Goal: Task Accomplishment & Management: Use online tool/utility

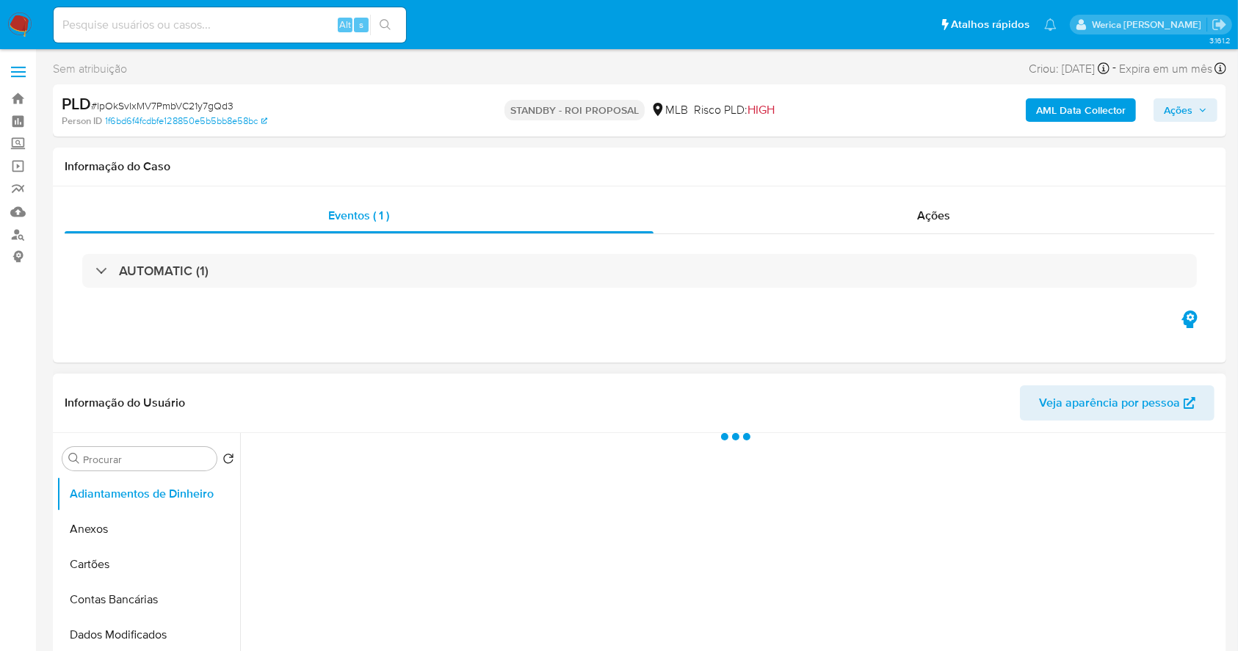
select select "10"
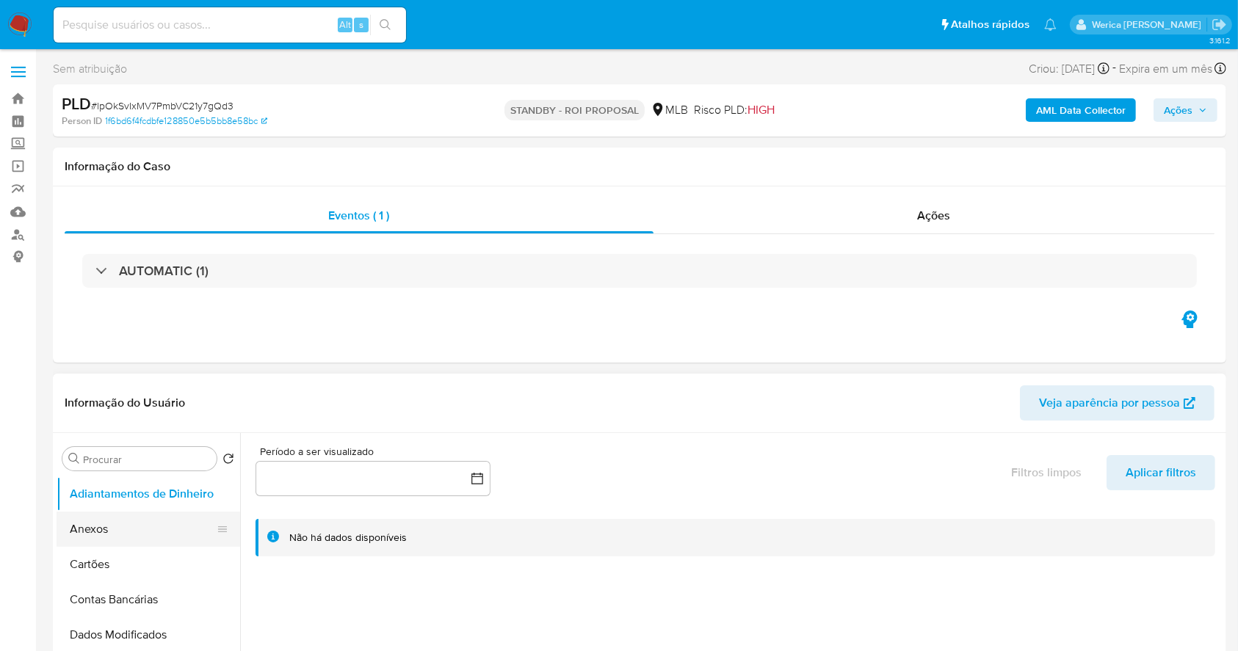
click at [153, 534] on button "Anexos" at bounding box center [143, 529] width 172 height 35
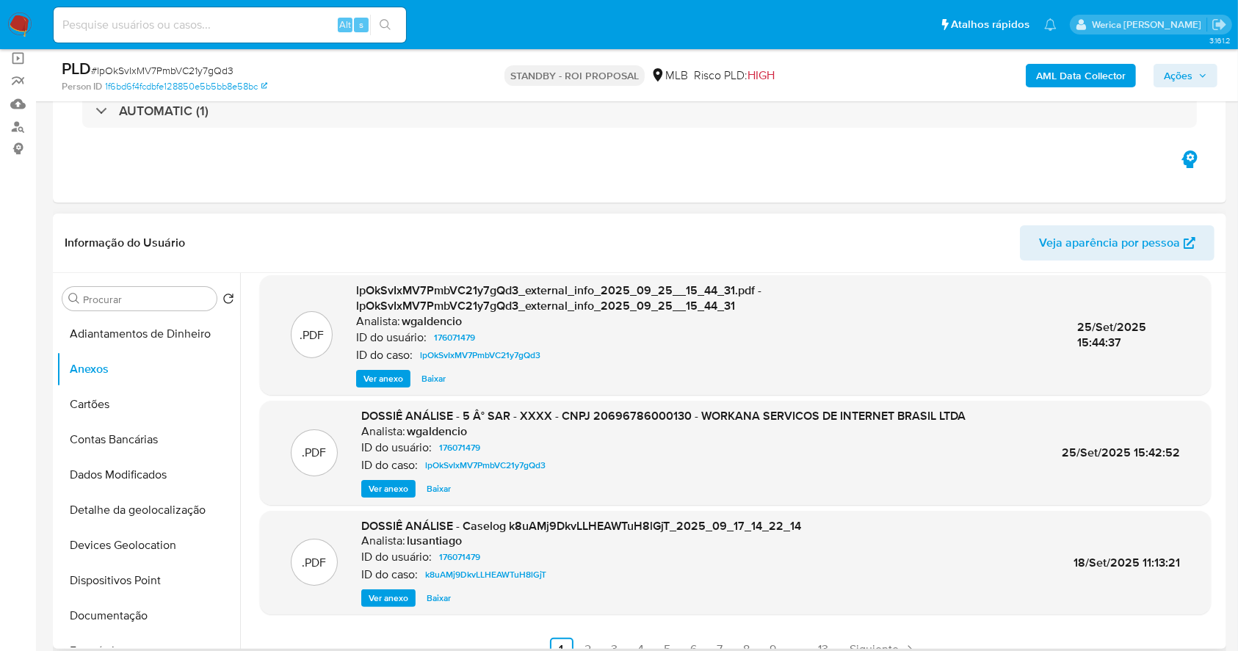
scroll to position [155, 0]
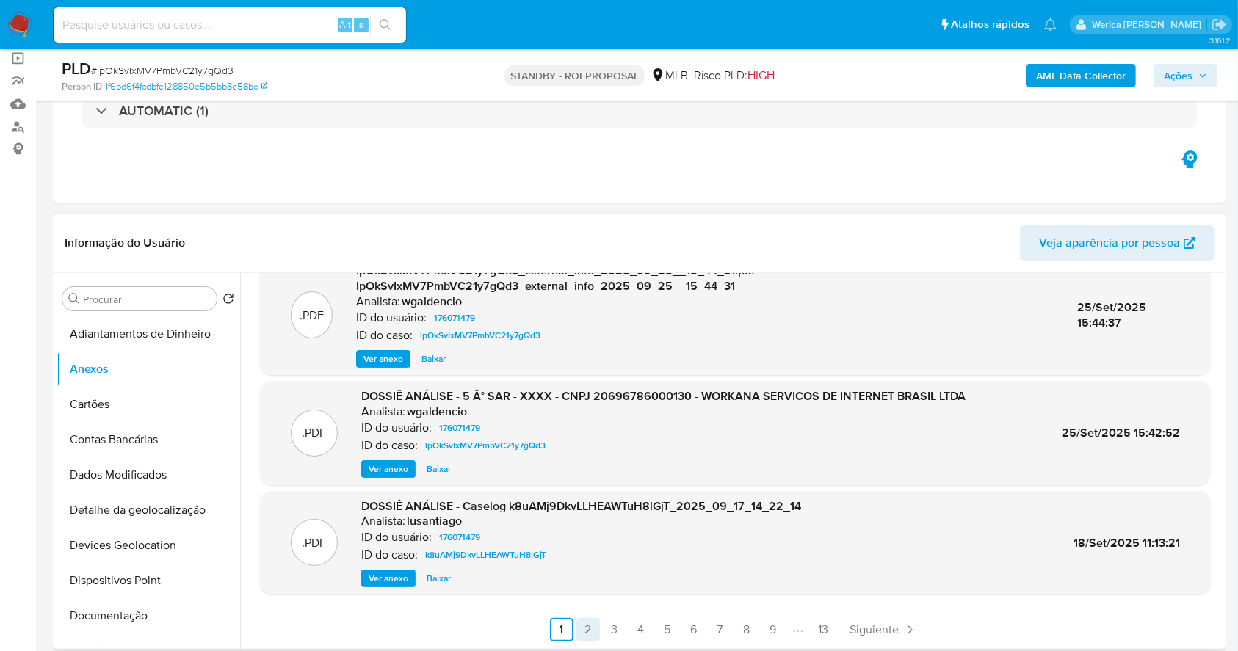
click at [585, 635] on link "2" at bounding box center [589, 630] width 24 height 24
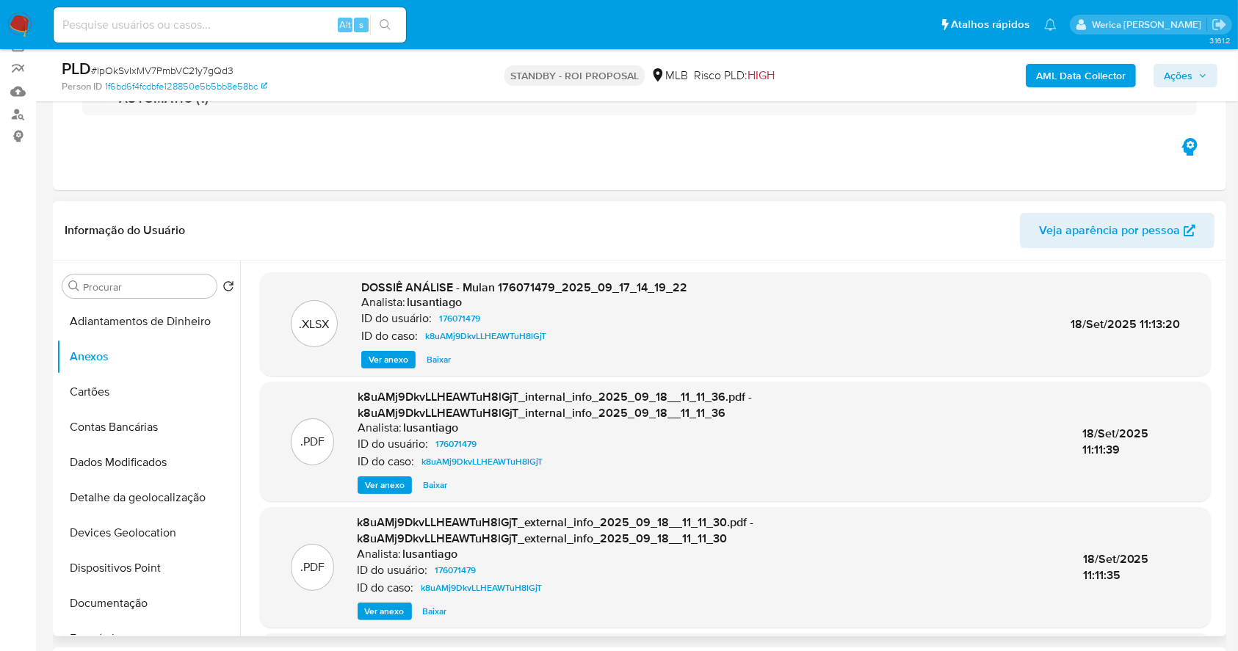
scroll to position [170, 0]
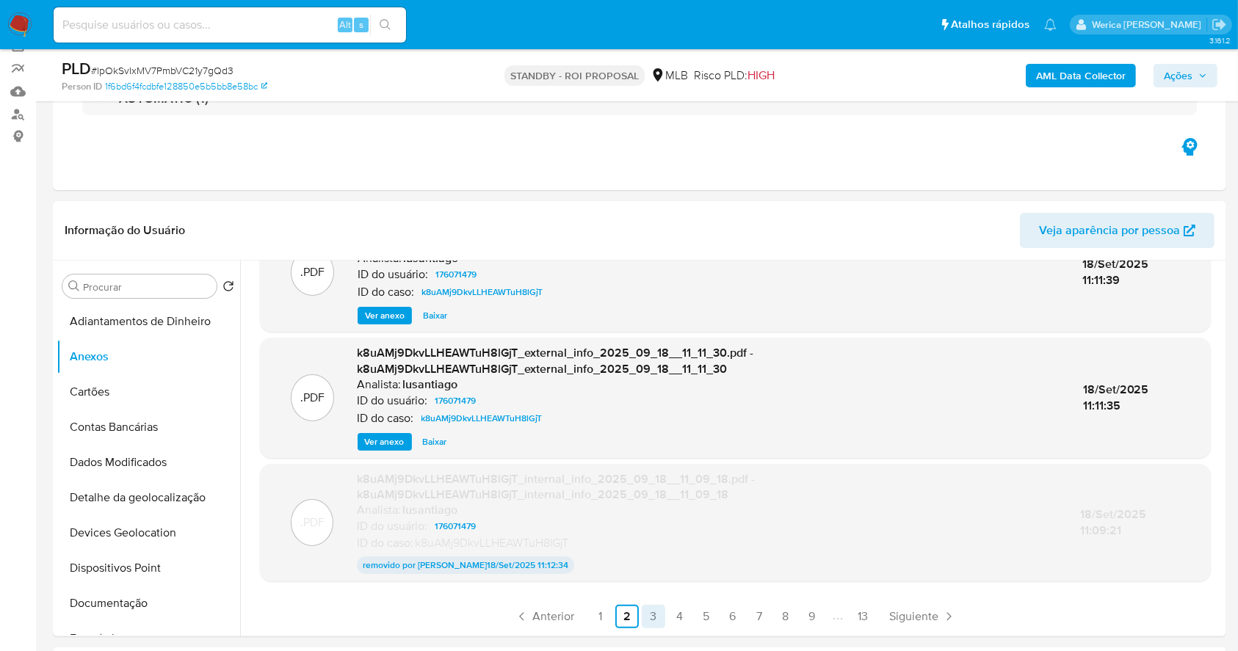
click at [648, 621] on link "3" at bounding box center [654, 617] width 24 height 24
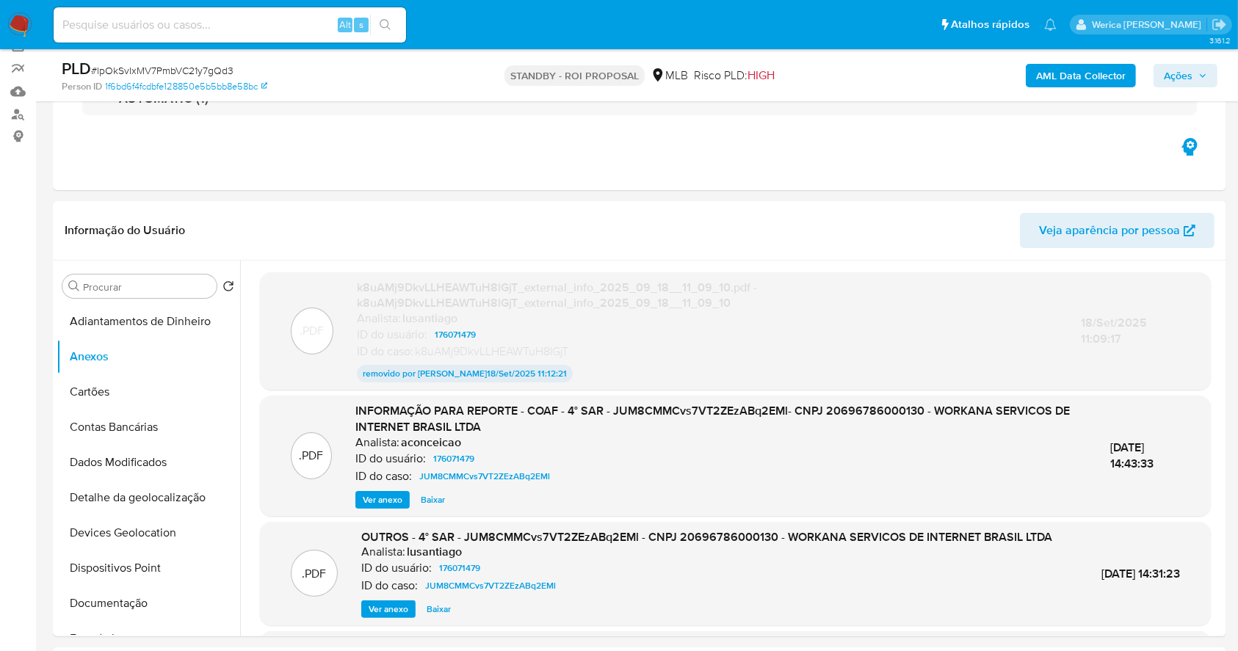
click at [394, 617] on span "Ver anexo" at bounding box center [389, 609] width 40 height 15
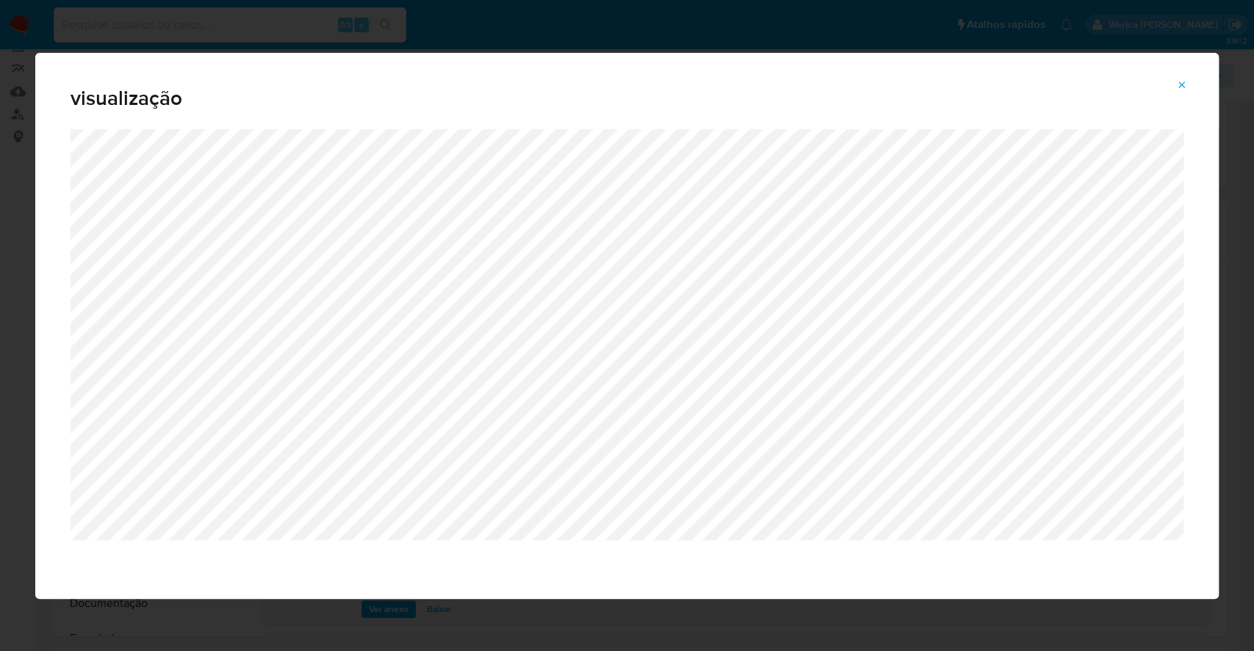
click at [1180, 84] on icon "Attachment preview" at bounding box center [1182, 85] width 7 height 7
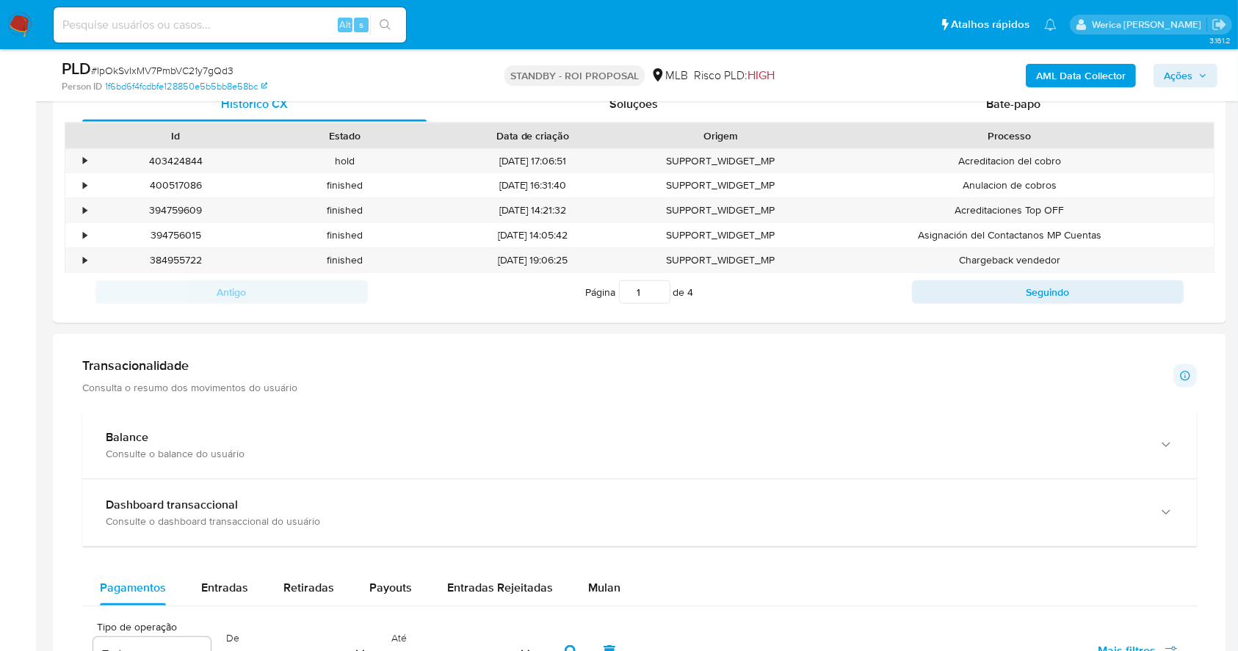
scroll to position [997, 0]
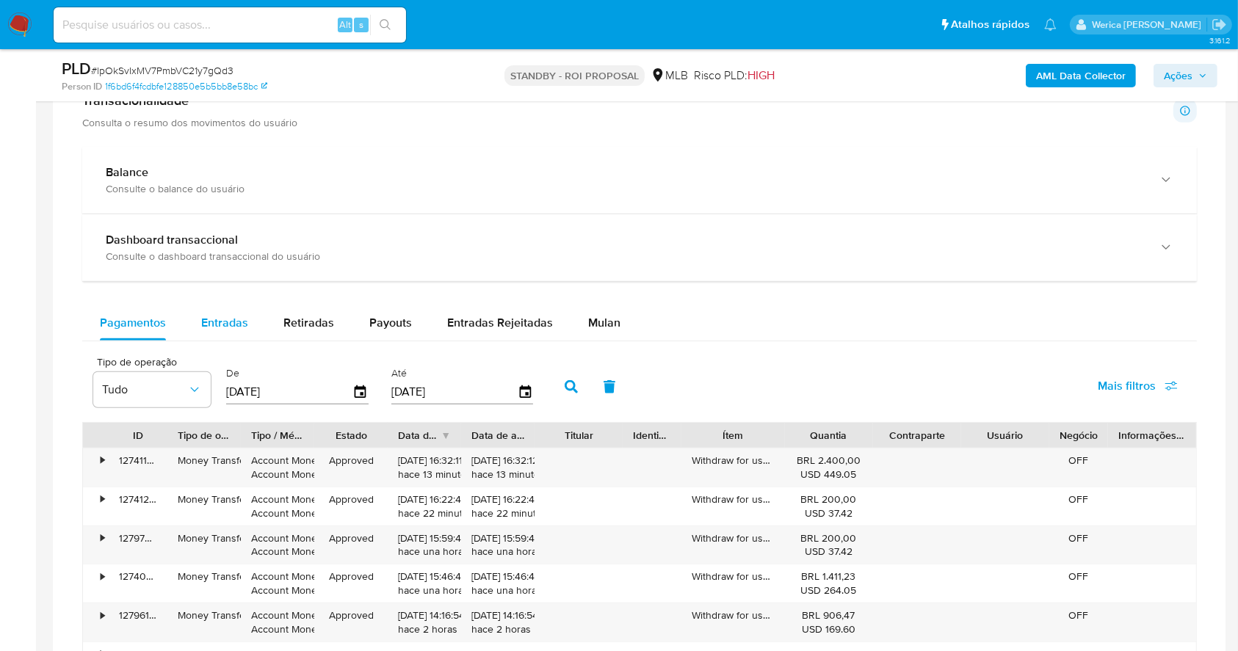
click at [220, 339] on div "Entradas" at bounding box center [224, 323] width 47 height 35
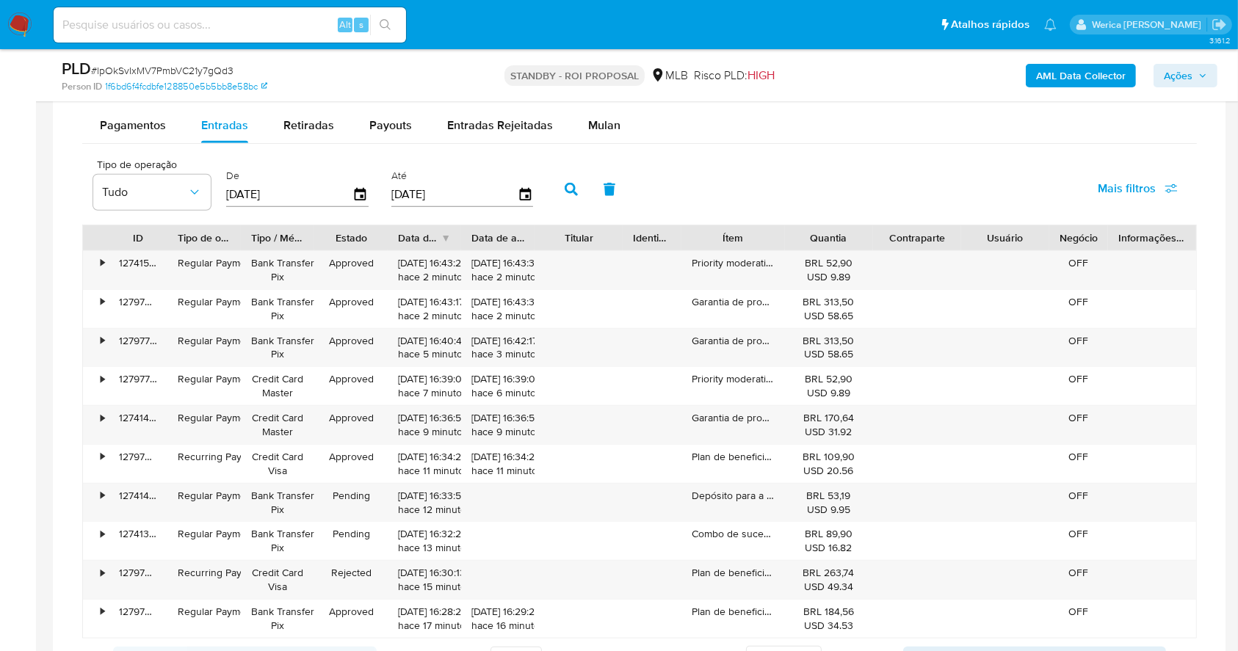
scroll to position [1210, 0]
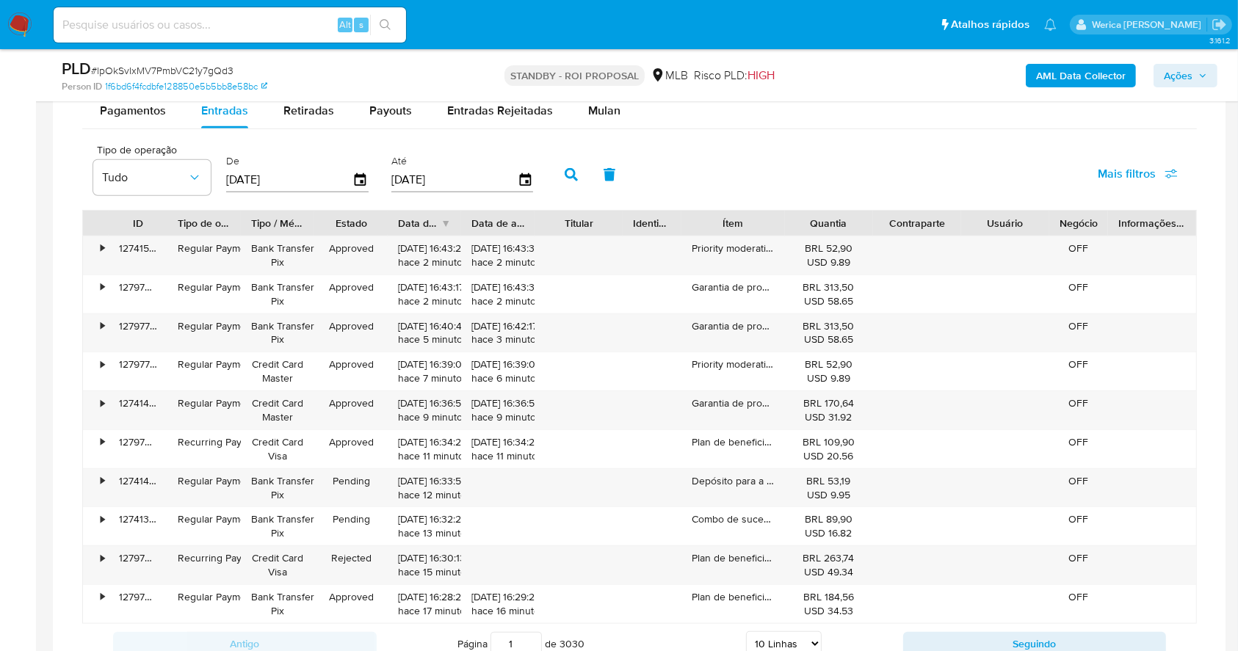
click at [768, 211] on div "Ítem" at bounding box center [733, 223] width 103 height 25
click at [773, 250] on div "Priority moderation" at bounding box center [733, 255] width 103 height 38
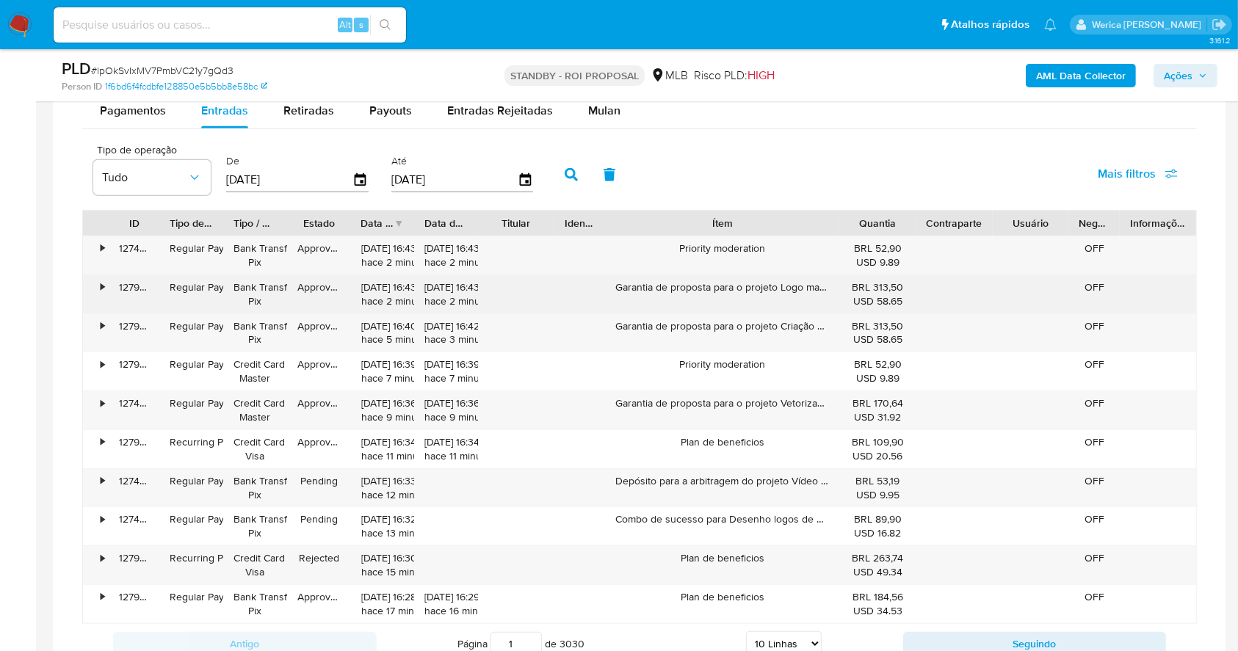
drag, startPoint x: 781, startPoint y: 229, endPoint x: 912, endPoint y: 303, distance: 150.6
click at [912, 303] on div "ID Tipo de operação Tipo / Método Estado Data de criação Data de aprovação Titu…" at bounding box center [639, 417] width 1115 height 414
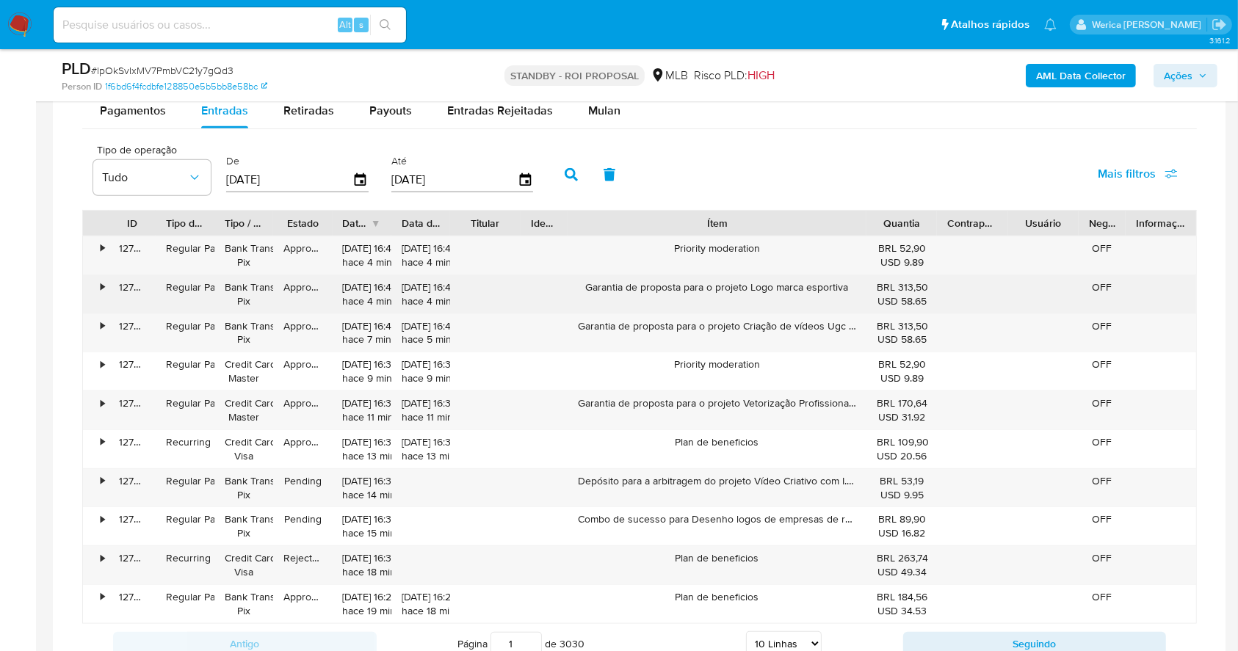
drag, startPoint x: 847, startPoint y: 212, endPoint x: 911, endPoint y: 311, distance: 119.0
click at [911, 311] on div "ID Tipo de operação Tipo / Método Estado Data de criação Data de aprovação Titu…" at bounding box center [639, 417] width 1115 height 414
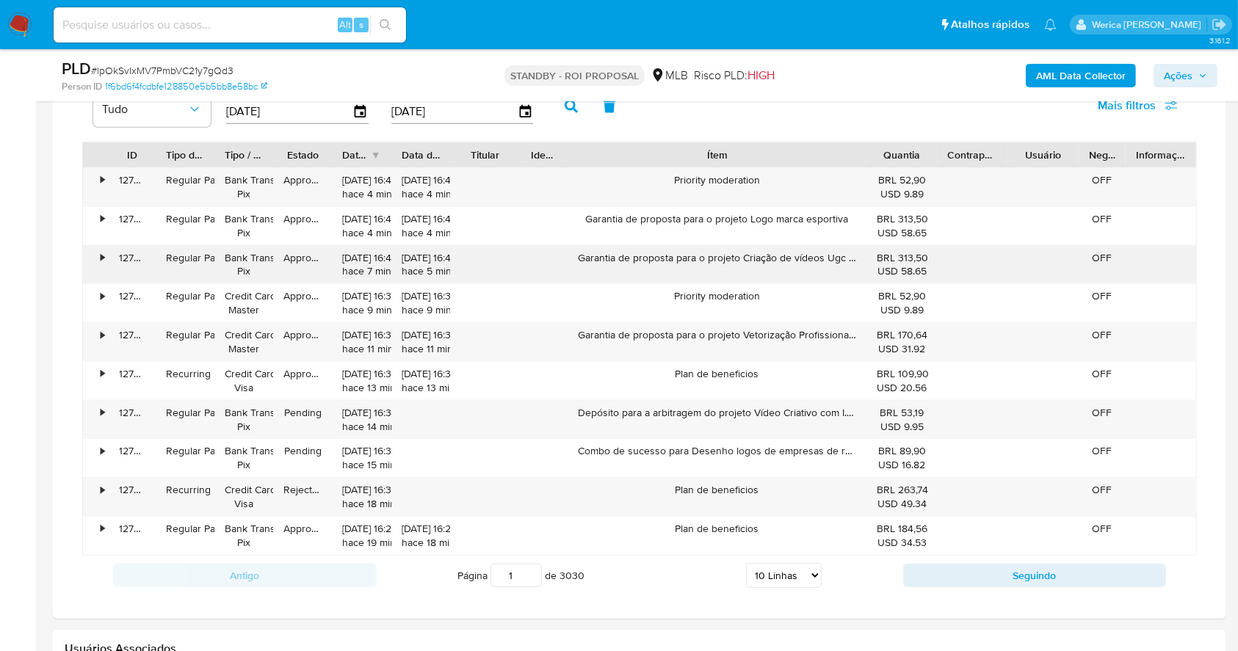
scroll to position [1307, 0]
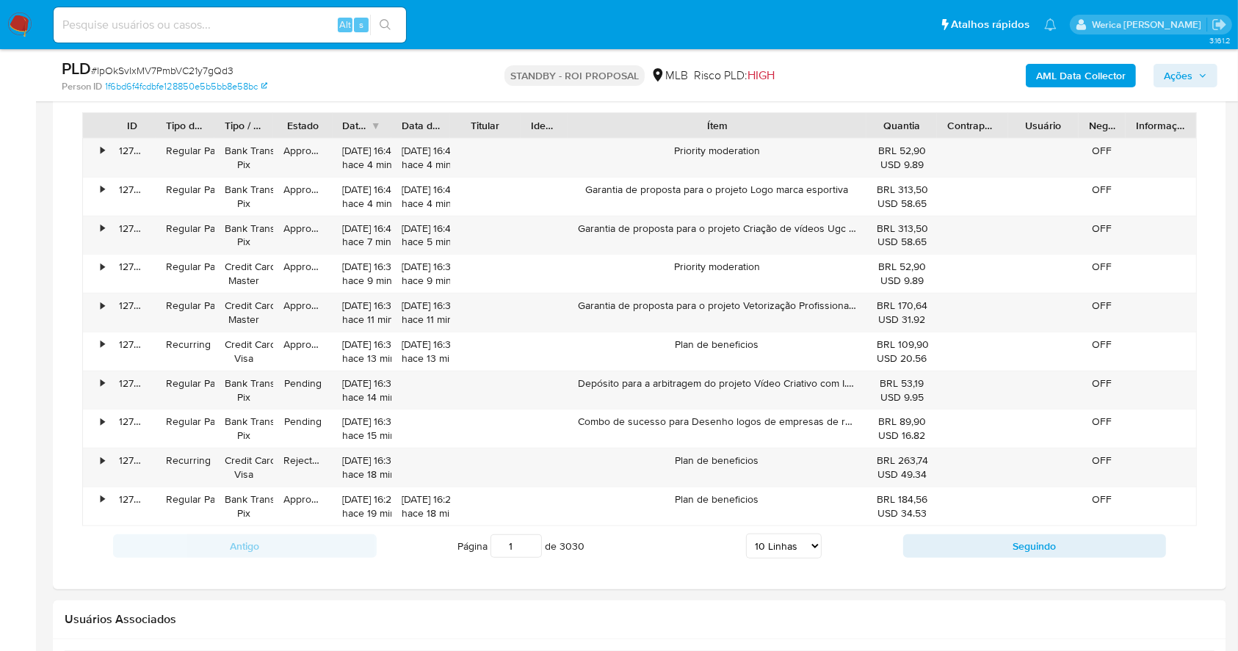
drag, startPoint x: 804, startPoint y: 582, endPoint x: 812, endPoint y: 552, distance: 30.5
click at [812, 554] on div "Transacionalidade Consulta o resumo dos movimentos do usuário Informações trans…" at bounding box center [640, 174] width 1150 height 807
click at [784, 534] on select "5 Linhas 10 Linhas 20 Linhas 25 Linhas 50 Linhas 100 Linhas" at bounding box center [784, 546] width 76 height 25
select select "100"
click at [746, 534] on select "5 Linhas 10 Linhas 20 Linhas 25 Linhas 50 Linhas 100 Linhas" at bounding box center [784, 546] width 76 height 25
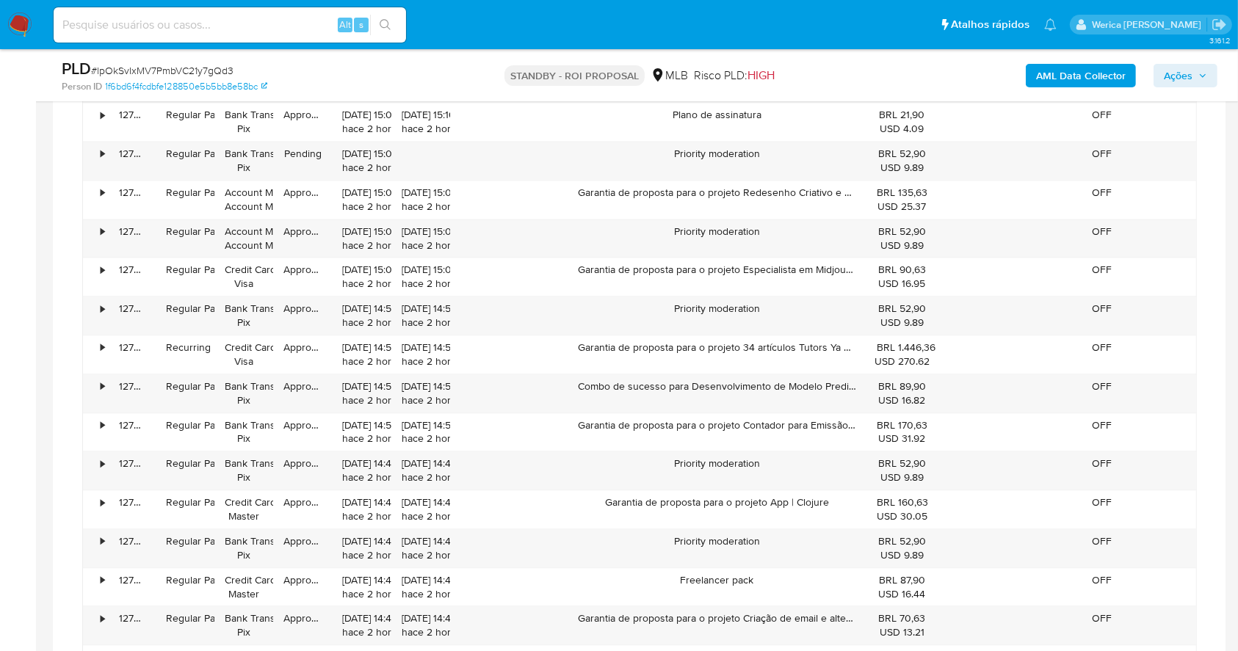
scroll to position [3266, 0]
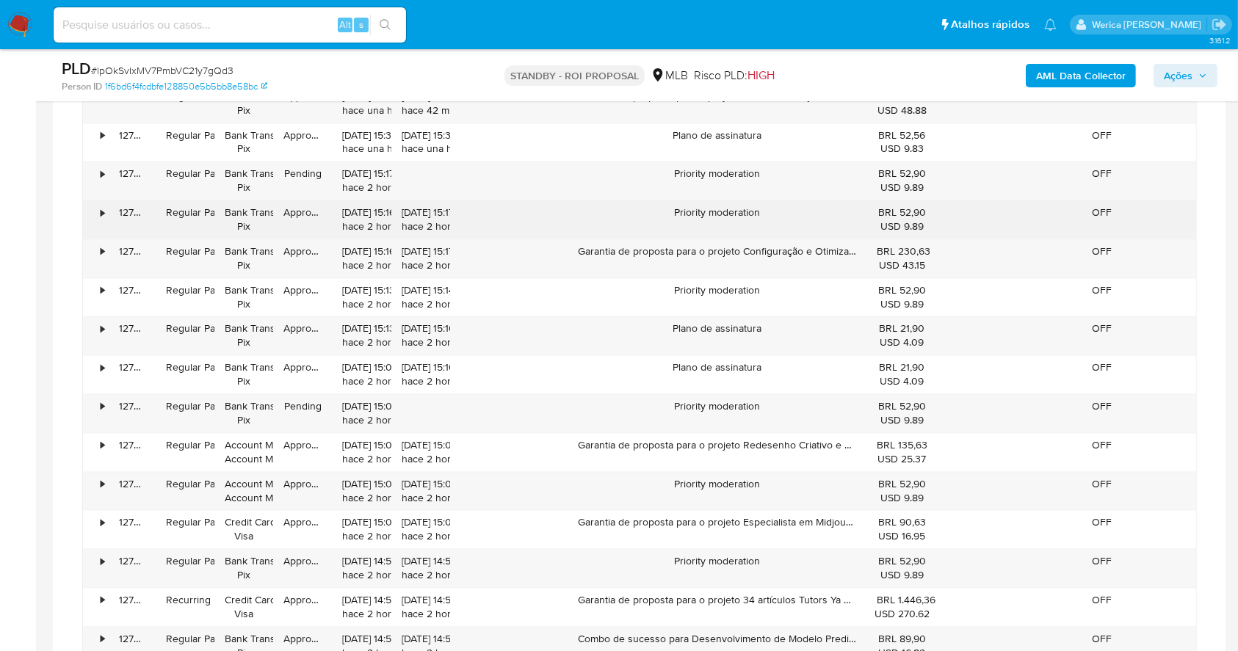
scroll to position [3284, 0]
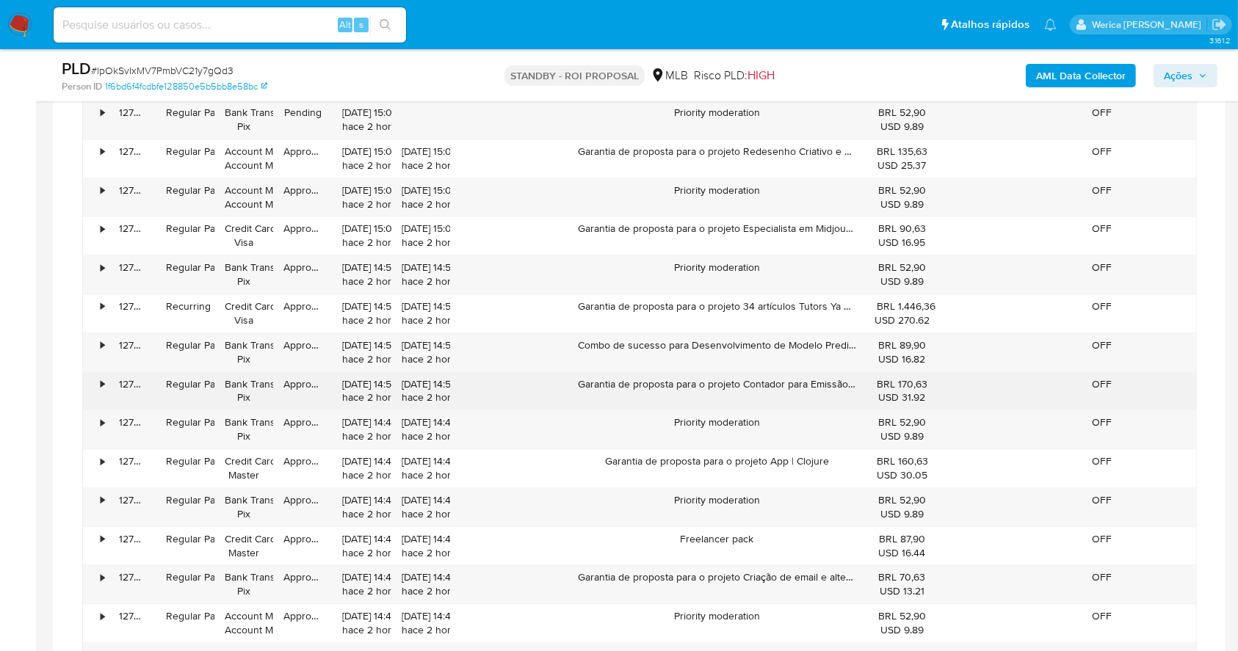
click at [754, 384] on div "Garantia de proposta para o projeto Contador para Emissão de Nota Fiscal e Gest…" at bounding box center [717, 391] width 299 height 38
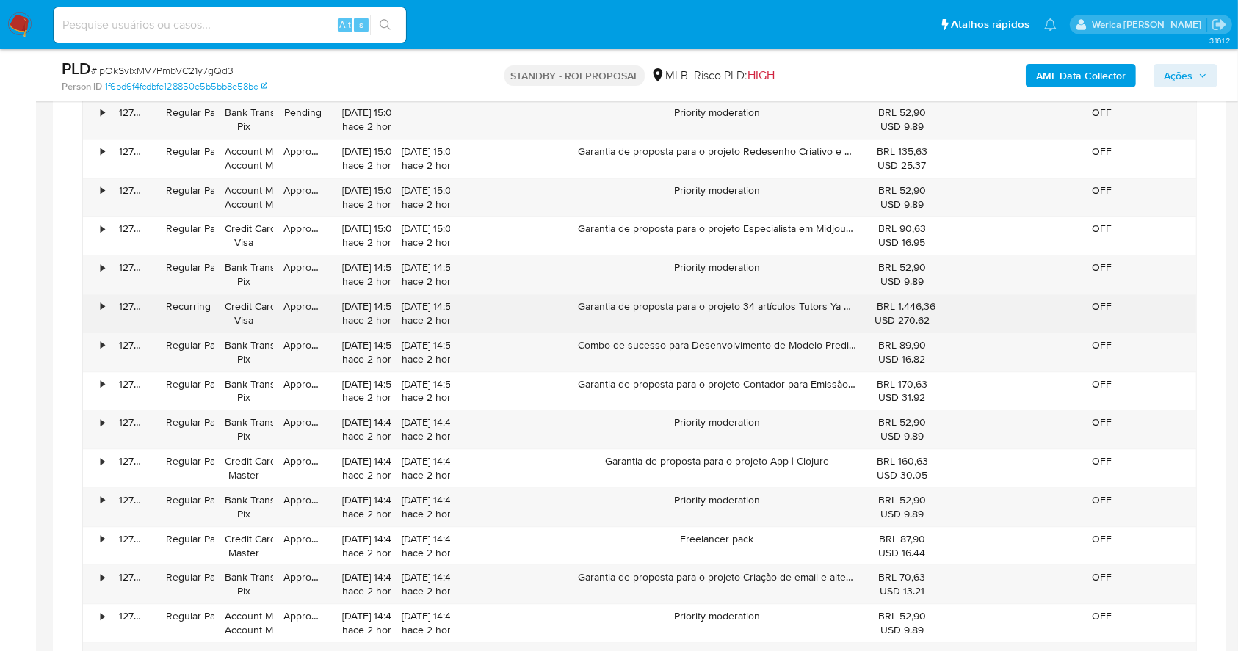
click at [725, 323] on div "Garantia de proposta para o projeto 34 artículos Tutors Ya Septiembre" at bounding box center [717, 313] width 299 height 38
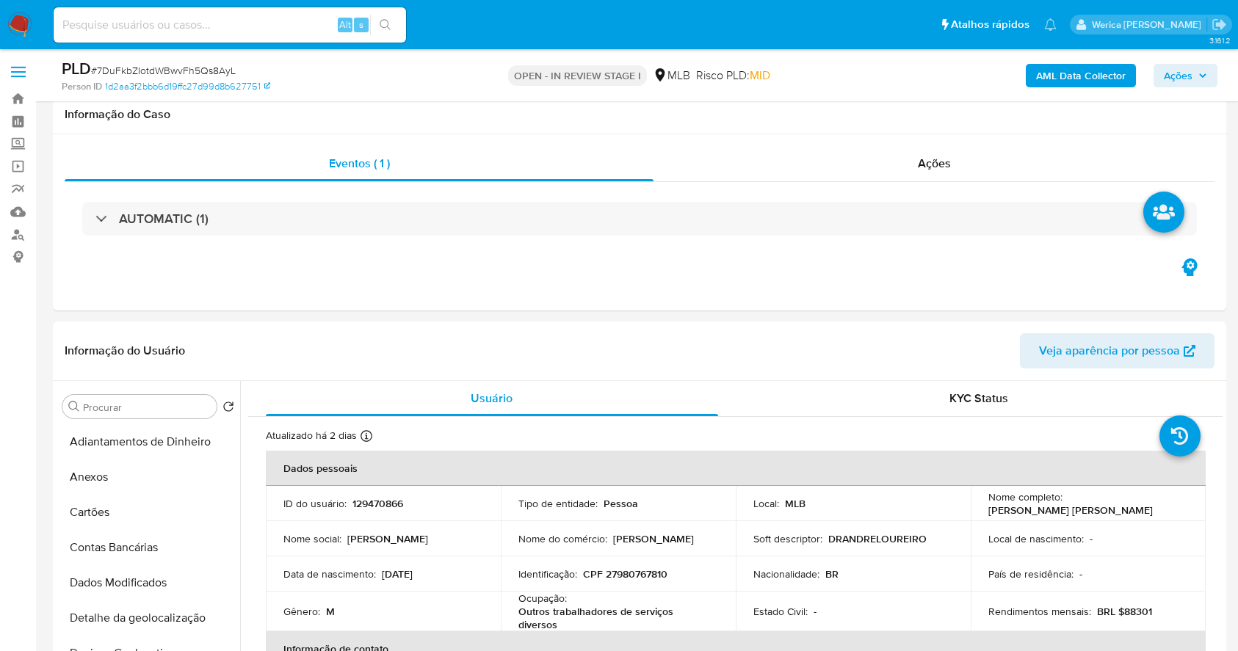
select select "10"
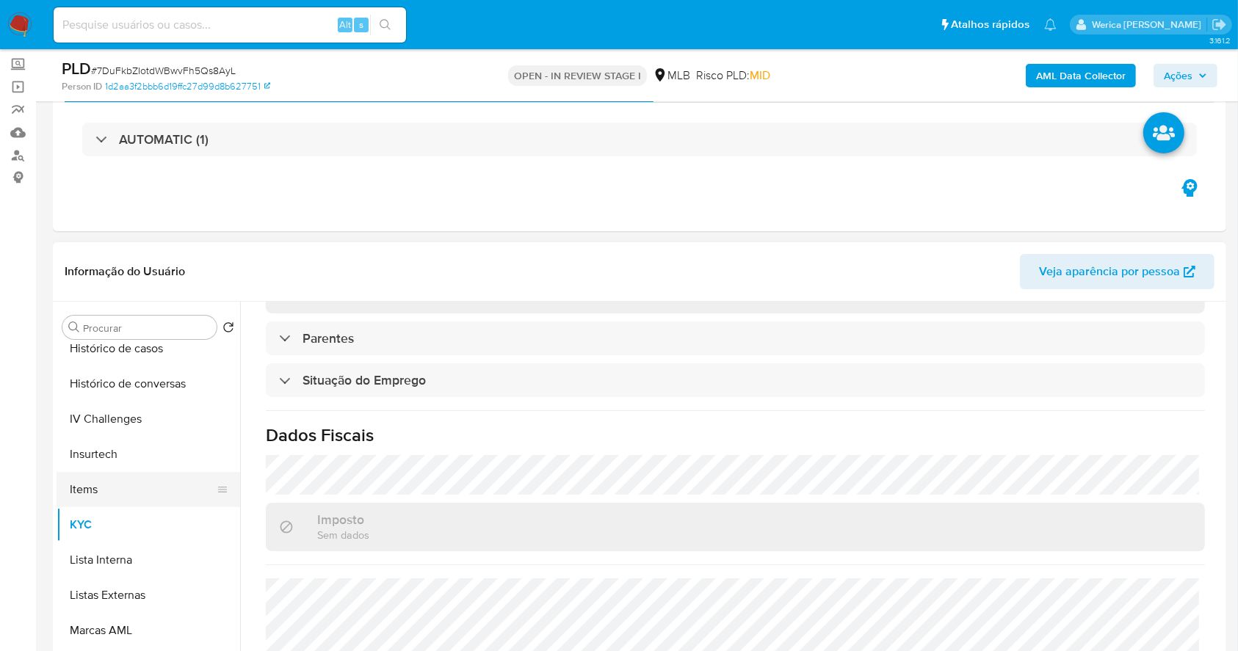
scroll to position [588, 0]
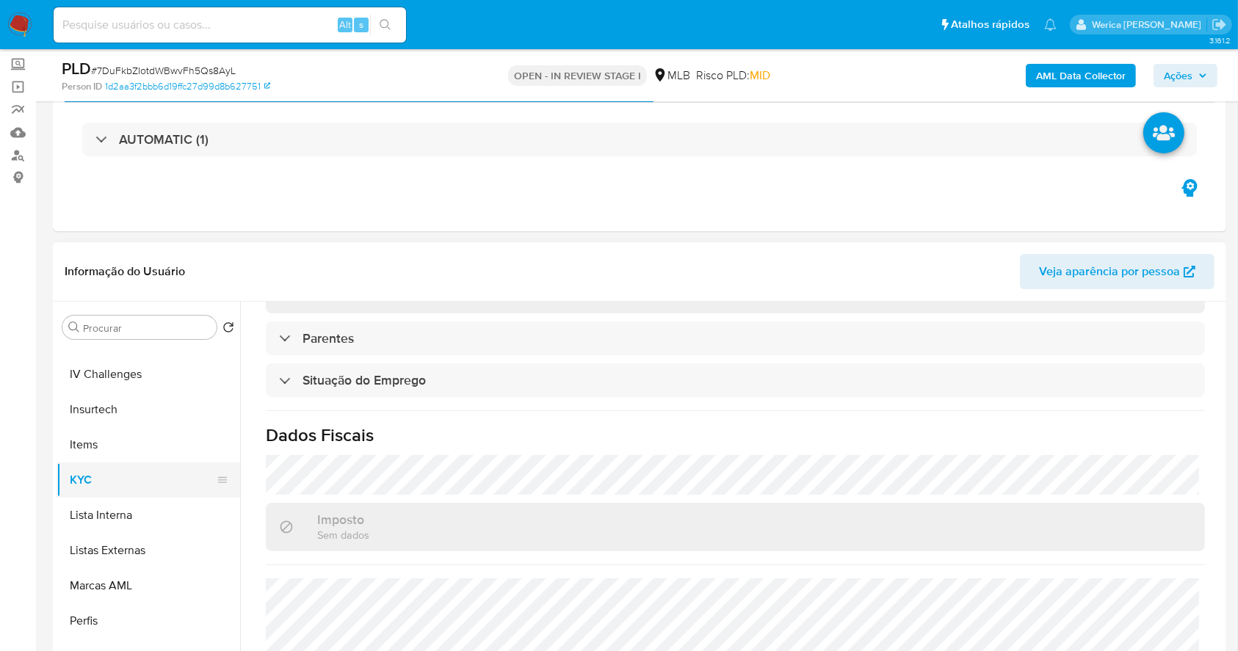
click at [124, 477] on button "KYC" at bounding box center [143, 480] width 172 height 35
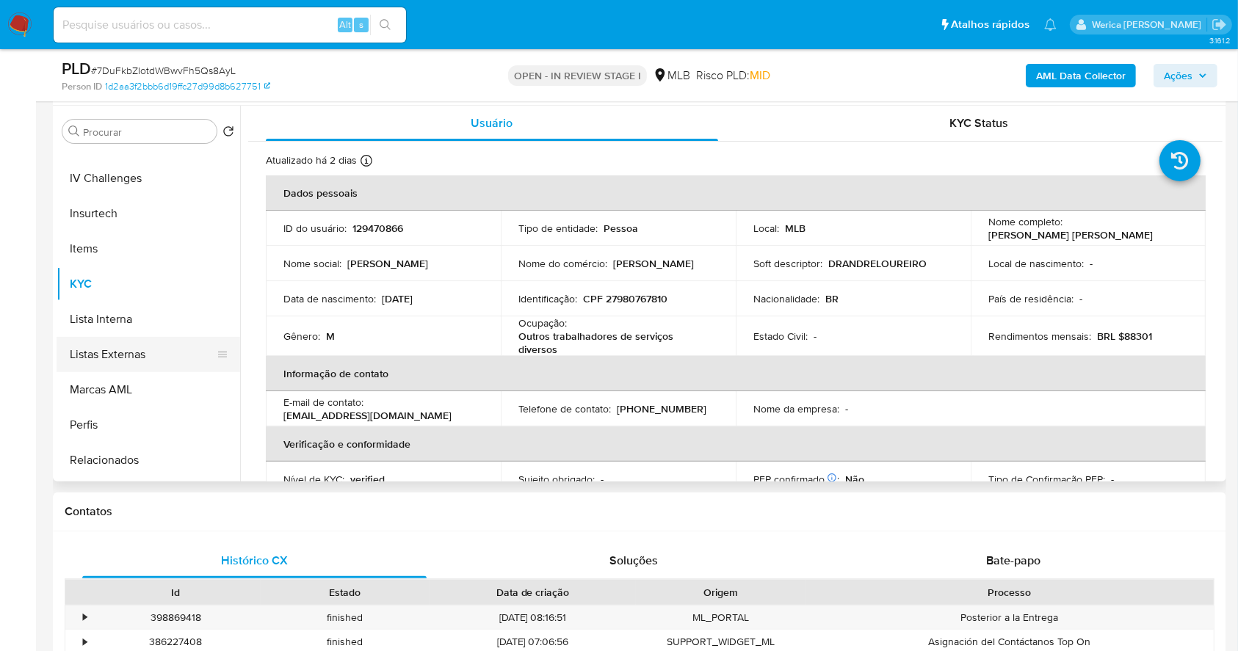
scroll to position [391, 0]
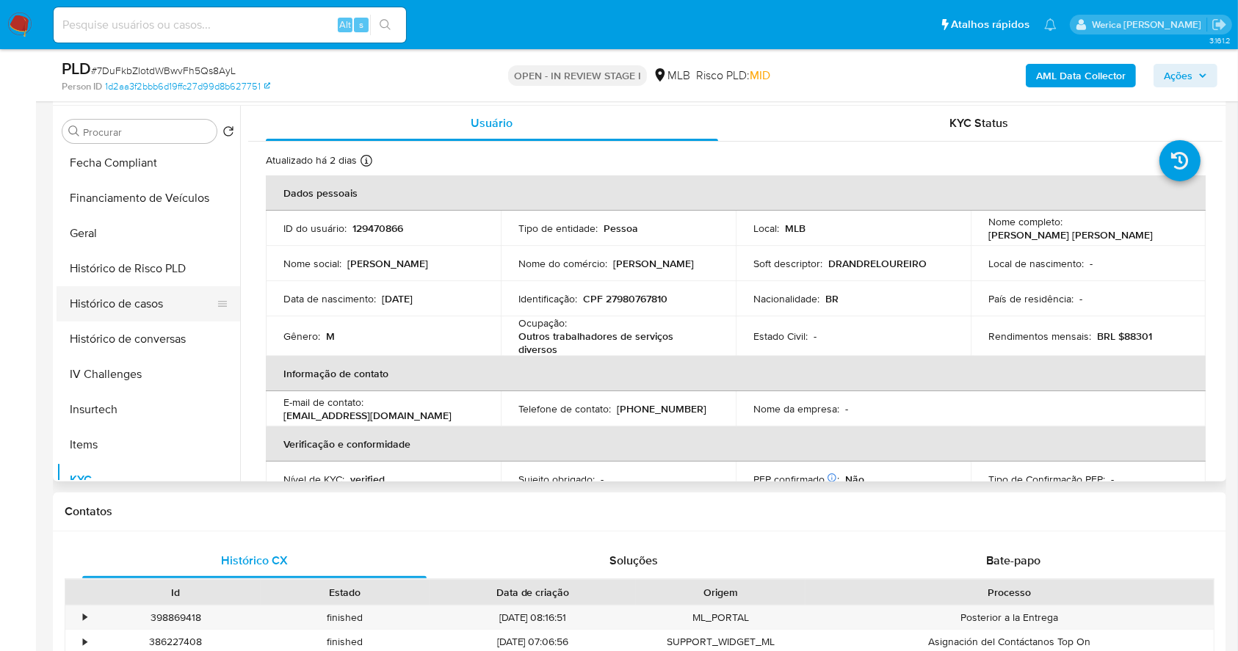
click at [152, 294] on button "Histórico de casos" at bounding box center [143, 303] width 172 height 35
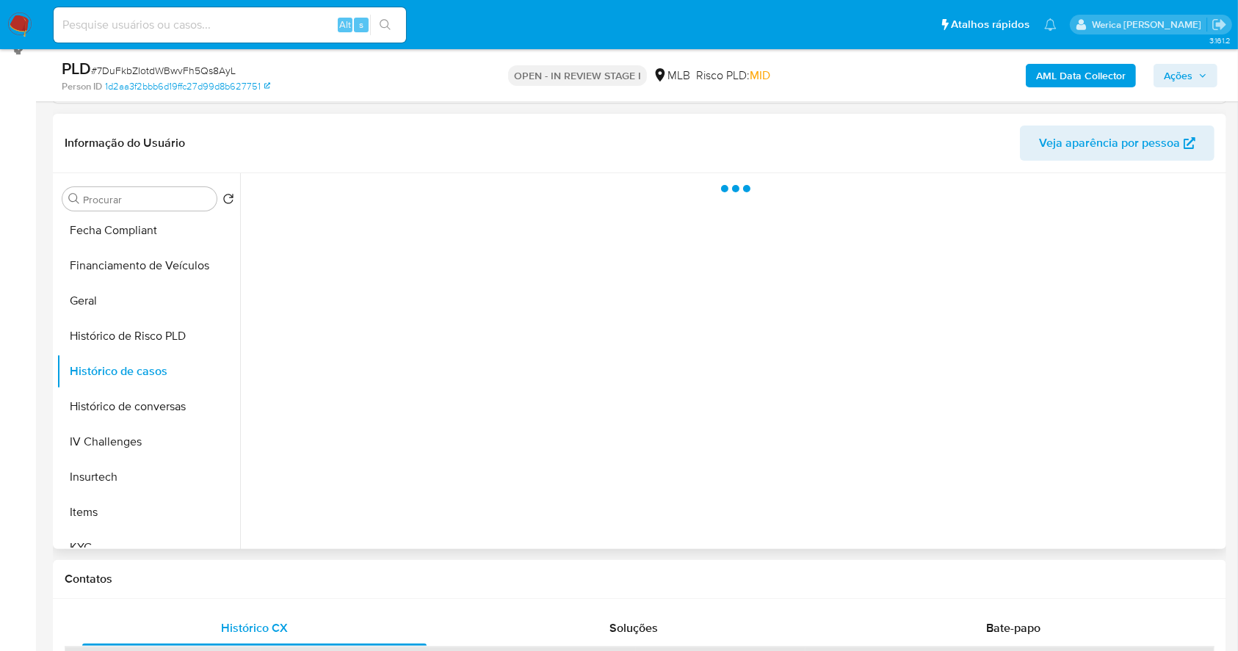
scroll to position [177, 0]
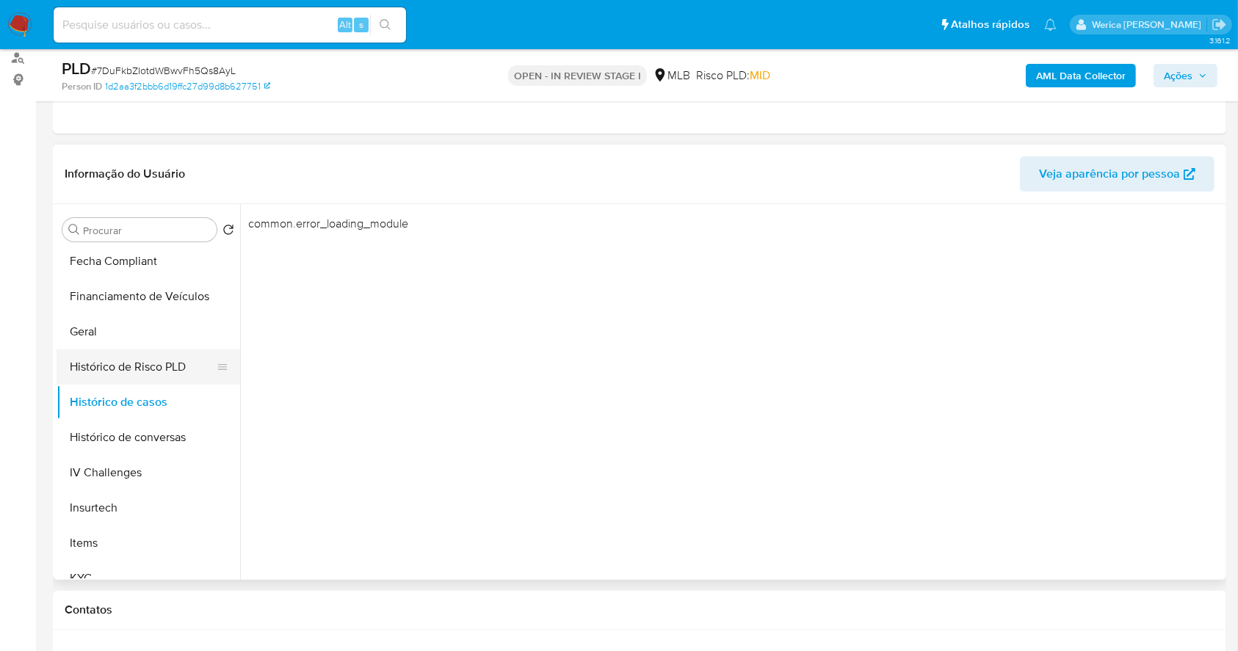
click at [140, 380] on button "Histórico de Risco PLD" at bounding box center [143, 367] width 172 height 35
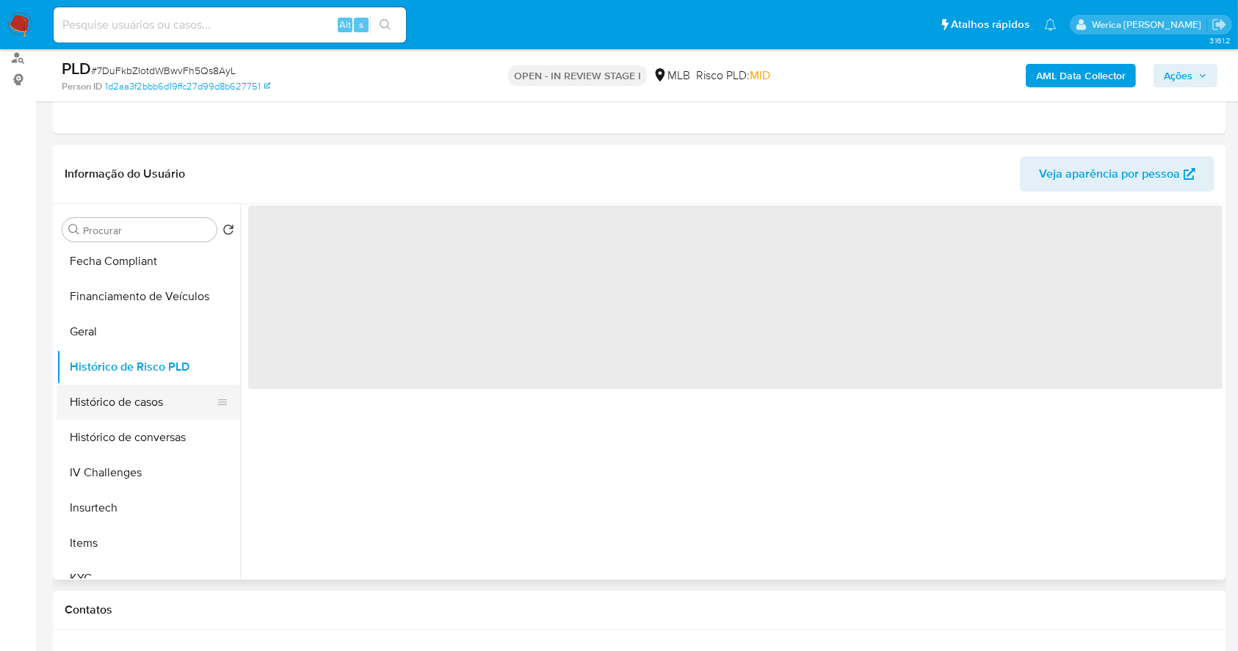
click at [150, 408] on button "Histórico de casos" at bounding box center [143, 402] width 172 height 35
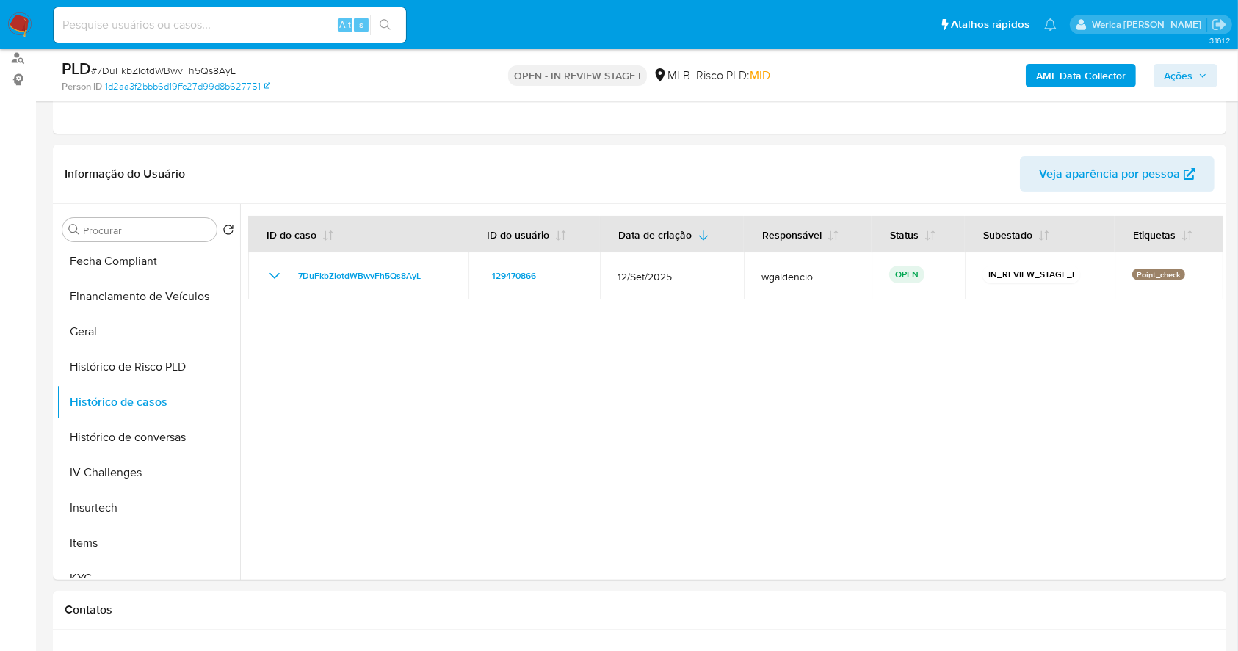
click at [1062, 80] on b "AML Data Collector" at bounding box center [1081, 76] width 90 height 24
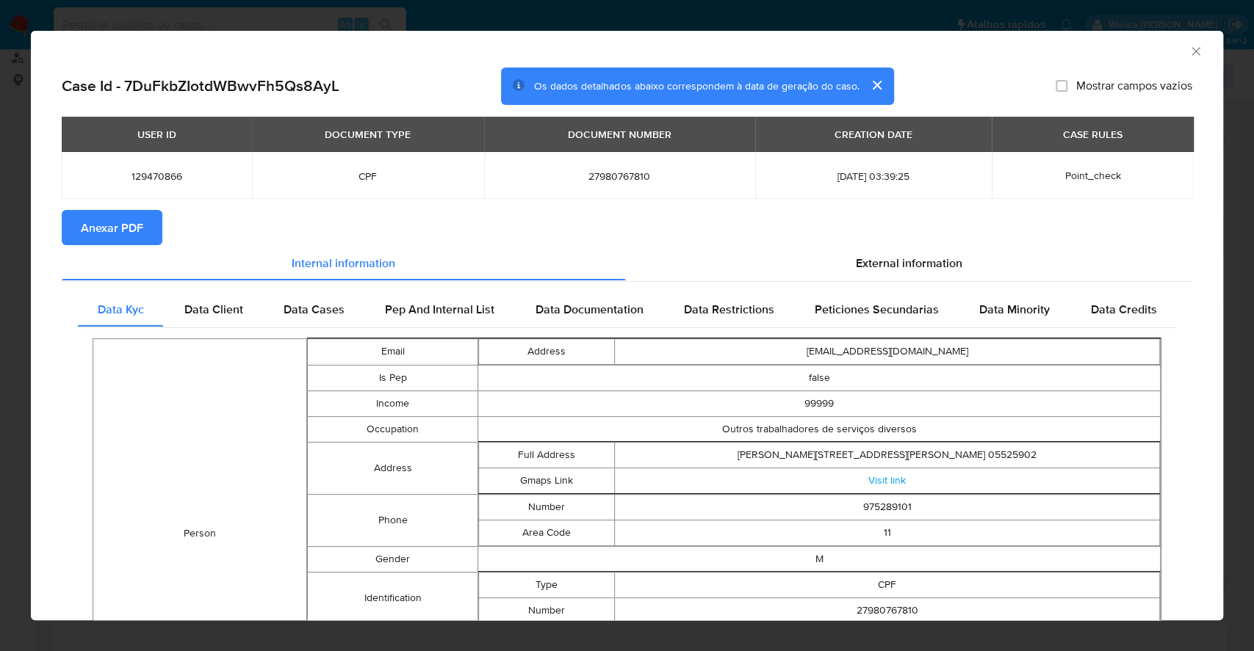
click at [121, 238] on span "Anexar PDF" at bounding box center [112, 228] width 62 height 32
click at [1188, 55] on icon "Fechar a janela" at bounding box center [1195, 51] width 15 height 15
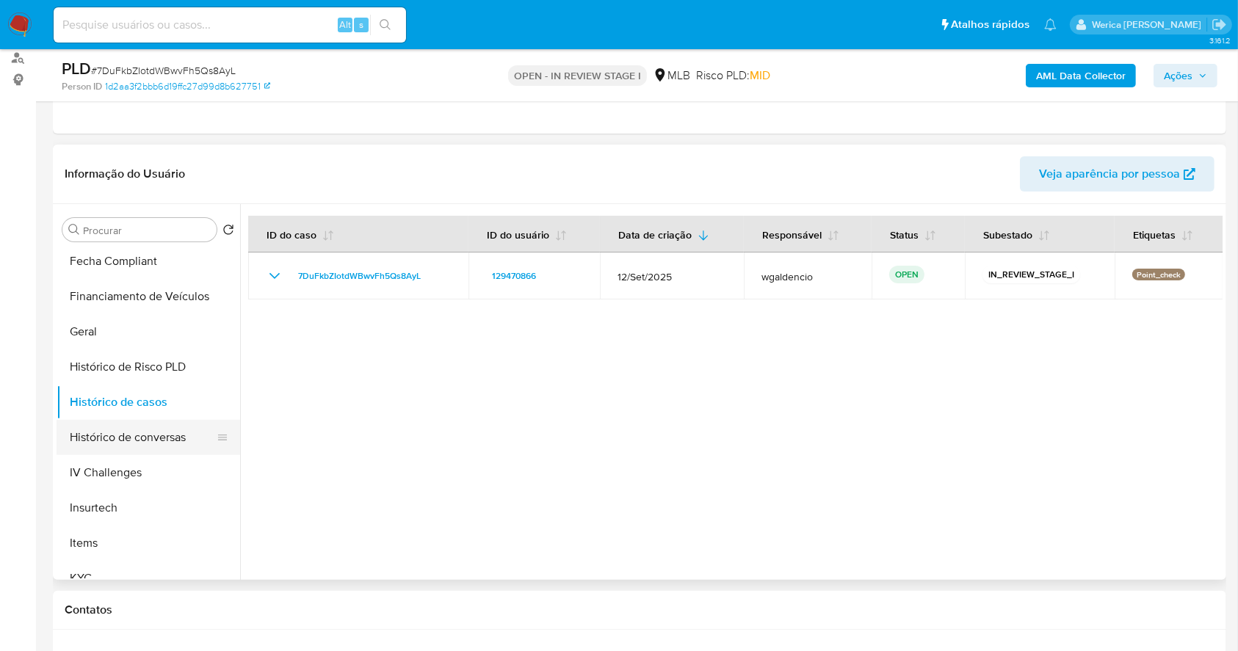
scroll to position [0, 0]
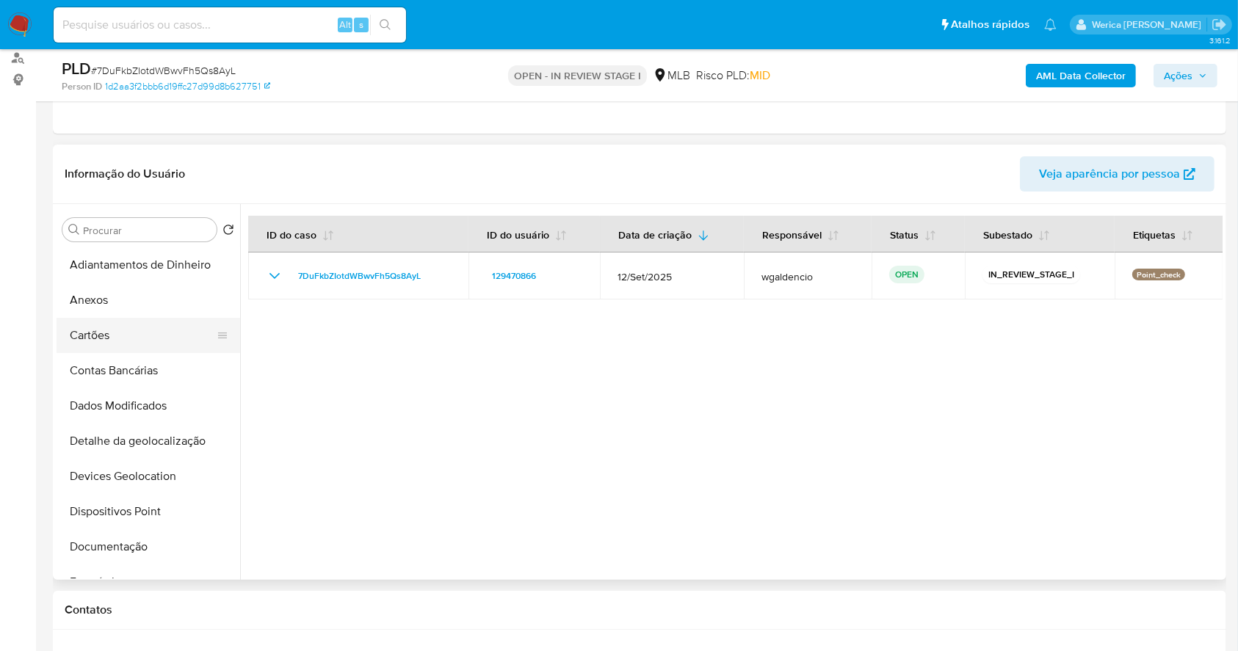
click at [133, 323] on button "Cartões" at bounding box center [143, 335] width 172 height 35
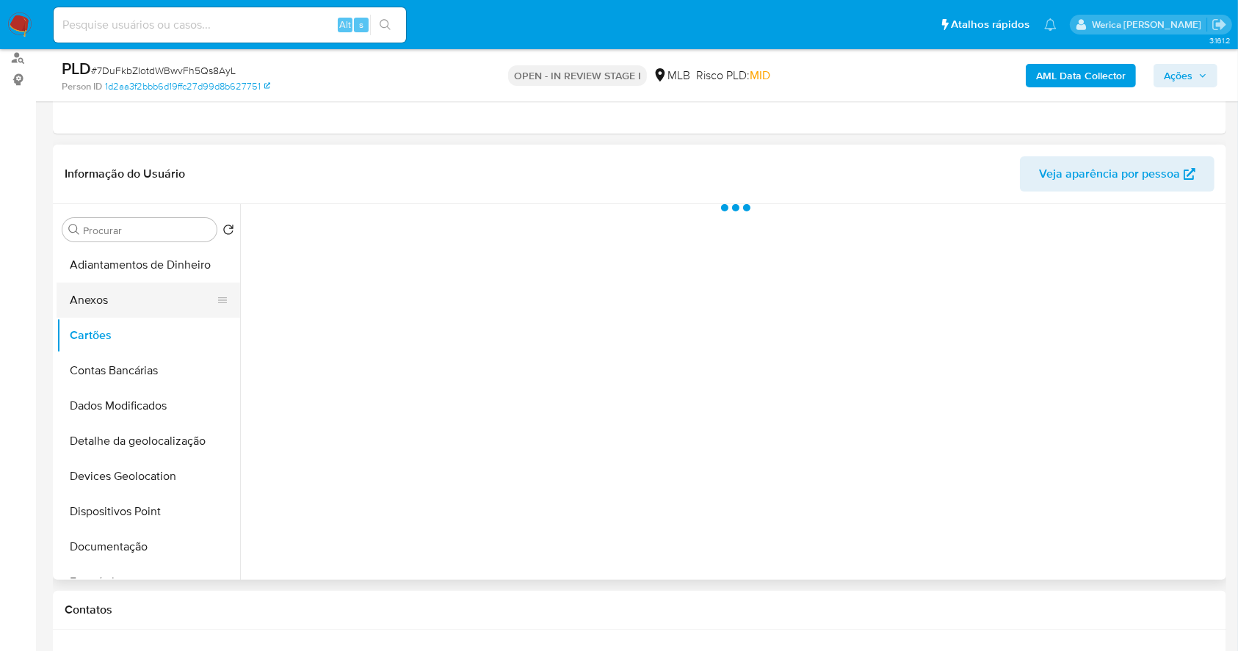
click at [112, 300] on button "Anexos" at bounding box center [143, 300] width 172 height 35
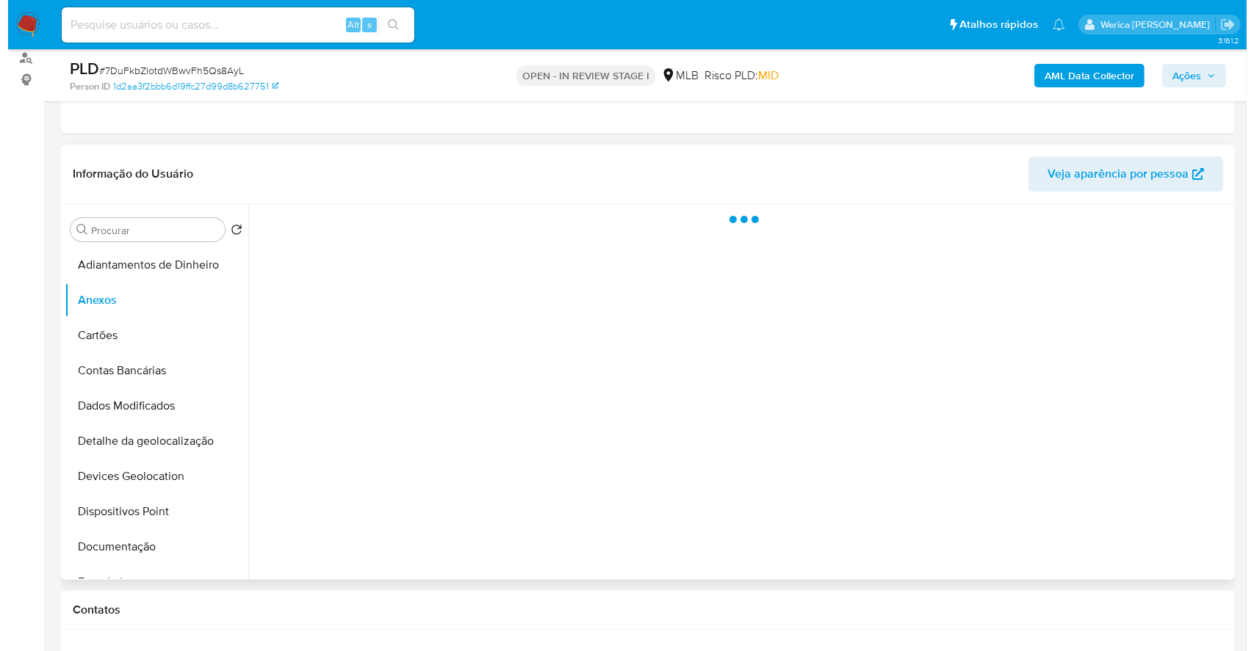
scroll to position [275, 0]
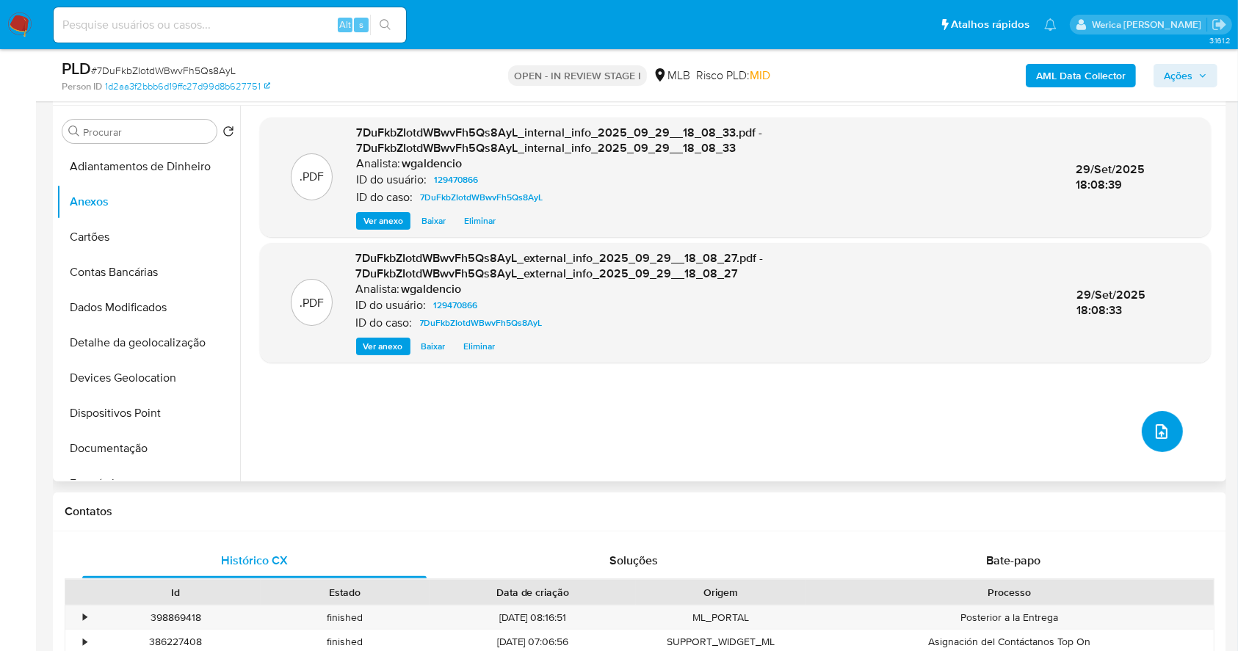
click at [1160, 426] on icon "upload-file" at bounding box center [1162, 432] width 18 height 18
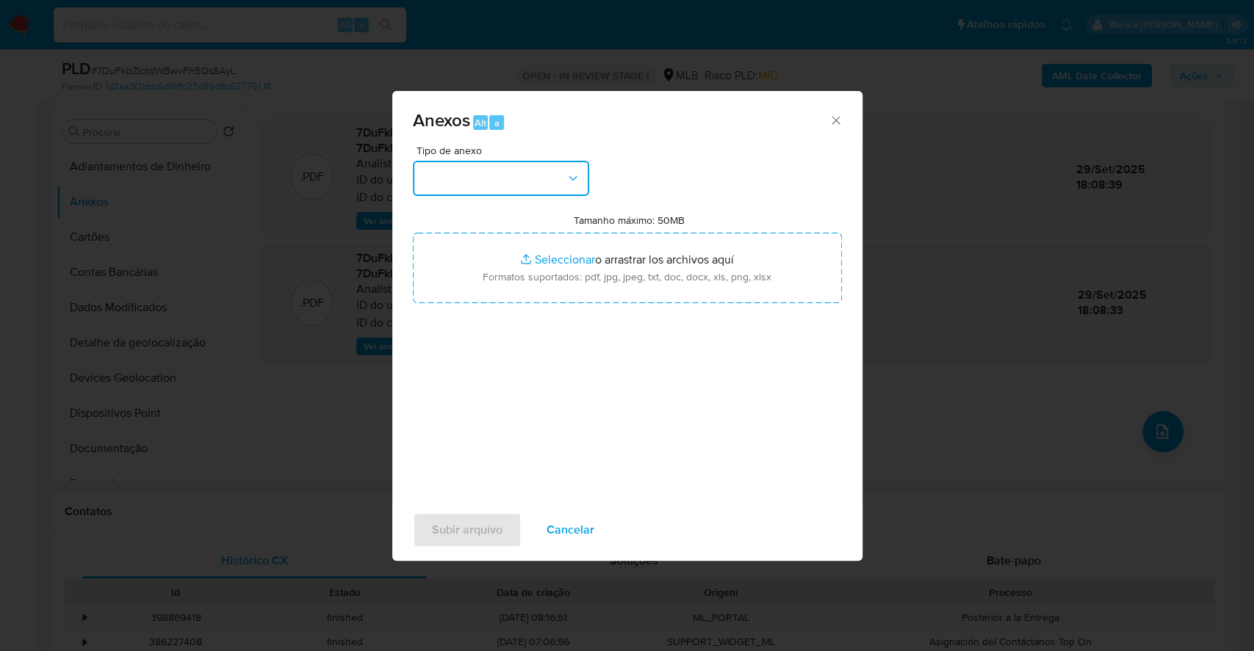
click at [490, 179] on button "button" at bounding box center [501, 178] width 176 height 35
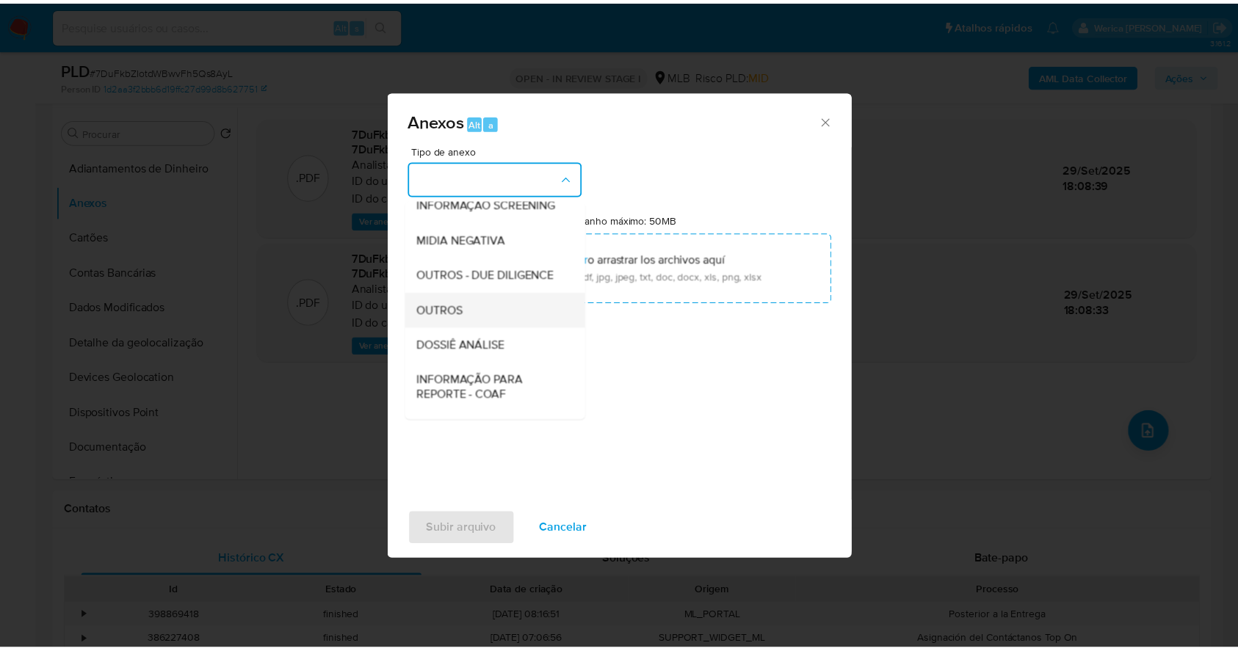
scroll to position [195, 0]
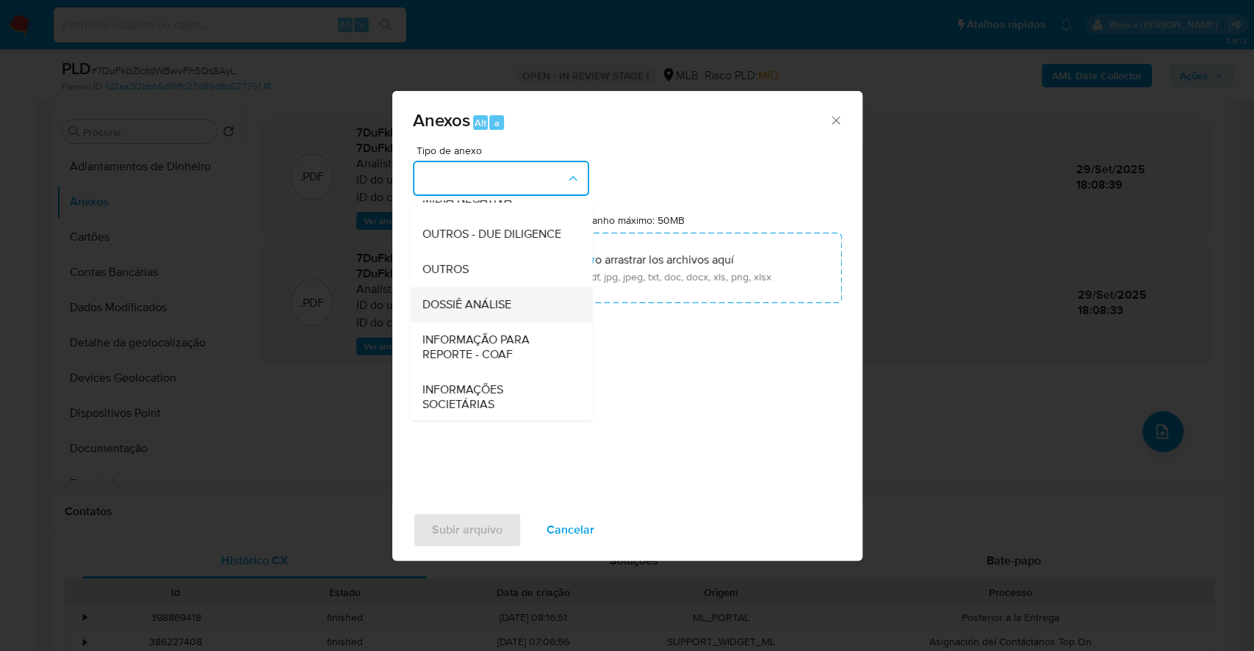
click at [529, 322] on div "DOSSIÊ ANÁLISE" at bounding box center [497, 304] width 150 height 35
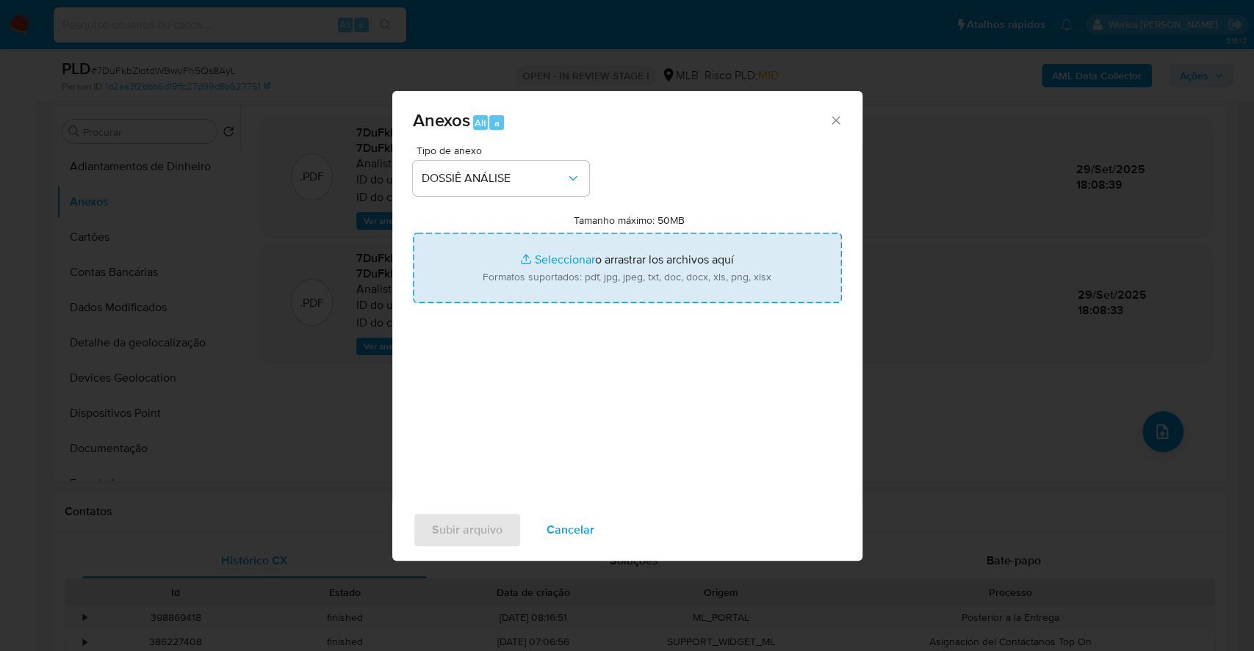
click at [587, 253] on input "Tamanho máximo: 50MB Seleccionar archivos" at bounding box center [627, 268] width 429 height 71
type input "C:\fakepath\Mulan 129470866_2025_09_26_13_05_47.xlsx"
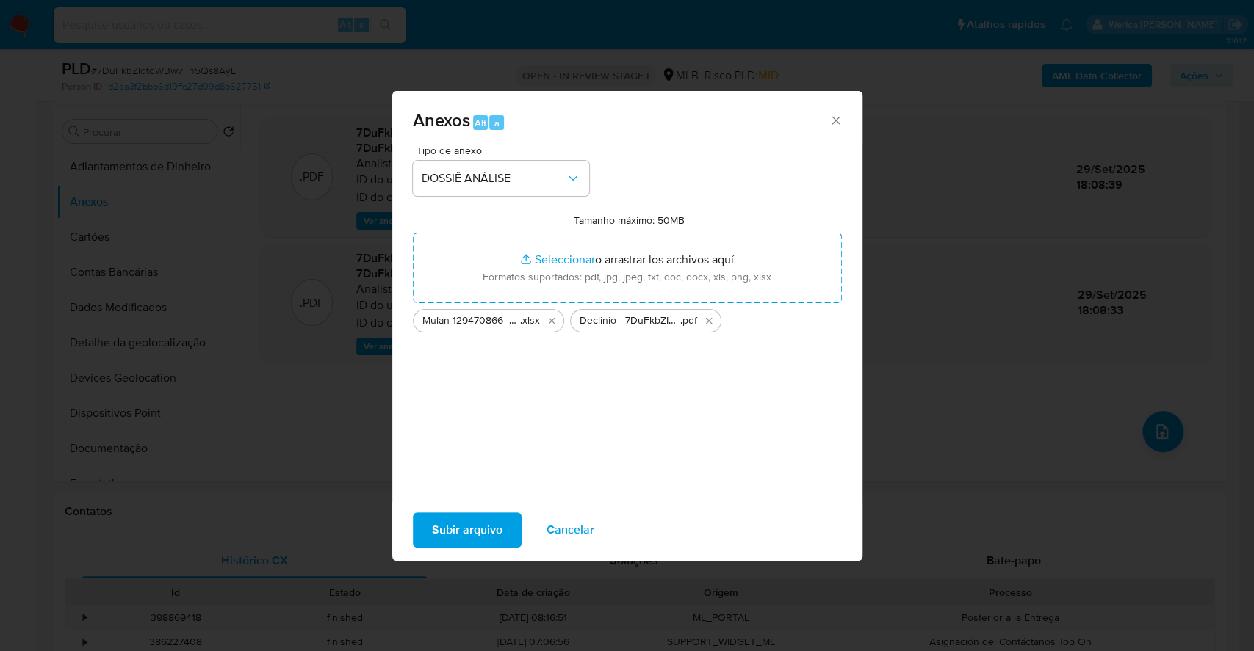
click at [480, 542] on span "Subir arquivo" at bounding box center [467, 530] width 71 height 32
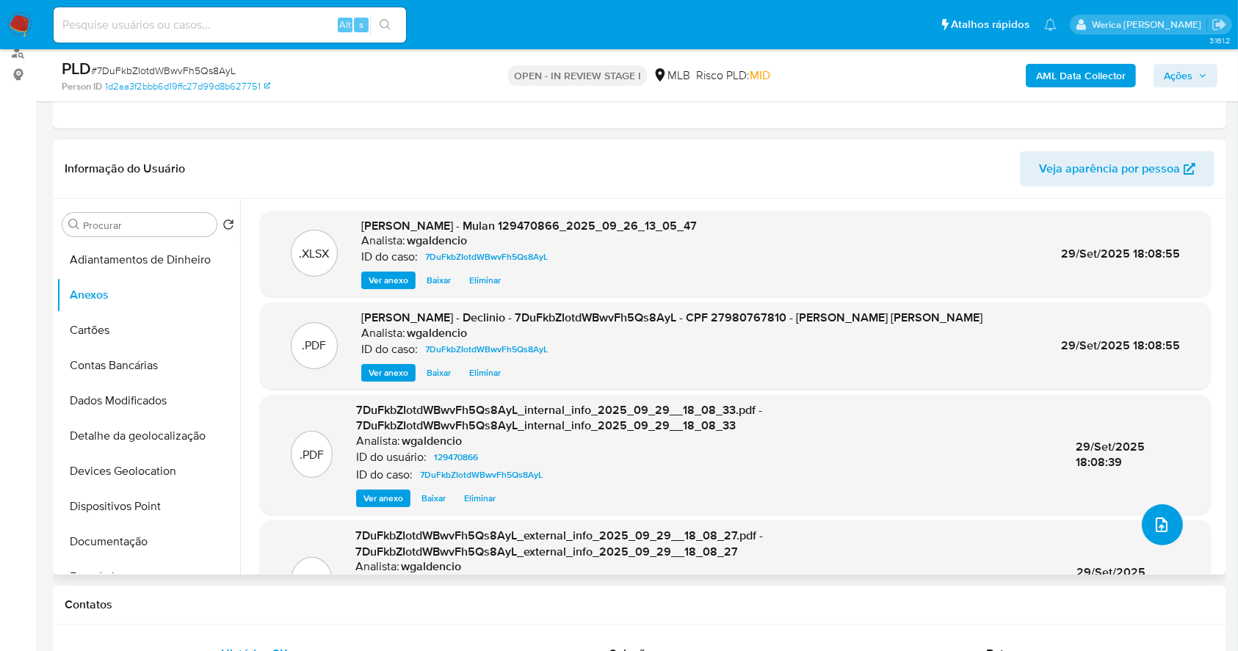
scroll to position [0, 0]
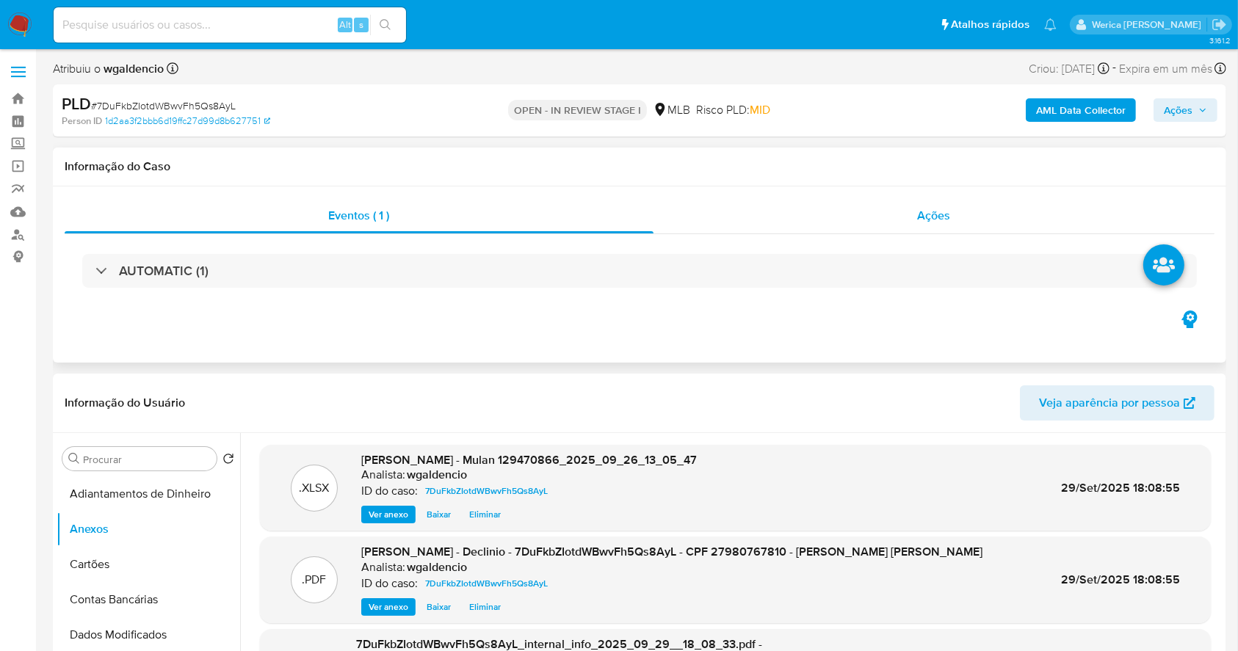
click at [925, 212] on span "Ações" at bounding box center [934, 215] width 33 height 17
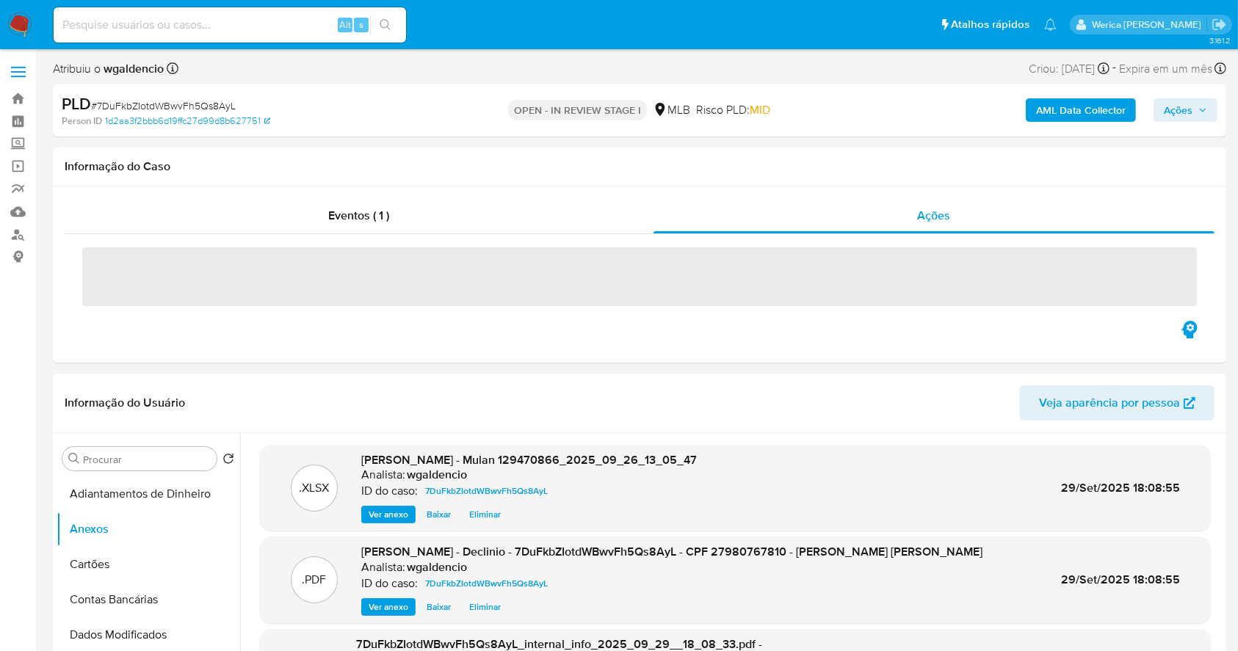
drag, startPoint x: 1187, startPoint y: 118, endPoint x: 1179, endPoint y: 118, distance: 8.1
click at [1185, 115] on span "Ações" at bounding box center [1178, 110] width 29 height 24
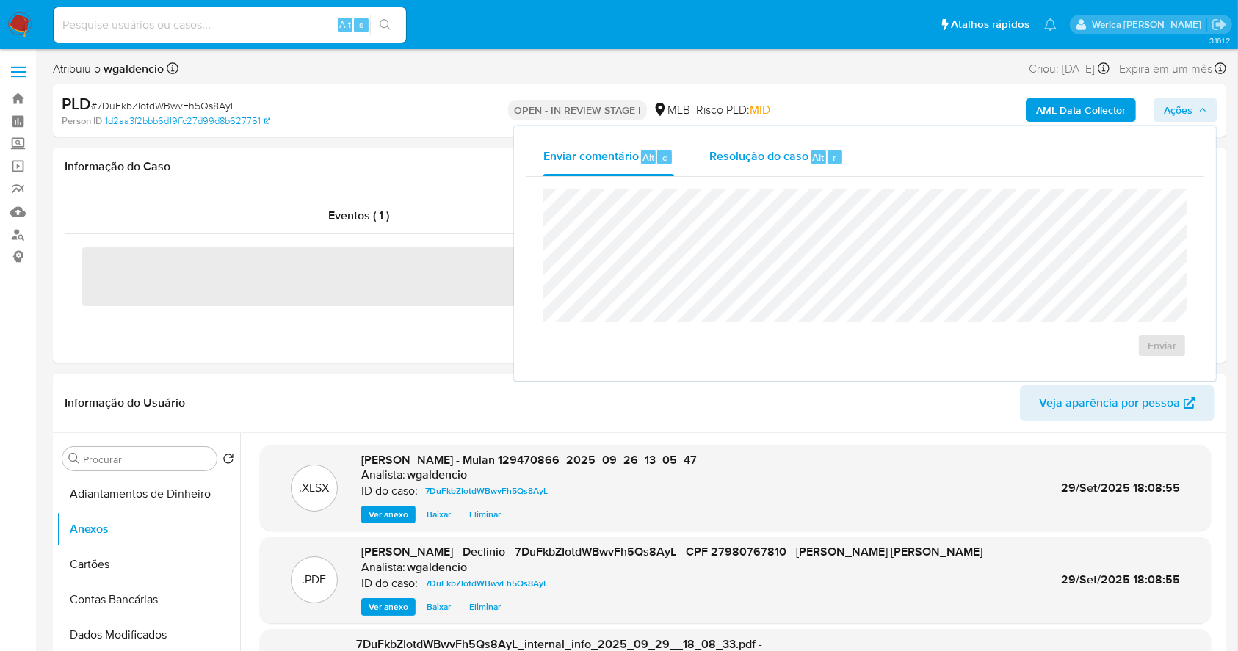
click at [772, 156] on span "Resolução do caso" at bounding box center [758, 156] width 99 height 17
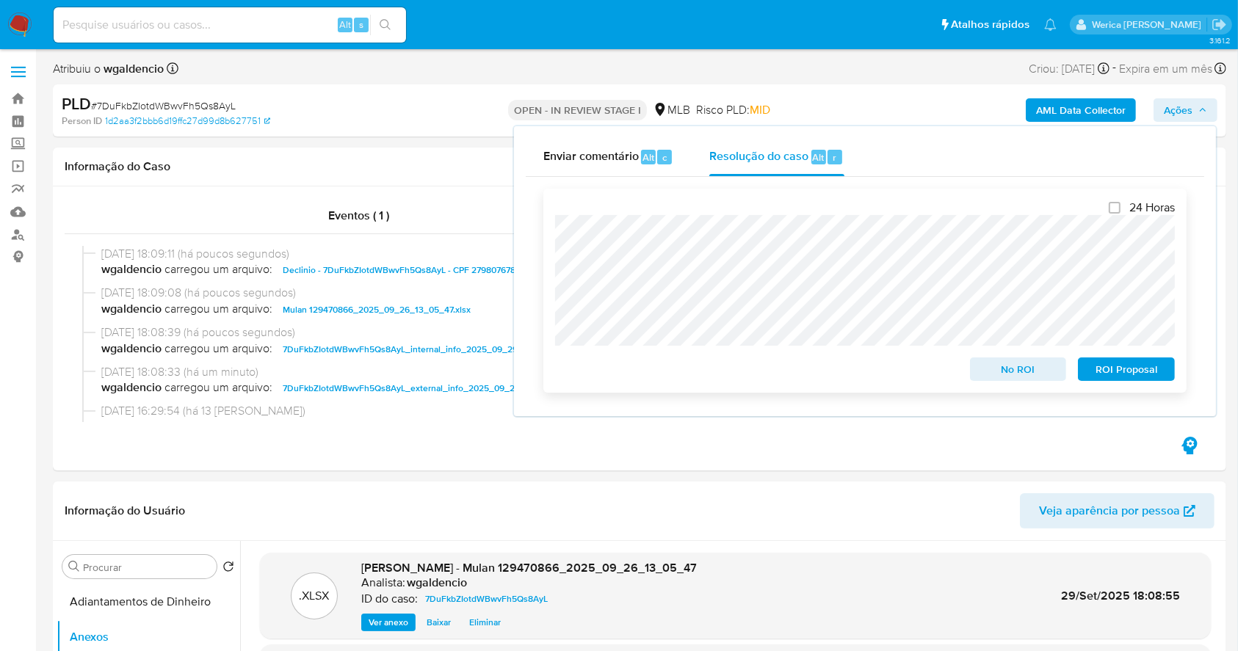
click at [989, 363] on span "No ROI" at bounding box center [1018, 369] width 76 height 21
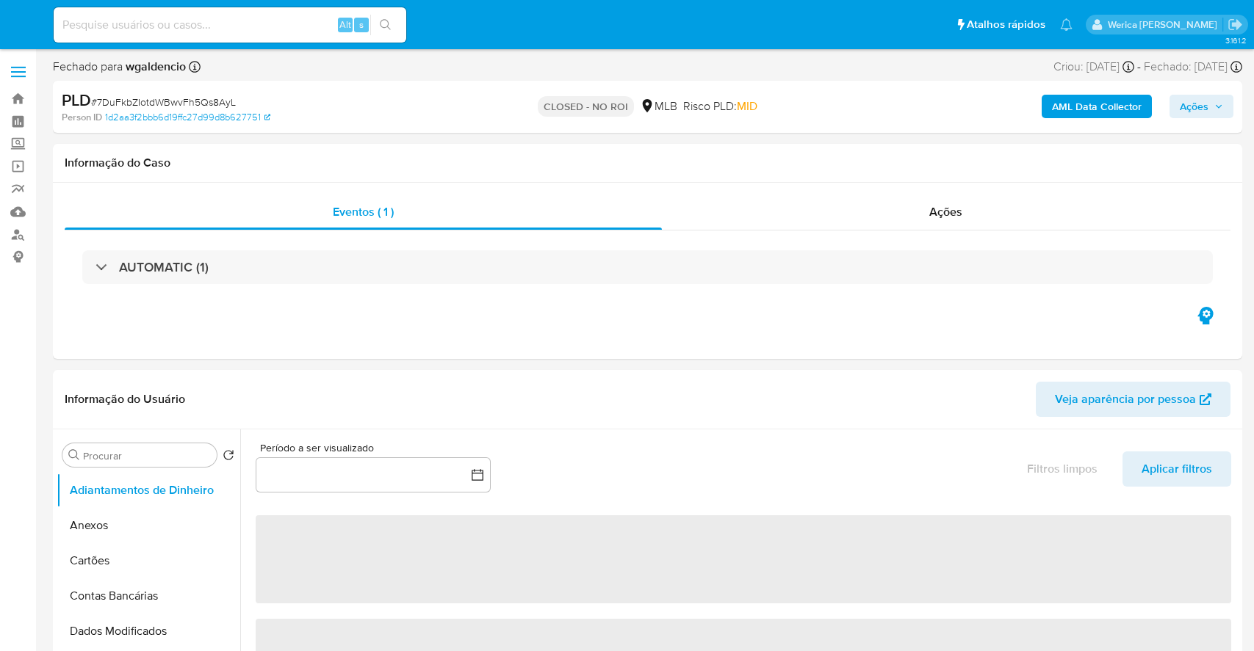
select select "10"
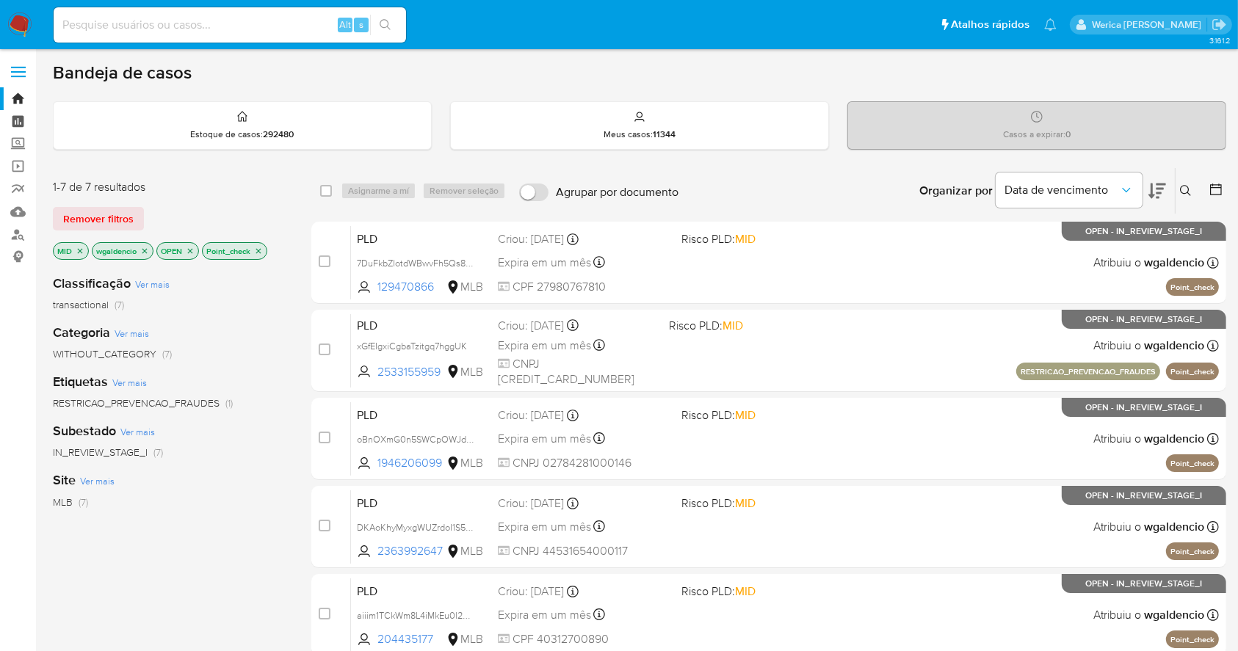
click at [25, 111] on link "Painel" at bounding box center [87, 121] width 175 height 23
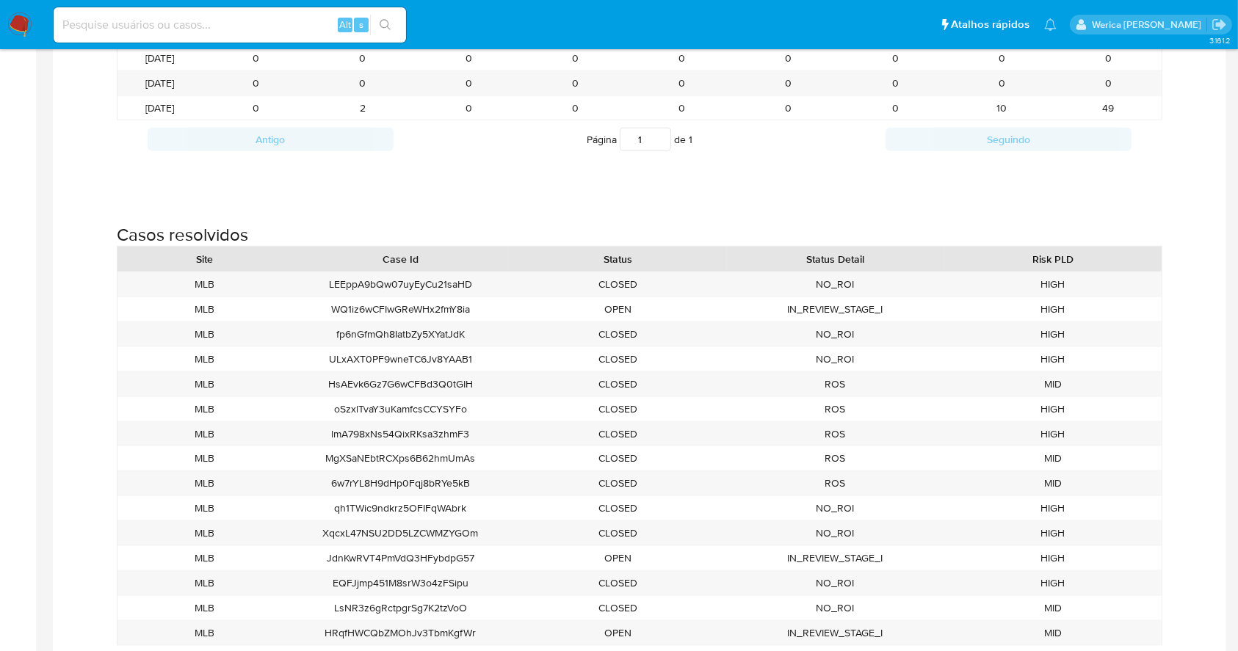
scroll to position [1664, 0]
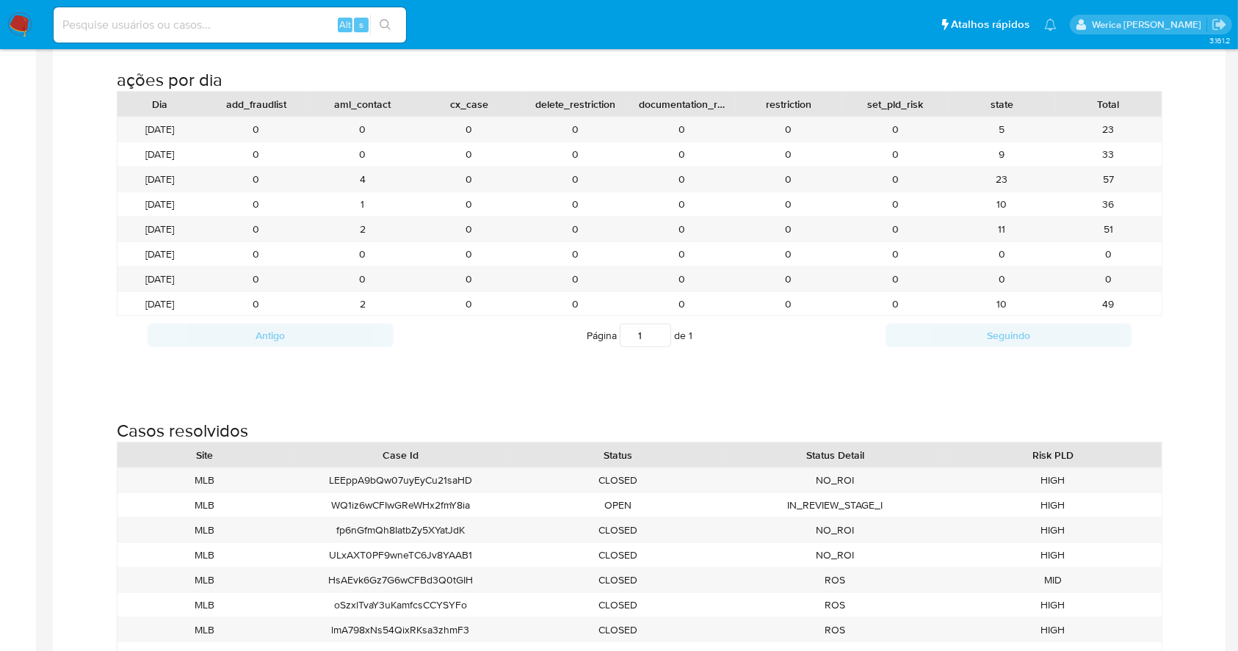
click at [8, 18] on img at bounding box center [19, 24] width 25 height 25
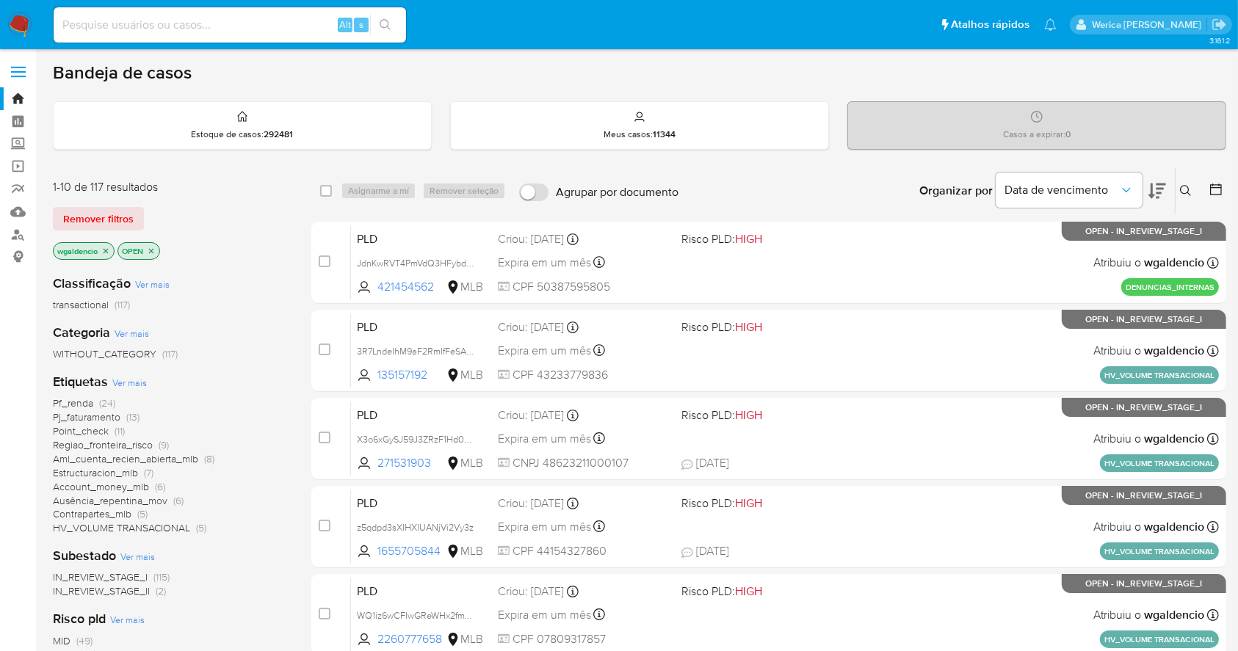
click at [122, 432] on span "(11)" at bounding box center [120, 431] width 10 height 15
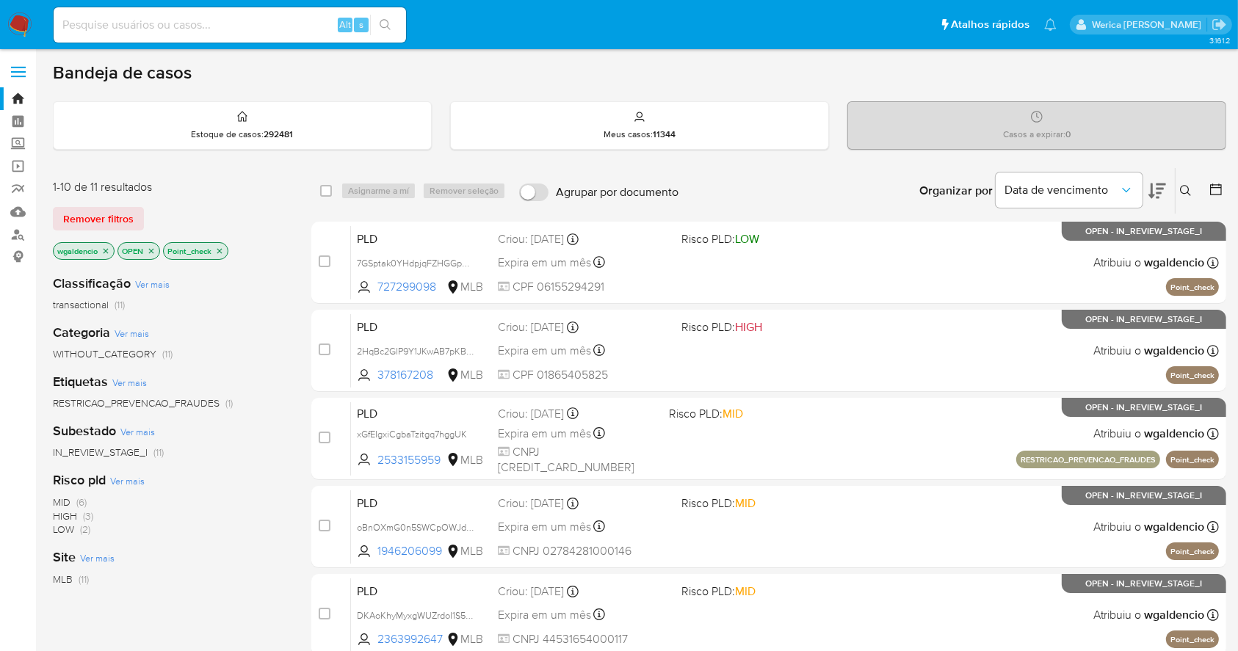
click at [57, 501] on span "MID" at bounding box center [62, 502] width 18 height 15
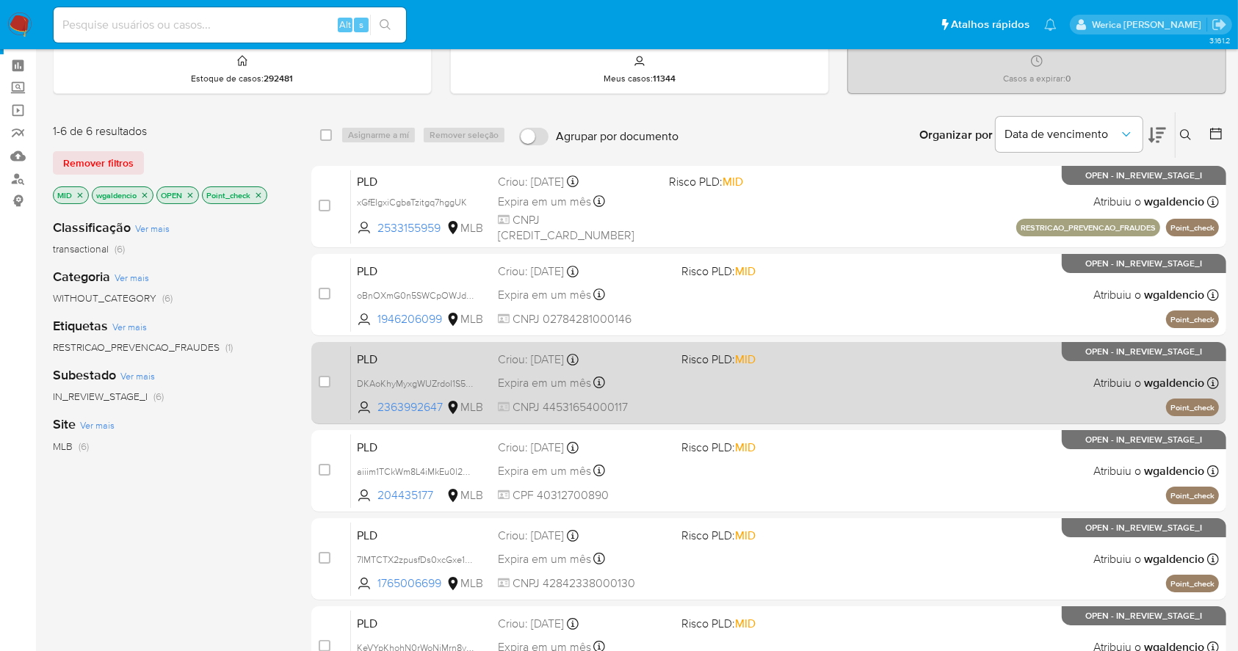
scroll to position [98, 0]
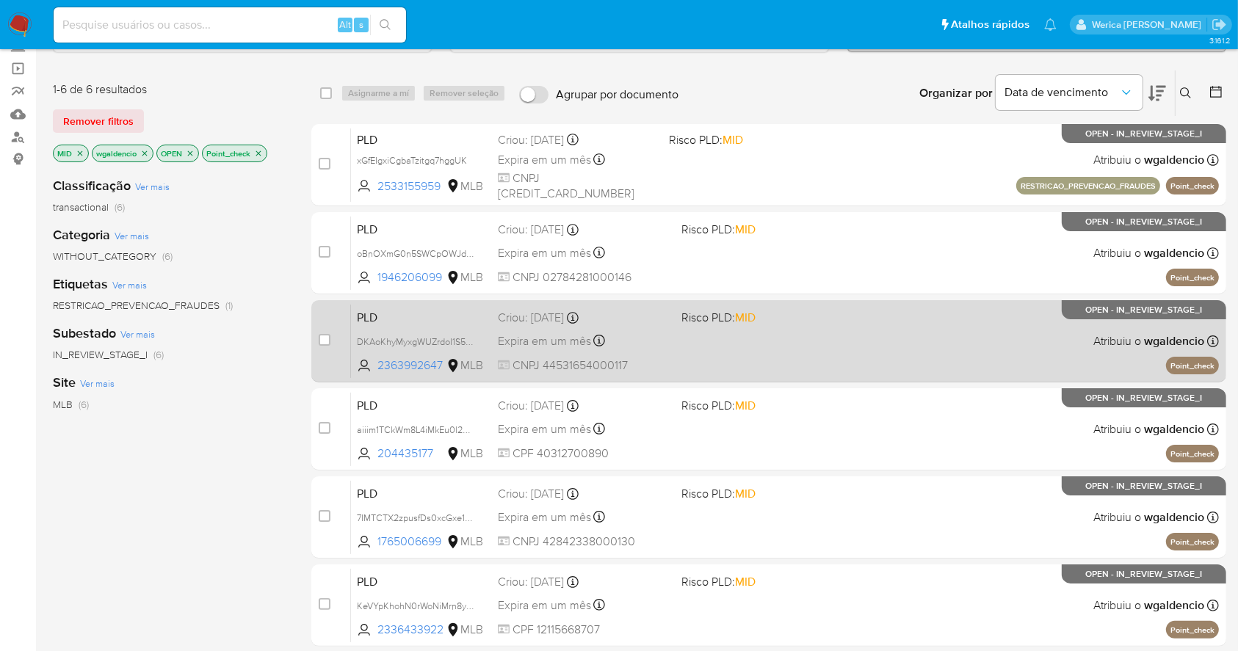
click at [900, 438] on div "PLD aiiim1TCkWm8L4iMkEu0l2CQ 204435177 MLB Risco PLD: MID Criou: 12/09/2025 Cri…" at bounding box center [785, 429] width 868 height 74
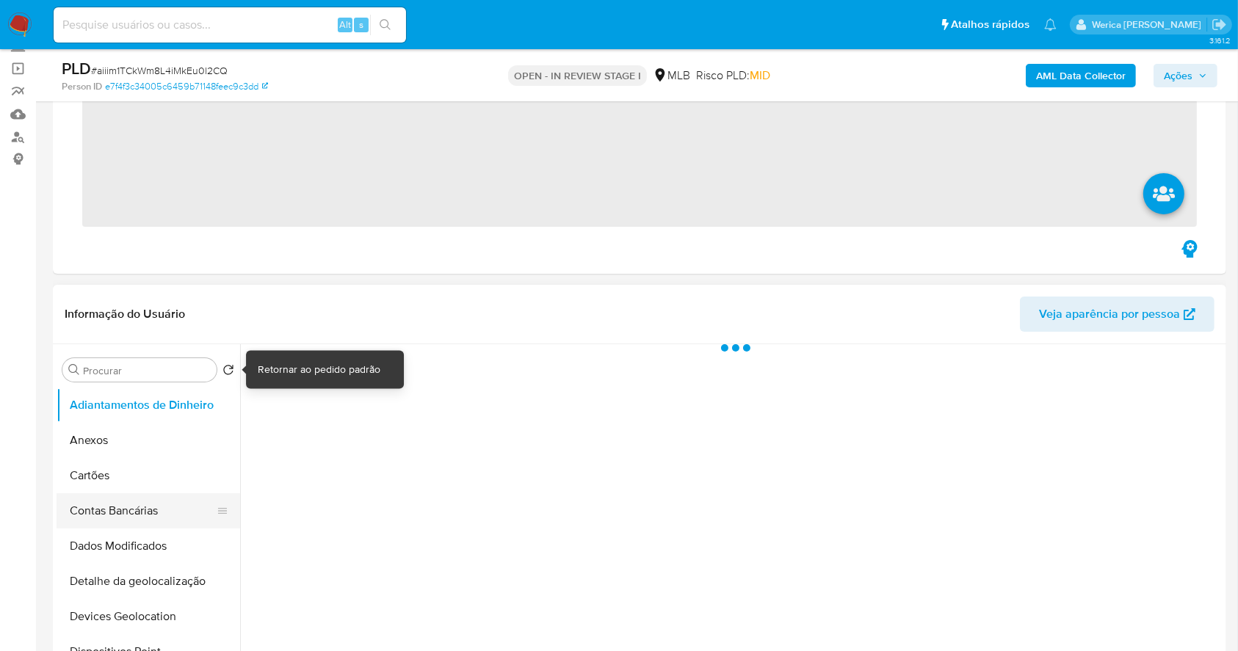
scroll to position [294, 0]
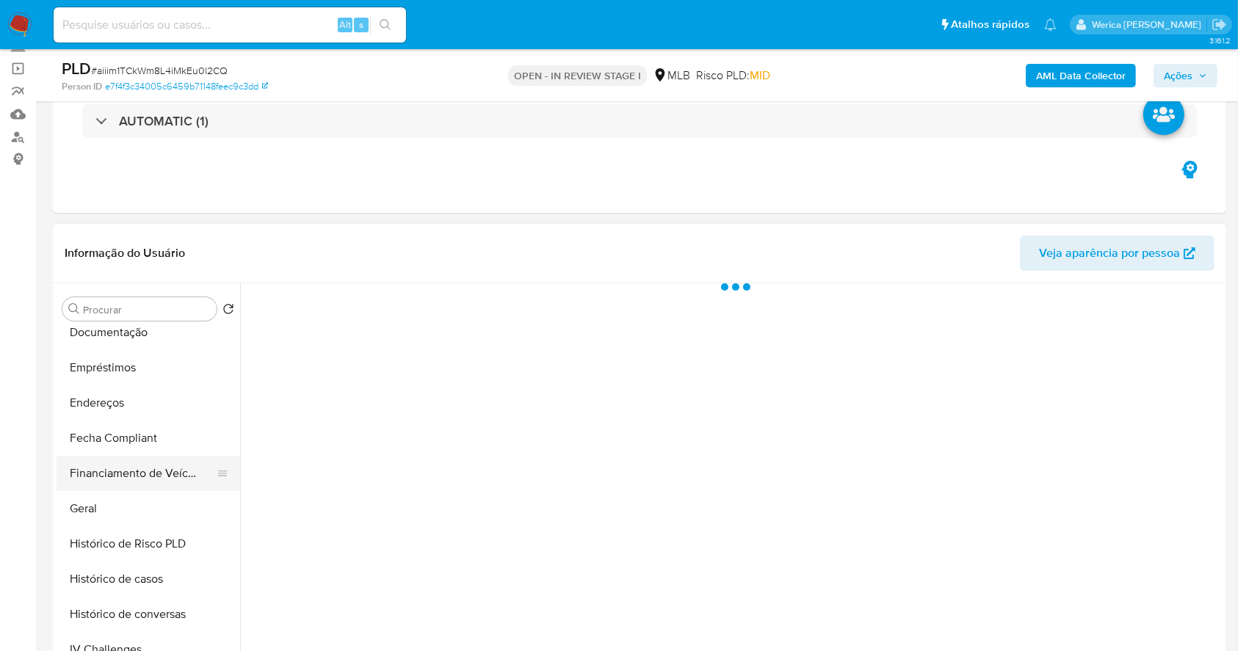
click at [140, 489] on button "Financiamento de Veículos" at bounding box center [143, 473] width 172 height 35
select select "10"
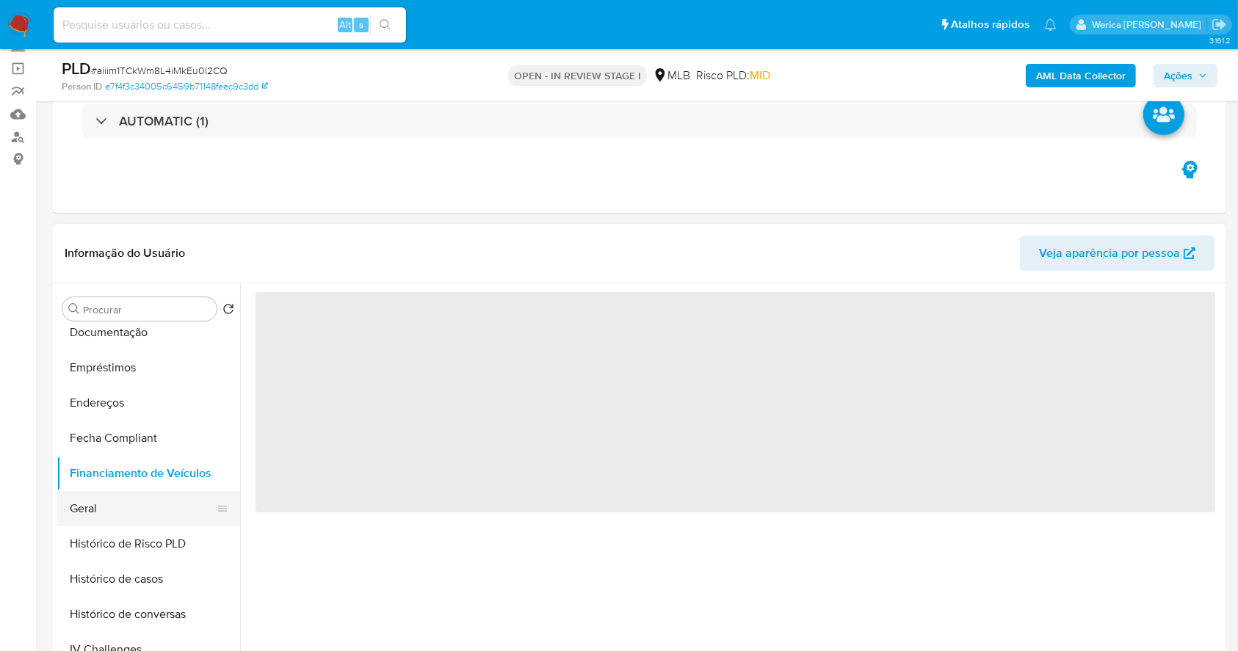
drag, startPoint x: 145, startPoint y: 505, endPoint x: 153, endPoint y: 505, distance: 8.1
click at [153, 505] on button "Geral" at bounding box center [143, 508] width 172 height 35
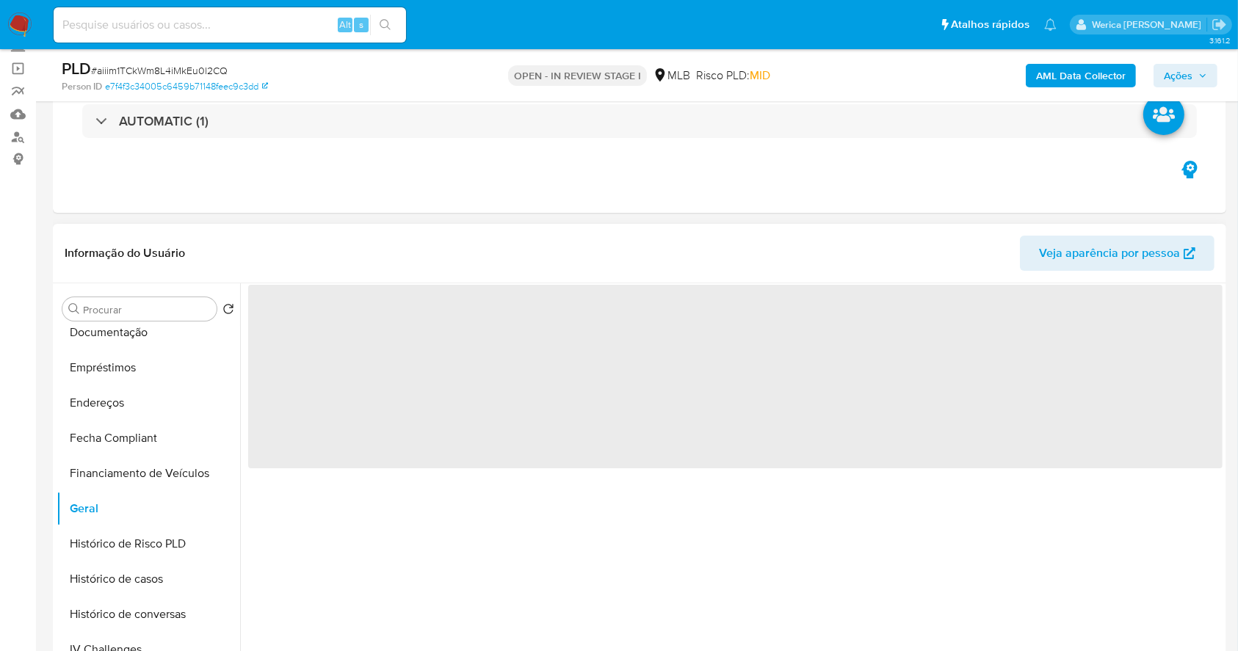
click at [350, 402] on span "‌" at bounding box center [735, 377] width 975 height 184
click at [325, 353] on span "‌" at bounding box center [735, 377] width 975 height 184
click at [301, 328] on span "‌" at bounding box center [735, 377] width 975 height 184
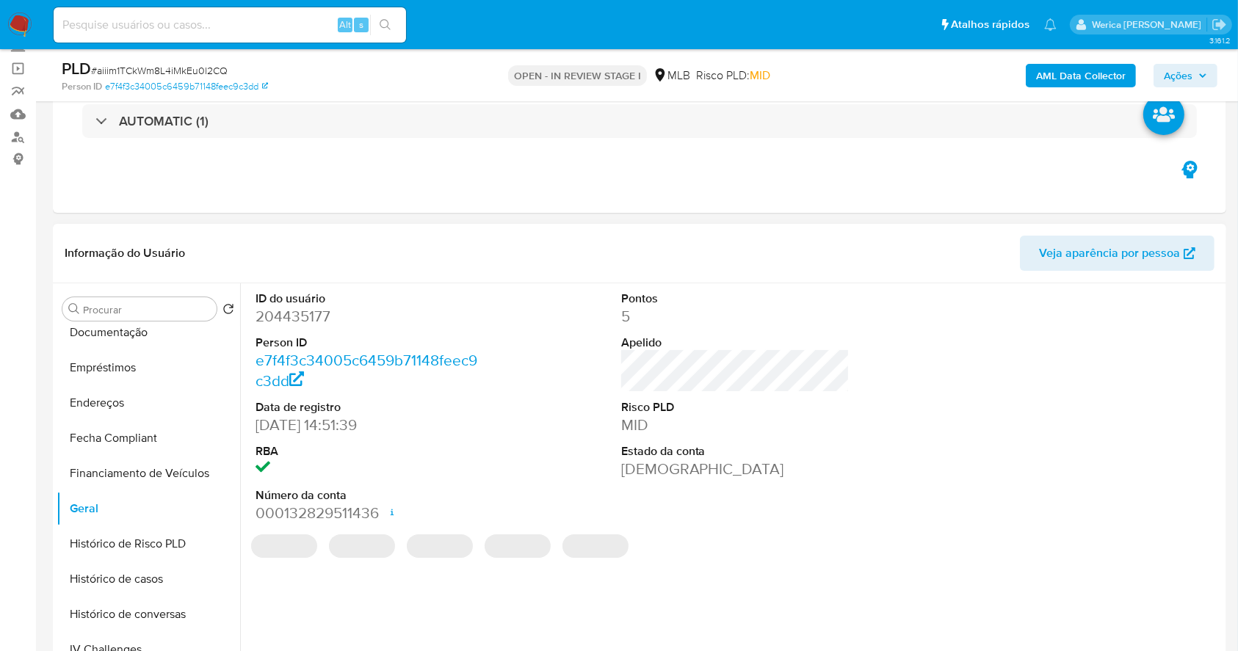
click at [297, 320] on dd "204435177" at bounding box center [370, 316] width 229 height 21
click at [296, 320] on dd "204435177" at bounding box center [370, 316] width 229 height 21
copy dd "204435177"
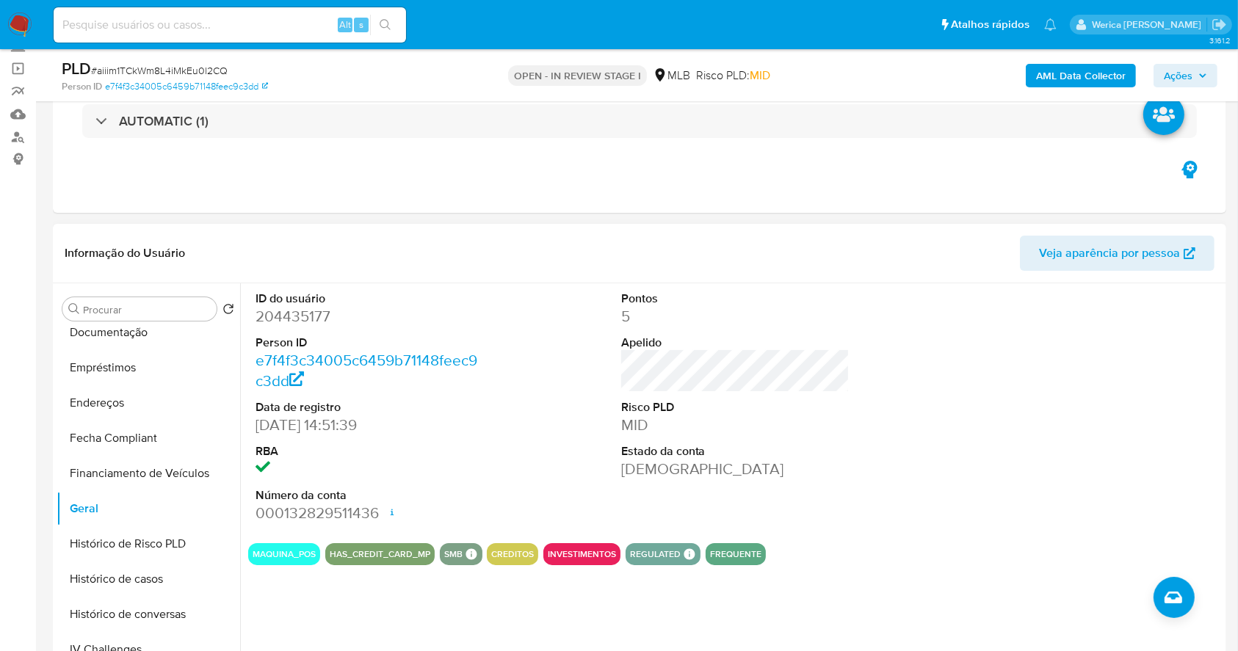
click at [1008, 514] on div at bounding box center [1101, 407] width 244 height 248
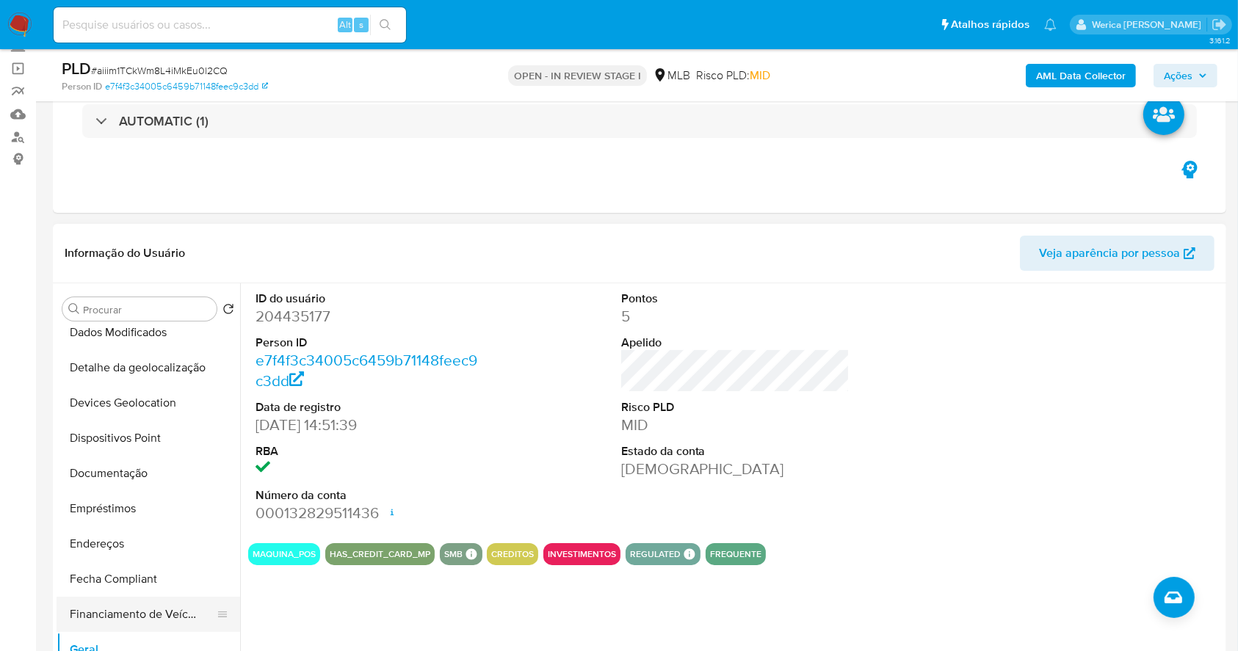
scroll to position [98, 0]
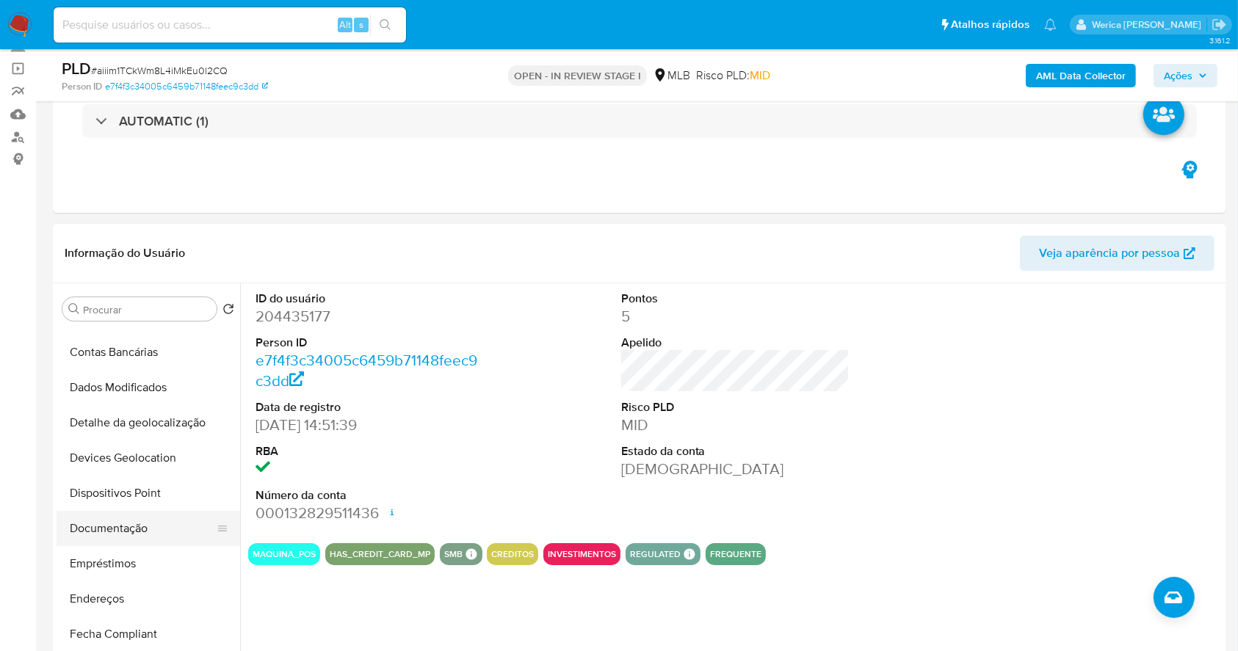
click at [142, 534] on button "Documentação" at bounding box center [143, 528] width 172 height 35
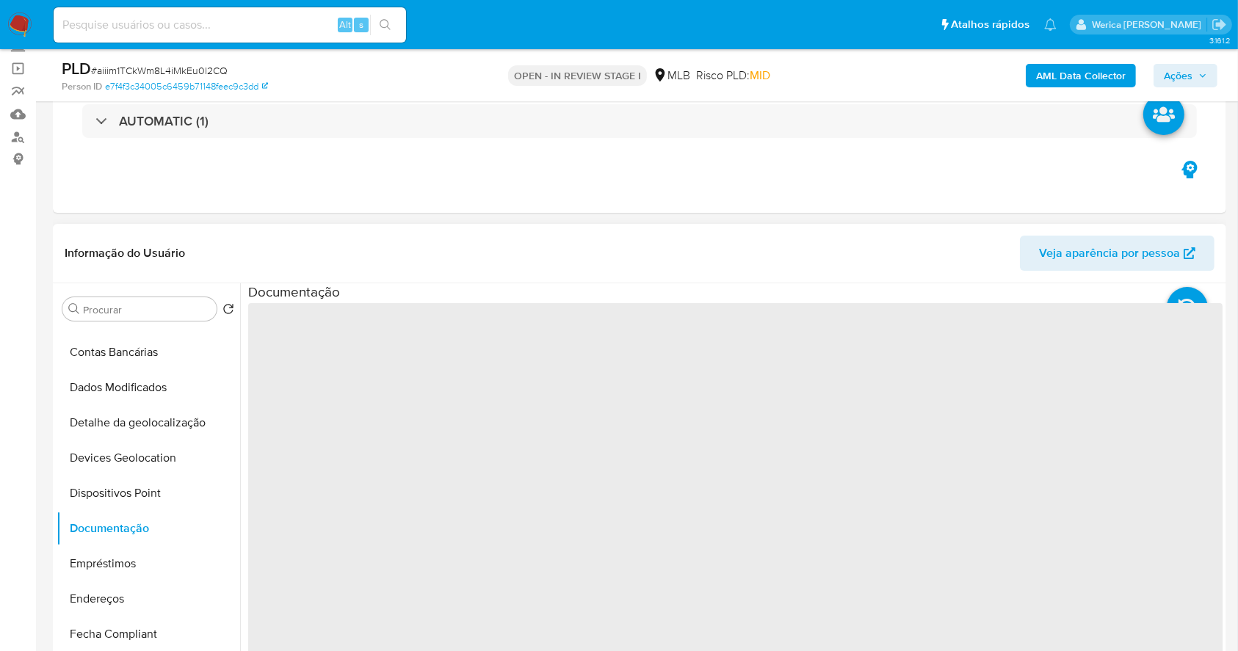
click at [276, 383] on span "‌" at bounding box center [735, 538] width 975 height 470
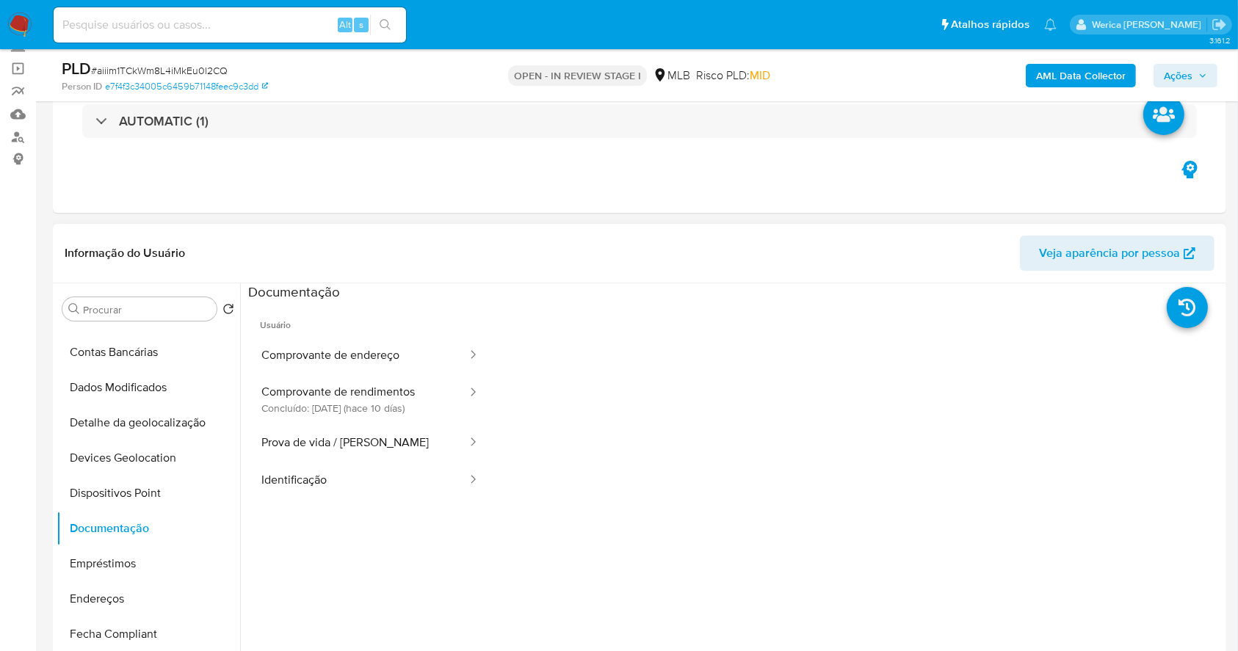
click at [350, 379] on button "Comprovante de rendimentos Concluído: 19/09/2025 (hace 10 días)" at bounding box center [358, 400] width 220 height 50
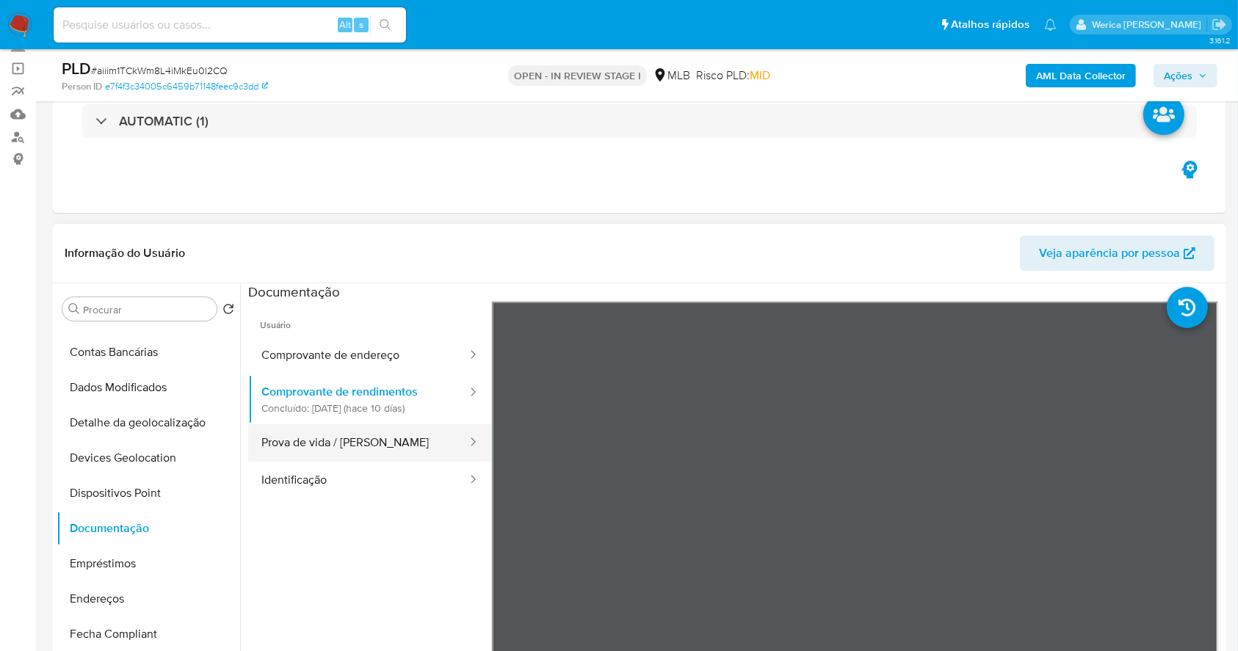
click at [354, 436] on button "Prova de vida / Selfie" at bounding box center [358, 442] width 220 height 37
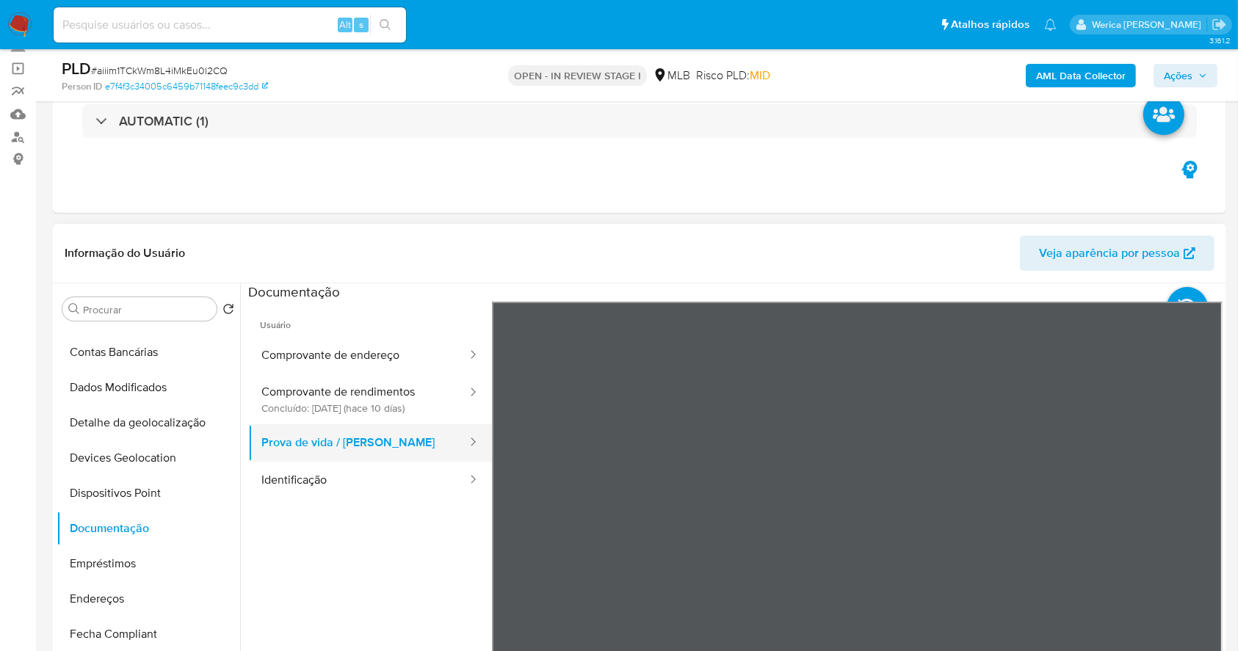
click at [425, 455] on button "Prova de vida / Selfie" at bounding box center [358, 442] width 220 height 37
click at [411, 499] on ul "Usuário Comprovante de endereço Comprovante de rendimentos Concluído: 19/09/202…" at bounding box center [370, 513] width 244 height 423
click at [408, 471] on button "Identificação" at bounding box center [358, 480] width 220 height 37
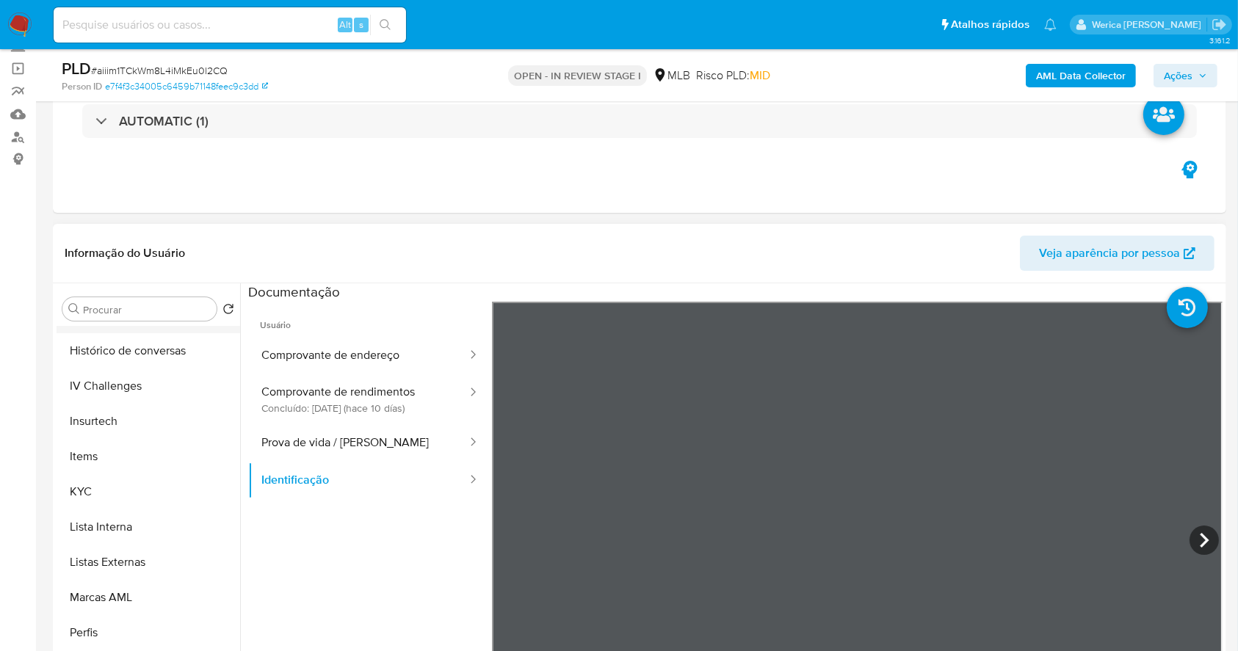
scroll to position [588, 0]
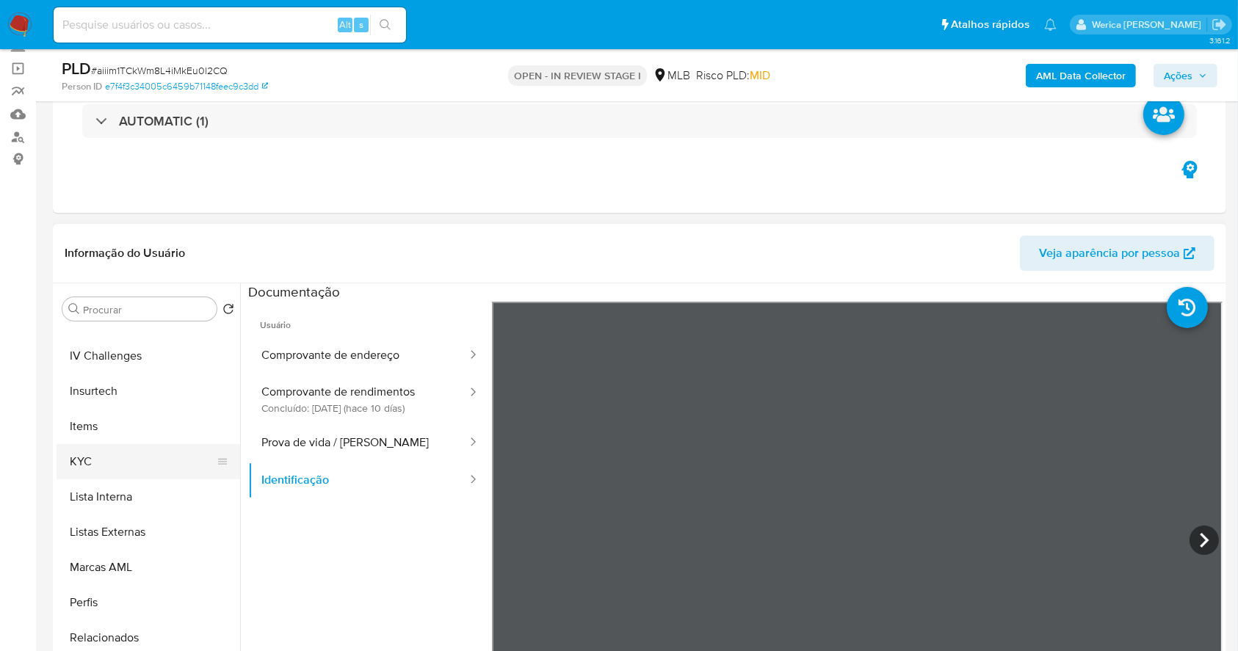
click at [106, 457] on button "KYC" at bounding box center [143, 461] width 172 height 35
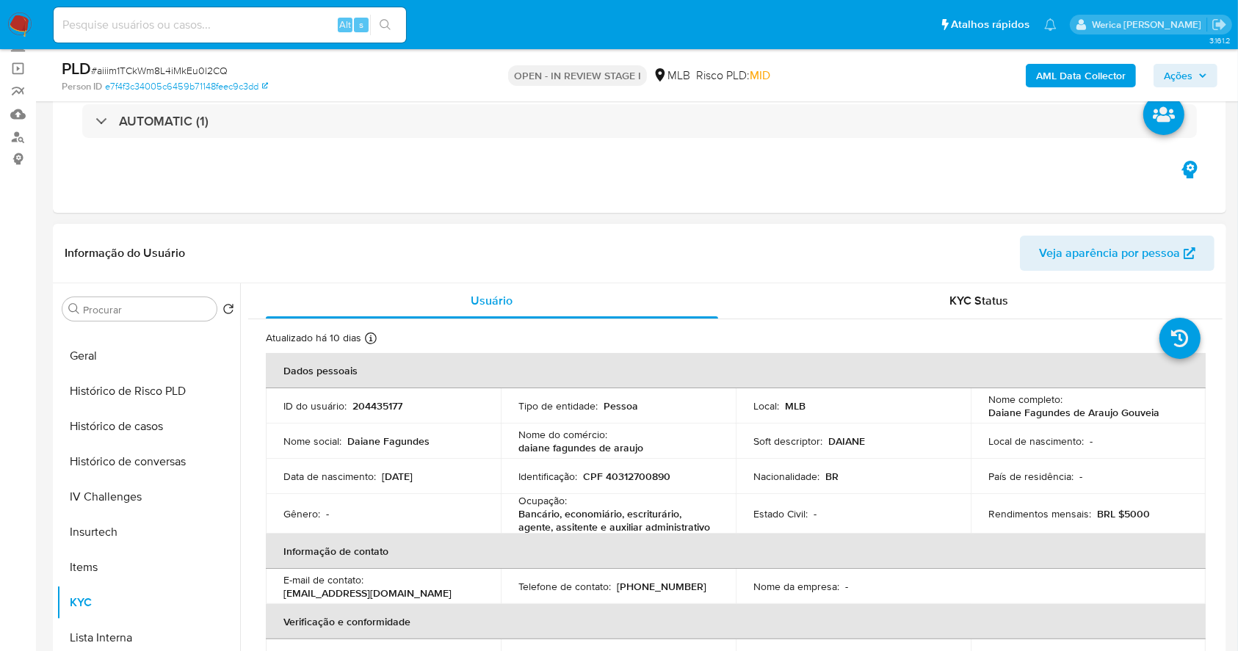
scroll to position [391, 0]
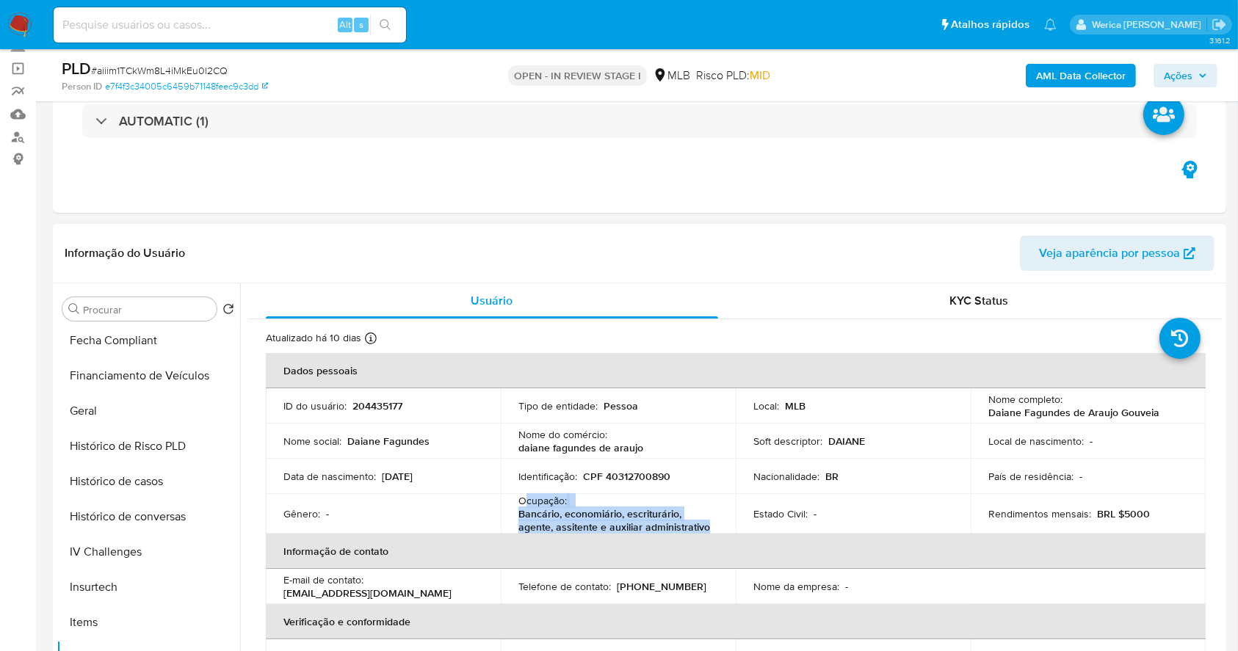
drag, startPoint x: 524, startPoint y: 500, endPoint x: 707, endPoint y: 527, distance: 185.5
click at [709, 527] on div "Ocupação : Bancário, economiário, escriturário, agente, assitente e auxiliar ad…" at bounding box center [618, 514] width 200 height 40
copy div "cupação : Bancário, economiário, escriturário, agente, assitente e auxiliar adm…"
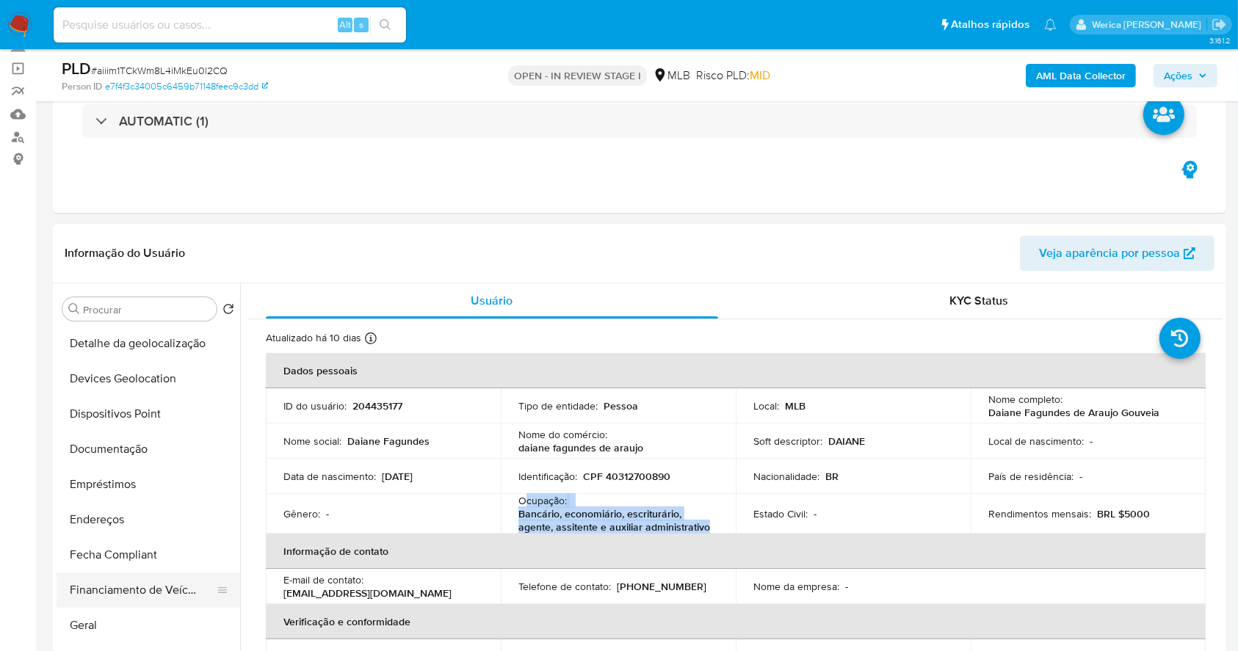
scroll to position [98, 0]
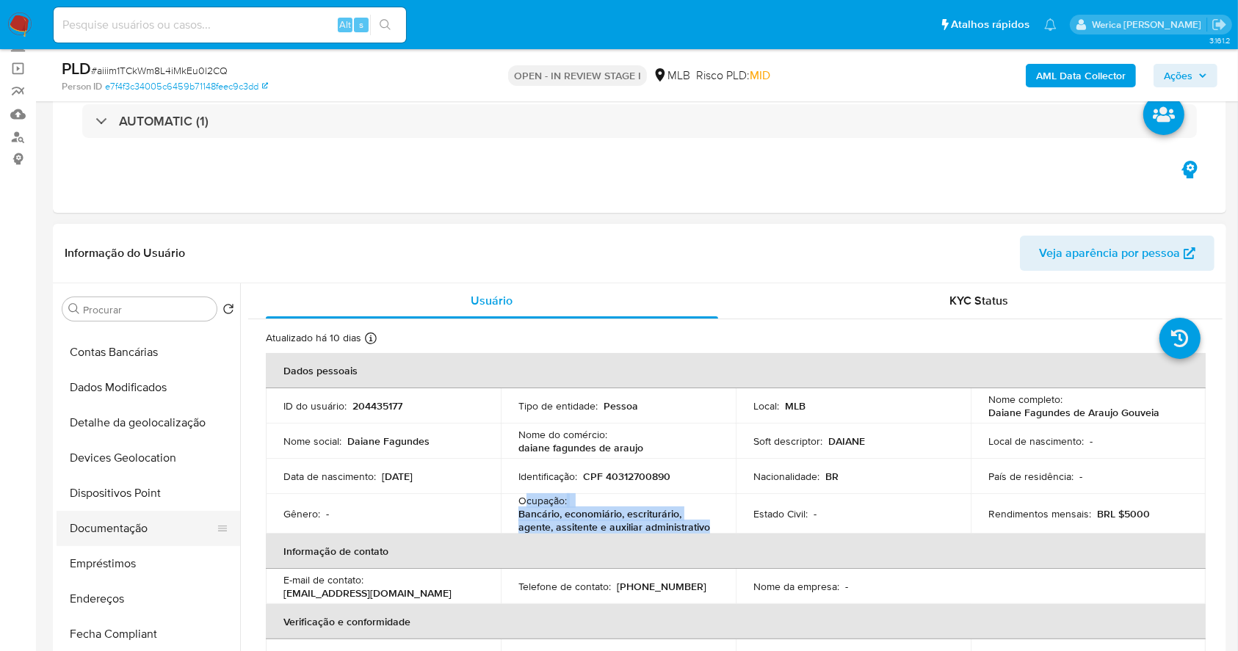
click at [137, 530] on button "Documentação" at bounding box center [143, 528] width 172 height 35
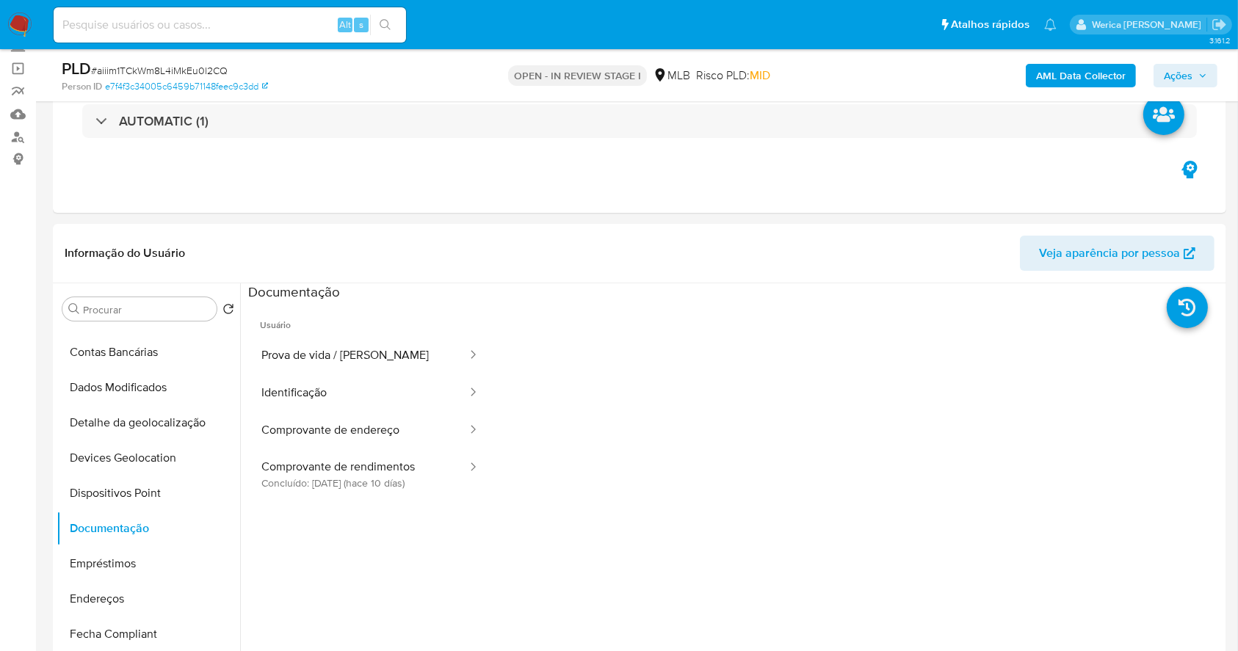
click at [323, 338] on button "Prova de vida / Selfie" at bounding box center [358, 355] width 220 height 37
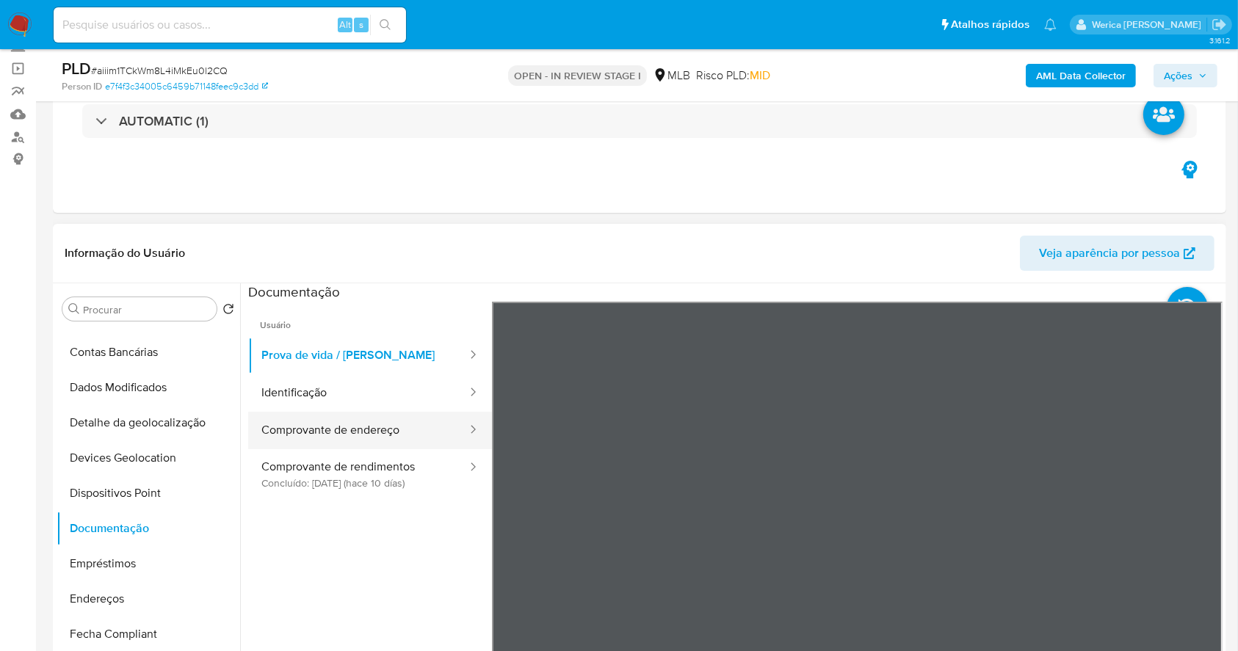
click at [358, 447] on button "Comprovante de endereço" at bounding box center [358, 430] width 220 height 37
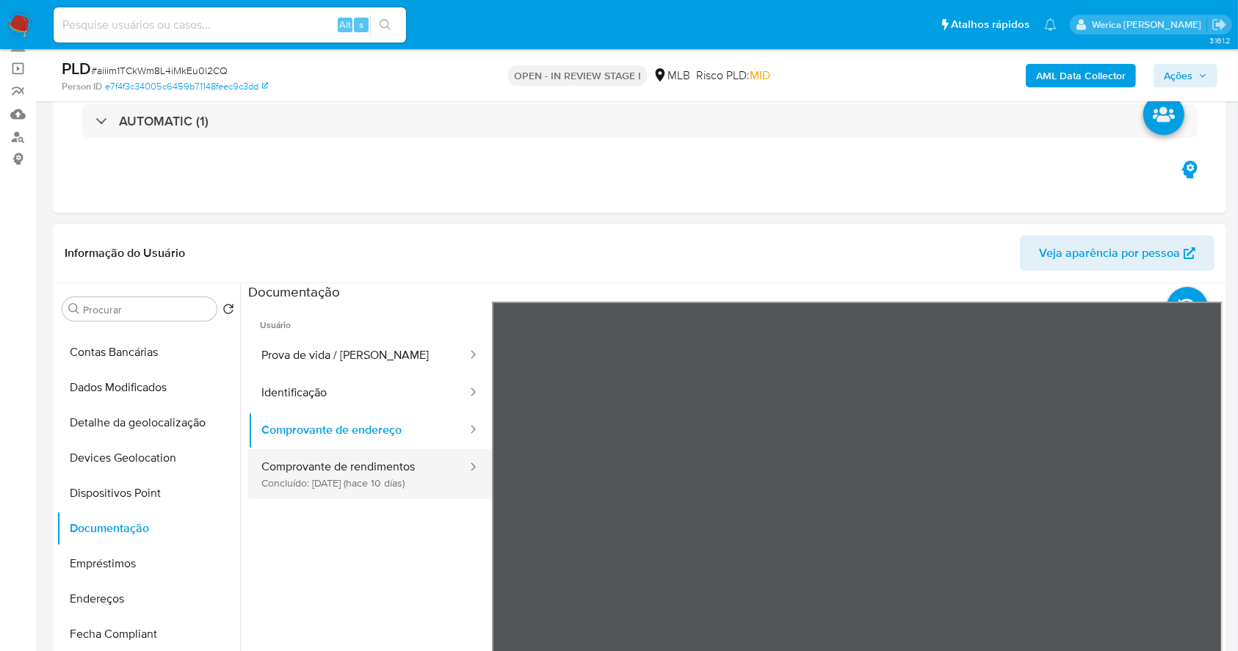
click at [413, 466] on button "Comprovante de rendimentos Concluído: 19/09/2025 (hace 10 días)" at bounding box center [358, 474] width 220 height 50
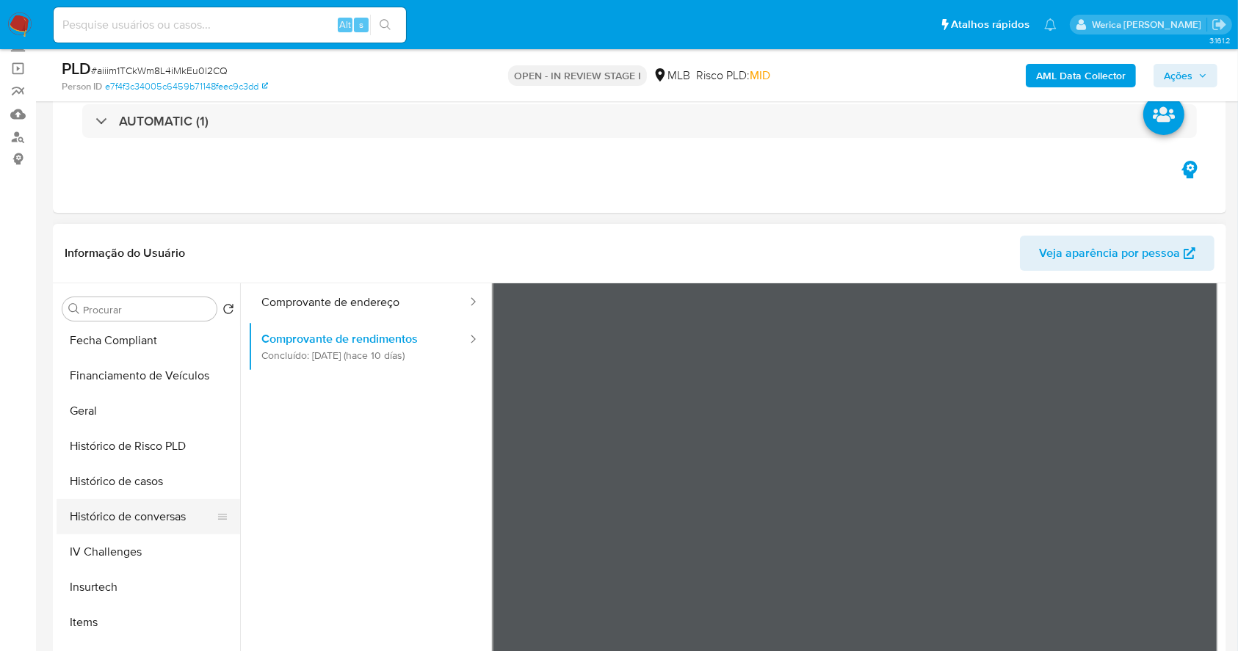
scroll to position [588, 0]
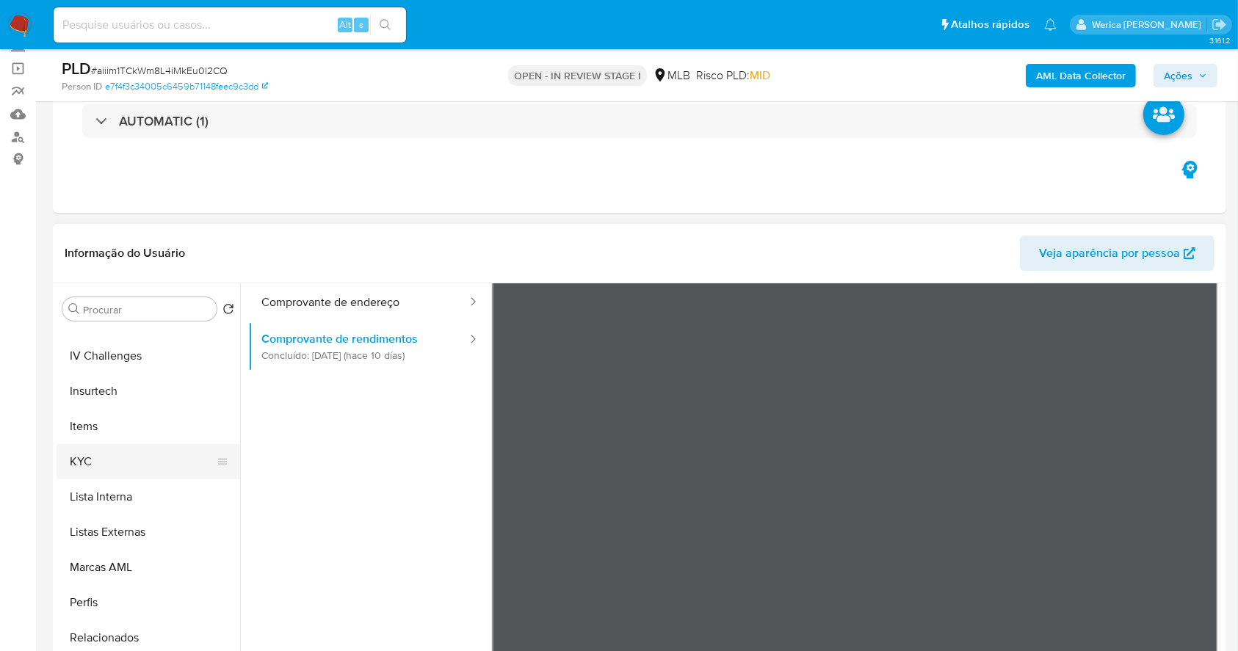
click at [100, 471] on button "KYC" at bounding box center [143, 461] width 172 height 35
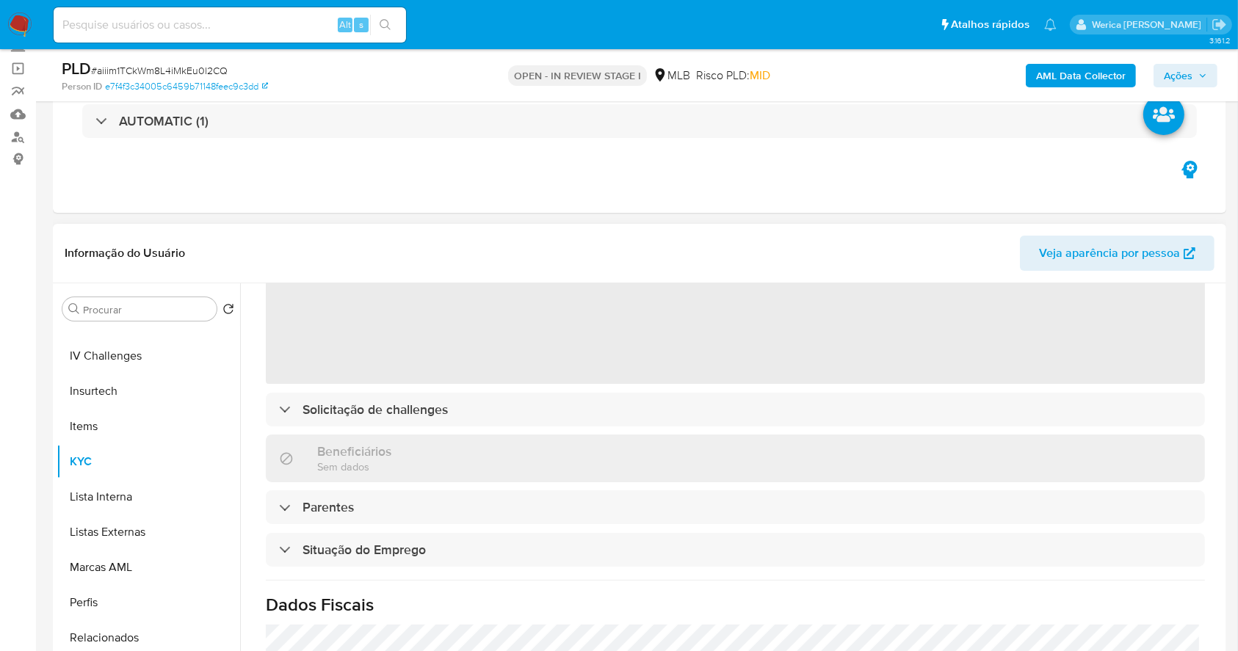
scroll to position [195, 0]
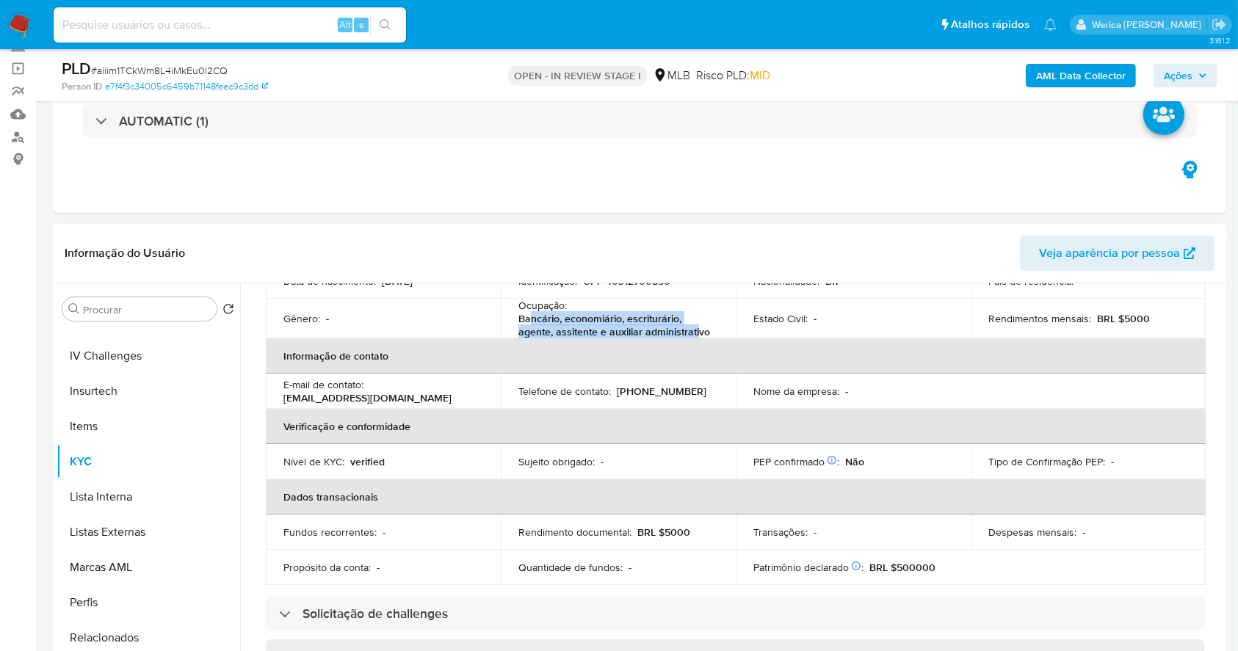
drag, startPoint x: 527, startPoint y: 311, endPoint x: 698, endPoint y: 328, distance: 171.3
click at [698, 328] on p "Bancário, economiário, escriturário, agente, assitente e auxiliar administrativo" at bounding box center [615, 325] width 194 height 26
click at [654, 320] on p "Bancário, economiário, escriturário, agente, assitente e auxiliar administrativo" at bounding box center [615, 325] width 194 height 26
drag, startPoint x: 523, startPoint y: 301, endPoint x: 740, endPoint y: 325, distance: 218.7
click at [740, 325] on tr "Gênero : - Ocupação : Bancário, economiário, escriturário, agente, assitente e …" at bounding box center [736, 319] width 940 height 40
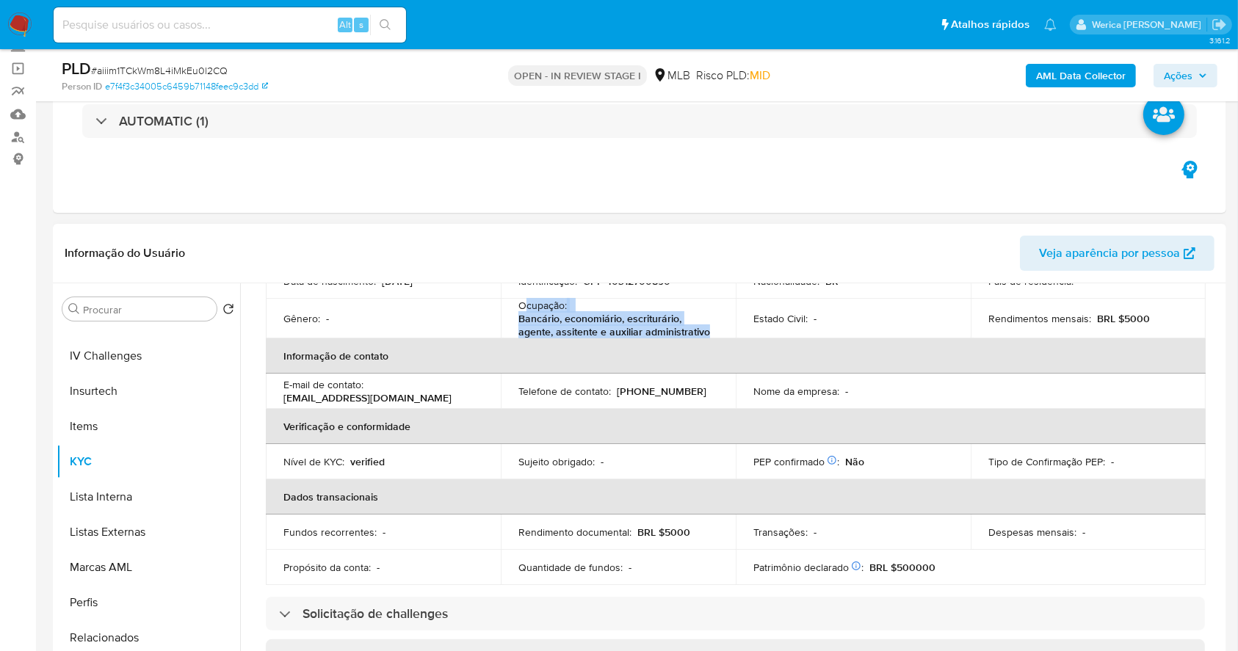
copy div "cupação : Bancário, economiário, escriturário, agente, assitente e auxiliar adm…"
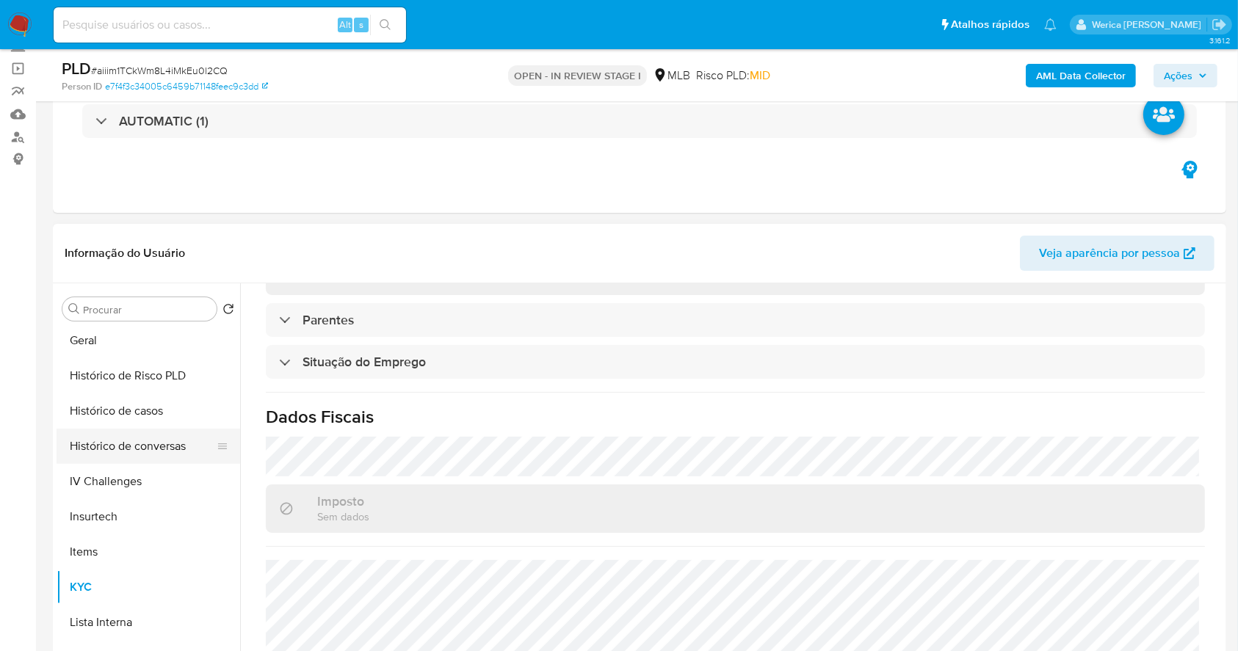
scroll to position [391, 0]
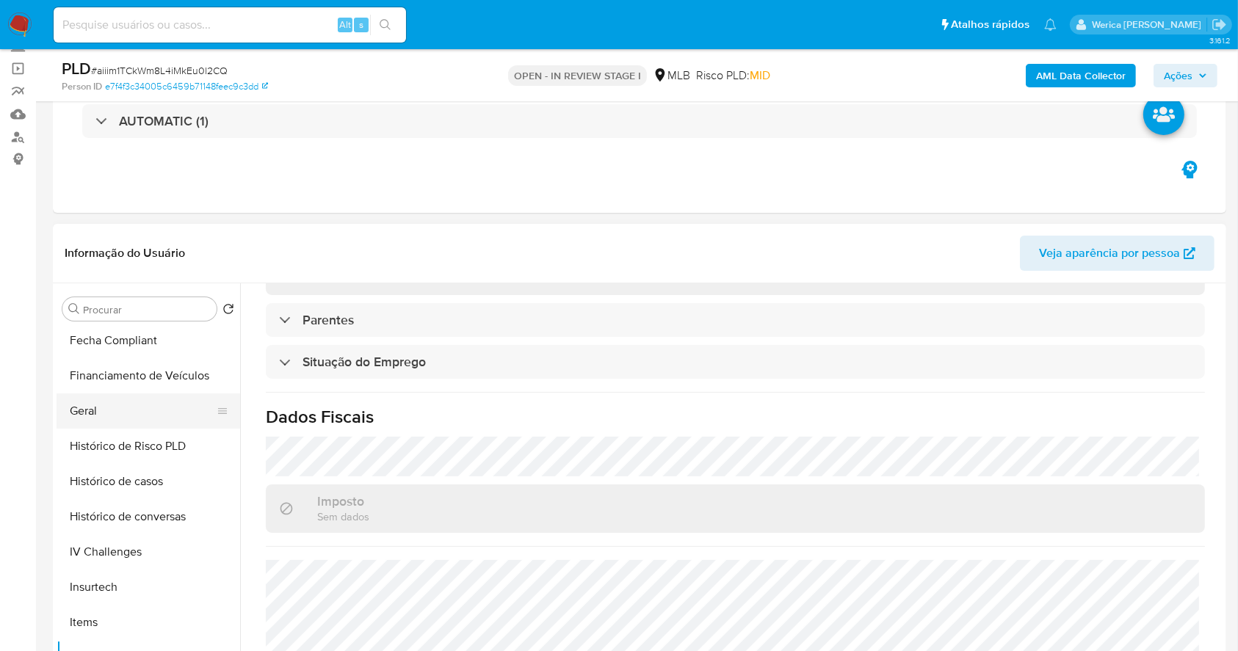
click at [116, 408] on button "Geral" at bounding box center [143, 411] width 172 height 35
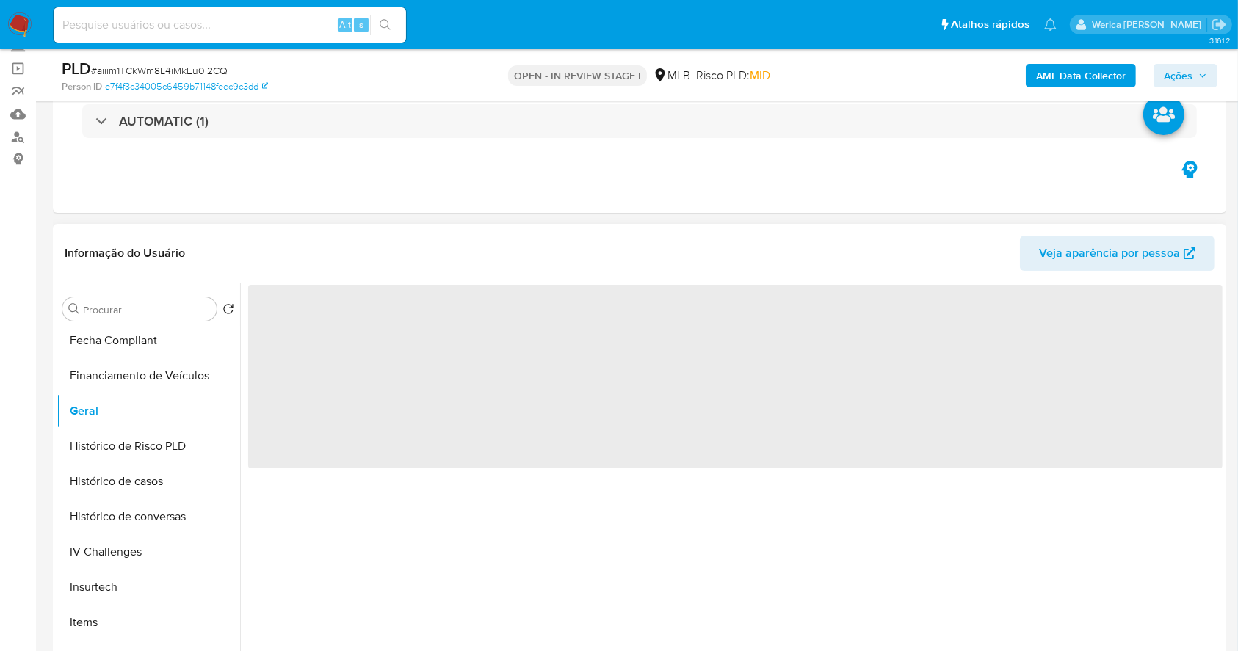
scroll to position [0, 0]
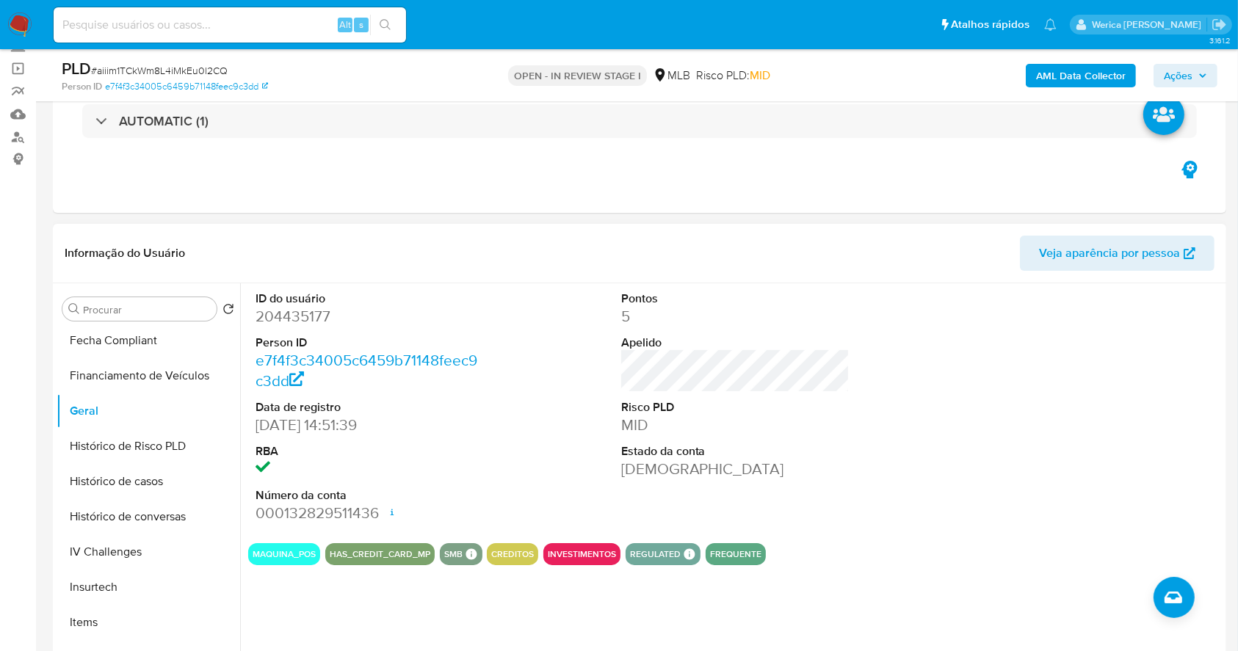
click at [1113, 432] on div at bounding box center [1101, 407] width 244 height 248
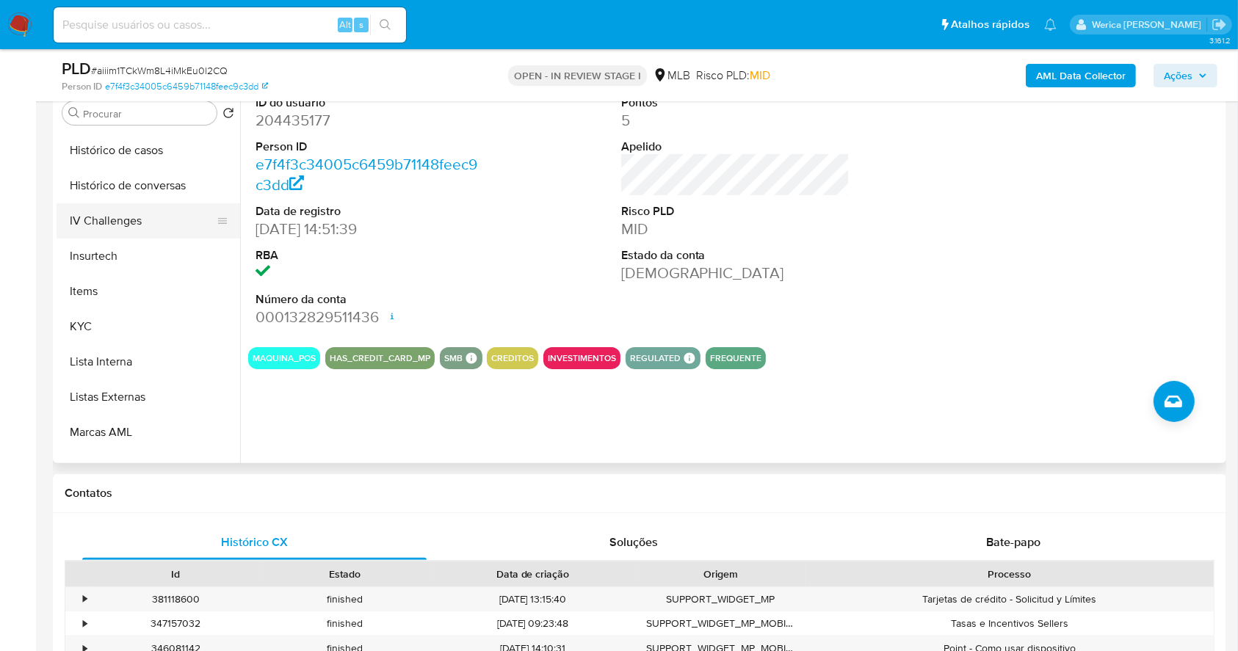
scroll to position [588, 0]
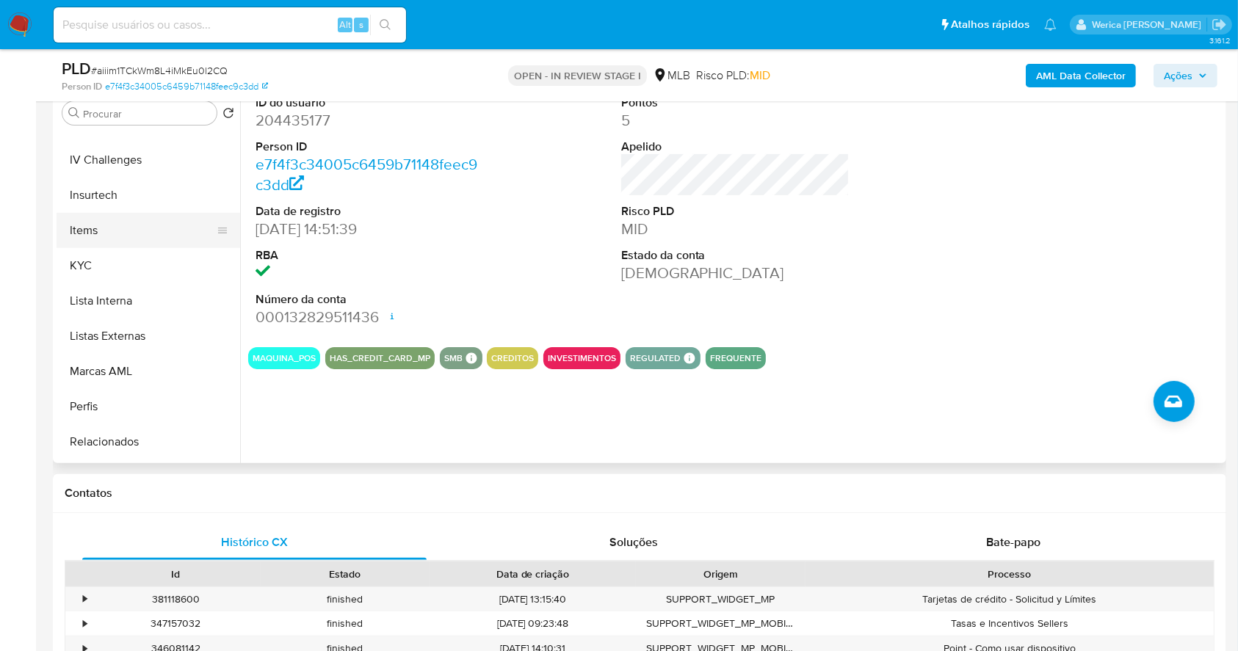
click at [118, 242] on button "Items" at bounding box center [143, 230] width 172 height 35
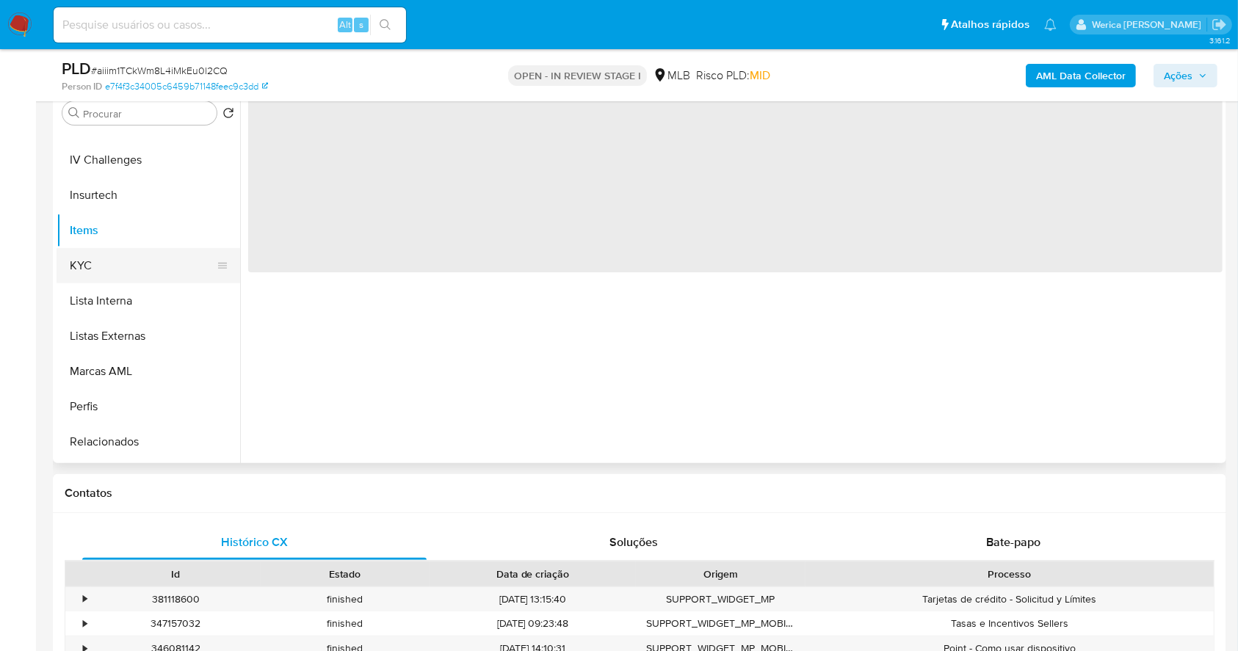
click at [136, 256] on button "KYC" at bounding box center [143, 265] width 172 height 35
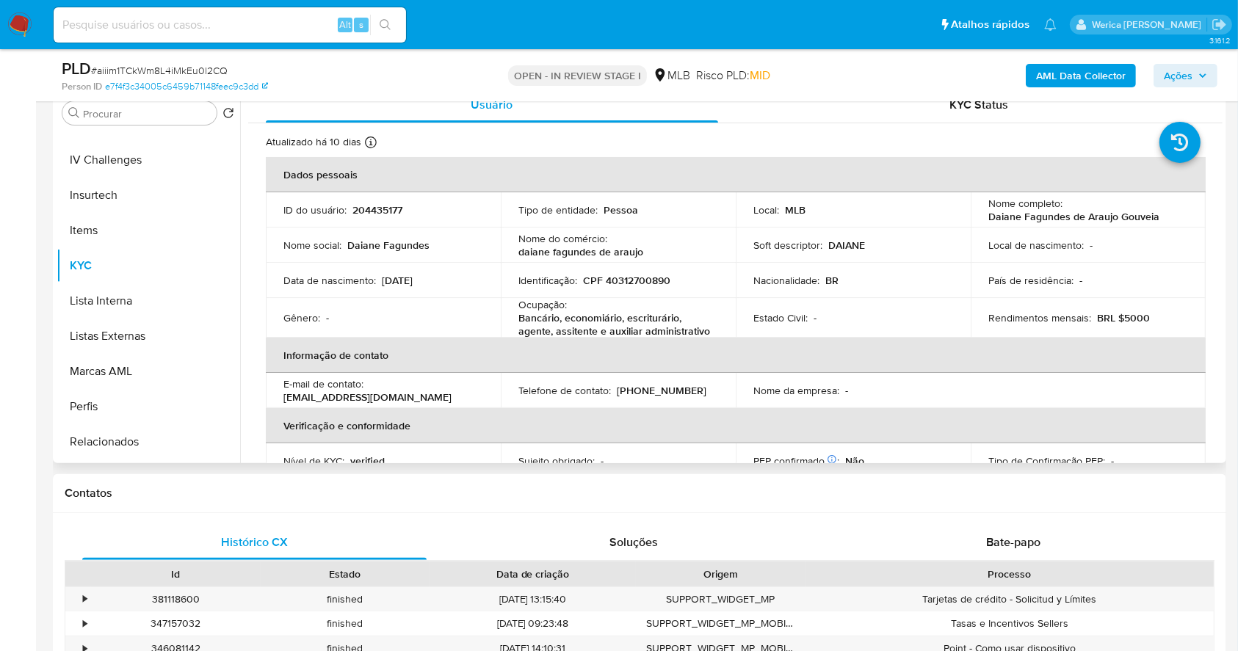
click at [1117, 424] on th "Verificação e conformidade" at bounding box center [736, 425] width 940 height 35
click at [1113, 424] on th "Verificação e conformidade" at bounding box center [736, 425] width 940 height 35
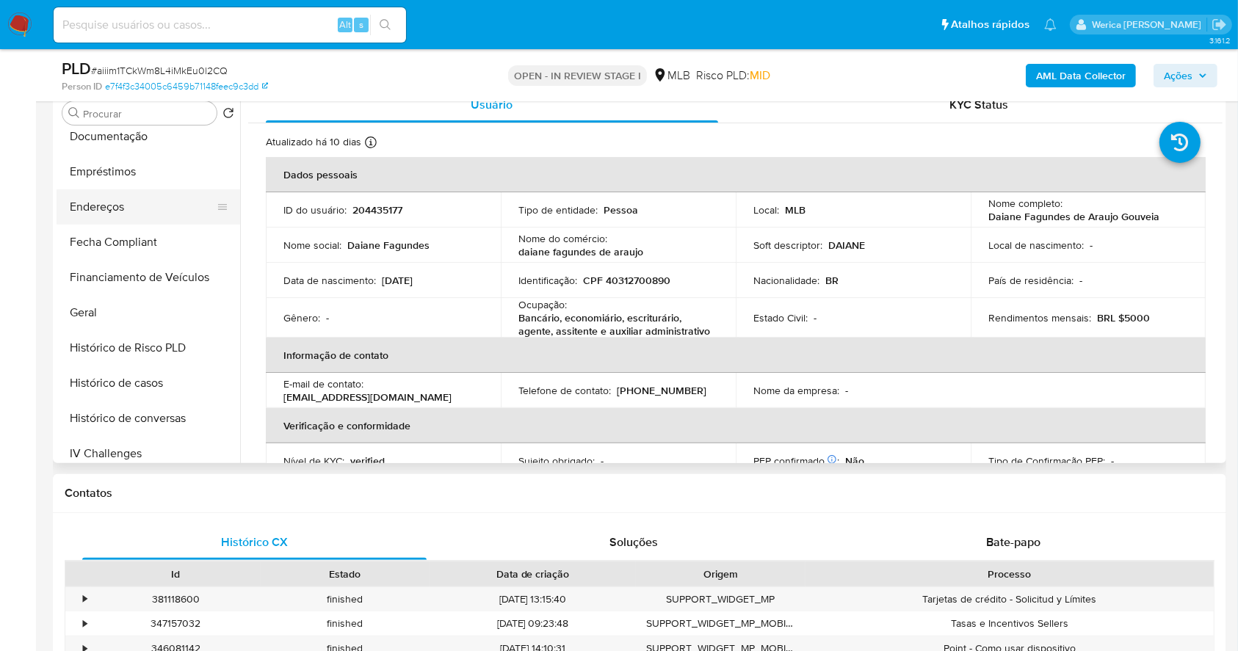
click at [165, 208] on button "Endereços" at bounding box center [143, 206] width 172 height 35
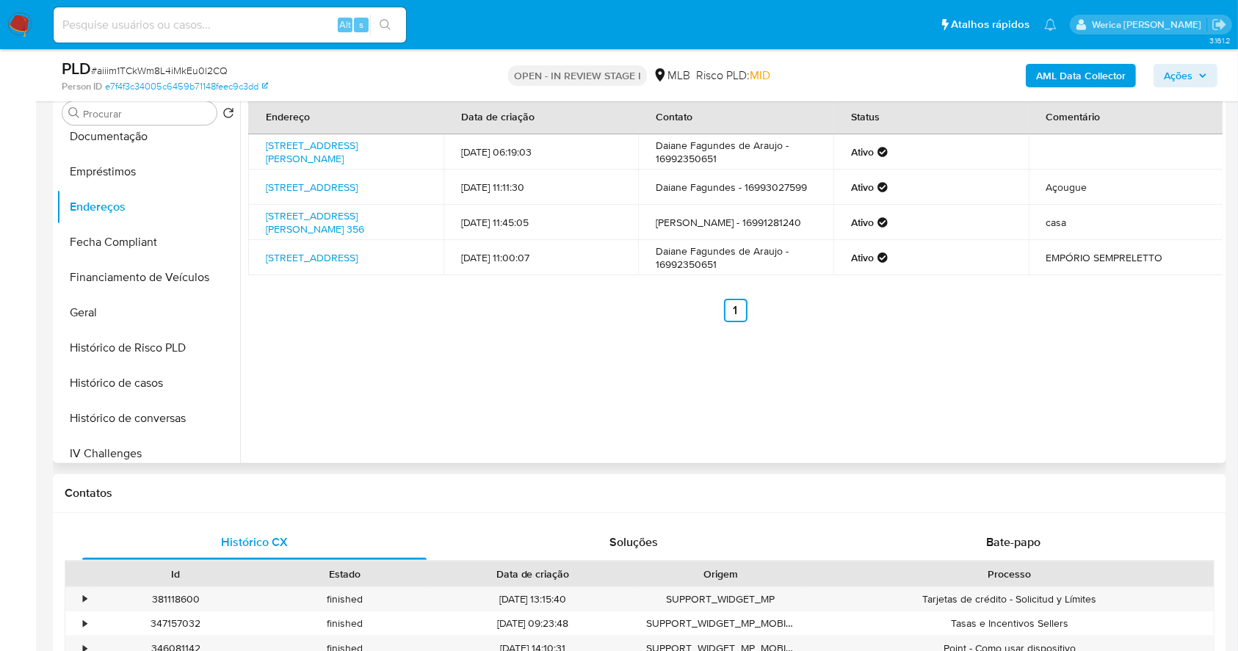
click at [1093, 314] on ul "Anterior 1 Siguiente" at bounding box center [735, 311] width 975 height 24
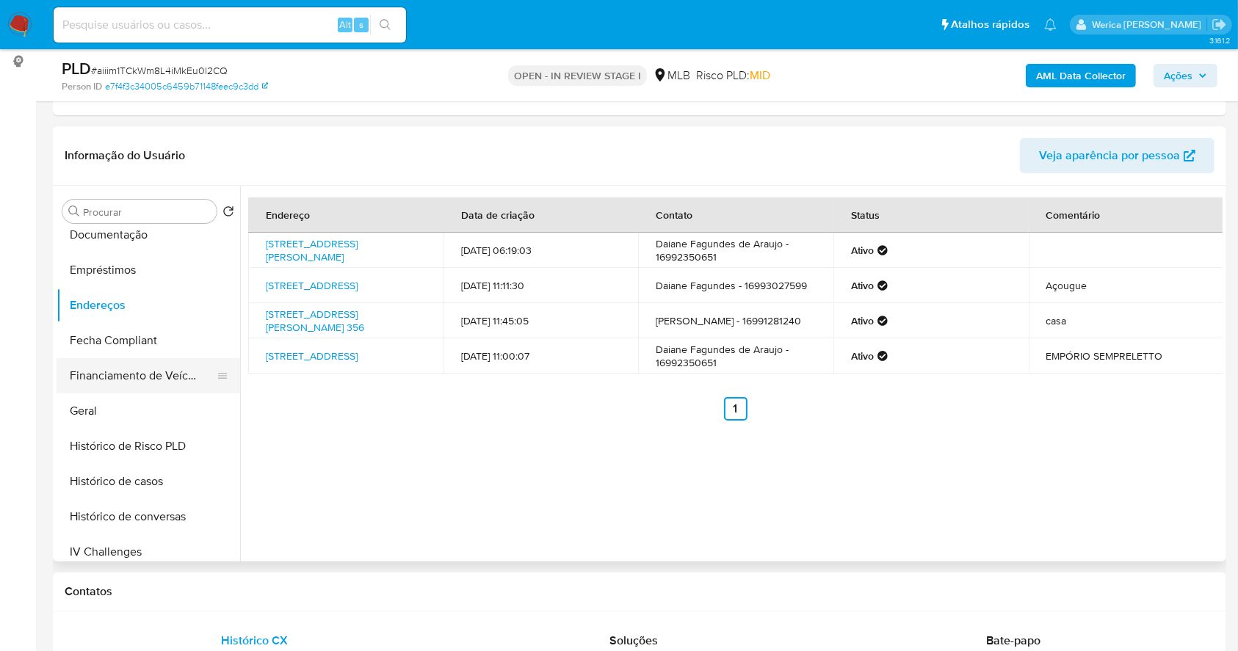
scroll to position [195, 0]
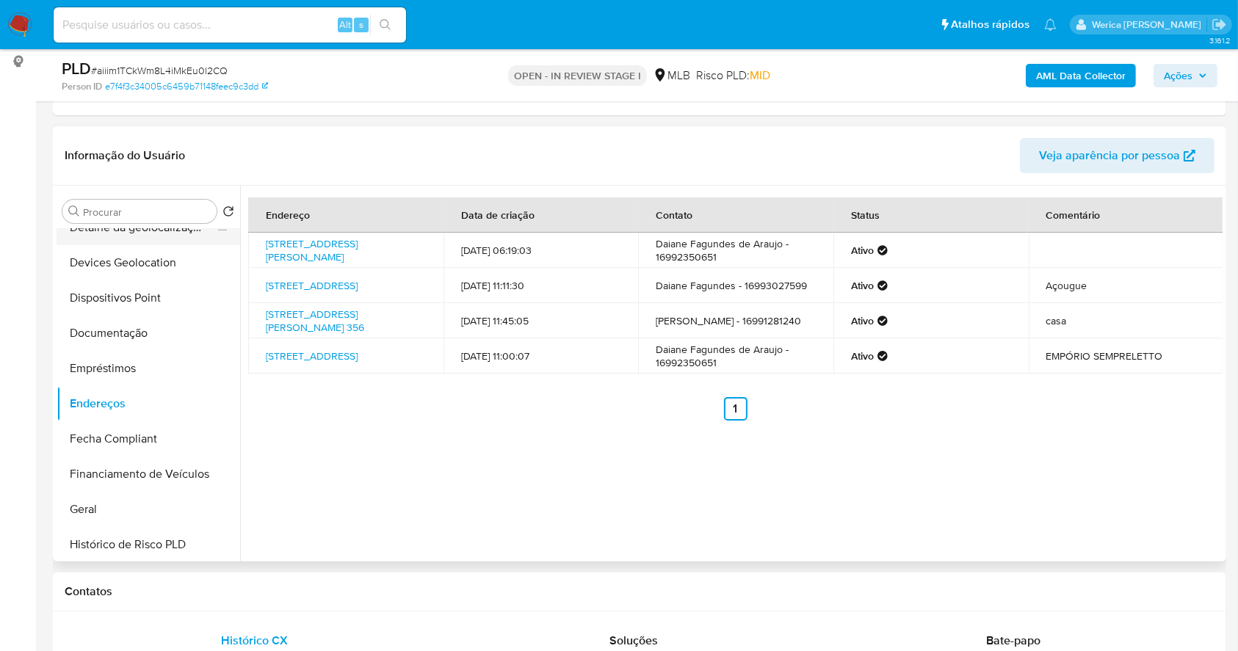
click at [161, 242] on button "Detalhe da geolocalização" at bounding box center [143, 227] width 172 height 35
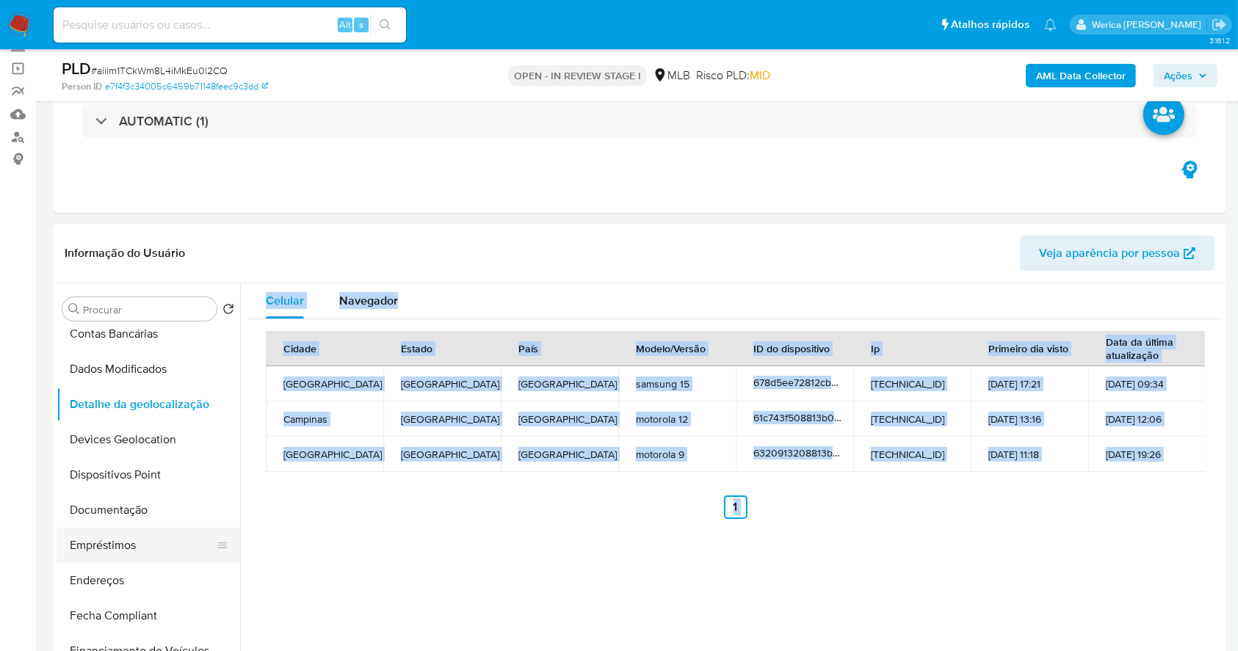
scroll to position [98, 0]
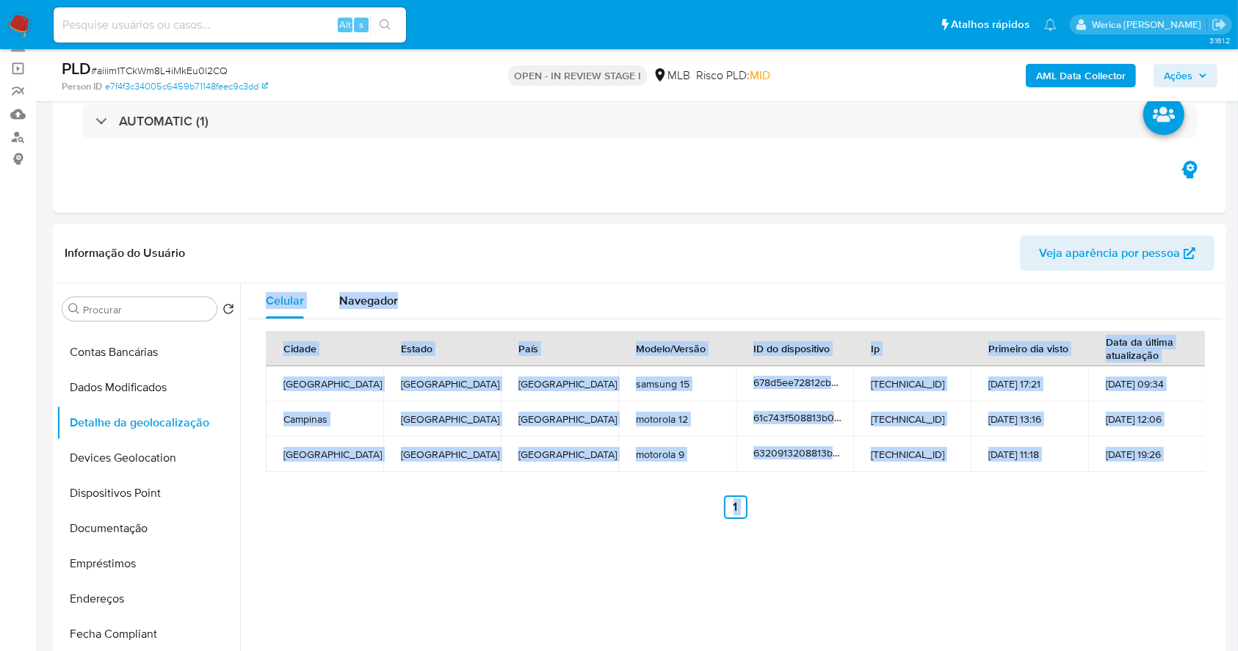
click at [459, 565] on div "Celular Navegador Cidade Estado País Modelo/Versão ID do dispositivo Ip Primeir…" at bounding box center [731, 471] width 983 height 376
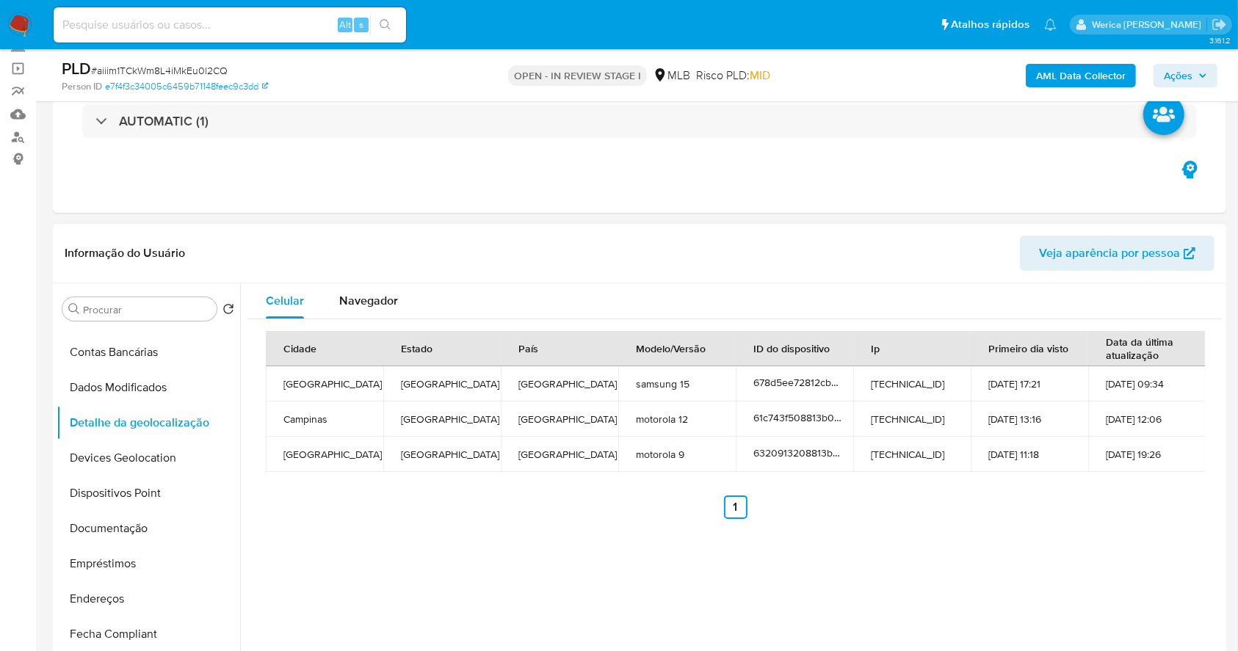
scroll to position [195, 0]
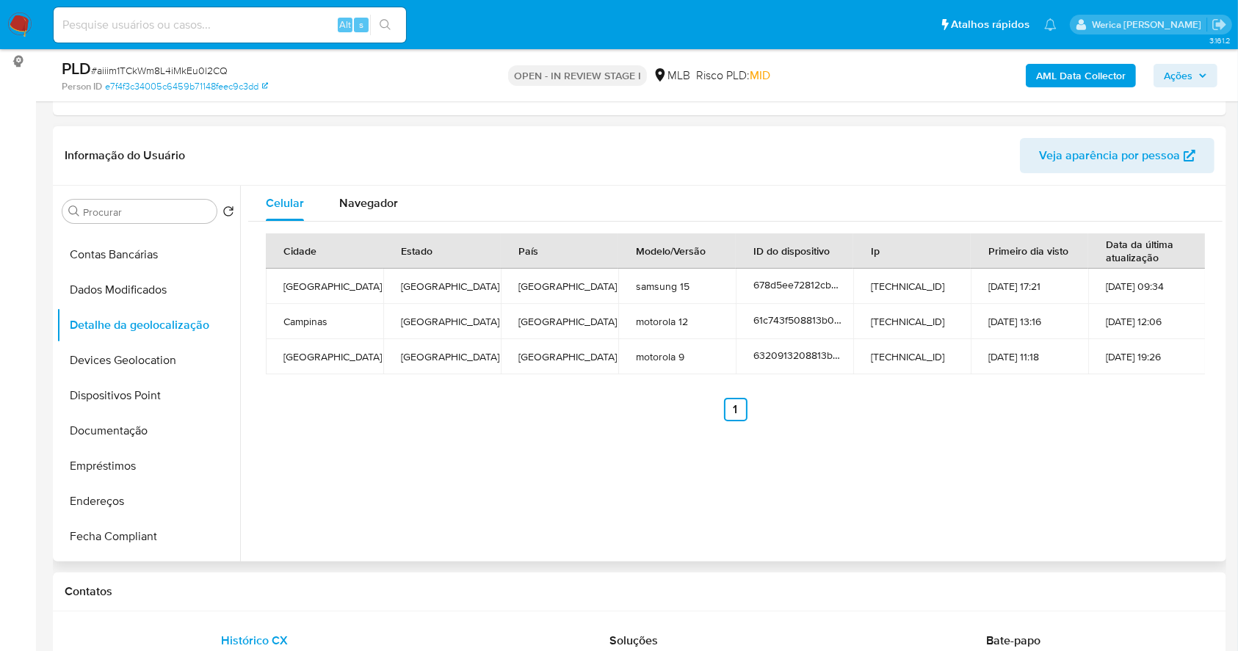
click at [1175, 449] on div "Celular Navegador Cidade Estado País Modelo/Versão ID do dispositivo Ip Primeir…" at bounding box center [731, 374] width 983 height 376
click at [1168, 449] on div "Celular Navegador Cidade Estado País Modelo/Versão ID do dispositivo Ip Primeir…" at bounding box center [731, 374] width 983 height 376
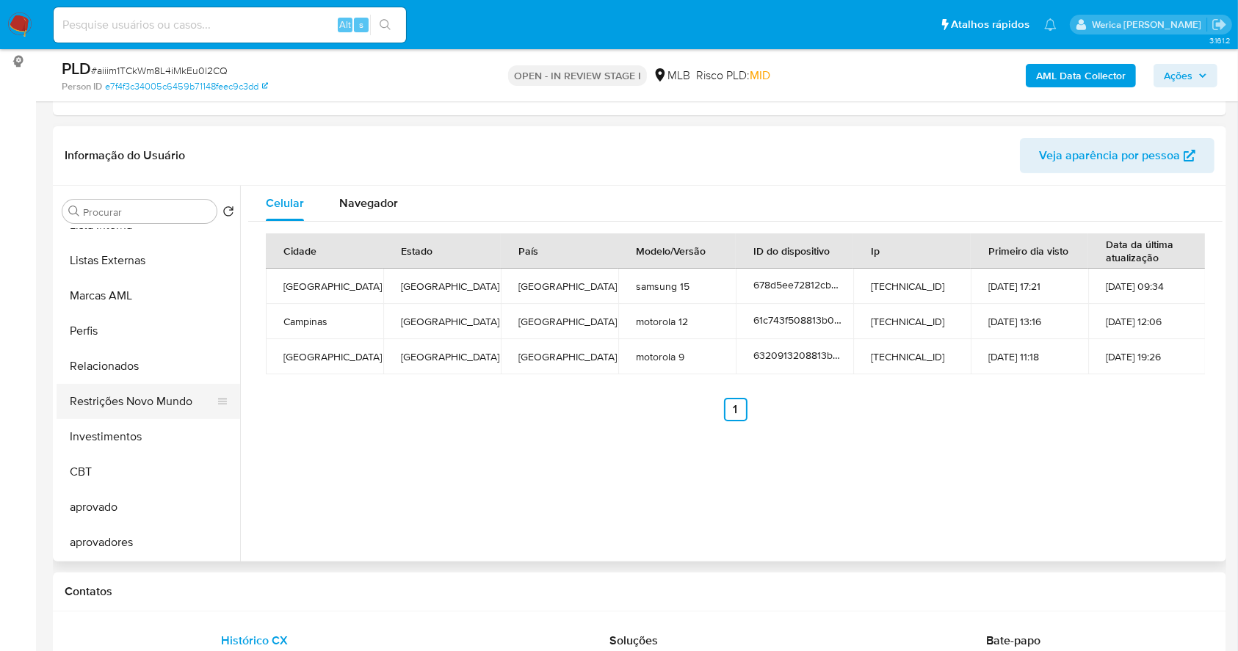
drag, startPoint x: 171, startPoint y: 402, endPoint x: 209, endPoint y: 397, distance: 38.5
click at [173, 398] on button "Restrições Novo Mundo" at bounding box center [143, 401] width 172 height 35
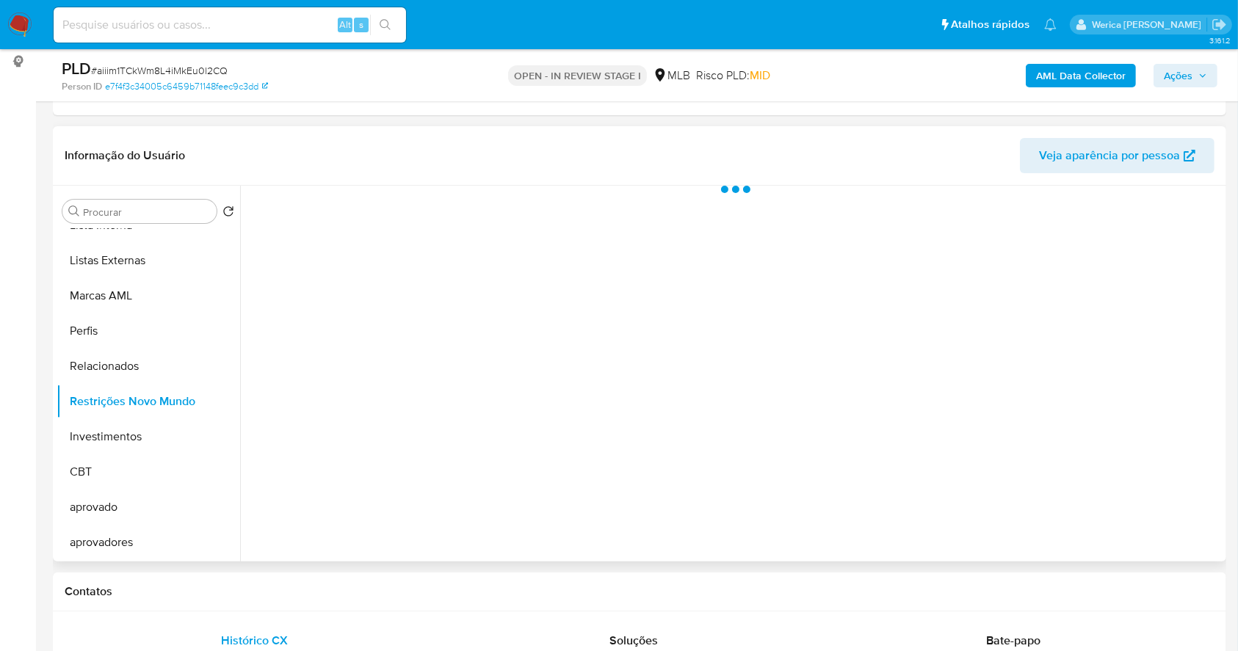
click at [329, 297] on div at bounding box center [731, 374] width 983 height 376
click at [354, 226] on div at bounding box center [731, 374] width 983 height 376
click at [389, 220] on div "Historial" at bounding box center [394, 205] width 45 height 39
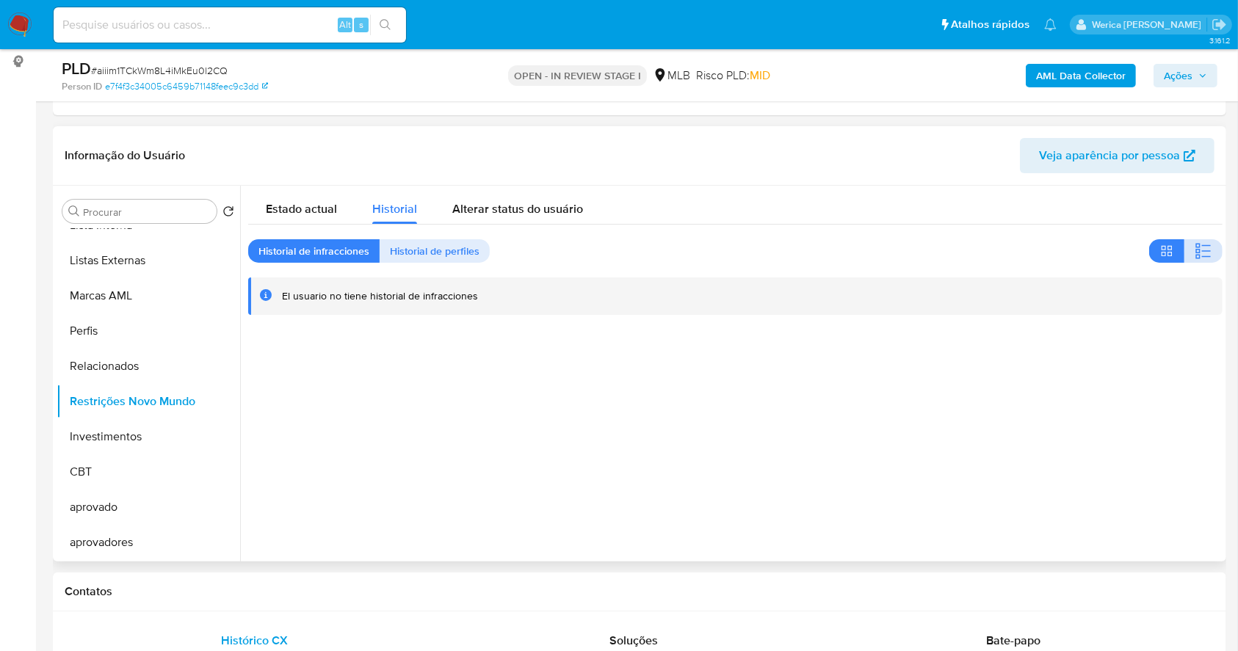
click at [1195, 242] on icon "button" at bounding box center [1204, 251] width 18 height 18
click at [1193, 417] on div at bounding box center [731, 374] width 983 height 376
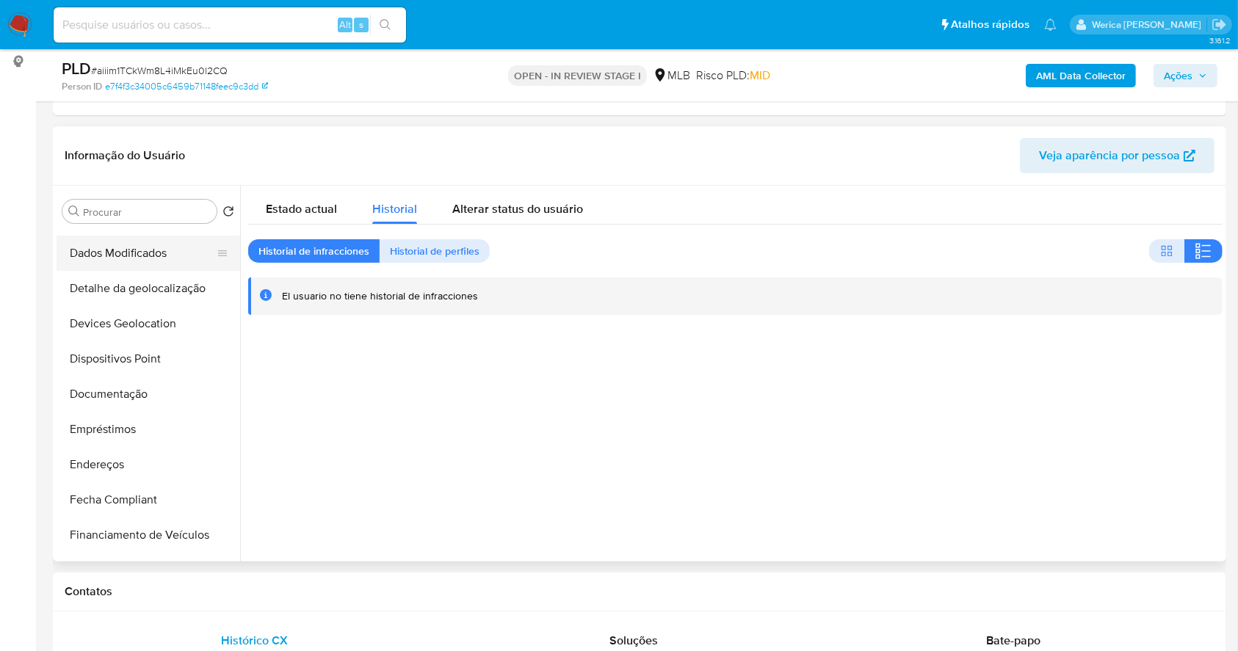
scroll to position [0, 0]
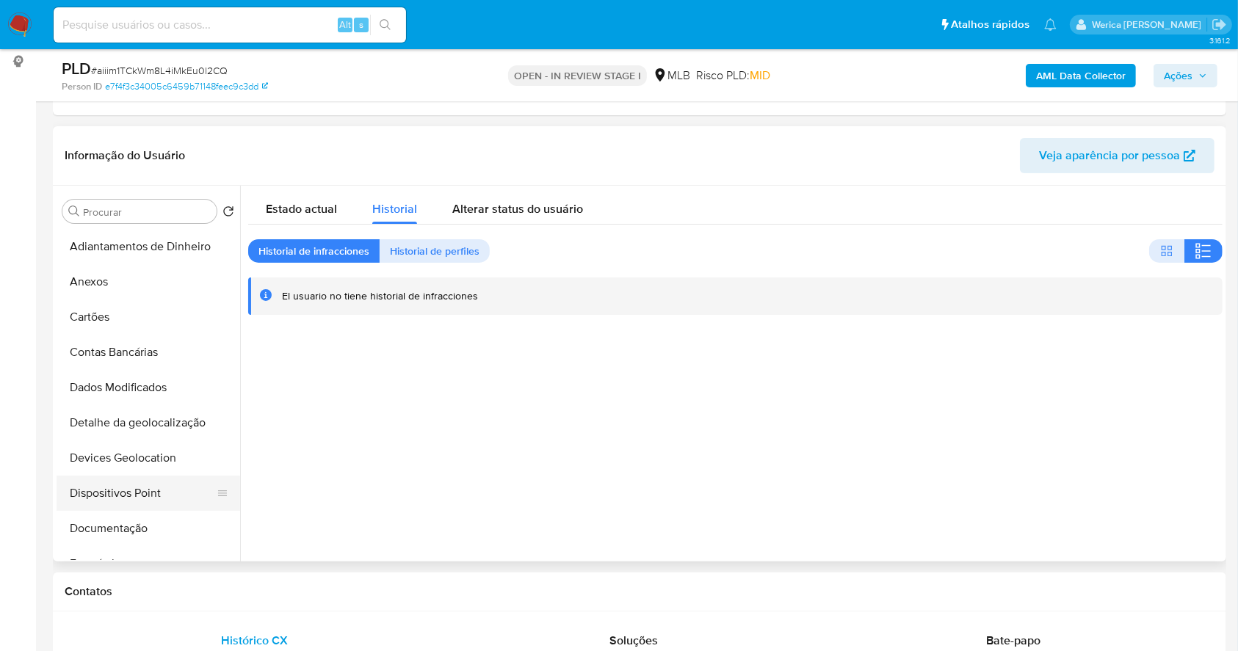
click at [156, 502] on button "Dispositivos Point" at bounding box center [143, 493] width 172 height 35
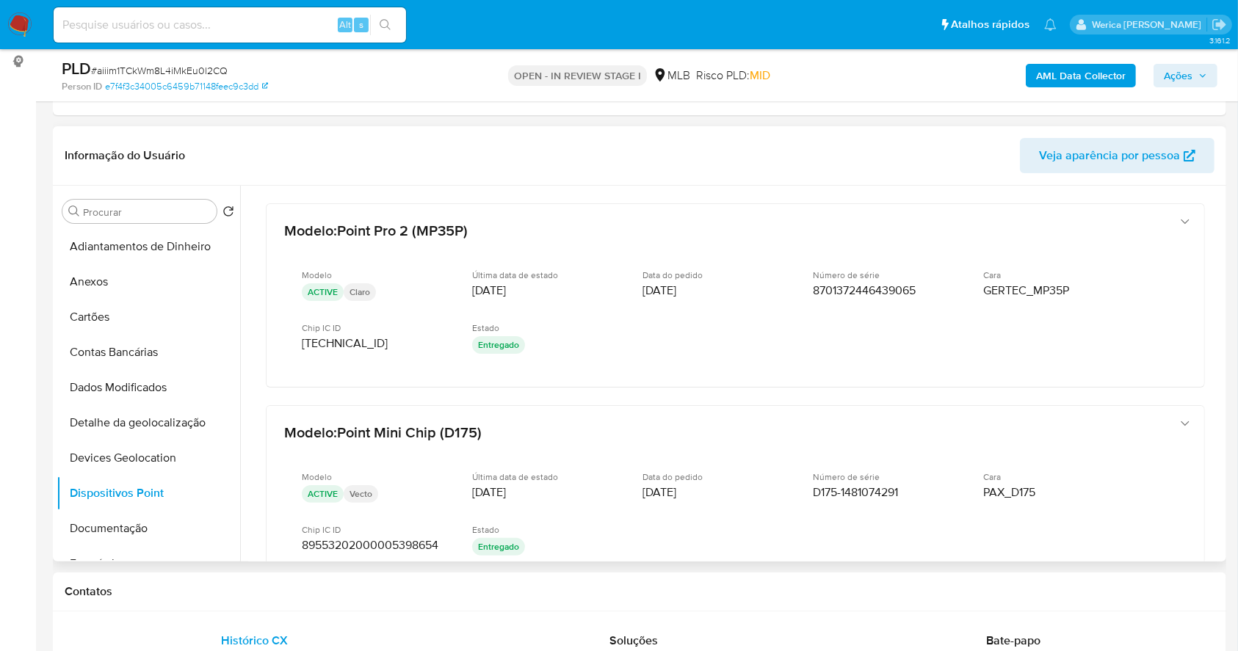
click at [886, 159] on header "Informação do Usuário Veja aparência por pessoa" at bounding box center [640, 155] width 1150 height 35
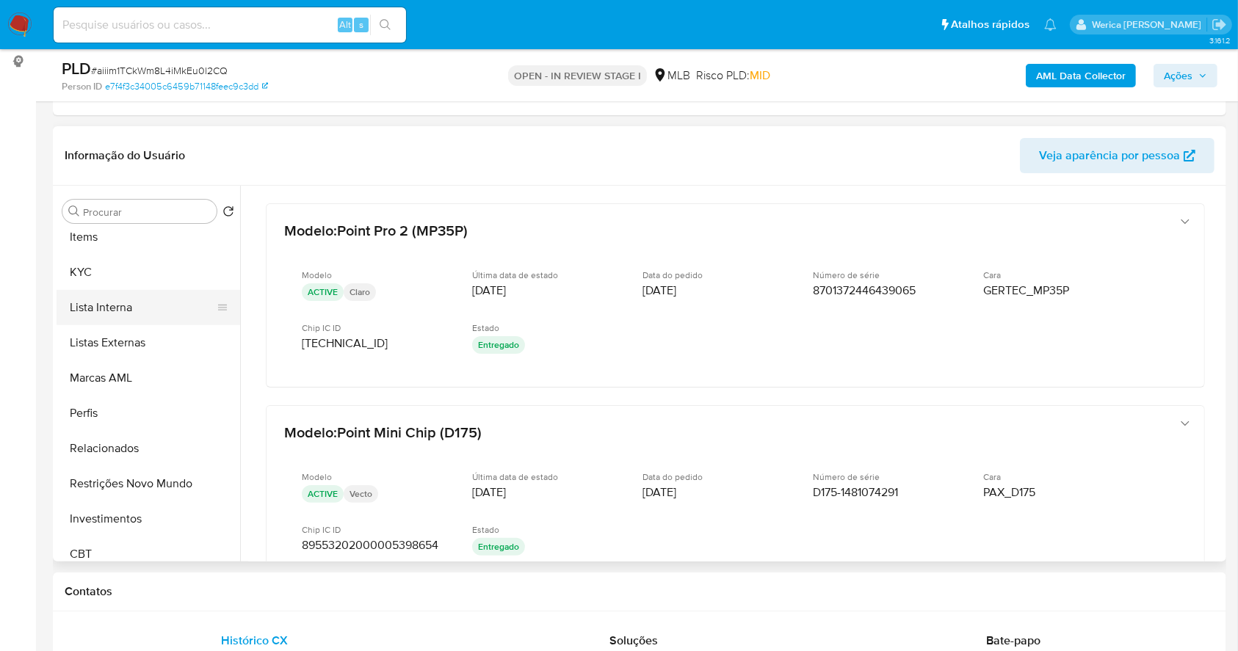
scroll to position [762, 0]
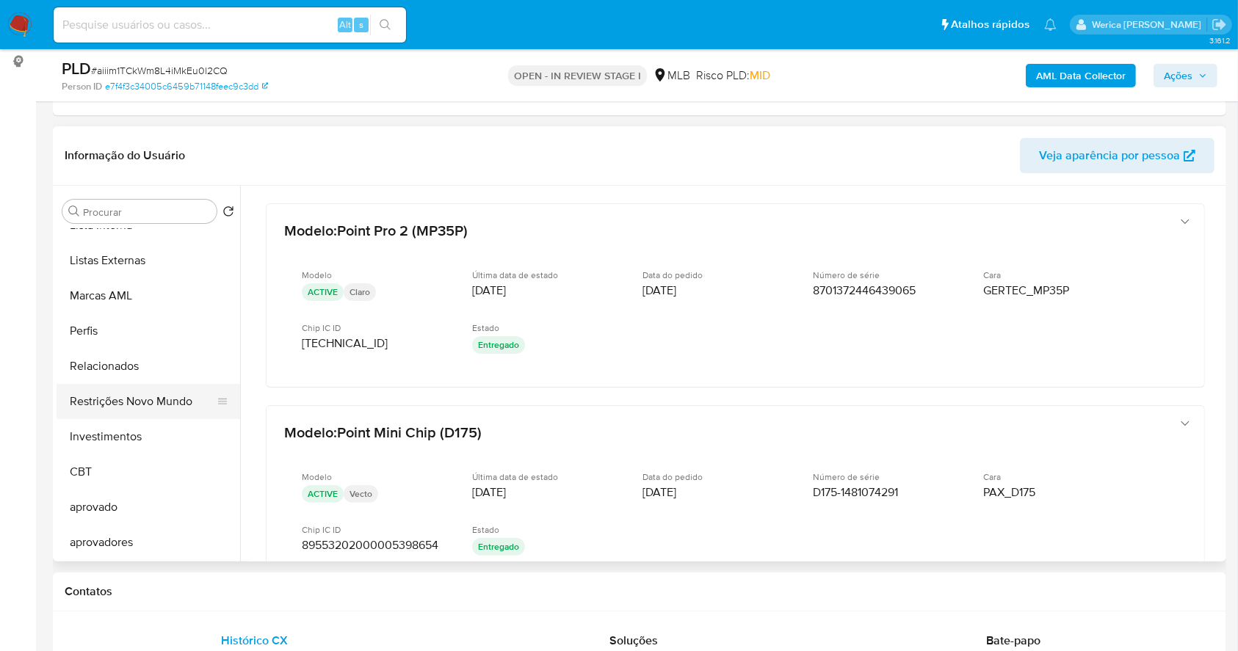
click at [145, 400] on button "Restrições Novo Mundo" at bounding box center [143, 401] width 172 height 35
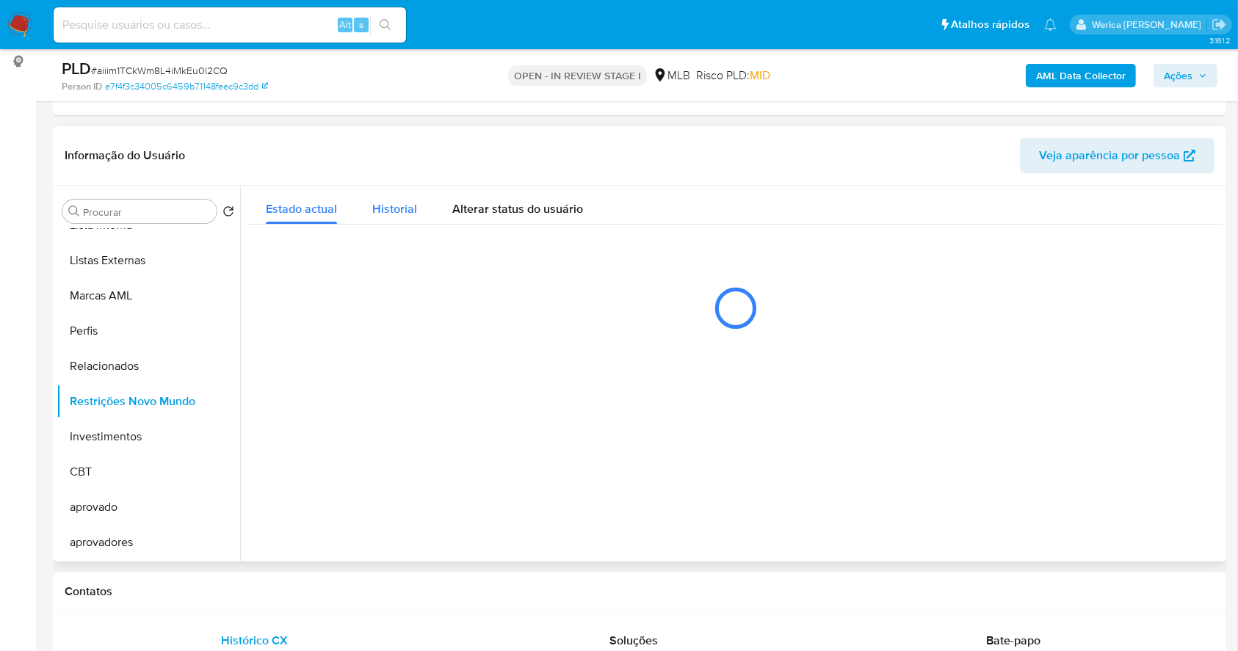
click at [401, 215] on span "Historial" at bounding box center [394, 208] width 45 height 17
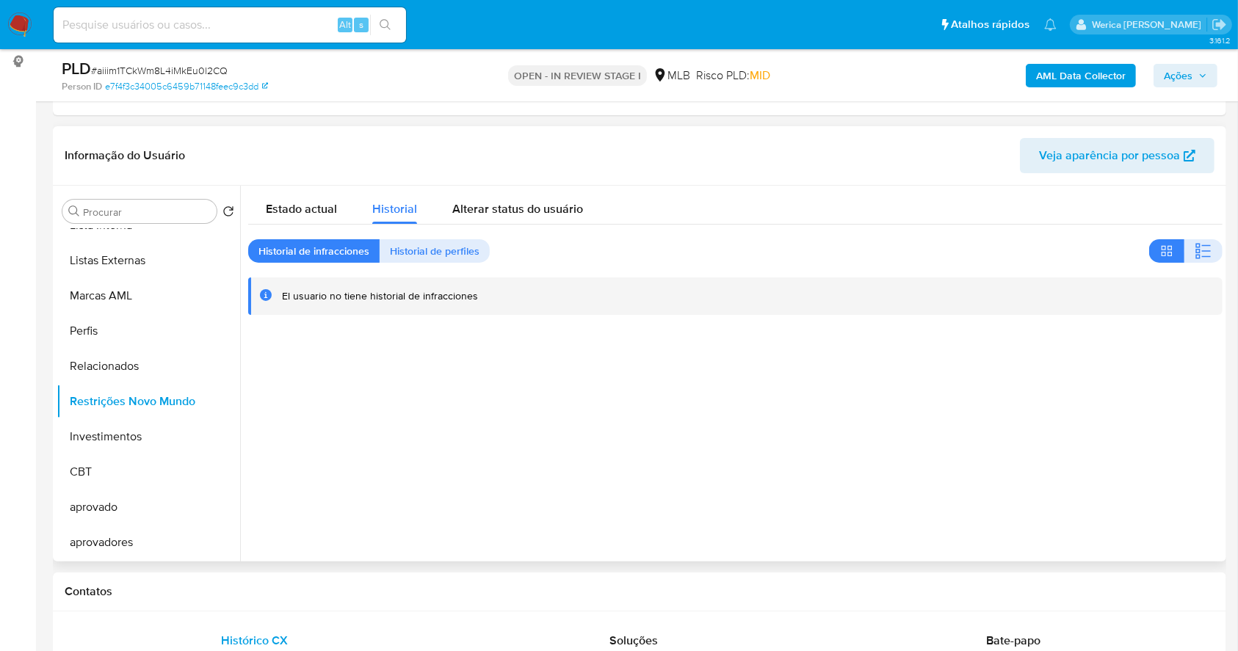
click at [1196, 241] on span "button" at bounding box center [1204, 251] width 18 height 21
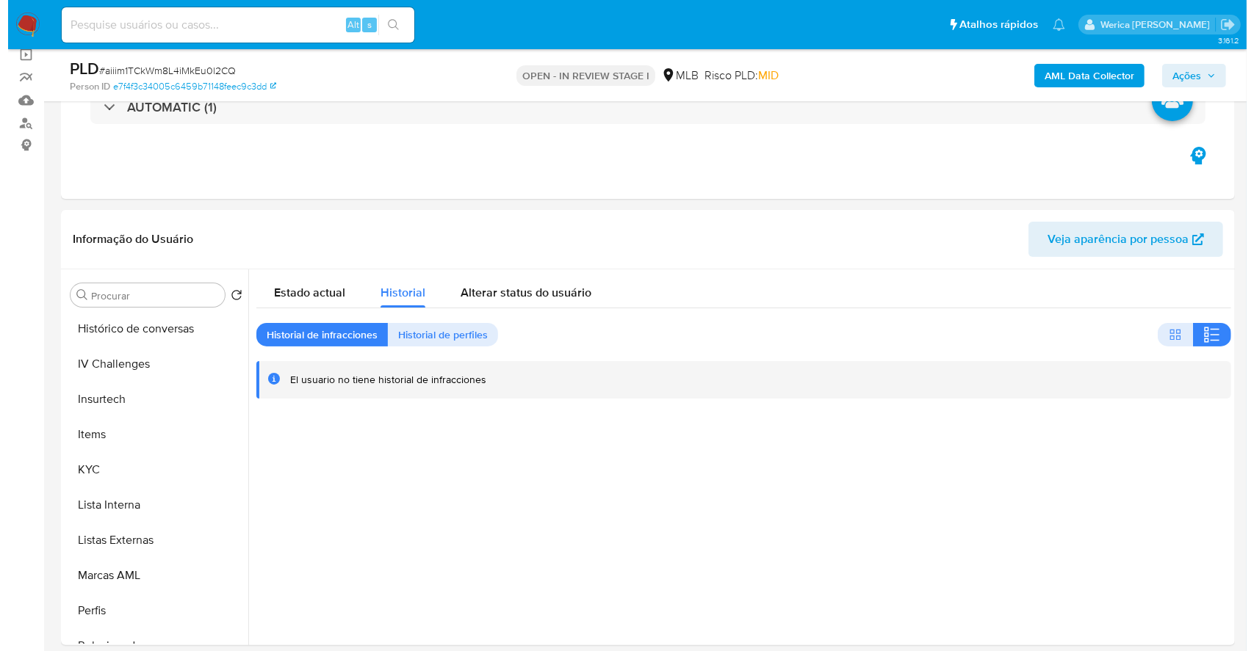
scroll to position [229, 0]
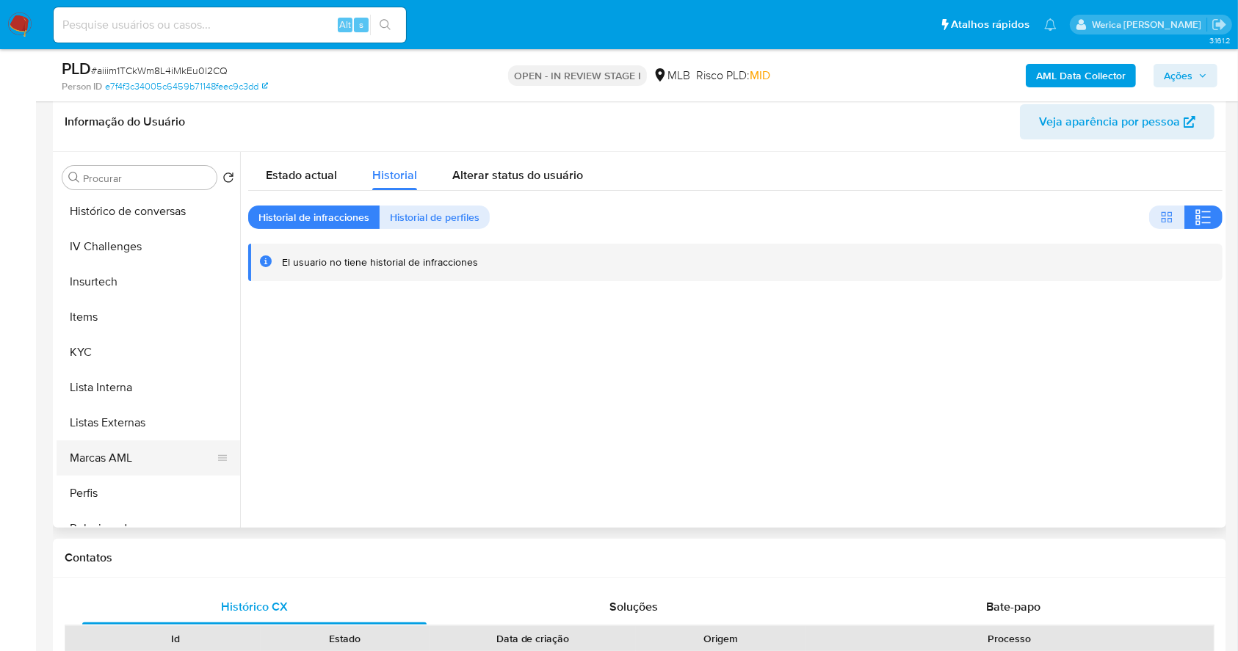
drag, startPoint x: 174, startPoint y: 450, endPoint x: 187, endPoint y: 445, distance: 13.5
click at [187, 445] on button "Marcas AML" at bounding box center [143, 458] width 172 height 35
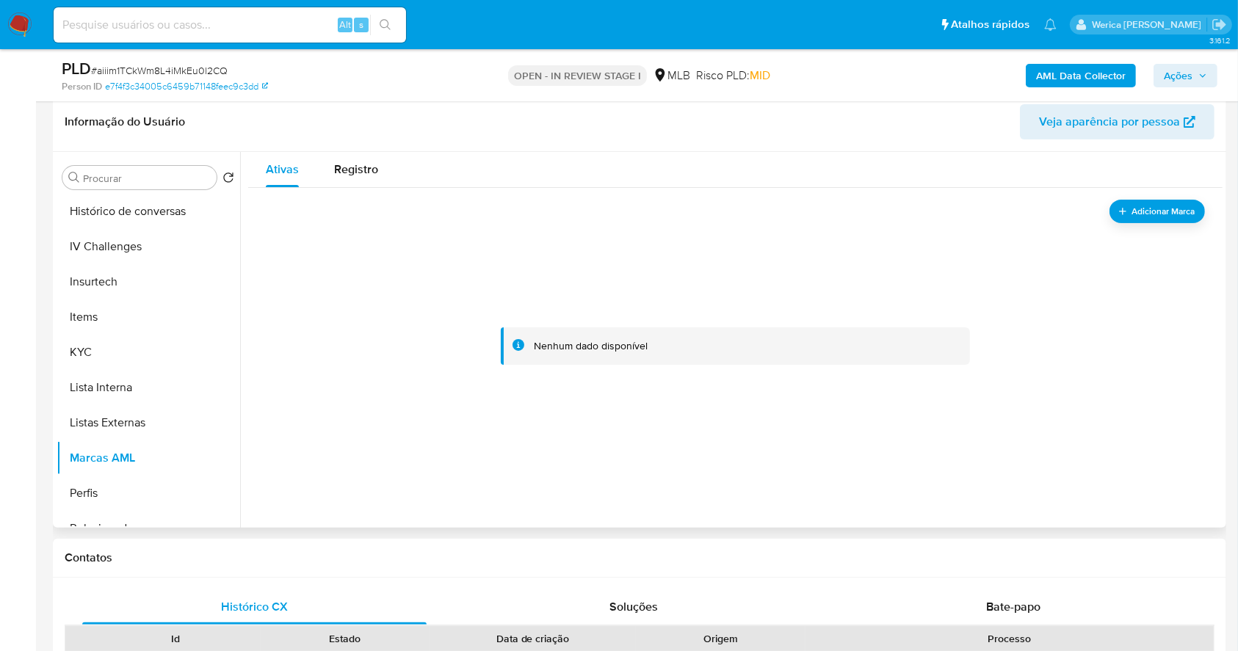
click at [1192, 228] on div at bounding box center [735, 347] width 939 height 294
click at [1169, 218] on span "Adicionar Marca" at bounding box center [1163, 211] width 65 height 18
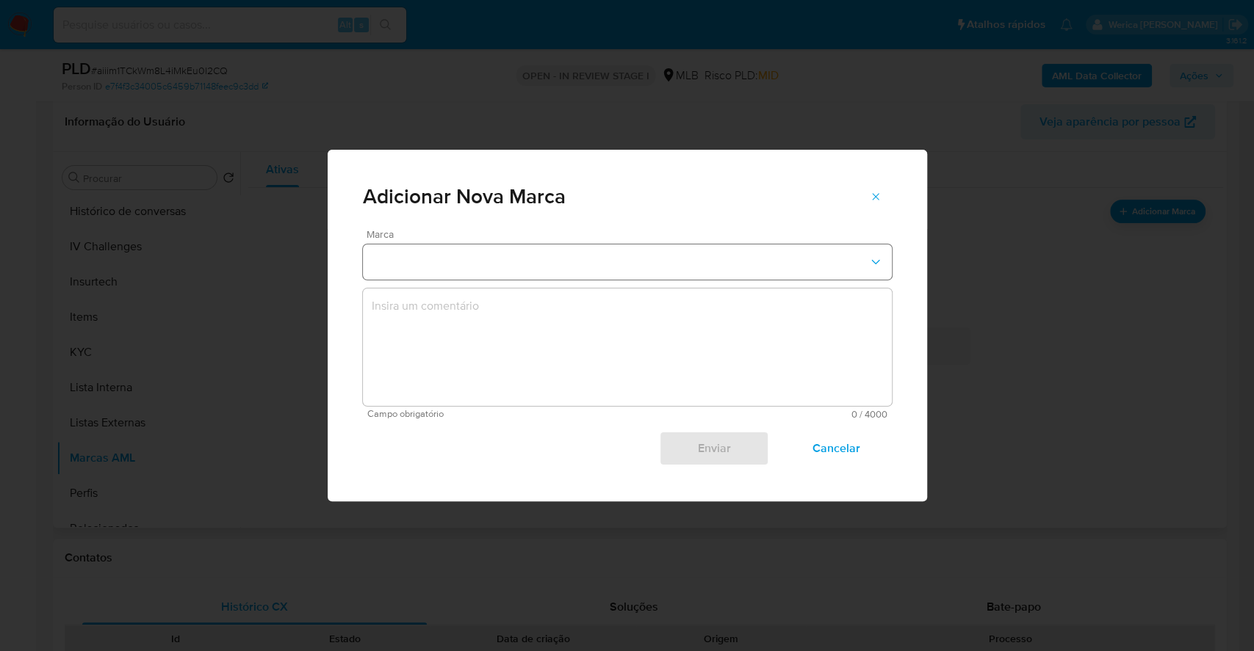
click at [617, 270] on button "marks-modal" at bounding box center [627, 262] width 529 height 35
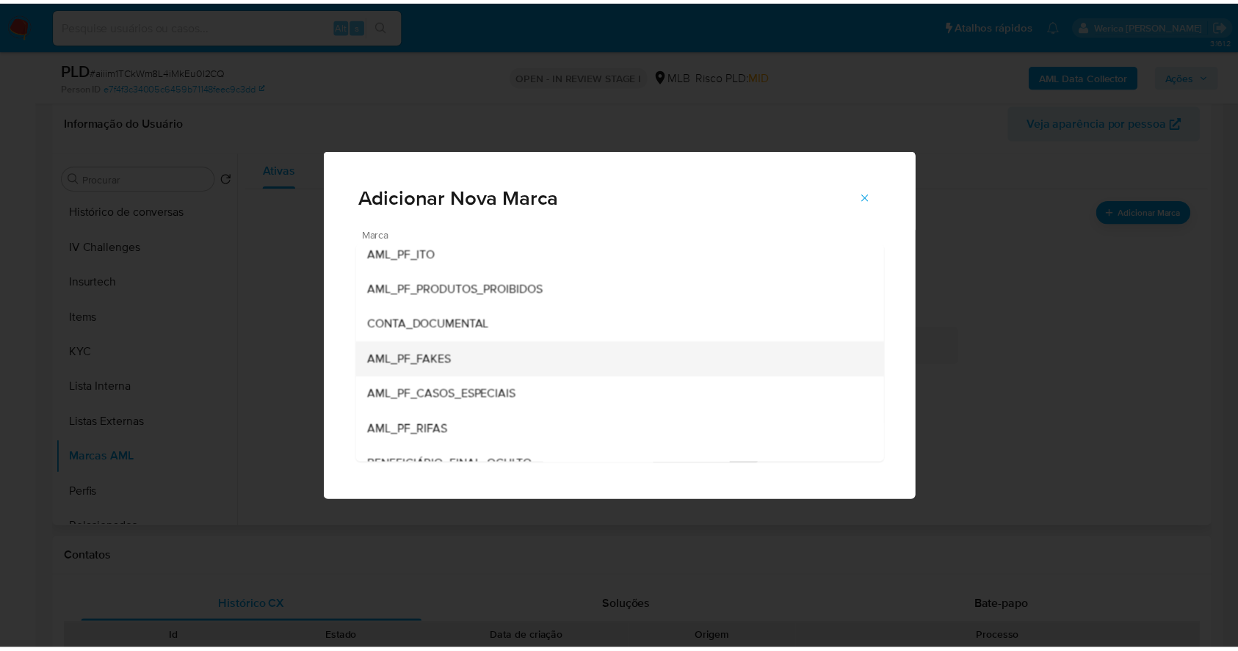
scroll to position [0, 0]
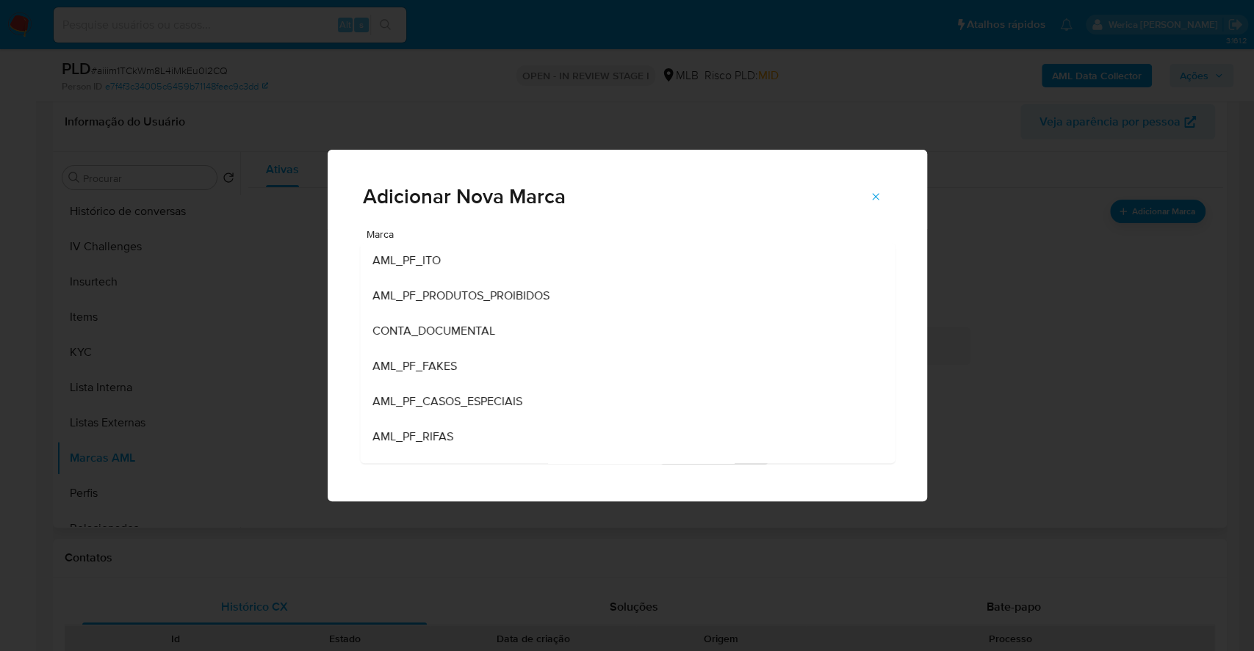
click at [527, 403] on div "AML_PF_CASOS_ESPECIAIS" at bounding box center [623, 401] width 502 height 35
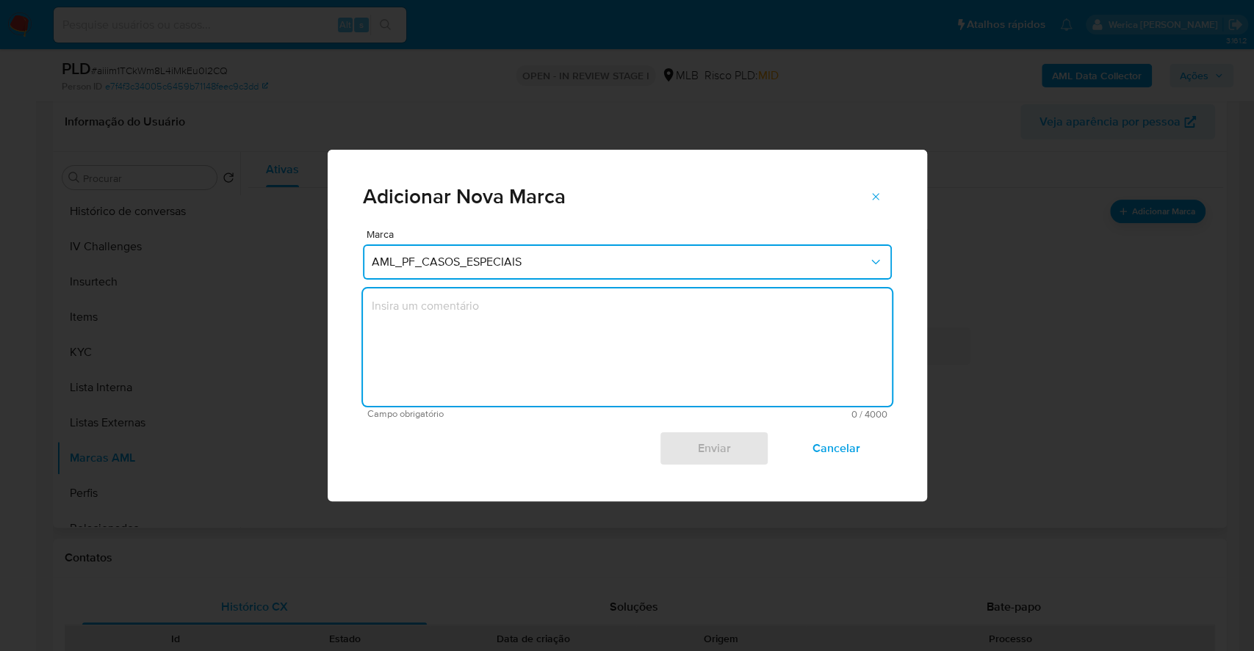
click at [525, 311] on textarea "marks-modal" at bounding box center [627, 348] width 529 height 118
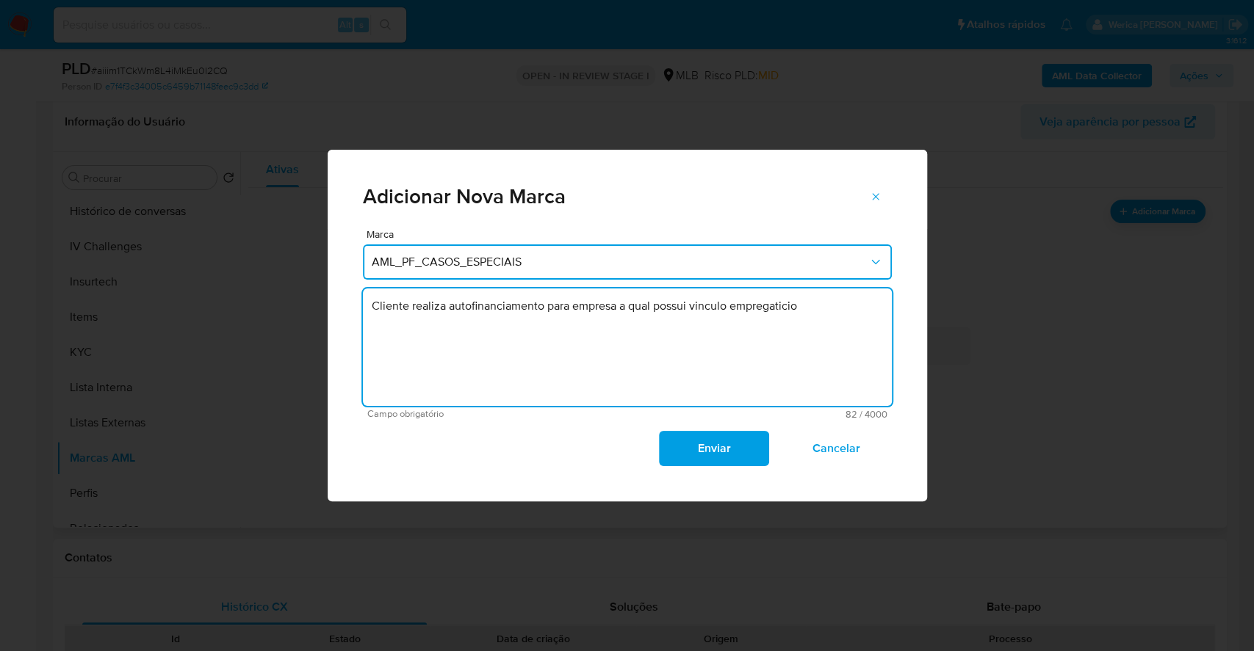
click at [546, 311] on textarea "Cliente realiza autofinanciamento para empresa a qual possui vinculo empregatic…" at bounding box center [627, 348] width 529 height 118
click at [773, 308] on textarea "Cliente realiza autofinanciamento no cartão sob nome da sócia relacionada para …" at bounding box center [627, 348] width 529 height 118
click at [773, 327] on textarea "Cliente realiza autofinanciamento no cartão sob nome da sócia relacionada a emp…" at bounding box center [627, 348] width 529 height 118
click at [824, 311] on textarea "Cliente realiza autofinanciamento no cartão sob nome da sócia relacionada a emp…" at bounding box center [627, 348] width 529 height 118
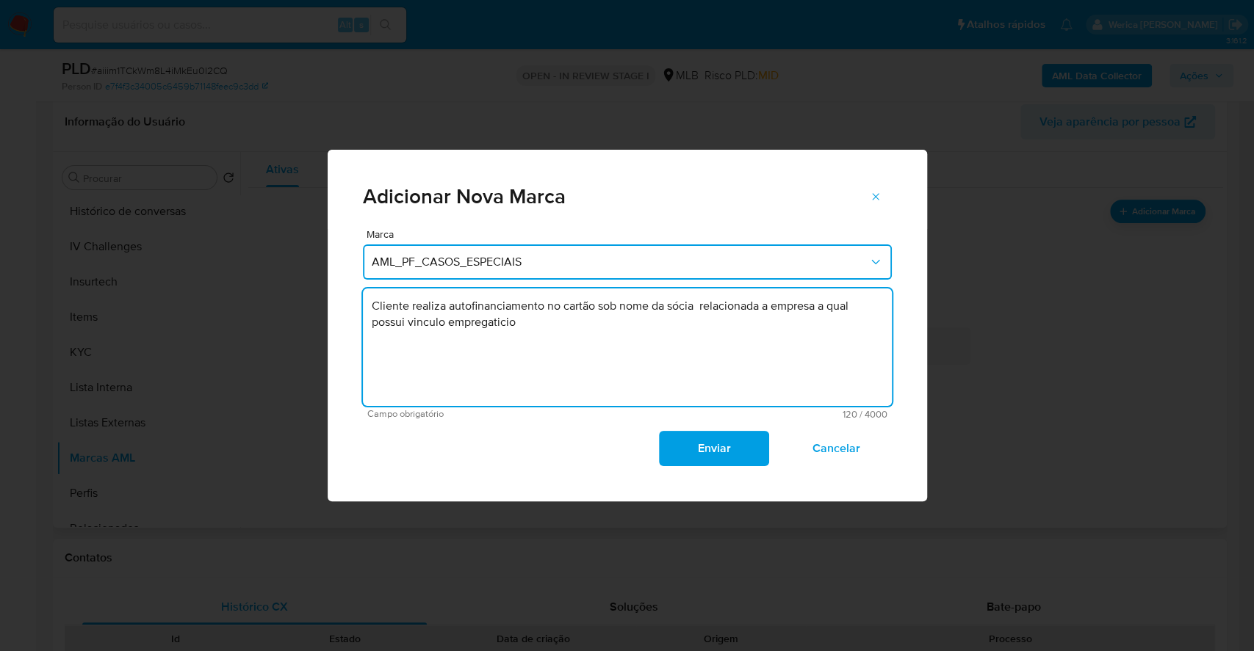
click at [823, 311] on textarea "Cliente realiza autofinanciamento no cartão sob nome da sócia relacionada a emp…" at bounding box center [627, 348] width 529 height 118
click at [752, 333] on textarea "Cliente realiza autofinanciamento no cartão sob nome da sócia relacionada a emp…" at bounding box center [627, 348] width 529 height 118
click at [493, 317] on textarea "Cliente realiza autofinanciamento no cartão sob nome da sócia relacionada a emp…" at bounding box center [627, 348] width 529 height 118
click at [489, 320] on textarea "Cliente realiza autofinanciamento no cartão sob nome da sócia relacionada a emp…" at bounding box center [627, 348] width 529 height 118
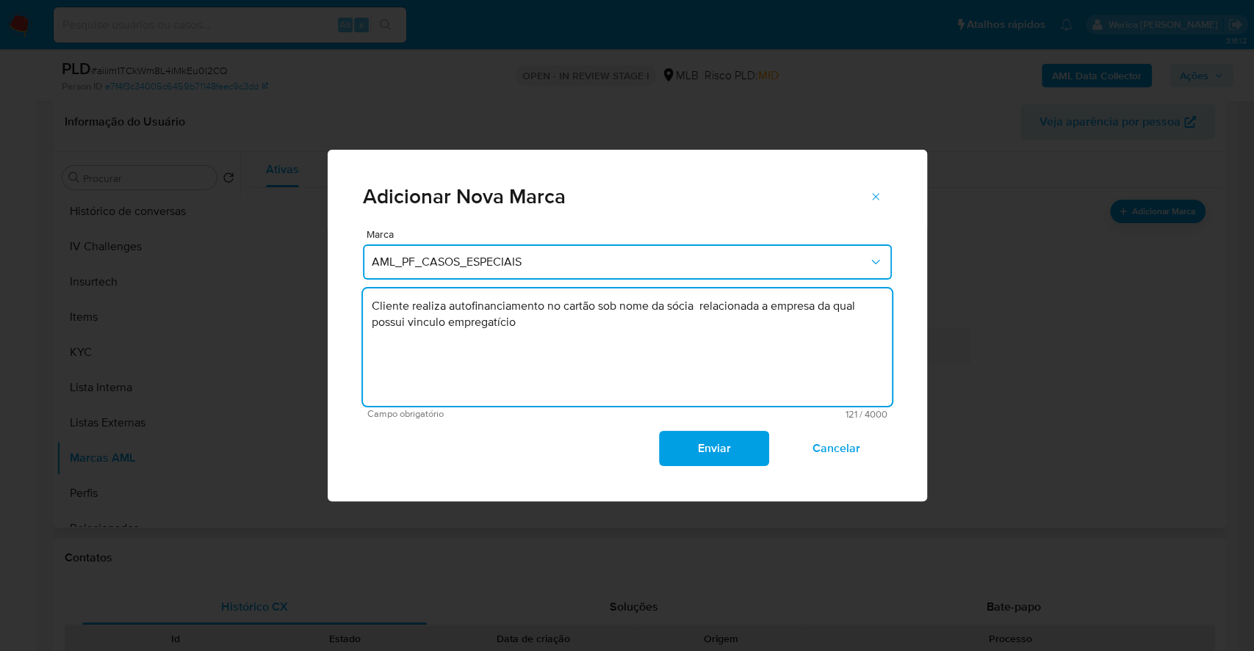
click at [444, 314] on textarea "Cliente realiza autofinanciamento no cartão sob nome da sócia relacionada a emp…" at bounding box center [627, 348] width 529 height 118
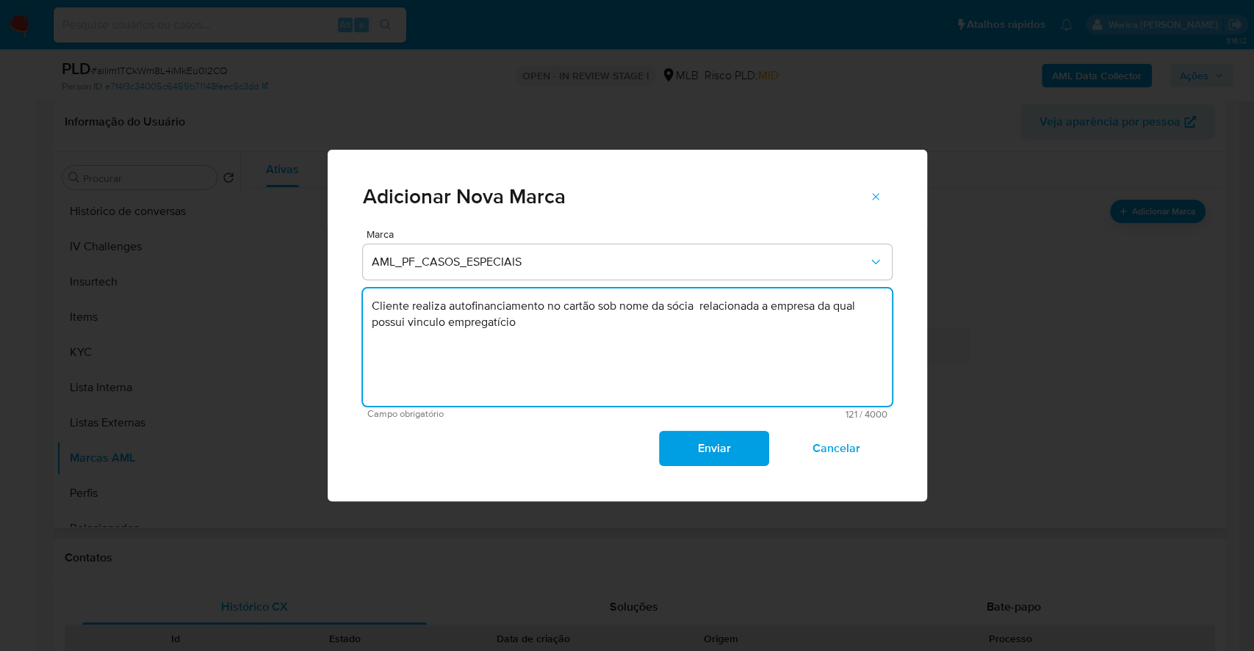
click at [654, 299] on textarea "Cliente realiza autofinanciamento no cartão sob nome da sócia relacionada a emp…" at bounding box center [627, 348] width 529 height 118
paste textarea "O cliente realiza uma operação de autofinanciamento no cartão, registrada sob o…"
drag, startPoint x: 390, startPoint y: 308, endPoint x: 355, endPoint y: 314, distance: 35.1
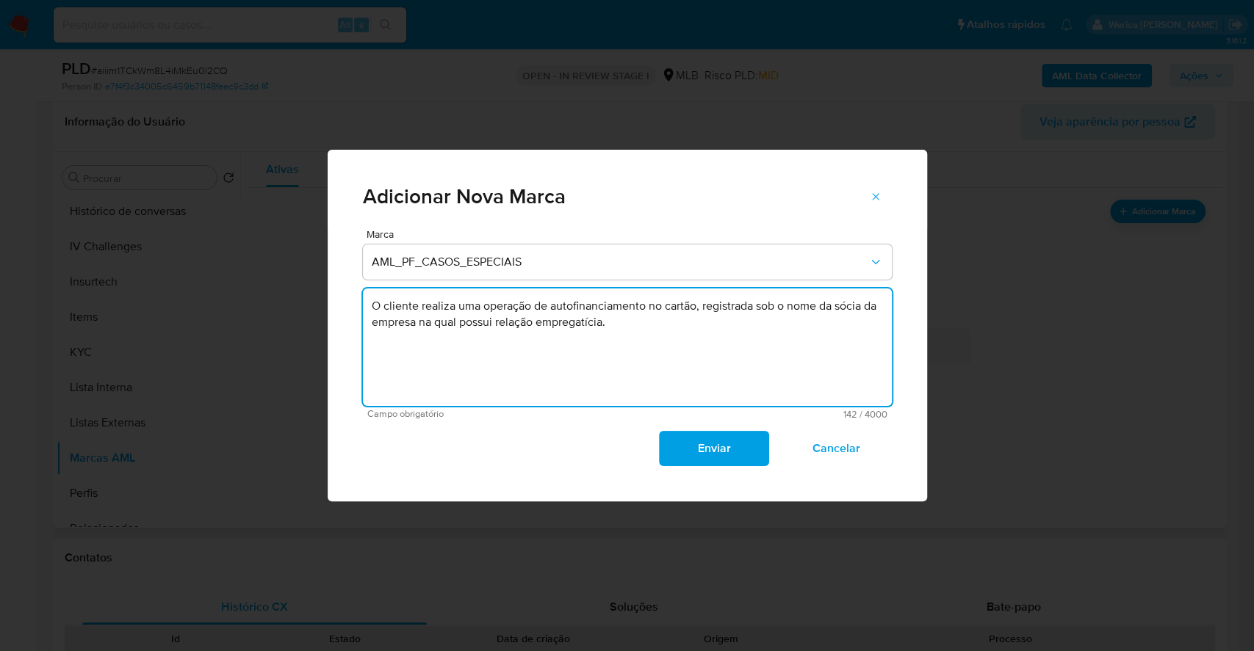
click at [355, 314] on div "Marca AML_PF_CASOS_ESPECIAIS O cliente realiza uma operação de autofinanciament…" at bounding box center [627, 365] width 599 height 272
click at [611, 328] on textarea "Cliente realiza uma operação de autofinanciamento no cartão, registrada sob o n…" at bounding box center [627, 348] width 529 height 118
drag, startPoint x: 448, startPoint y: 308, endPoint x: 520, endPoint y: 306, distance: 72.0
click at [536, 306] on textarea "Cliente realiza uma operação de autofinanciamento no cartão, registrada sob o n…" at bounding box center [627, 348] width 529 height 118
click at [510, 303] on textarea "Cliente realiza uma operação de autofinanciamento no cartão, registrada sob o n…" at bounding box center [627, 348] width 529 height 118
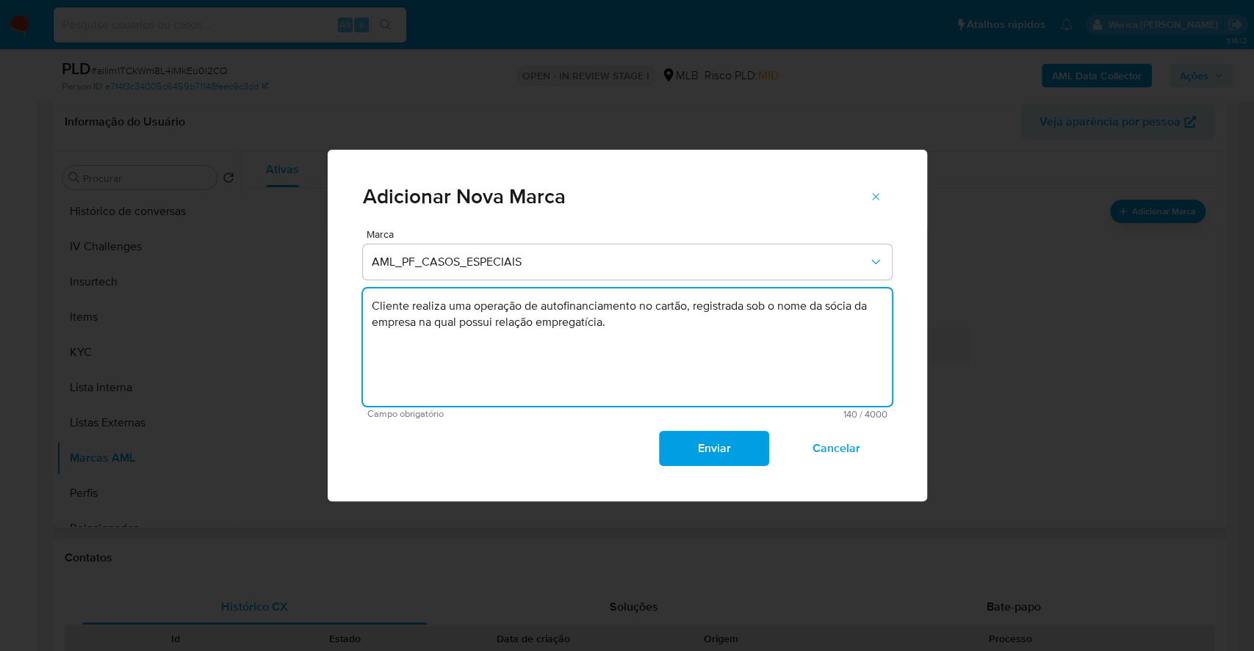
click at [499, 303] on textarea "Cliente realiza uma operação de autofinanciamento no cartão, registrada sob o n…" at bounding box center [627, 348] width 529 height 118
drag, startPoint x: 447, startPoint y: 306, endPoint x: 474, endPoint y: 306, distance: 27.2
click at [474, 306] on textarea "Cliente realiza uma operação de autofinanciamento no cartão, registrada sob o n…" at bounding box center [627, 348] width 529 height 118
click at [491, 303] on textarea "Cliente realiza operação de autofinanciamento no cartão, registrada sob o nome …" at bounding box center [627, 348] width 529 height 118
type textarea "Cliente realiza operações de autofinanciamento no cartão, registrada sob o nome…"
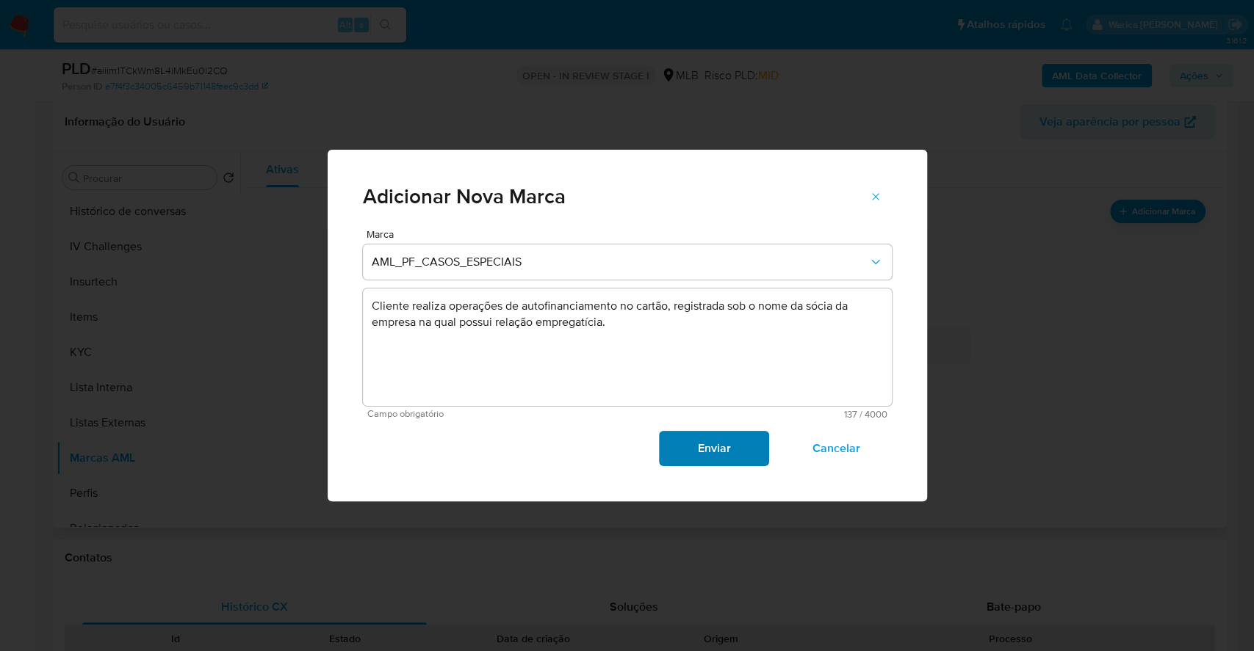
click at [704, 460] on span "Enviar" at bounding box center [714, 449] width 72 height 32
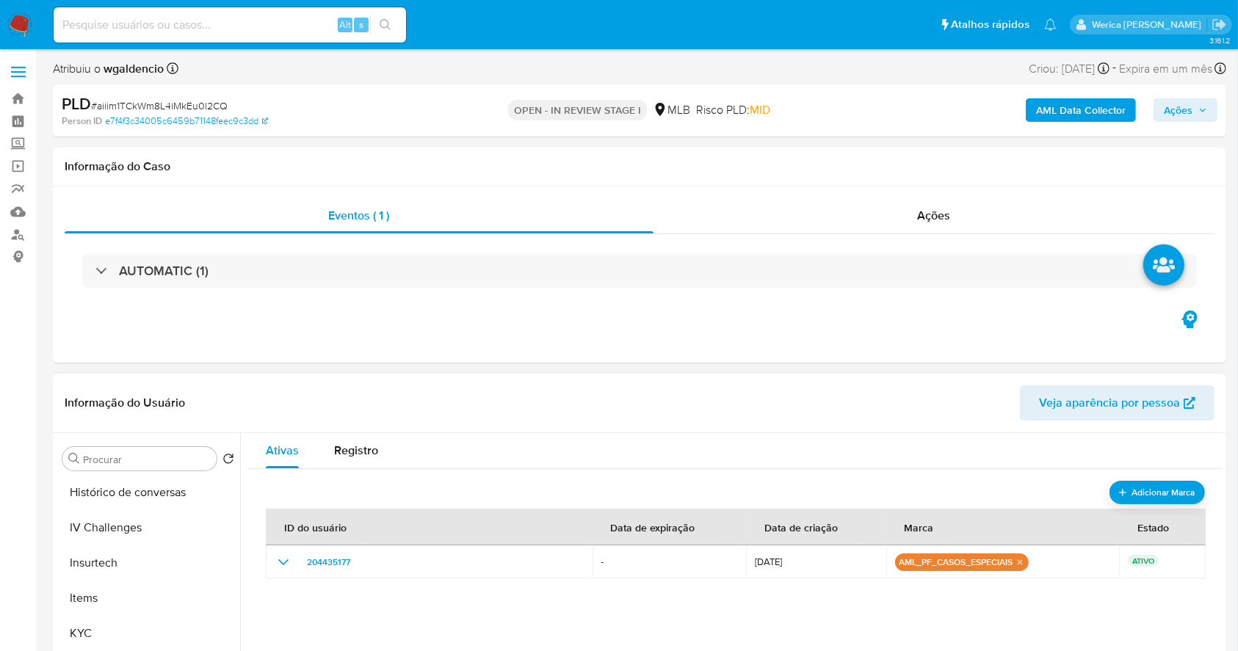
click at [1060, 111] on b "AML Data Collector" at bounding box center [1081, 110] width 90 height 24
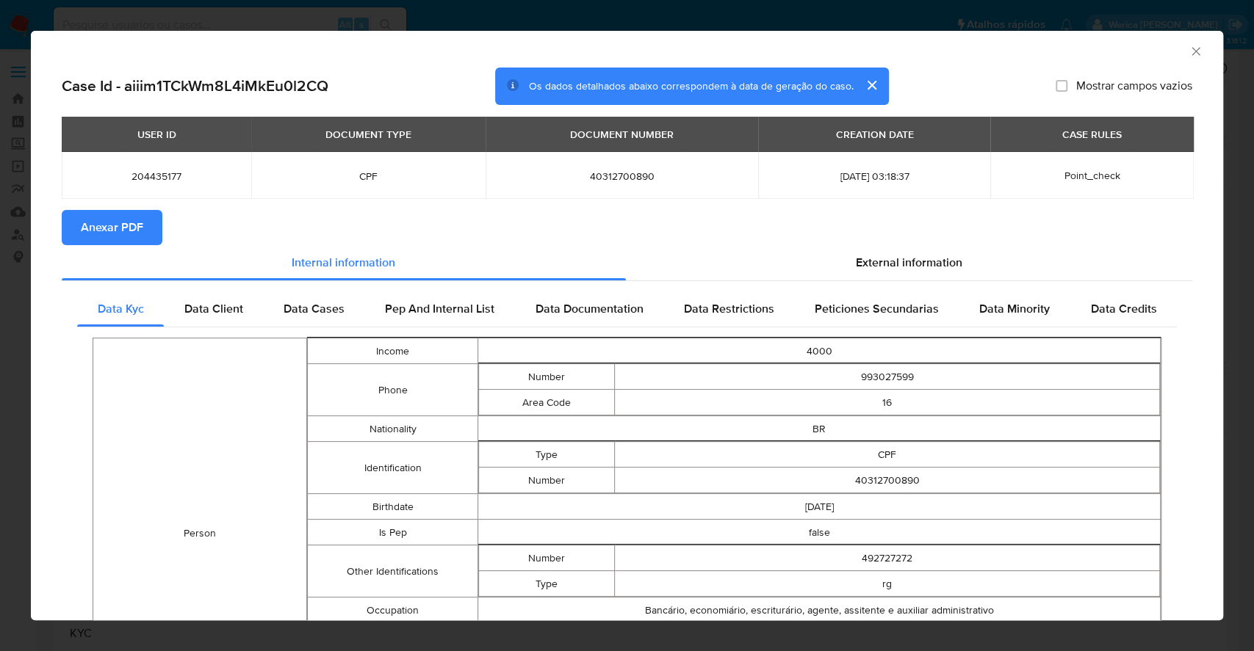
click at [130, 242] on span "Anexar PDF" at bounding box center [112, 228] width 62 height 32
click at [1188, 48] on icon "Fechar a janela" at bounding box center [1195, 51] width 15 height 15
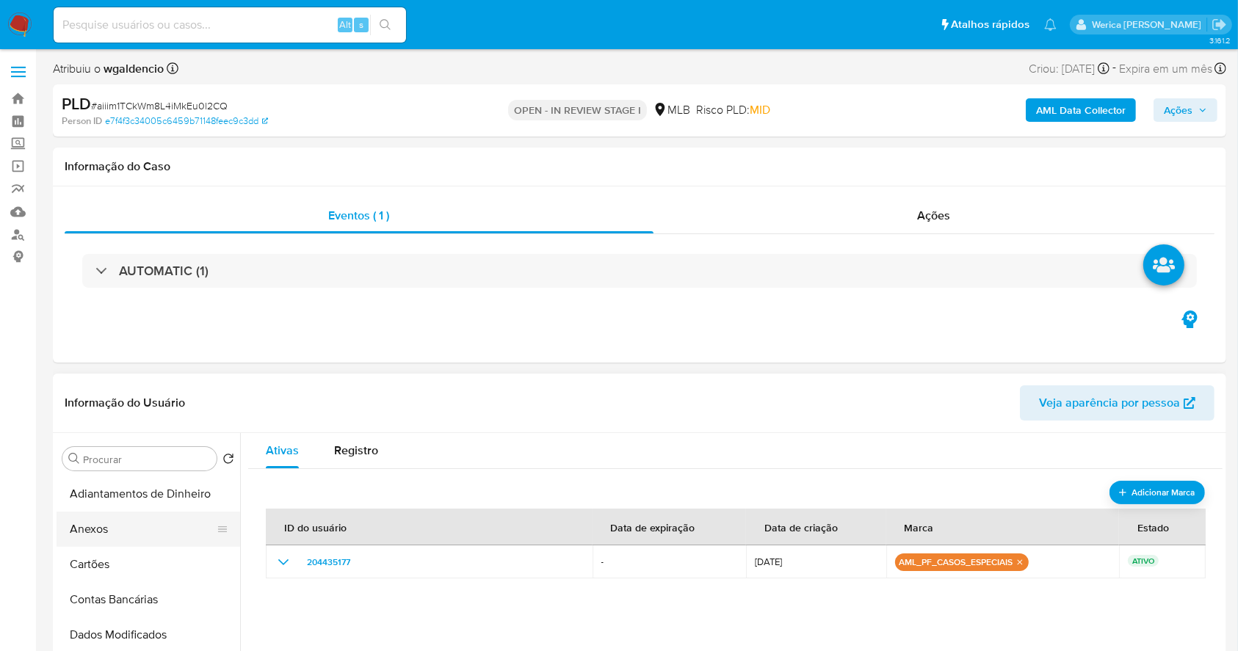
click at [123, 513] on button "Anexos" at bounding box center [143, 529] width 172 height 35
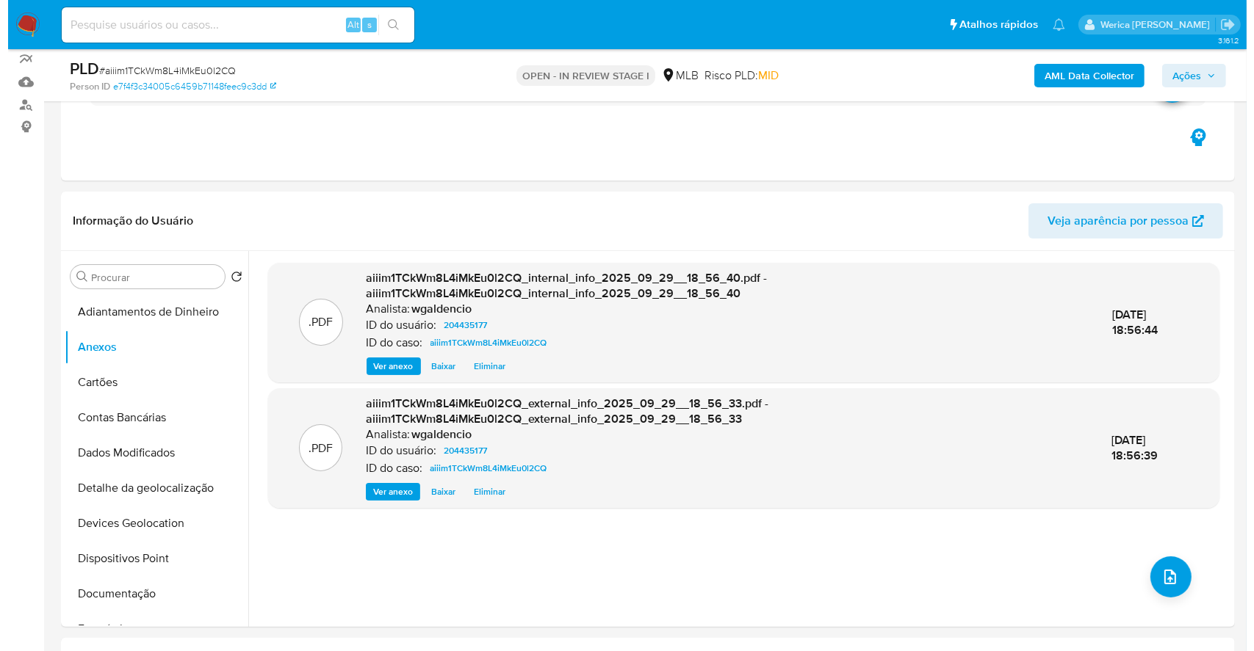
scroll to position [195, 0]
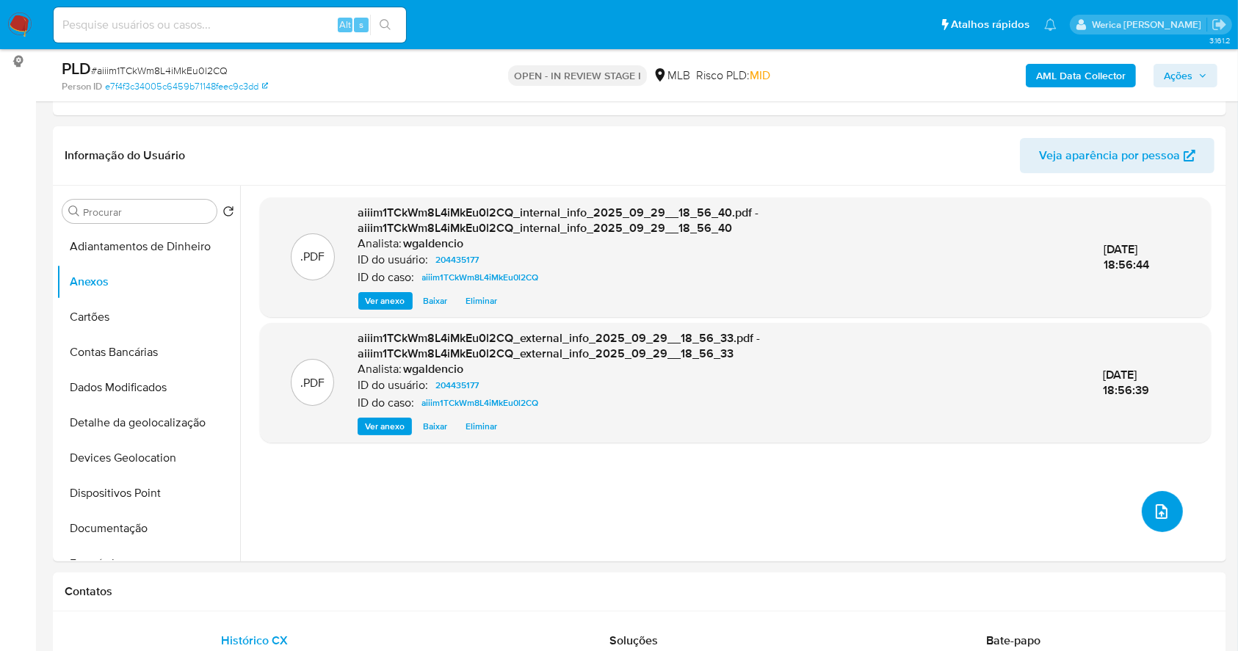
drag, startPoint x: 1152, startPoint y: 526, endPoint x: 1165, endPoint y: 531, distance: 14.2
click at [1165, 531] on div ".PDF aiiim1TCkWm8L4iMkEu0l2CQ_internal_info_2025_09_29__18_56_40.pdf - aiiim1TC…" at bounding box center [735, 374] width 951 height 353
click at [1140, 516] on div ".PDF aiiim1TCkWm8L4iMkEu0l2CQ_internal_info_2025_09_29__18_56_40.pdf - aiiim1TC…" at bounding box center [735, 374] width 951 height 353
click at [1159, 510] on icon "upload-file" at bounding box center [1162, 512] width 18 height 18
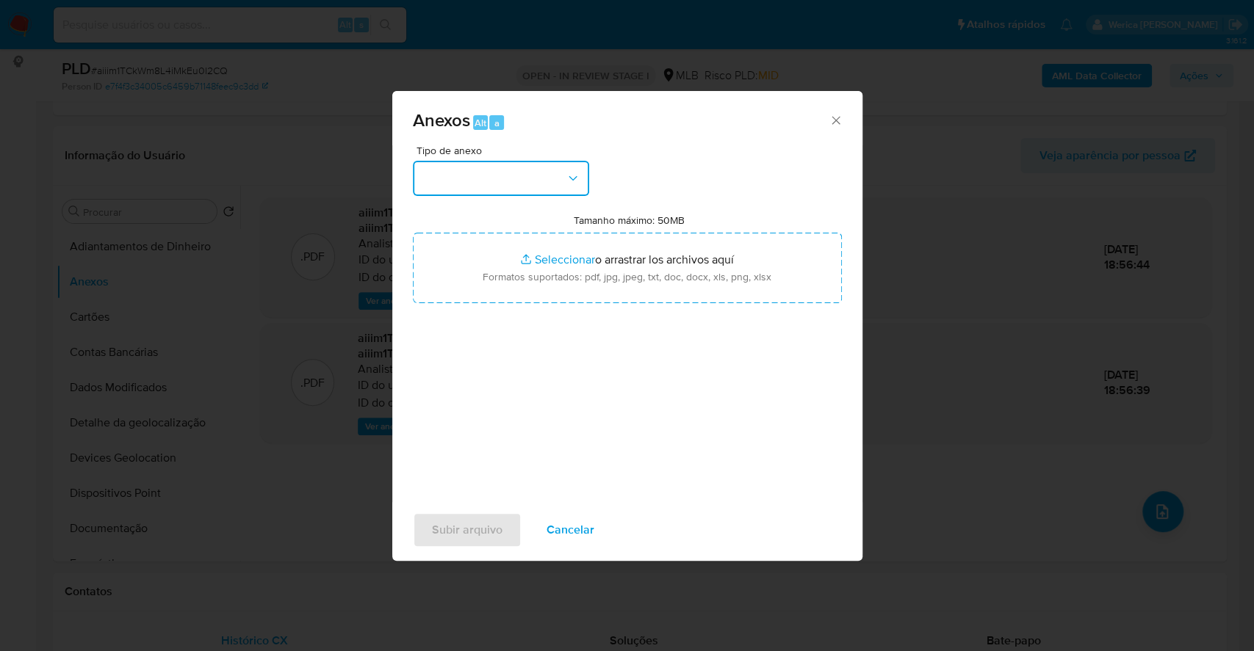
click at [535, 164] on button "button" at bounding box center [501, 178] width 176 height 35
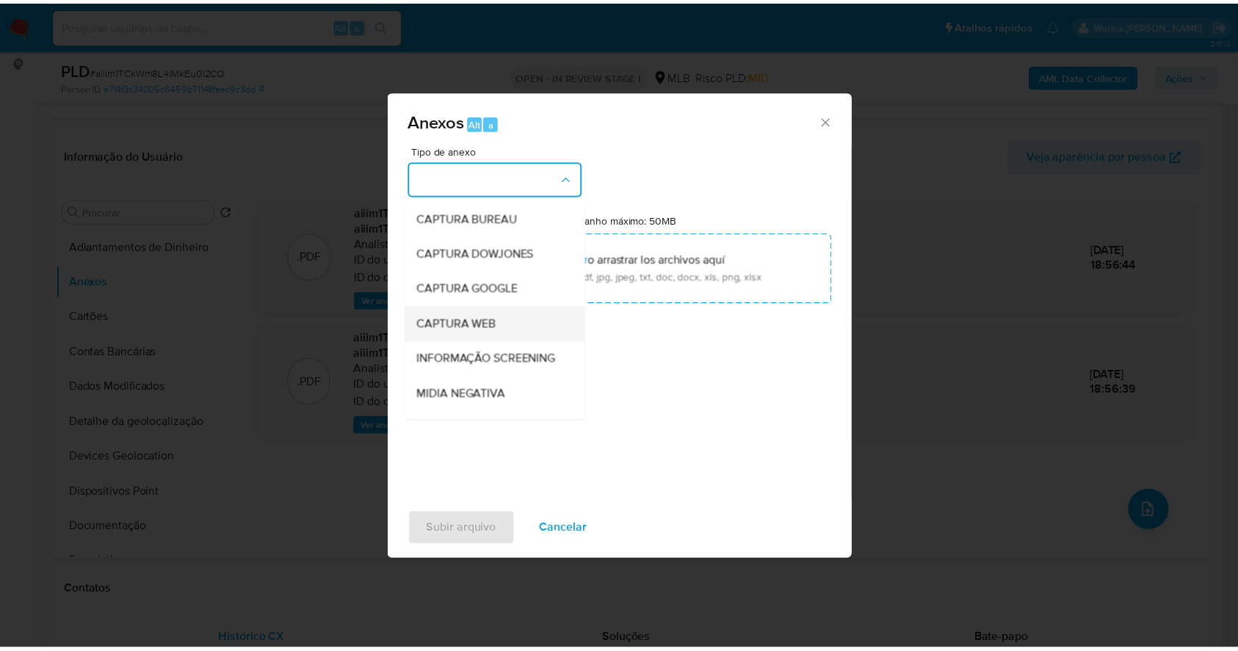
scroll to position [225, 0]
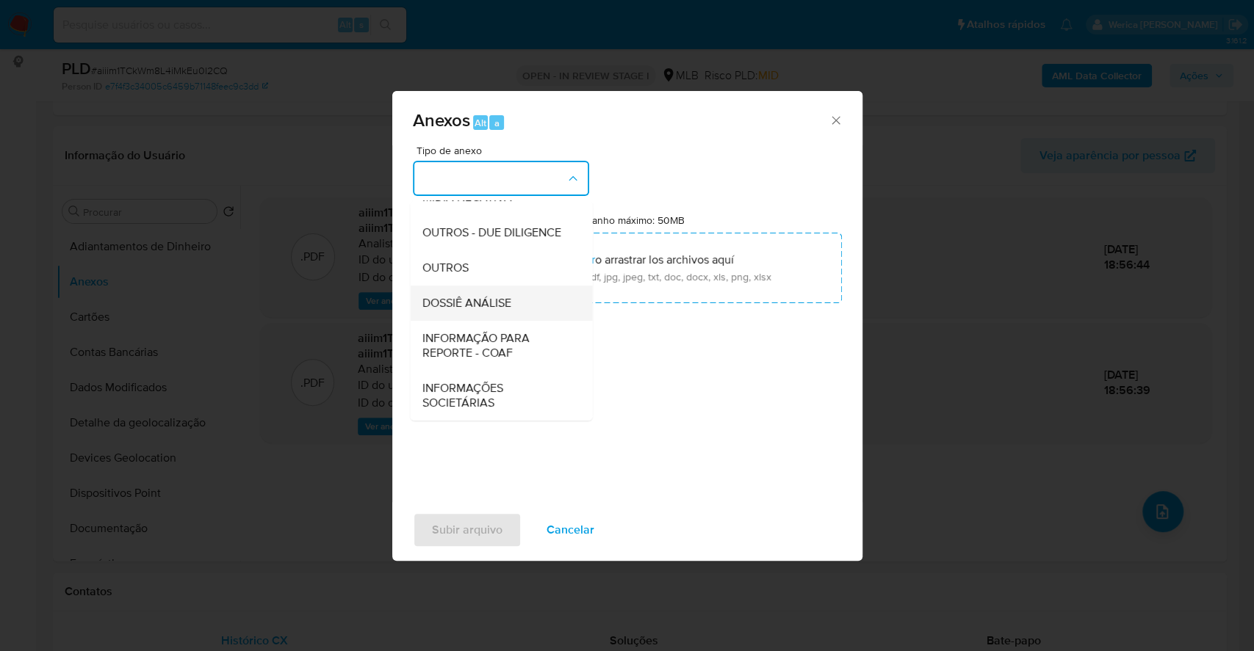
click at [505, 306] on span "DOSSIÊ ANÁLISE" at bounding box center [466, 303] width 89 height 15
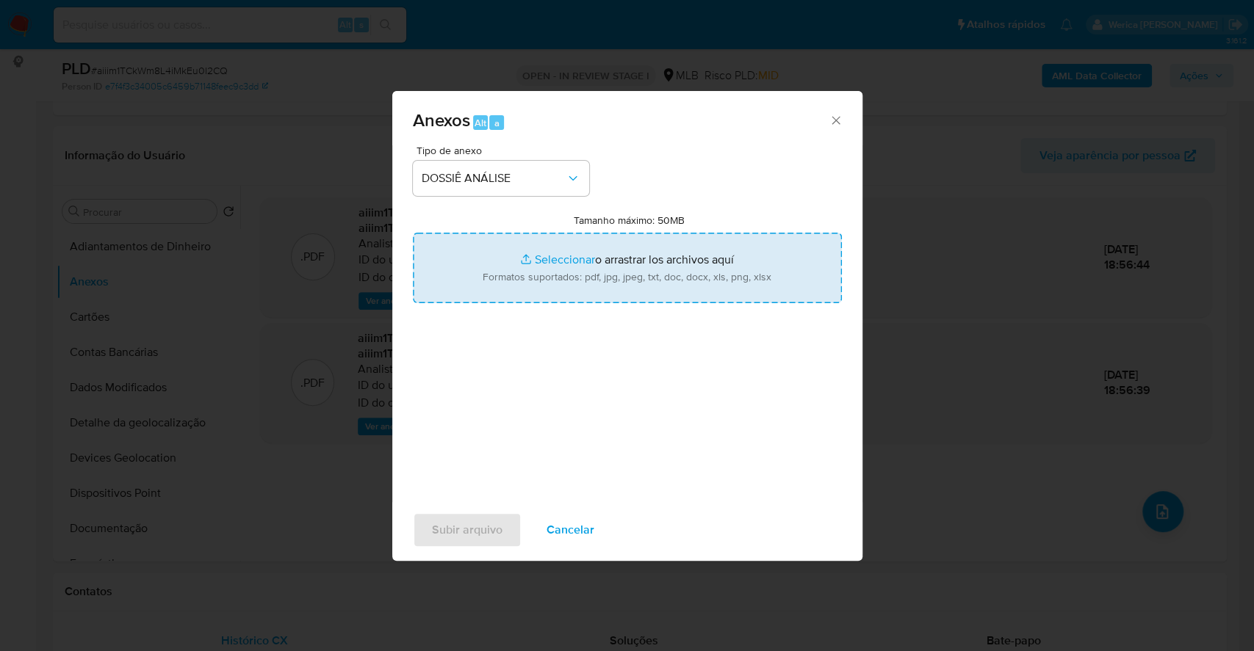
click at [558, 256] on input "Tamanho máximo: 50MB Seleccionar archivos" at bounding box center [627, 268] width 429 height 71
type input "C:\fakepath\SAR - XXXXX - CPF 40312700890 - DAIANE FAGUNDES DE ARAUJO GOUVEIA.p…"
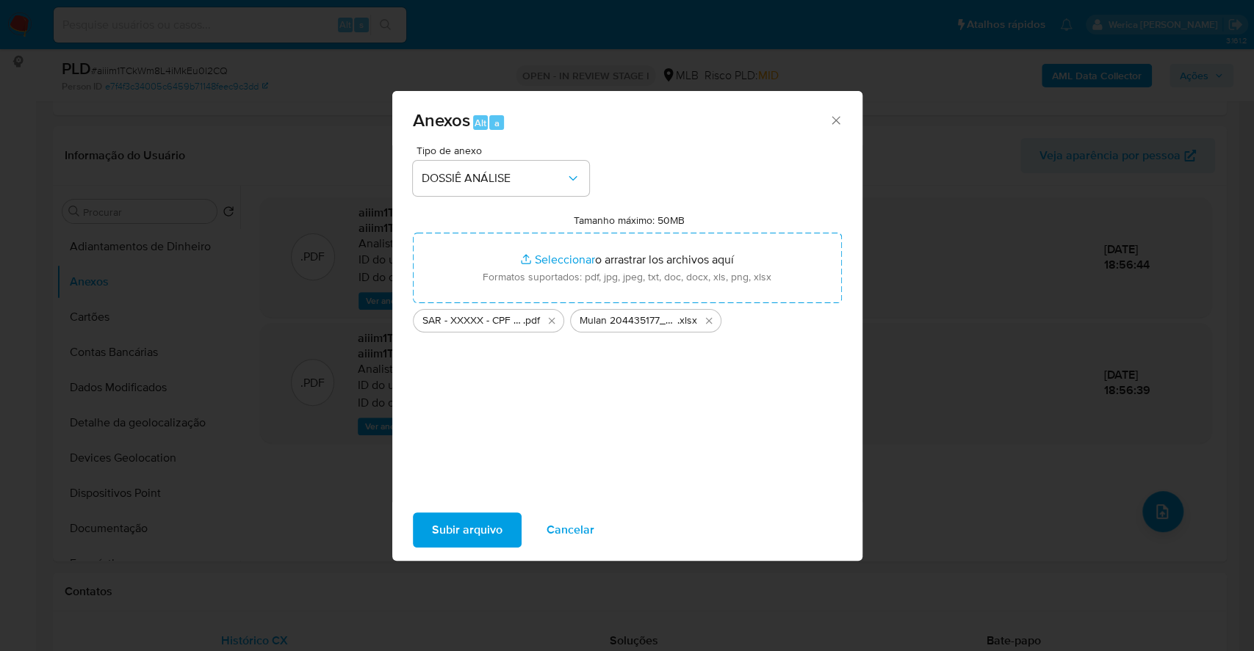
click at [491, 523] on span "Subir arquivo" at bounding box center [467, 530] width 71 height 32
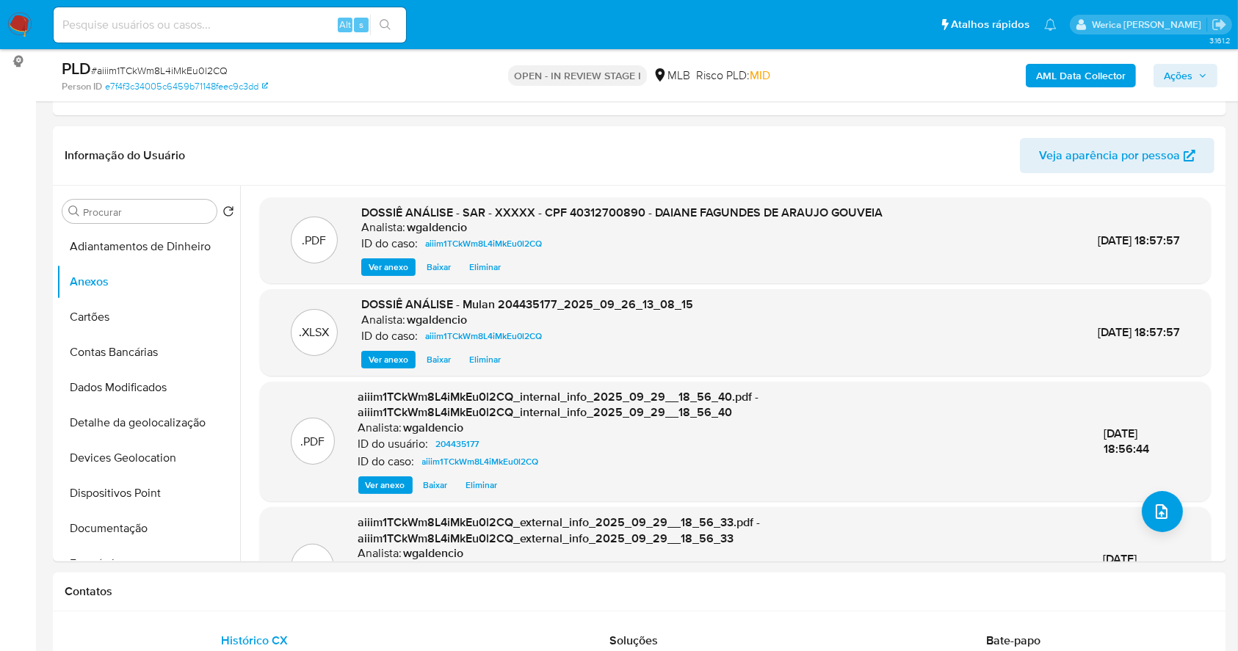
click at [1186, 68] on span "Ações" at bounding box center [1178, 76] width 29 height 24
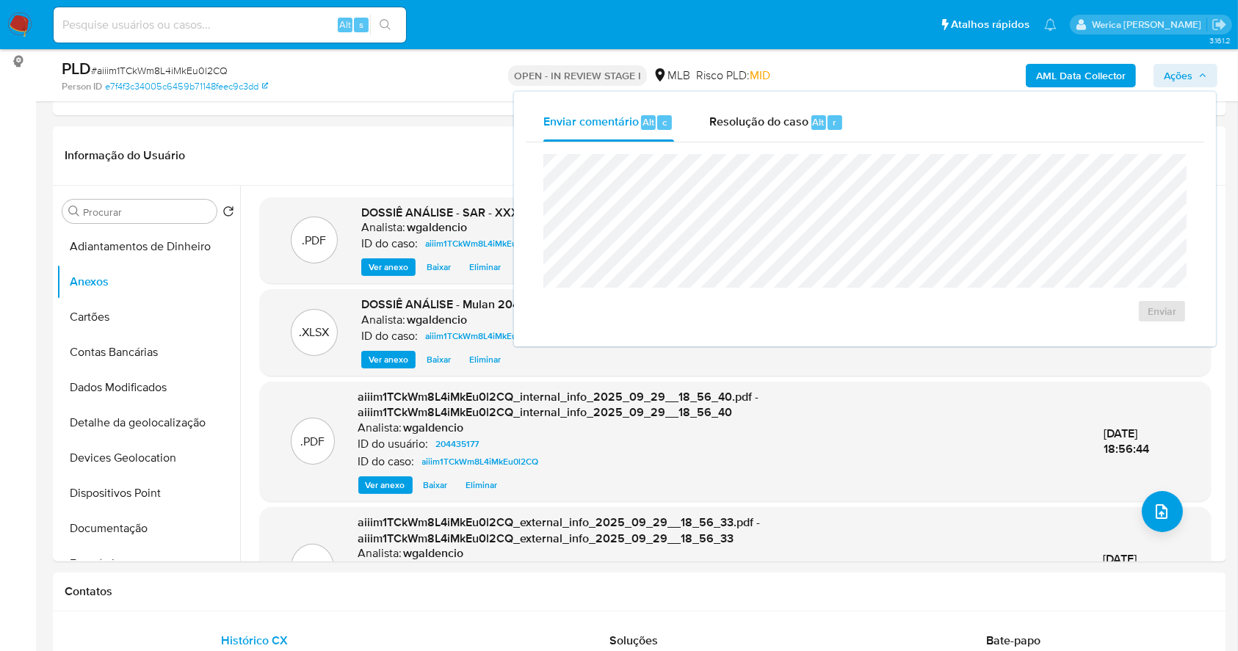
click at [794, 142] on div "Enviar" at bounding box center [865, 238] width 679 height 192
click at [788, 136] on div "Resolução do caso Alt r" at bounding box center [776, 123] width 134 height 38
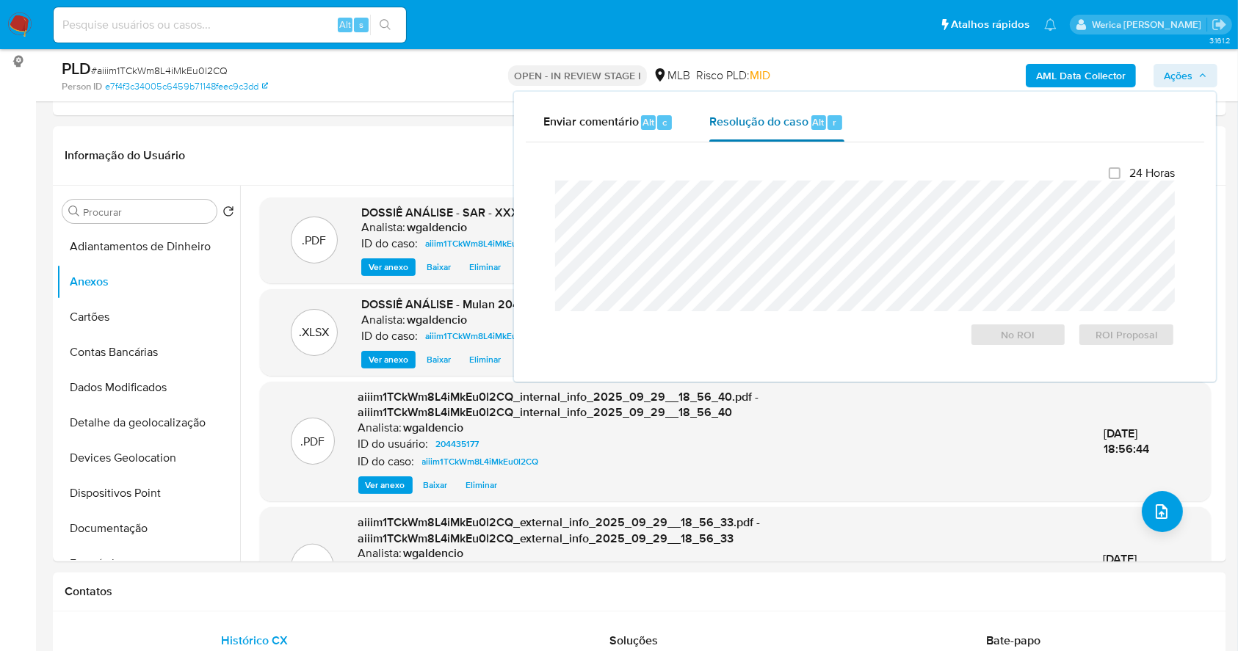
click at [779, 118] on span "Resolução do caso" at bounding box center [758, 121] width 99 height 17
click at [1093, 335] on span "ROI Proposal" at bounding box center [1126, 335] width 76 height 21
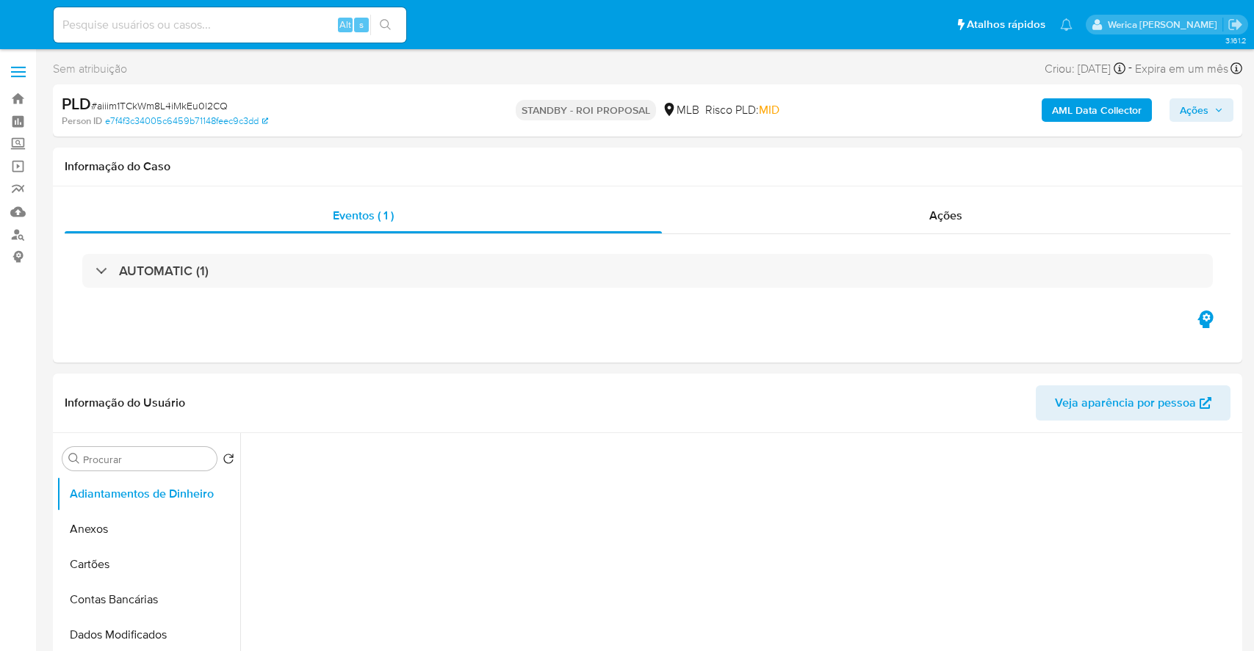
select select "10"
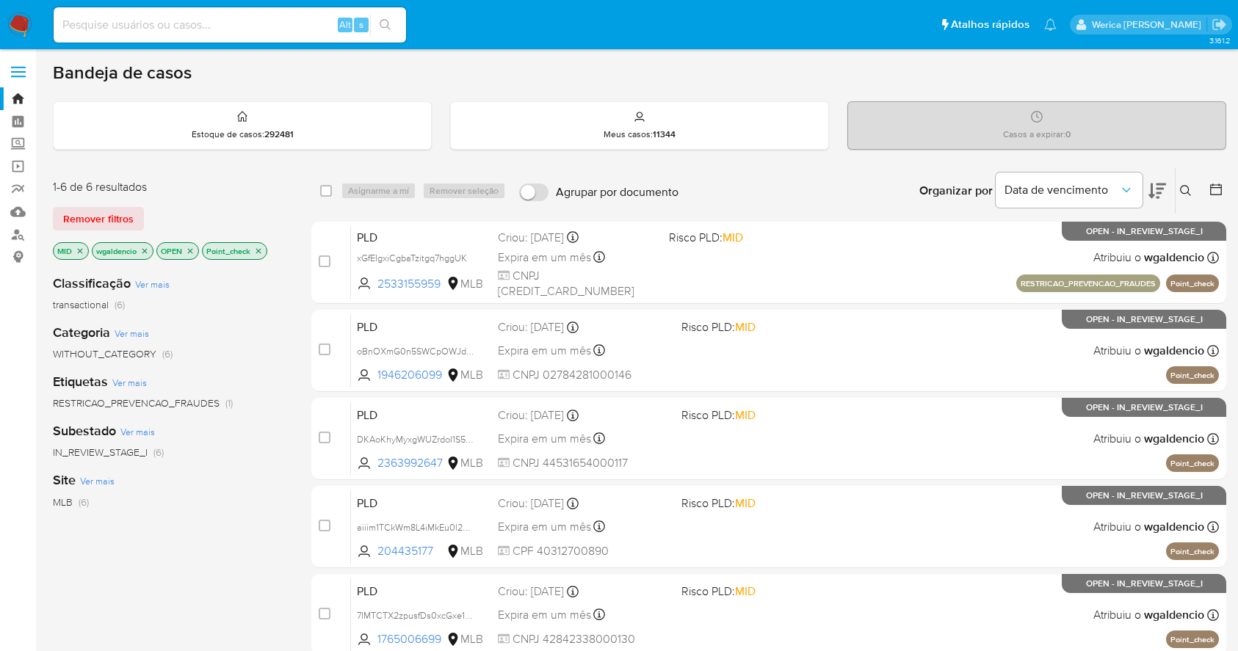
scroll to position [98, 0]
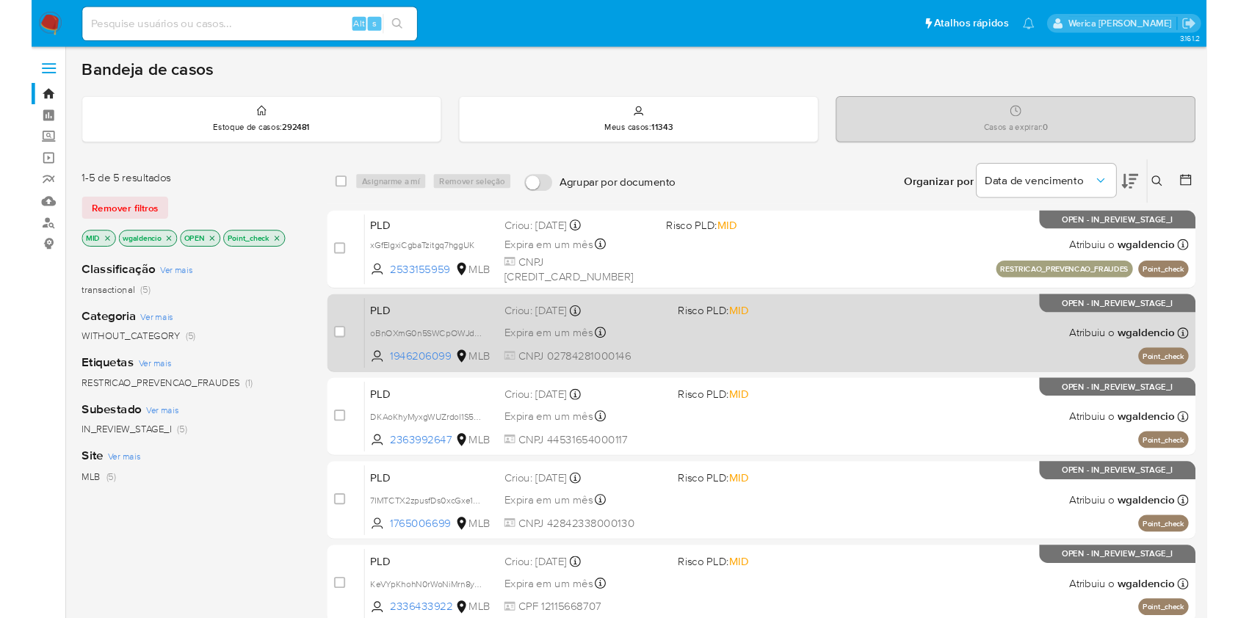
scroll to position [98, 0]
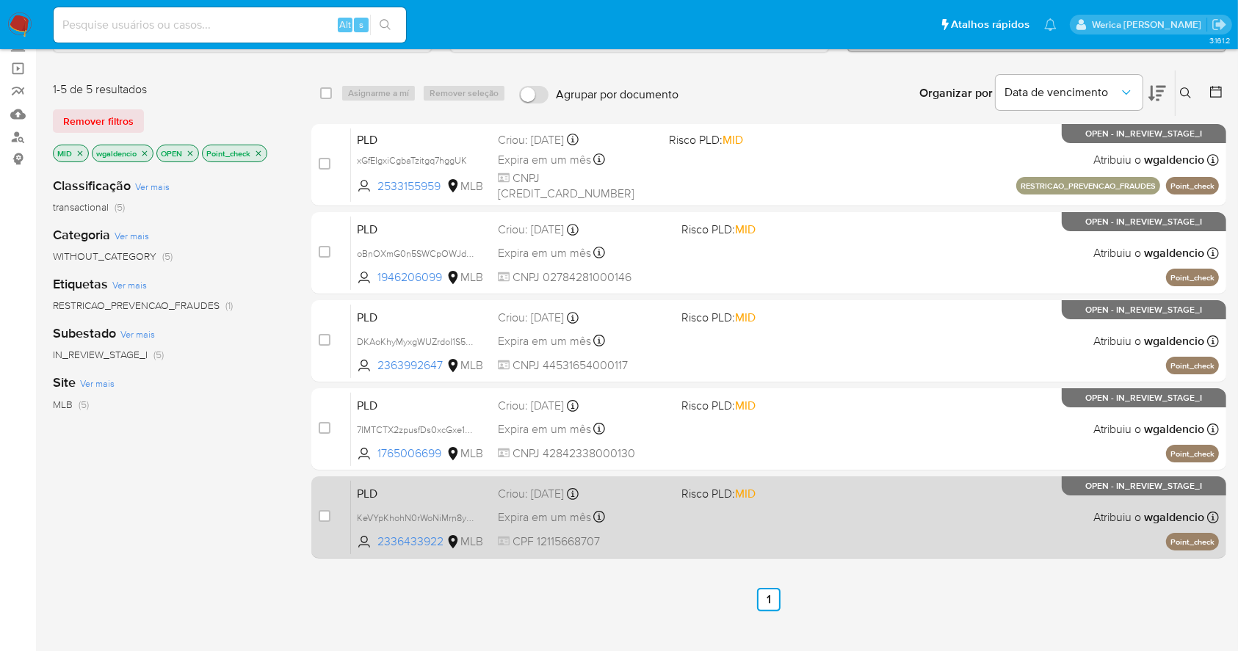
click at [845, 512] on div "PLD KeVYpKhohN0rWoNiMrn8yLMt 2336433922 MLB Risco PLD: MID Criou: [DATE] Criou:…" at bounding box center [785, 517] width 868 height 74
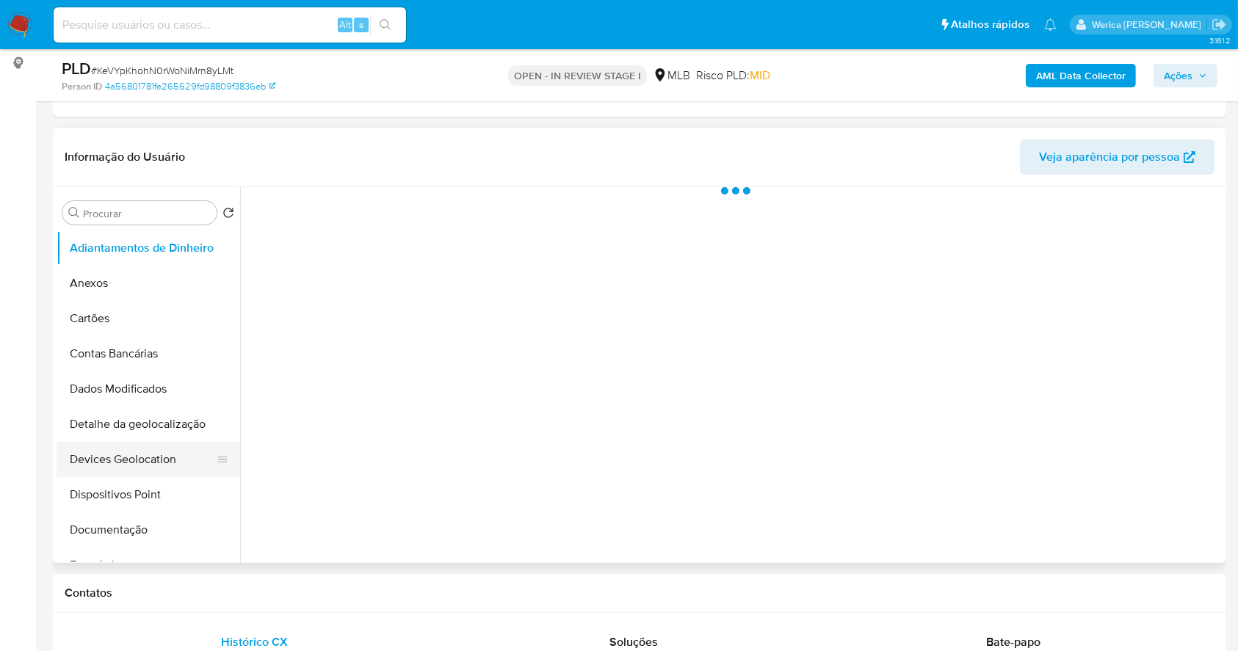
scroll to position [195, 0]
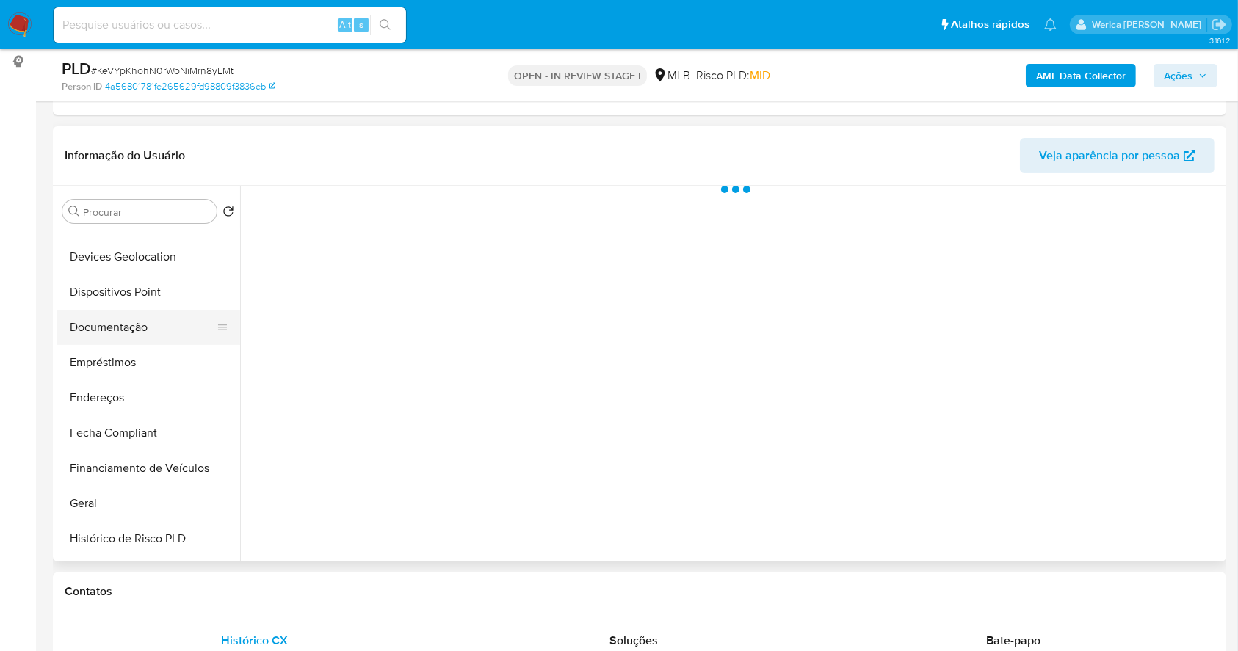
select select "10"
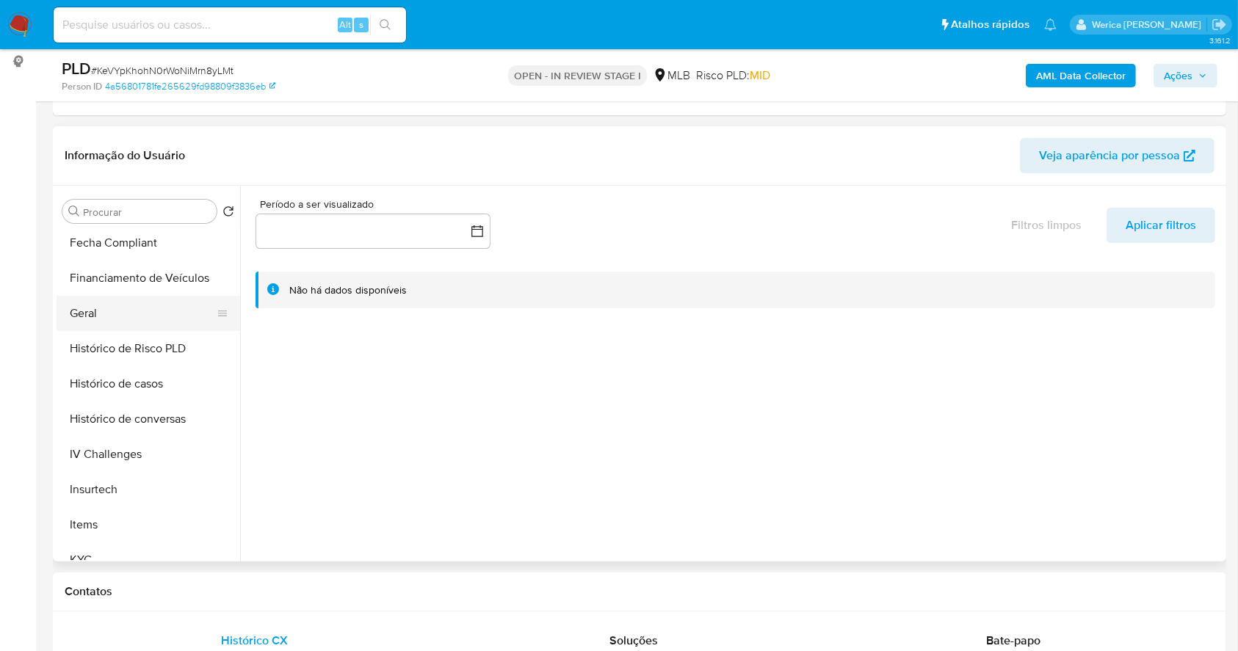
click at [130, 318] on button "Geral" at bounding box center [143, 313] width 172 height 35
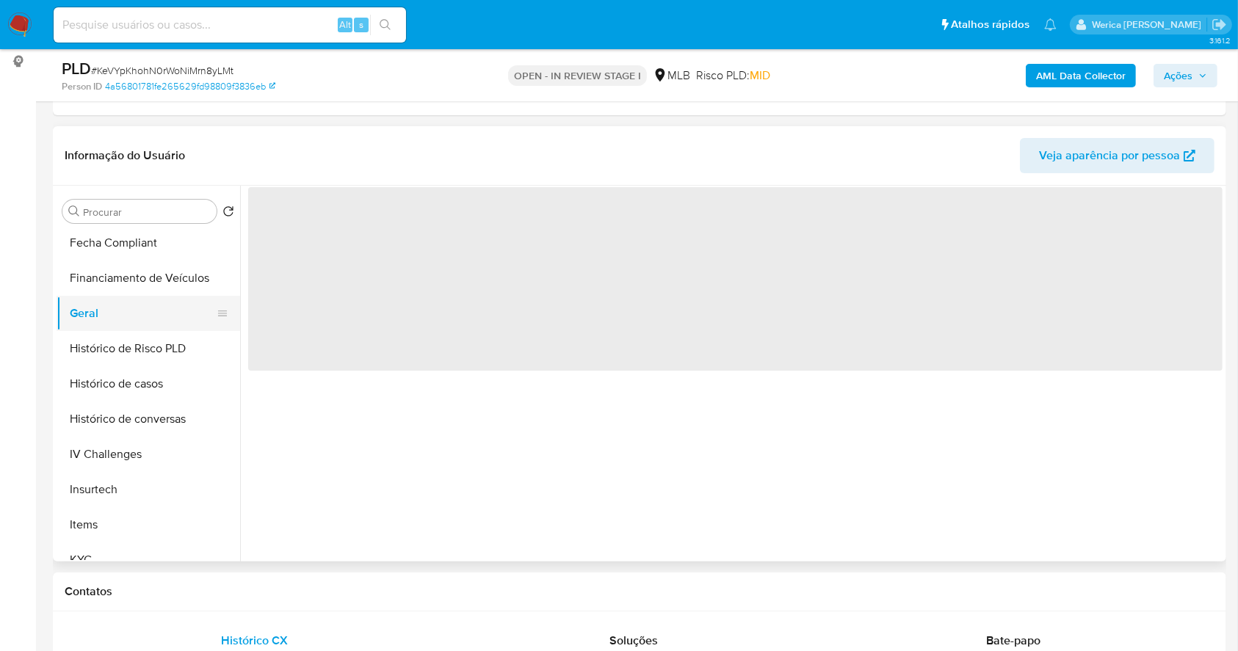
click at [430, 332] on span "‌" at bounding box center [735, 279] width 975 height 184
click at [382, 247] on span "‌" at bounding box center [735, 279] width 975 height 184
click at [341, 221] on span "‌" at bounding box center [735, 279] width 975 height 184
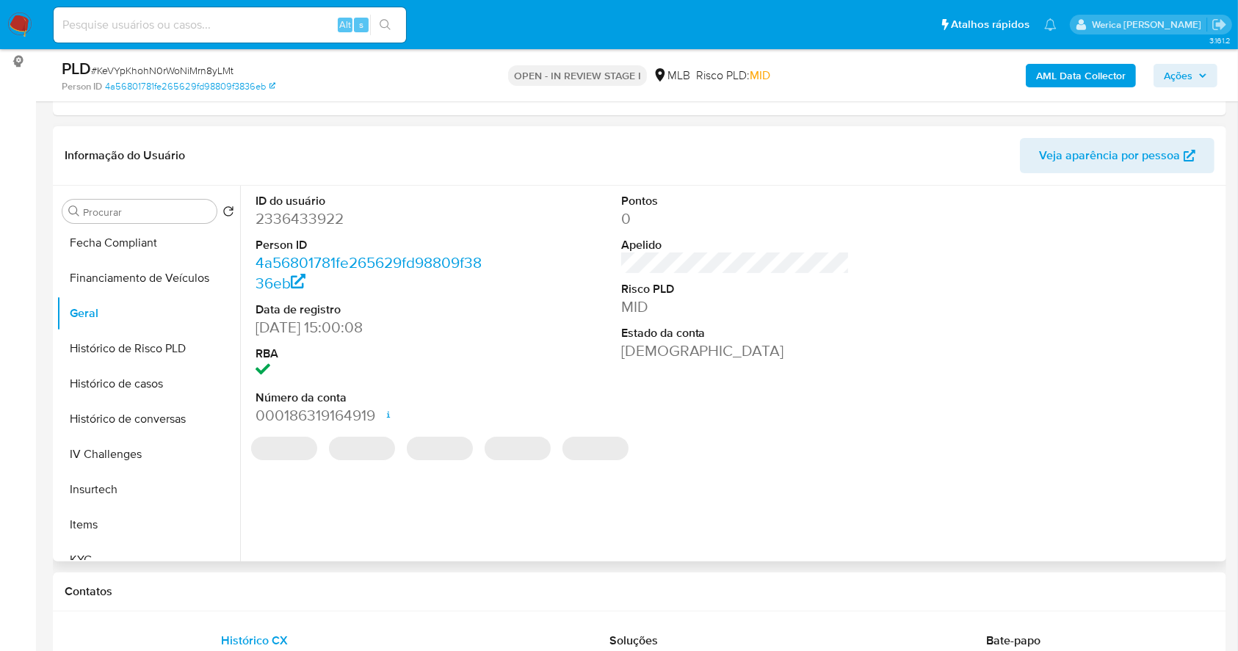
drag, startPoint x: 315, startPoint y: 210, endPoint x: 314, endPoint y: 224, distance: 14.0
click at [314, 214] on dd "2336433922" at bounding box center [370, 219] width 229 height 21
click at [314, 226] on dd "2336433922" at bounding box center [370, 219] width 229 height 21
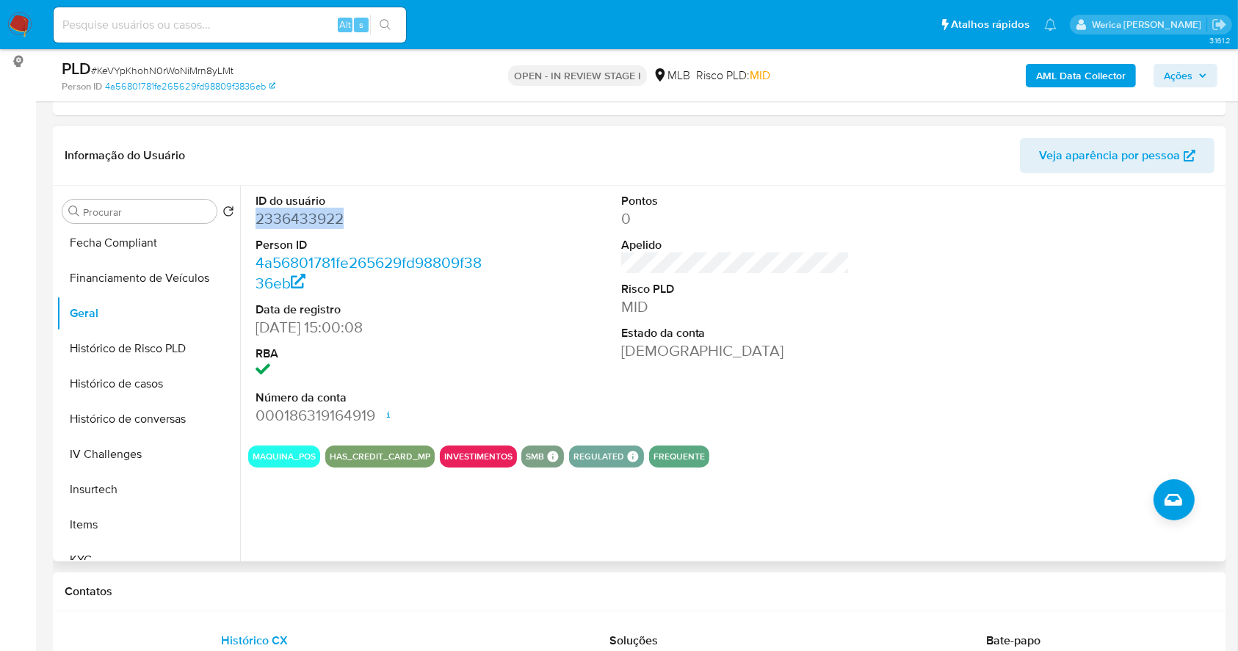
copy dd "2336433922"
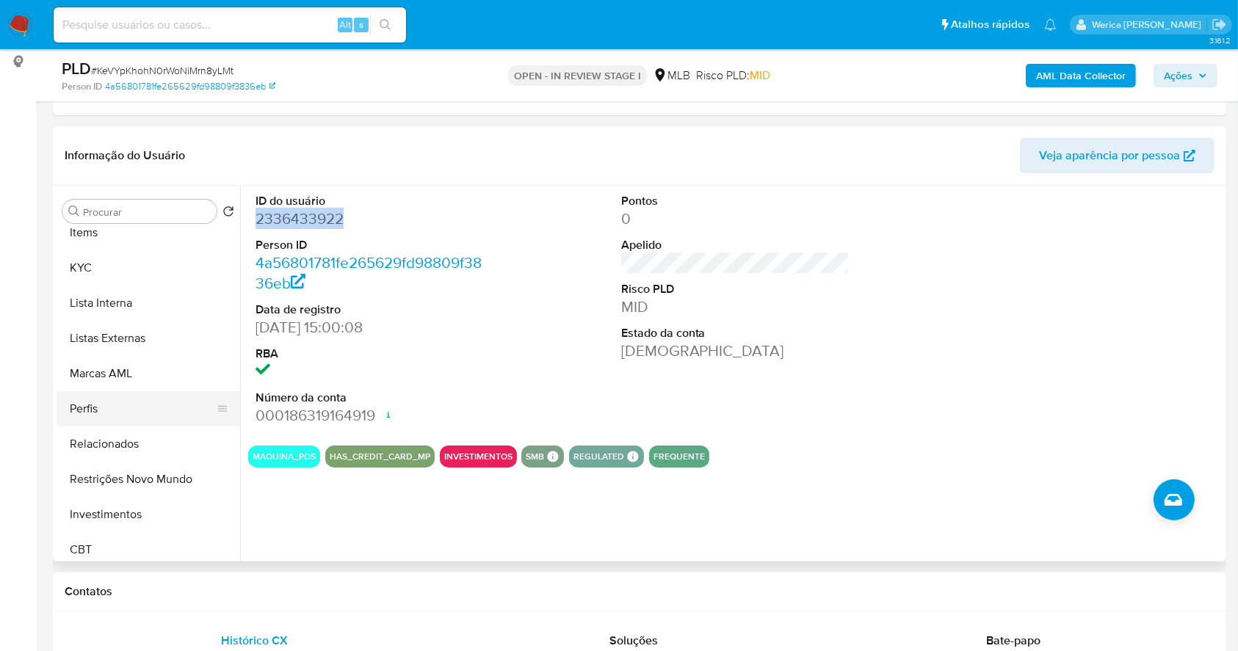
scroll to position [685, 0]
click at [97, 257] on button "KYC" at bounding box center [143, 266] width 172 height 35
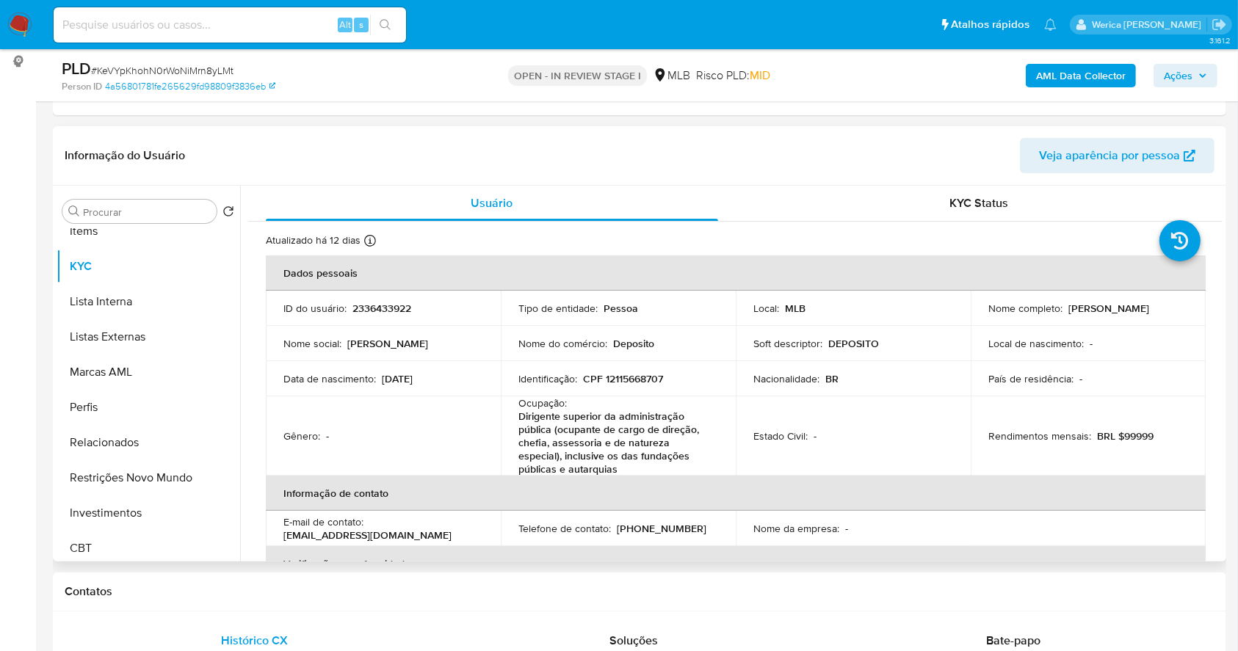
click at [623, 375] on p "CPF 12115668707" at bounding box center [623, 378] width 80 height 13
copy p "12115668707"
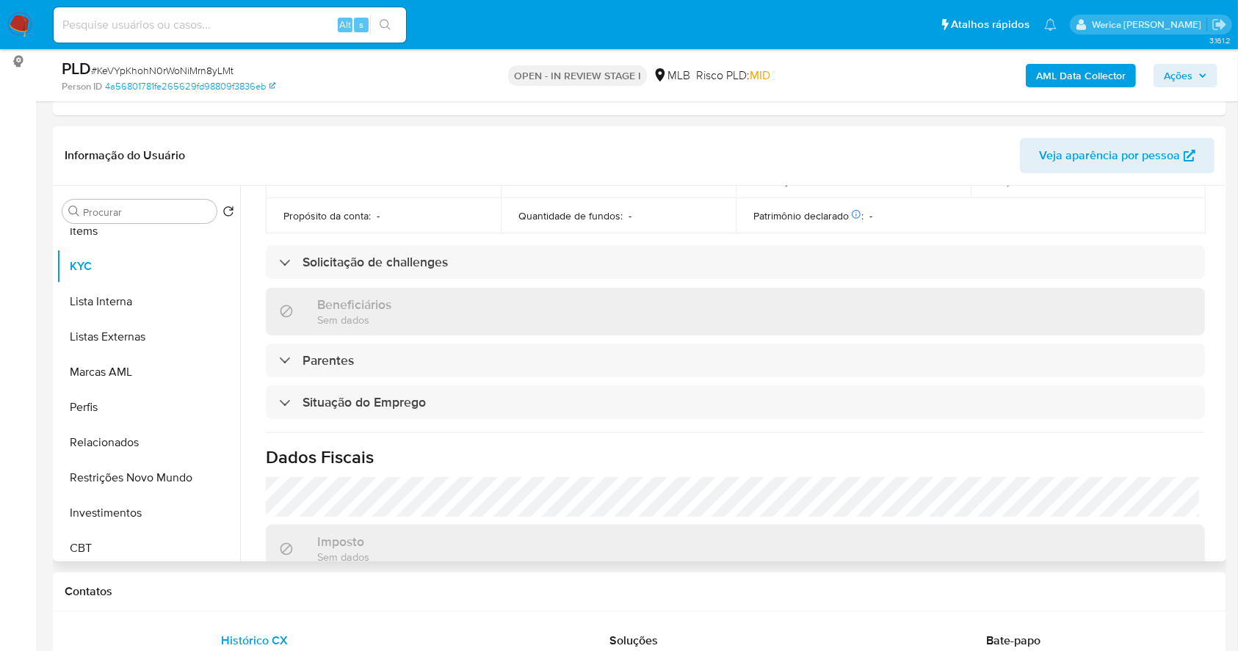
scroll to position [669, 0]
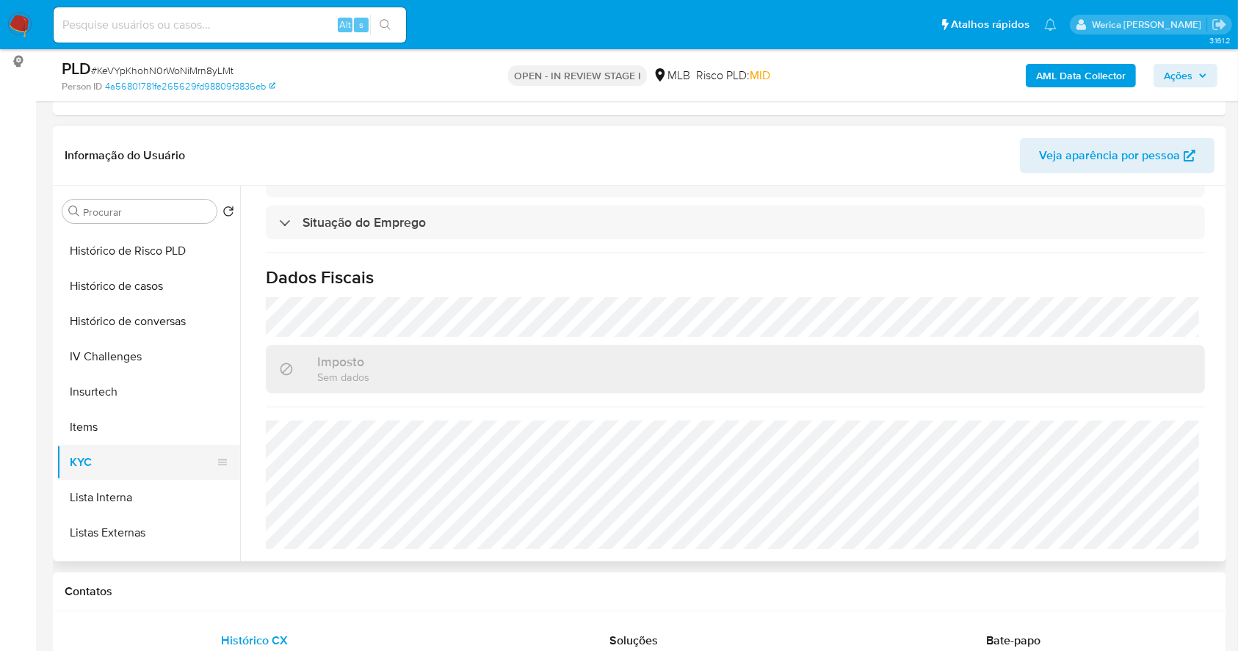
click at [148, 447] on button "KYC" at bounding box center [143, 462] width 172 height 35
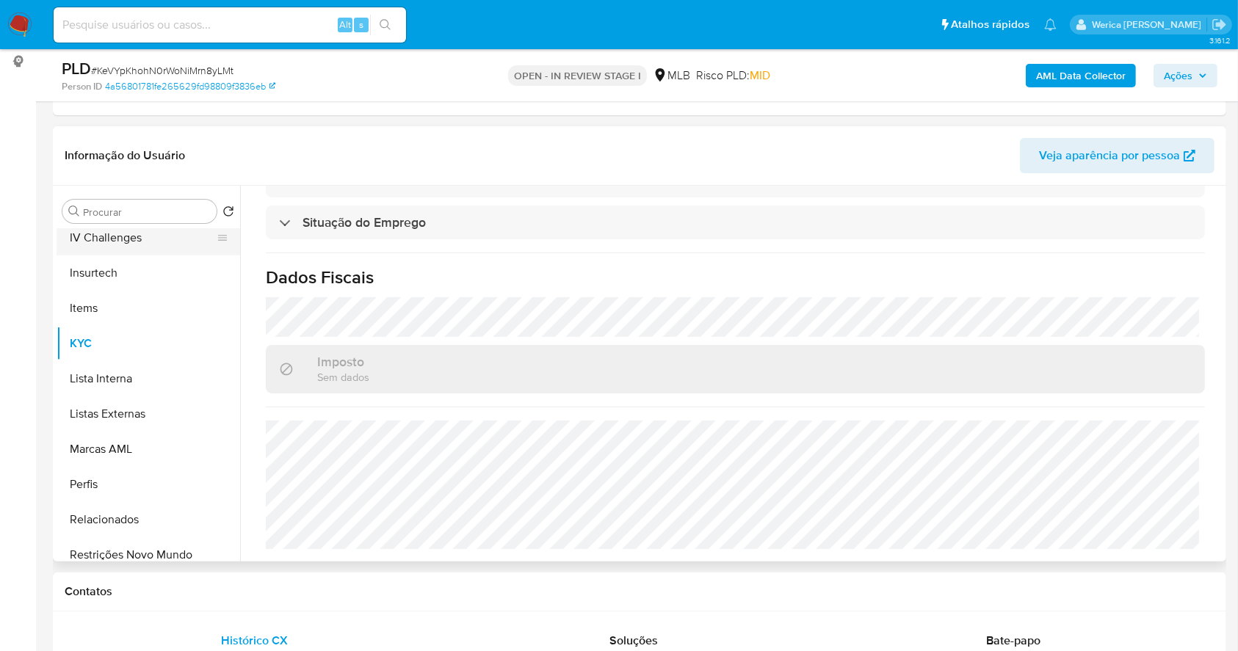
scroll to position [370, 0]
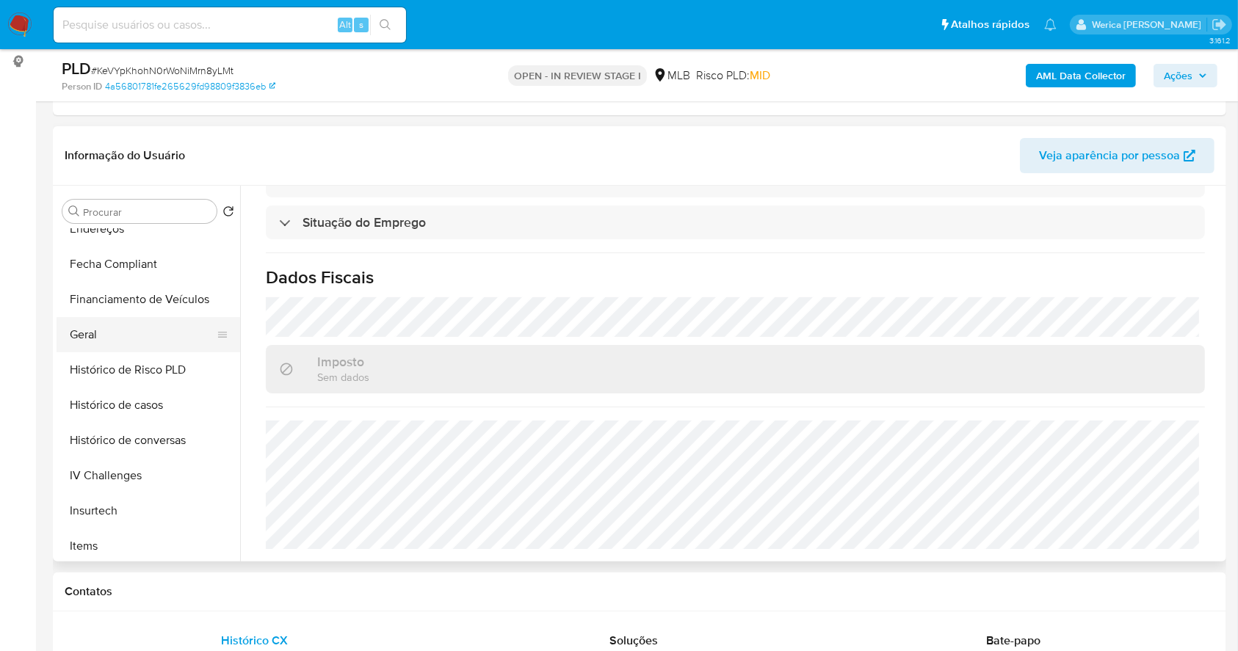
drag, startPoint x: 141, startPoint y: 331, endPoint x: 206, endPoint y: 330, distance: 64.6
click at [153, 328] on button "Geral" at bounding box center [143, 334] width 172 height 35
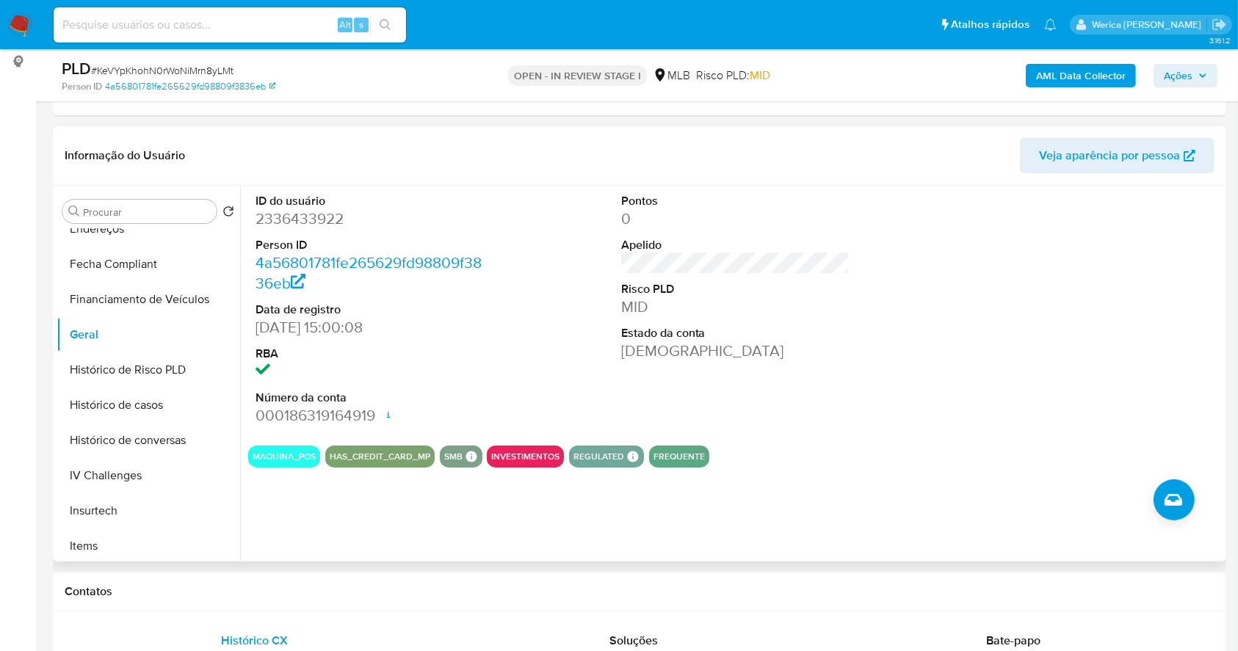
click at [995, 345] on div at bounding box center [1101, 310] width 244 height 248
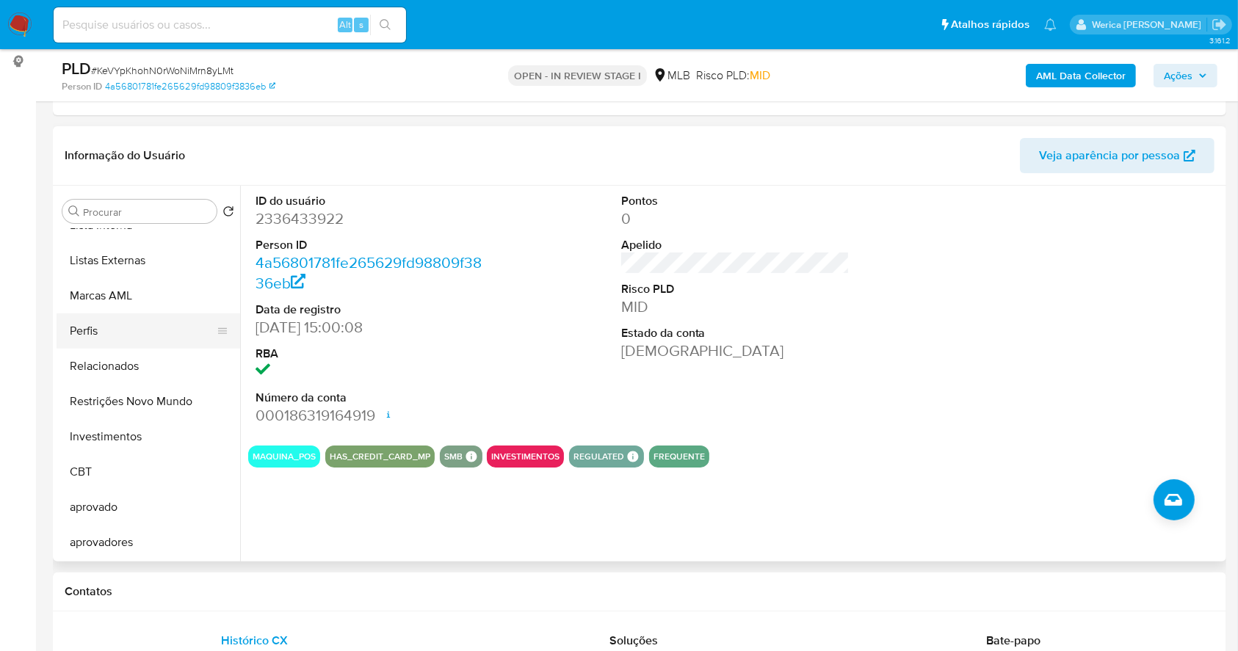
click at [154, 332] on button "Perfis" at bounding box center [143, 331] width 172 height 35
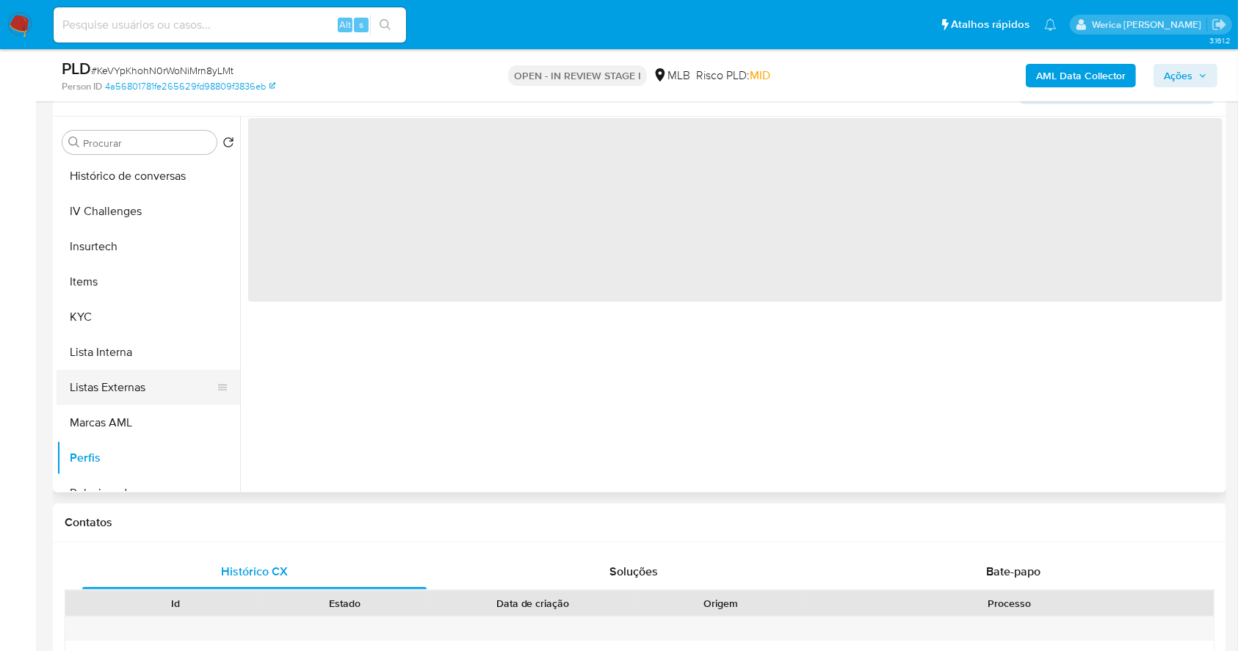
scroll to position [195, 0]
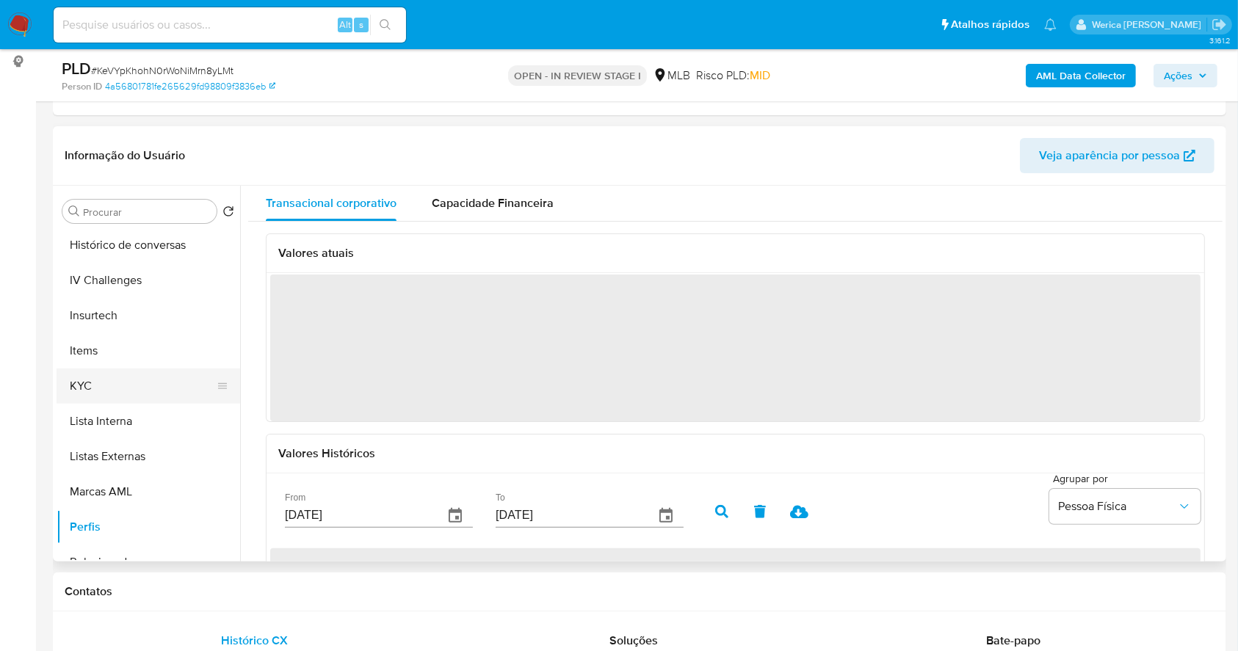
click at [113, 398] on button "KYC" at bounding box center [143, 386] width 172 height 35
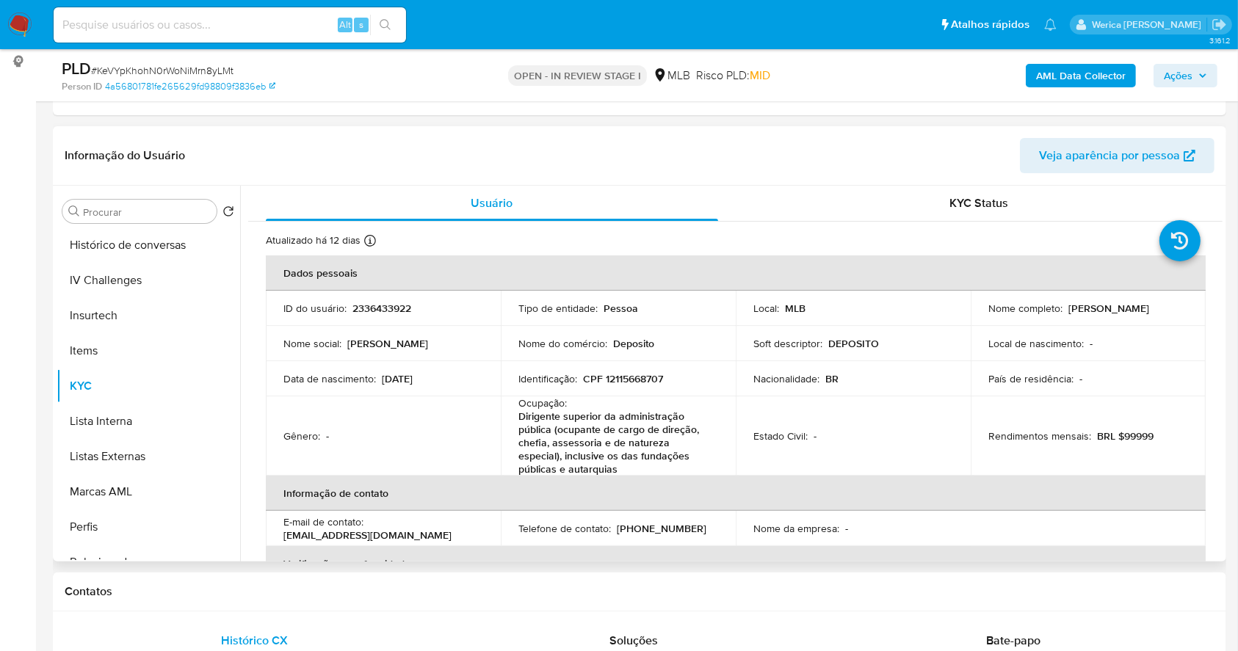
click at [1114, 500] on th "Informação de contato" at bounding box center [736, 493] width 940 height 35
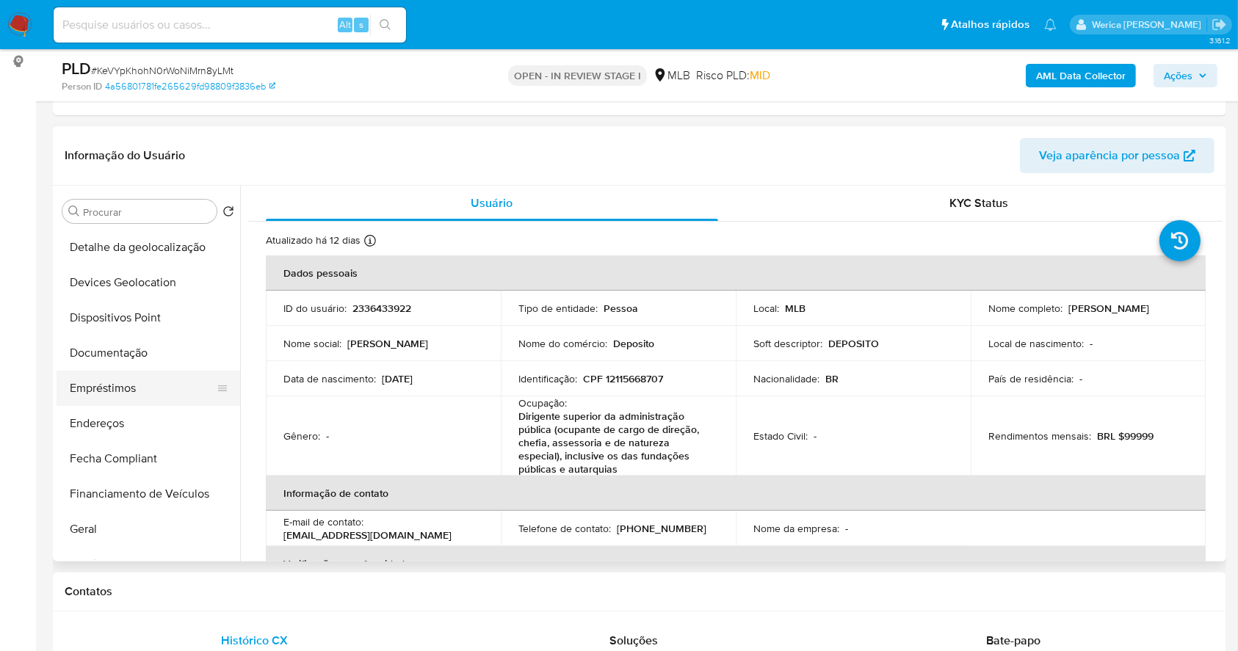
scroll to position [174, 0]
click at [170, 437] on button "Endereços" at bounding box center [143, 425] width 172 height 35
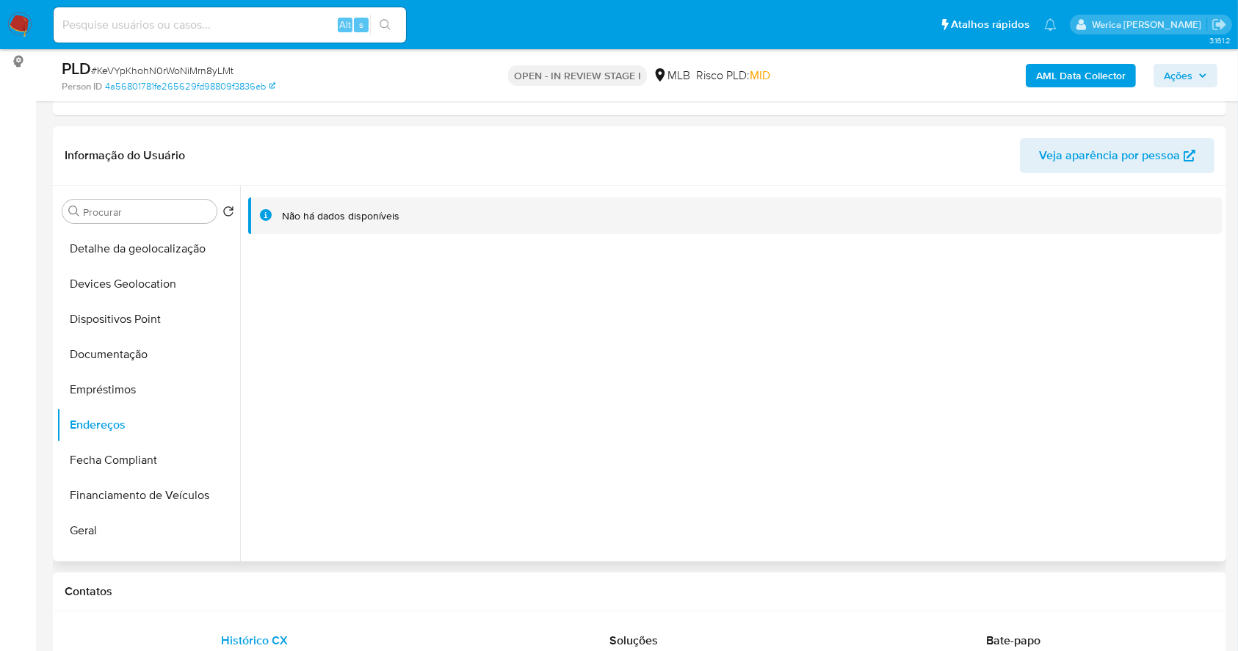
click at [1124, 420] on div "Não há dados disponíveis" at bounding box center [731, 374] width 983 height 376
click at [121, 250] on button "Detalhe da geolocalização" at bounding box center [143, 248] width 172 height 35
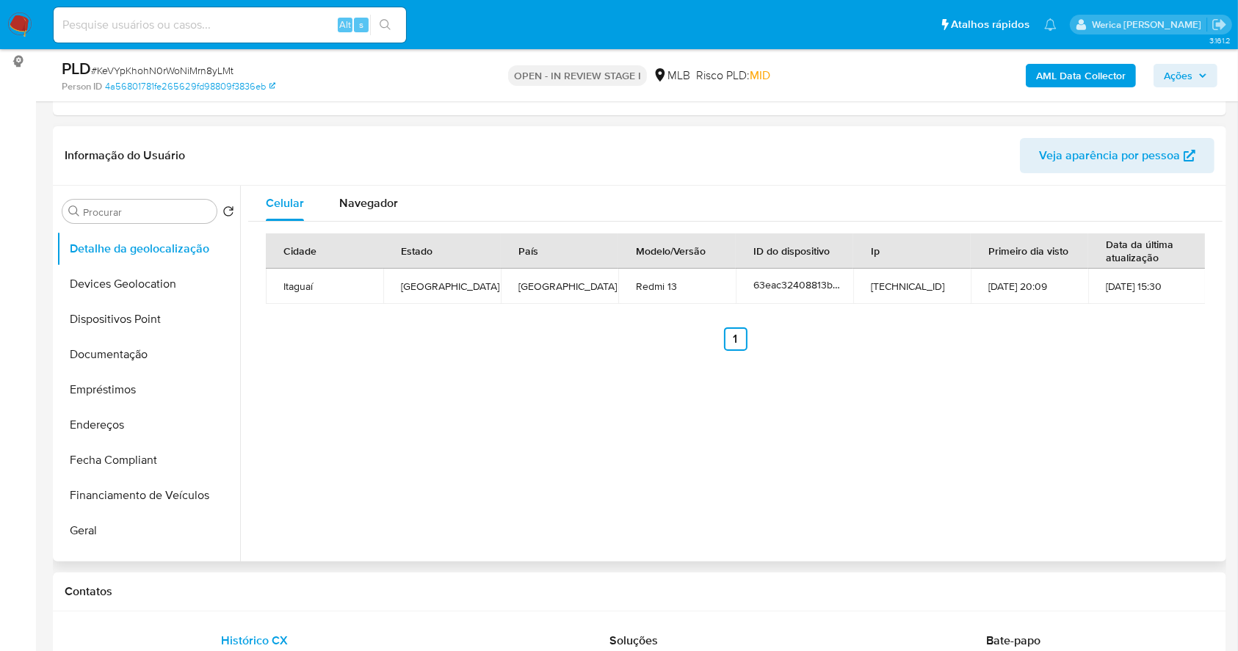
click at [1071, 447] on div "Celular Navegador Cidade Estado País Modelo/Versão ID do dispositivo Ip Primeir…" at bounding box center [731, 374] width 983 height 376
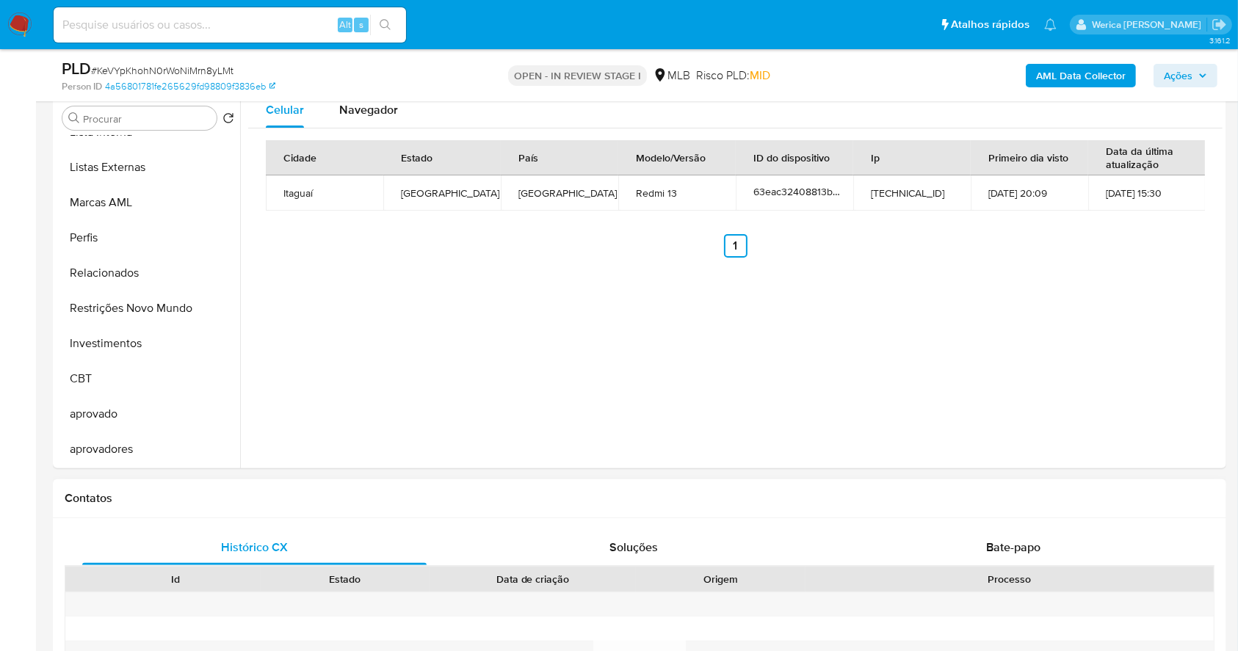
scroll to position [195, 0]
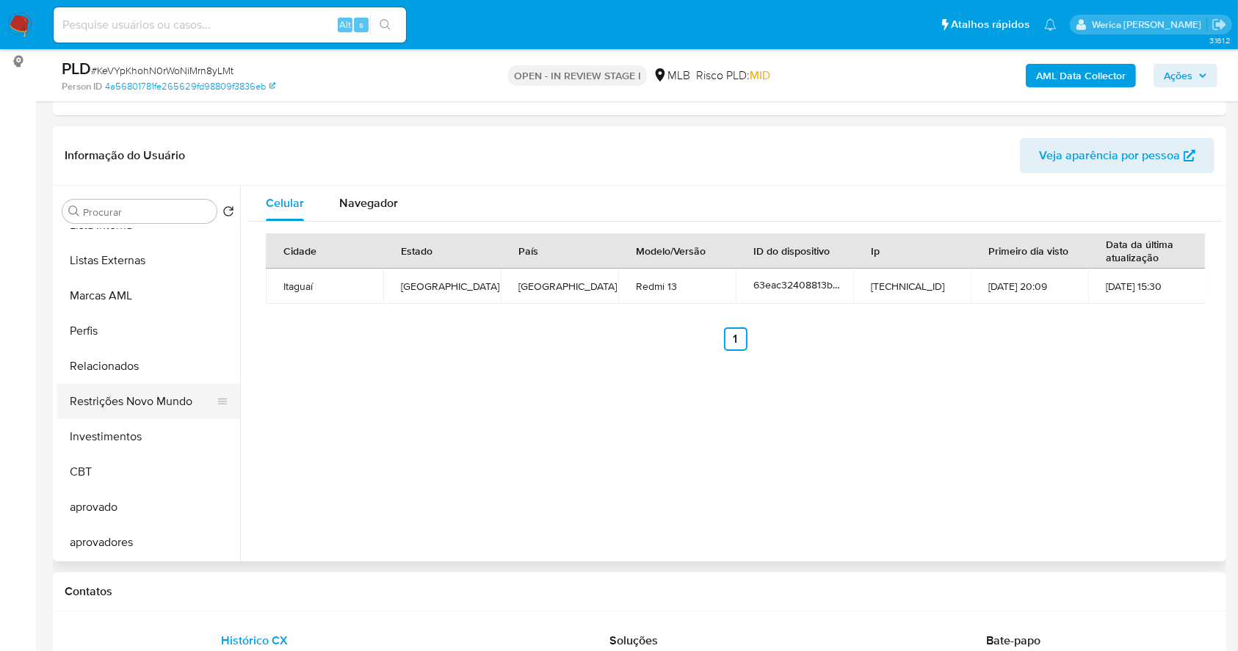
drag, startPoint x: 109, startPoint y: 407, endPoint x: 141, endPoint y: 391, distance: 35.5
click at [110, 406] on button "Restrições Novo Mundo" at bounding box center [143, 401] width 172 height 35
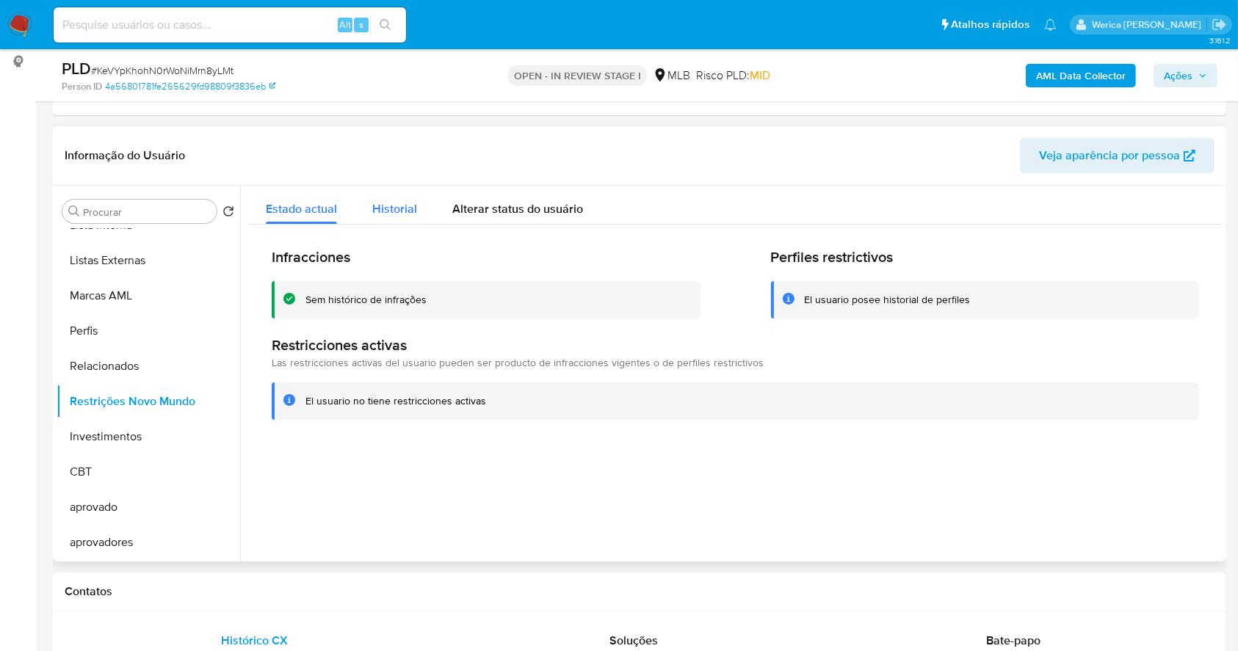
click at [397, 220] on div "Historial" at bounding box center [394, 205] width 45 height 39
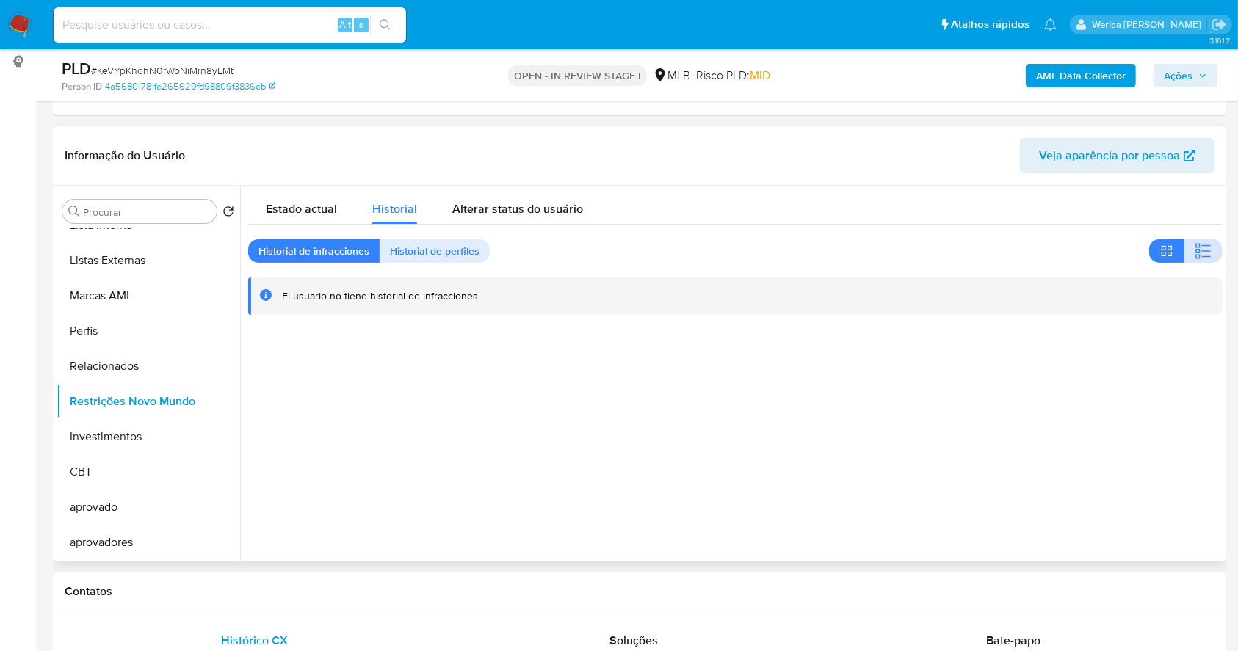
click at [1195, 248] on icon "button" at bounding box center [1204, 251] width 18 height 18
click at [1069, 357] on div at bounding box center [731, 374] width 983 height 376
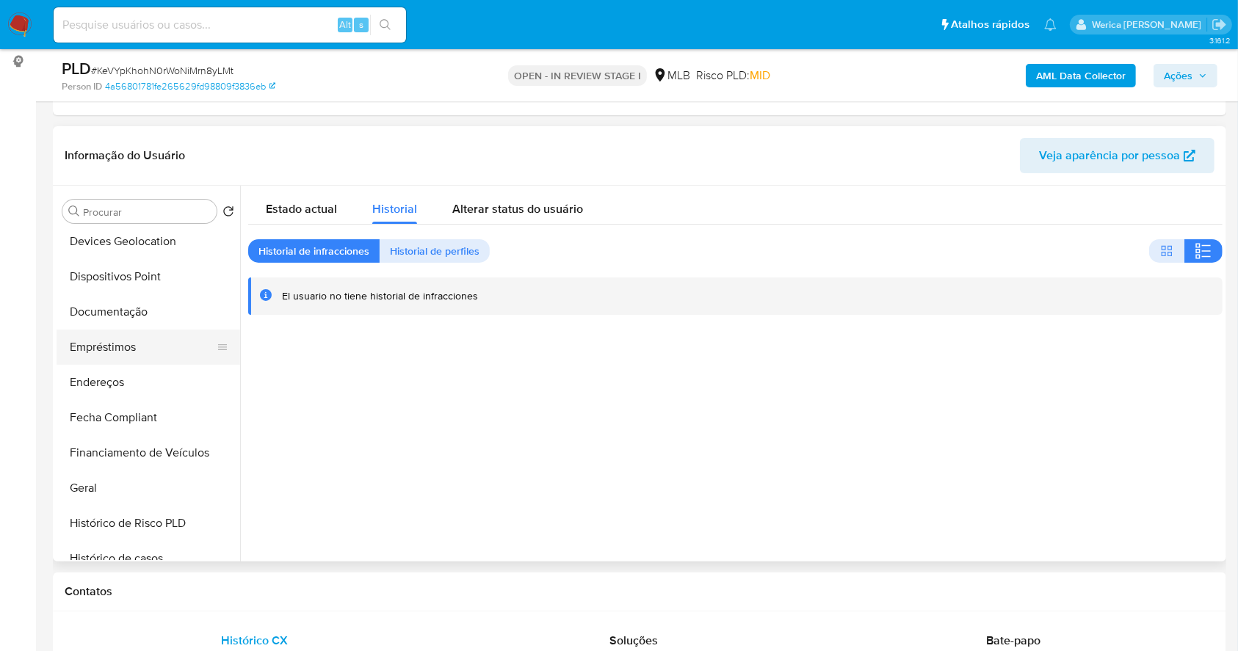
scroll to position [174, 0]
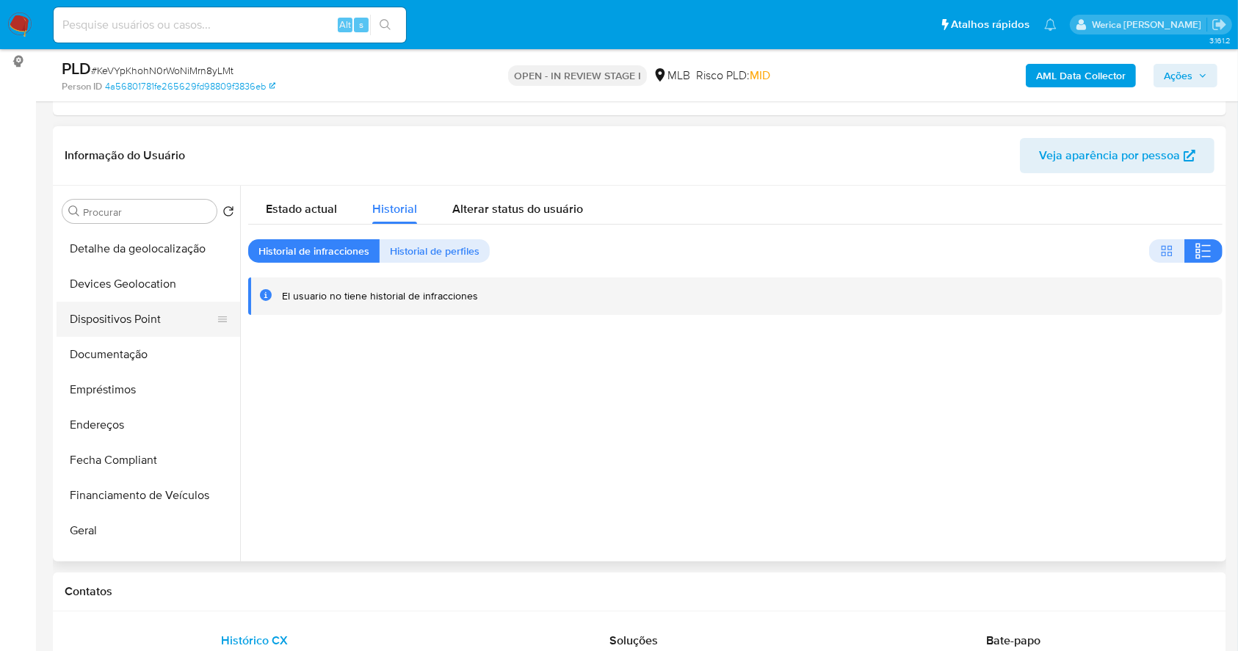
click at [108, 317] on button "Dispositivos Point" at bounding box center [143, 319] width 172 height 35
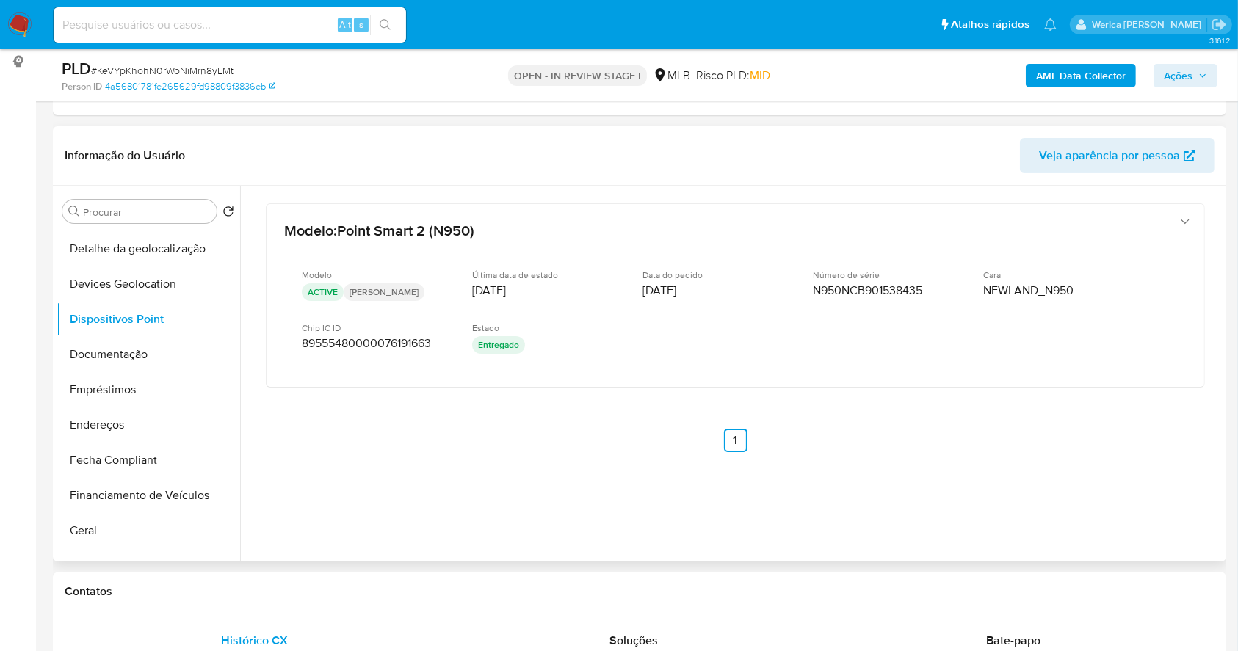
click at [1128, 446] on div "Modelo : Point Smart 2 (N950) Modelo ACTIVE Tim Última data de estado 17/03/202…" at bounding box center [735, 347] width 975 height 323
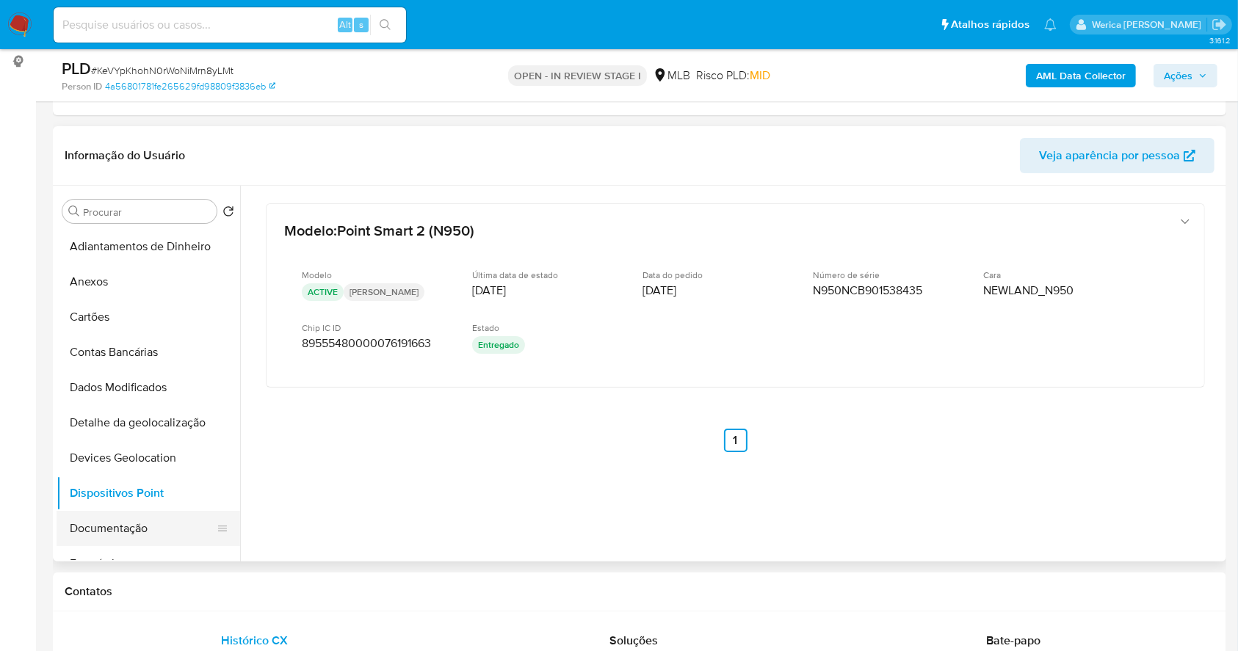
click at [153, 539] on button "Documentação" at bounding box center [143, 528] width 172 height 35
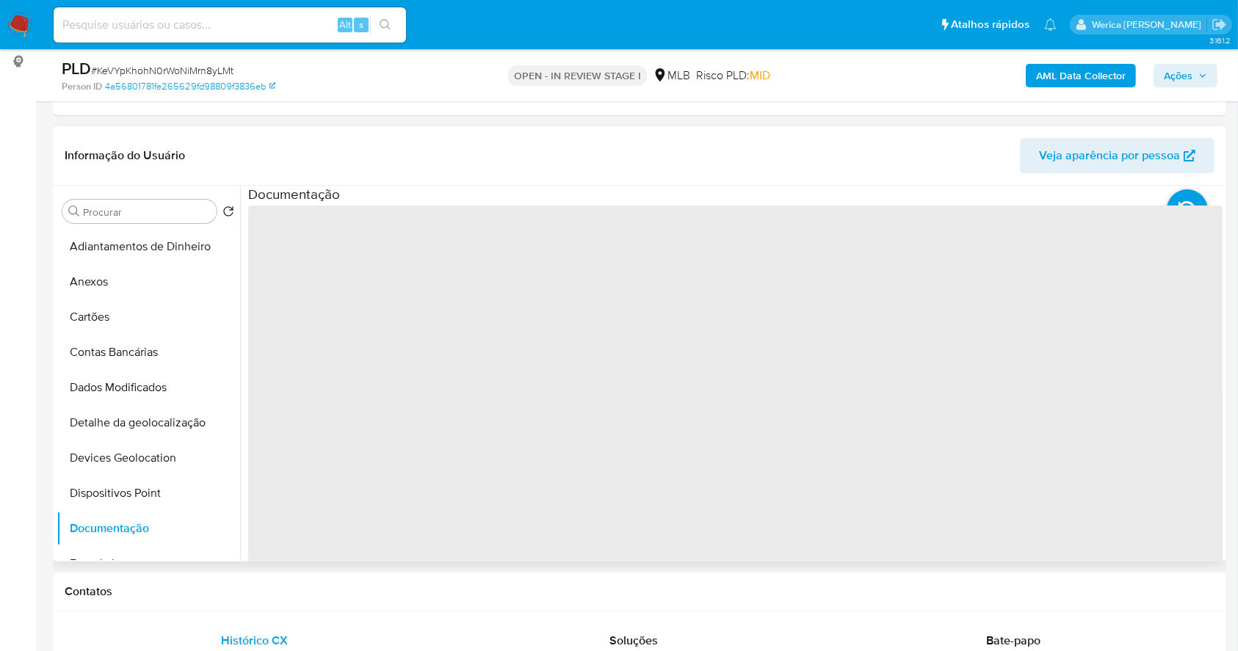
click at [355, 271] on span "‌" at bounding box center [735, 441] width 975 height 470
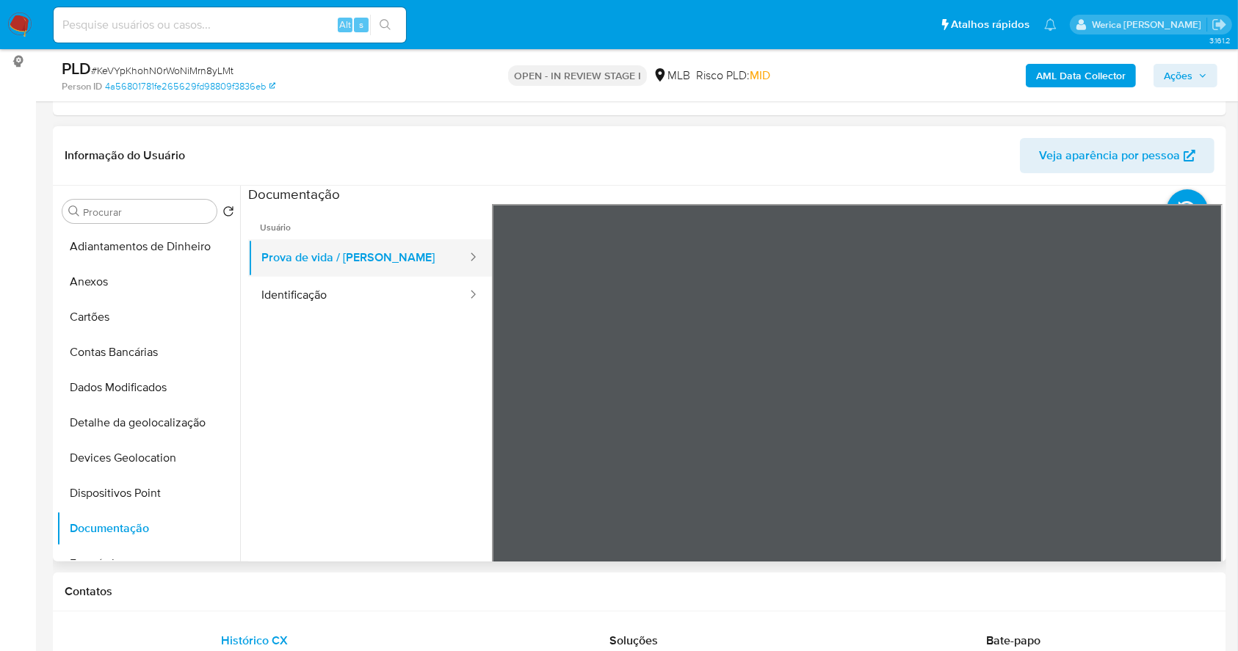
click at [358, 273] on button "Prova de vida / Selfie" at bounding box center [358, 257] width 220 height 37
click at [374, 294] on button "Identificação" at bounding box center [358, 295] width 220 height 37
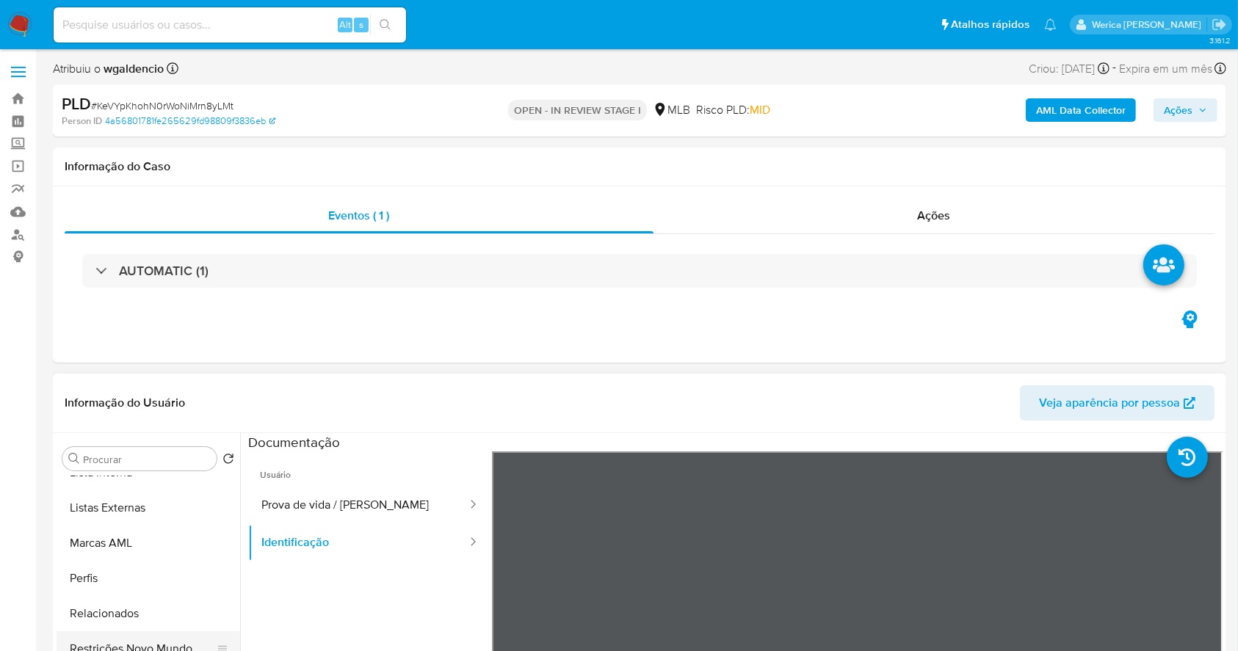
click at [162, 644] on button "Restrições Novo Mundo" at bounding box center [143, 649] width 172 height 35
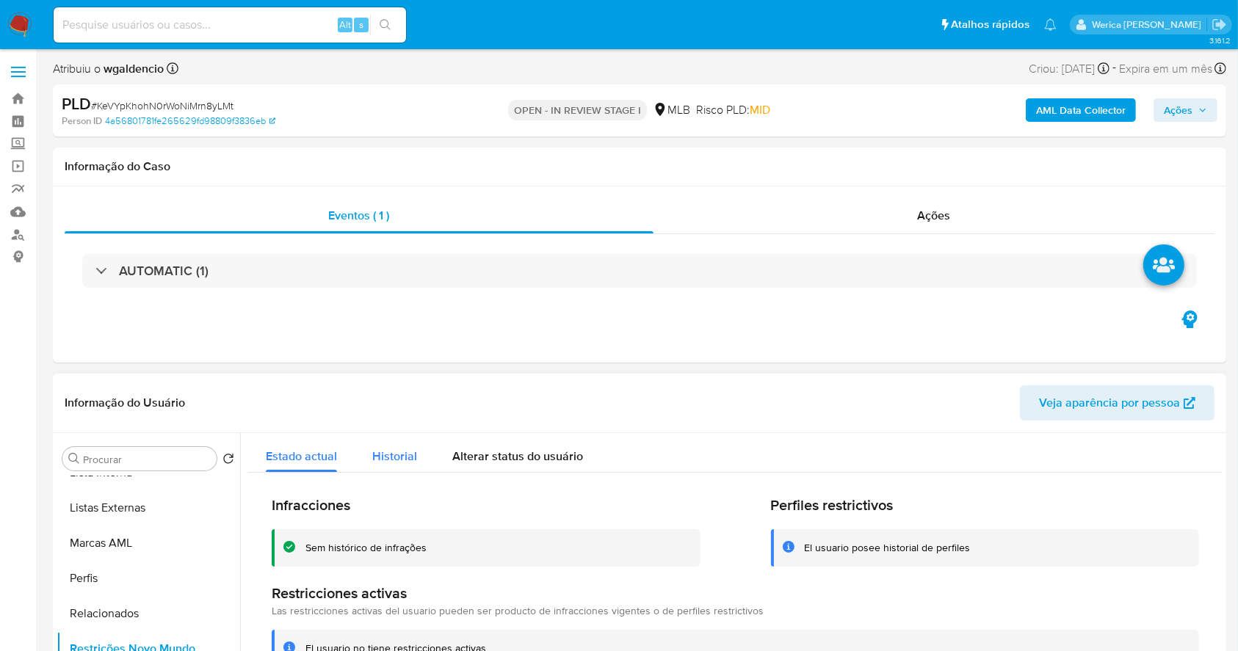
click at [399, 463] on span "Historial" at bounding box center [394, 456] width 45 height 17
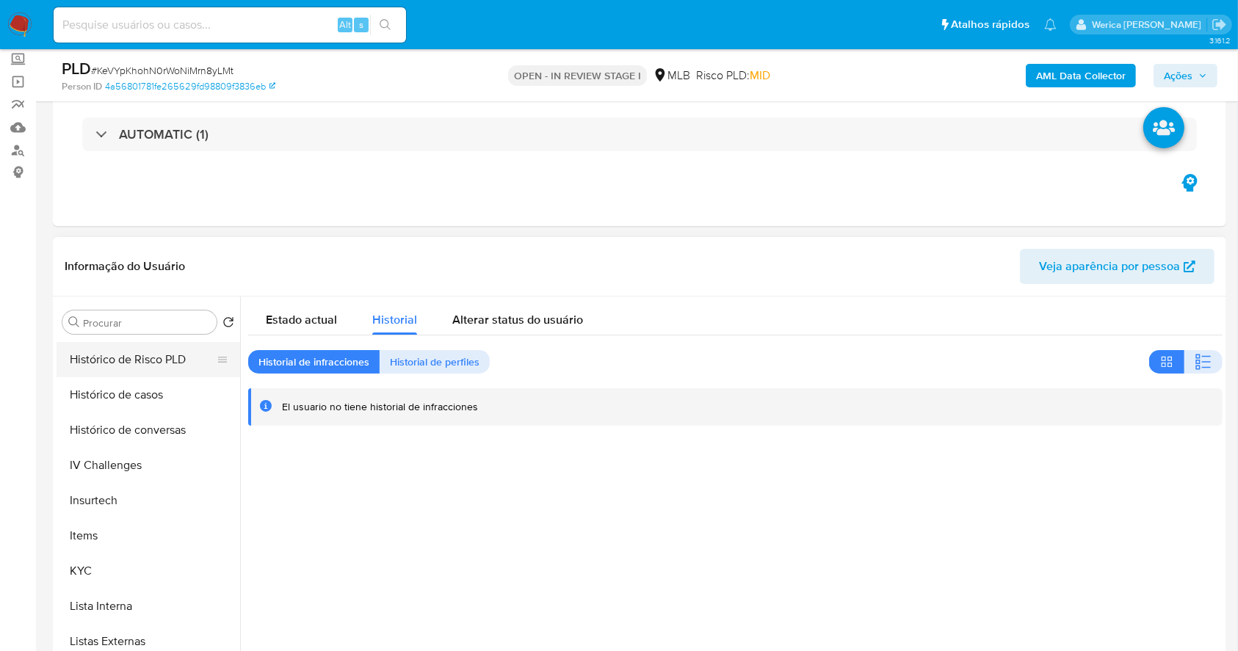
scroll to position [565, 0]
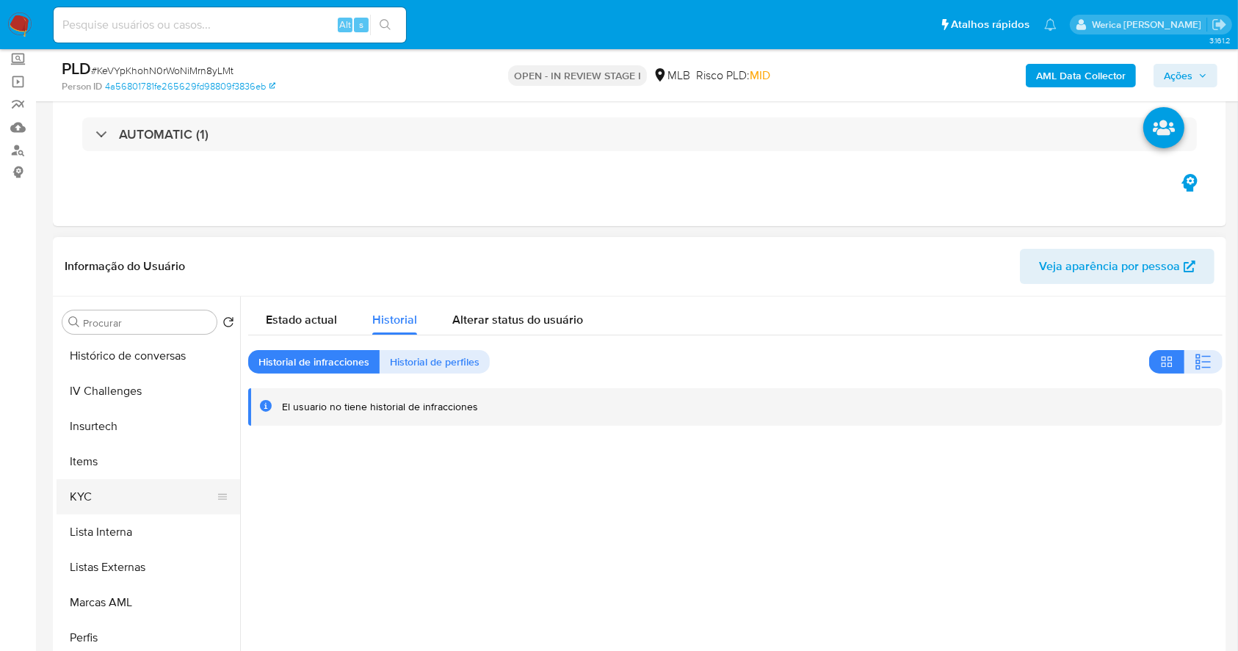
click at [154, 502] on button "KYC" at bounding box center [143, 497] width 172 height 35
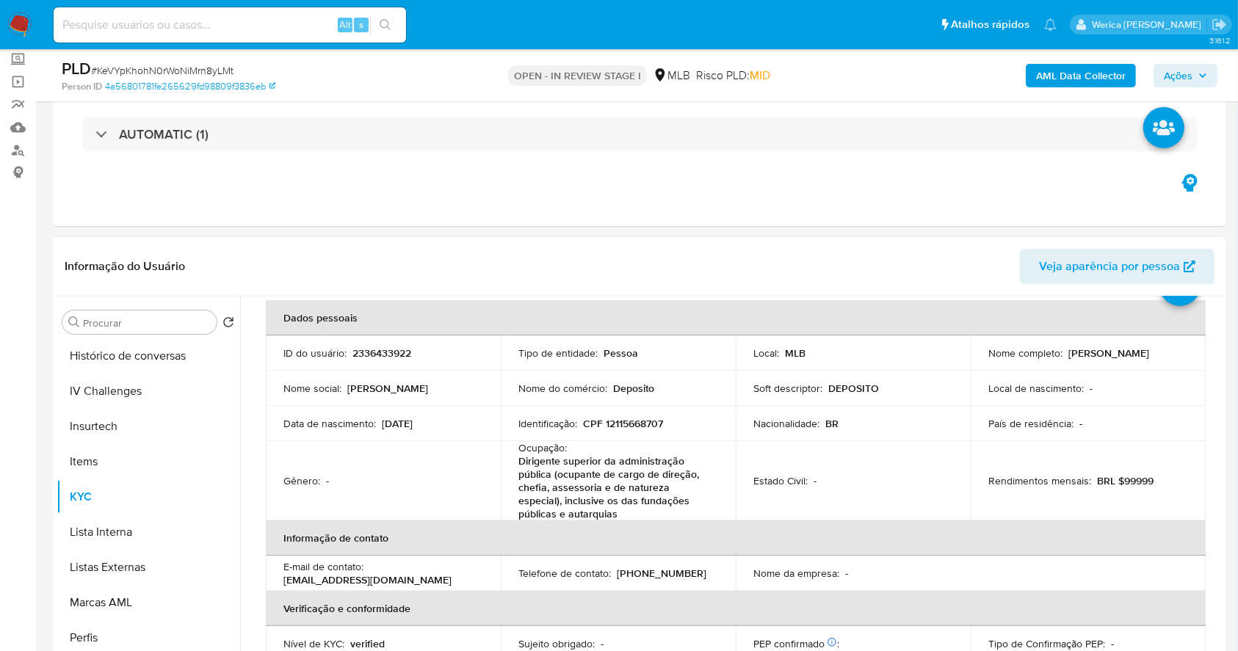
scroll to position [0, 0]
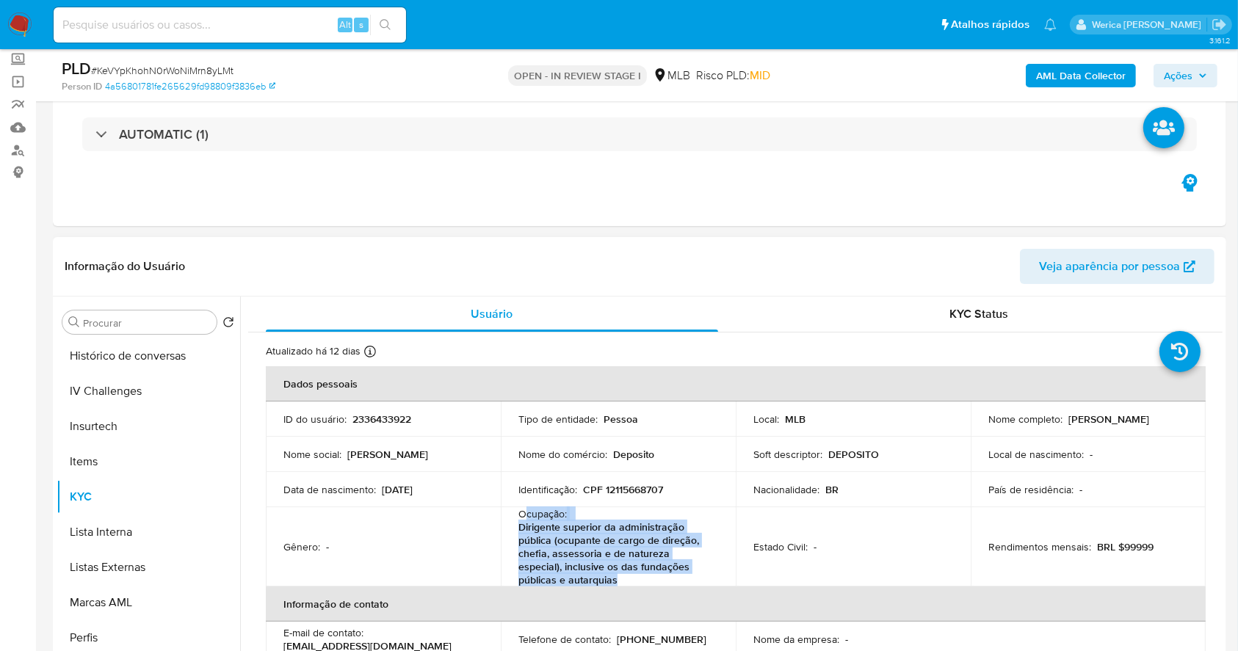
drag, startPoint x: 524, startPoint y: 516, endPoint x: 563, endPoint y: 579, distance: 74.2
click at [563, 579] on div "Ocupação : Dirigente superior da administração pública (ocupante de cargo de di…" at bounding box center [618, 546] width 200 height 79
copy div "cupação : Dirigente superior da administração pública (ocupante de cargo de dir…"
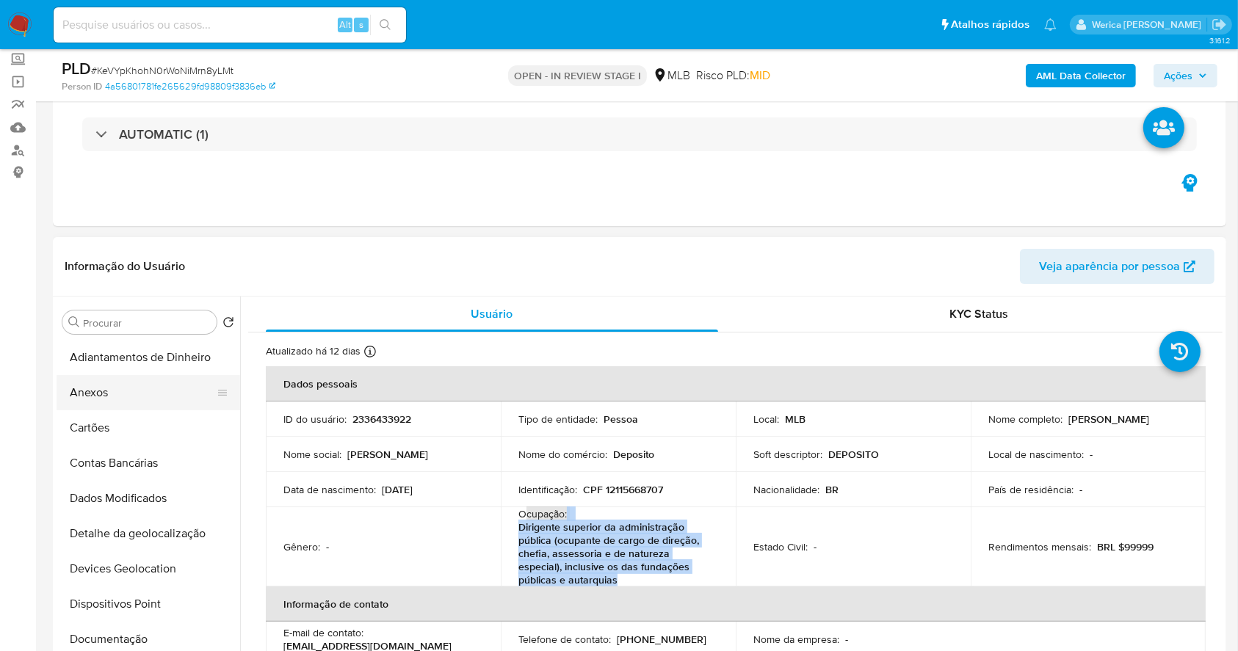
click at [104, 391] on button "Anexos" at bounding box center [143, 392] width 172 height 35
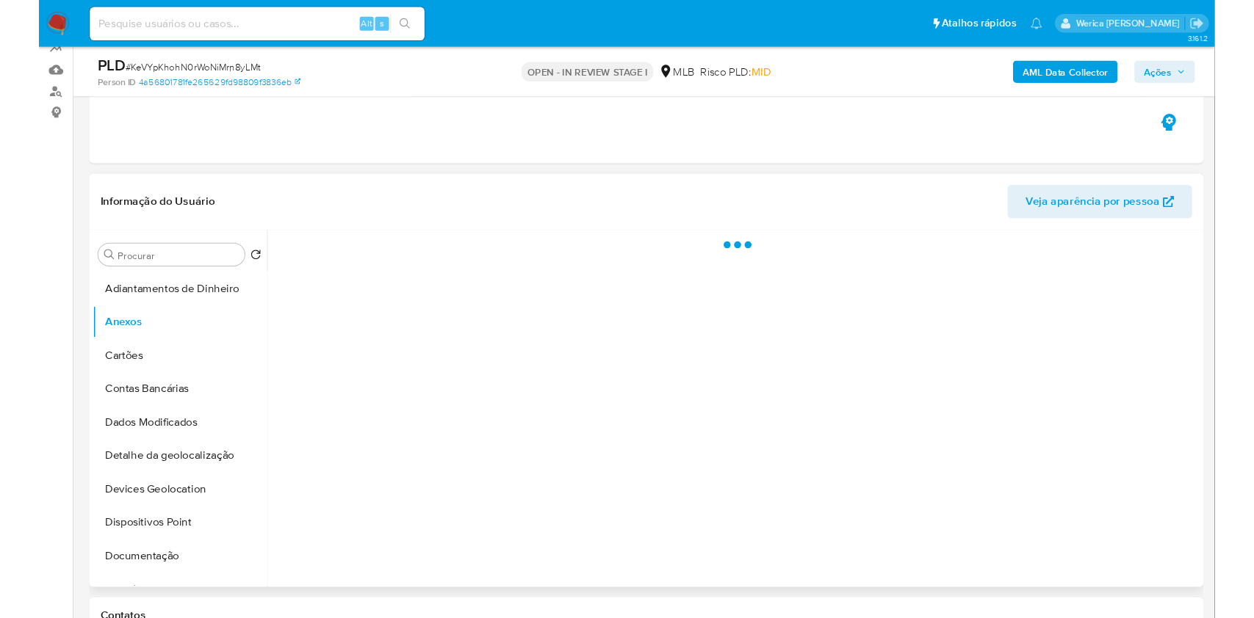
scroll to position [182, 0]
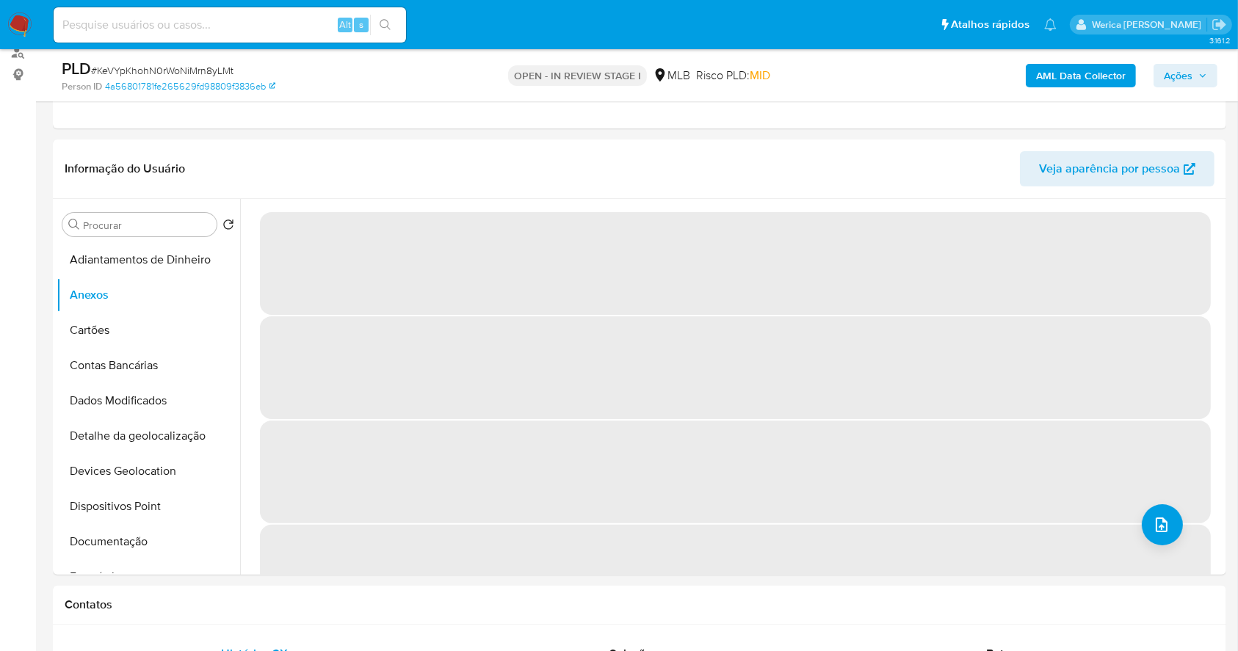
click at [1073, 61] on div "AML Data Collector Ações" at bounding box center [1026, 75] width 381 height 35
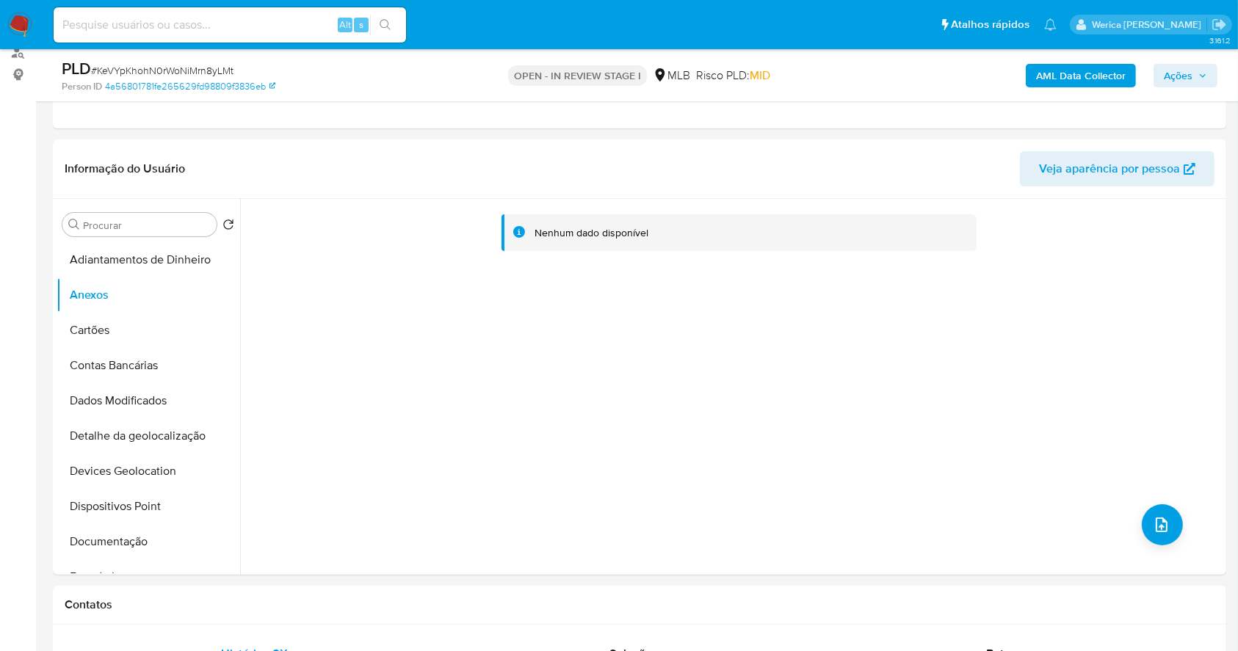
click at [1082, 68] on b "AML Data Collector" at bounding box center [1081, 76] width 90 height 24
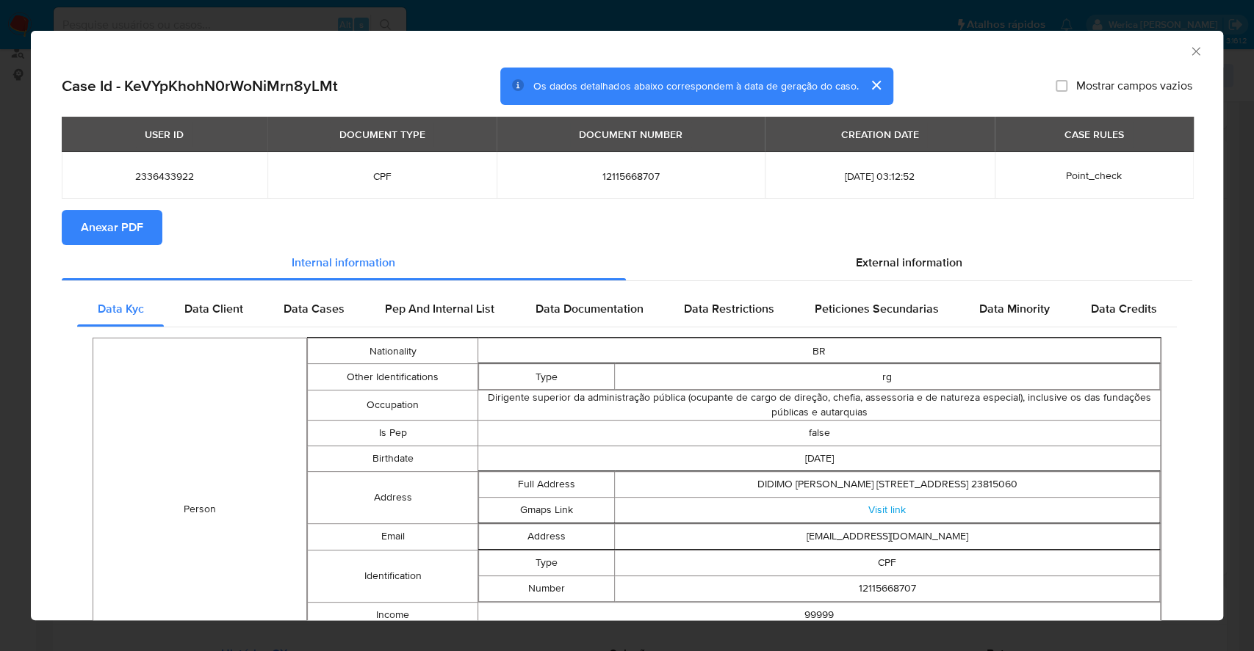
click at [139, 228] on span "Anexar PDF" at bounding box center [112, 228] width 62 height 32
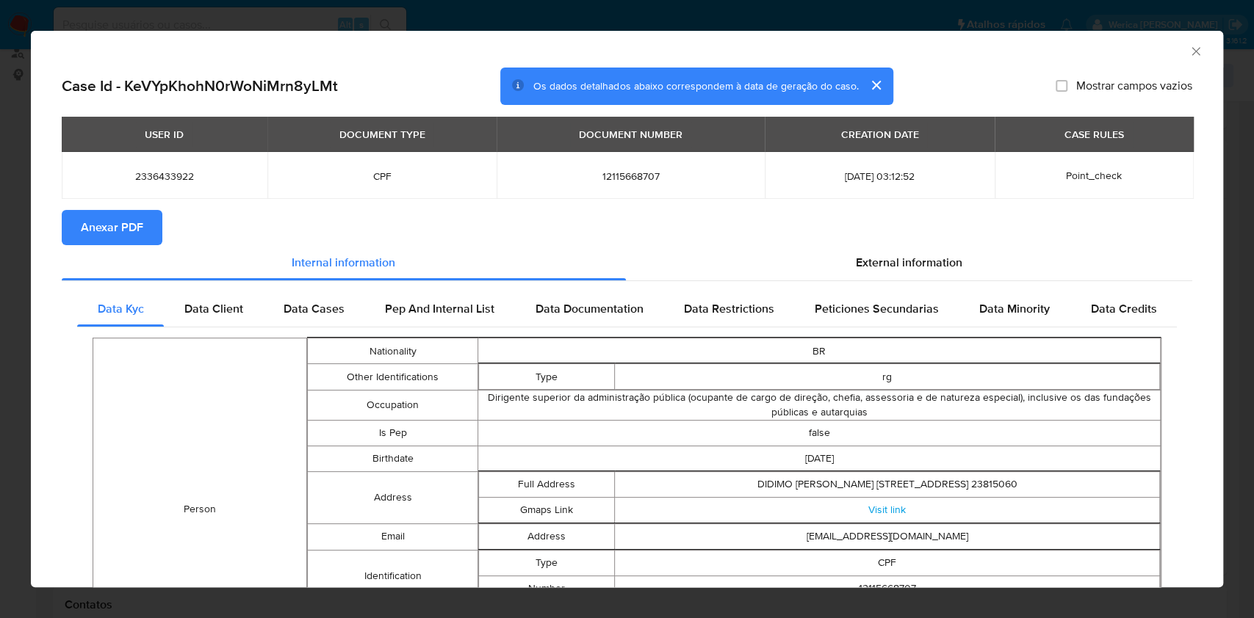
click at [0, 288] on div "AML Data Collector Case Id - KeVYpKhohN0rWoNiMrn8yLMt Os dados detalhados abaix…" at bounding box center [627, 309] width 1254 height 618
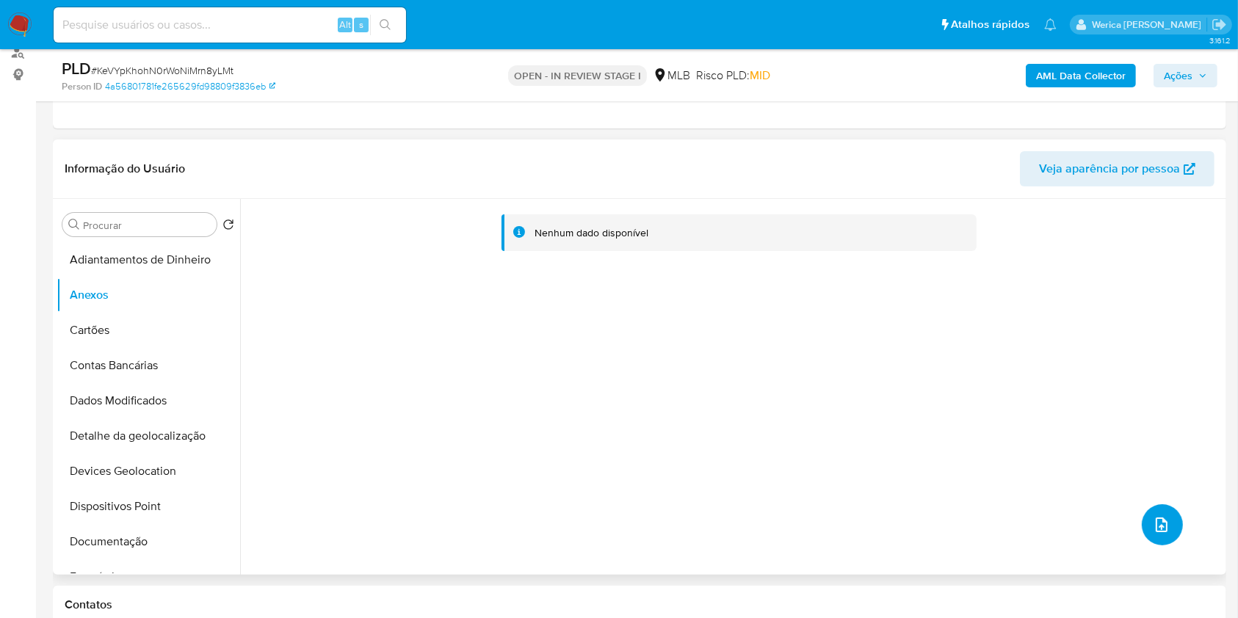
click at [1142, 526] on button "upload-file" at bounding box center [1162, 525] width 41 height 41
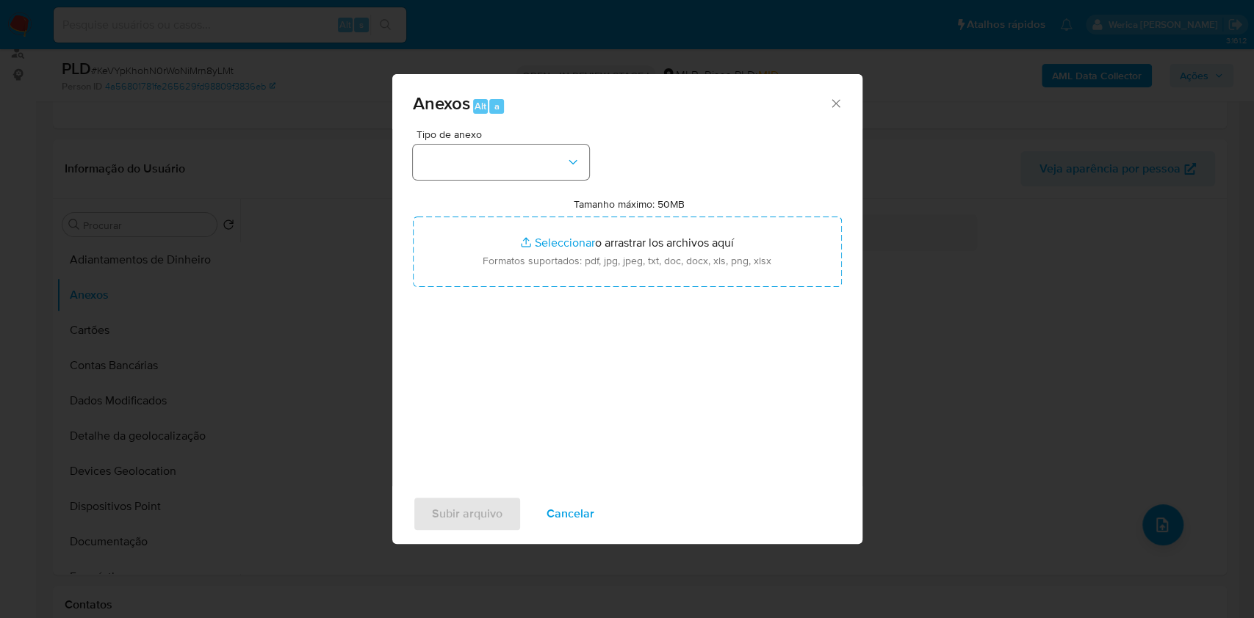
drag, startPoint x: 450, startPoint y: 141, endPoint x: 455, endPoint y: 163, distance: 22.5
click at [454, 145] on div "Tipo de anexo" at bounding box center [501, 154] width 176 height 51
click at [455, 164] on button "button" at bounding box center [501, 162] width 176 height 35
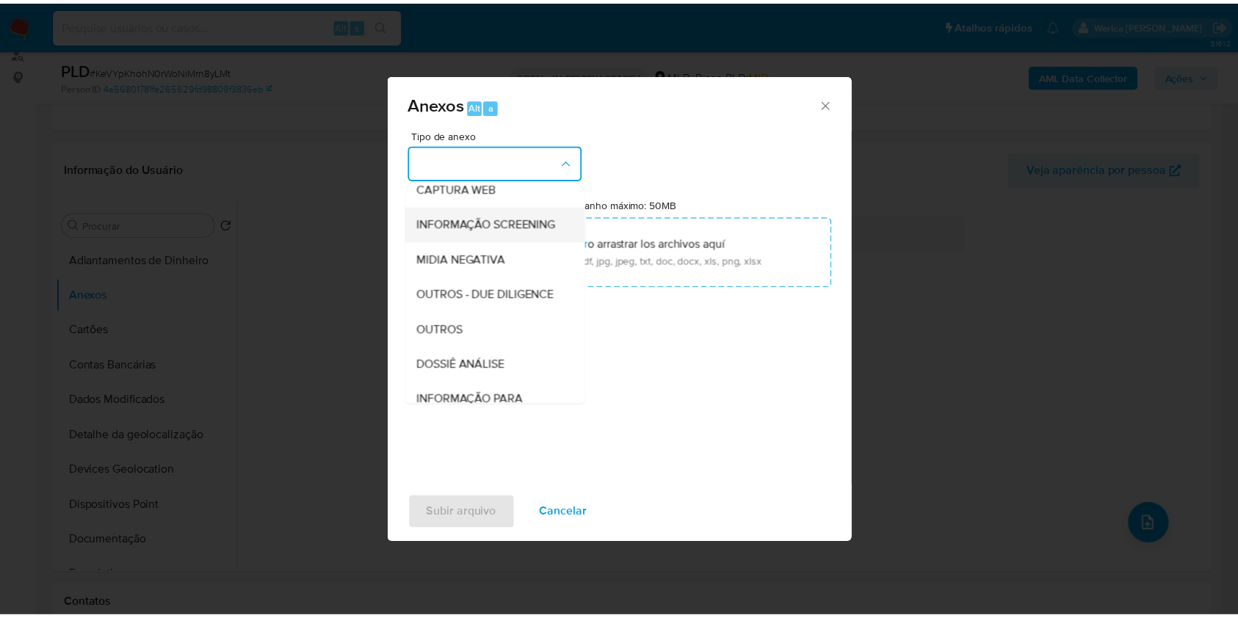
scroll to position [195, 0]
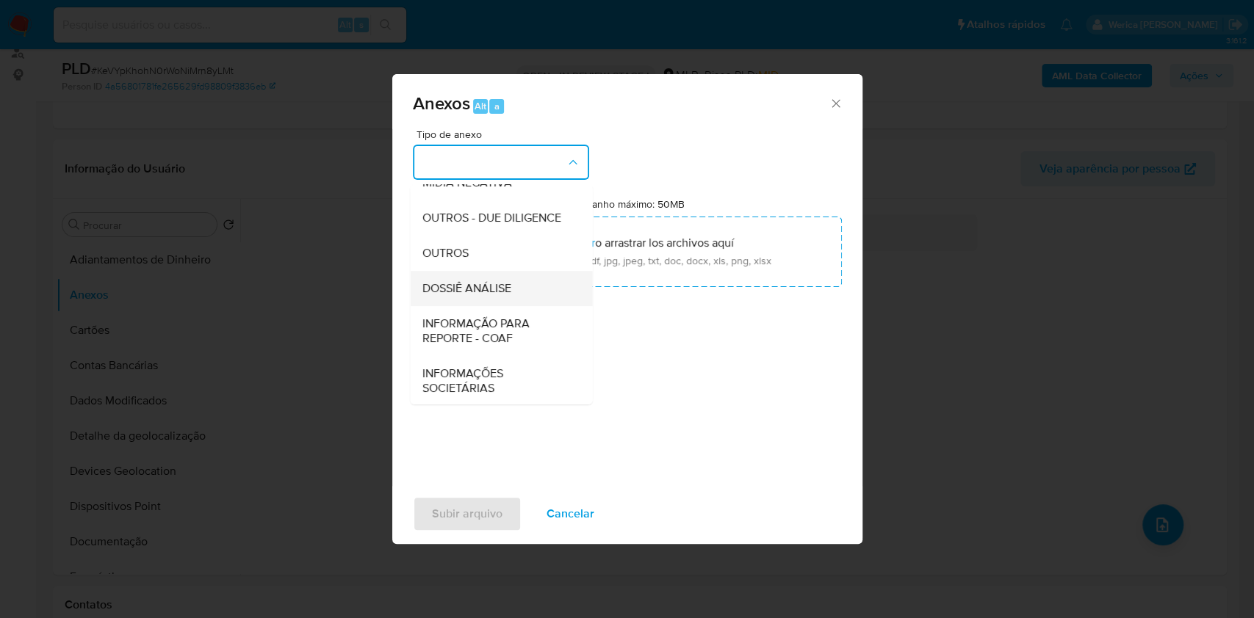
click at [478, 306] on div "DOSSIÊ ANÁLISE" at bounding box center [497, 288] width 150 height 35
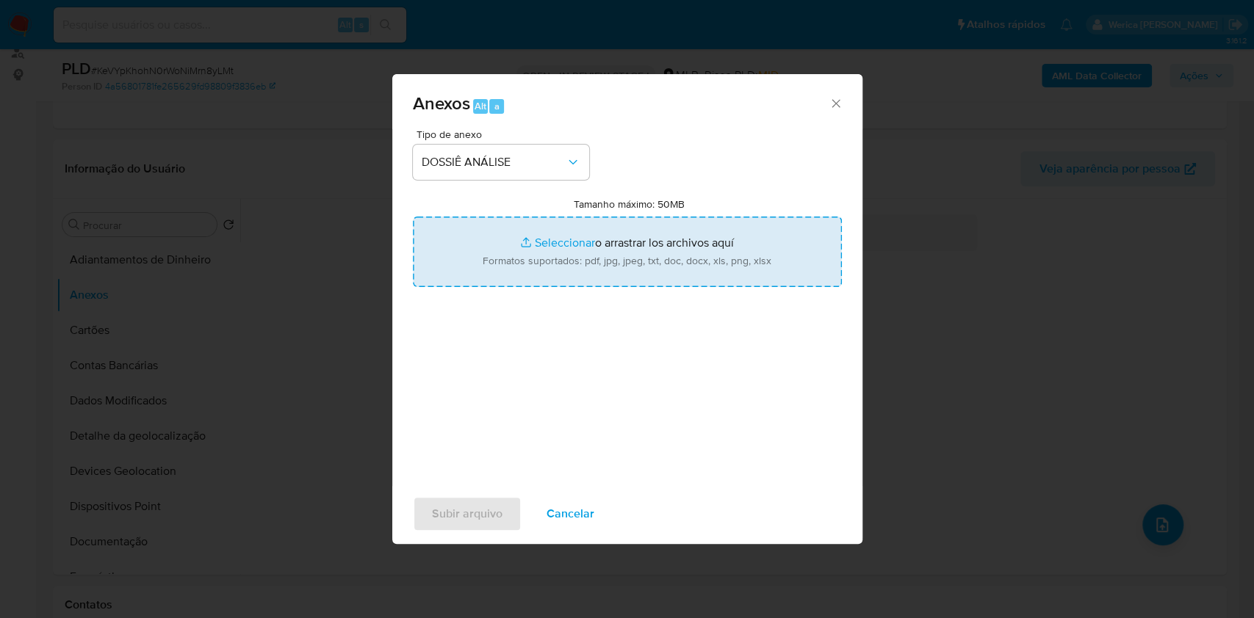
click at [558, 247] on input "Tamanho máximo: 50MB Seleccionar archivos" at bounding box center [627, 252] width 429 height 71
type input "C:\fakepath\SAR - XXXX - CPF 12115668707 - ROSIANE CAETANA RIBEIRO GOMES.pdf"
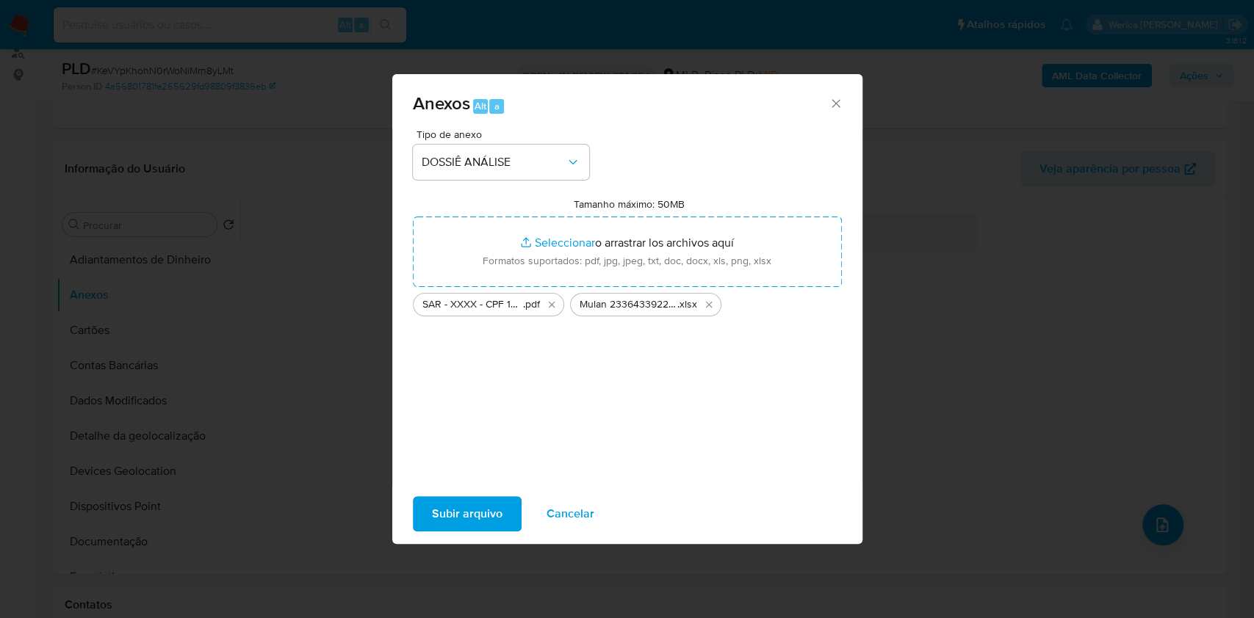
click at [488, 521] on span "Subir arquivo" at bounding box center [467, 514] width 71 height 32
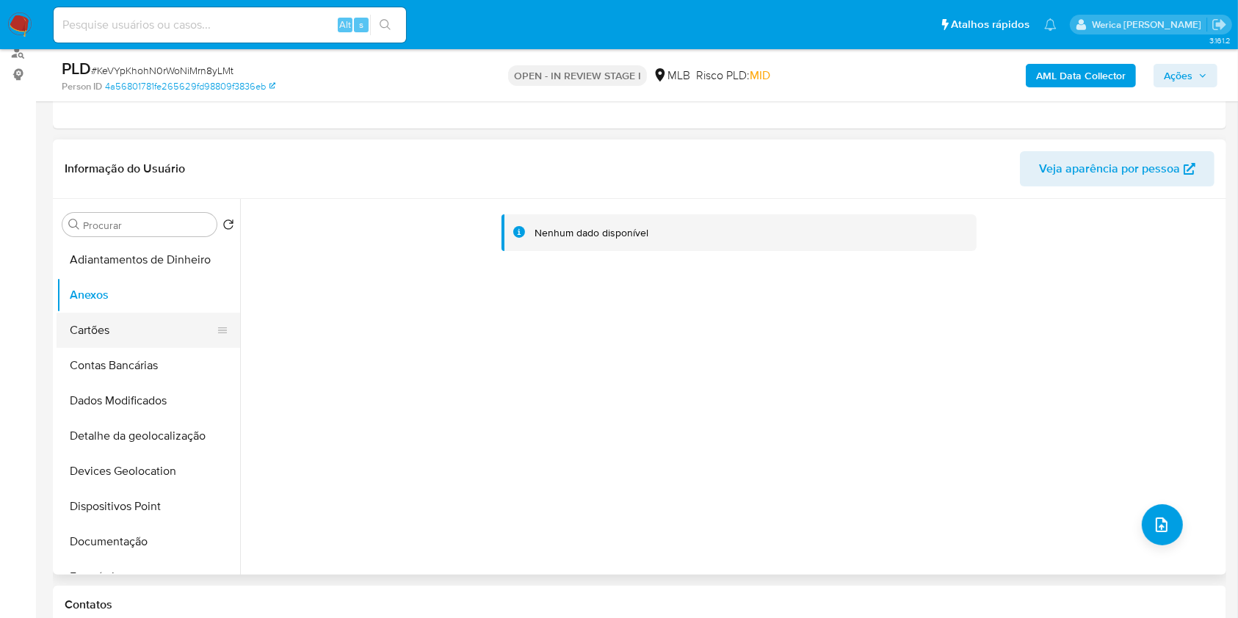
click at [77, 320] on button "Cartões" at bounding box center [143, 330] width 172 height 35
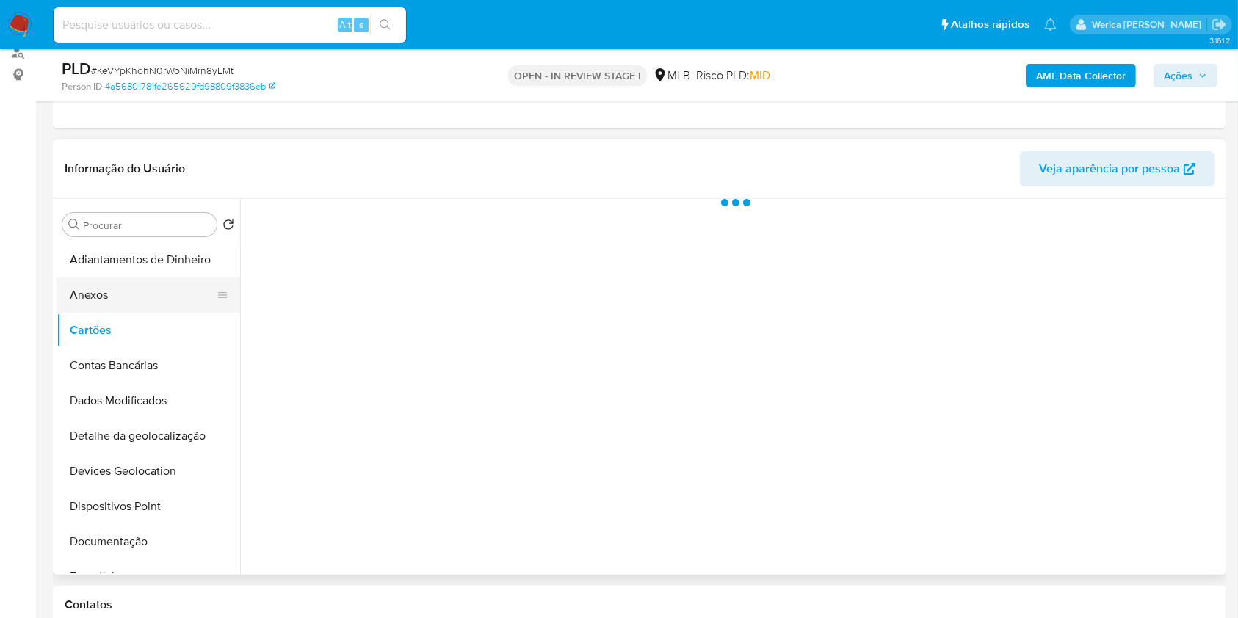
click at [96, 300] on button "Anexos" at bounding box center [143, 295] width 172 height 35
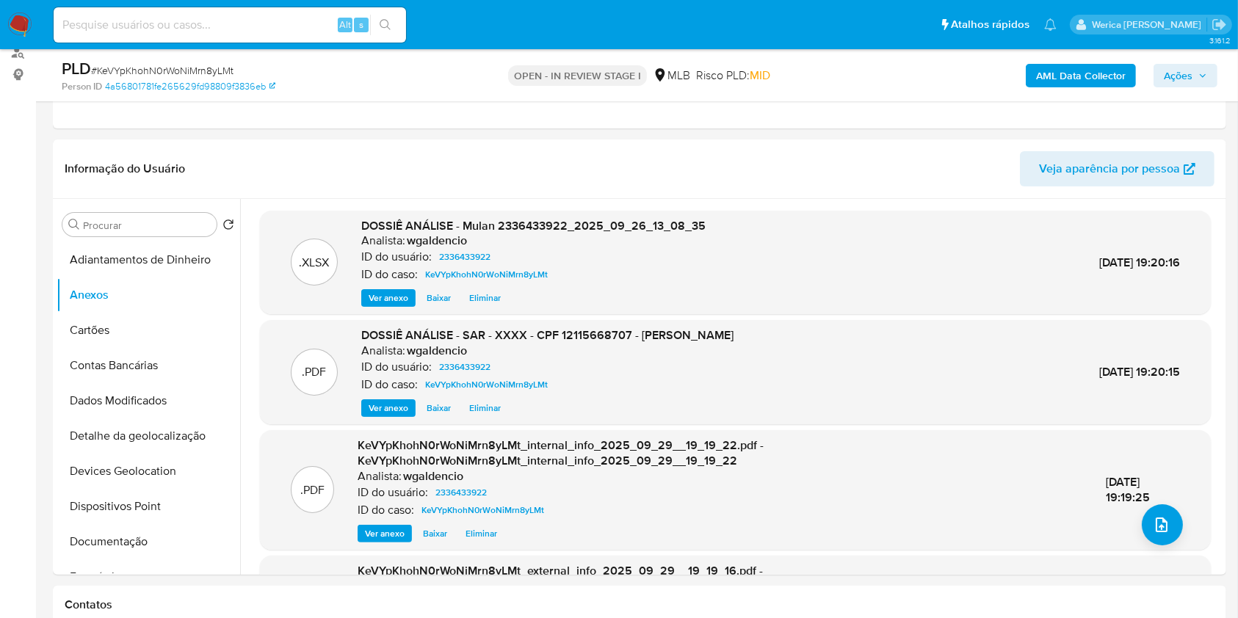
click at [1168, 73] on span "Ações" at bounding box center [1178, 76] width 29 height 24
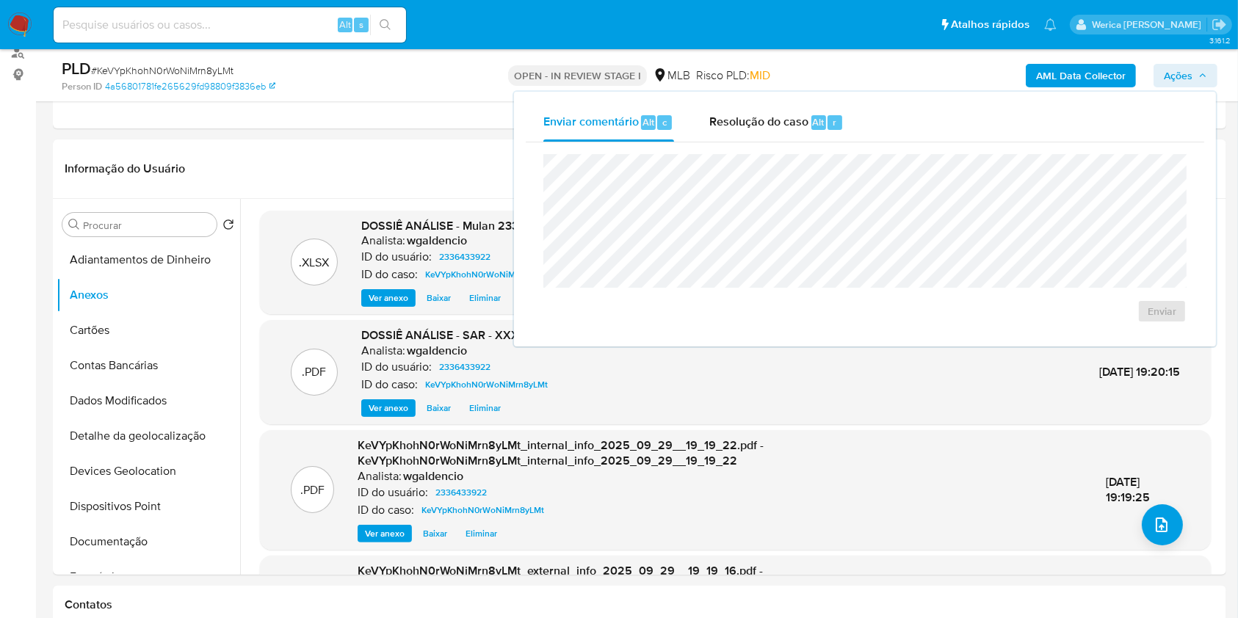
click at [862, 145] on div "Enviar" at bounding box center [865, 238] width 679 height 192
click at [825, 130] on div "Resolução do caso Alt r" at bounding box center [776, 123] width 134 height 38
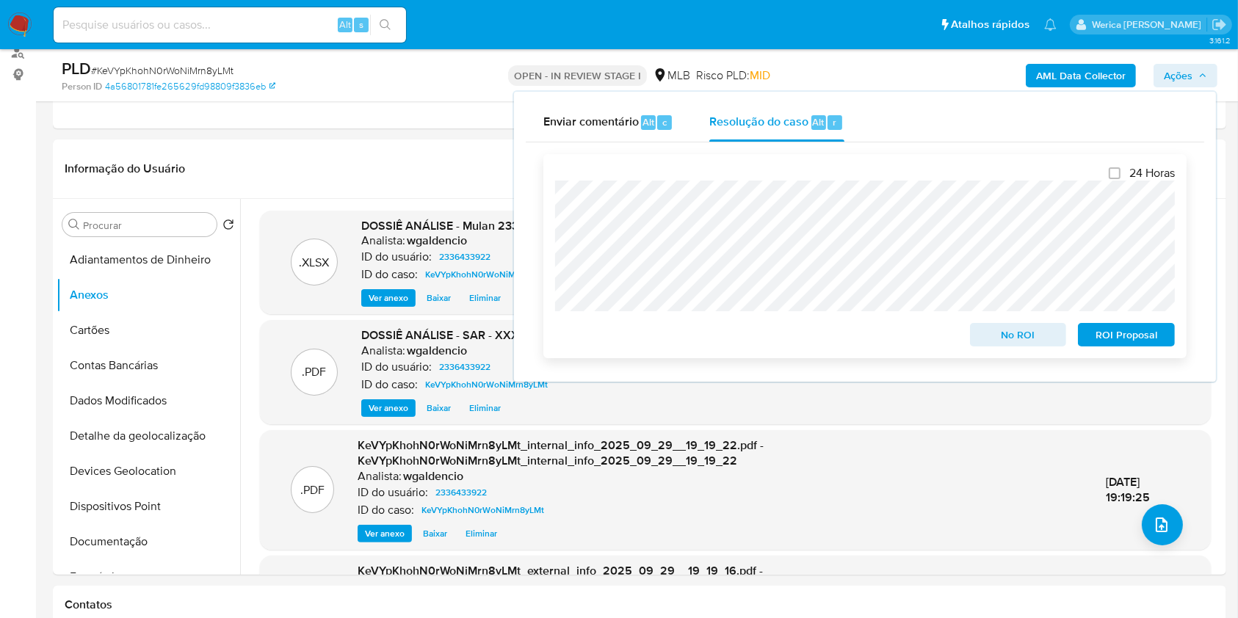
click at [1140, 336] on span "ROI Proposal" at bounding box center [1126, 335] width 76 height 21
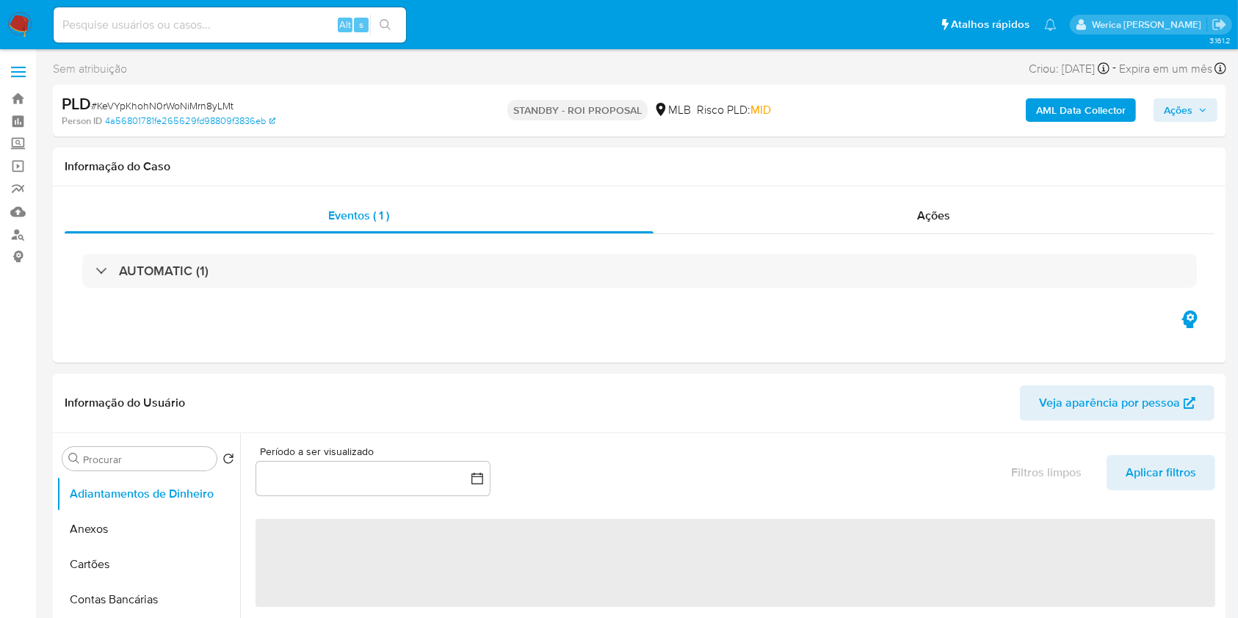
select select "10"
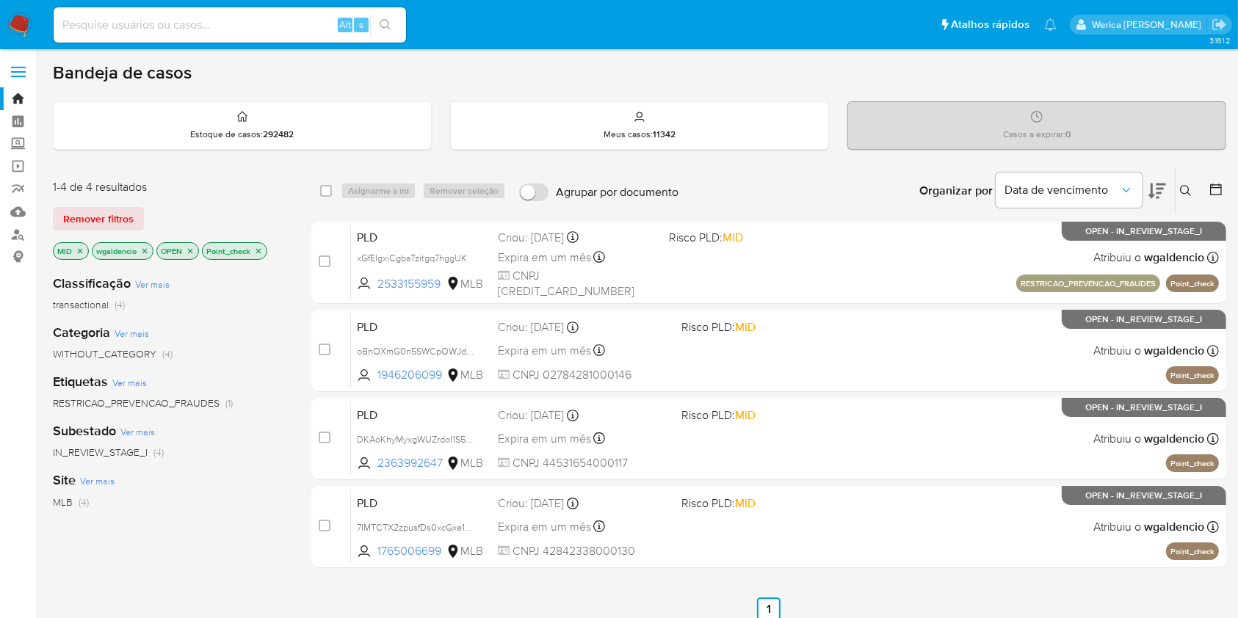
click at [260, 254] on icon "close-filter" at bounding box center [258, 251] width 9 height 9
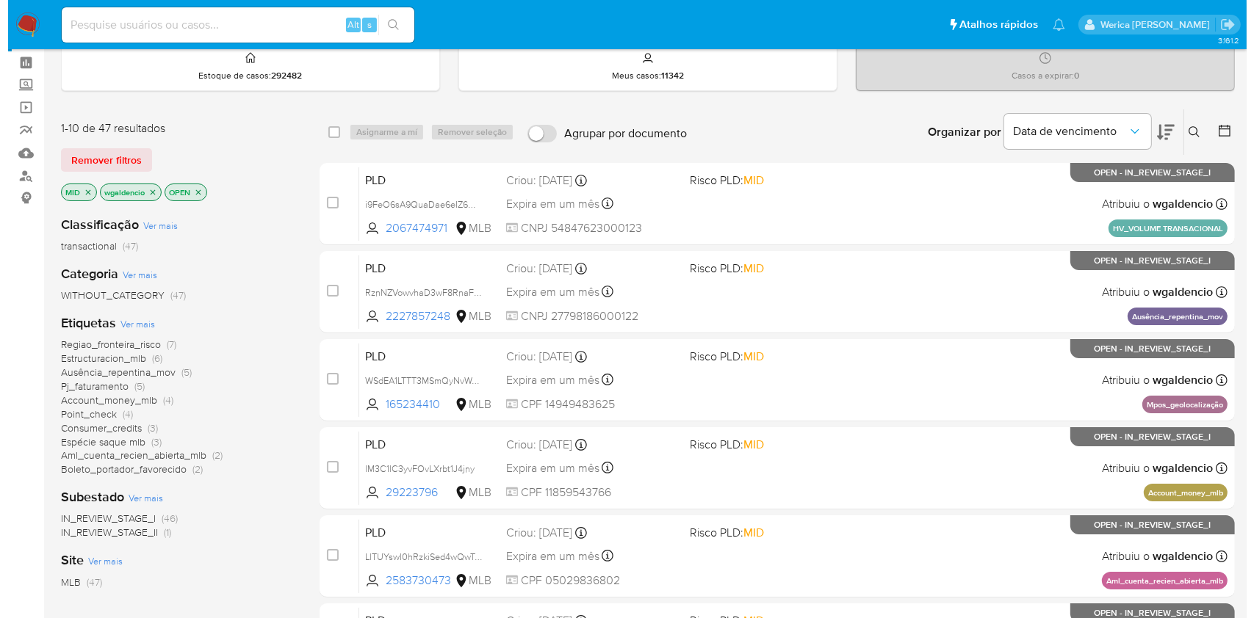
scroll to position [98, 0]
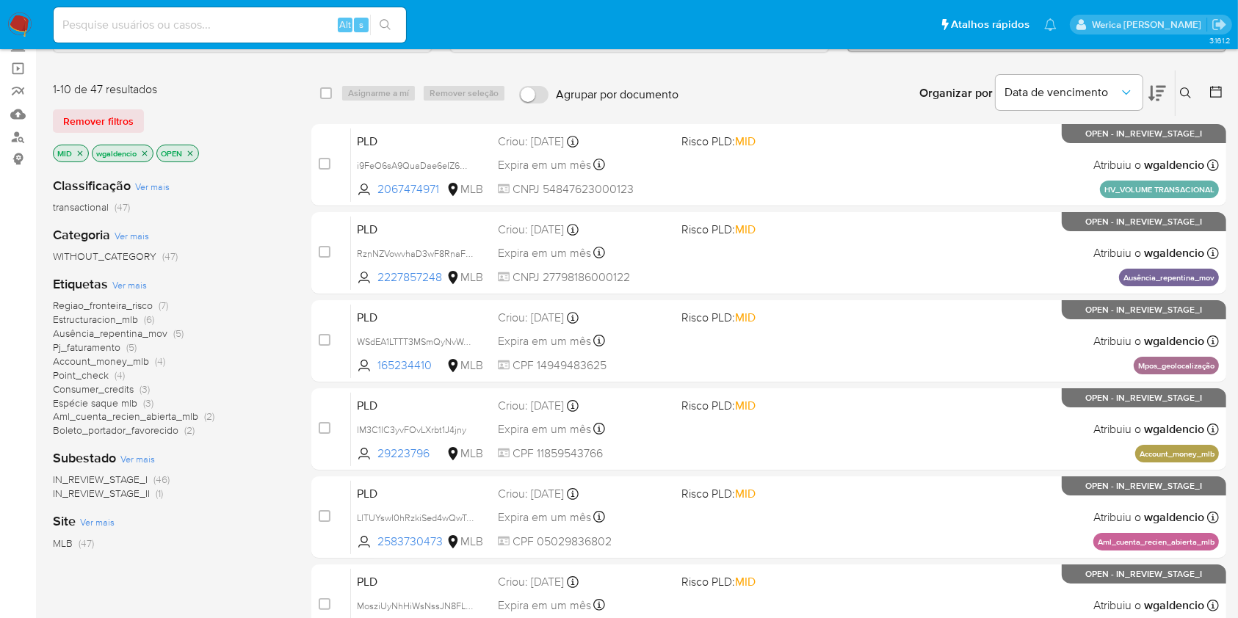
click at [137, 289] on span "Ver mais" at bounding box center [129, 284] width 35 height 13
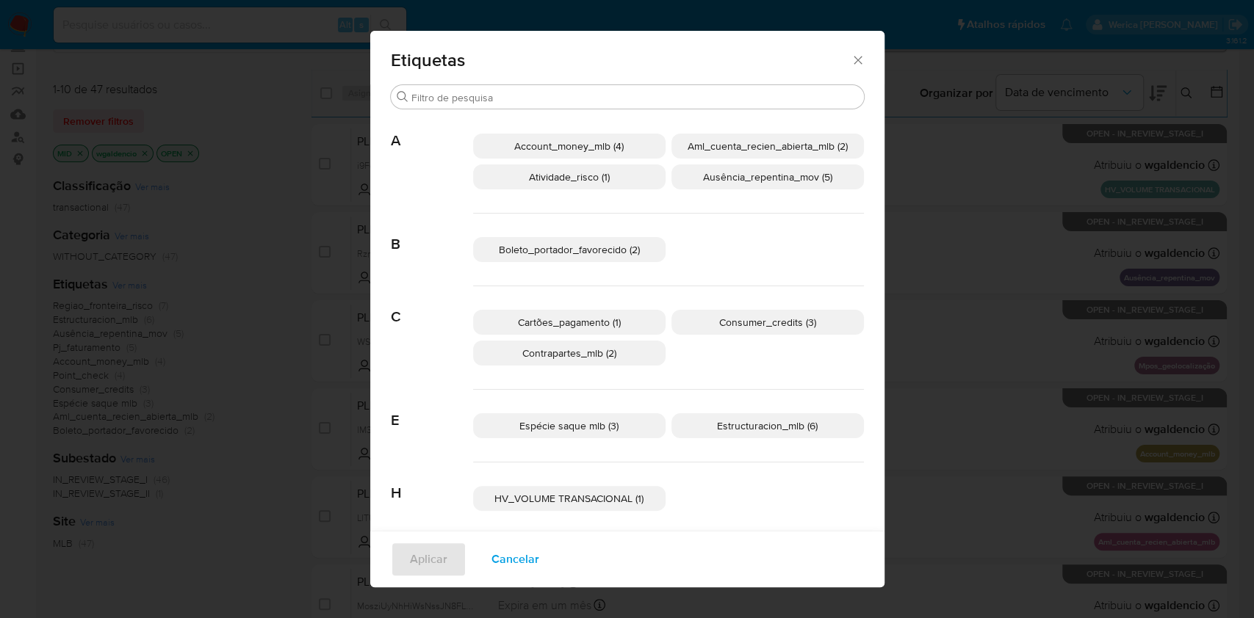
scroll to position [251, 0]
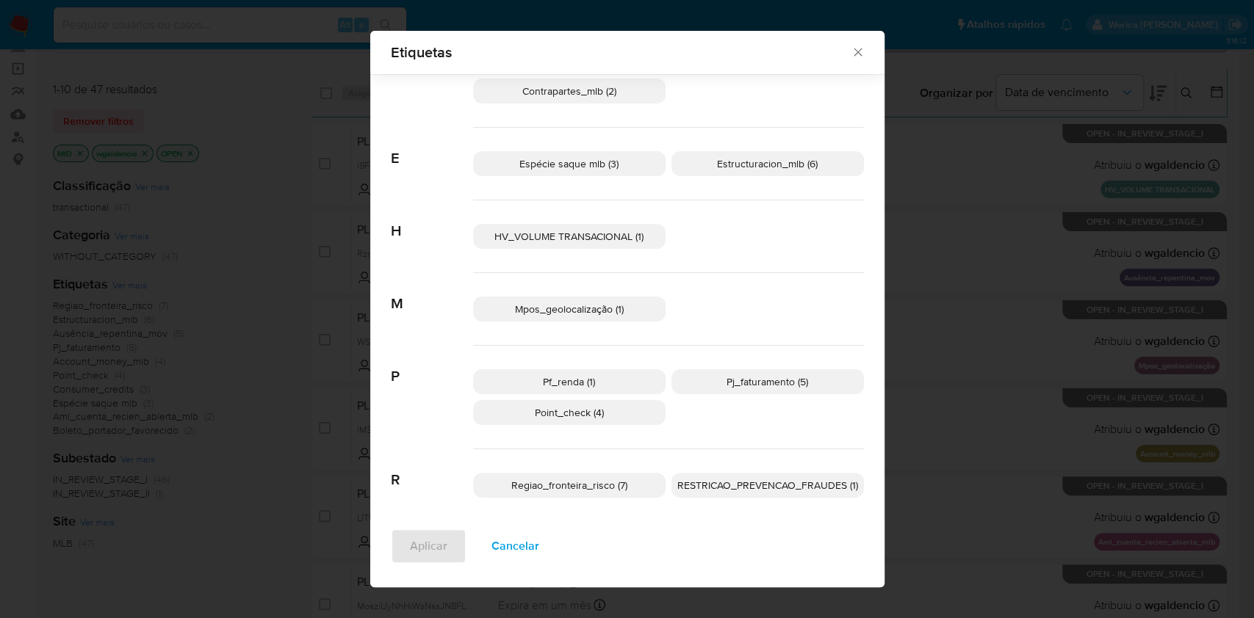
click at [611, 486] on span "Regiao_fronteira_risco (7)" at bounding box center [569, 485] width 116 height 15
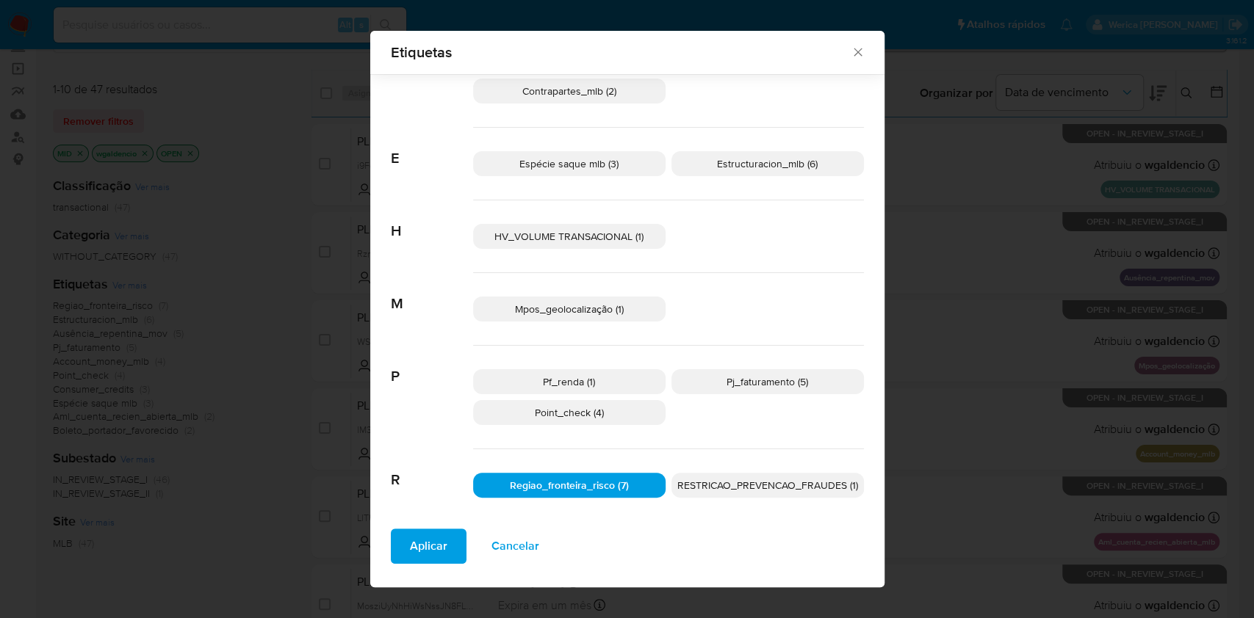
click at [391, 550] on button "Aplicar" at bounding box center [429, 546] width 76 height 35
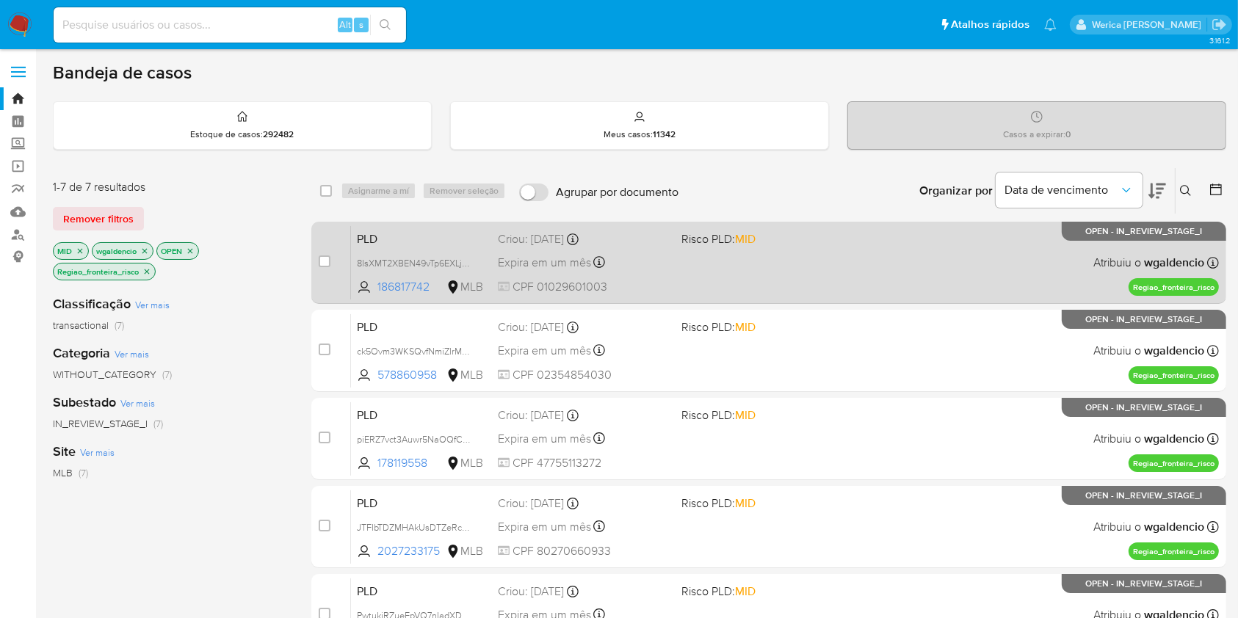
click at [910, 247] on div "PLD 8IsXMT2XBEN49vTp6EXLjwZ2 186817742 MLB Risco PLD: MID Criou: [DATE] Criou: …" at bounding box center [785, 262] width 868 height 74
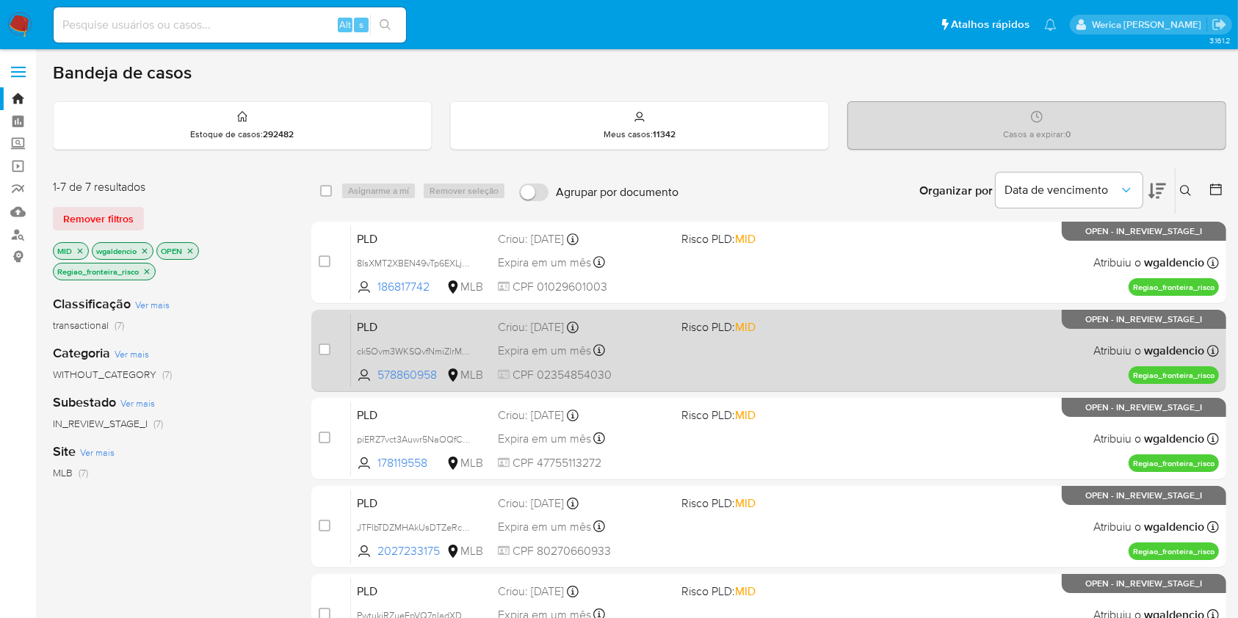
click at [920, 336] on div "PLD ck5Ovm3WKSQvfNmiZlrMaSfP 578860958 MLB Risco PLD: MID Criou: [DATE] Criou: …" at bounding box center [785, 351] width 868 height 74
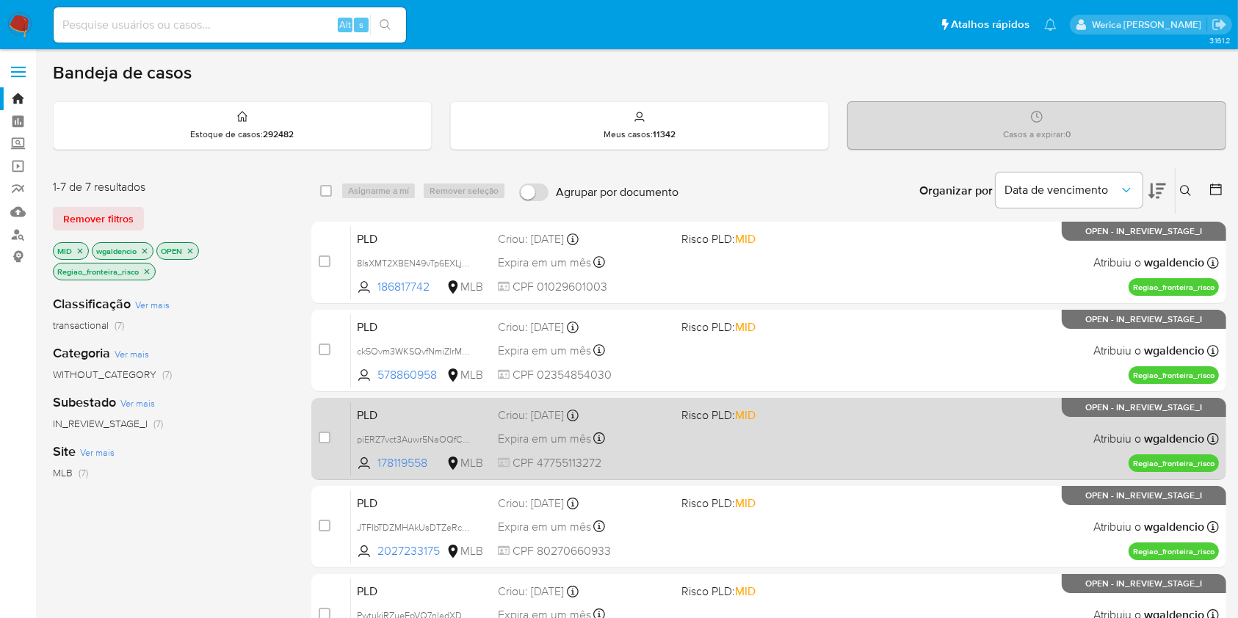
click at [875, 461] on div "PLD piERZ7vct3Auwr5NaOQfC7FQ 178119558 MLB Risco PLD: MID Criou: [DATE] Criou: …" at bounding box center [785, 439] width 868 height 74
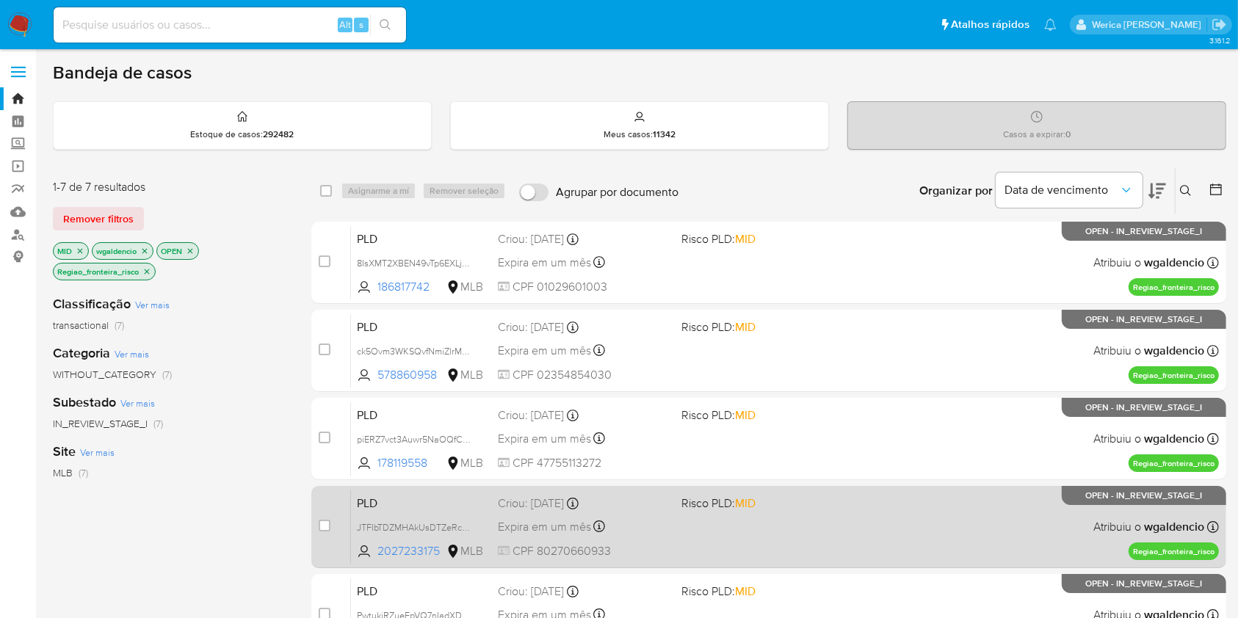
click at [846, 532] on div "PLD JTFIbTDZMHAkUsDTZeRcEK8H 2027233175 MLB Risco PLD: MID Criou: [DATE] Criou:…" at bounding box center [785, 527] width 868 height 74
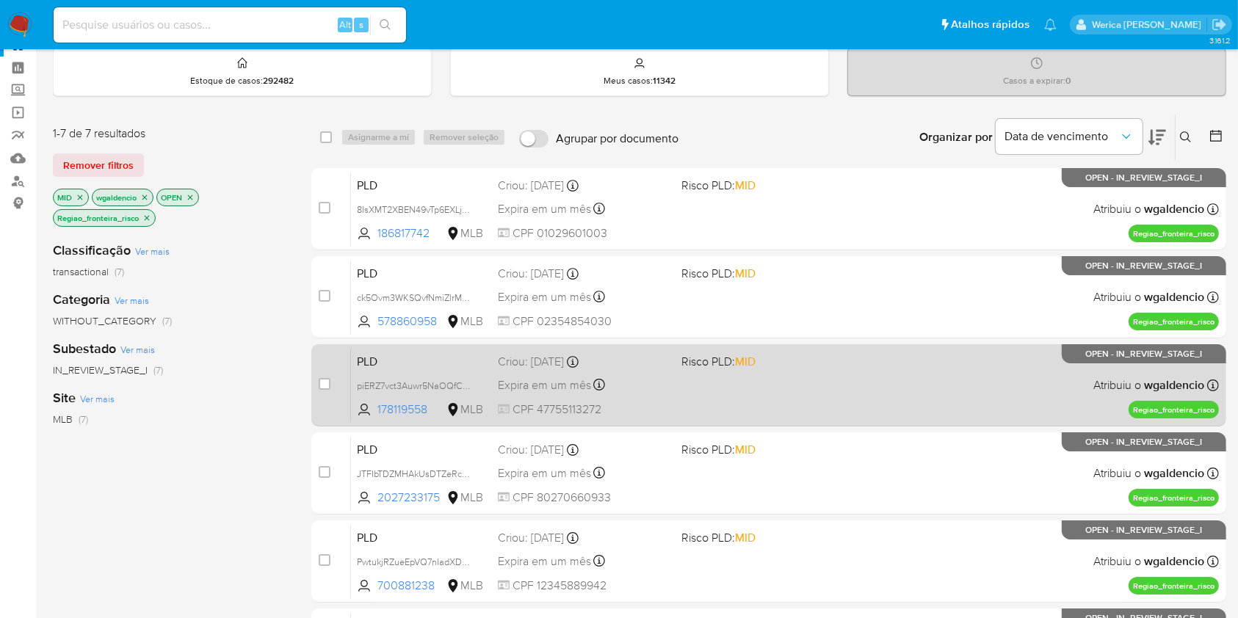
scroll to position [98, 0]
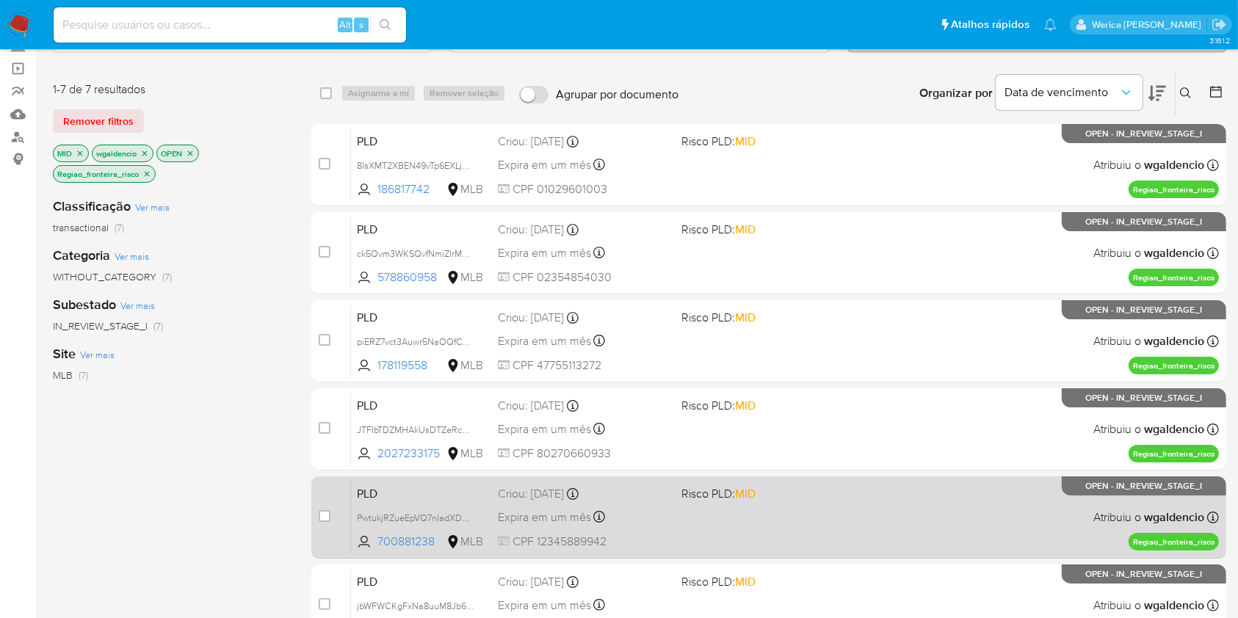
click at [842, 524] on div "PLD PwtukjRZueEpVQ7nIadXDefm 700881238 MLB Risco PLD: MID Criou: [DATE] Criou: …" at bounding box center [785, 517] width 868 height 74
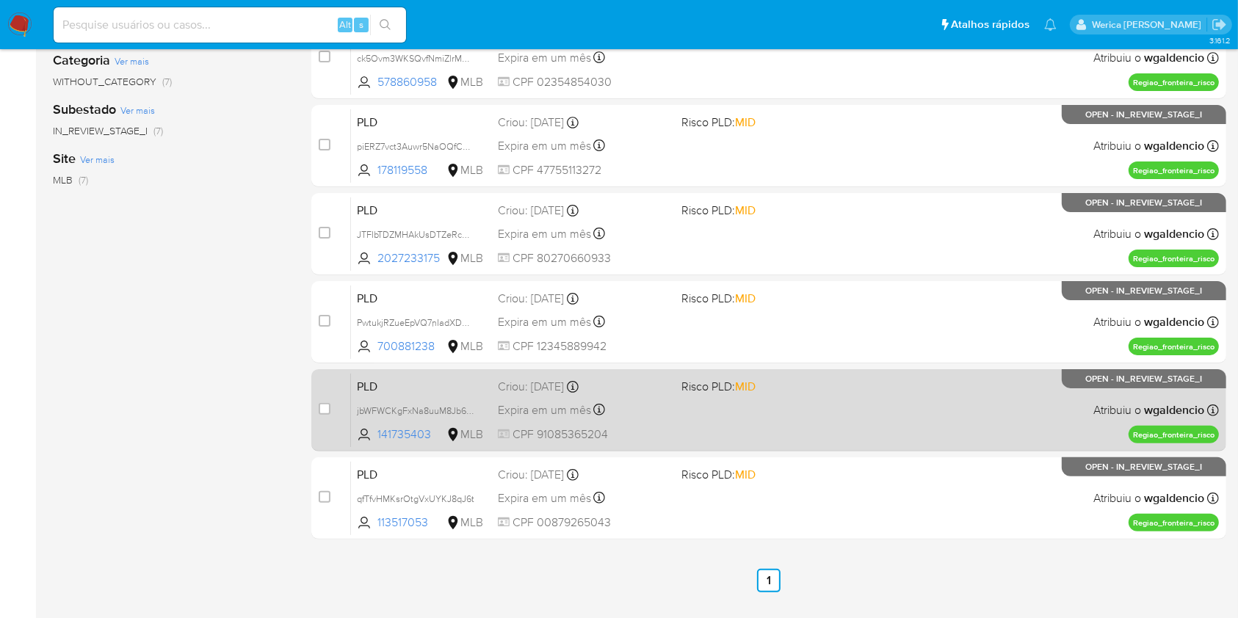
scroll to position [294, 0]
click at [895, 419] on div "PLD jbWFWCKgFxNa8uuM8Jb6uOVm 141735403 MLB Risco PLD: MID Criou: [DATE] Criou: …" at bounding box center [785, 409] width 868 height 74
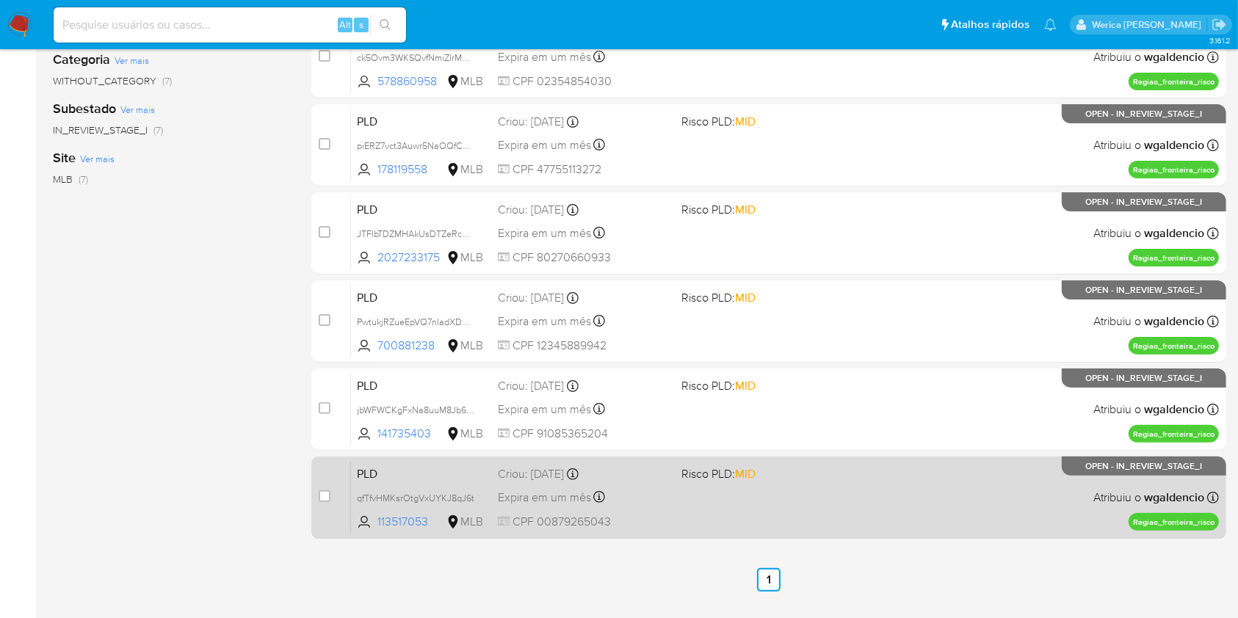
click at [895, 508] on div "PLD qfTfvHMKsrOtgVxUYKJ8qJ6t 113517053 MLB Risco PLD: MID Criou: [DATE] Criou: …" at bounding box center [785, 497] width 868 height 74
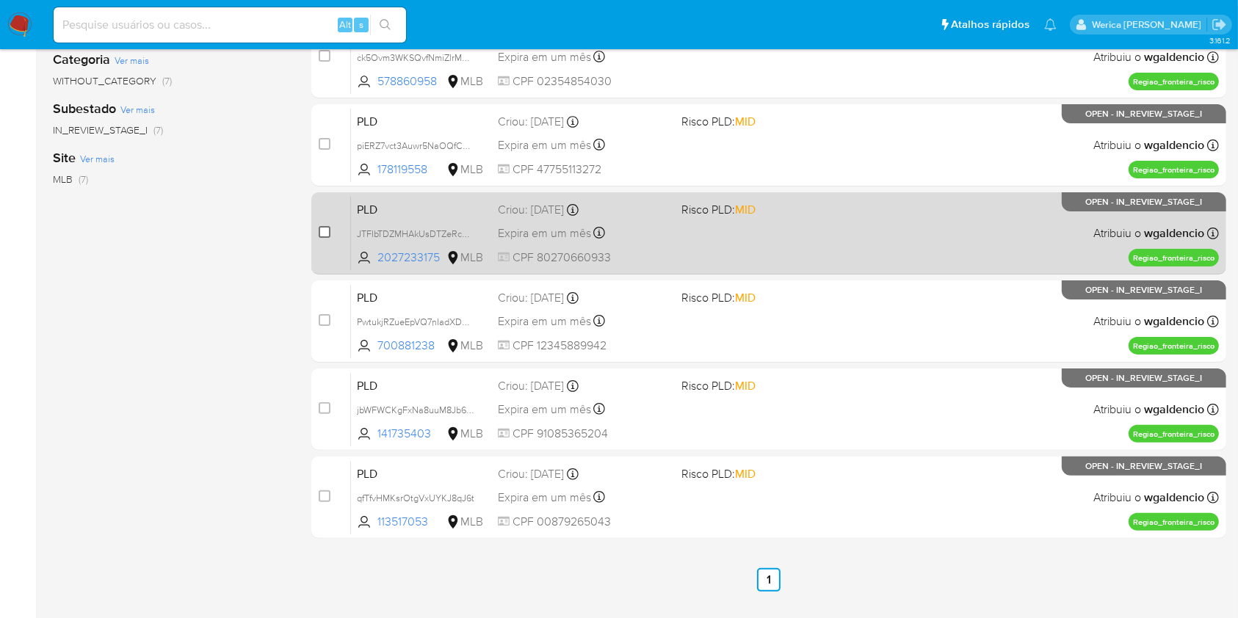
scroll to position [0, 0]
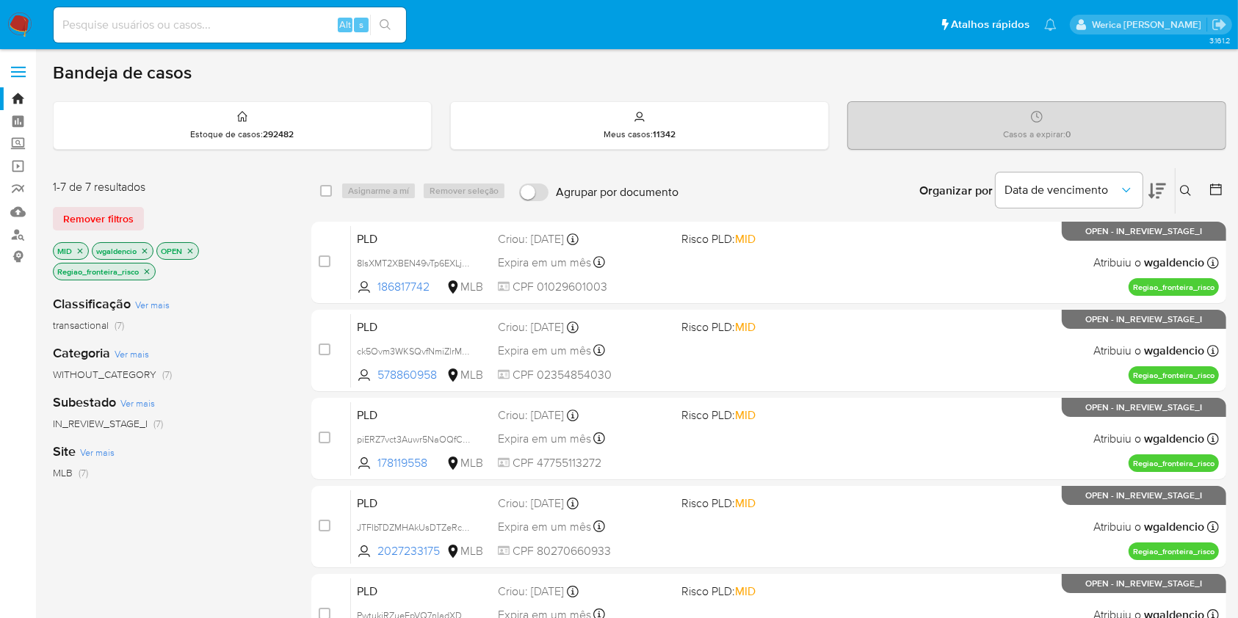
click at [141, 267] on p "Regiao_fronteira_risco" at bounding box center [104, 272] width 101 height 16
click at [142, 268] on icon "close-filter" at bounding box center [146, 271] width 9 height 9
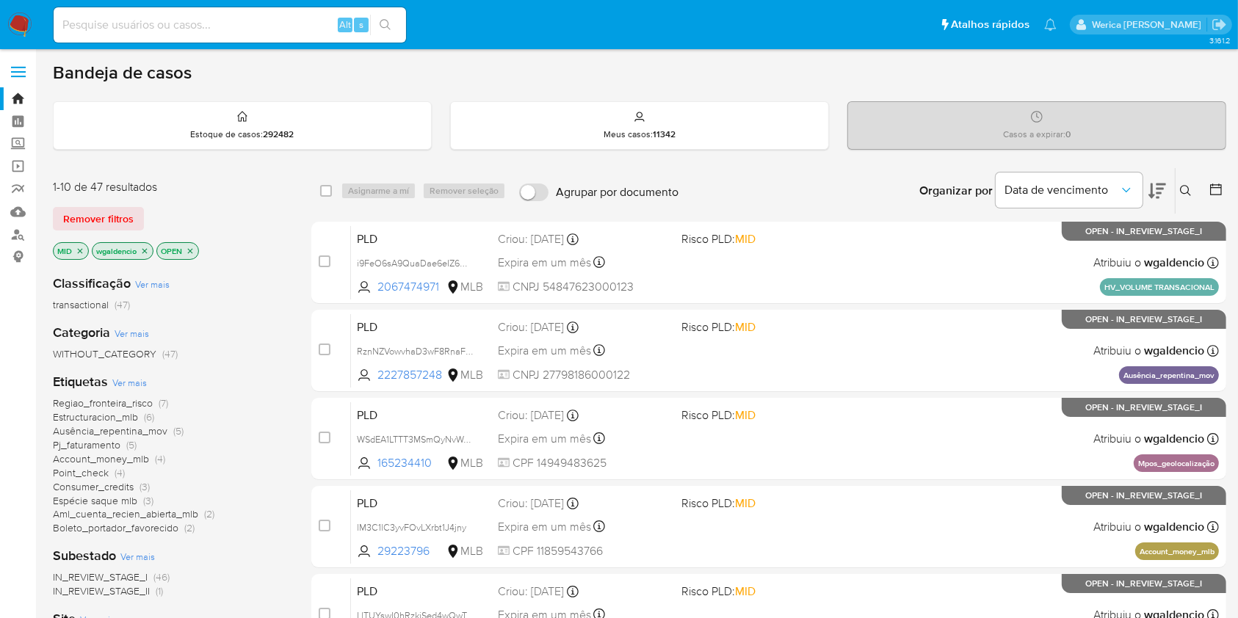
click at [135, 432] on span "Ausência_repentina_mov" at bounding box center [110, 431] width 115 height 15
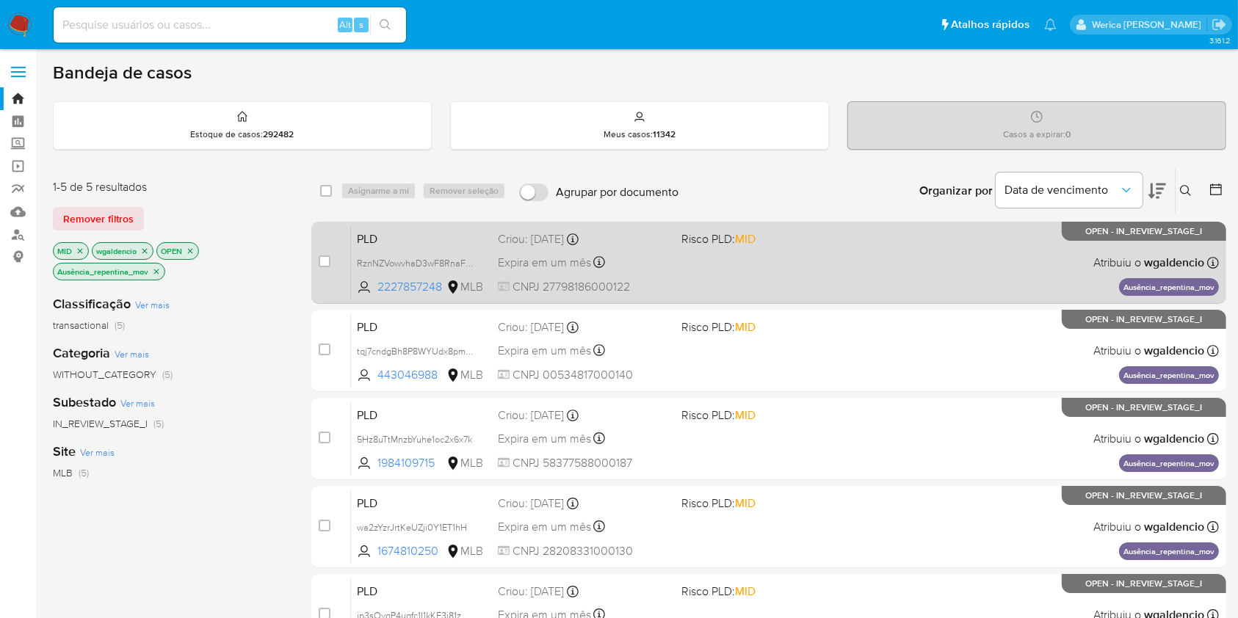
click at [919, 262] on div "PLD RznNZVowvhaD3wF8RnaF6Jct 2227857248 MLB Risco PLD: MID Criou: [DATE] Criou:…" at bounding box center [785, 262] width 868 height 74
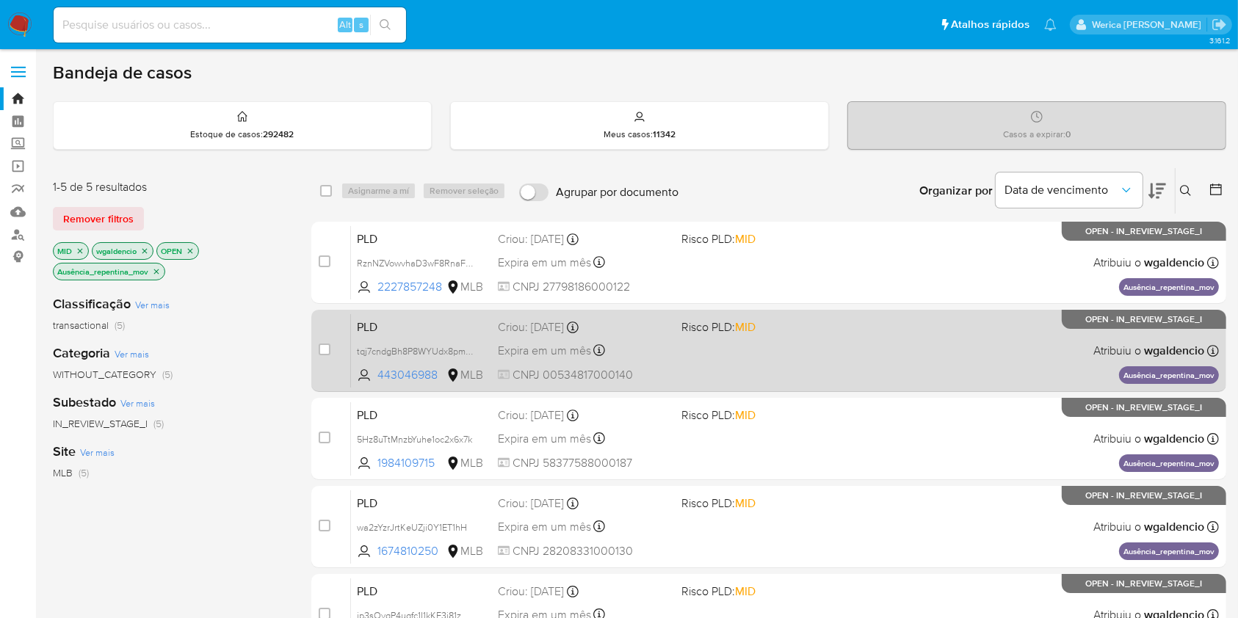
click at [972, 347] on div "PLD tqj7cndgBh8P8WYUdx8pmgR3 443046988 MLB Risco PLD: MID Criou: [DATE] Criou: …" at bounding box center [785, 351] width 868 height 74
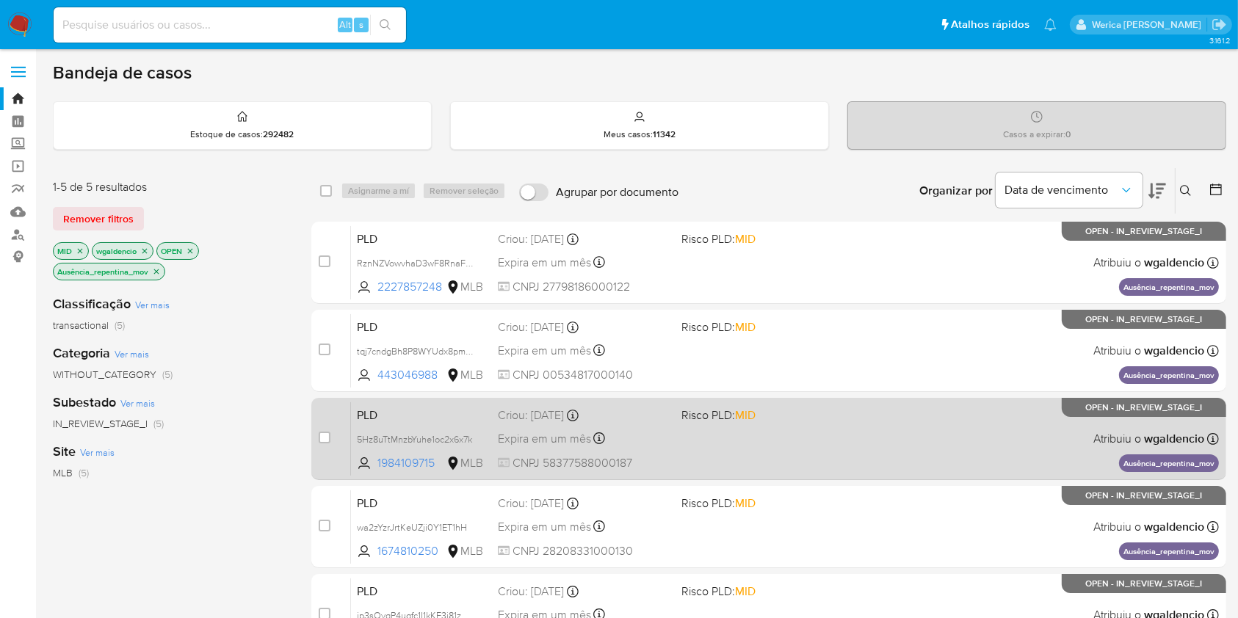
click at [958, 420] on div "PLD 5Hz8uTtMnzbYuhe1oc2x6x7k 1984109715 MLB Risco PLD: MID Criou: [DATE] Criou:…" at bounding box center [785, 439] width 868 height 74
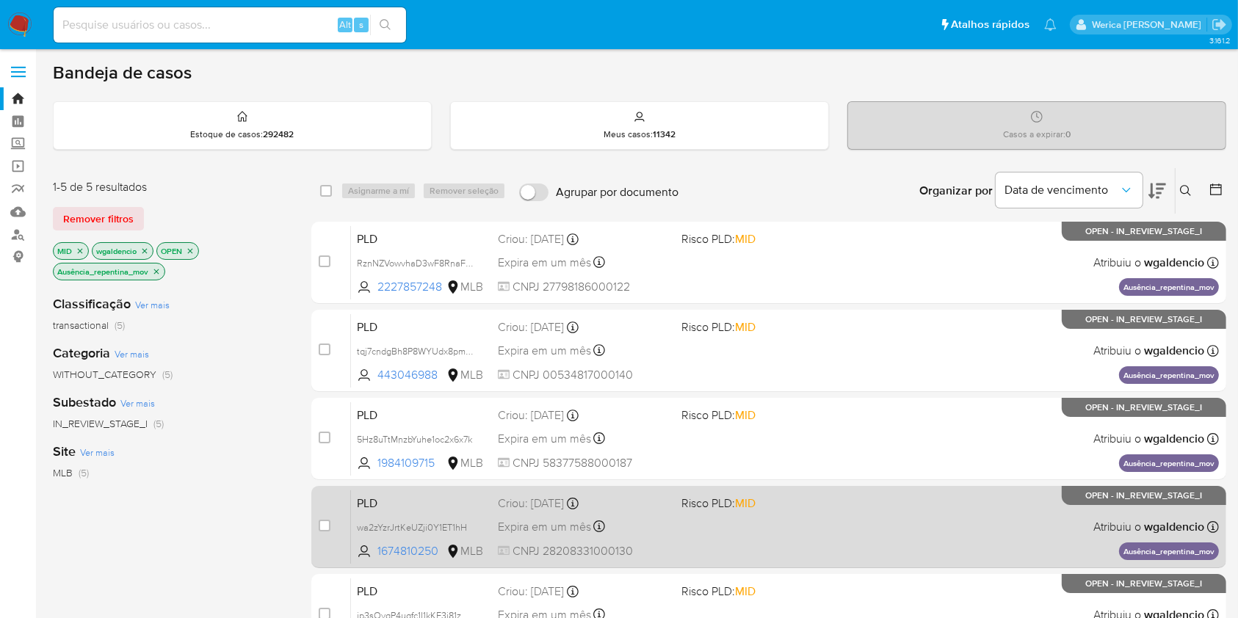
click at [937, 530] on div "PLD wa2zYzrJrtKeUZji0Y1ET1hH 1674810250 MLB Risco PLD: MID Criou: [DATE] Criou:…" at bounding box center [785, 527] width 868 height 74
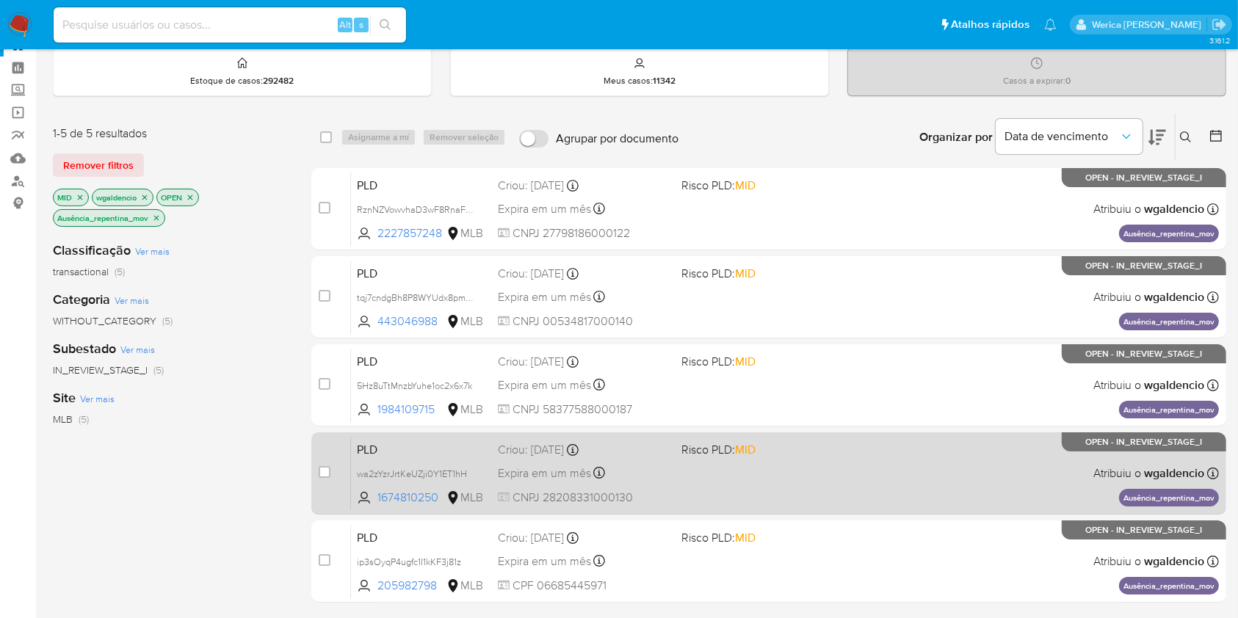
scroll to position [98, 0]
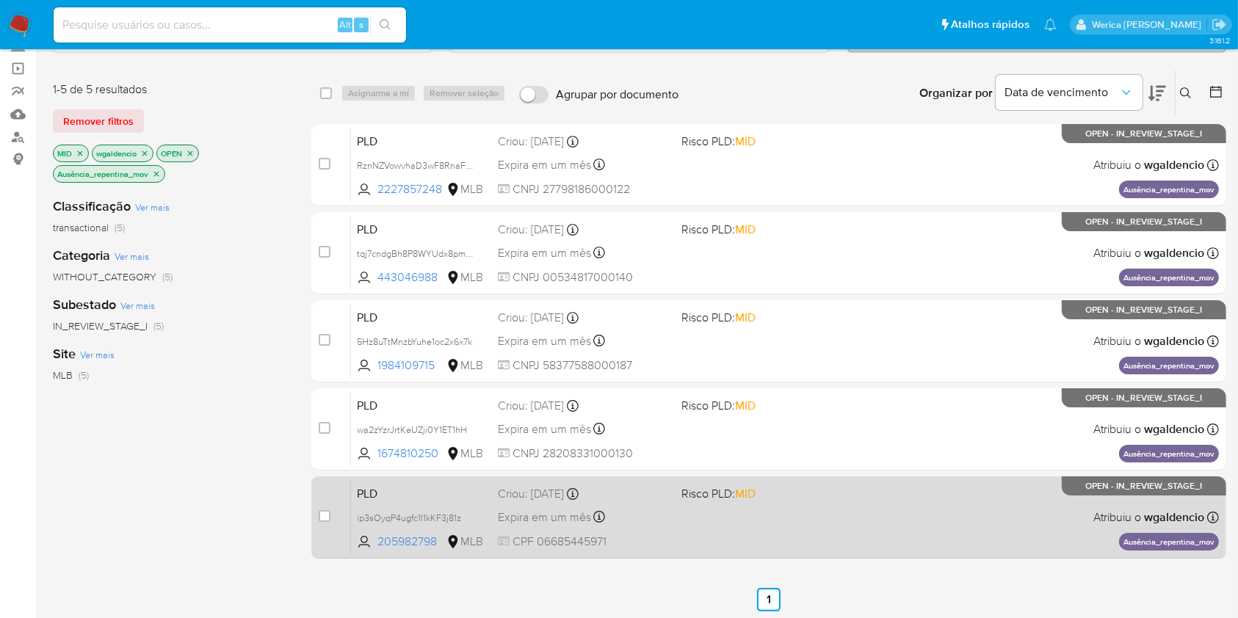
click at [880, 502] on div "PLD ip3sOyqP4ugfc1I1kKF3j81z 205982798 MLB Risco PLD: MID Criou: [DATE] Criou: …" at bounding box center [785, 517] width 868 height 74
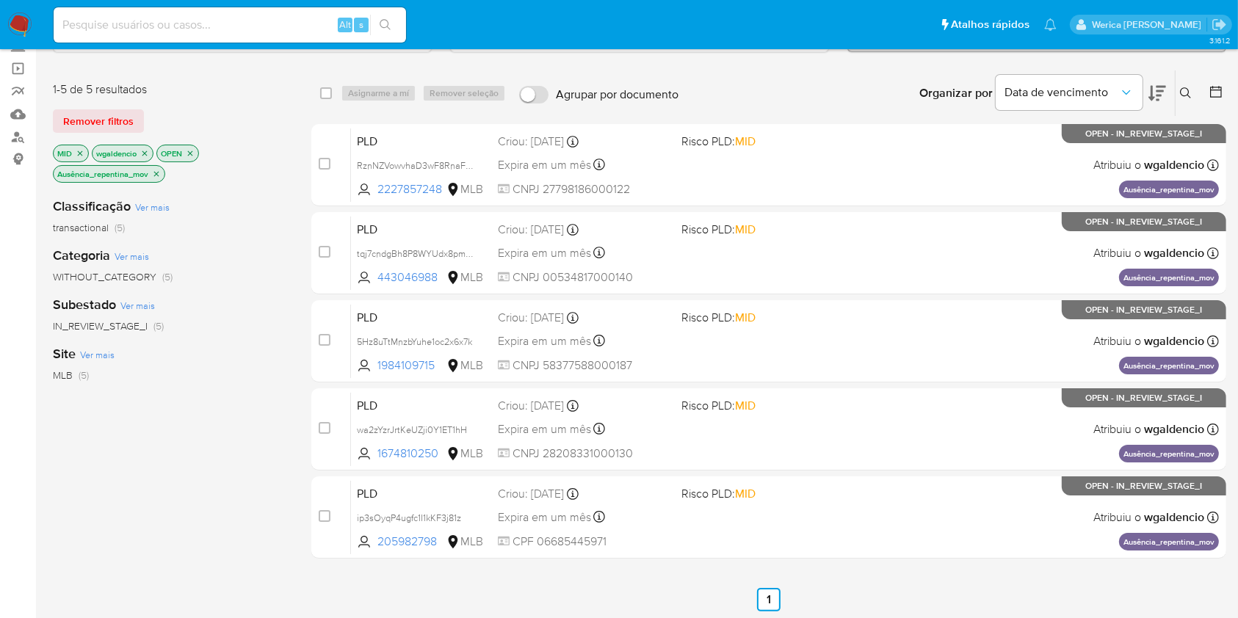
click at [159, 173] on icon "close-filter" at bounding box center [156, 174] width 9 height 9
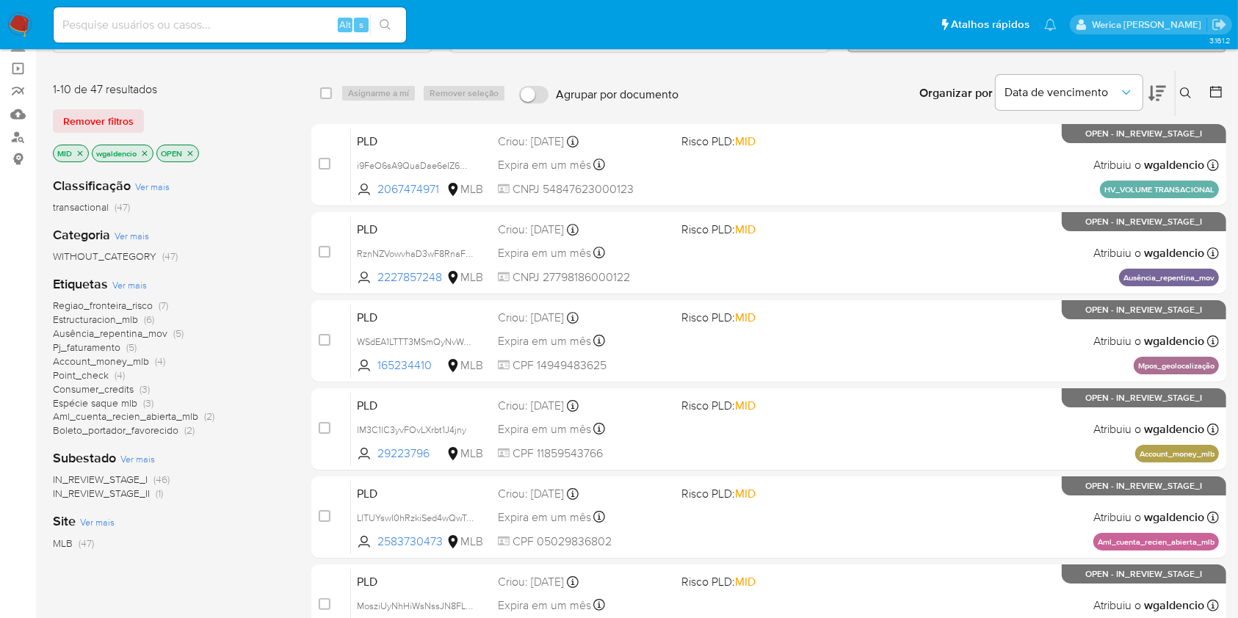
click at [93, 342] on span "Pj_faturamento" at bounding box center [87, 347] width 68 height 15
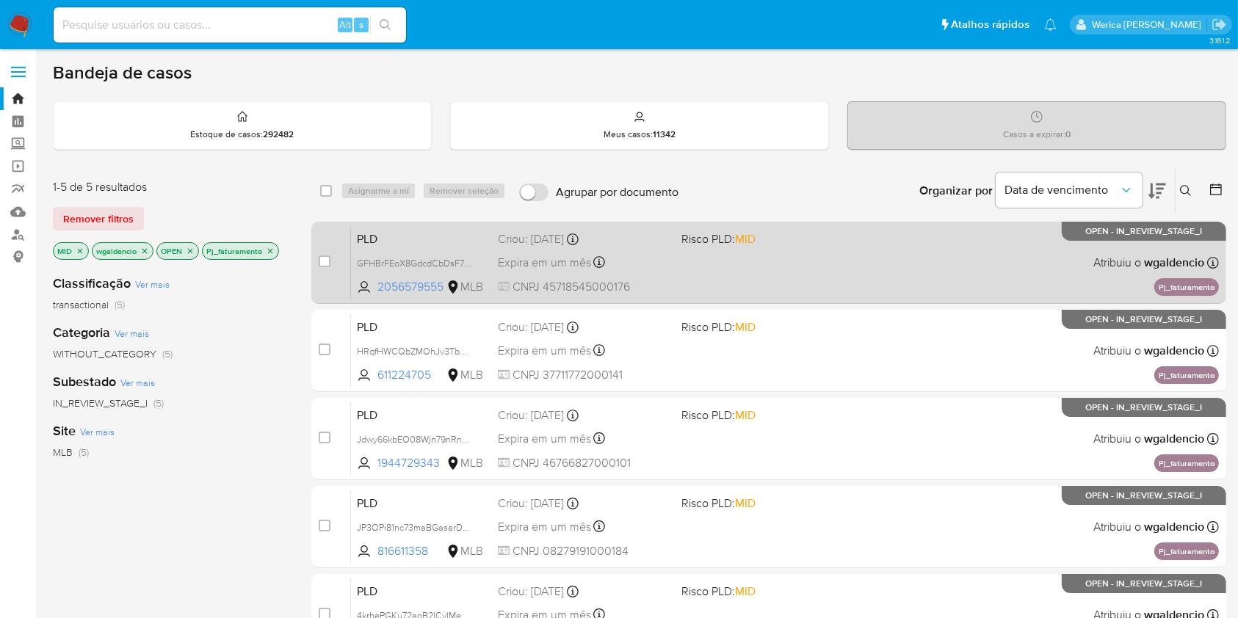
click at [890, 234] on div "PLD GFHBrFEoX8GdcdCbDsF71CI6 2056579555 MLB Risco PLD: MID Criou: [DATE] Criou:…" at bounding box center [785, 262] width 868 height 74
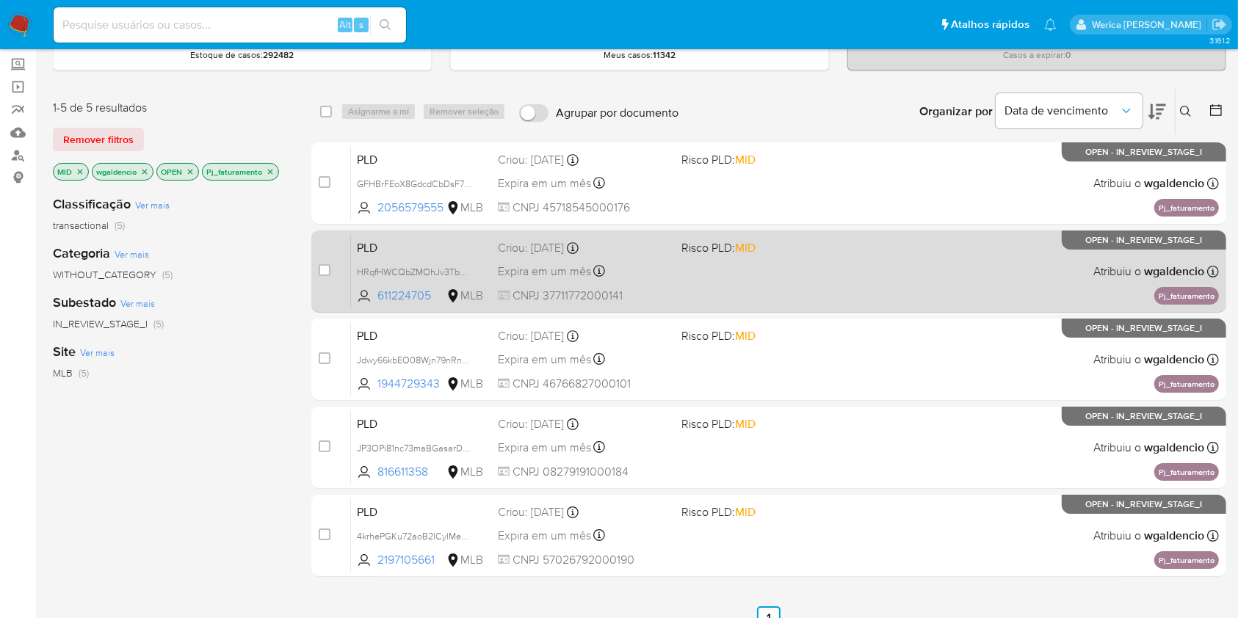
scroll to position [98, 0]
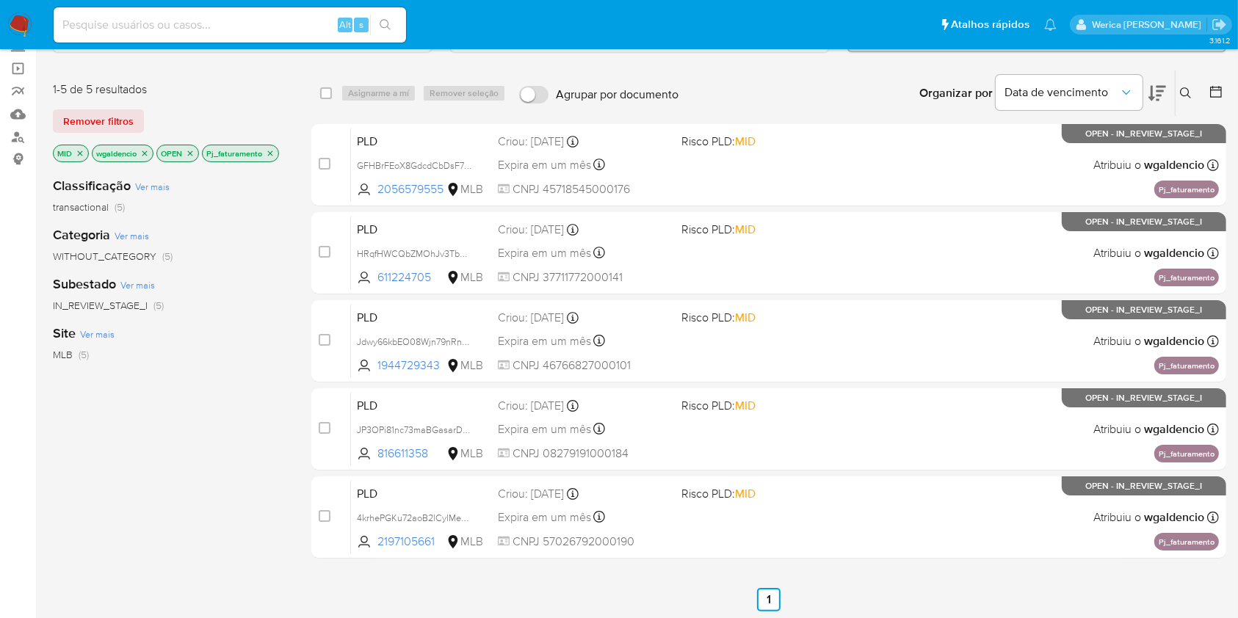
click at [266, 150] on icon "close-filter" at bounding box center [270, 153] width 9 height 9
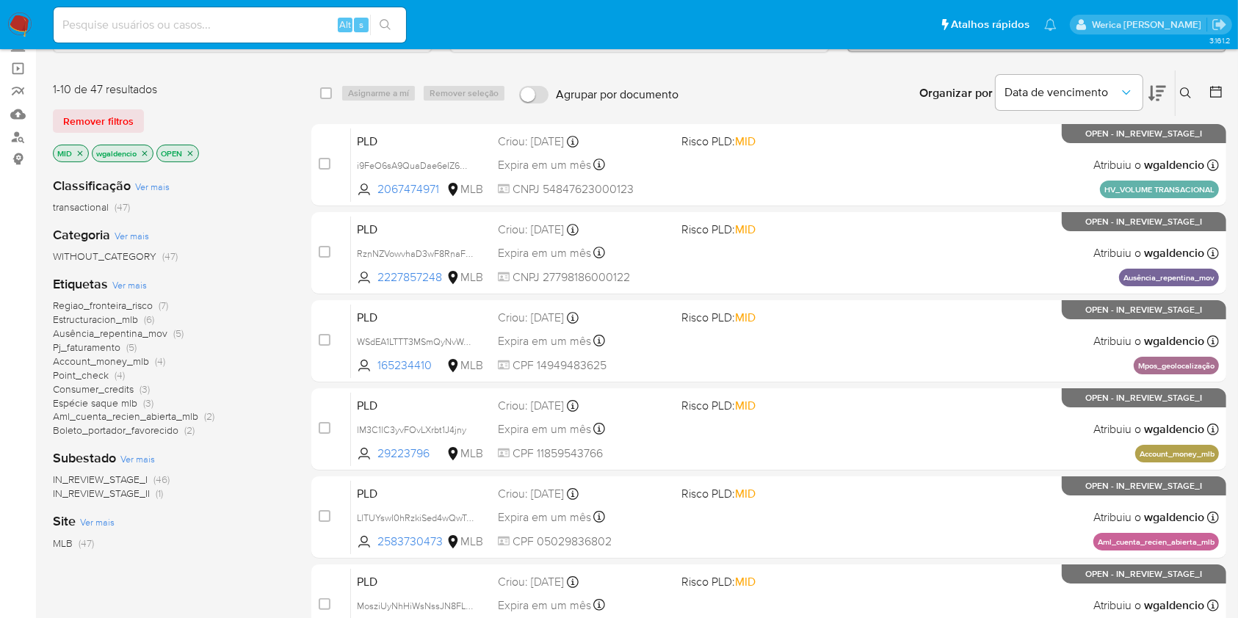
click at [112, 402] on span "Espécie saque mlb" at bounding box center [95, 403] width 84 height 15
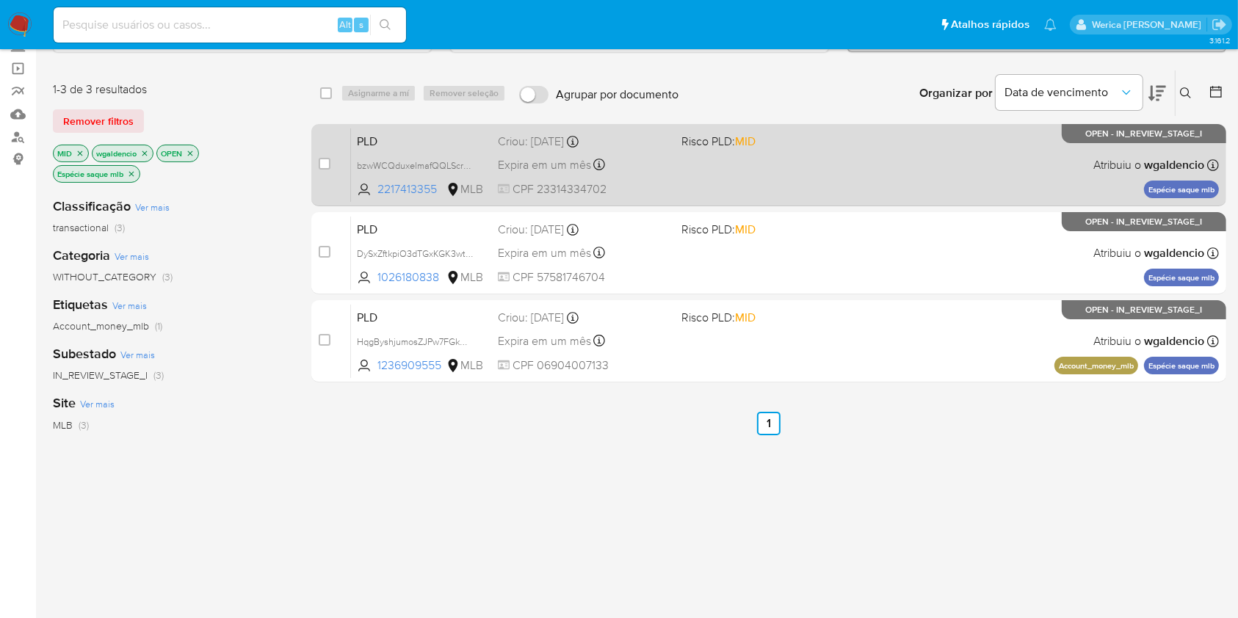
click at [870, 160] on div "PLD bzwWCQduxelmafQQLScr2vyq 2217413355 MLB Risco PLD: MID Criou: [DATE] Criou:…" at bounding box center [785, 165] width 868 height 74
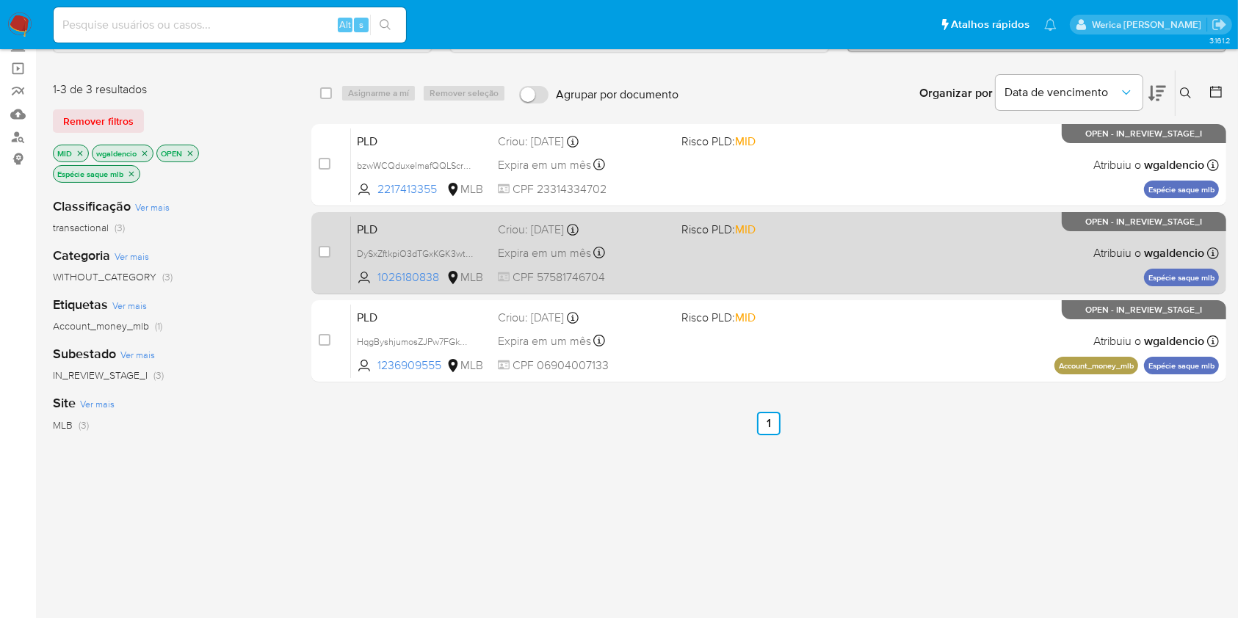
click at [869, 267] on div "PLD DySxZftkpiO3dTGxKGK3wtKO 1026180838 MLB Risco PLD: MID Criou: [DATE] Criou:…" at bounding box center [785, 253] width 868 height 74
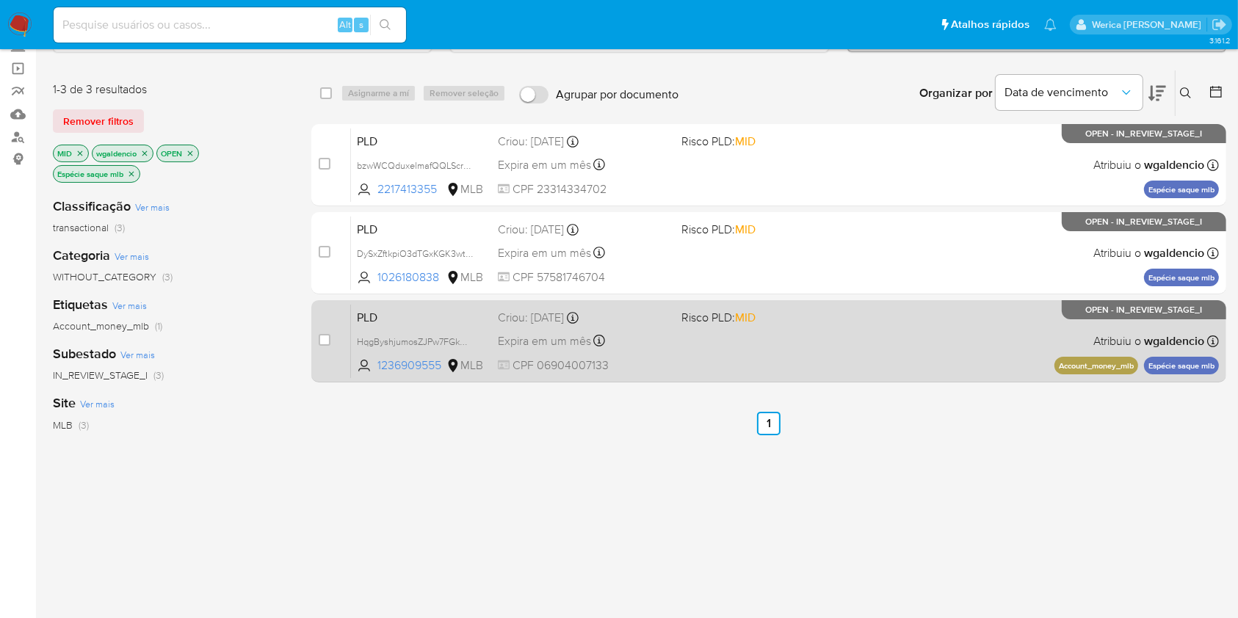
click at [851, 326] on div "PLD HqgByshjumosZJPw7FGkMQKR 1236909555 MLB Risco PLD: MID Criou: [DATE] Criou:…" at bounding box center [785, 341] width 868 height 74
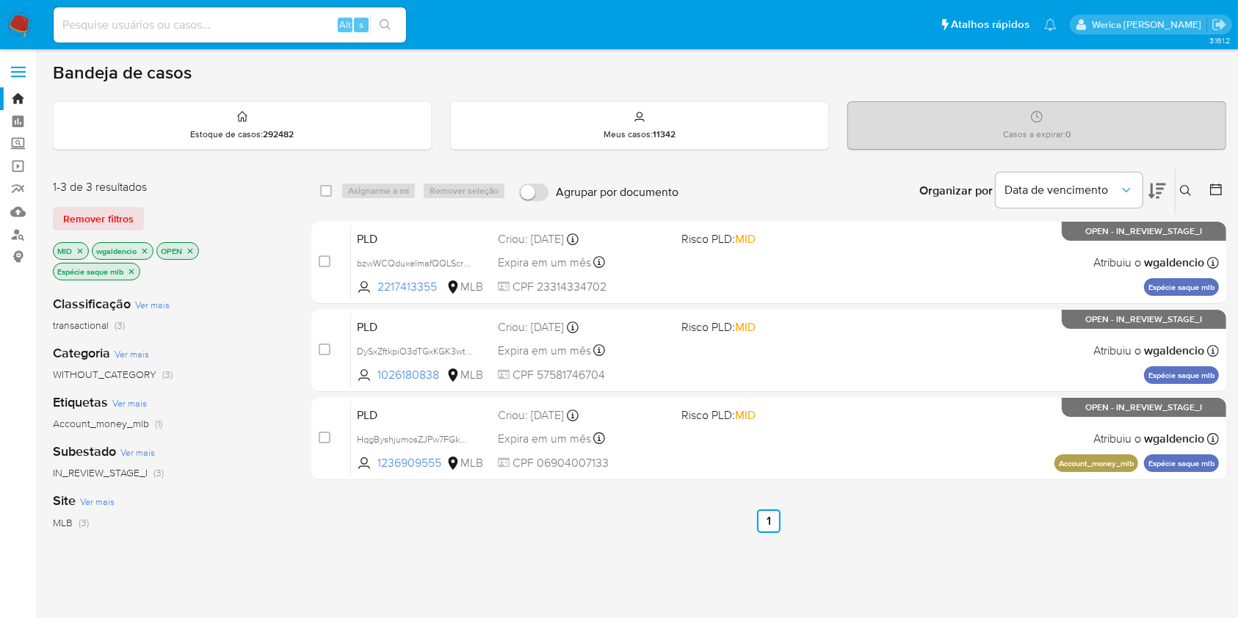
click at [124, 270] on p "Espécie saque mlb" at bounding box center [97, 272] width 86 height 16
click at [137, 267] on p "Espécie saque mlb" at bounding box center [97, 272] width 86 height 16
click at [133, 283] on div "Classificação Ver mais transactional (3) Categoria Ver mais WITHOUT_CATEGORY (3…" at bounding box center [170, 532] width 235 height 499
click at [131, 273] on icon "close-filter" at bounding box center [131, 271] width 9 height 9
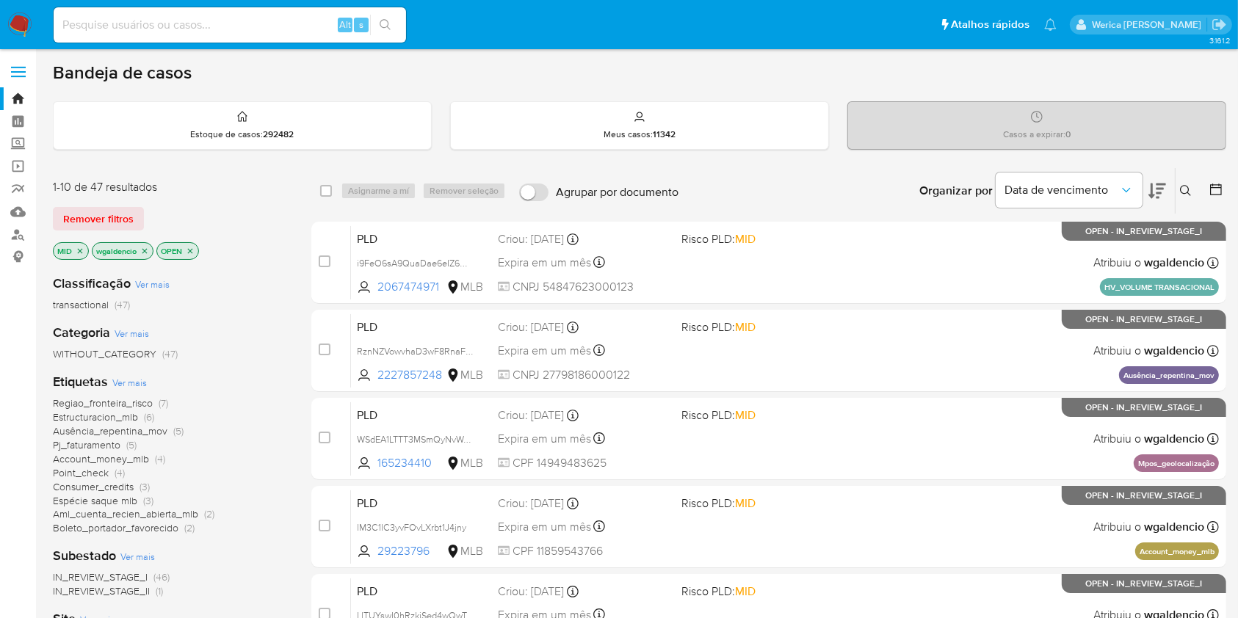
click at [82, 251] on p "MID" at bounding box center [71, 251] width 35 height 16
click at [76, 250] on icon "close-filter" at bounding box center [80, 251] width 9 height 9
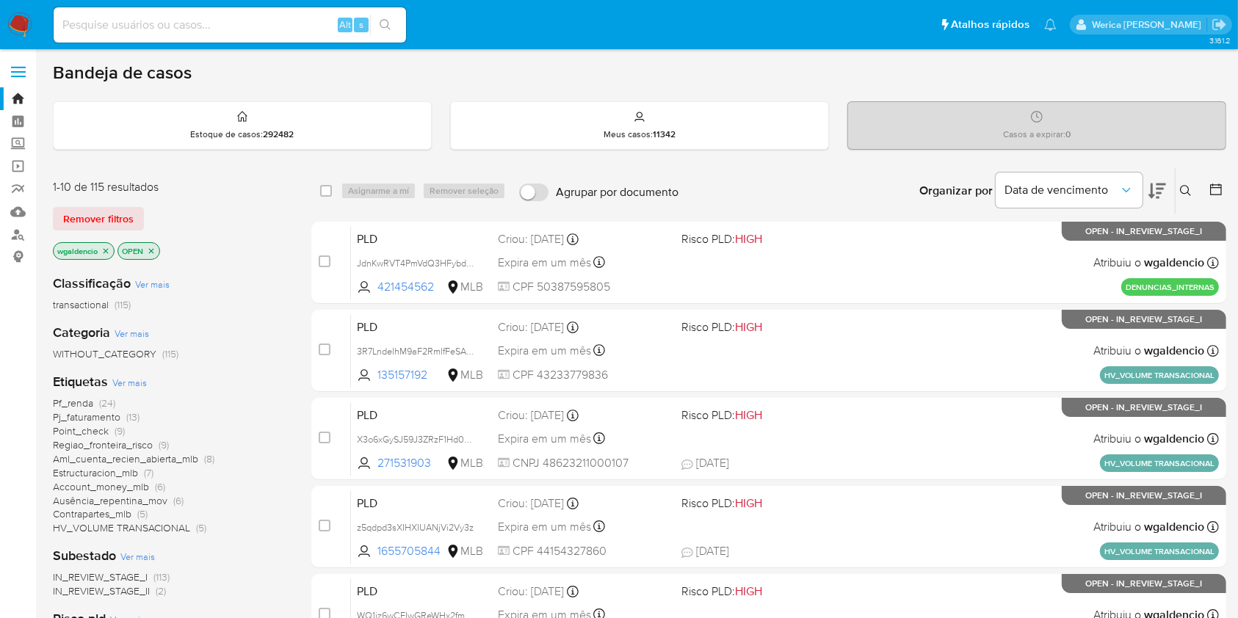
click at [137, 380] on span "Ver mais" at bounding box center [129, 382] width 35 height 13
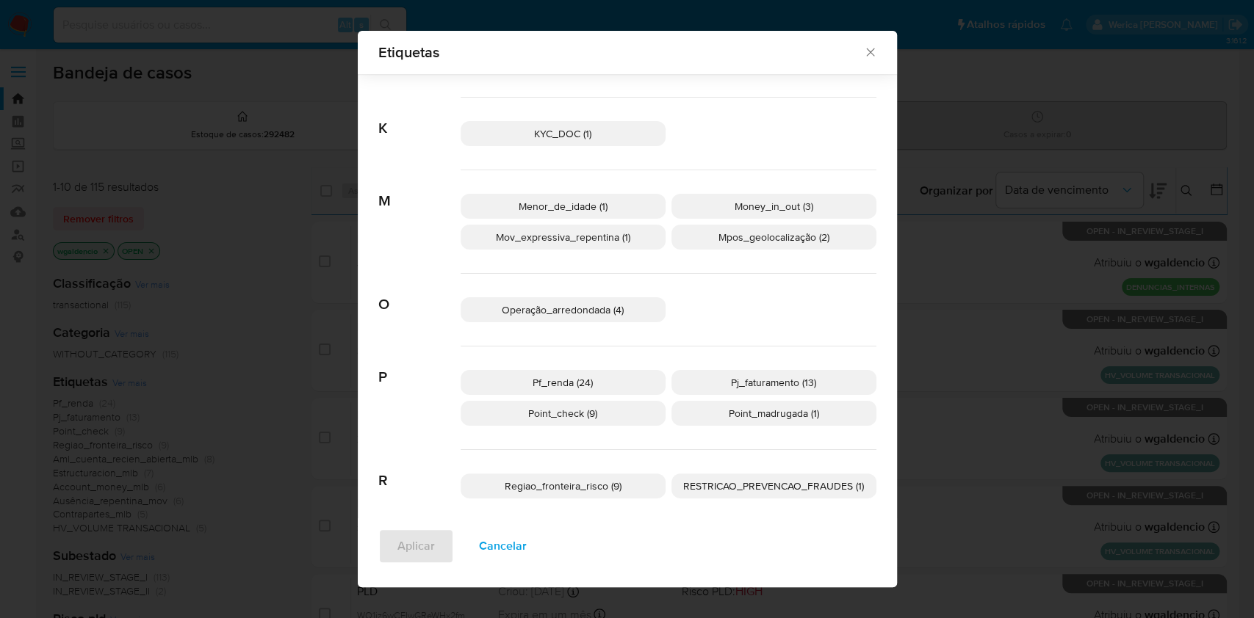
scroll to position [616, 0]
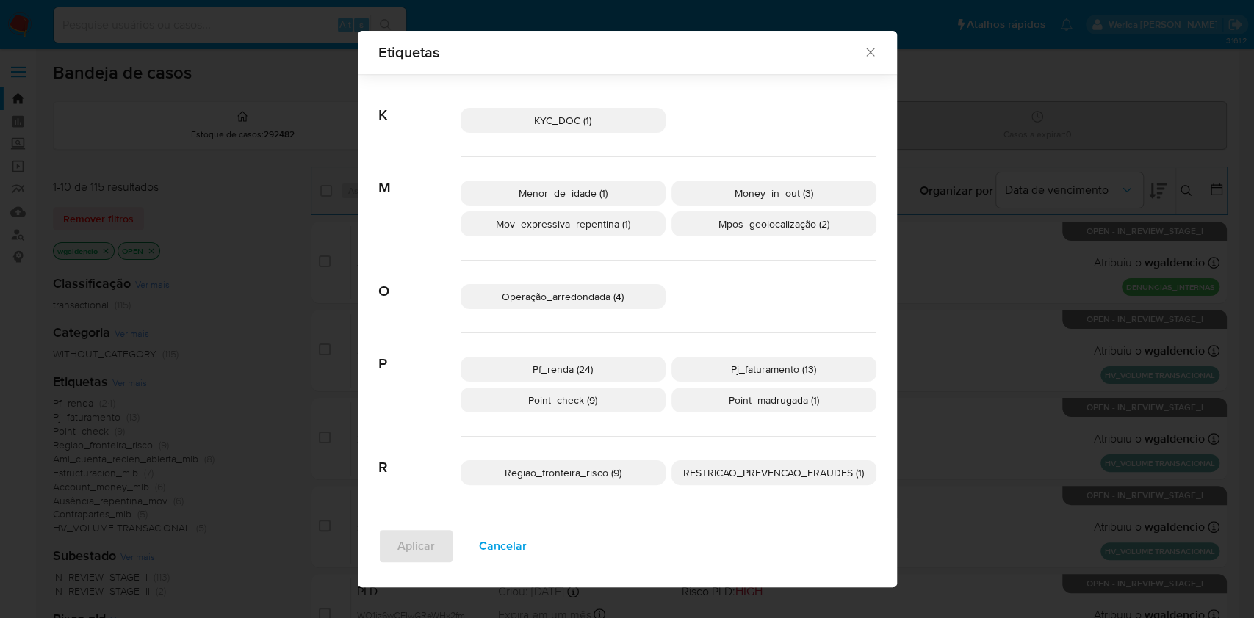
click at [506, 545] on span "Cancelar" at bounding box center [503, 546] width 48 height 32
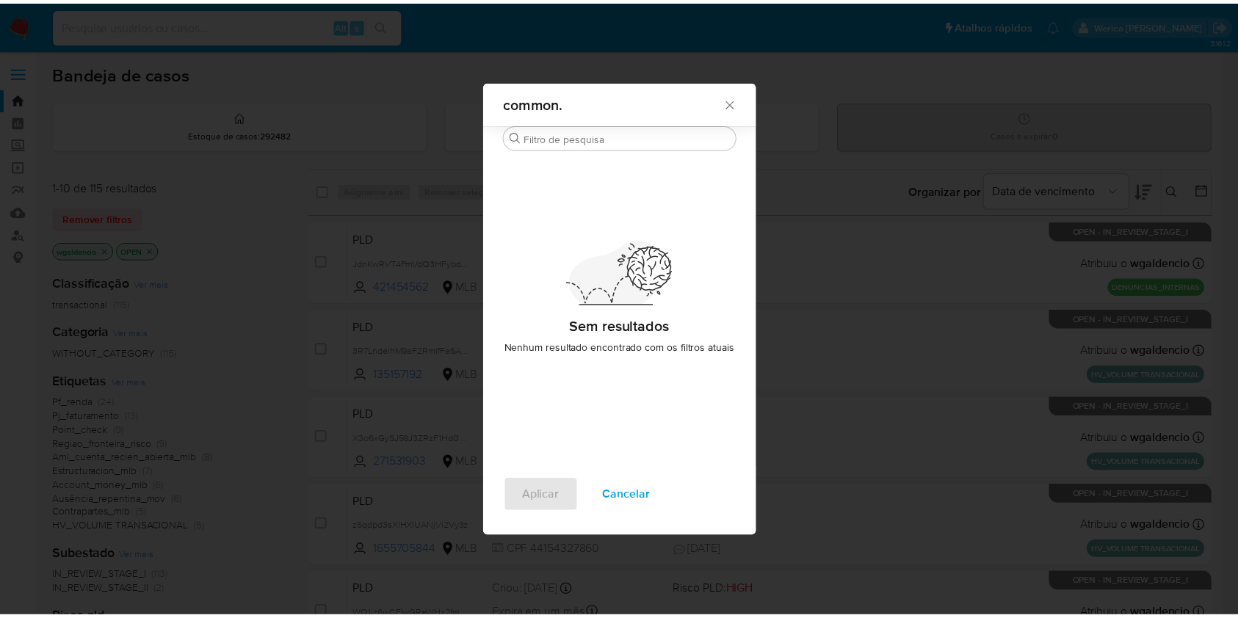
scroll to position [0, 0]
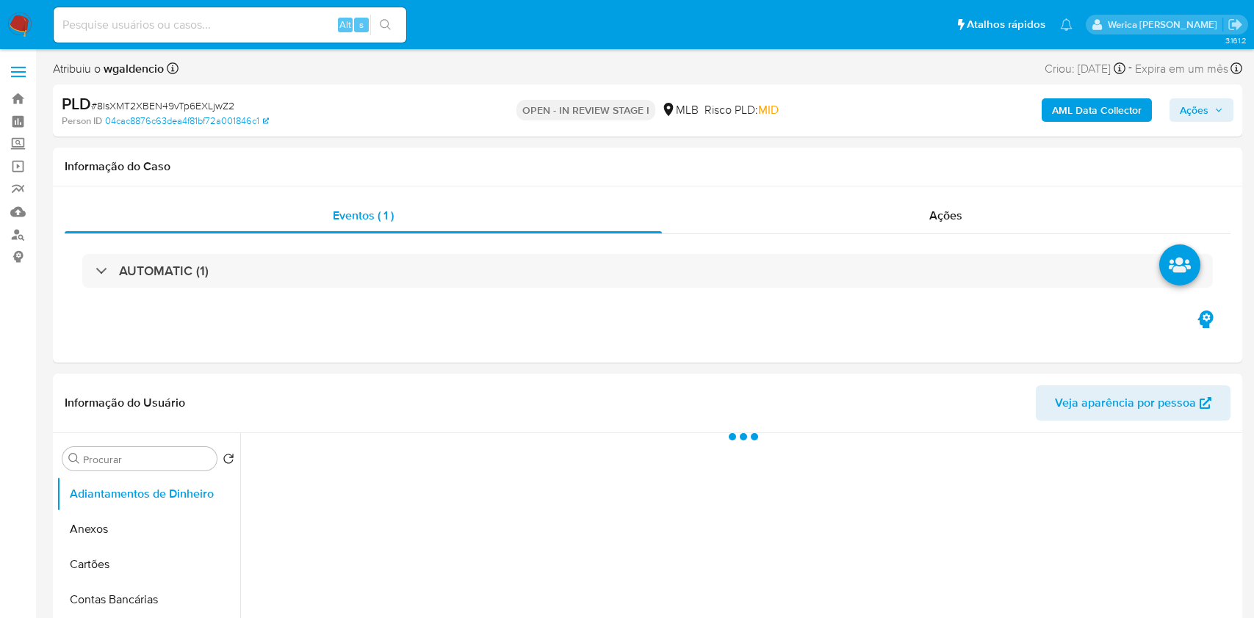
select select "10"
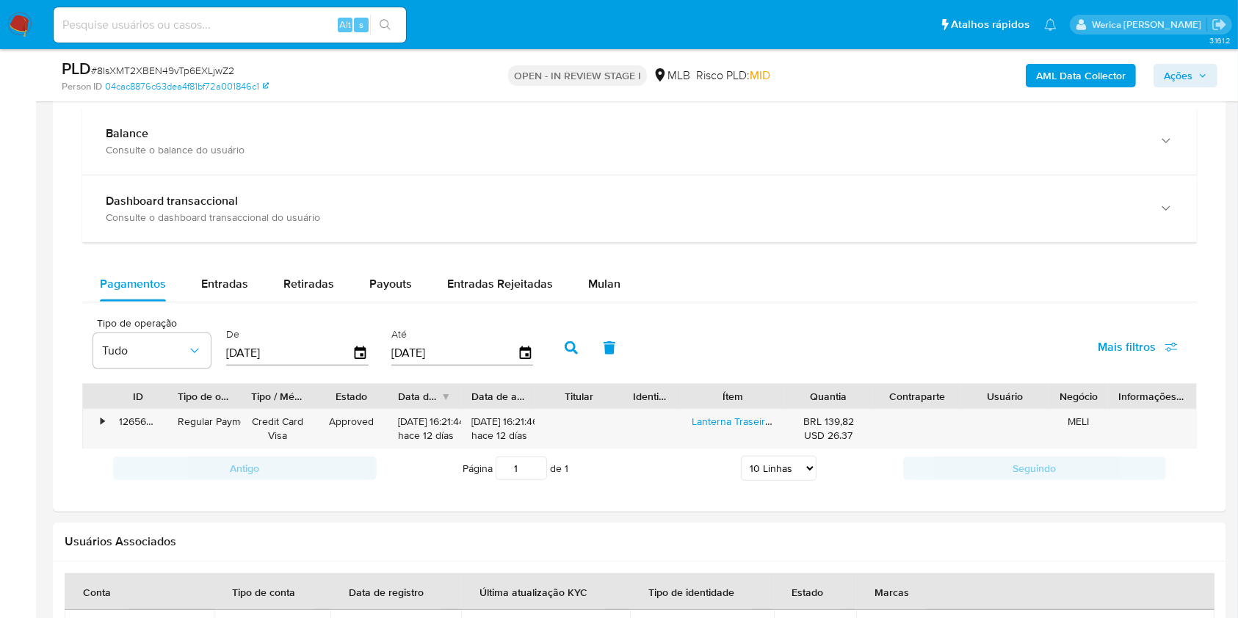
scroll to position [1175, 0]
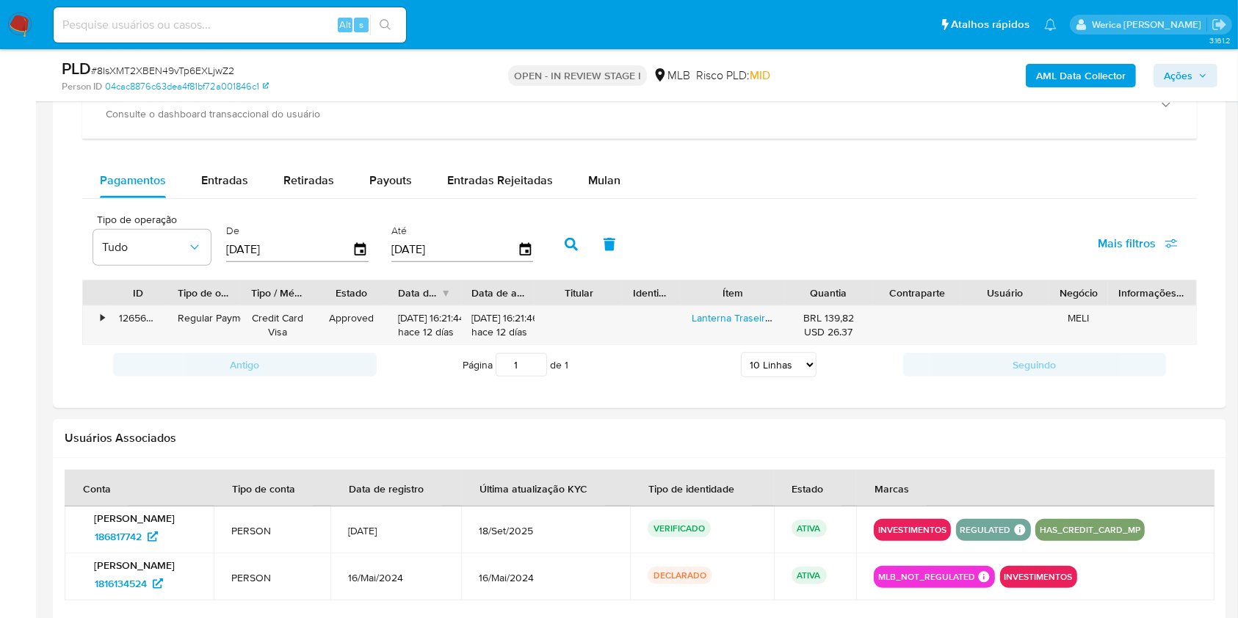
click at [604, 146] on div "Balance Consulte o balance do usuário Dashboard transaccional Consulte o dashbo…" at bounding box center [639, 194] width 1115 height 380
click at [606, 170] on div "Mulan" at bounding box center [604, 180] width 32 height 35
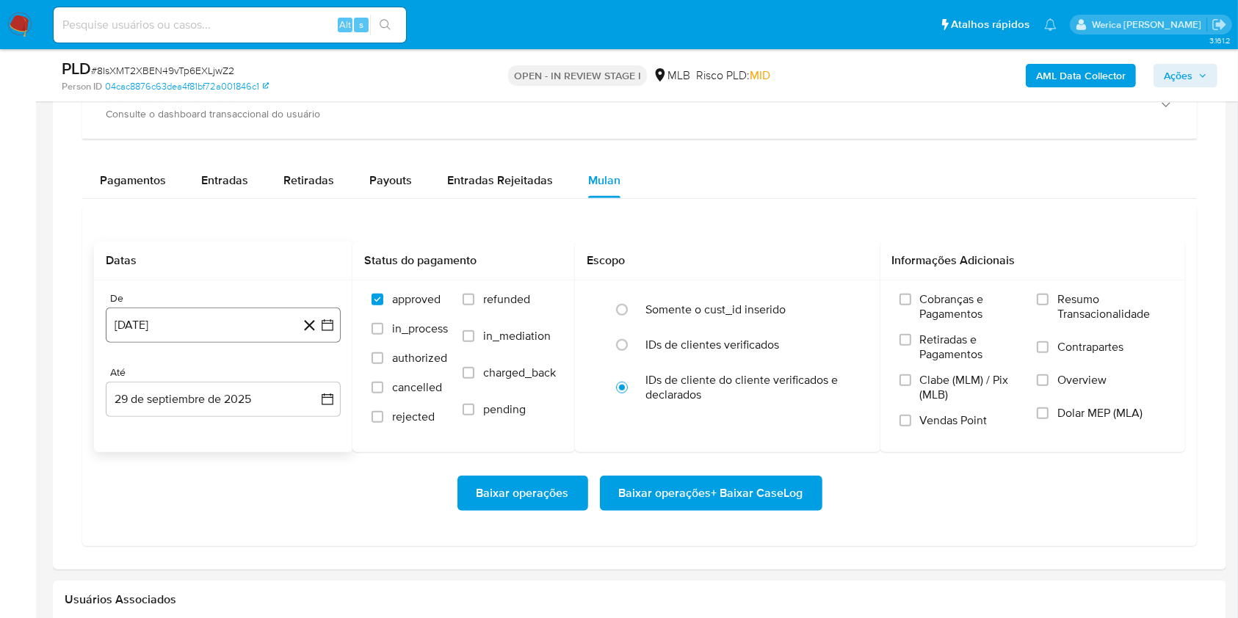
click at [241, 325] on button "[DATE]" at bounding box center [223, 325] width 235 height 35
click at [216, 386] on div "agosto 2024" at bounding box center [223, 378] width 200 height 18
click at [259, 369] on div "agosto 2024" at bounding box center [223, 378] width 200 height 18
click at [245, 381] on span "agosto 2024" at bounding box center [216, 378] width 67 height 15
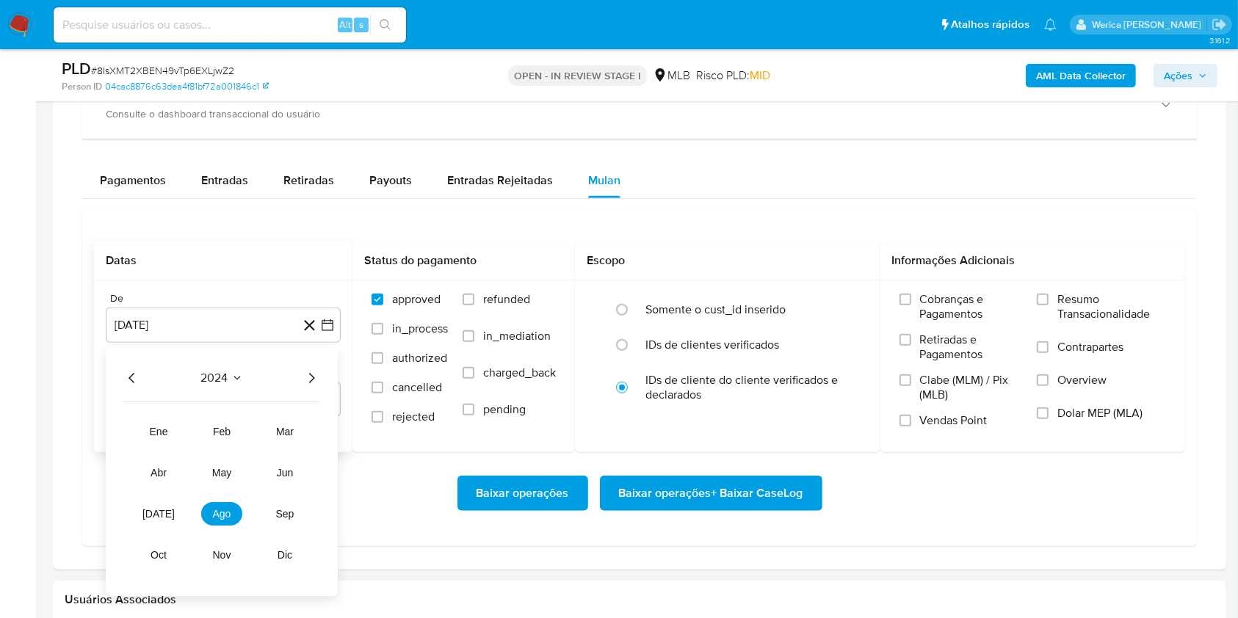
click at [306, 375] on icon "Año siguiente" at bounding box center [312, 378] width 18 height 18
click at [231, 519] on button "ago" at bounding box center [221, 514] width 41 height 24
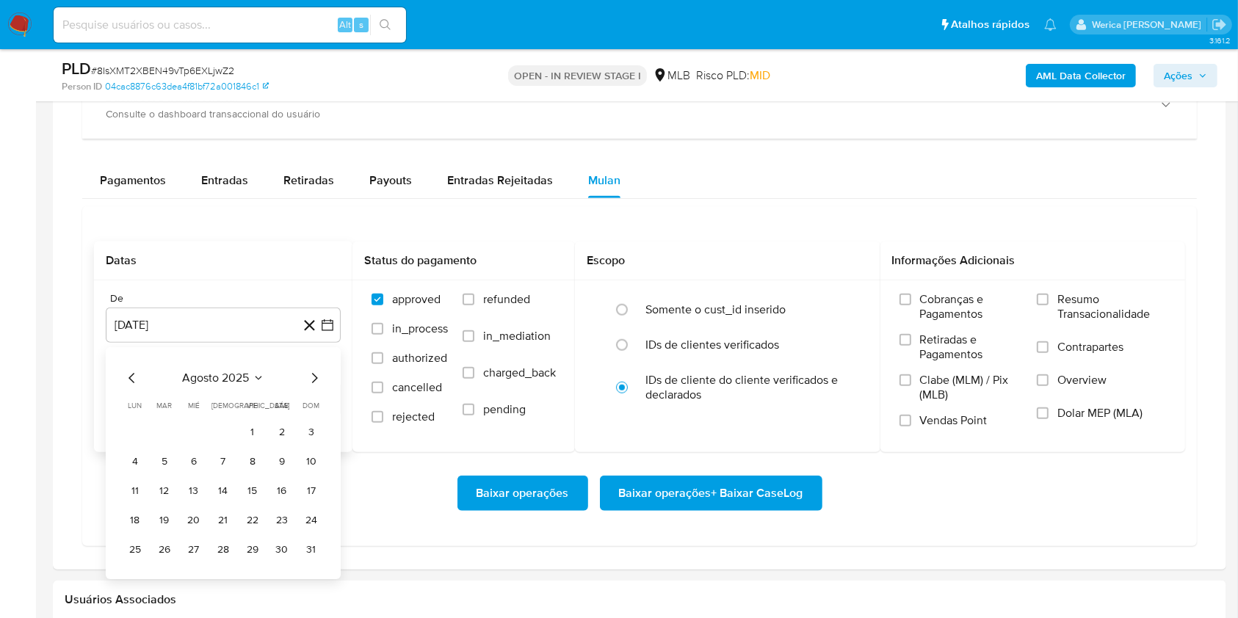
click at [241, 440] on td "1" at bounding box center [253, 433] width 24 height 24
click at [247, 427] on button "1" at bounding box center [253, 433] width 24 height 24
click at [966, 333] on span "Retiradas e Pagamentos" at bounding box center [971, 347] width 103 height 29
click at [911, 334] on input "Retiradas e Pagamentos" at bounding box center [906, 340] width 12 height 12
click at [972, 387] on span "Clabe (MLM) / Pix (MLB)" at bounding box center [971, 387] width 103 height 29
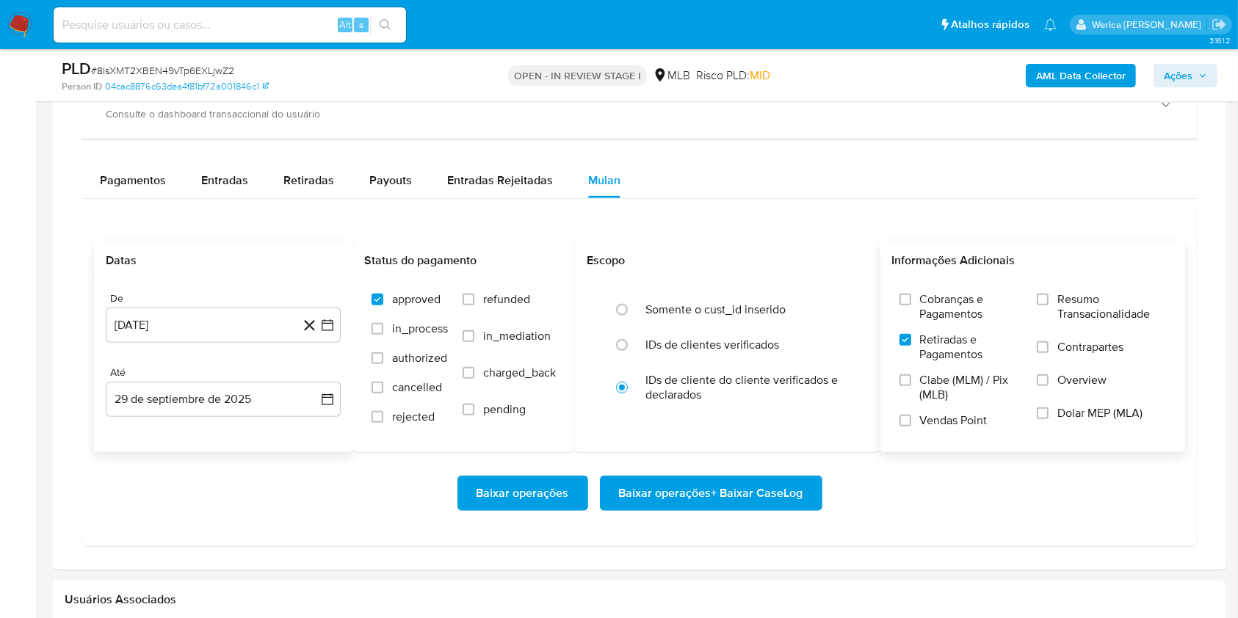
click at [911, 386] on input "Clabe (MLM) / Pix (MLB)" at bounding box center [906, 381] width 12 height 12
click at [959, 423] on span "Vendas Point" at bounding box center [954, 420] width 68 height 15
click at [911, 423] on input "Vendas Point" at bounding box center [906, 421] width 12 height 12
click at [977, 326] on label "Cobranças e Pagamentos" at bounding box center [961, 312] width 123 height 40
click at [911, 306] on input "Cobranças e Pagamentos" at bounding box center [906, 300] width 12 height 12
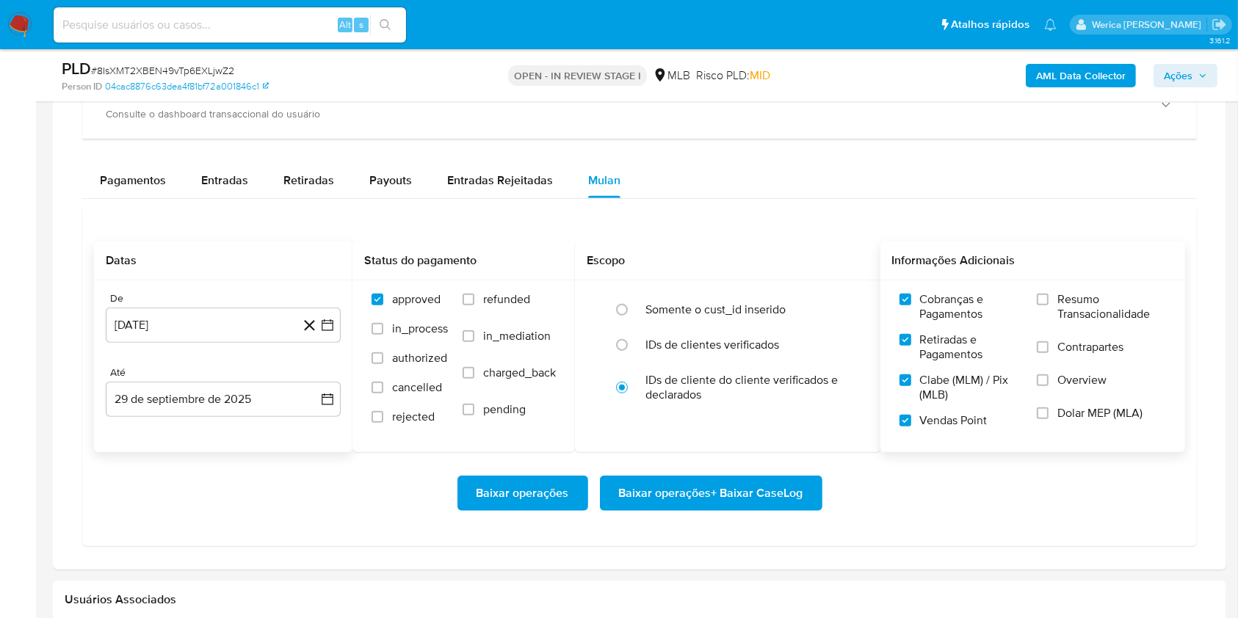
click at [1102, 310] on span "Resumo Transacionalidade" at bounding box center [1112, 306] width 109 height 29
click at [1087, 373] on span "Overview" at bounding box center [1082, 380] width 49 height 15
click at [1049, 375] on input "Overview" at bounding box center [1043, 381] width 12 height 12
click at [1091, 407] on span "Dolar MEP (MLA)" at bounding box center [1100, 413] width 85 height 15
click at [1049, 408] on input "Dolar MEP (MLA)" at bounding box center [1043, 414] width 12 height 12
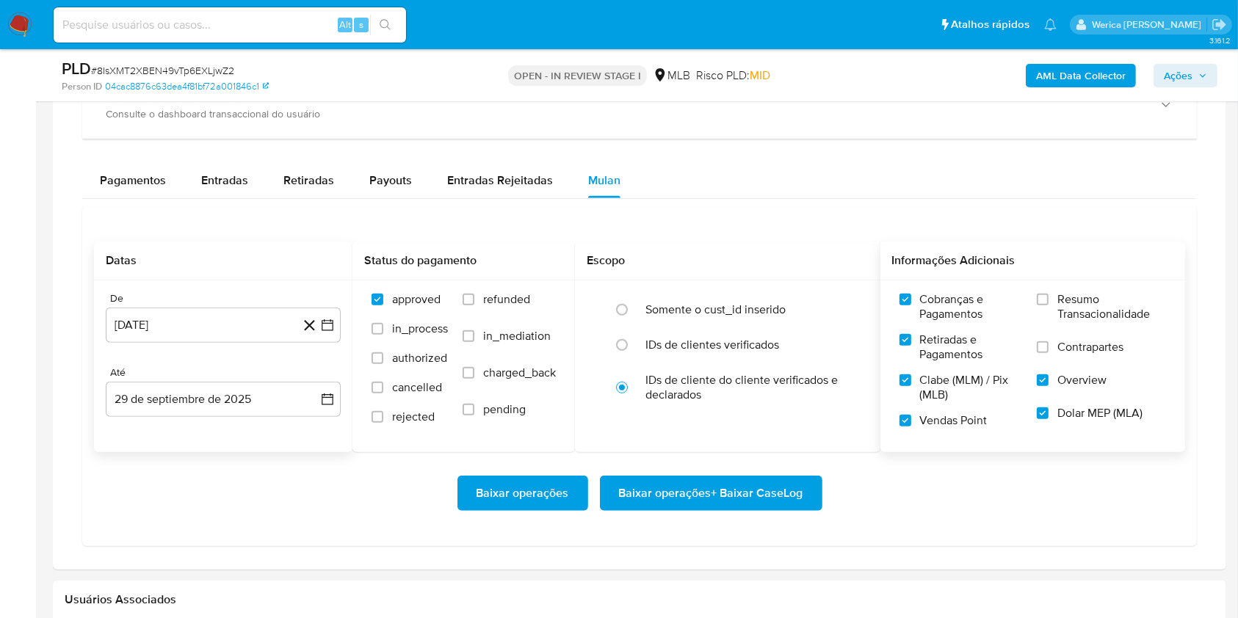
click at [1079, 353] on span "Contrapartes" at bounding box center [1091, 347] width 66 height 15
click at [1049, 353] on input "Contrapartes" at bounding box center [1043, 347] width 12 height 12
click at [1077, 319] on span "Resumo Transacionalidade" at bounding box center [1112, 306] width 109 height 29
click at [1049, 306] on input "Resumo Transacionalidade" at bounding box center [1043, 300] width 12 height 12
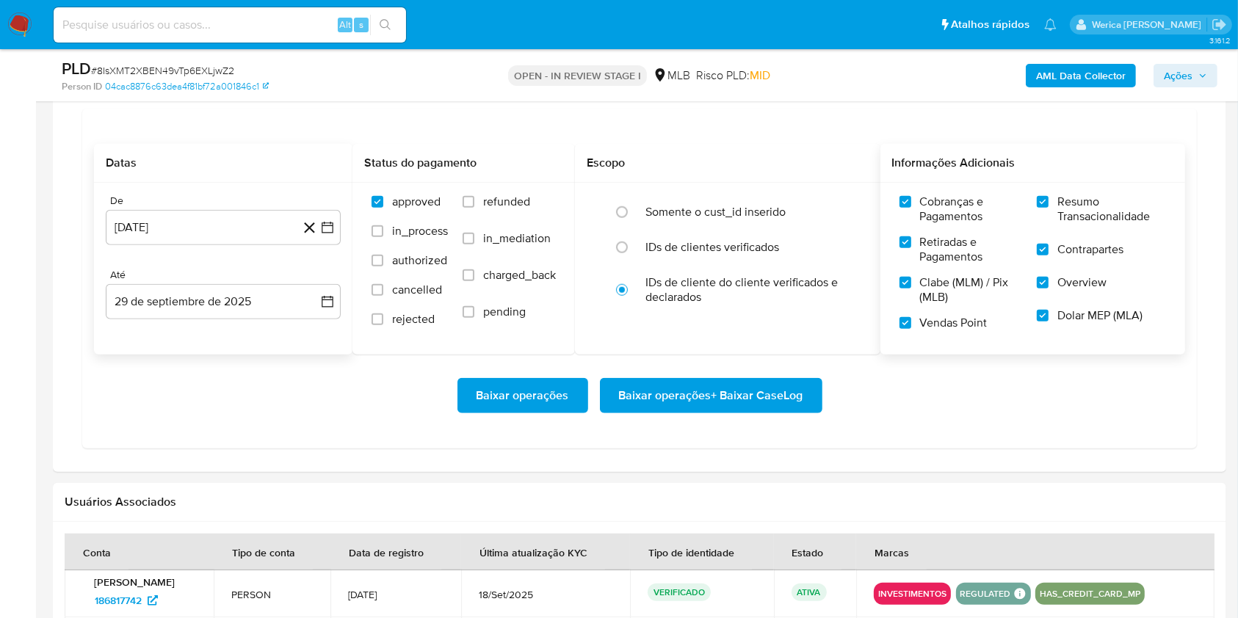
click at [799, 403] on span "Baixar operações + Baixar CaseLog" at bounding box center [711, 396] width 184 height 32
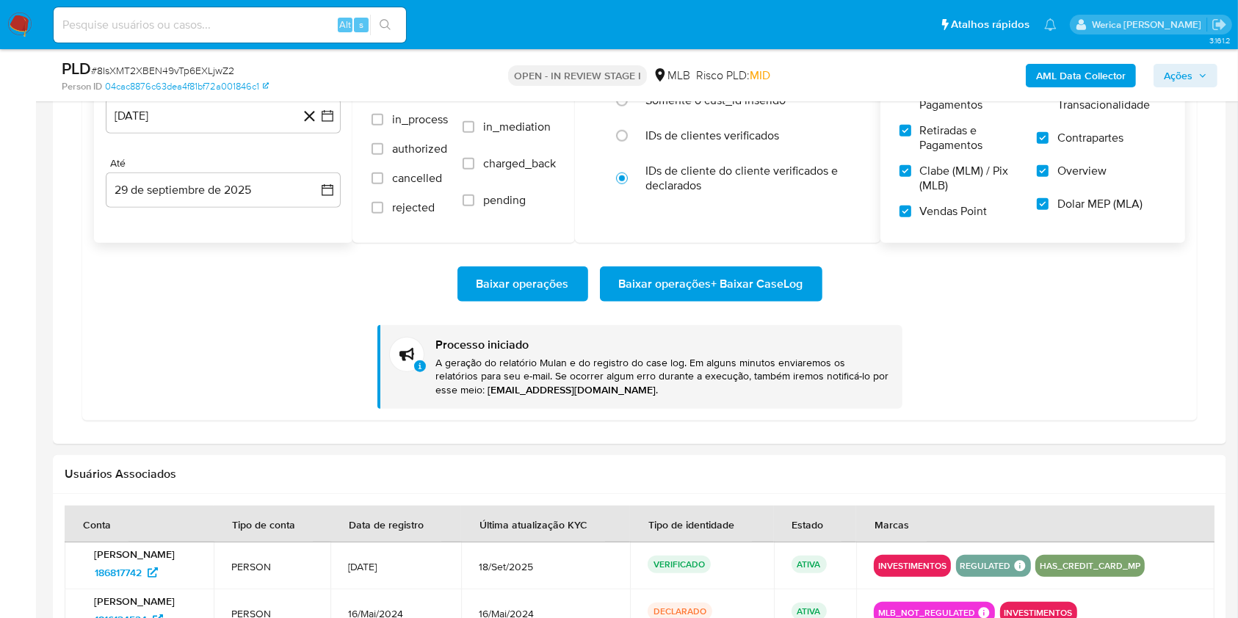
scroll to position [1469, 0]
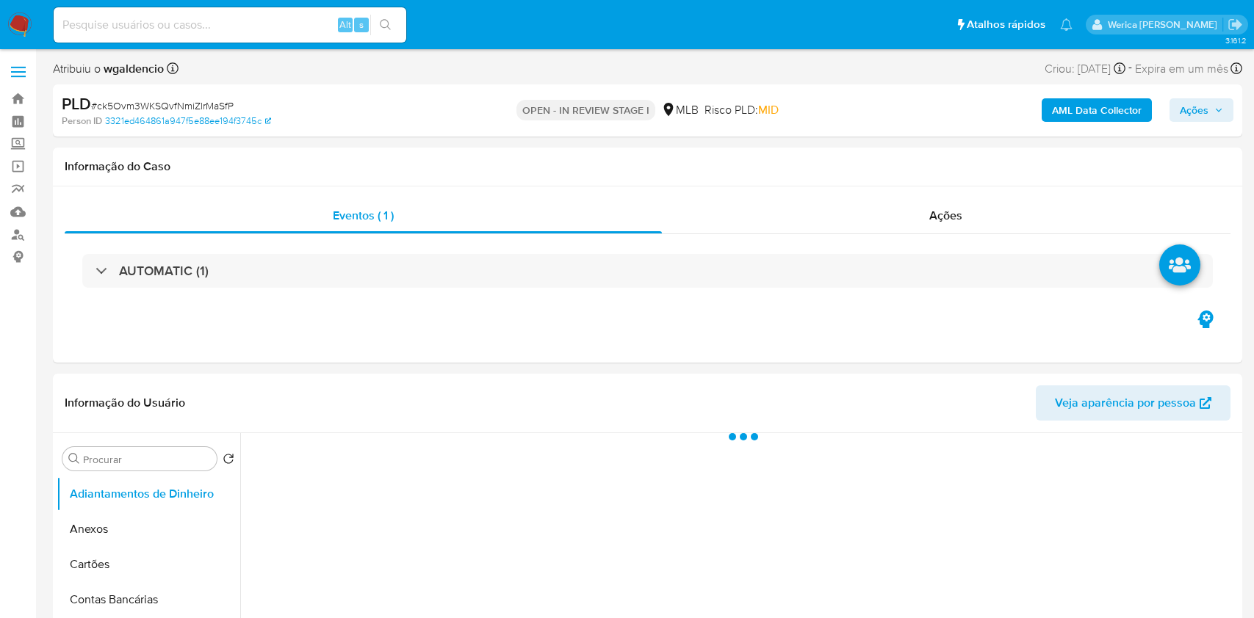
select select "10"
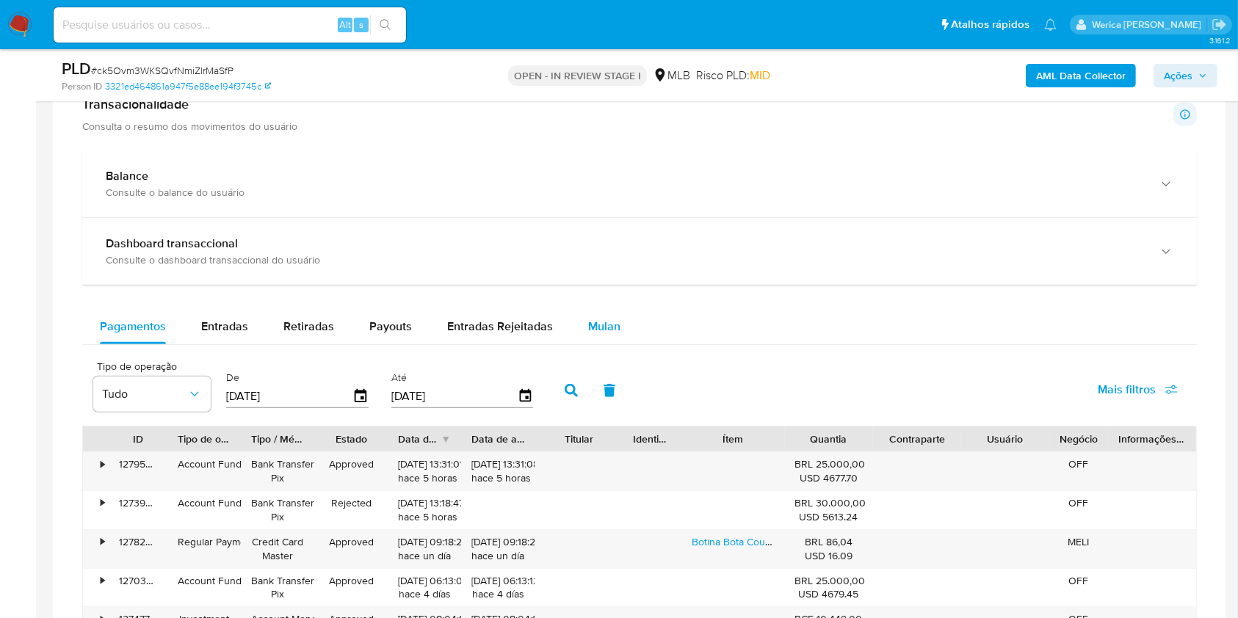
click at [592, 314] on div "Mulan" at bounding box center [604, 326] width 32 height 35
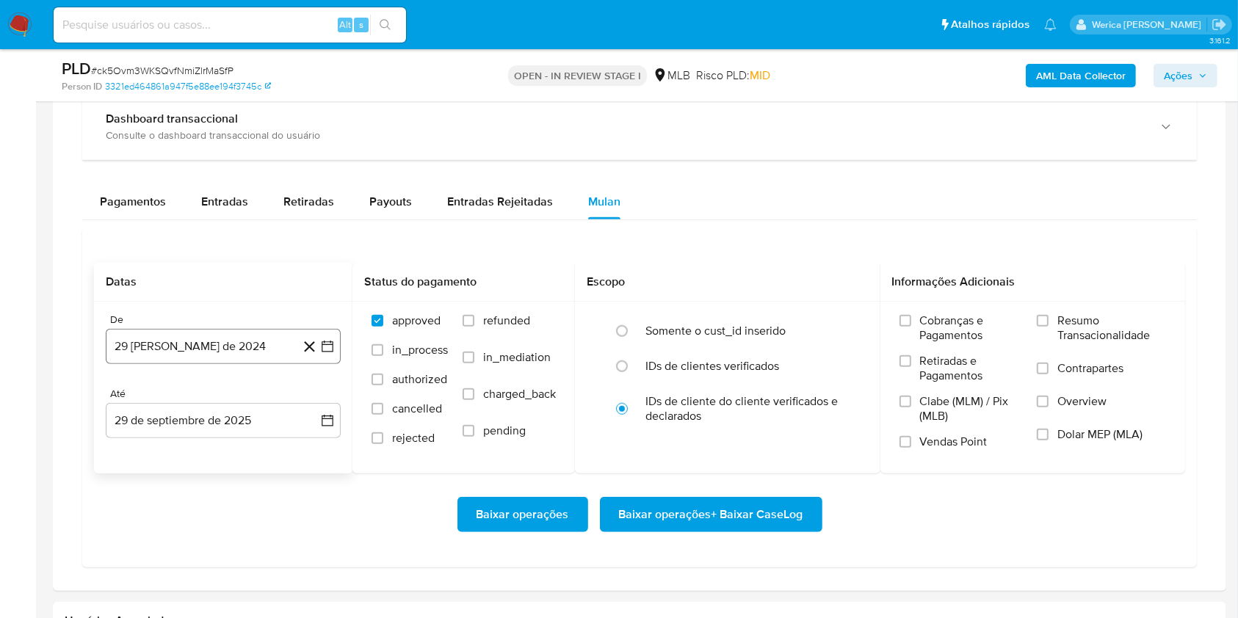
scroll to position [1175, 0]
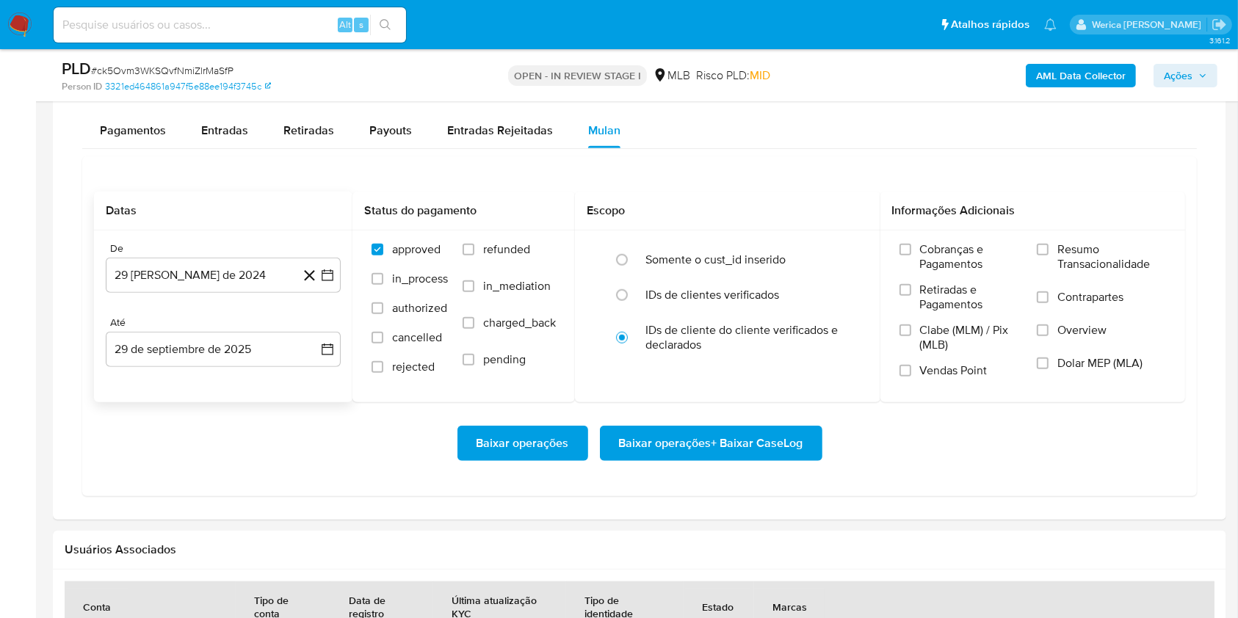
click at [178, 246] on div "De" at bounding box center [223, 248] width 235 height 13
click at [190, 268] on button "29 [PERSON_NAME] de 2024" at bounding box center [223, 275] width 235 height 35
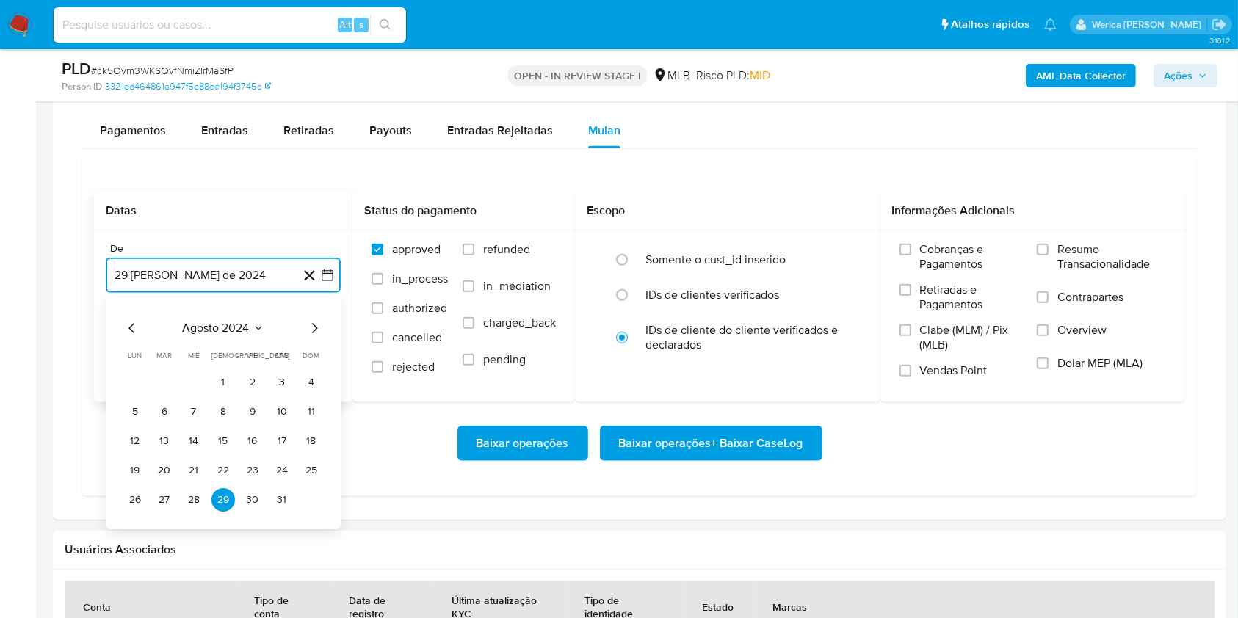
click at [214, 330] on span "agosto 2024" at bounding box center [216, 328] width 67 height 15
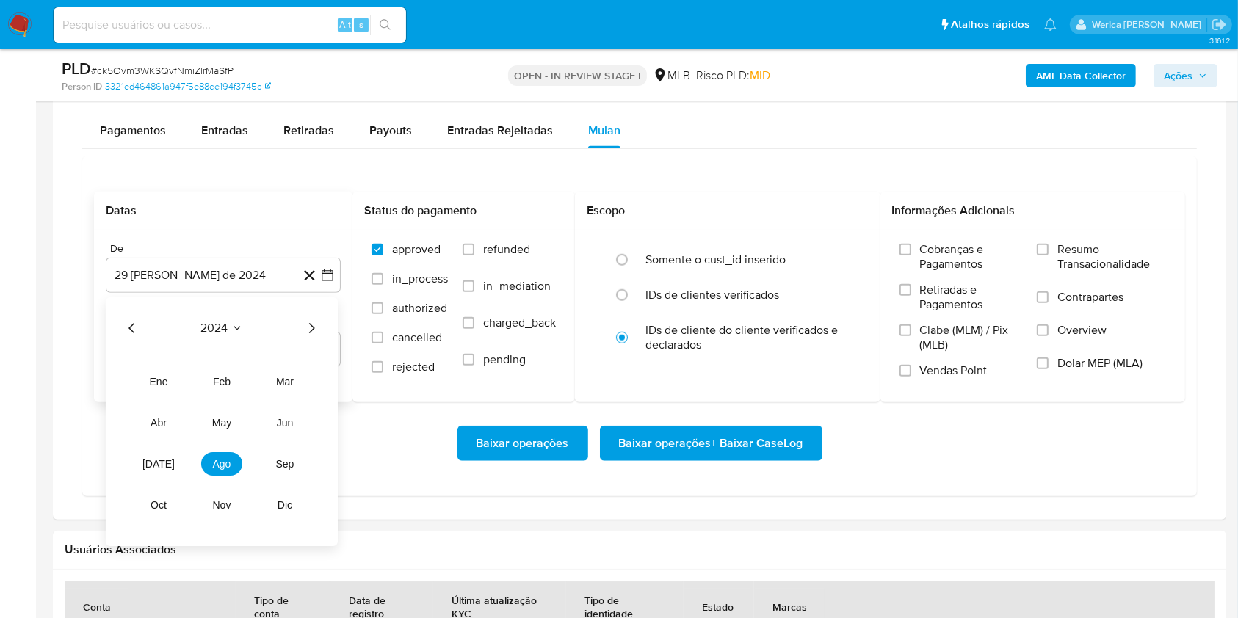
click at [322, 332] on div "2024 2024 ene feb mar abr may jun [DATE] ago sep oct nov dic" at bounding box center [222, 421] width 232 height 249
click at [315, 332] on icon "Año siguiente" at bounding box center [312, 328] width 18 height 18
click at [229, 460] on span "ago" at bounding box center [222, 464] width 18 height 12
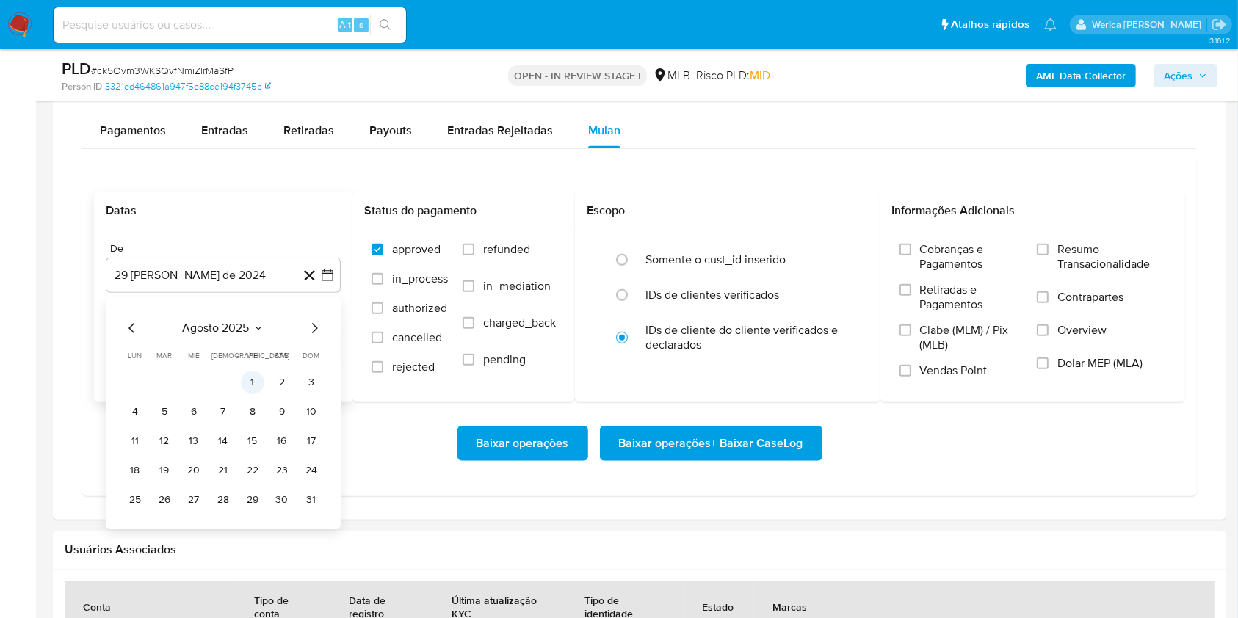
click at [247, 379] on button "1" at bounding box center [253, 383] width 24 height 24
click at [969, 353] on label "Clabe (MLM) / Pix (MLB)" at bounding box center [961, 343] width 123 height 40
click at [911, 336] on input "Clabe (MLM) / Pix (MLB)" at bounding box center [906, 331] width 12 height 12
click at [966, 325] on span "Clabe (MLM) / Pix (MLB)" at bounding box center [971, 337] width 103 height 29
click at [911, 325] on input "Clabe (MLM) / Pix (MLB)" at bounding box center [906, 331] width 12 height 12
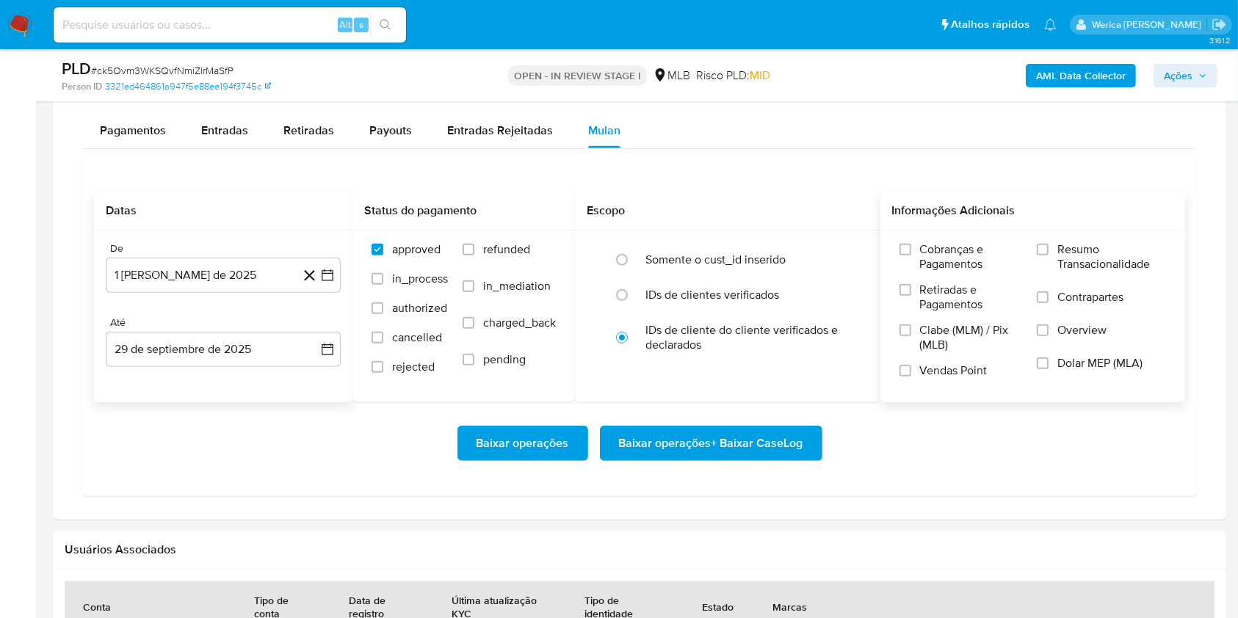
click at [950, 298] on span "Retiradas e Pagamentos" at bounding box center [971, 297] width 103 height 29
click at [911, 296] on input "Retiradas e Pagamentos" at bounding box center [906, 290] width 12 height 12
click at [953, 285] on span "Retiradas e Pagamentos" at bounding box center [971, 297] width 103 height 29
click at [911, 285] on input "Retiradas e Pagamentos" at bounding box center [906, 290] width 12 height 12
click at [1060, 271] on span "Resumo Transacionalidade" at bounding box center [1112, 256] width 109 height 29
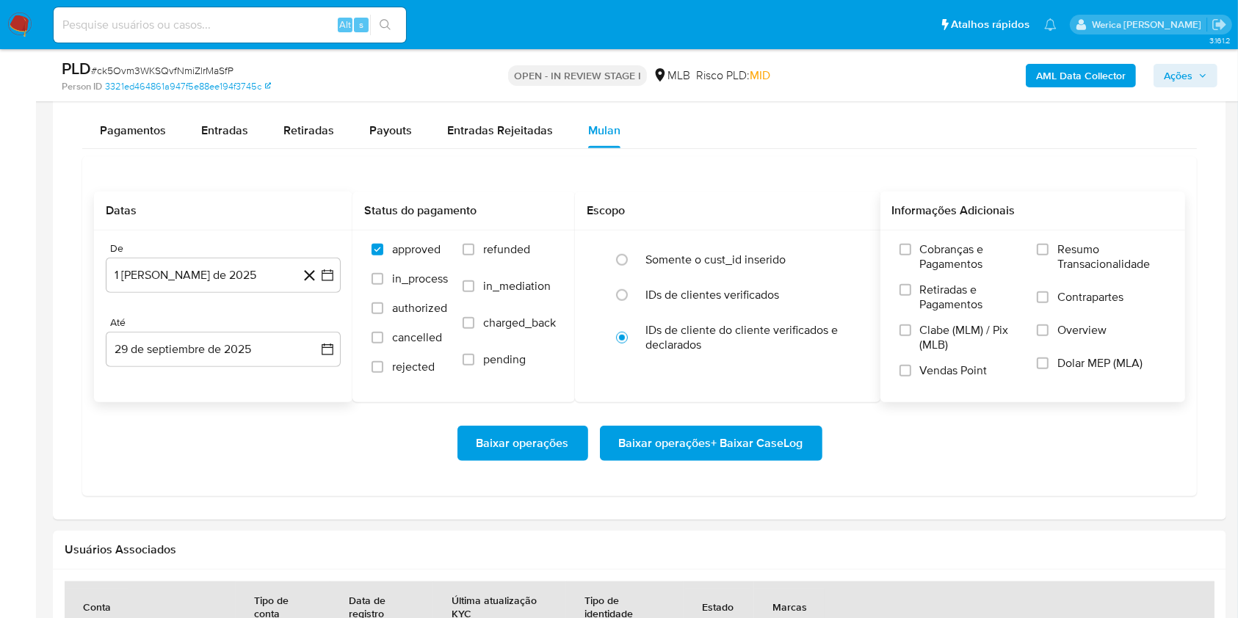
click at [1049, 256] on input "Resumo Transacionalidade" at bounding box center [1043, 250] width 12 height 12
click at [1070, 301] on span "Contrapartes" at bounding box center [1091, 297] width 66 height 15
click at [1049, 301] on input "Contrapartes" at bounding box center [1043, 298] width 12 height 12
click at [1053, 344] on label "Overview" at bounding box center [1101, 339] width 129 height 33
click at [1049, 336] on input "Overview" at bounding box center [1043, 331] width 12 height 12
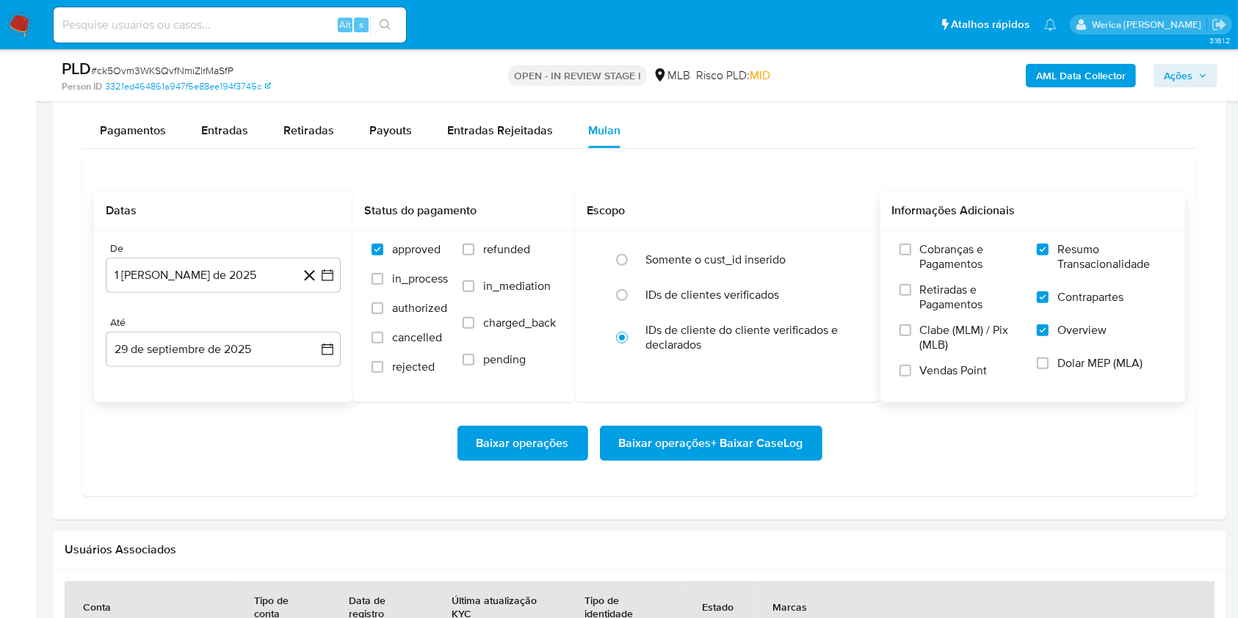
click at [1056, 385] on label "Dolar MEP (MLA)" at bounding box center [1101, 372] width 129 height 33
click at [1049, 369] on input "Dolar MEP (MLA)" at bounding box center [1043, 364] width 12 height 12
click at [930, 373] on span "Vendas Point" at bounding box center [954, 371] width 68 height 15
click at [911, 373] on input "Vendas Point" at bounding box center [906, 371] width 12 height 12
click at [920, 334] on span "Clabe (MLM) / Pix (MLB)" at bounding box center [971, 337] width 103 height 29
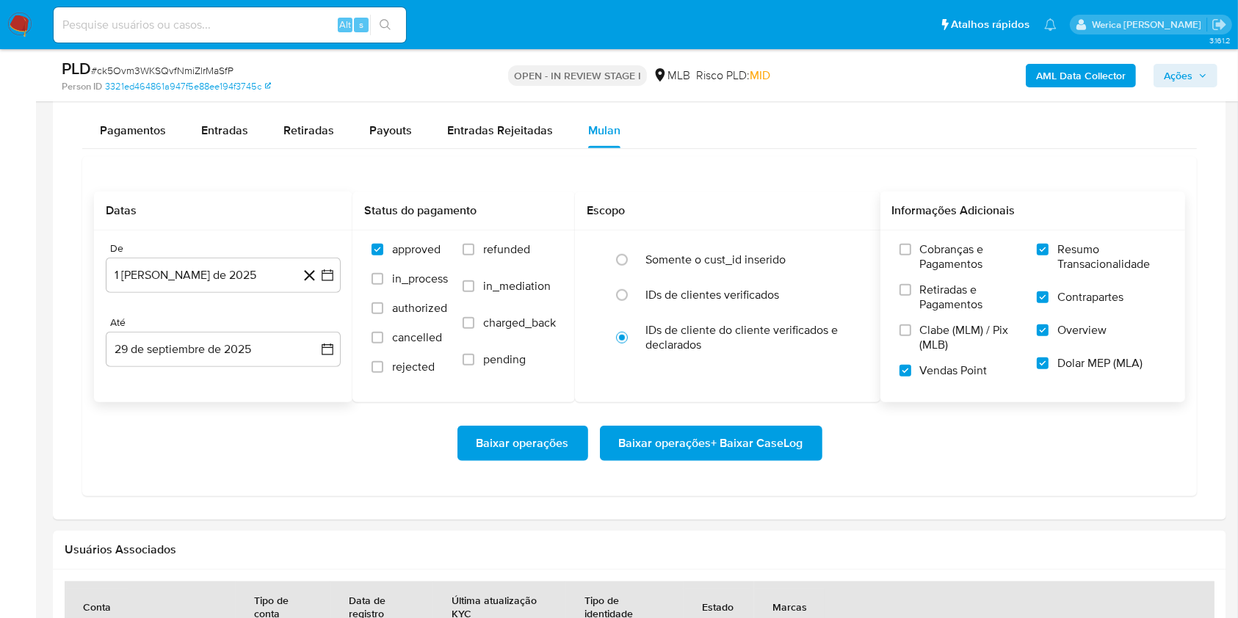
click at [911, 334] on input "Clabe (MLM) / Pix (MLB)" at bounding box center [906, 331] width 12 height 12
click at [920, 307] on span "Retiradas e Pagamentos" at bounding box center [971, 297] width 103 height 29
click at [911, 296] on input "Retiradas e Pagamentos" at bounding box center [906, 290] width 12 height 12
click at [920, 264] on span "Cobranças e Pagamentos" at bounding box center [971, 256] width 103 height 29
click at [911, 256] on input "Cobranças e Pagamentos" at bounding box center [906, 250] width 12 height 12
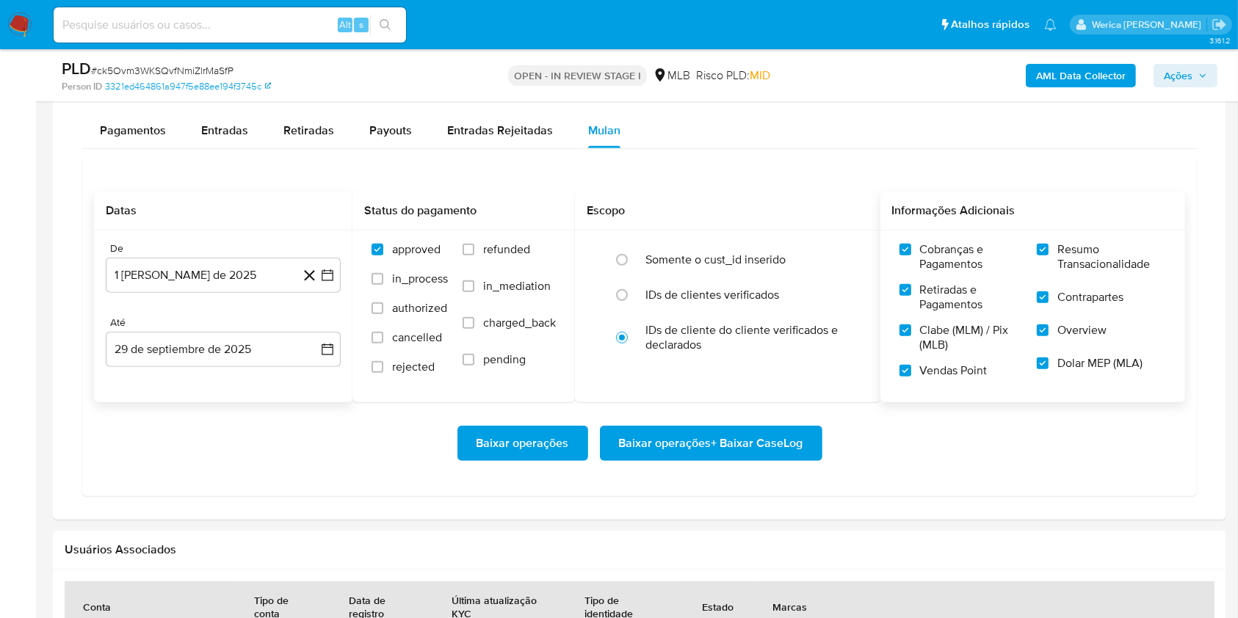
click at [758, 441] on span "Baixar operações + Baixar CaseLog" at bounding box center [711, 443] width 184 height 32
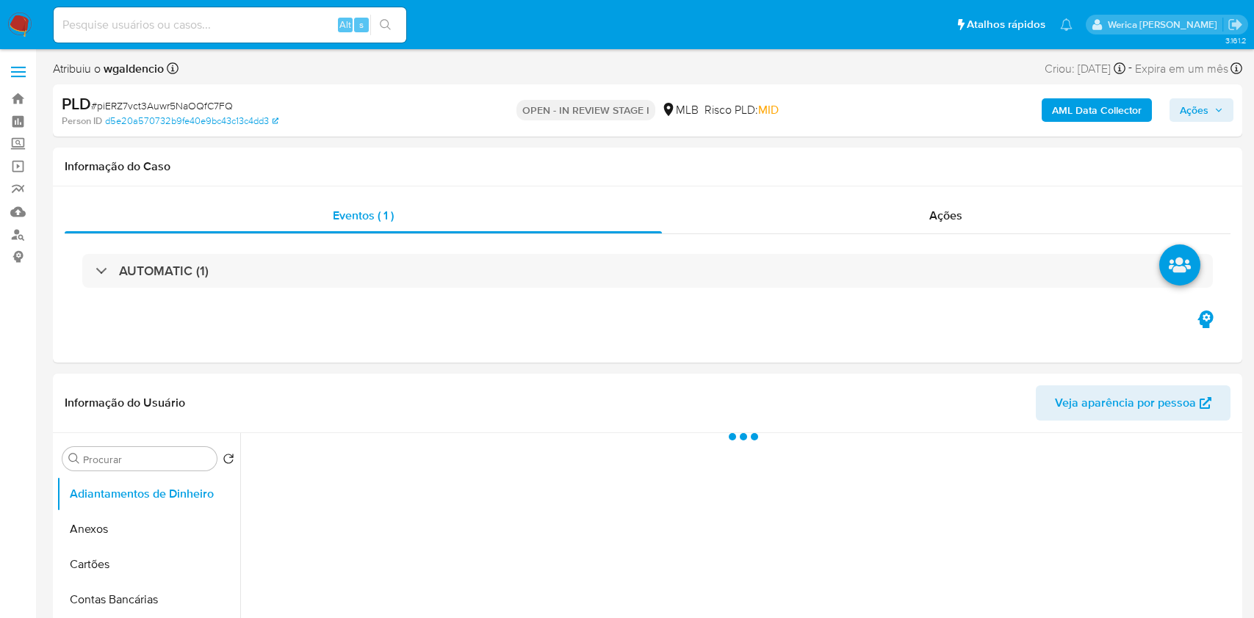
select select "10"
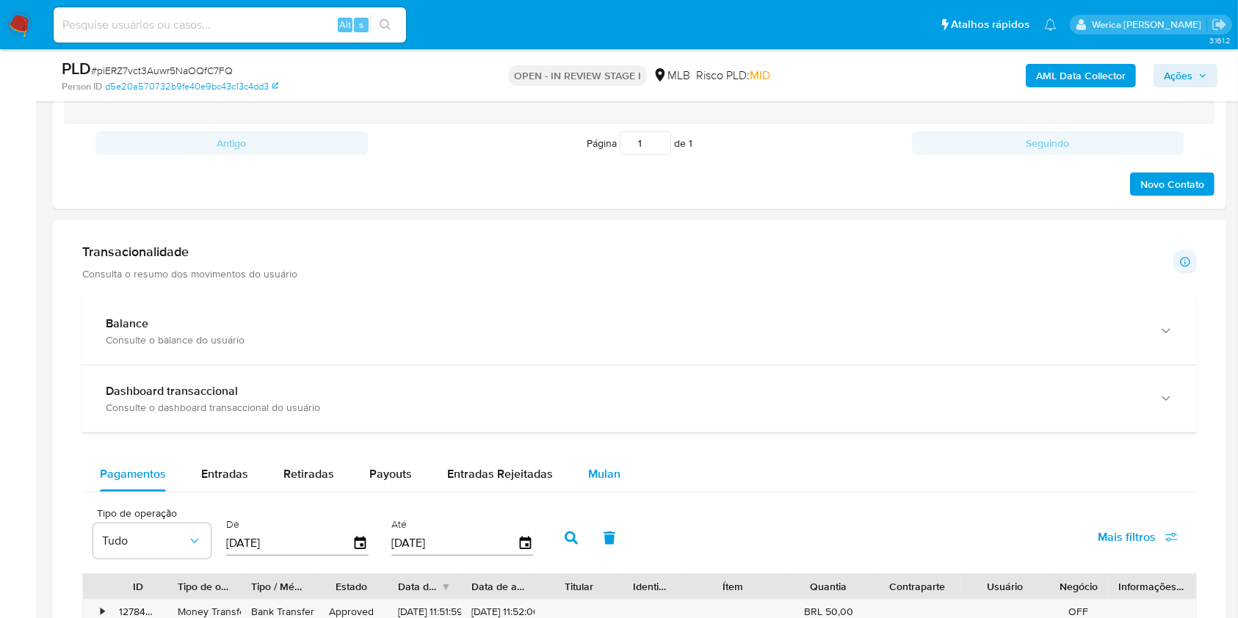
click at [588, 467] on span "Mulan" at bounding box center [604, 474] width 32 height 17
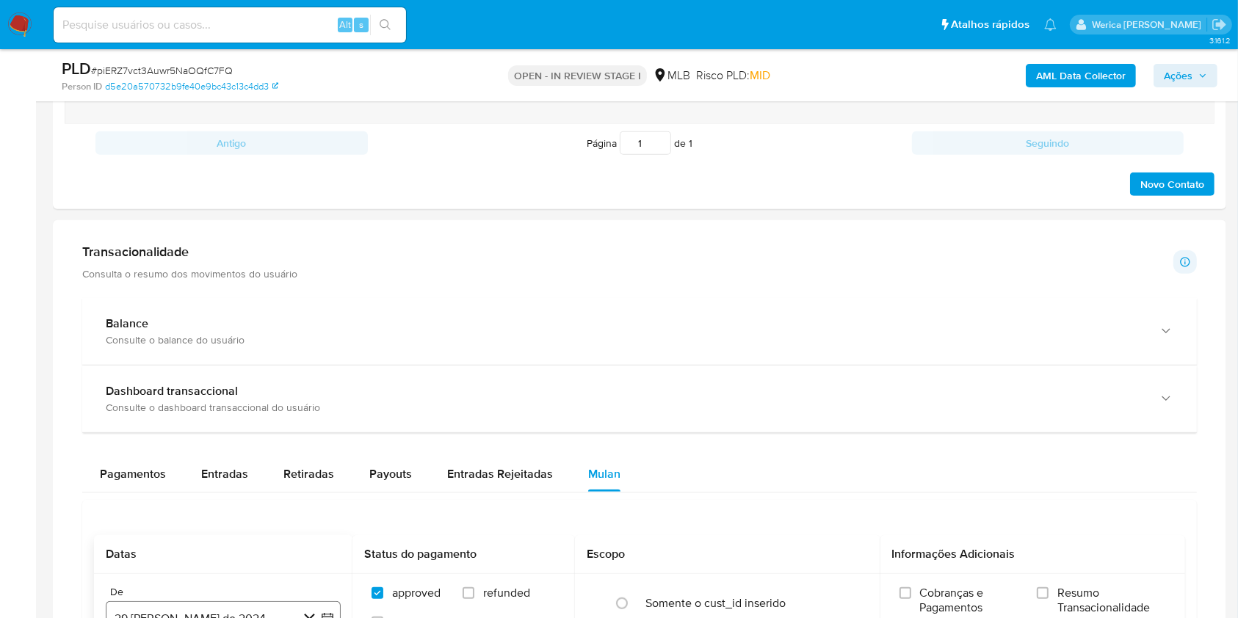
scroll to position [1175, 0]
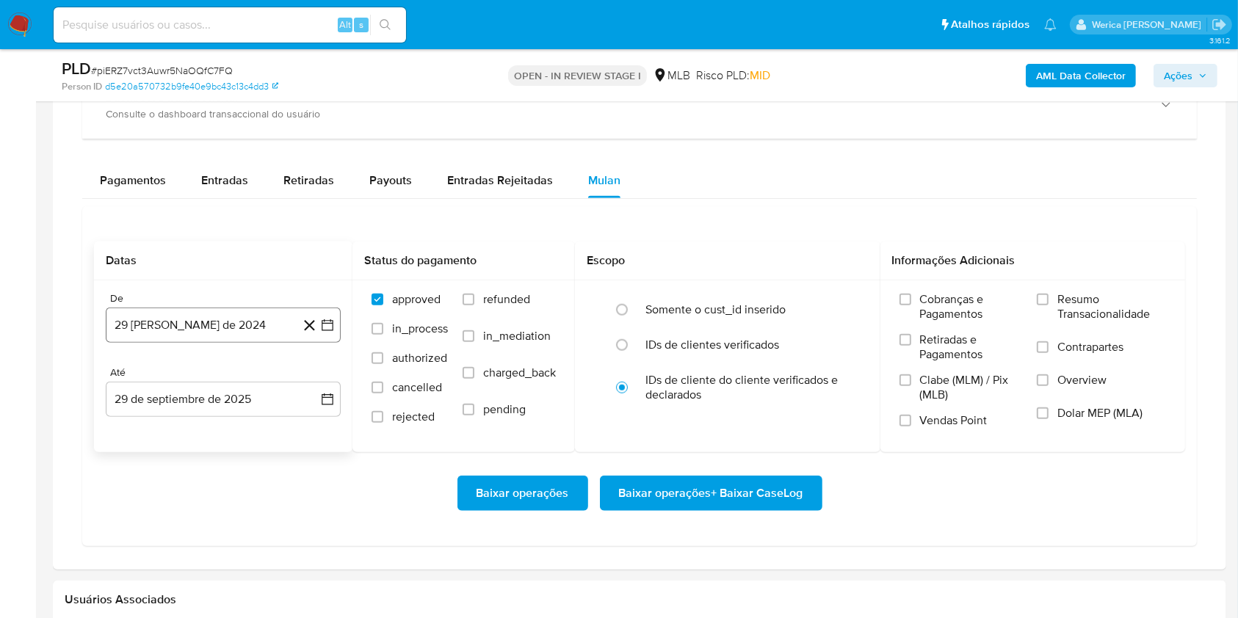
click at [235, 330] on button "29 [PERSON_NAME] de 2024" at bounding box center [223, 325] width 235 height 35
click at [234, 391] on div "agosto 2024 agosto 2024 lun lunes mar martes mié miércoles jue jueves vie viern…" at bounding box center [223, 465] width 200 height 192
click at [237, 381] on span "agosto 2024" at bounding box center [216, 378] width 67 height 15
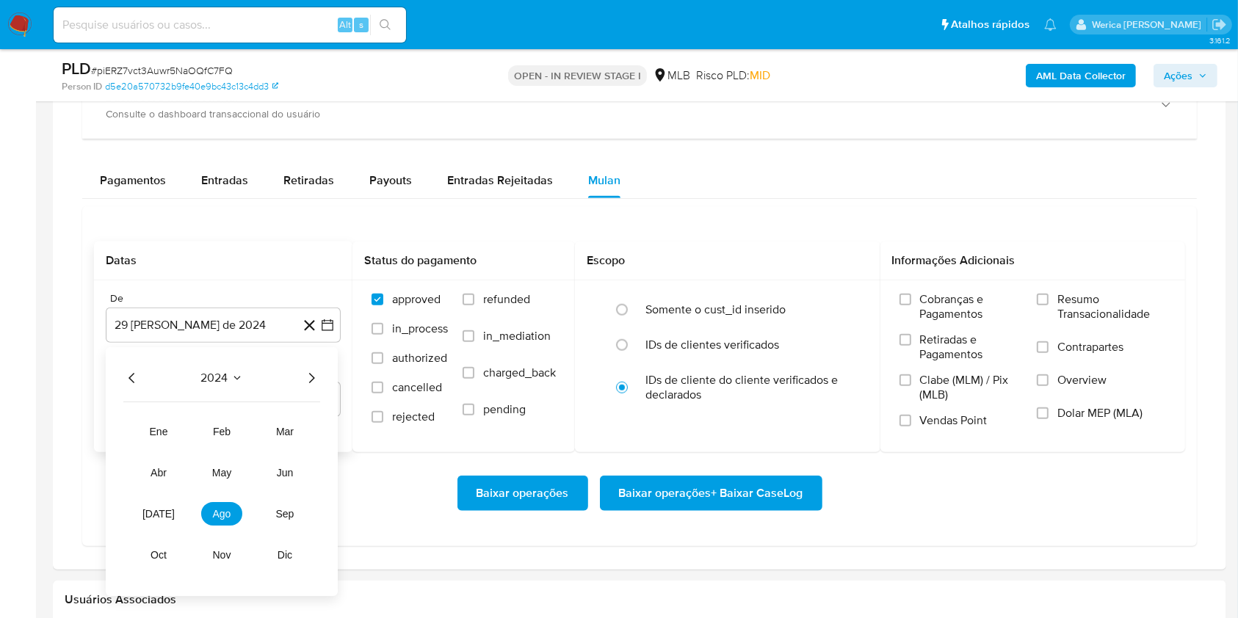
click at [304, 380] on icon "Año siguiente" at bounding box center [312, 378] width 18 height 18
click at [220, 517] on span "ago" at bounding box center [222, 514] width 18 height 12
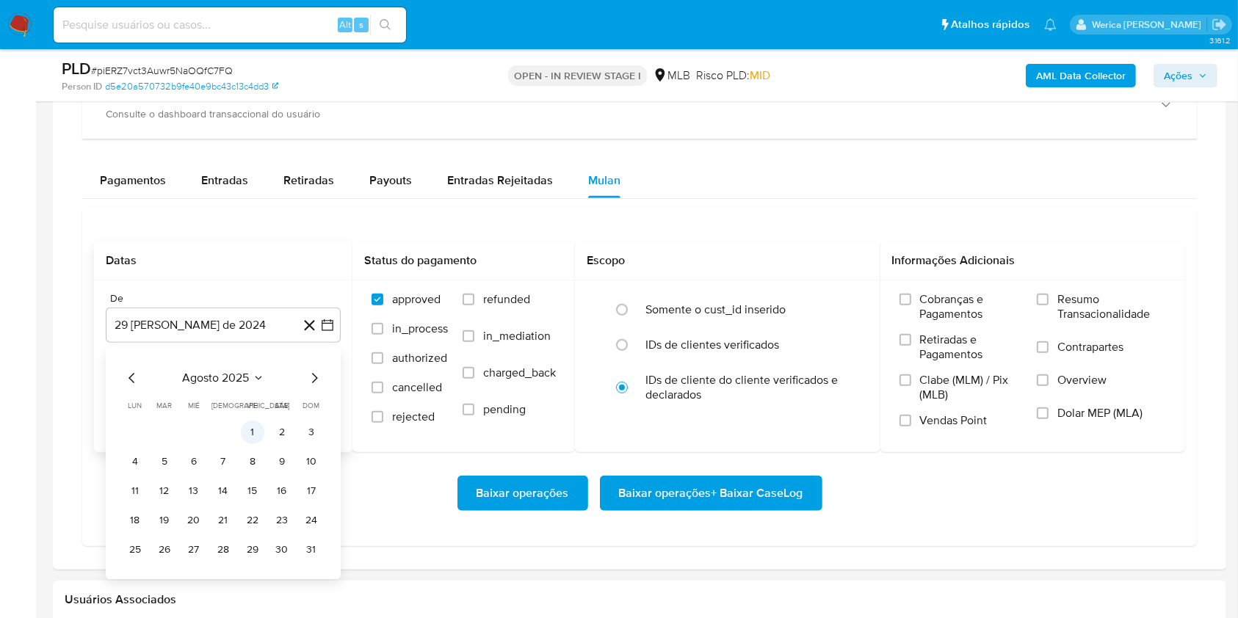
click at [244, 427] on button "1" at bounding box center [253, 433] width 24 height 24
click at [975, 318] on span "Cobranças e Pagamentos" at bounding box center [971, 306] width 103 height 29
click at [911, 306] on input "Cobranças e Pagamentos" at bounding box center [906, 300] width 12 height 12
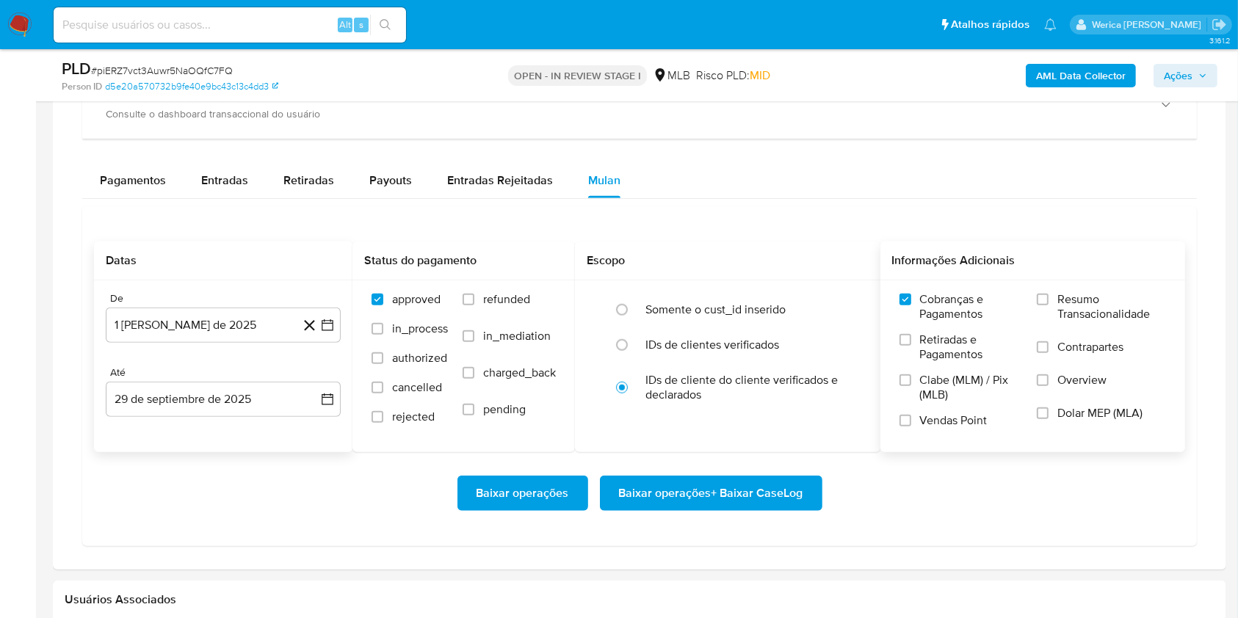
click at [950, 385] on span "Clabe (MLM) / Pix (MLB)" at bounding box center [971, 387] width 103 height 29
click at [911, 385] on input "Clabe (MLM) / Pix (MLB)" at bounding box center [906, 381] width 12 height 12
click at [944, 431] on label "Vendas Point" at bounding box center [961, 426] width 123 height 26
click at [911, 427] on input "Vendas Point" at bounding box center [906, 421] width 12 height 12
click at [949, 354] on span "Retiradas e Pagamentos" at bounding box center [971, 347] width 103 height 29
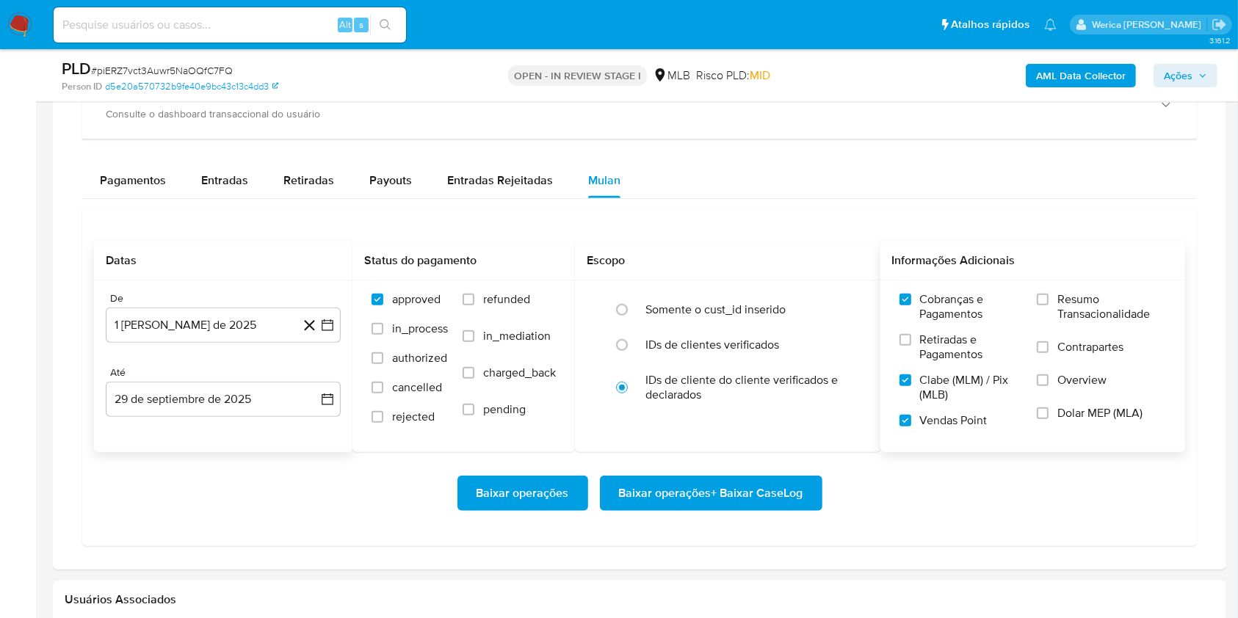
click at [911, 346] on input "Retiradas e Pagamentos" at bounding box center [906, 340] width 12 height 12
click at [1069, 355] on label "Contrapartes" at bounding box center [1101, 356] width 129 height 33
click at [1049, 353] on input "Contrapartes" at bounding box center [1043, 347] width 12 height 12
click at [1067, 396] on label "Overview" at bounding box center [1101, 389] width 129 height 33
click at [1049, 386] on input "Overview" at bounding box center [1043, 381] width 12 height 12
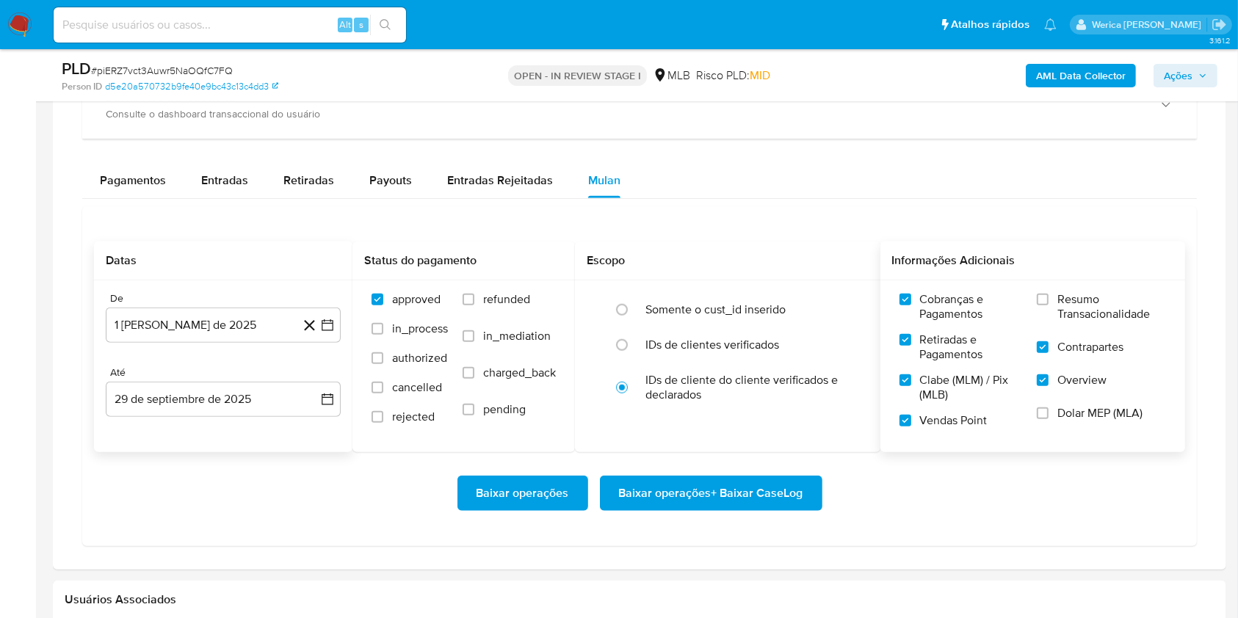
click at [1066, 424] on label "Dolar MEP (MLA)" at bounding box center [1101, 422] width 129 height 33
click at [1049, 419] on input "Dolar MEP (MLA)" at bounding box center [1043, 414] width 12 height 12
click at [1085, 320] on span "Resumo Transacionalidade" at bounding box center [1112, 306] width 109 height 29
click at [1049, 306] on input "Resumo Transacionalidade" at bounding box center [1043, 300] width 12 height 12
click at [786, 494] on span "Baixar operações + Baixar CaseLog" at bounding box center [711, 493] width 184 height 32
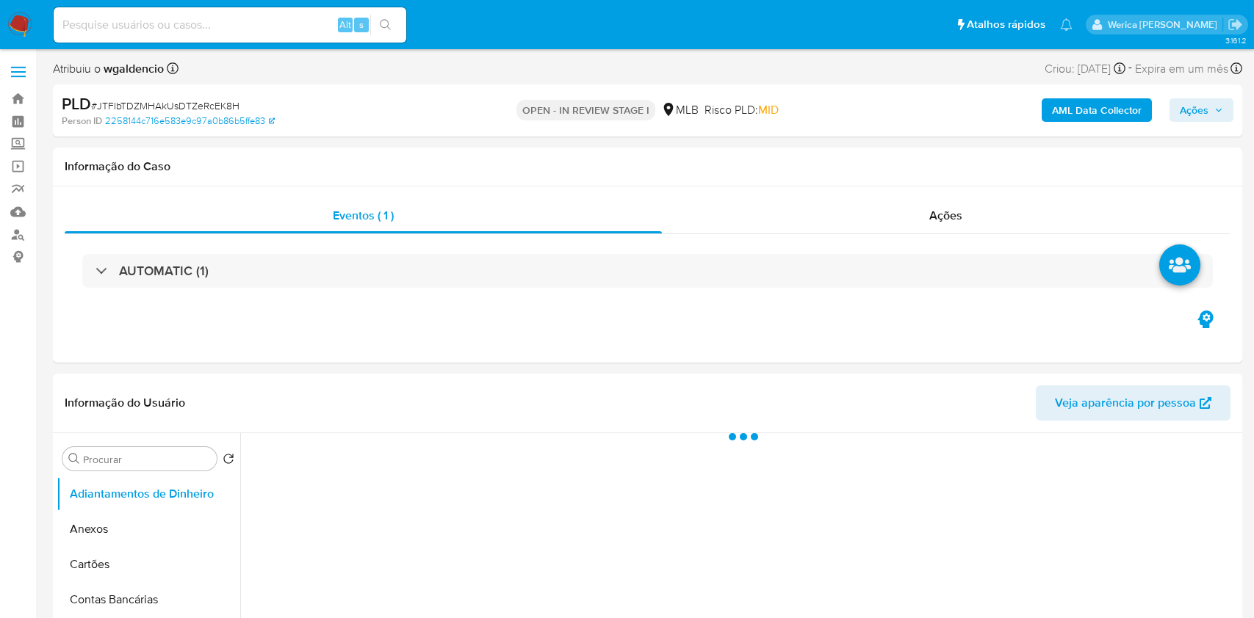
select select "10"
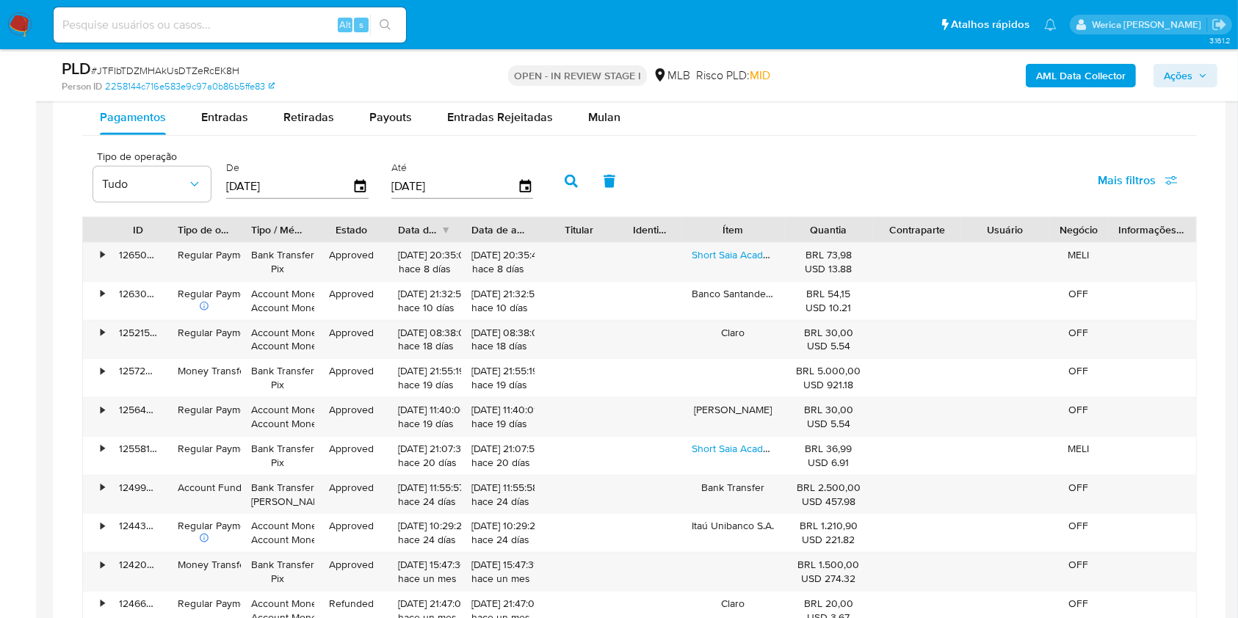
scroll to position [1077, 0]
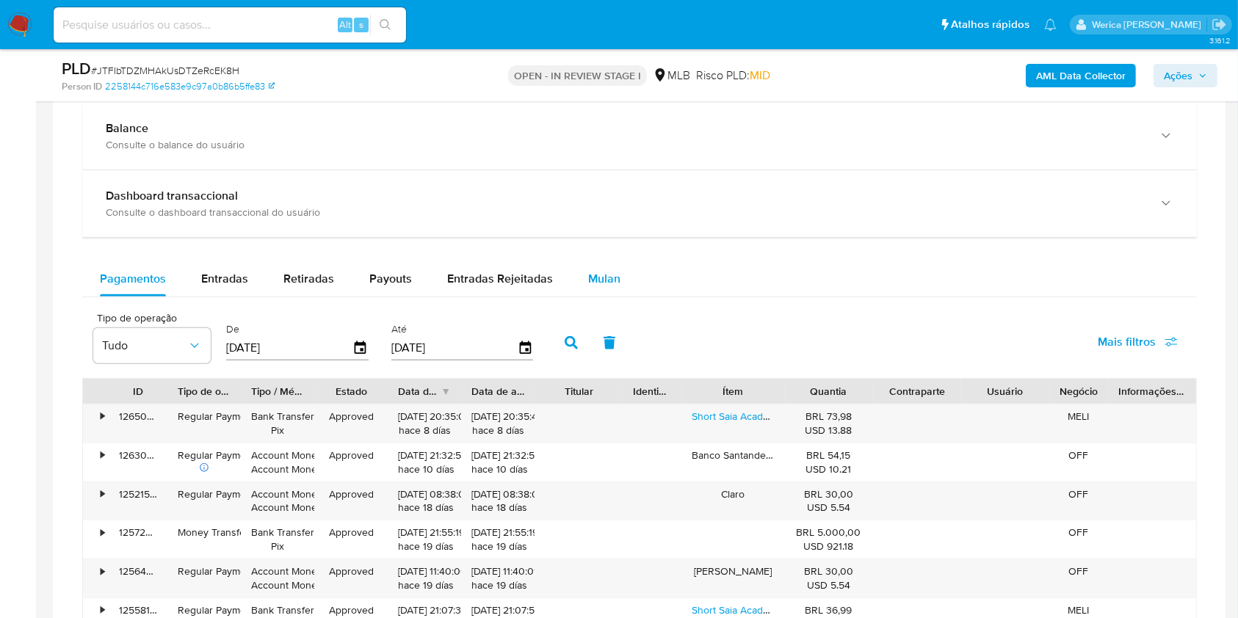
click at [599, 293] on div "Mulan" at bounding box center [604, 278] width 32 height 35
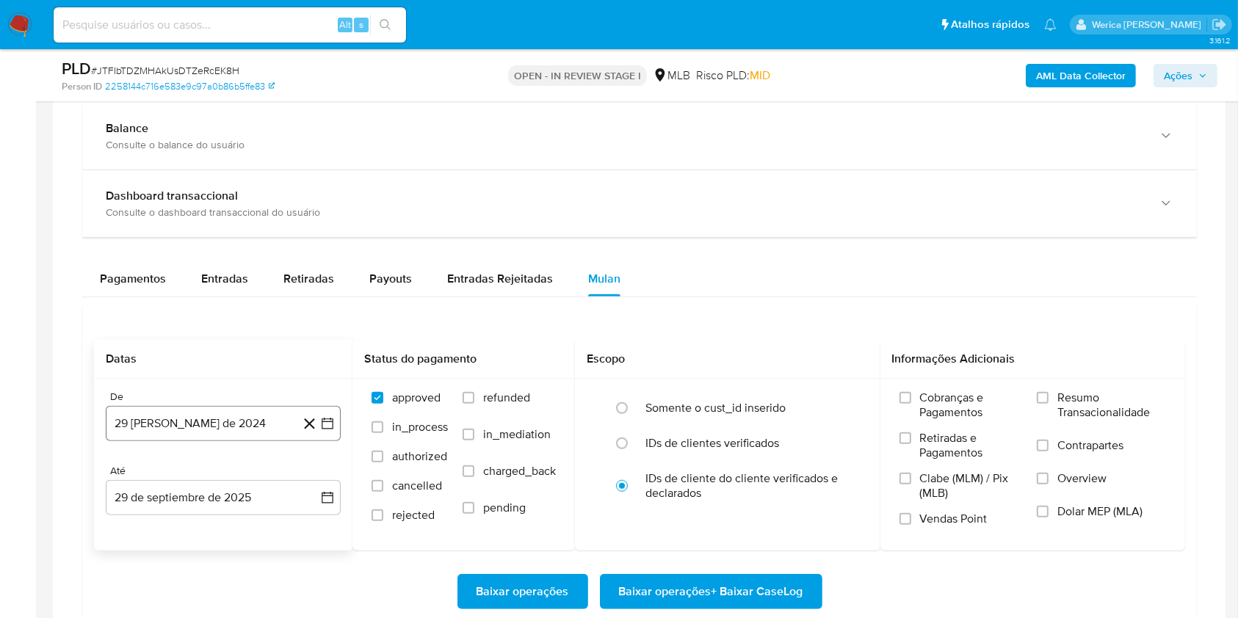
click at [245, 425] on button "29 [PERSON_NAME] de 2024" at bounding box center [223, 423] width 235 height 35
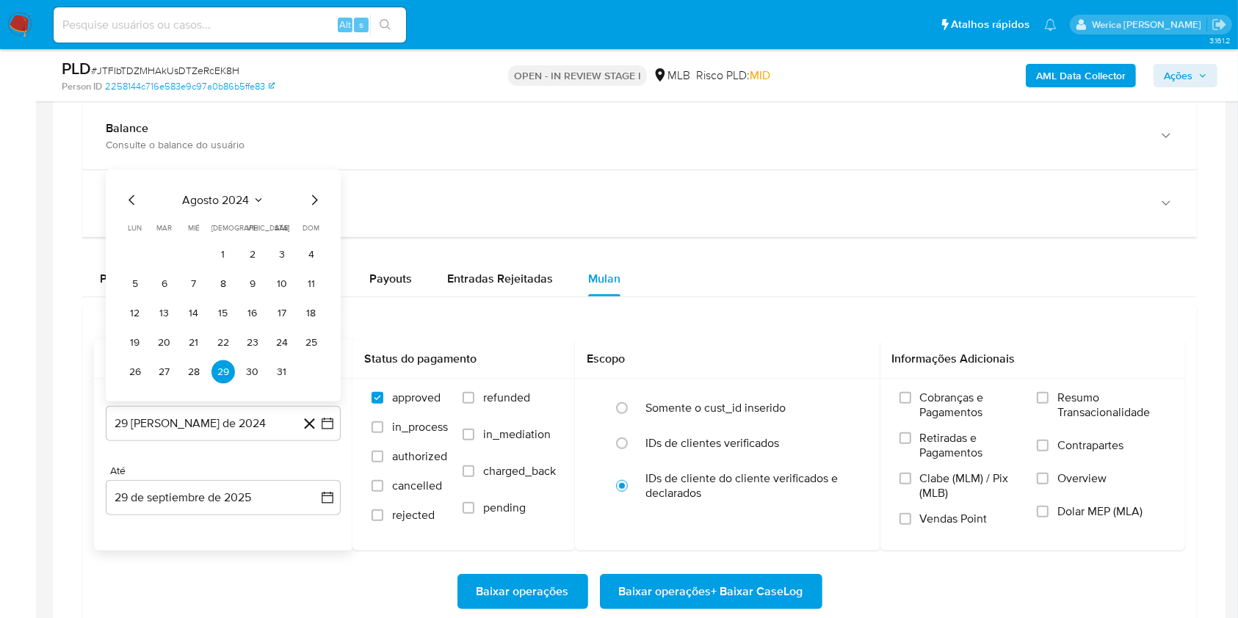
click at [236, 185] on div "agosto 2024 agosto 2024 lun lunes mar martes mié miércoles jue jueves vie viern…" at bounding box center [223, 286] width 235 height 232
click at [243, 196] on span "agosto 2024" at bounding box center [216, 200] width 67 height 15
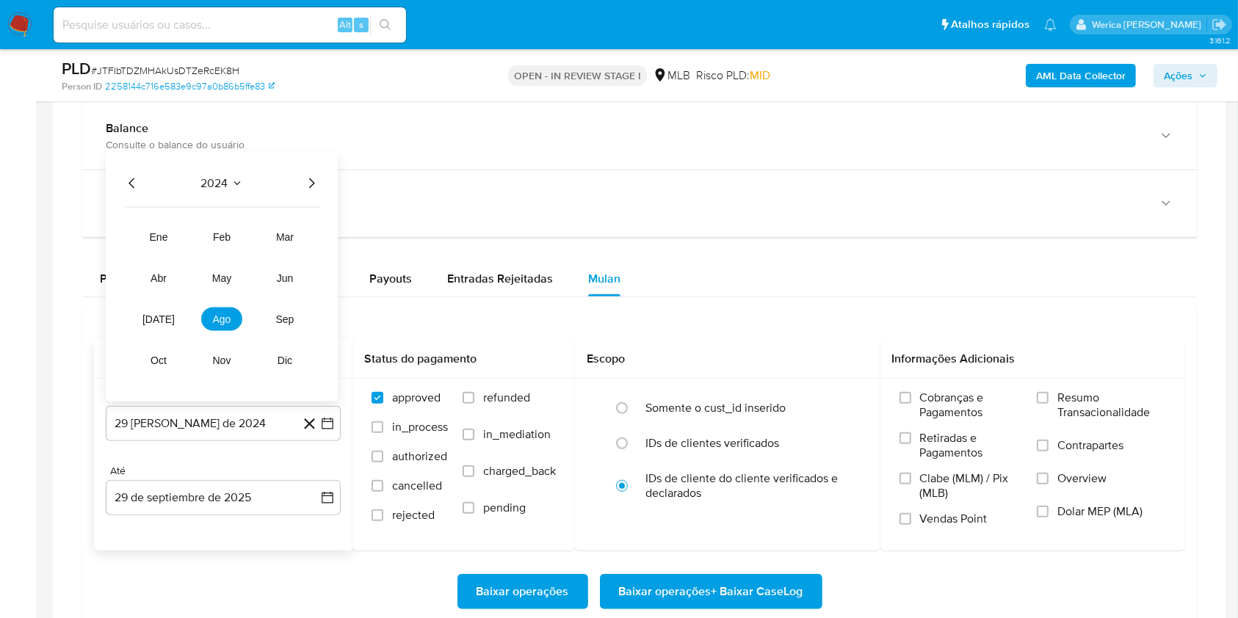
click at [305, 185] on icon "Año siguiente" at bounding box center [312, 184] width 18 height 18
click at [225, 317] on span "ago" at bounding box center [222, 320] width 18 height 12
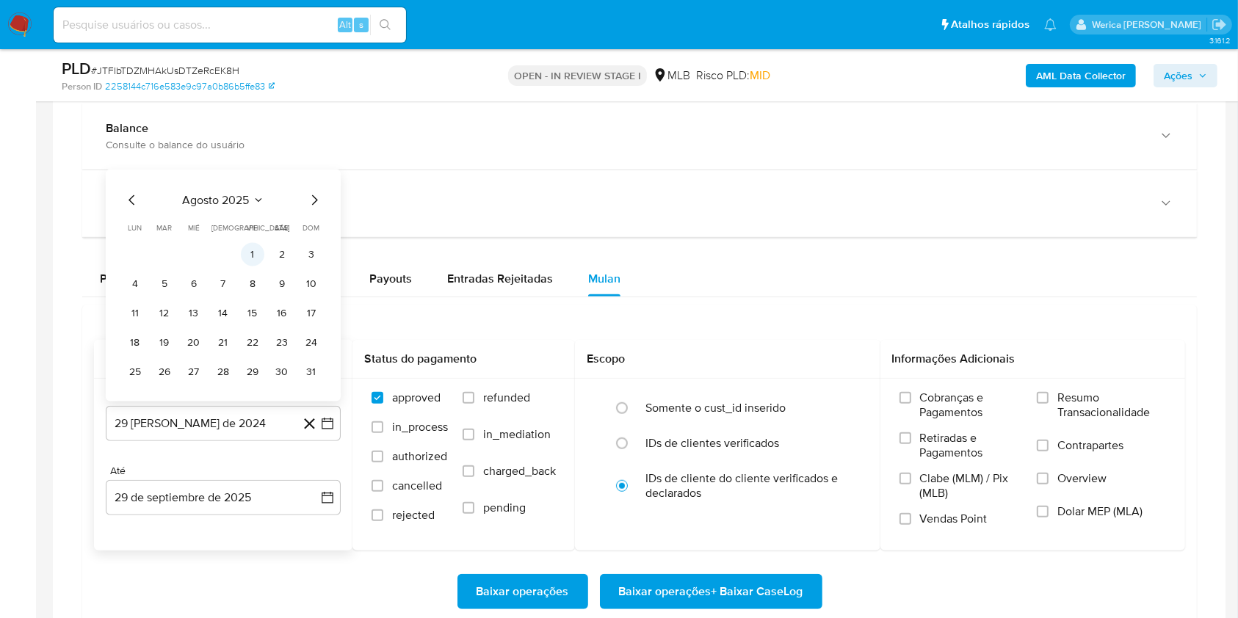
click at [261, 244] on td "1" at bounding box center [253, 255] width 24 height 24
click at [259, 246] on button "1" at bounding box center [253, 255] width 24 height 24
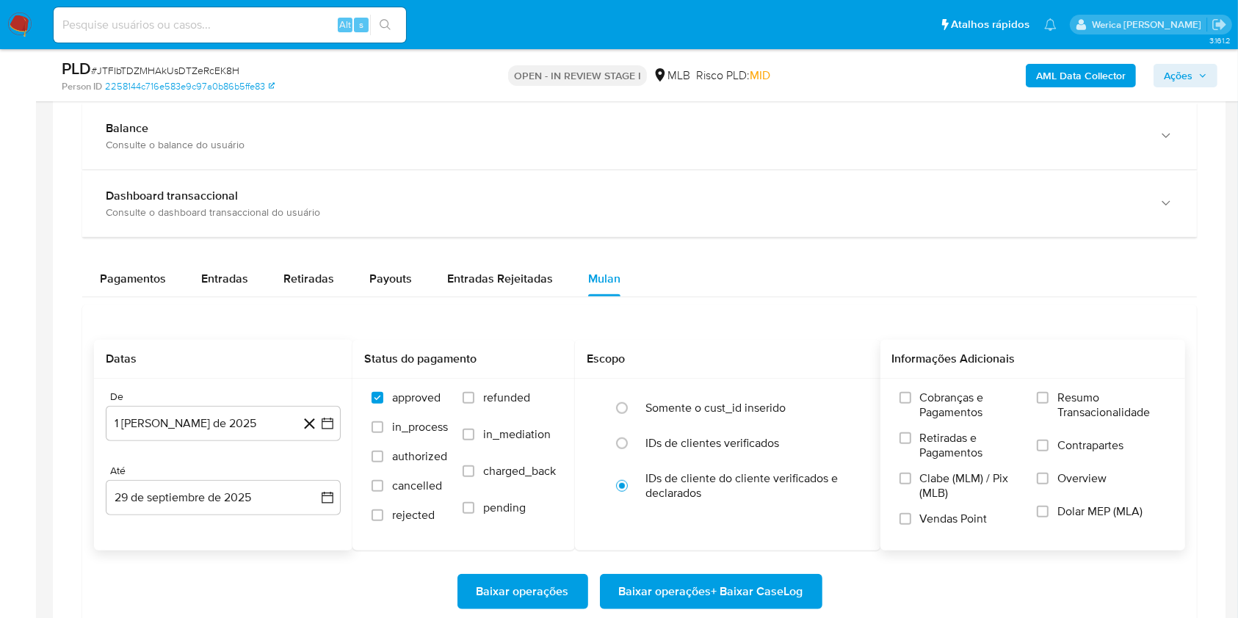
click at [922, 407] on span "Cobranças e Pagamentos" at bounding box center [971, 405] width 103 height 29
click at [911, 404] on input "Cobranças e Pagamentos" at bounding box center [906, 398] width 12 height 12
click at [929, 471] on span "Clabe (MLM) / Pix (MLB)" at bounding box center [971, 485] width 103 height 29
click at [935, 505] on label "Clabe (MLM) / Pix (MLB)" at bounding box center [961, 491] width 123 height 40
click at [911, 485] on input "Clabe (MLM) / Pix (MLB)" at bounding box center [906, 479] width 12 height 12
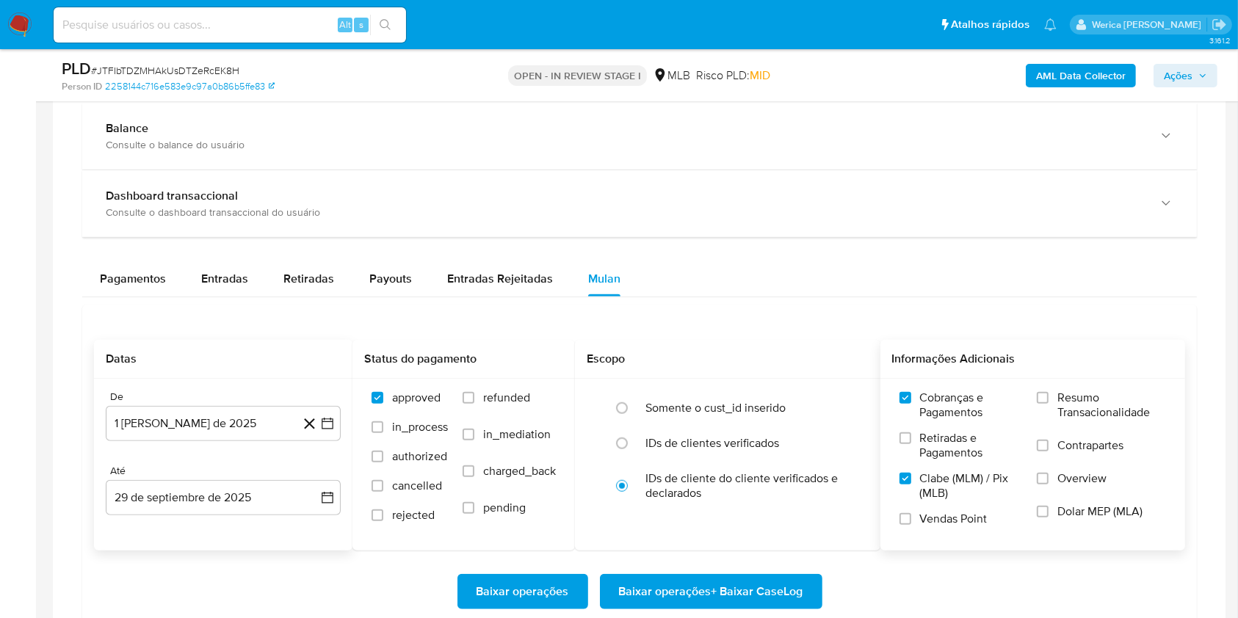
click at [940, 455] on span "Retiradas e Pagamentos" at bounding box center [971, 445] width 103 height 29
click at [911, 444] on input "Retiradas e Pagamentos" at bounding box center [906, 439] width 12 height 12
click at [940, 531] on label "Vendas Point" at bounding box center [961, 525] width 123 height 26
click at [911, 525] on input "Vendas Point" at bounding box center [906, 519] width 12 height 12
click at [1085, 505] on span "Dolar MEP (MLA)" at bounding box center [1100, 512] width 85 height 15
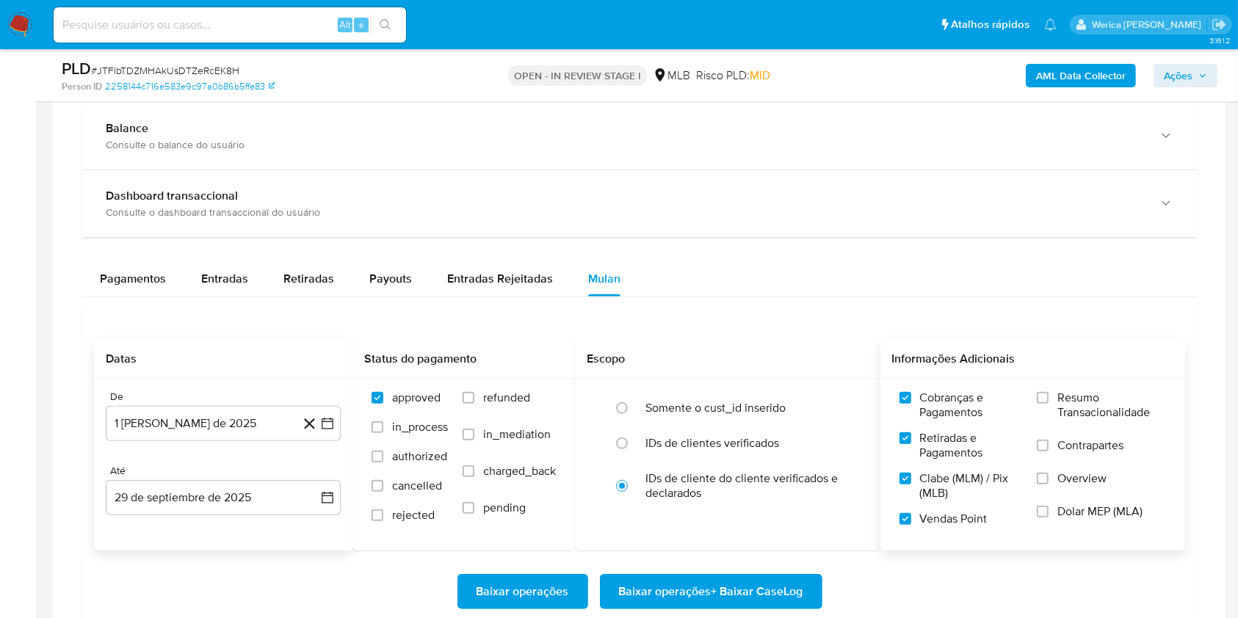
click at [1049, 506] on input "Dolar MEP (MLA)" at bounding box center [1043, 512] width 12 height 12
click at [1081, 479] on span "Overview" at bounding box center [1082, 478] width 49 height 15
click at [1049, 479] on input "Overview" at bounding box center [1043, 479] width 12 height 12
click at [1074, 438] on span "Contrapartes" at bounding box center [1091, 445] width 66 height 15
click at [1049, 440] on input "Contrapartes" at bounding box center [1043, 446] width 12 height 12
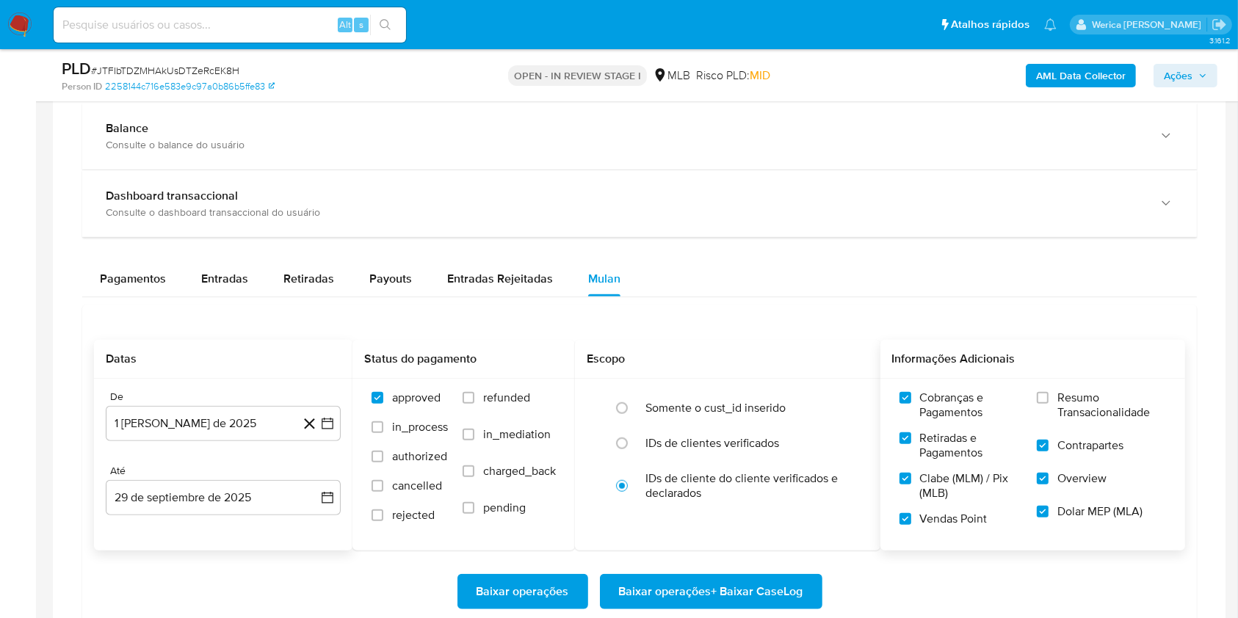
click at [1071, 402] on span "Resumo Transacionalidade" at bounding box center [1112, 405] width 109 height 29
click at [1049, 402] on input "Resumo Transacionalidade" at bounding box center [1043, 398] width 12 height 12
click at [799, 587] on span "Baixar operações + Baixar CaseLog" at bounding box center [711, 592] width 184 height 32
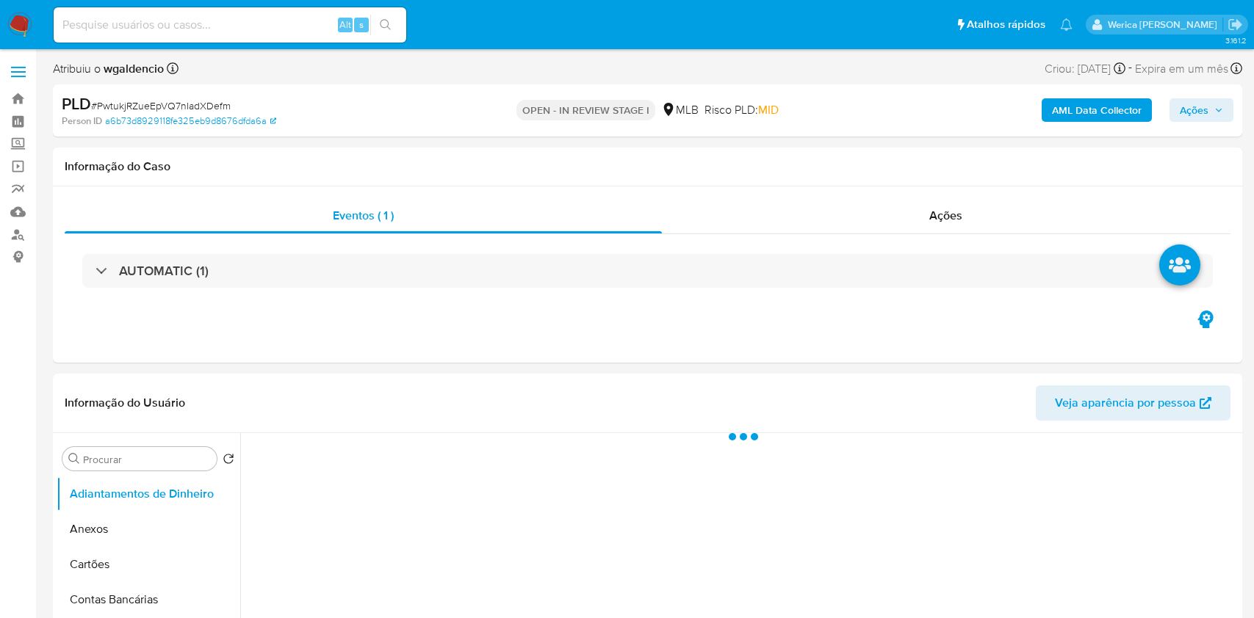
select select "10"
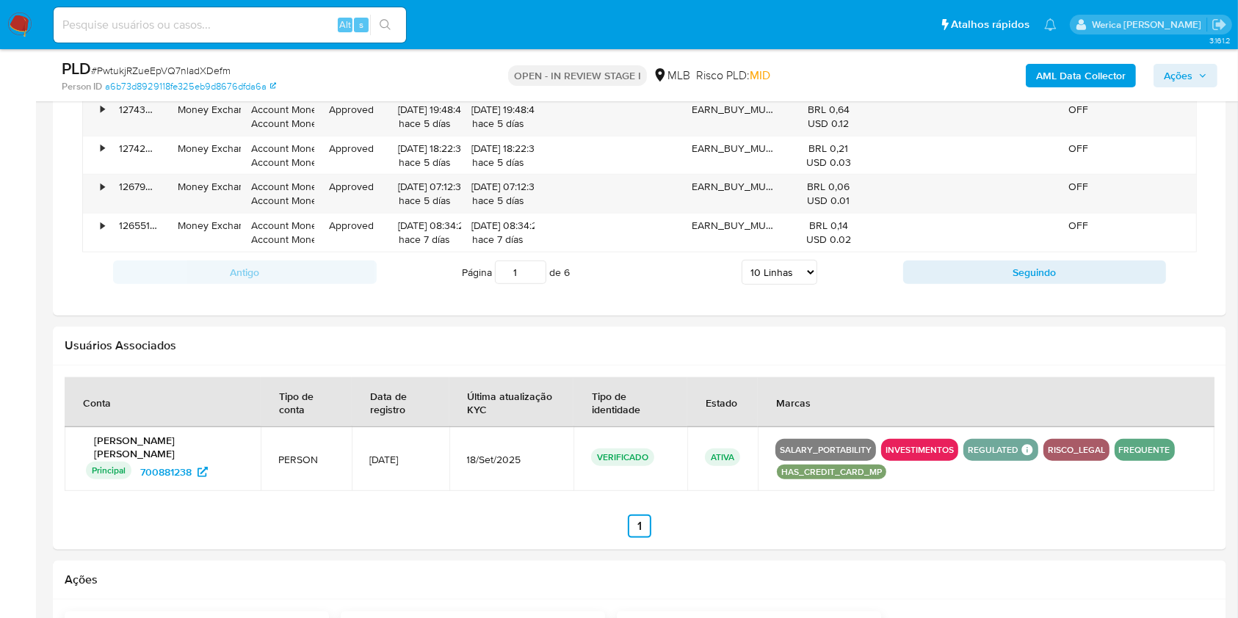
scroll to position [979, 0]
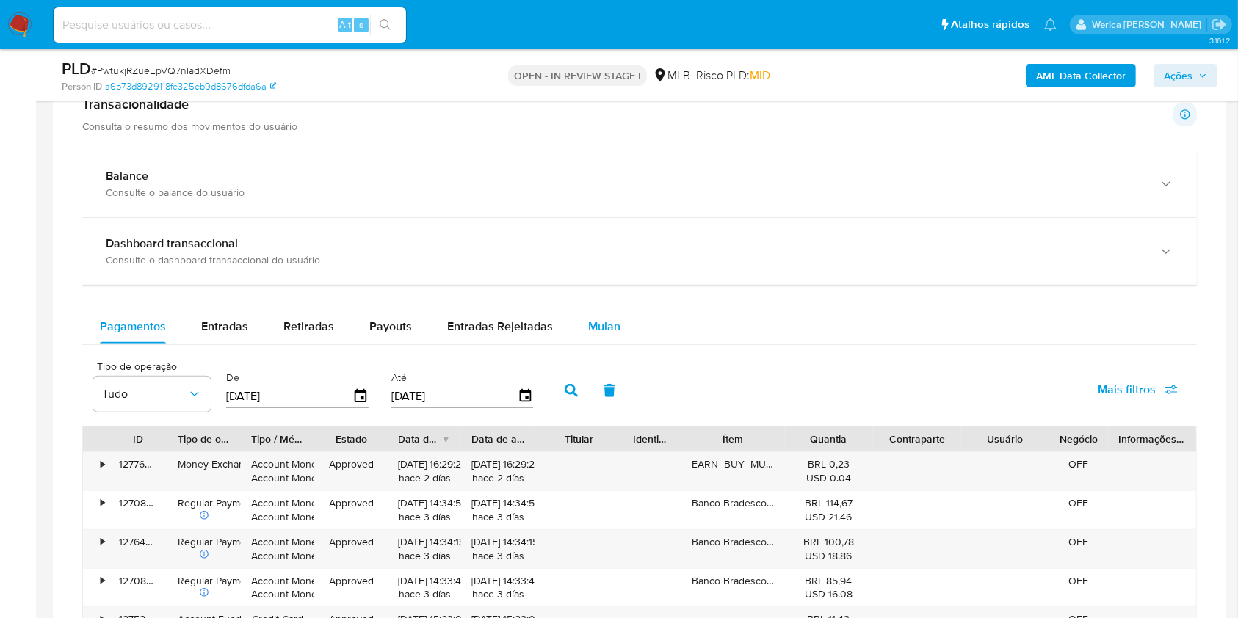
click at [594, 326] on span "Mulan" at bounding box center [604, 326] width 32 height 17
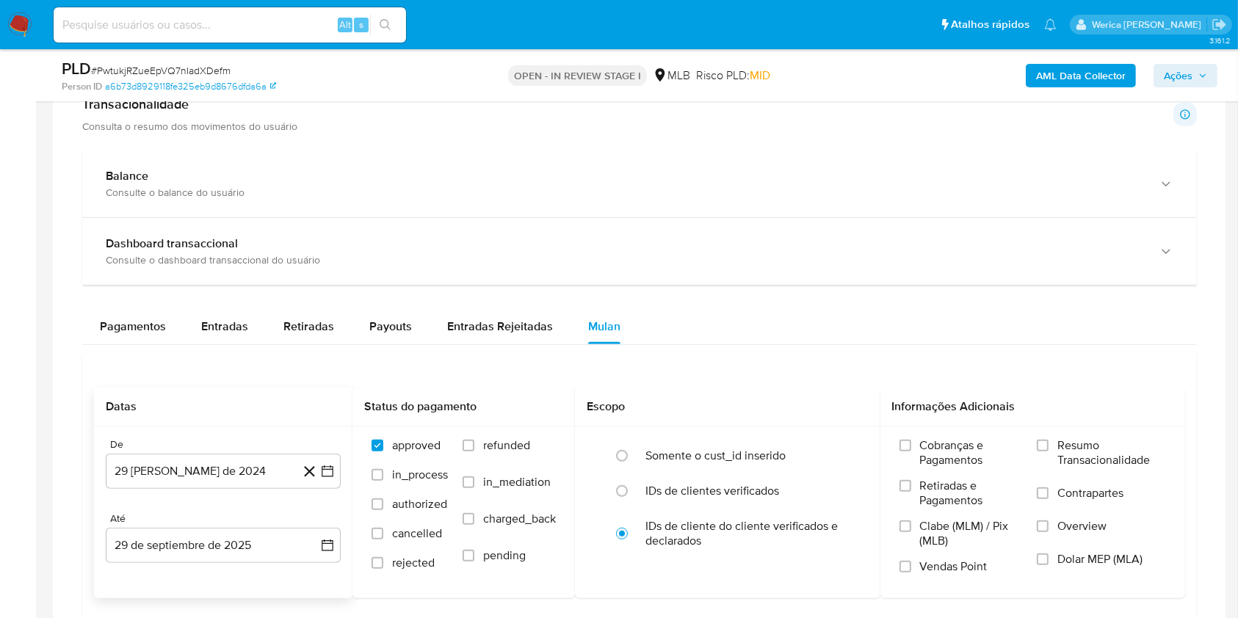
click at [300, 478] on icon at bounding box center [309, 472] width 18 height 18
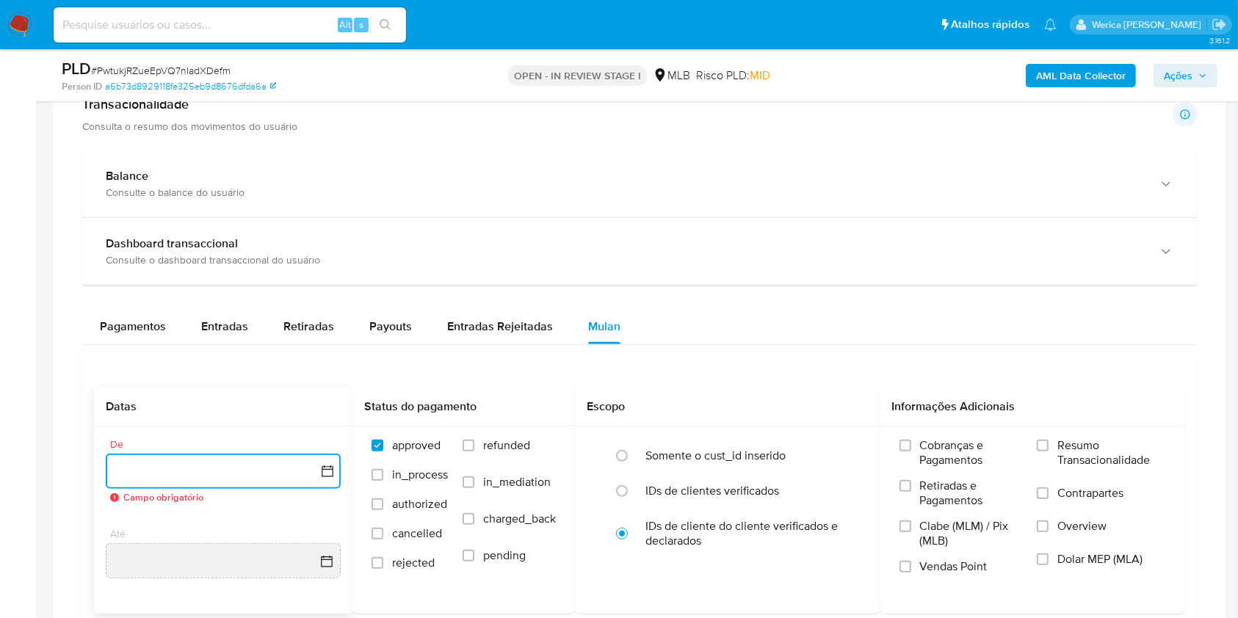
click at [176, 473] on button "button" at bounding box center [223, 471] width 235 height 35
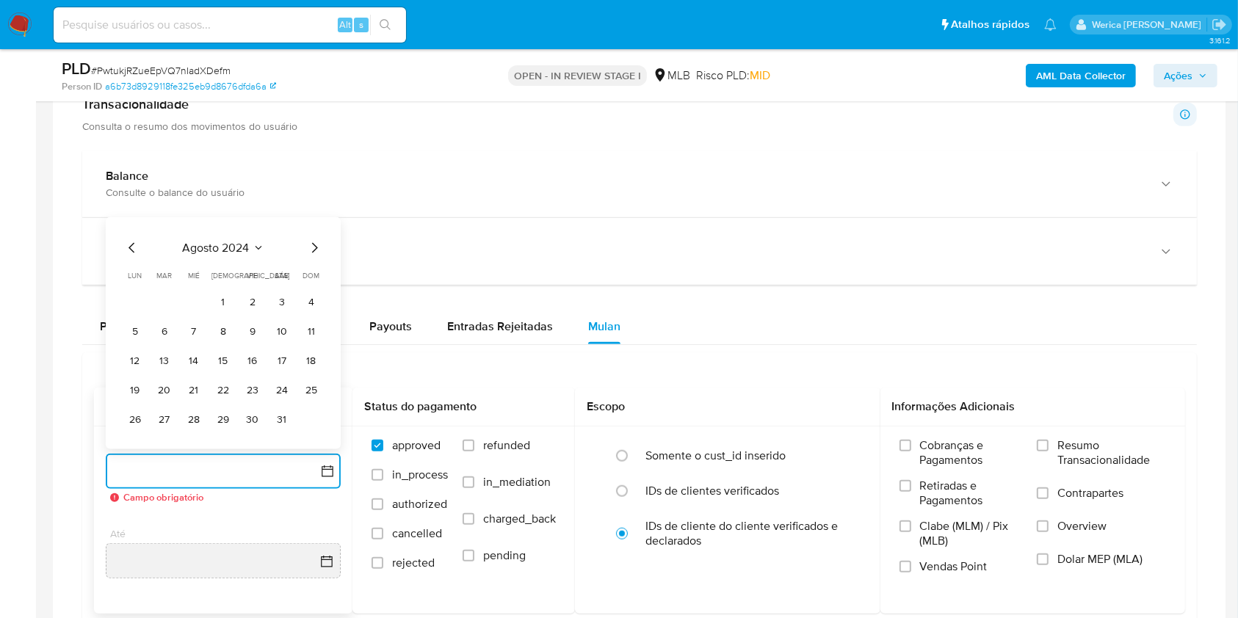
click at [218, 255] on span "agosto 2024" at bounding box center [216, 248] width 67 height 15
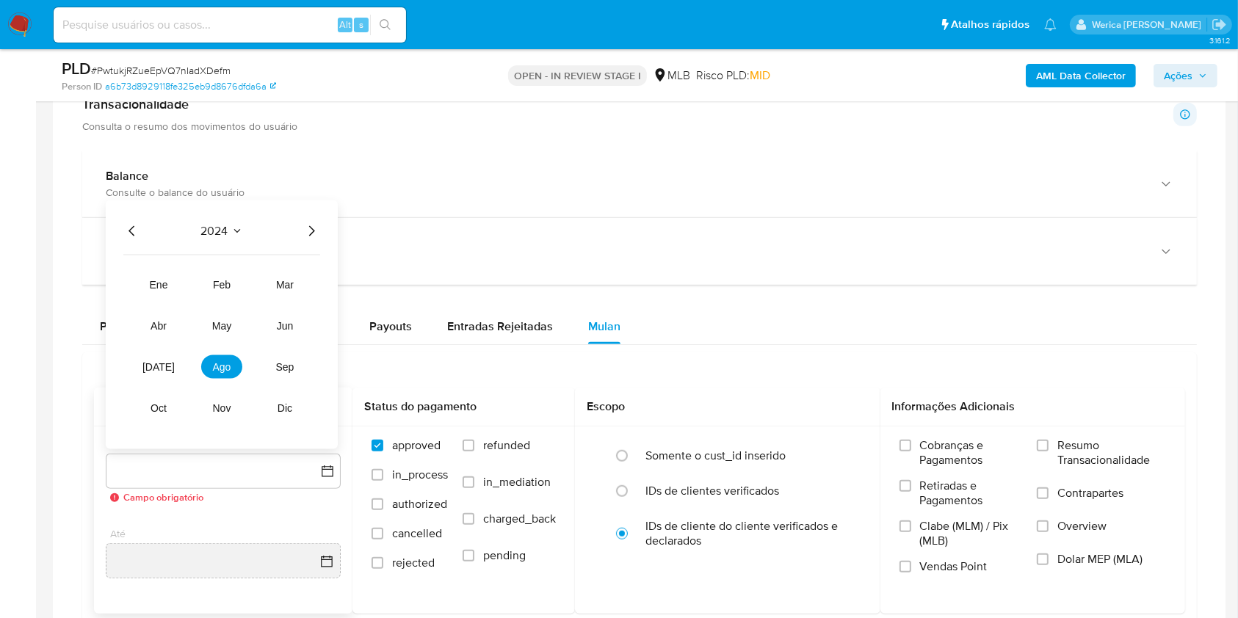
click at [314, 232] on icon "Año siguiente" at bounding box center [312, 232] width 18 height 18
click at [218, 365] on span "ago" at bounding box center [222, 367] width 18 height 12
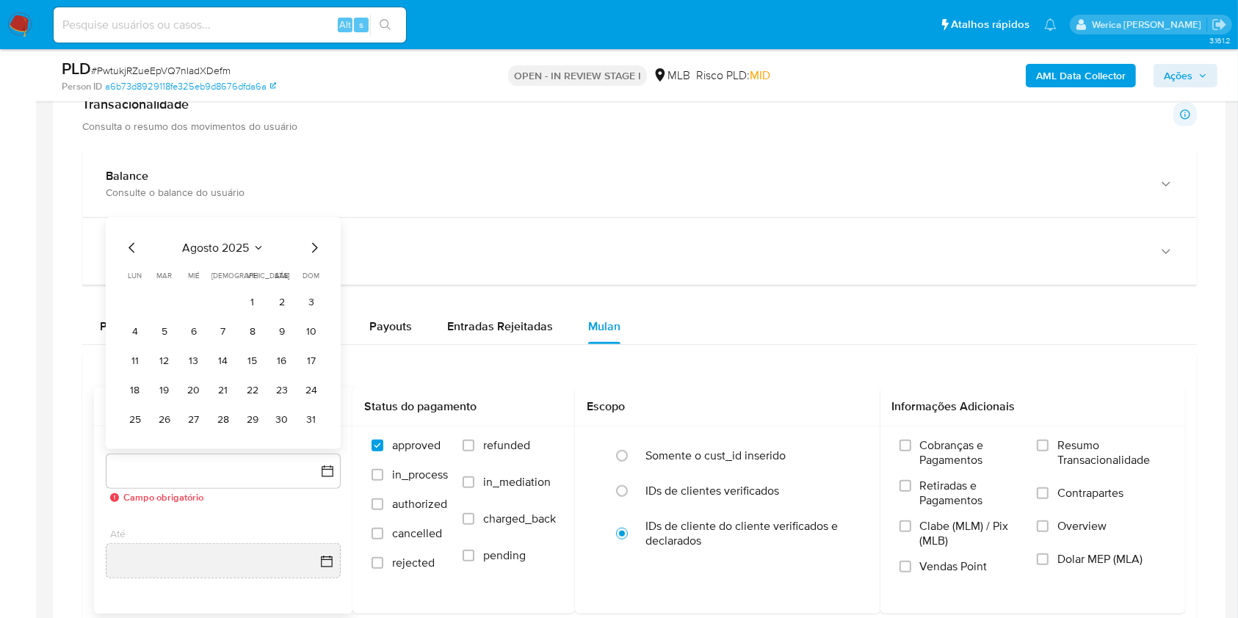
click at [236, 293] on tr "1 2 3" at bounding box center [223, 303] width 200 height 24
drag, startPoint x: 218, startPoint y: 365, endPoint x: 248, endPoint y: 298, distance: 73.3
click at [240, 296] on tr "1 2 3" at bounding box center [223, 303] width 200 height 24
click at [253, 300] on button "1" at bounding box center [253, 303] width 24 height 24
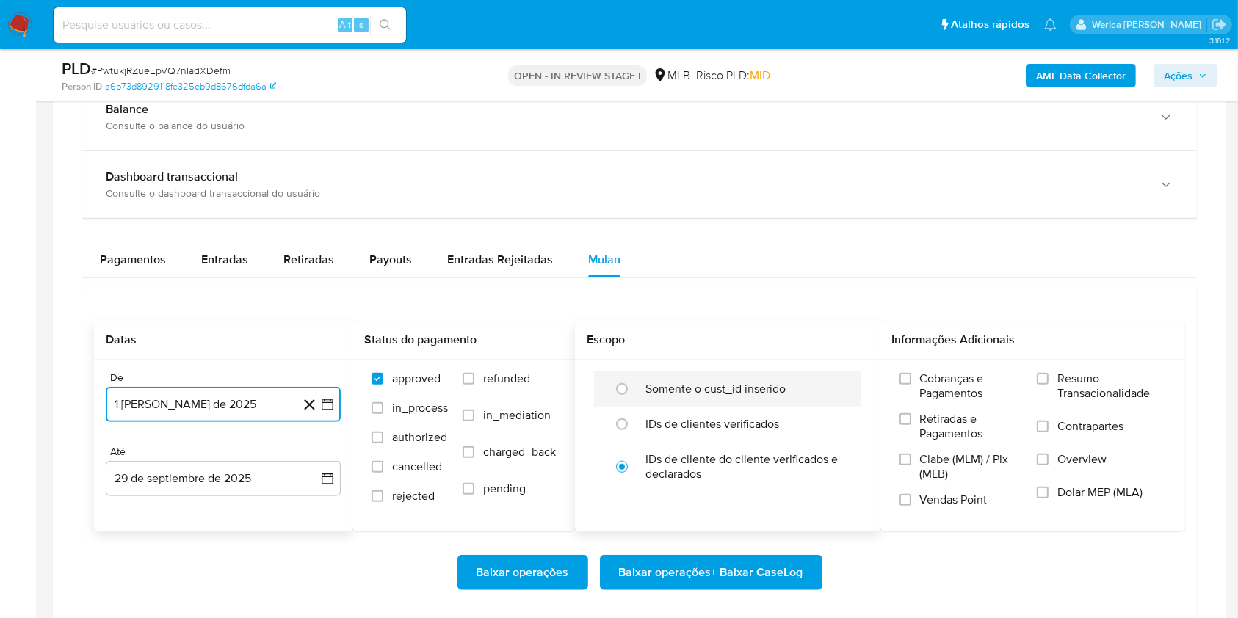
scroll to position [1077, 0]
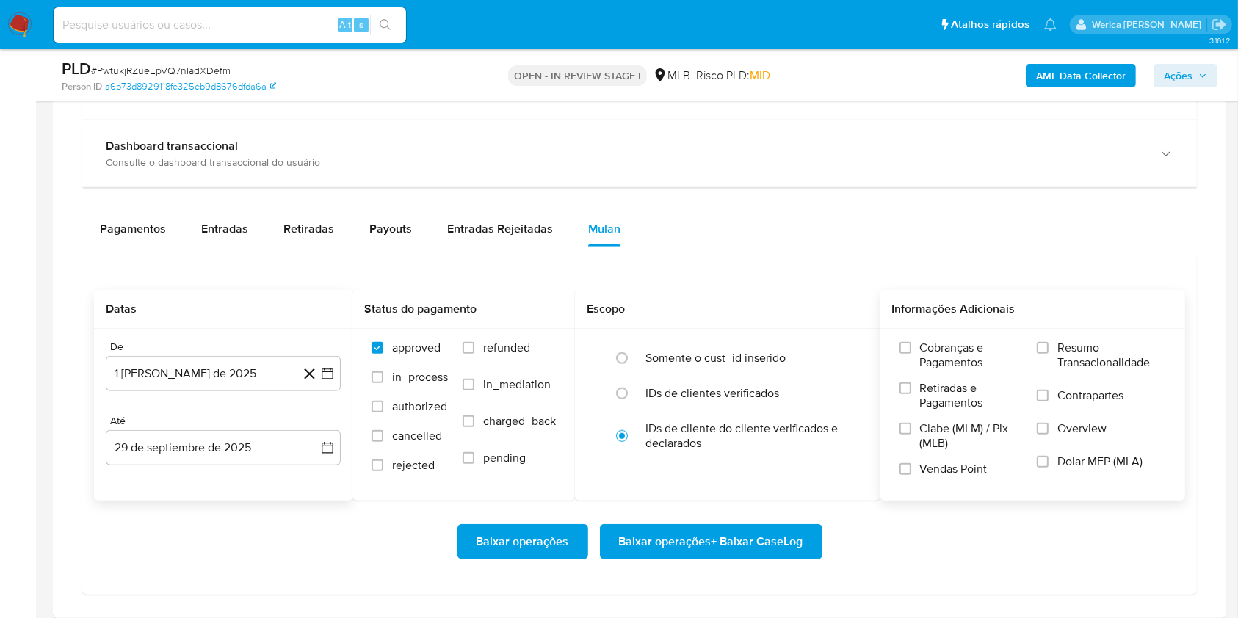
click at [962, 358] on span "Cobranças e Pagamentos" at bounding box center [971, 355] width 103 height 29
click at [911, 354] on input "Cobranças e Pagamentos" at bounding box center [906, 348] width 12 height 12
click at [966, 427] on span "Clabe (MLM) / Pix (MLB)" at bounding box center [971, 436] width 103 height 29
click at [911, 427] on input "Clabe (MLM) / Pix (MLB)" at bounding box center [906, 429] width 12 height 12
click at [955, 468] on span "Vendas Point" at bounding box center [954, 469] width 68 height 15
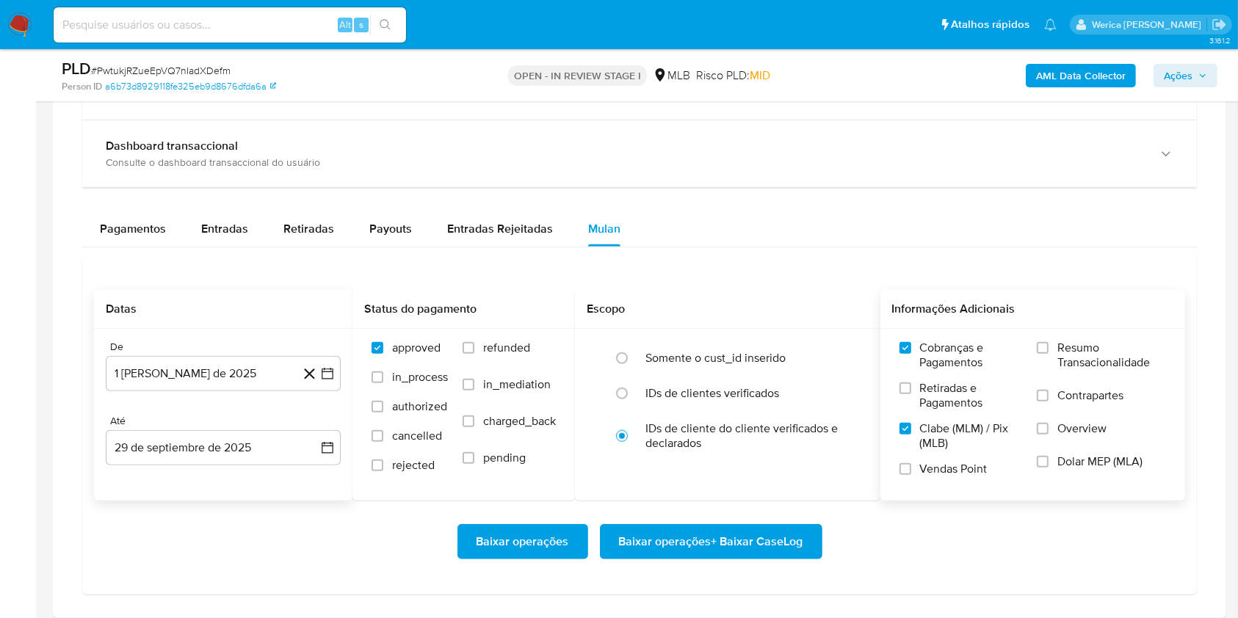
click at [911, 468] on input "Vendas Point" at bounding box center [906, 469] width 12 height 12
click at [948, 399] on span "Retiradas e Pagamentos" at bounding box center [971, 395] width 103 height 29
click at [911, 394] on input "Retiradas e Pagamentos" at bounding box center [906, 389] width 12 height 12
click at [1076, 400] on span "Contrapartes" at bounding box center [1091, 396] width 66 height 15
click at [1049, 400] on input "Contrapartes" at bounding box center [1043, 396] width 12 height 12
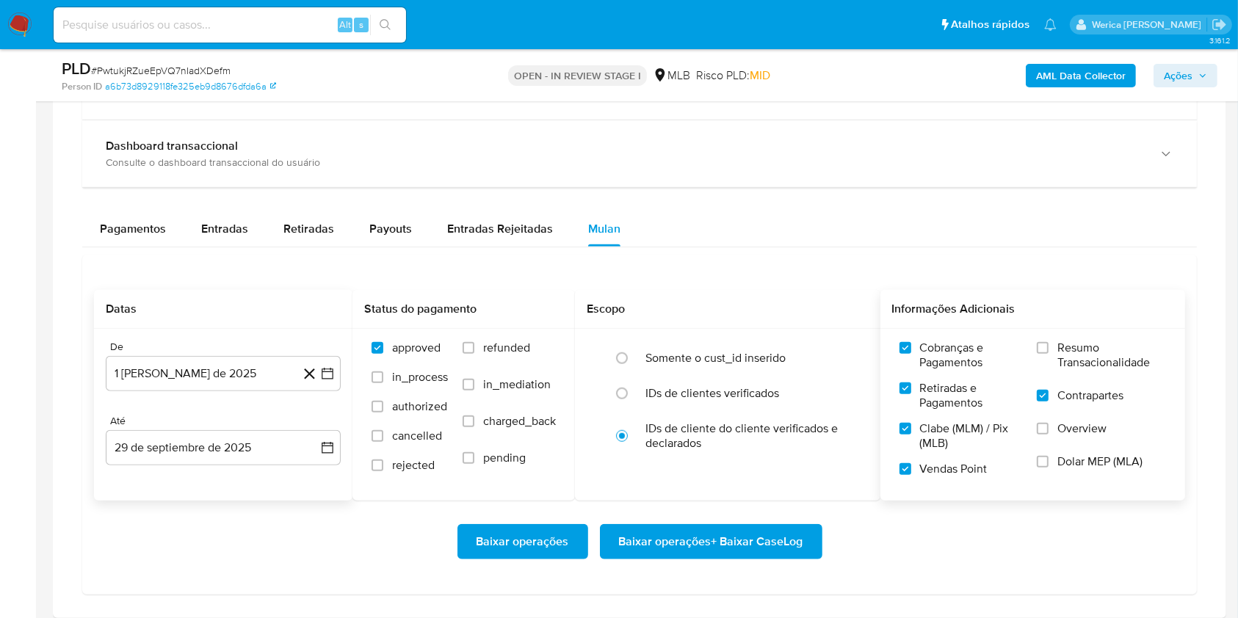
click at [1074, 455] on span "Dolar MEP (MLA)" at bounding box center [1100, 462] width 85 height 15
click at [1049, 456] on input "Dolar MEP (MLA)" at bounding box center [1043, 462] width 12 height 12
click at [1069, 496] on div "Cobranças e Pagamentos Retiradas e Pagamentos Clabe (MLM) / Pix (MLB) Vendas Po…" at bounding box center [1034, 414] width 306 height 170
click at [1064, 433] on span "Overview" at bounding box center [1082, 429] width 49 height 15
click at [1049, 433] on input "Overview" at bounding box center [1043, 429] width 12 height 12
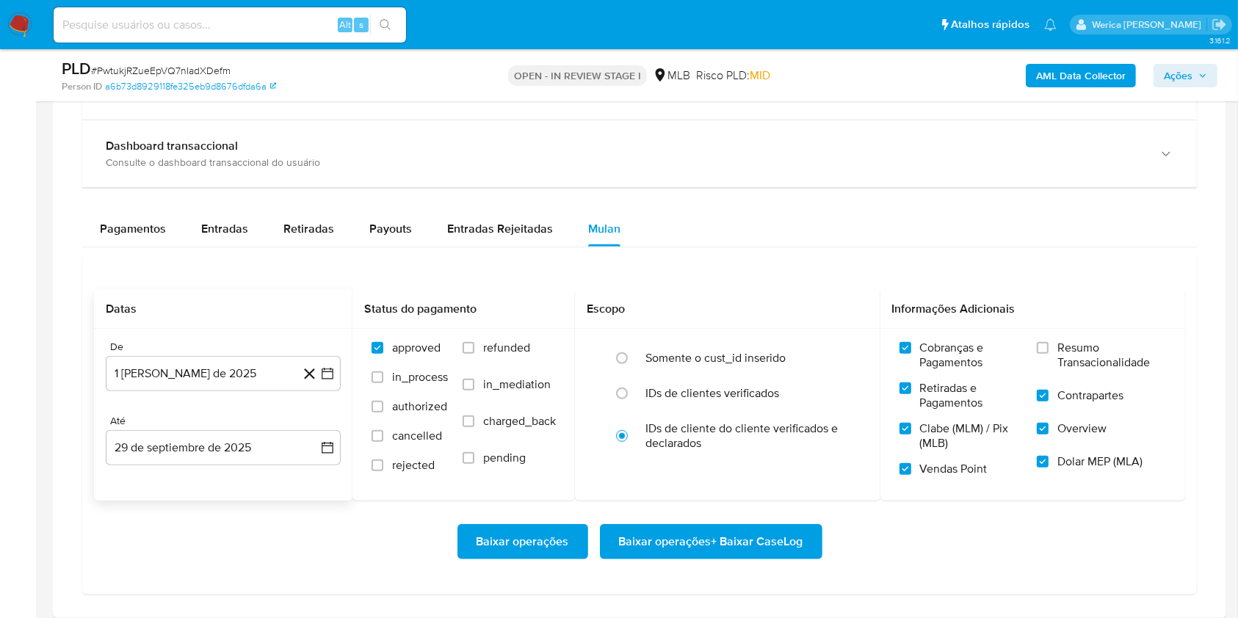
click at [1052, 384] on label "Resumo Transacionalidade" at bounding box center [1101, 365] width 129 height 48
click at [1049, 354] on input "Resumo Transacionalidade" at bounding box center [1043, 348] width 12 height 12
click at [784, 549] on span "Baixar operações + Baixar CaseLog" at bounding box center [711, 542] width 184 height 32
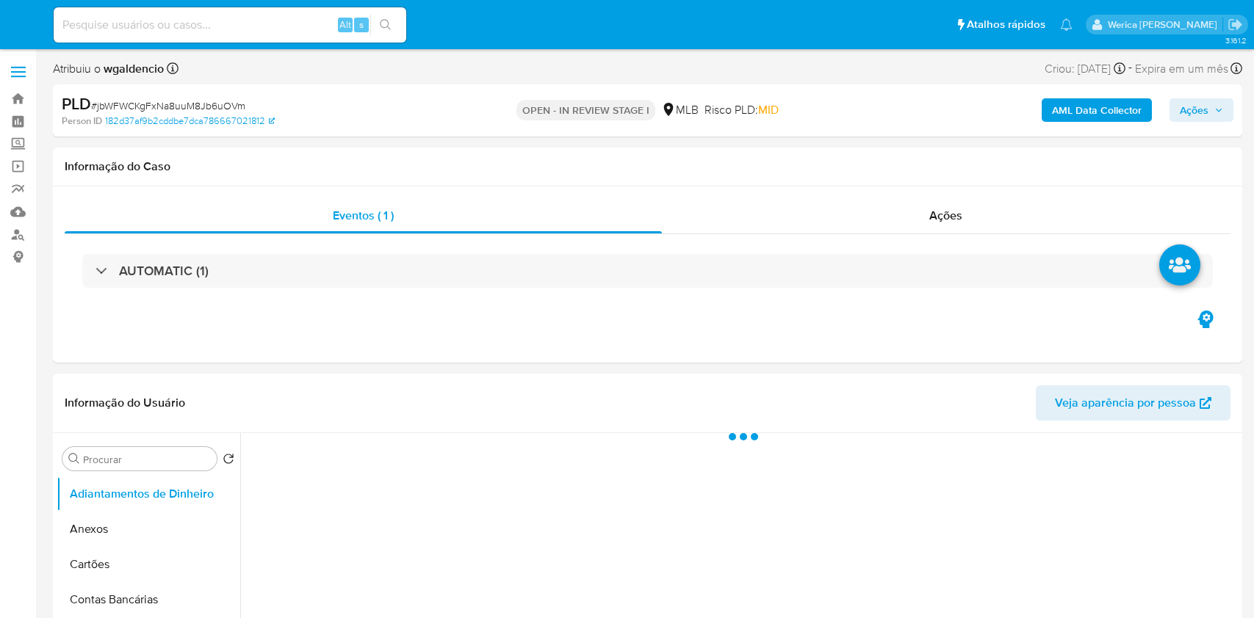
select select "10"
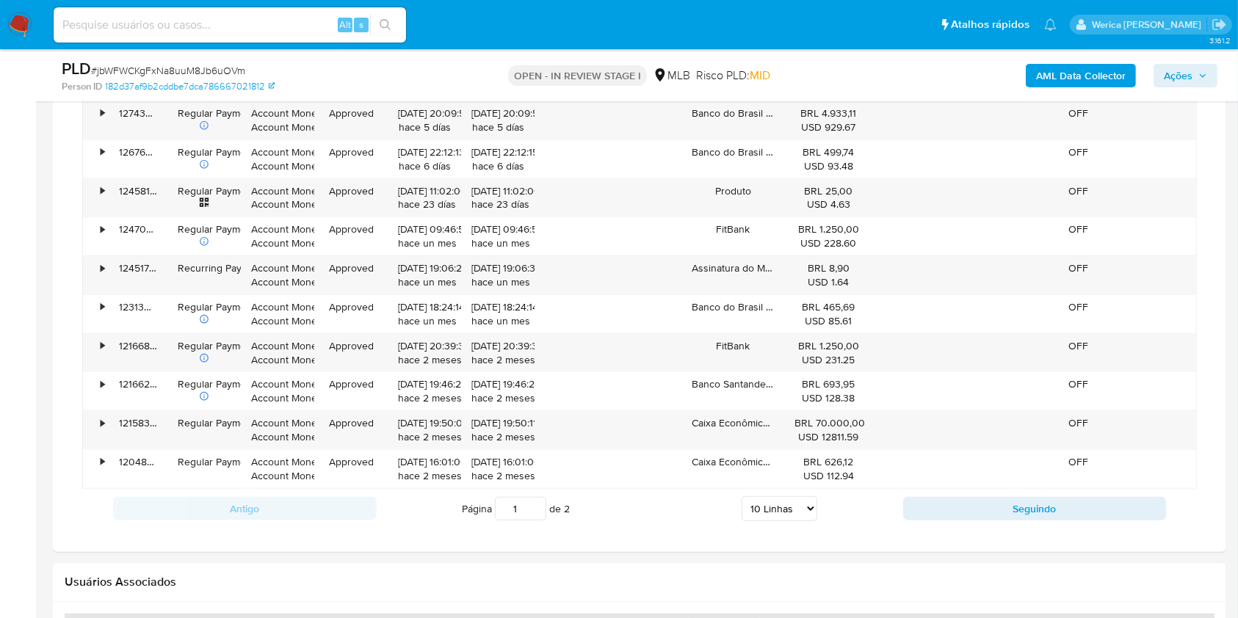
scroll to position [1175, 0]
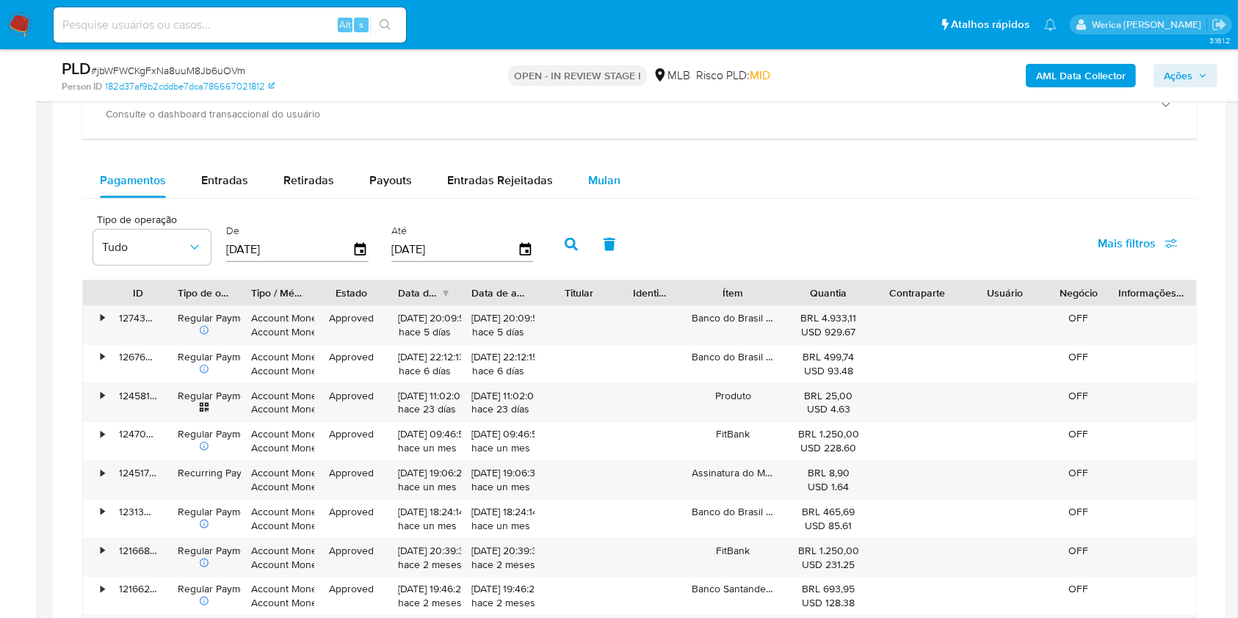
click at [575, 185] on button "Mulan" at bounding box center [605, 180] width 68 height 35
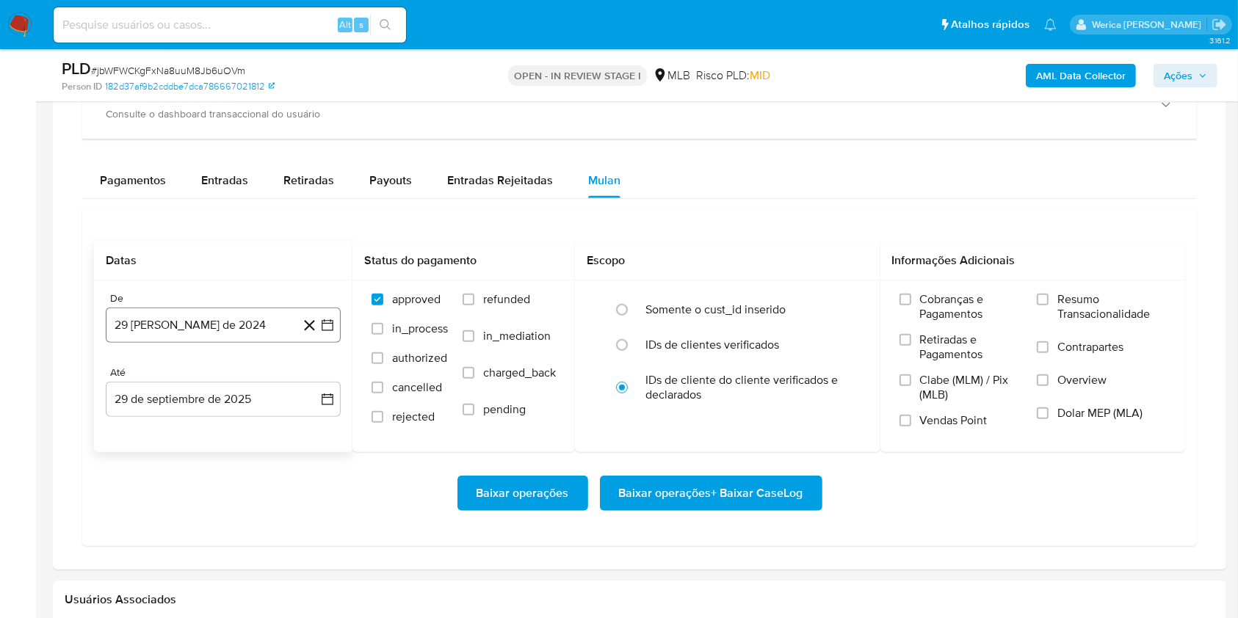
click at [225, 333] on button "29 [PERSON_NAME] de 2024" at bounding box center [223, 325] width 235 height 35
click at [226, 375] on span "agosto 2024" at bounding box center [216, 378] width 67 height 15
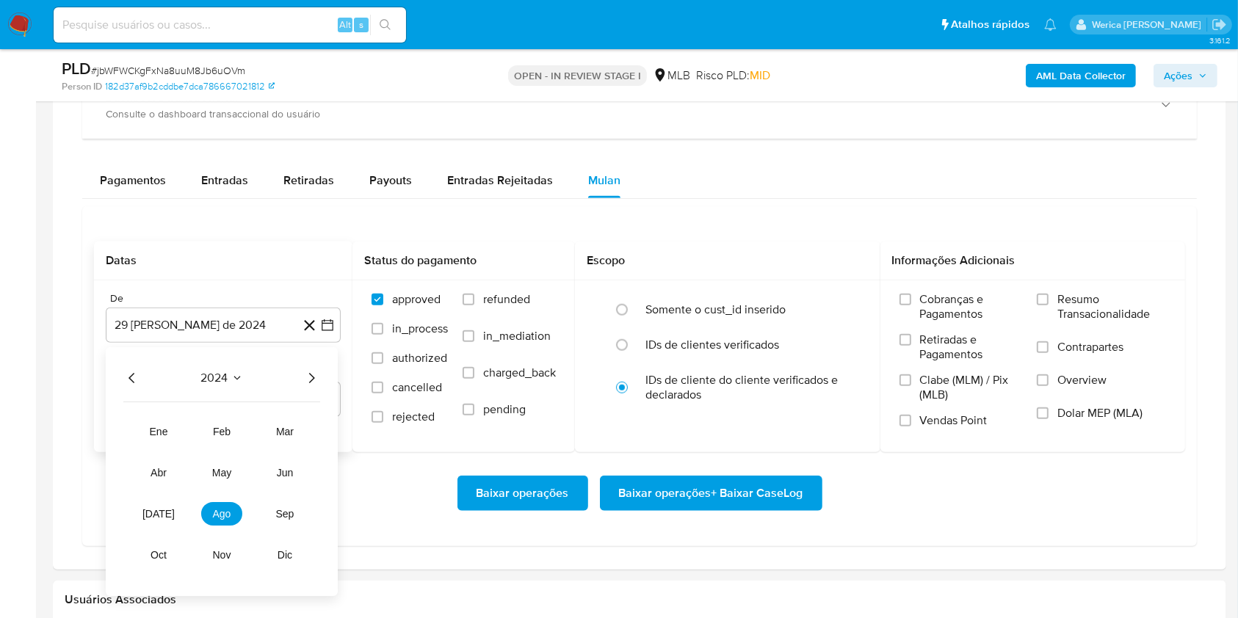
click at [314, 383] on icon "Año siguiente" at bounding box center [312, 378] width 18 height 18
click at [239, 498] on tr "ene feb mar abr may jun [DATE] ago sep oct nov dic" at bounding box center [221, 493] width 167 height 147
click at [234, 511] on button "ago" at bounding box center [221, 514] width 41 height 24
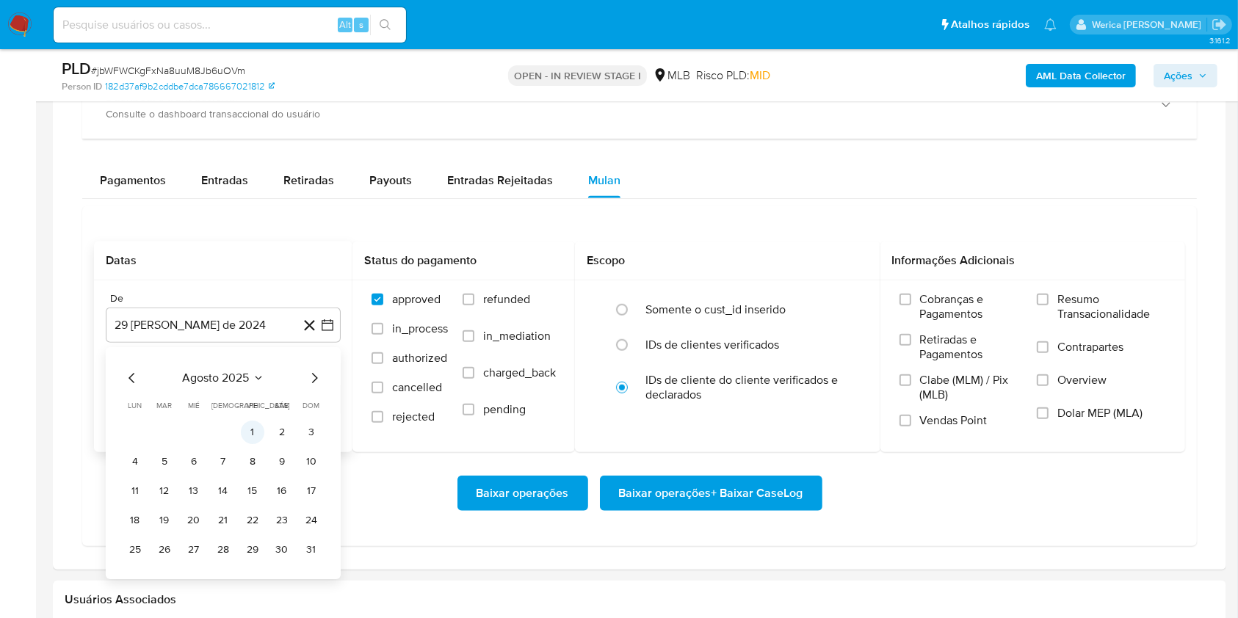
click at [250, 441] on button "1" at bounding box center [253, 433] width 24 height 24
click at [911, 320] on label "Cobranças e Pagamentos" at bounding box center [961, 312] width 123 height 40
click at [911, 306] on input "Cobranças e Pagamentos" at bounding box center [906, 300] width 12 height 12
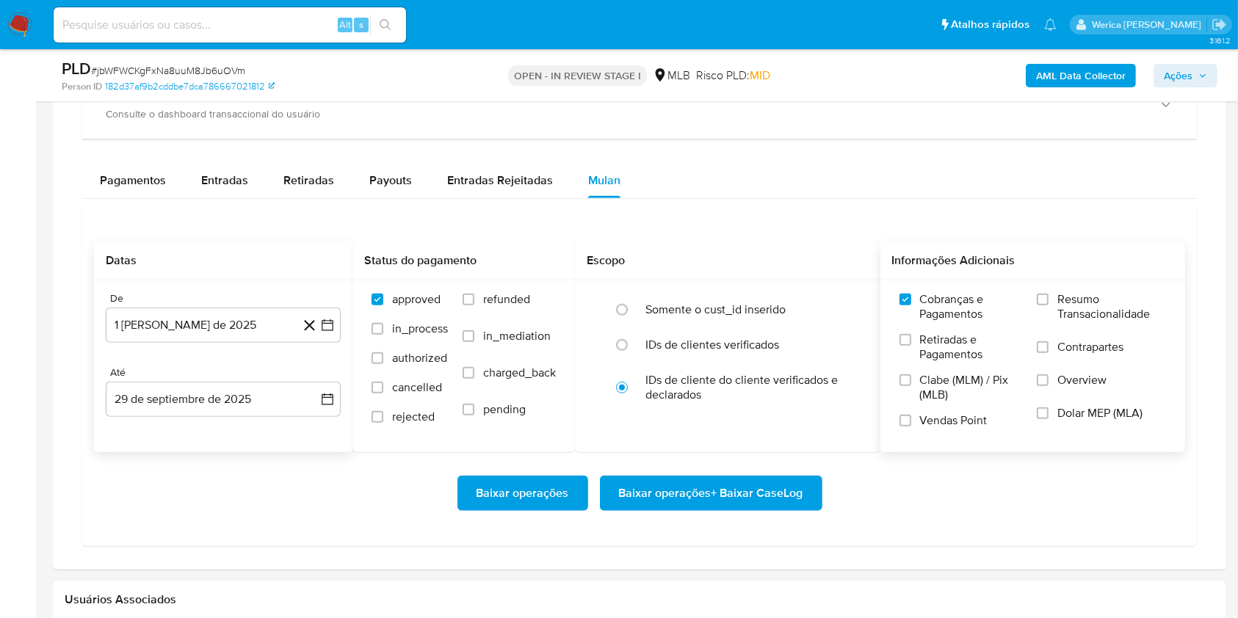
click at [919, 365] on label "Retiradas e Pagamentos" at bounding box center [961, 353] width 123 height 40
click at [911, 346] on input "Retiradas e Pagamentos" at bounding box center [906, 340] width 12 height 12
click at [926, 400] on span "Clabe (MLM) / Pix (MLB)" at bounding box center [971, 387] width 103 height 29
click at [911, 386] on input "Clabe (MLM) / Pix (MLB)" at bounding box center [906, 381] width 12 height 12
click at [938, 426] on span "Vendas Point" at bounding box center [954, 420] width 68 height 15
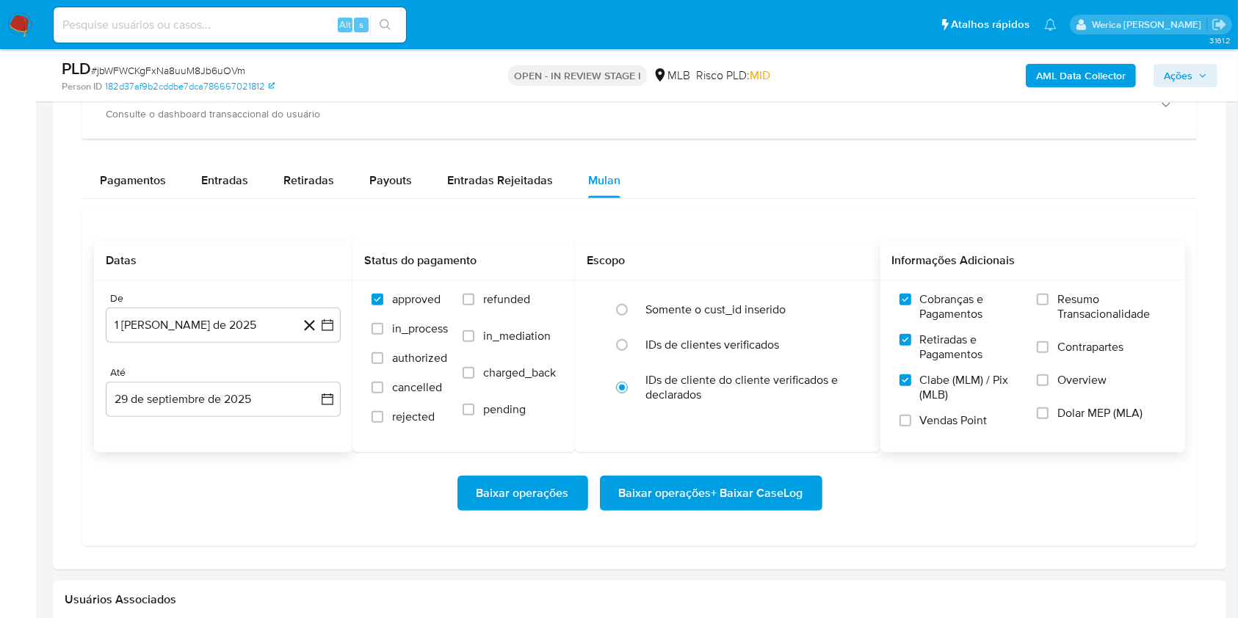
click at [911, 426] on input "Vendas Point" at bounding box center [906, 421] width 12 height 12
click at [1086, 398] on label "Overview" at bounding box center [1101, 389] width 129 height 33
click at [1049, 386] on input "Overview" at bounding box center [1043, 381] width 12 height 12
click at [1071, 359] on label "Contrapartes" at bounding box center [1101, 356] width 129 height 33
click at [1049, 353] on input "Contrapartes" at bounding box center [1043, 347] width 12 height 12
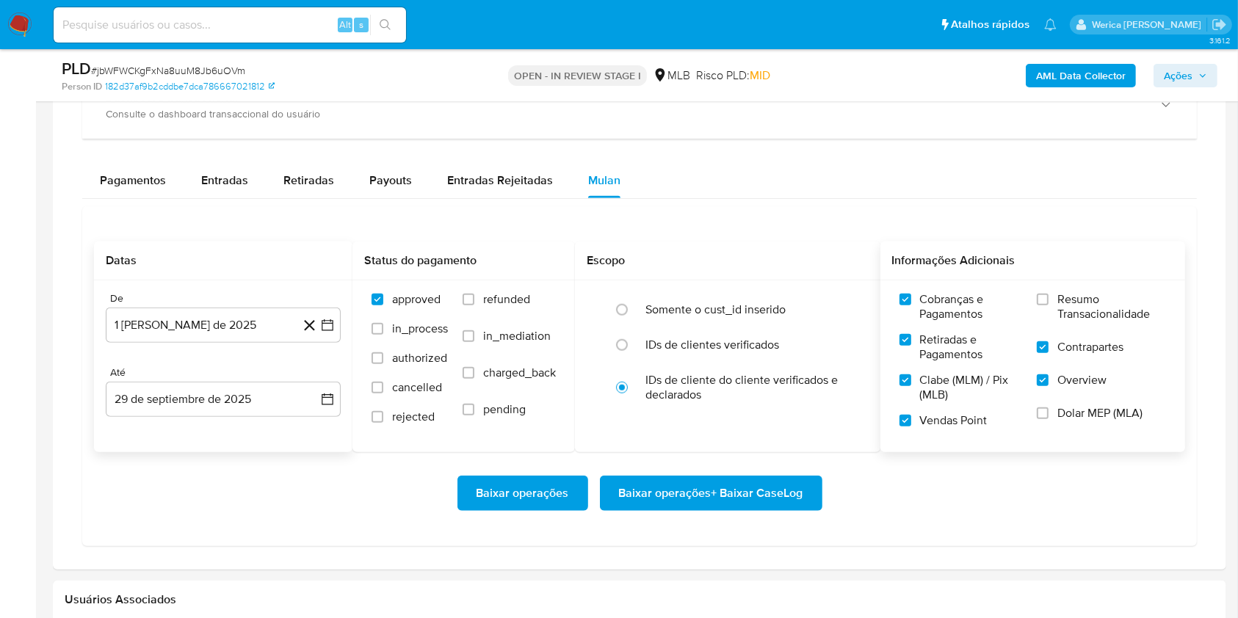
click at [1066, 322] on label "Resumo Transacionalidade" at bounding box center [1101, 316] width 129 height 48
click at [1049, 306] on input "Resumo Transacionalidade" at bounding box center [1043, 300] width 12 height 12
click at [1071, 420] on label "Dolar MEP (MLA)" at bounding box center [1101, 422] width 129 height 33
click at [1049, 419] on input "Dolar MEP (MLA)" at bounding box center [1043, 414] width 12 height 12
click at [802, 502] on span "Baixar operações + Baixar CaseLog" at bounding box center [711, 493] width 184 height 32
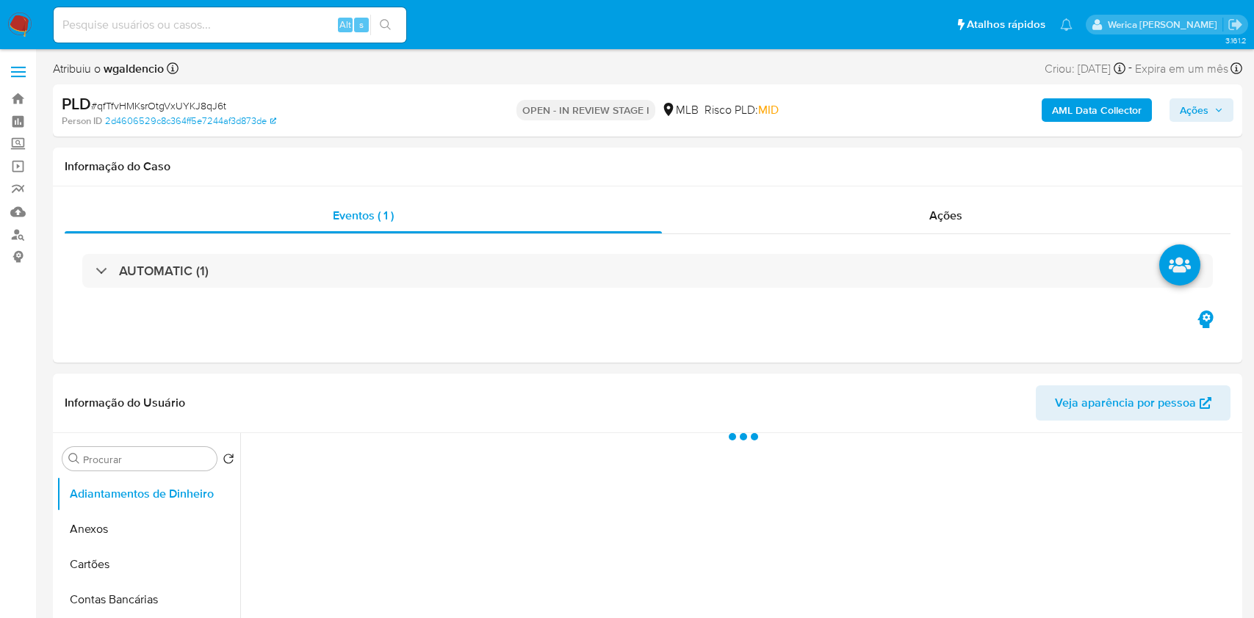
select select "10"
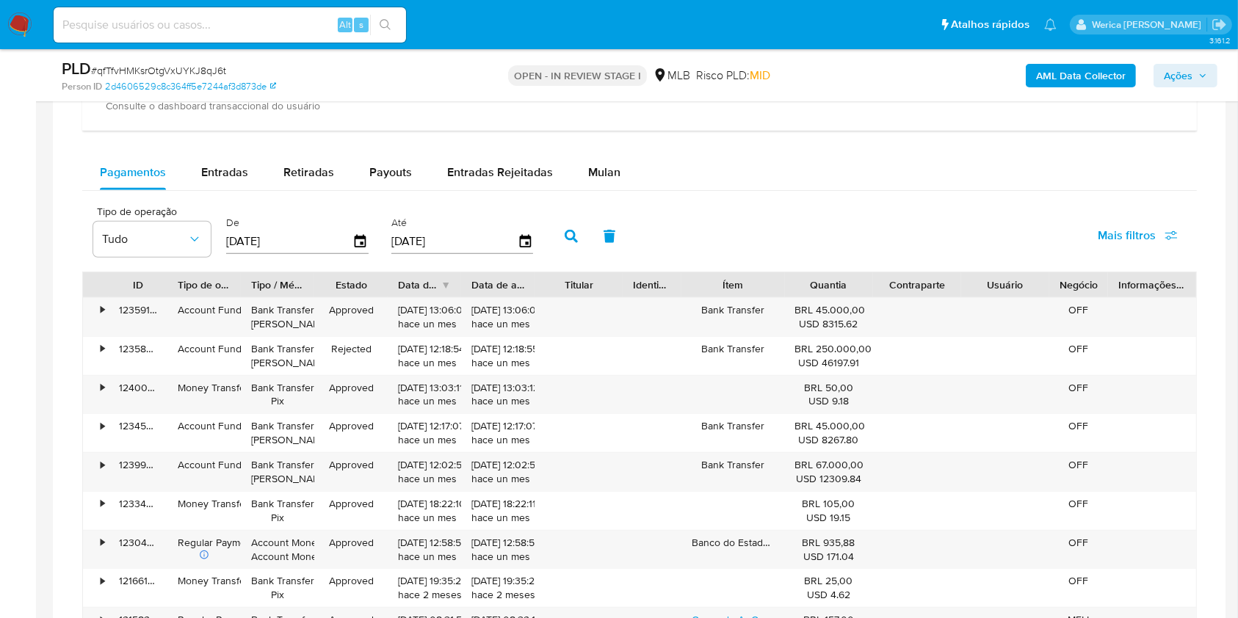
scroll to position [1077, 0]
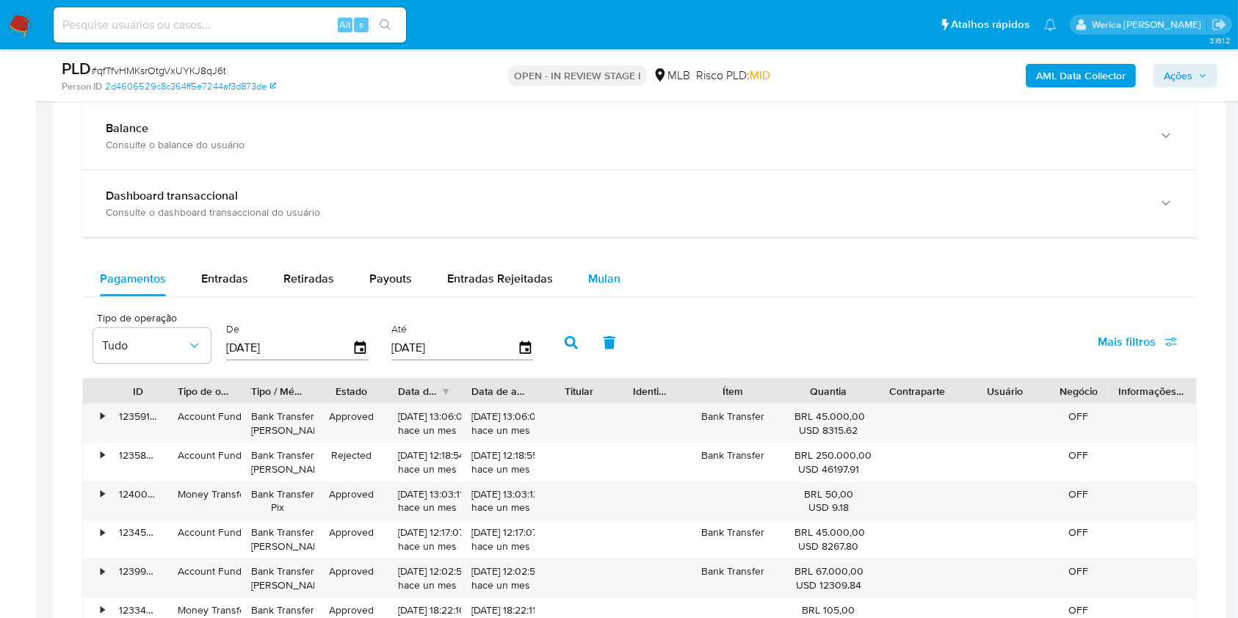
click at [596, 288] on div "Mulan" at bounding box center [604, 278] width 32 height 35
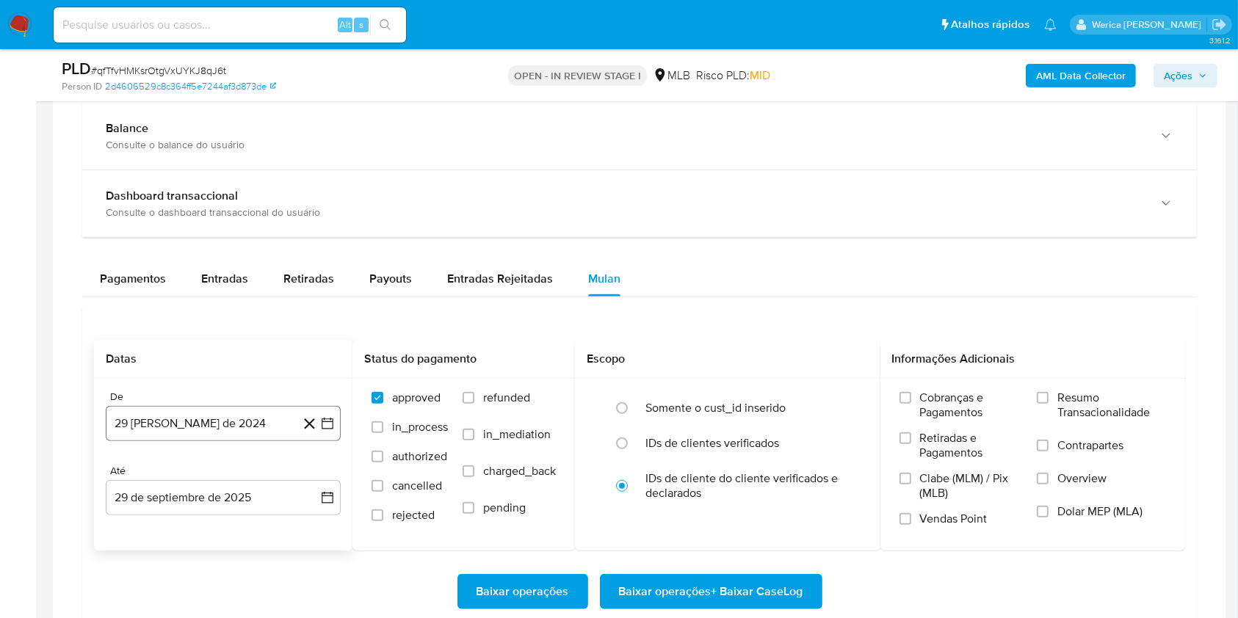
click at [270, 426] on button "29 [PERSON_NAME] de 2024" at bounding box center [223, 423] width 235 height 35
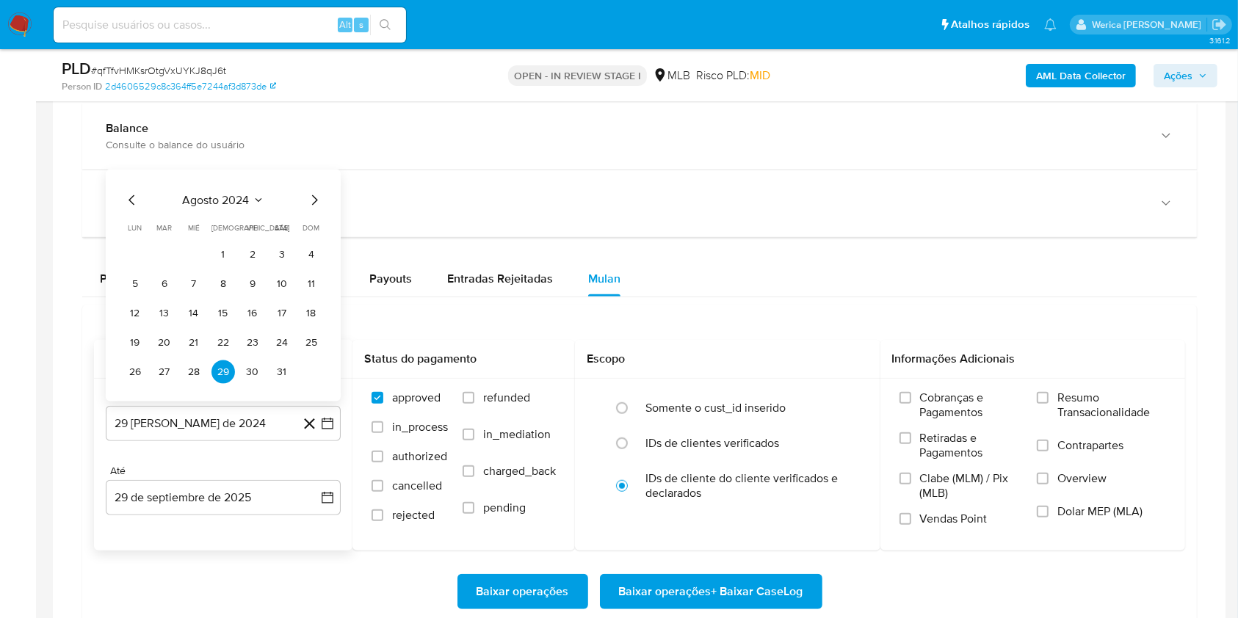
click at [223, 206] on span "agosto 2024" at bounding box center [216, 200] width 67 height 15
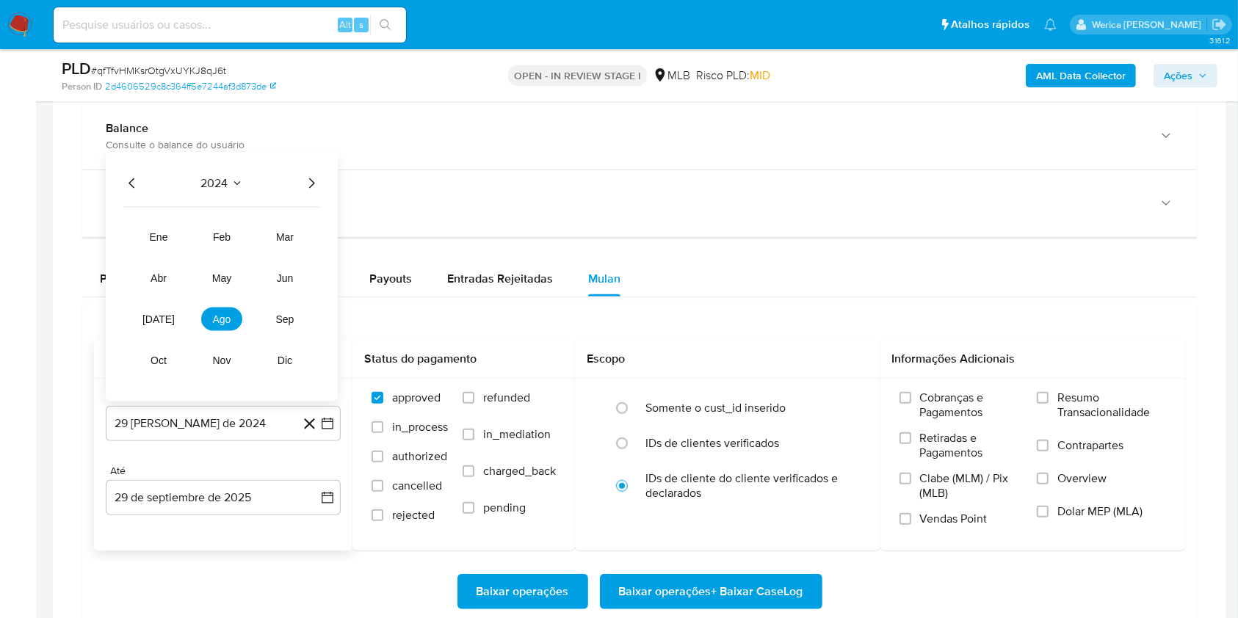
click at [320, 181] on div "2024 2024 ene feb mar abr may jun jul ago sep oct nov dic" at bounding box center [222, 277] width 232 height 249
click at [318, 184] on icon "Año siguiente" at bounding box center [312, 184] width 18 height 18
click at [209, 322] on button "ago" at bounding box center [221, 320] width 41 height 24
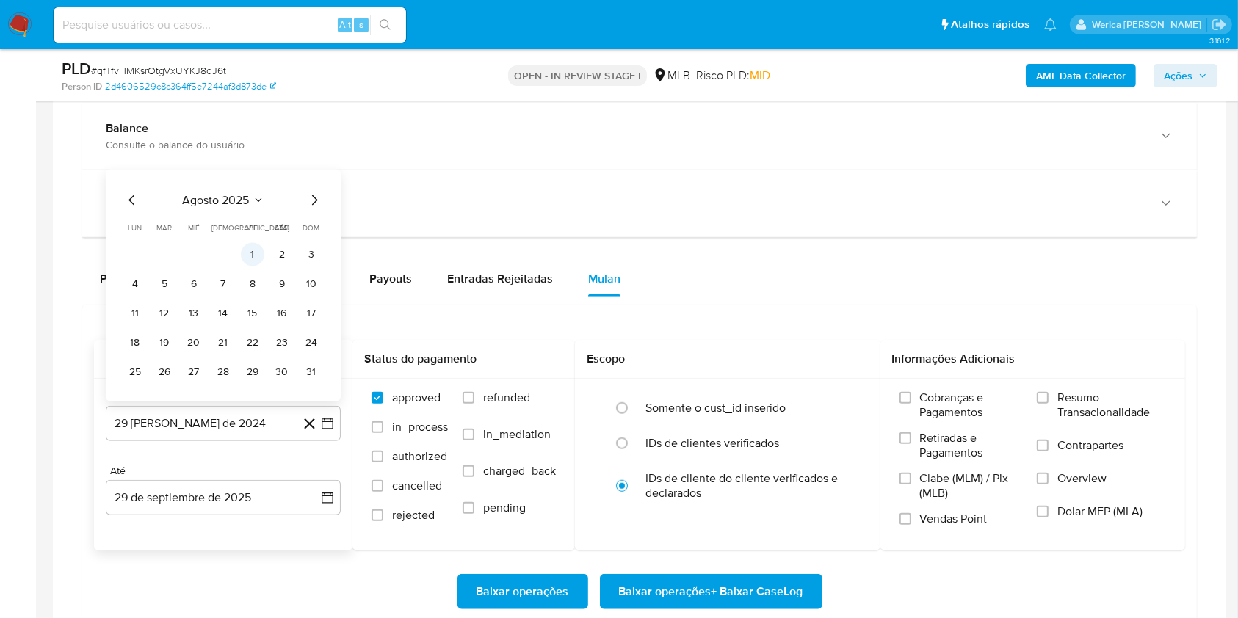
click at [253, 259] on button "1" at bounding box center [253, 255] width 24 height 24
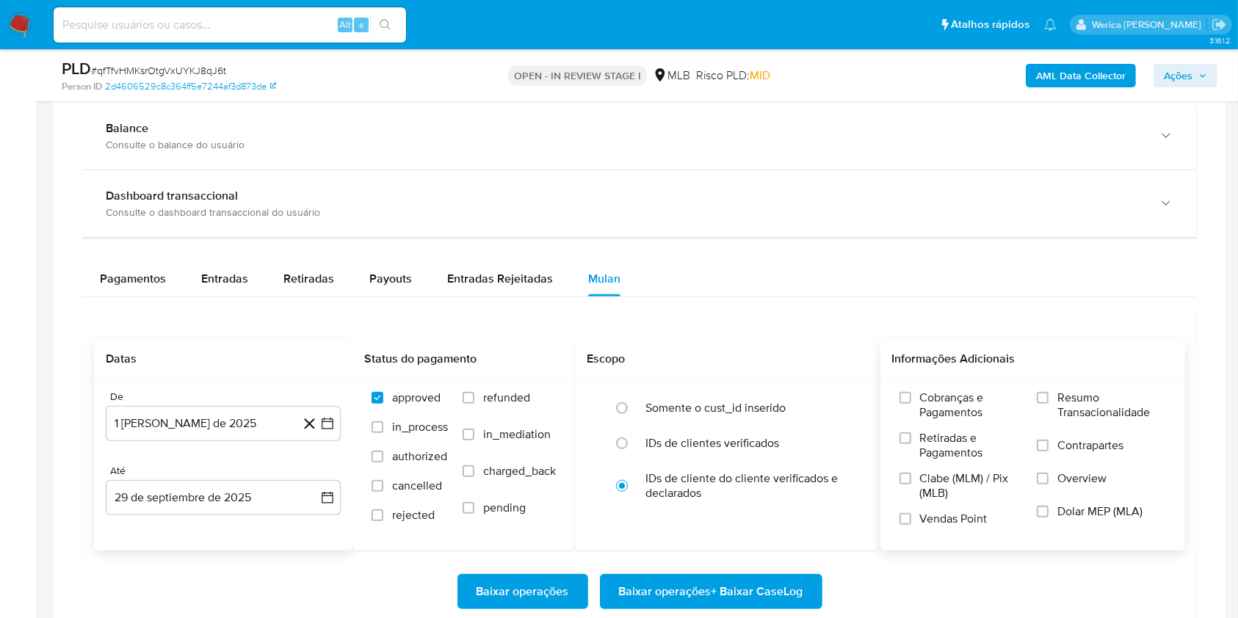
click at [987, 428] on label "Cobranças e Pagamentos" at bounding box center [961, 411] width 123 height 40
click at [911, 404] on input "Cobranças e Pagamentos" at bounding box center [906, 398] width 12 height 12
click at [958, 483] on span "Clabe (MLM) / Pix (MLB)" at bounding box center [971, 485] width 103 height 29
click at [911, 483] on input "Clabe (MLM) / Pix (MLB)" at bounding box center [906, 479] width 12 height 12
click at [958, 522] on span "Vendas Point" at bounding box center [954, 519] width 68 height 15
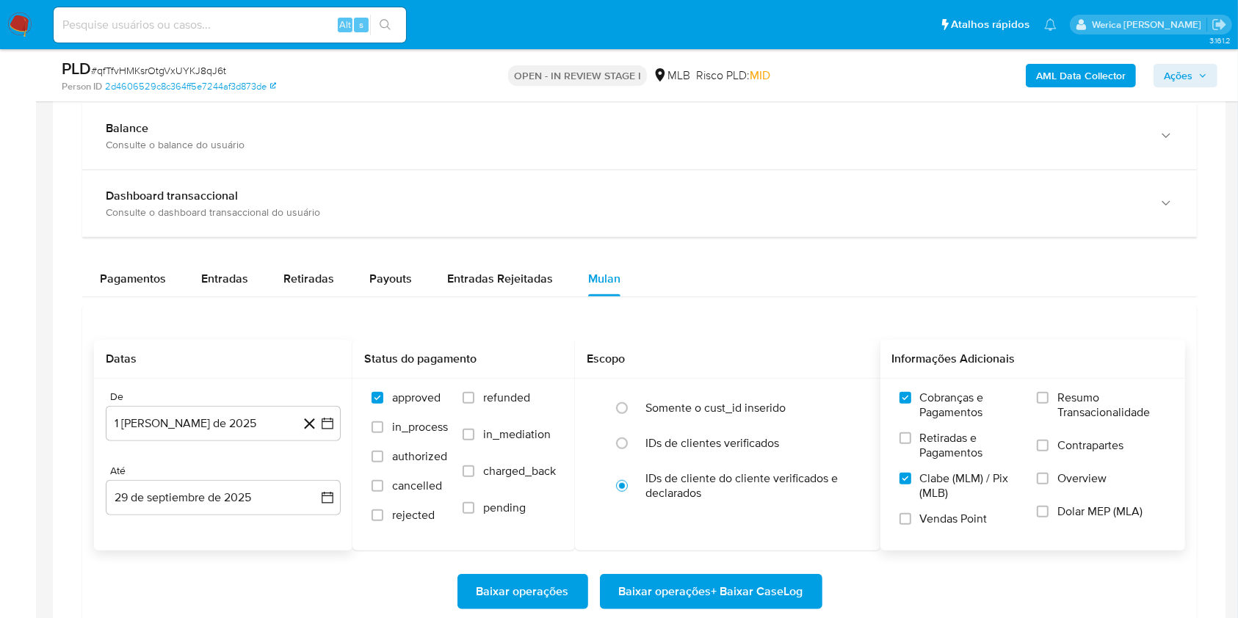
click at [911, 522] on input "Vendas Point" at bounding box center [906, 519] width 12 height 12
click at [929, 465] on label "Retiradas e Pagamentos" at bounding box center [961, 451] width 123 height 40
click at [911, 444] on input "Retiradas e Pagamentos" at bounding box center [906, 439] width 12 height 12
click at [1047, 444] on input "Contrapartes" at bounding box center [1043, 446] width 12 height 12
click at [1069, 485] on span "Overview" at bounding box center [1082, 478] width 49 height 15
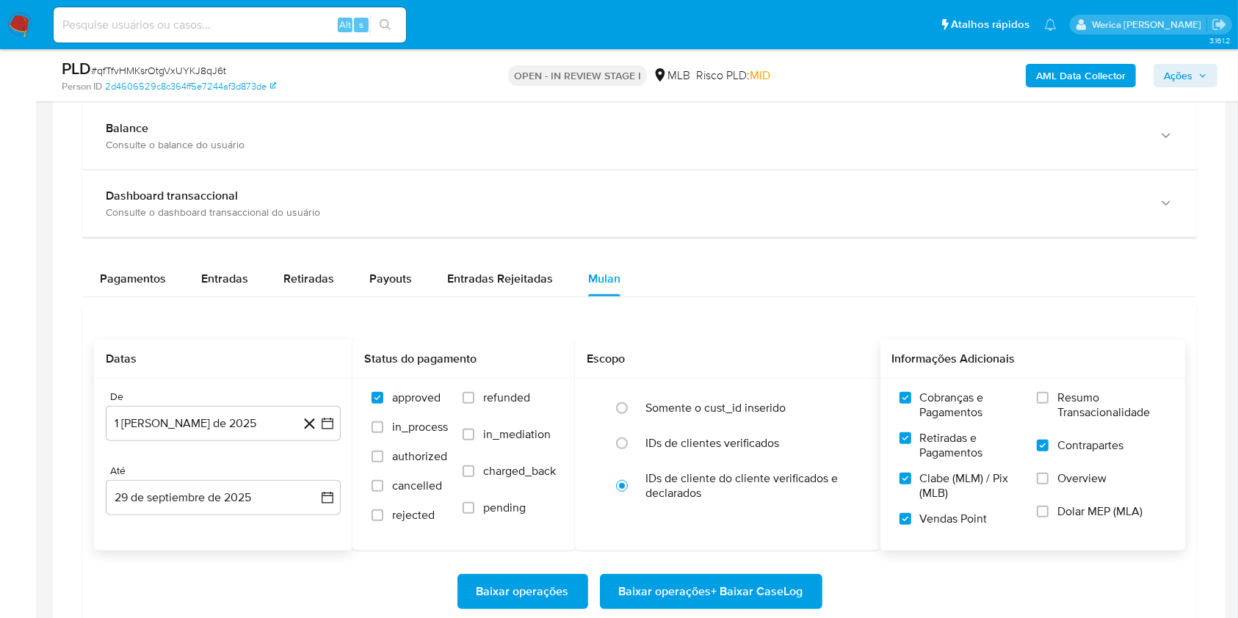
click at [1049, 485] on input "Overview" at bounding box center [1043, 479] width 12 height 12
click at [1069, 513] on span "Dolar MEP (MLA)" at bounding box center [1100, 512] width 85 height 15
click at [1049, 513] on input "Dolar MEP (MLA)" at bounding box center [1043, 512] width 12 height 12
click at [1056, 389] on div "Cobranças e Pagamentos Retiradas e Pagamentos Clabe (MLM) / Pix (MLB) Vendas Po…" at bounding box center [1034, 464] width 306 height 170
click at [1071, 420] on label "Resumo Transacionalidade" at bounding box center [1101, 415] width 129 height 48
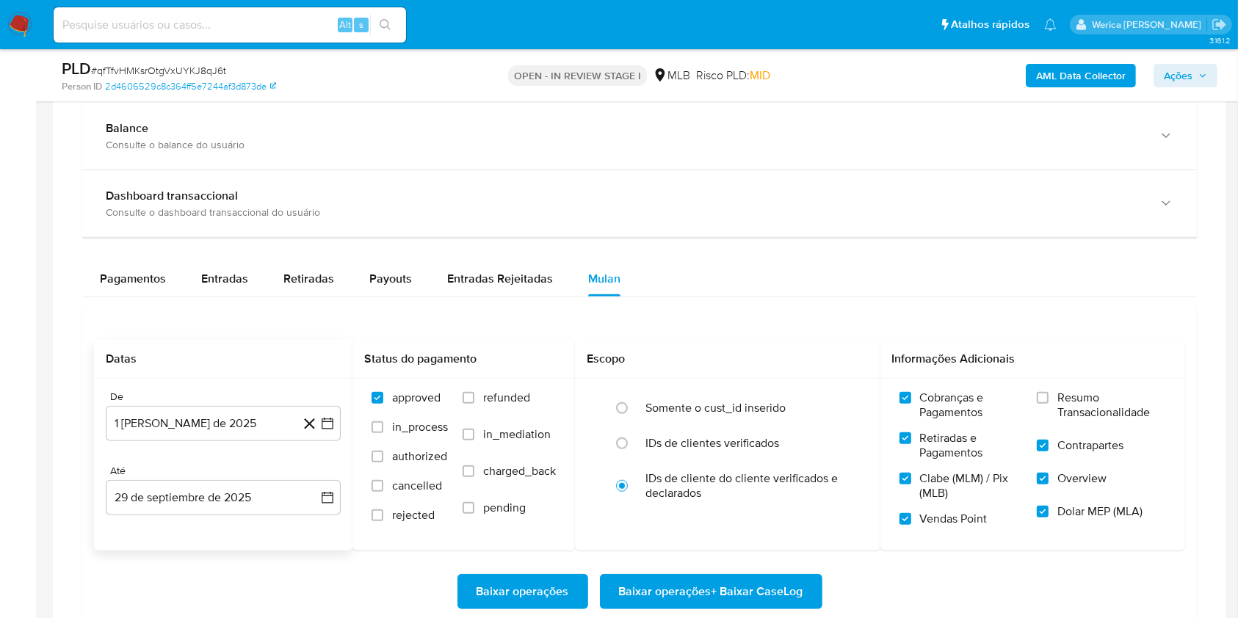
click at [1049, 404] on input "Resumo Transacionalidade" at bounding box center [1043, 398] width 12 height 12
click at [813, 615] on div "Baixar operações Baixar operações + Baixar CaseLog" at bounding box center [639, 592] width 1091 height 82
click at [793, 598] on span "Baixar operações + Baixar CaseLog" at bounding box center [711, 592] width 184 height 32
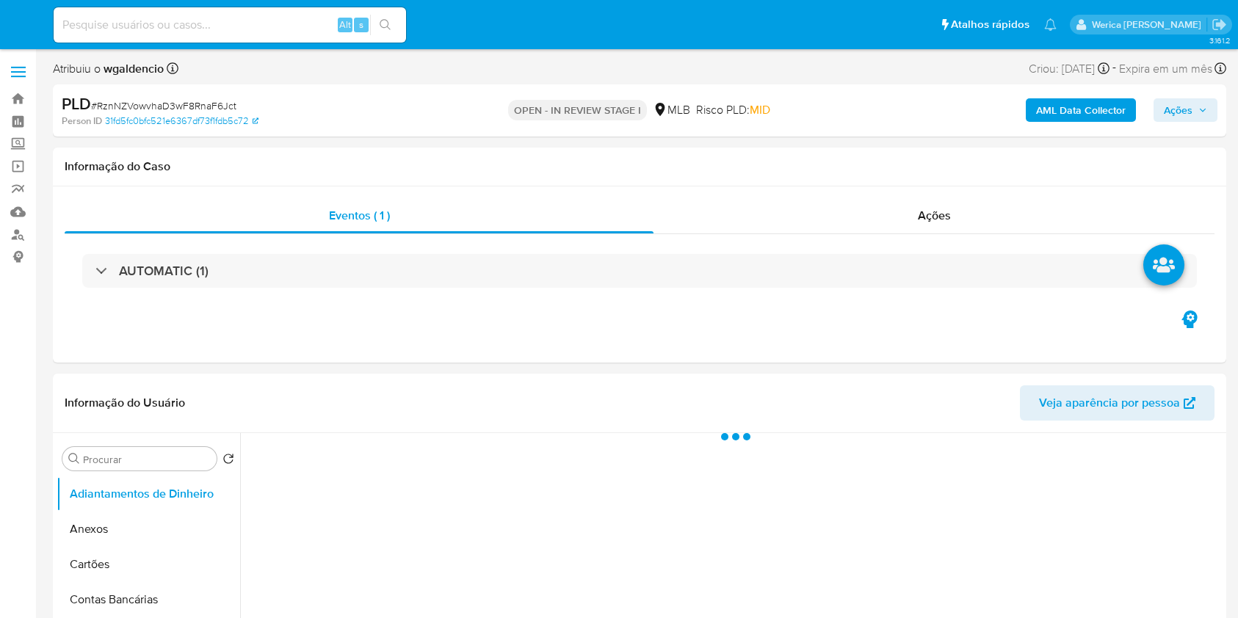
select select "10"
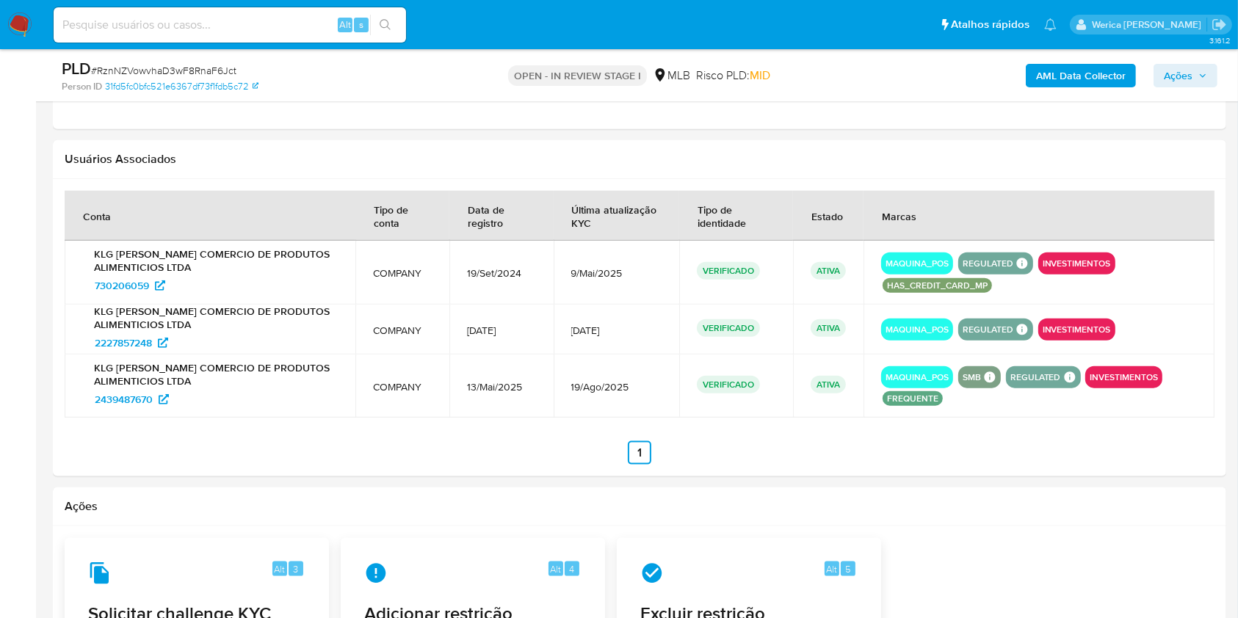
scroll to position [1175, 0]
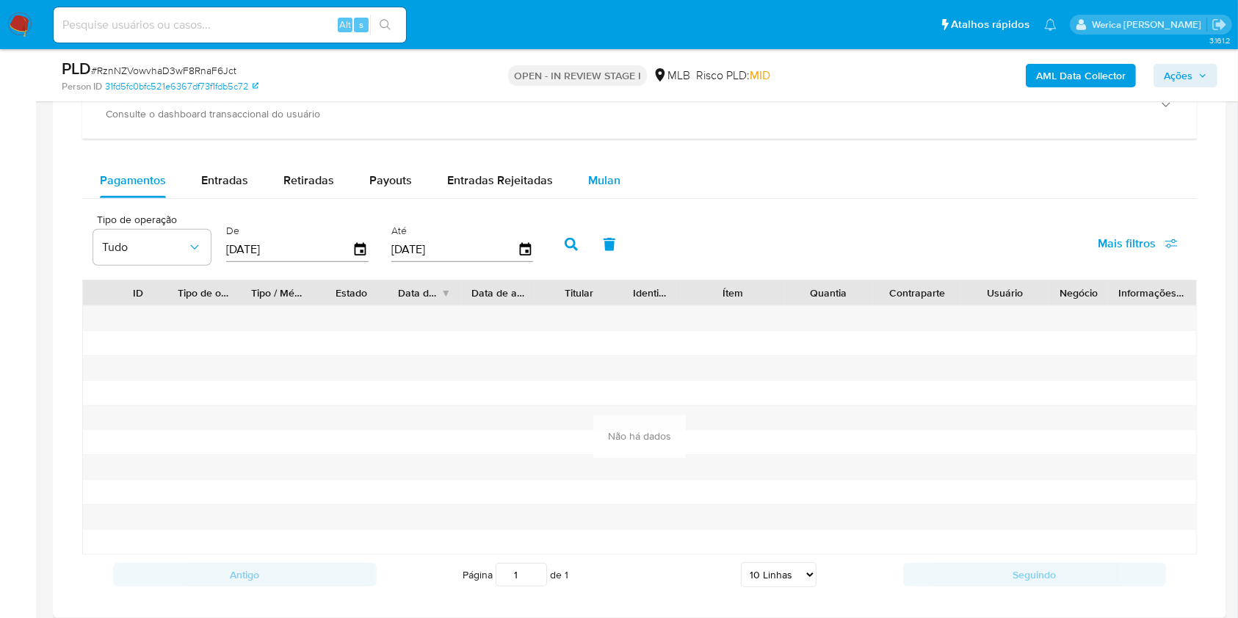
drag, startPoint x: 568, startPoint y: 169, endPoint x: 582, endPoint y: 173, distance: 15.3
click at [582, 173] on button "Mulan" at bounding box center [605, 180] width 68 height 35
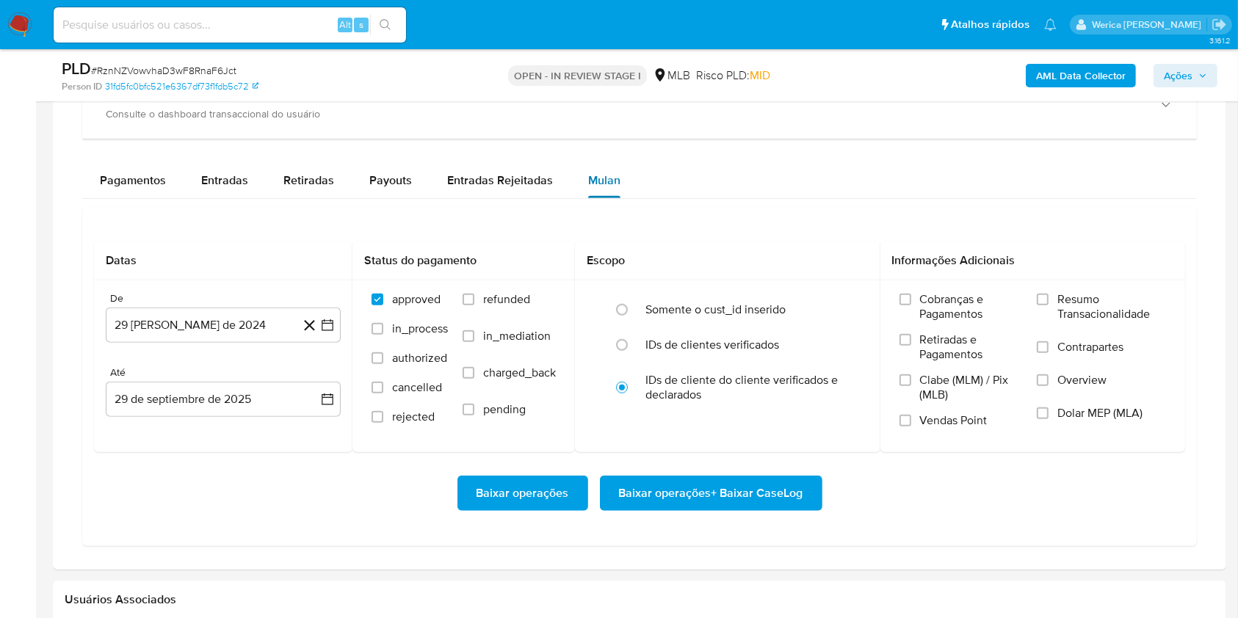
click at [588, 173] on span "Mulan" at bounding box center [604, 180] width 32 height 17
click at [206, 328] on button "29 [PERSON_NAME] de 2024" at bounding box center [223, 325] width 235 height 35
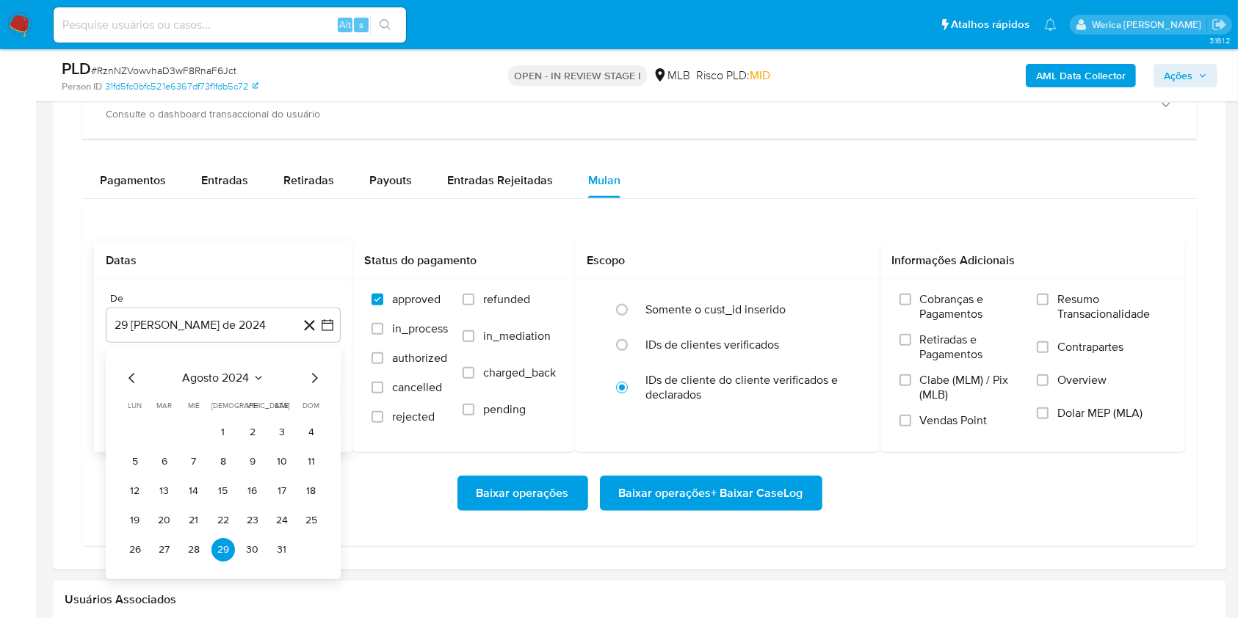
click at [245, 385] on span "agosto 2024" at bounding box center [216, 378] width 67 height 15
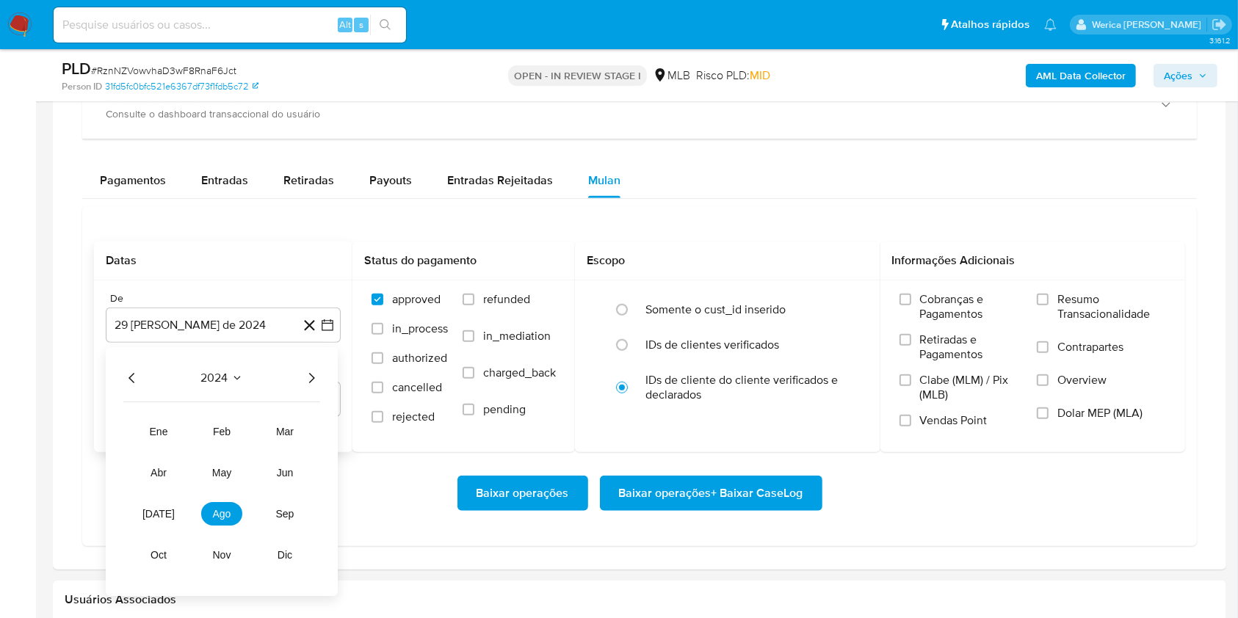
click at [314, 375] on icon "Año siguiente" at bounding box center [312, 378] width 18 height 18
click at [223, 522] on button "ago" at bounding box center [221, 514] width 41 height 24
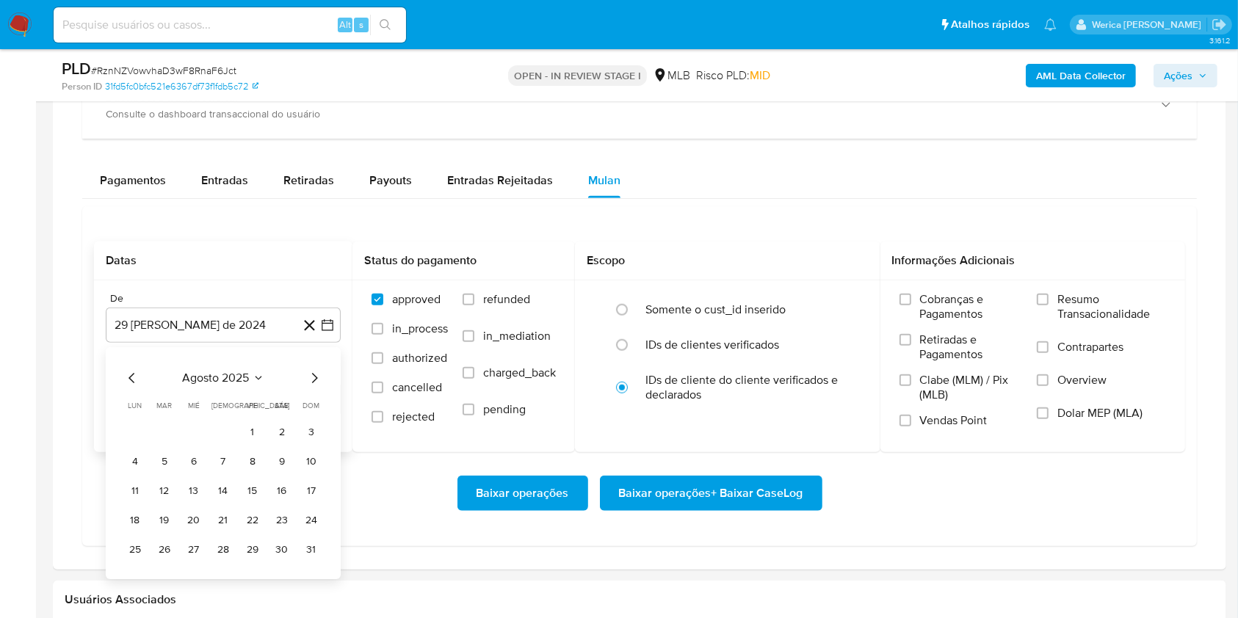
click at [258, 419] on table "lun lunes mar martes mié miércoles jue jueves vie viernes sáb sábado dom doming…" at bounding box center [223, 481] width 200 height 162
click at [258, 422] on button "1" at bounding box center [253, 433] width 24 height 24
click at [978, 326] on label "Cobranças e Pagamentos" at bounding box center [961, 312] width 123 height 40
click at [911, 306] on input "Cobranças e Pagamentos" at bounding box center [906, 300] width 12 height 12
click at [954, 365] on label "Retiradas e Pagamentos" at bounding box center [961, 353] width 123 height 40
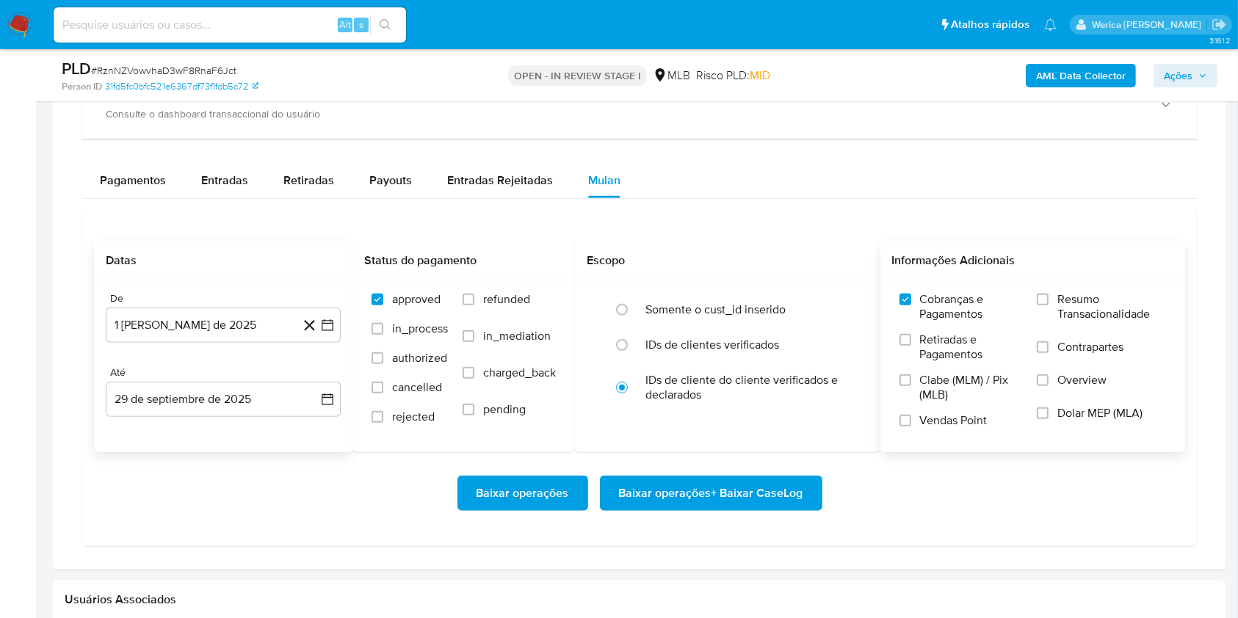
click at [911, 346] on input "Retiradas e Pagamentos" at bounding box center [906, 340] width 12 height 12
click at [953, 400] on span "Clabe (MLM) / Pix (MLB)" at bounding box center [971, 387] width 103 height 29
click at [911, 386] on input "Clabe (MLM) / Pix (MLB)" at bounding box center [906, 381] width 12 height 12
click at [944, 433] on label "Vendas Point" at bounding box center [961, 426] width 123 height 26
click at [911, 427] on input "Vendas Point" at bounding box center [906, 421] width 12 height 12
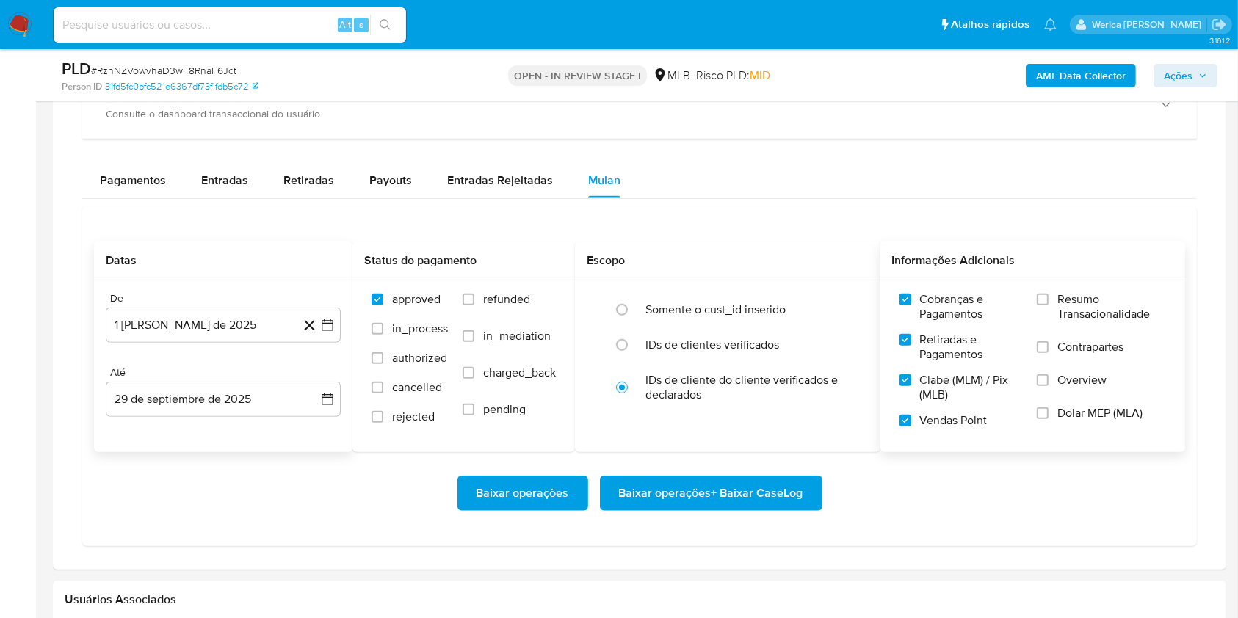
click at [1068, 418] on span "Dolar MEP (MLA)" at bounding box center [1100, 413] width 85 height 15
click at [1049, 418] on input "Dolar MEP (MLA)" at bounding box center [1043, 414] width 12 height 12
click at [1082, 365] on label "Contrapartes" at bounding box center [1101, 356] width 129 height 33
click at [1049, 353] on input "Contrapartes" at bounding box center [1043, 347] width 12 height 12
click at [1086, 326] on label "Resumo Transacionalidade" at bounding box center [1101, 316] width 129 height 48
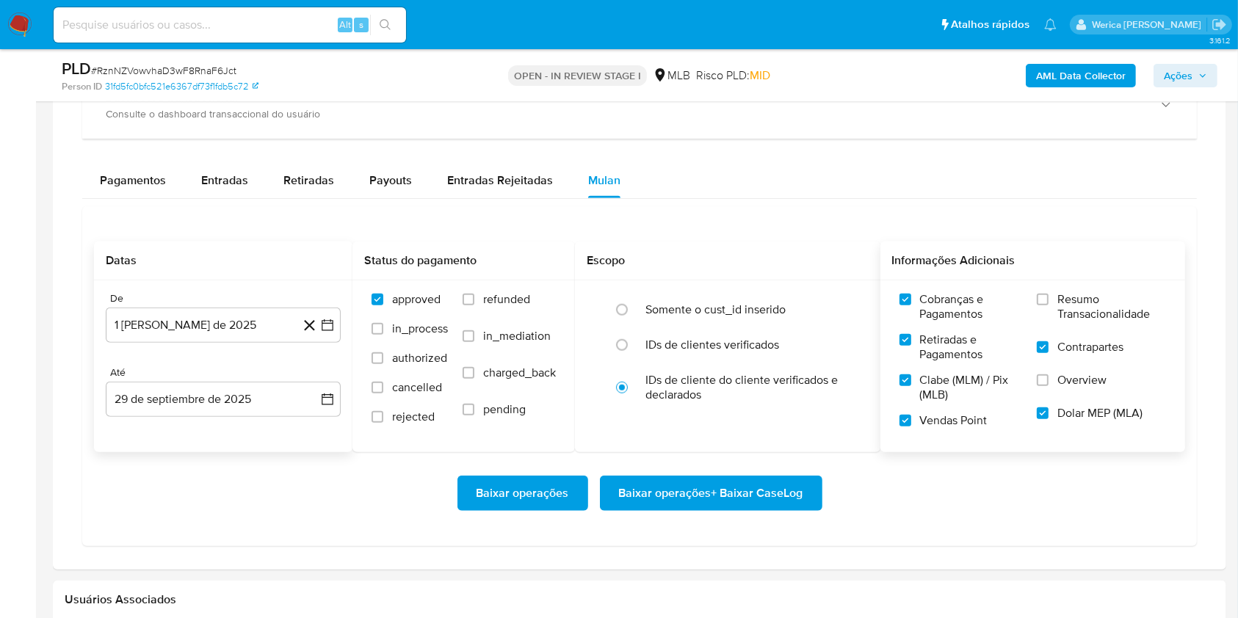
click at [1049, 306] on input "Resumo Transacionalidade" at bounding box center [1043, 300] width 12 height 12
click at [1086, 383] on span "Overview" at bounding box center [1082, 380] width 49 height 15
click at [1049, 383] on input "Overview" at bounding box center [1043, 381] width 12 height 12
click at [756, 507] on span "Baixar operações + Baixar CaseLog" at bounding box center [711, 493] width 184 height 32
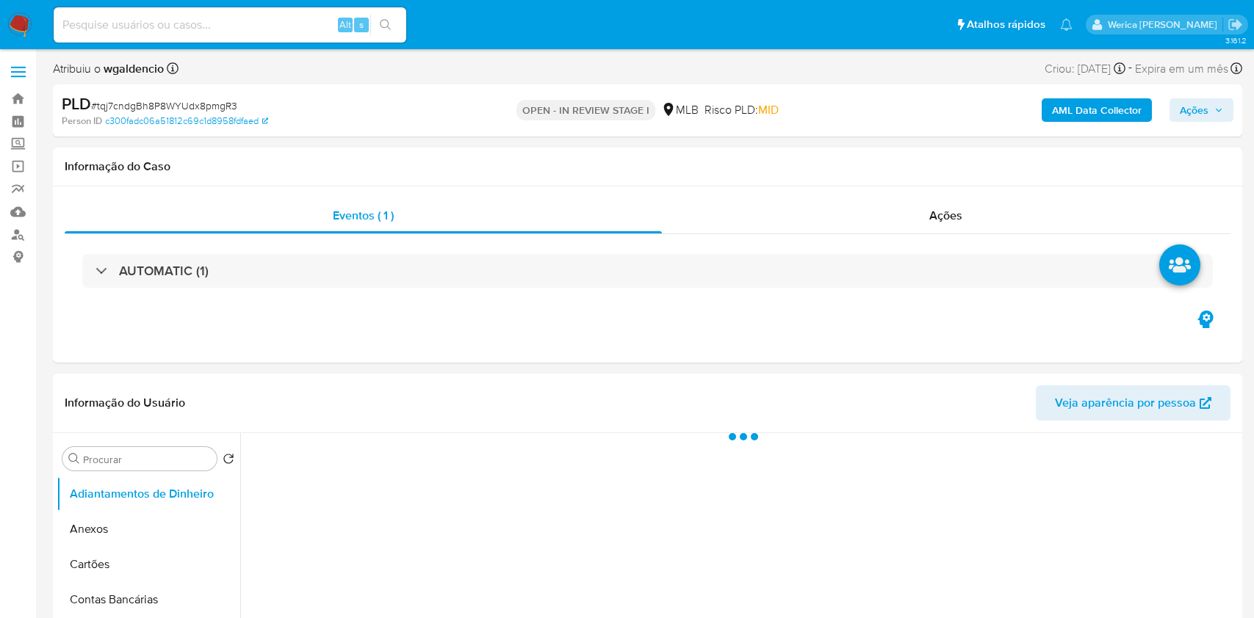
select select "10"
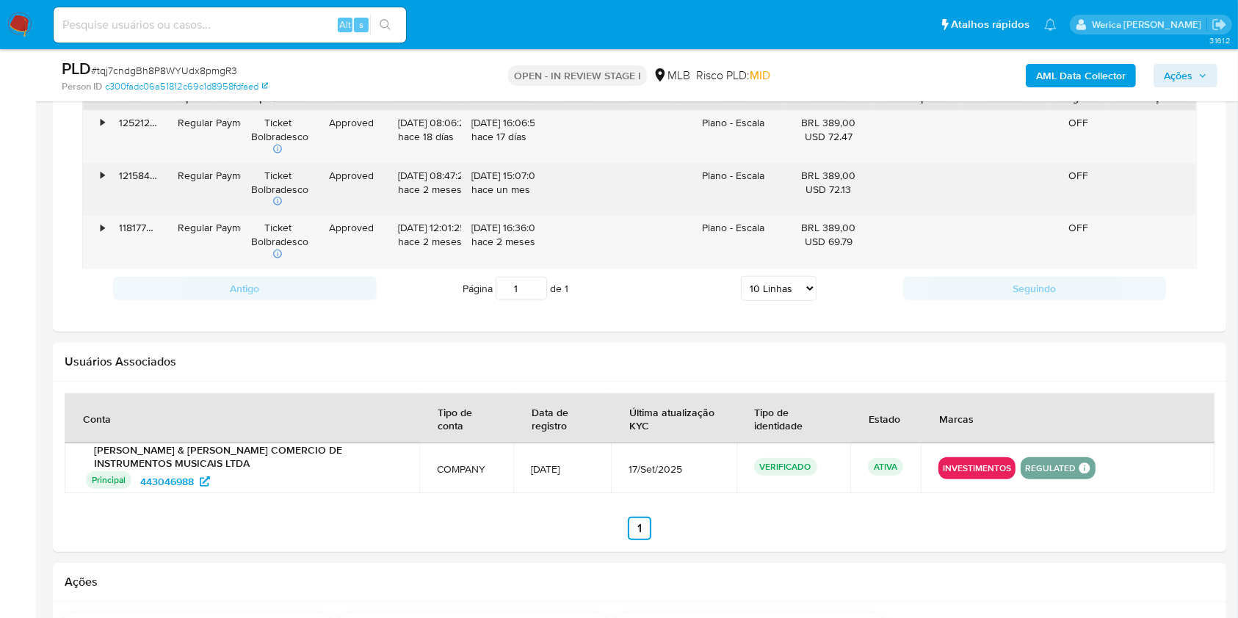
scroll to position [783, 0]
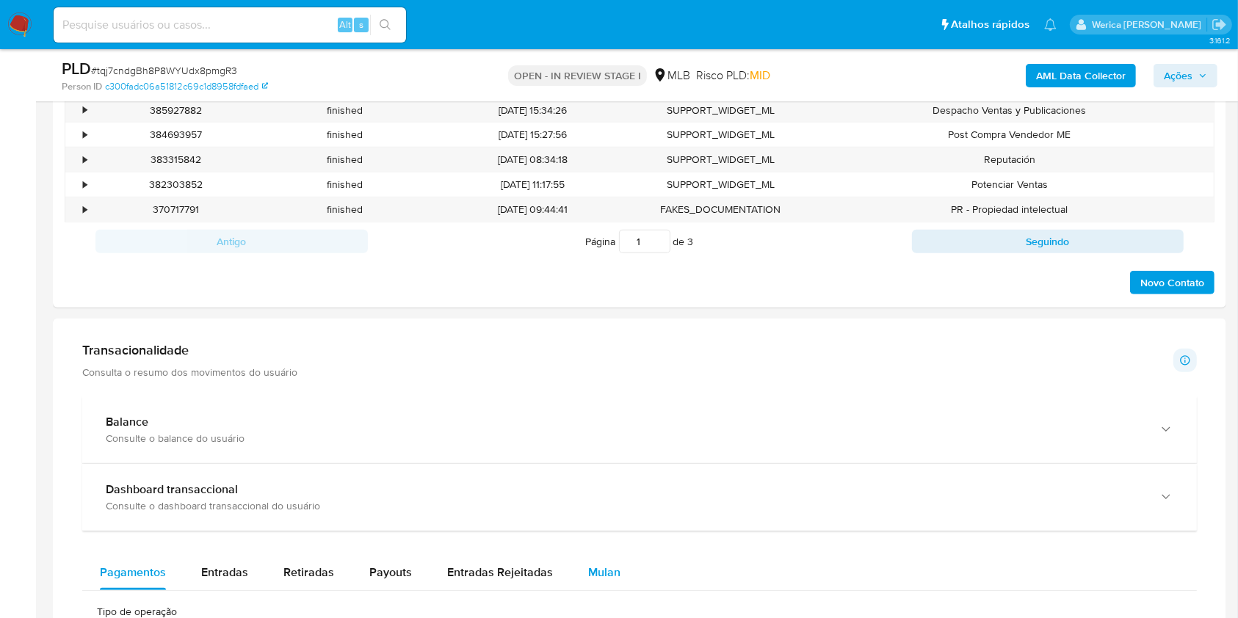
click at [588, 564] on span "Mulan" at bounding box center [604, 572] width 32 height 17
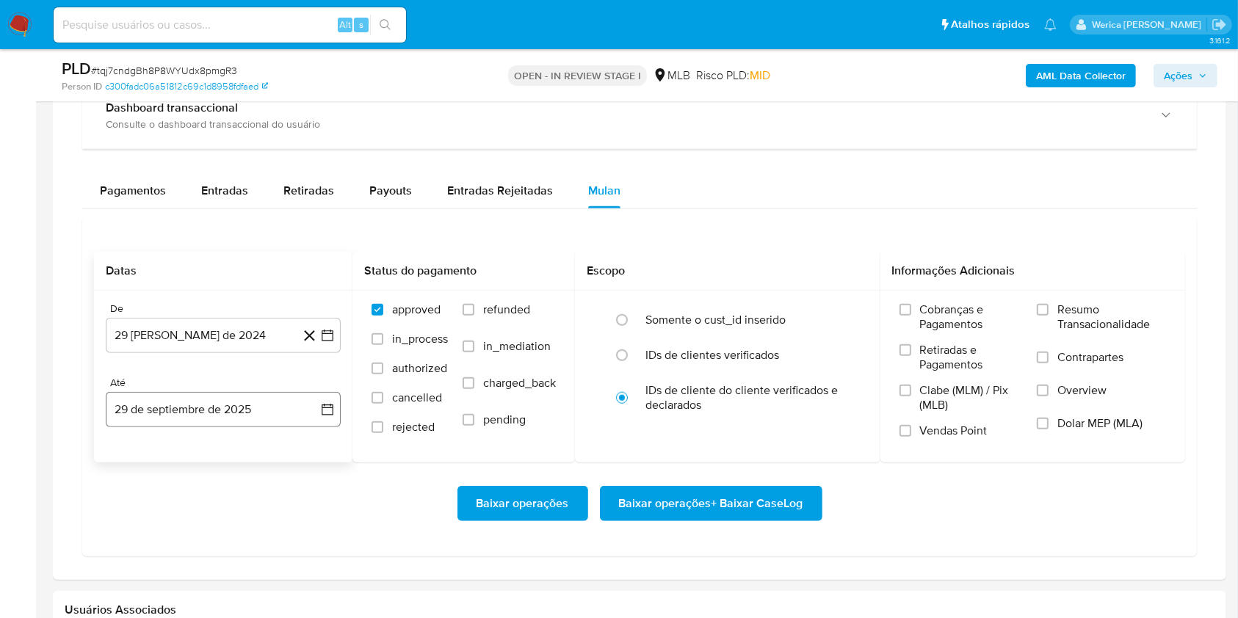
scroll to position [1175, 0]
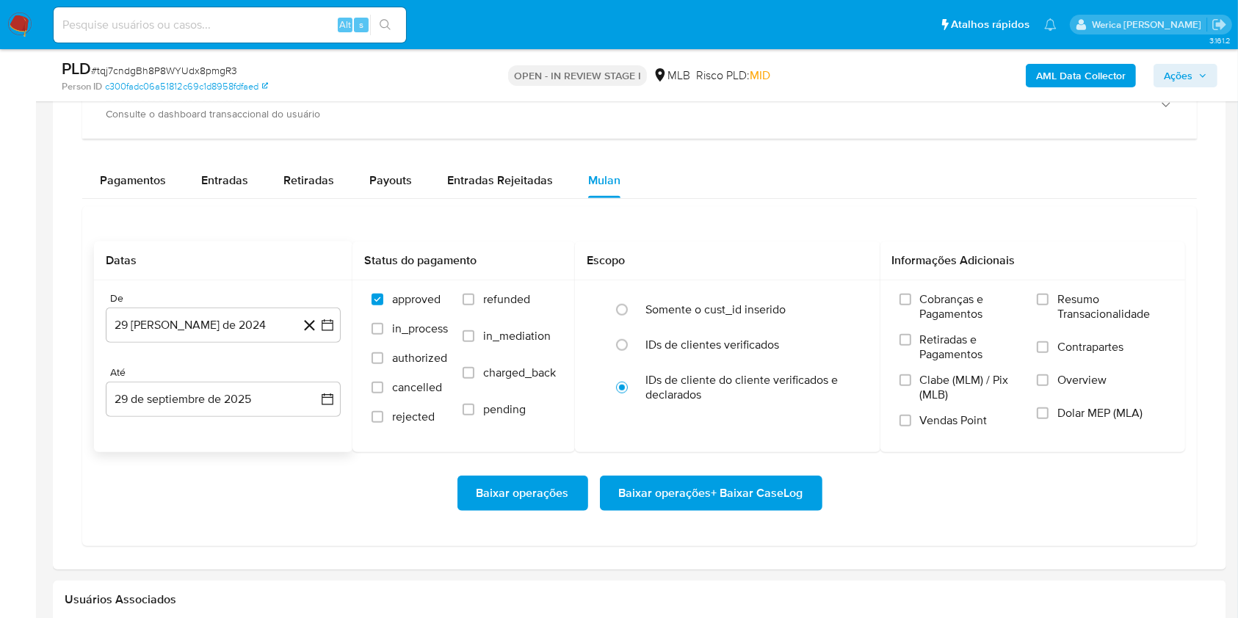
click at [303, 331] on icon at bounding box center [309, 326] width 18 height 18
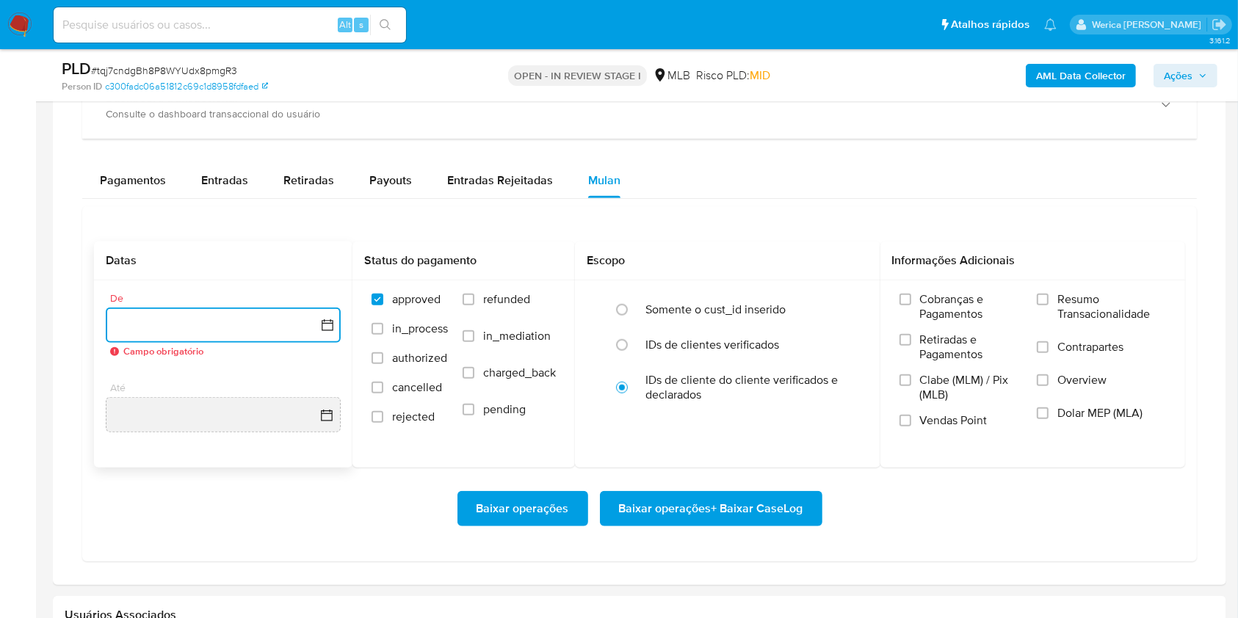
click at [243, 333] on button "button" at bounding box center [223, 325] width 235 height 35
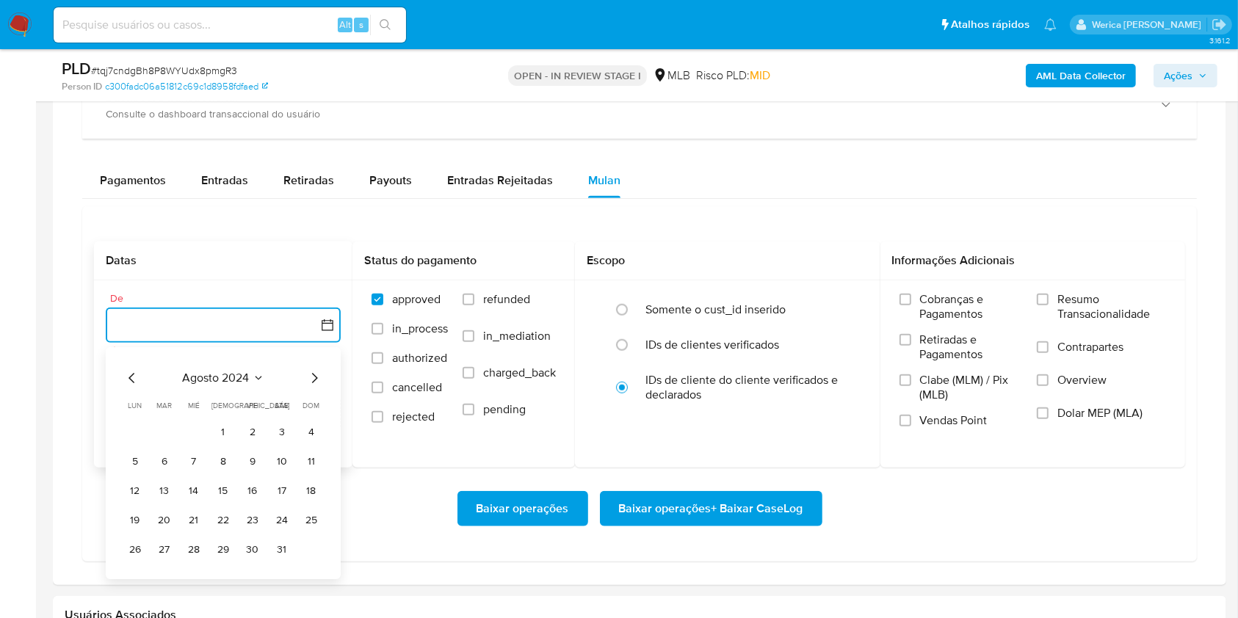
click at [234, 379] on span "agosto 2024" at bounding box center [216, 378] width 67 height 15
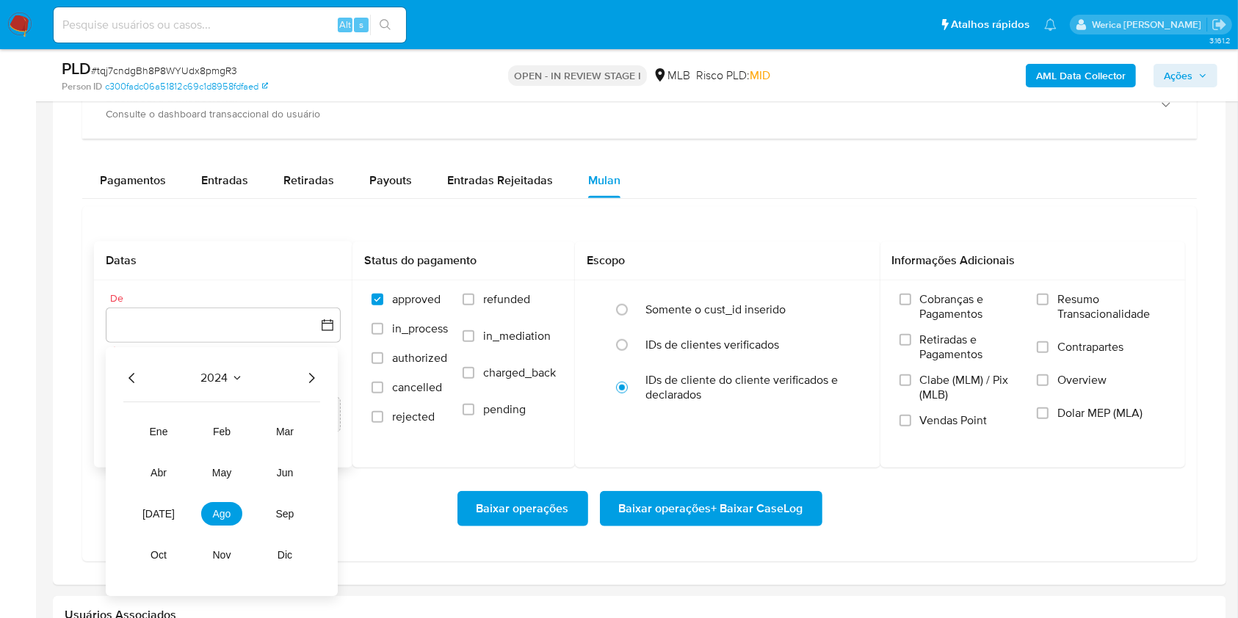
click at [320, 385] on div "2024 2024 ene feb mar abr may jun [DATE] ago sep oct nov dic" at bounding box center [222, 471] width 232 height 249
click at [308, 377] on icon "Año siguiente" at bounding box center [312, 378] width 18 height 18
click at [231, 520] on button "ago" at bounding box center [221, 514] width 41 height 24
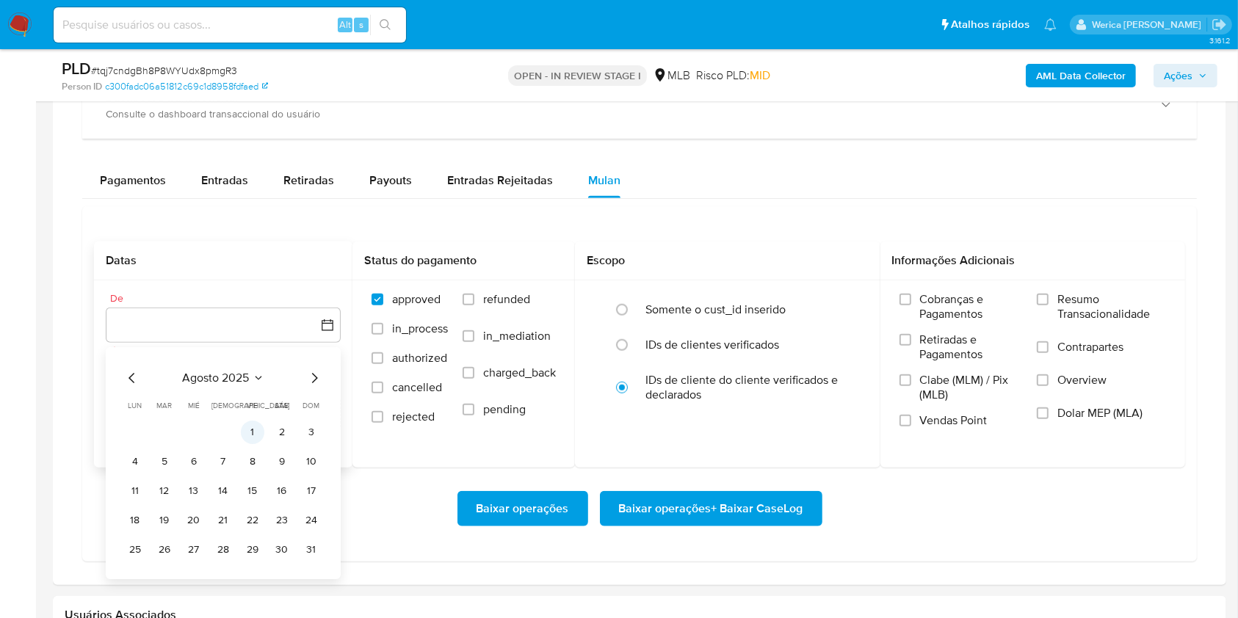
click at [253, 444] on button "1" at bounding box center [253, 433] width 24 height 24
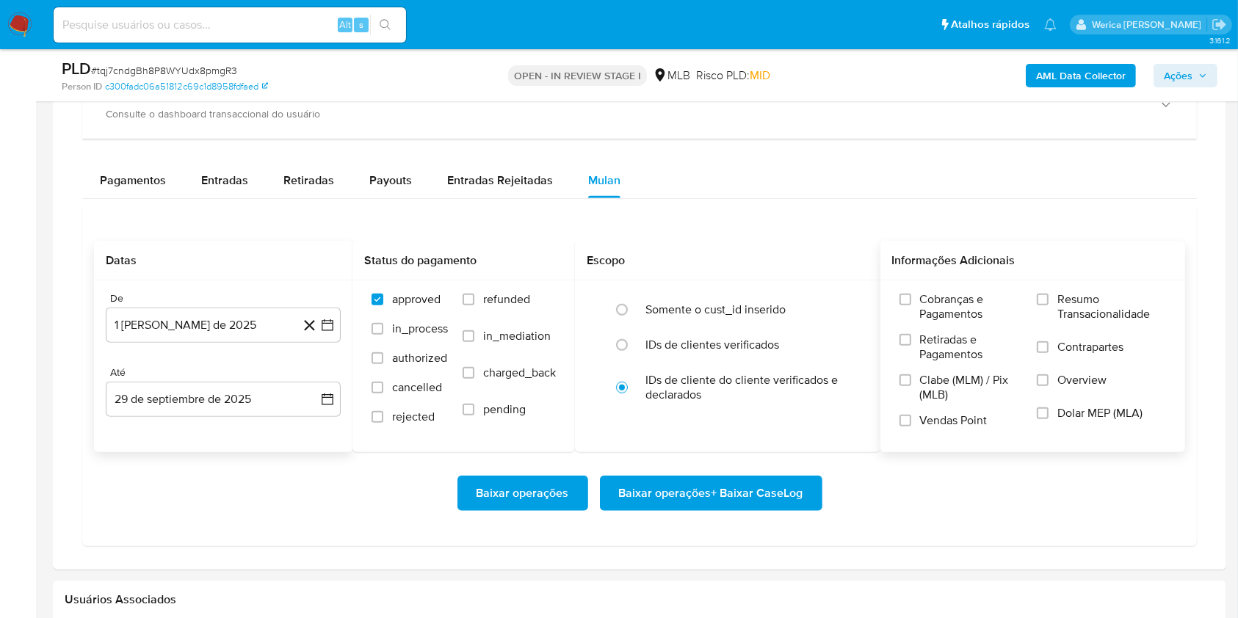
click at [928, 333] on span "Retiradas e Pagamentos" at bounding box center [971, 347] width 103 height 29
click at [911, 334] on input "Retiradas e Pagamentos" at bounding box center [906, 340] width 12 height 12
click at [948, 379] on span "Clabe (MLM) / Pix (MLB)" at bounding box center [971, 387] width 103 height 29
click at [911, 379] on input "Clabe (MLM) / Pix (MLB)" at bounding box center [906, 381] width 12 height 12
click at [950, 422] on span "Vendas Point" at bounding box center [954, 420] width 68 height 15
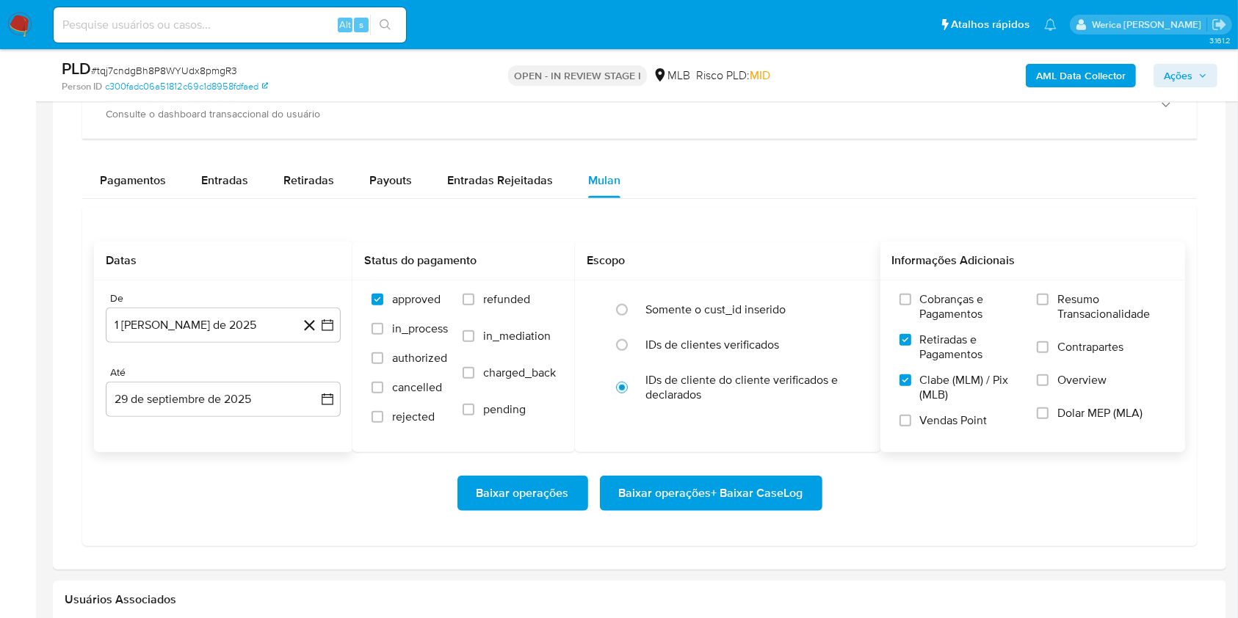
click at [911, 422] on input "Vendas Point" at bounding box center [906, 421] width 12 height 12
click at [969, 306] on span "Cobranças e Pagamentos" at bounding box center [971, 306] width 103 height 29
click at [911, 306] on input "Cobranças e Pagamentos" at bounding box center [906, 300] width 12 height 12
click at [1068, 333] on label "Resumo Transacionalidade" at bounding box center [1101, 316] width 129 height 48
click at [1049, 306] on input "Resumo Transacionalidade" at bounding box center [1043, 300] width 12 height 12
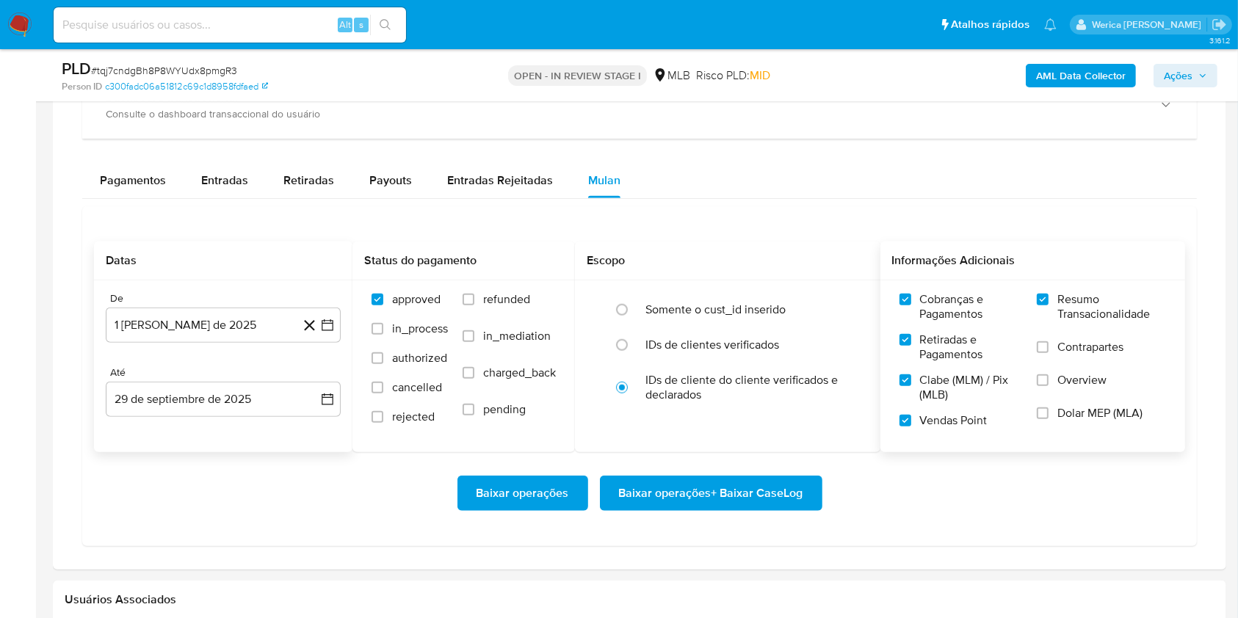
click at [1080, 369] on label "Contrapartes" at bounding box center [1101, 356] width 129 height 33
click at [1049, 353] on input "Contrapartes" at bounding box center [1043, 347] width 12 height 12
click at [1073, 408] on span "Dolar MEP (MLA)" at bounding box center [1100, 413] width 85 height 15
click at [1049, 408] on input "Dolar MEP (MLA)" at bounding box center [1043, 414] width 12 height 12
click at [1059, 379] on span "Overview" at bounding box center [1082, 380] width 49 height 15
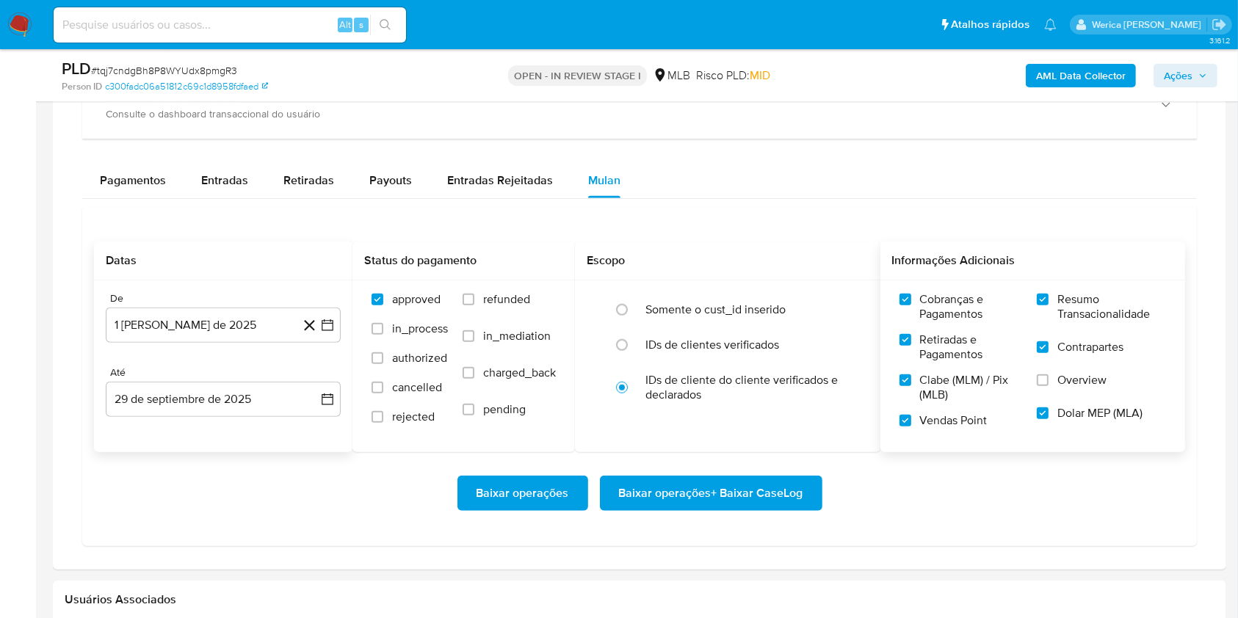
click at [1049, 379] on input "Overview" at bounding box center [1043, 381] width 12 height 12
click at [793, 508] on span "Baixar operações + Baixar CaseLog" at bounding box center [711, 493] width 184 height 32
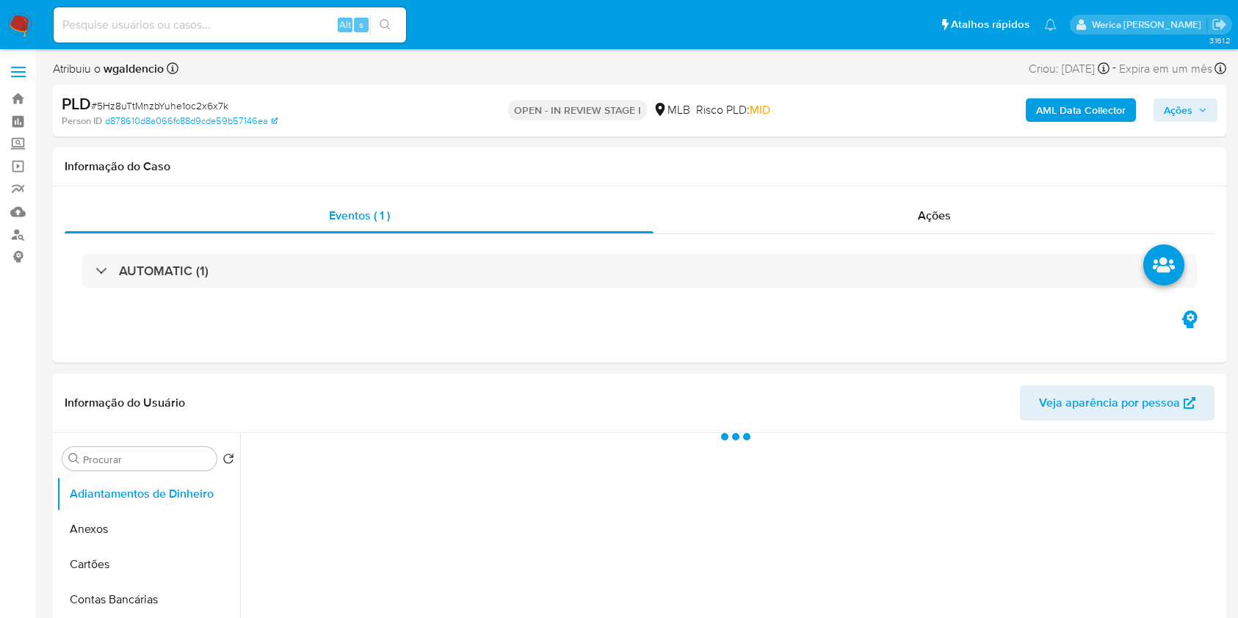
select select "10"
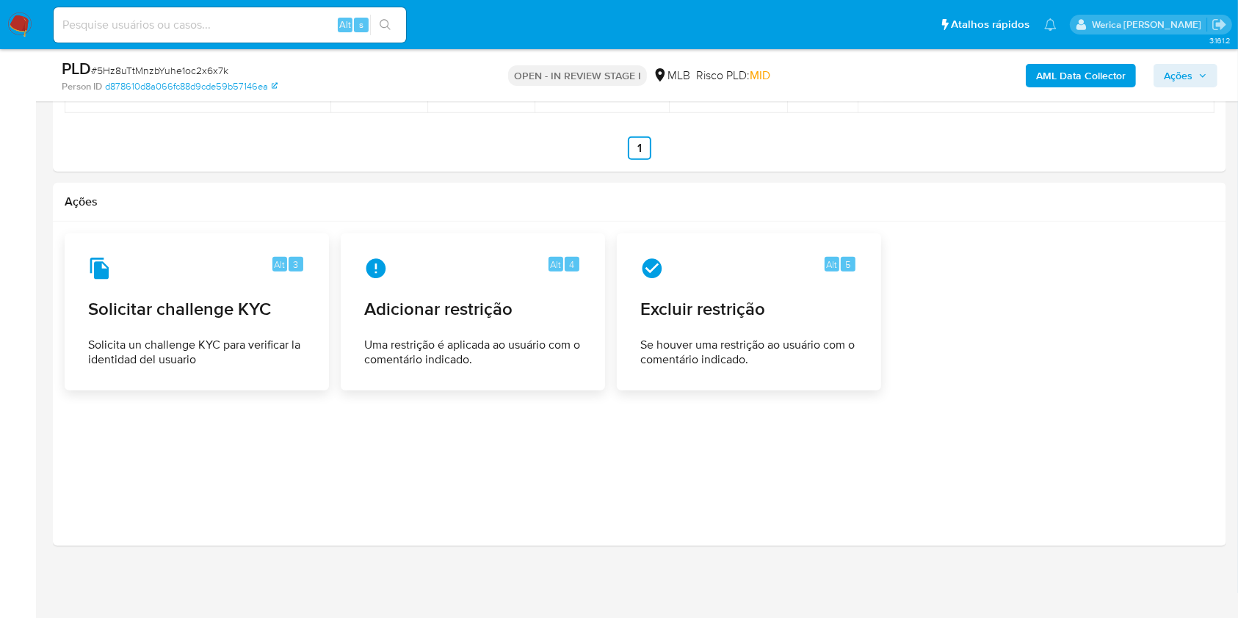
scroll to position [1157, 0]
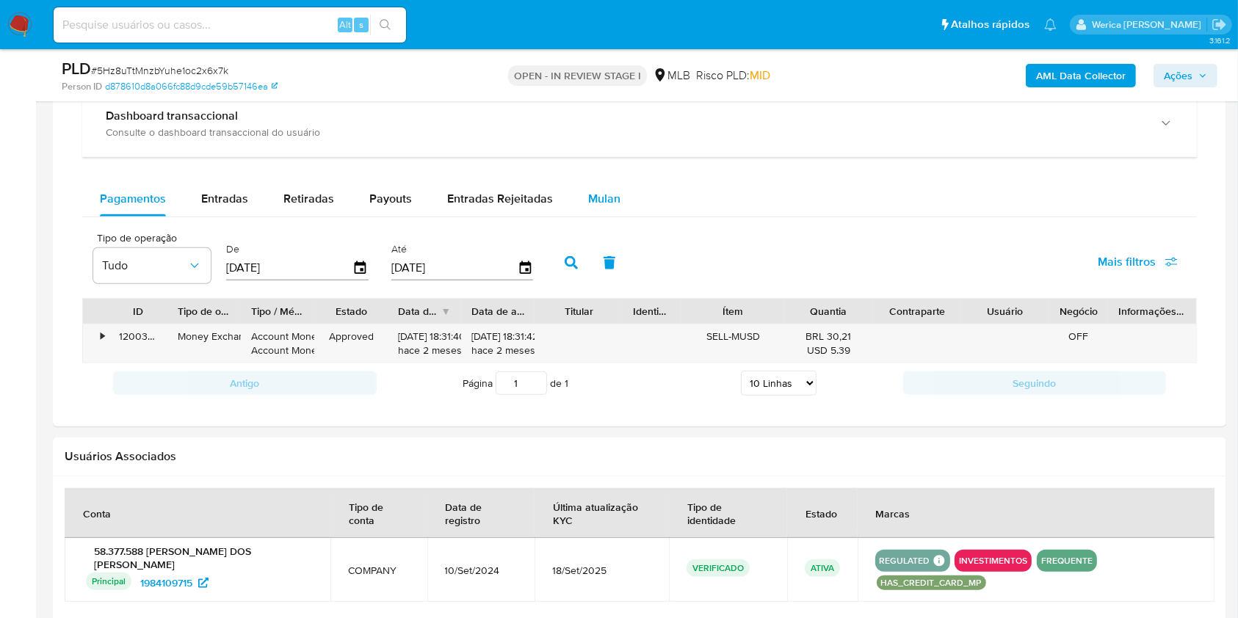
click at [571, 189] on button "Mulan" at bounding box center [605, 198] width 68 height 35
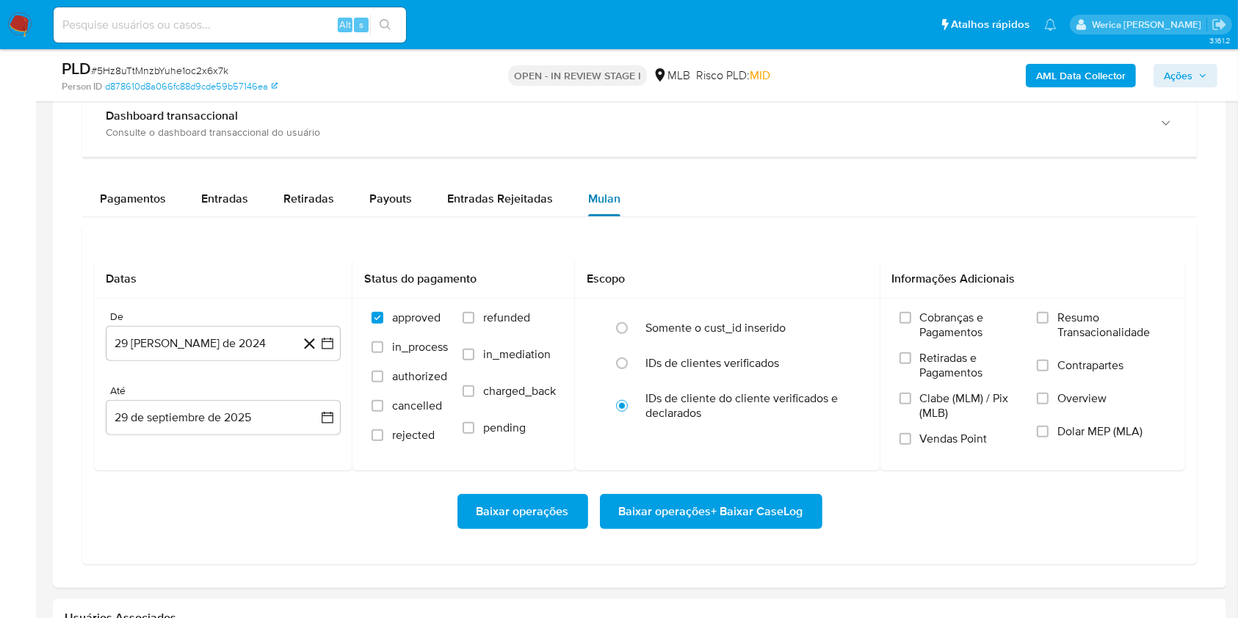
click at [591, 198] on span "Mulan" at bounding box center [604, 198] width 32 height 17
click at [288, 351] on button "29 [PERSON_NAME] de 2024" at bounding box center [223, 343] width 235 height 35
click at [202, 408] on div "agosto 2024 agosto 2024 lun lunes mar martes mié miércoles jue jueves vie viern…" at bounding box center [223, 484] width 200 height 192
click at [235, 400] on span "agosto 2024" at bounding box center [216, 396] width 67 height 15
click at [310, 391] on icon "Año siguiente" at bounding box center [312, 396] width 6 height 10
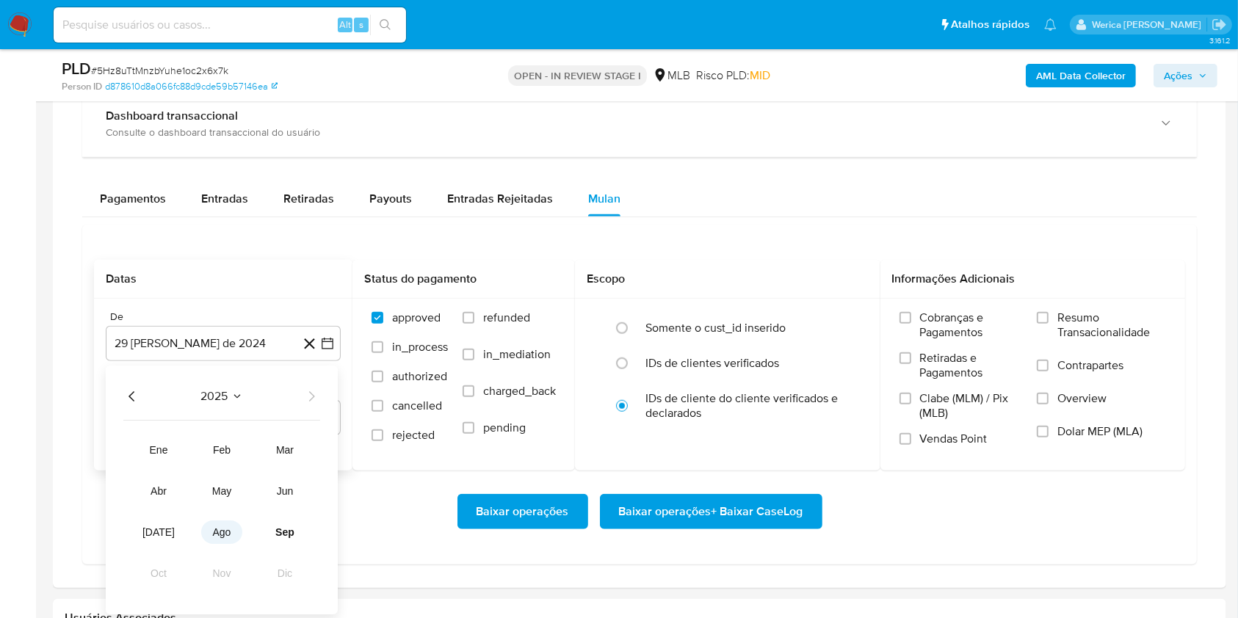
click at [223, 534] on span "ago" at bounding box center [222, 533] width 18 height 12
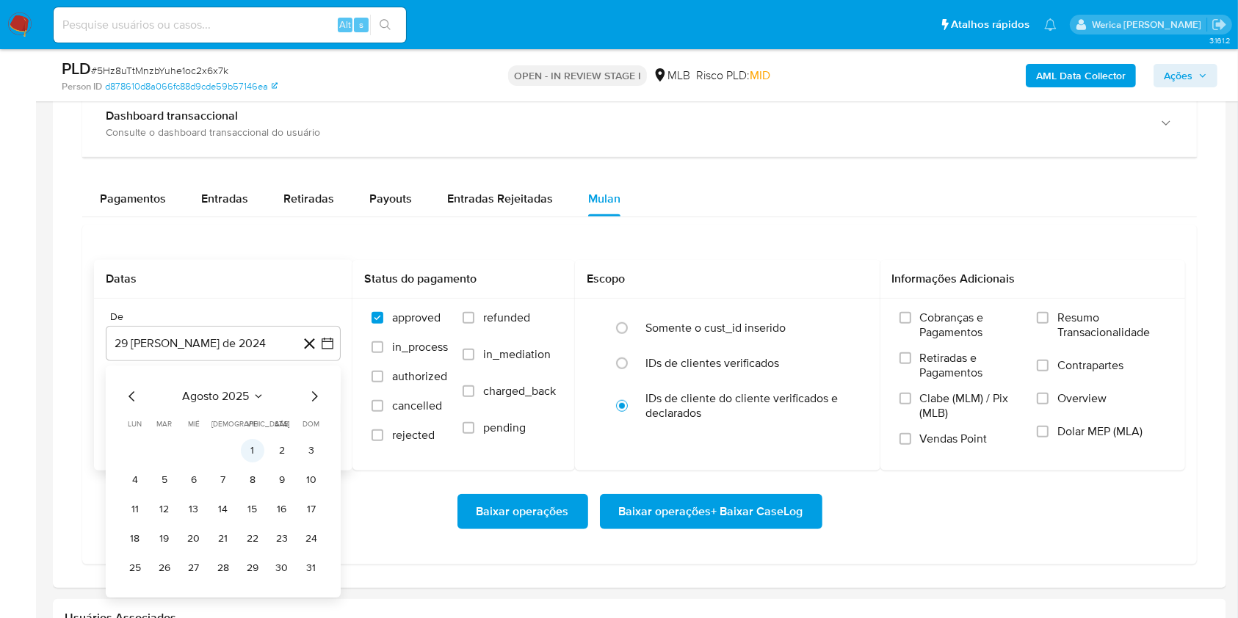
click at [251, 441] on button "1" at bounding box center [253, 451] width 24 height 24
click at [953, 308] on div "Cobranças e Pagamentos Retiradas e Pagamentos Clabe (MLM) / Pix (MLB) Vendas Po…" at bounding box center [1034, 384] width 306 height 170
click at [932, 366] on span "Retiradas e Pagamentos" at bounding box center [971, 365] width 103 height 29
click at [911, 364] on input "Retiradas e Pagamentos" at bounding box center [906, 359] width 12 height 12
click at [926, 407] on span "Clabe (MLM) / Pix (MLB)" at bounding box center [971, 405] width 103 height 29
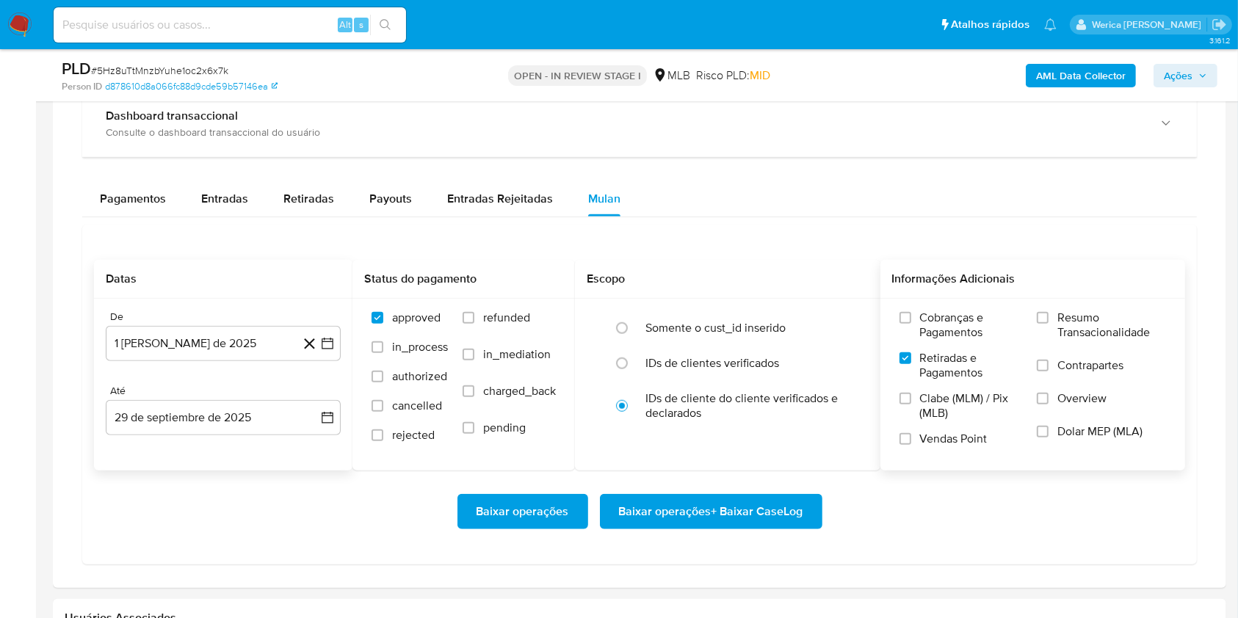
click at [911, 405] on input "Clabe (MLM) / Pix (MLB)" at bounding box center [906, 399] width 12 height 12
click at [948, 424] on label "Clabe (MLM) / Pix (MLB)" at bounding box center [961, 411] width 123 height 40
click at [911, 405] on input "Clabe (MLM) / Pix (MLB)" at bounding box center [906, 399] width 12 height 12
click at [962, 448] on label "Vendas Point" at bounding box center [961, 445] width 123 height 26
click at [911, 445] on input "Vendas Point" at bounding box center [906, 439] width 12 height 12
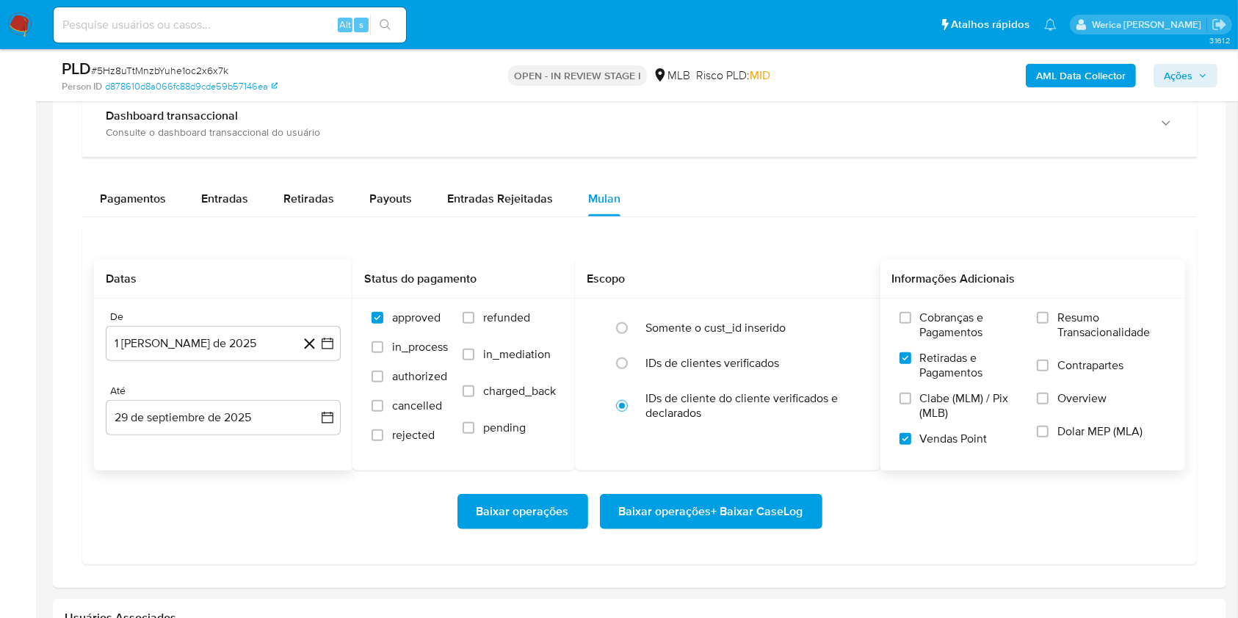
click at [933, 406] on span "Clabe (MLM) / Pix (MLB)" at bounding box center [971, 405] width 103 height 29
click at [911, 405] on input "Clabe (MLM) / Pix (MLB)" at bounding box center [906, 399] width 12 height 12
click at [934, 345] on label "Cobranças e Pagamentos" at bounding box center [961, 331] width 123 height 40
click at [911, 324] on input "Cobranças e Pagamentos" at bounding box center [906, 318] width 12 height 12
click at [1047, 355] on label "Resumo Transacionalidade" at bounding box center [1101, 335] width 129 height 48
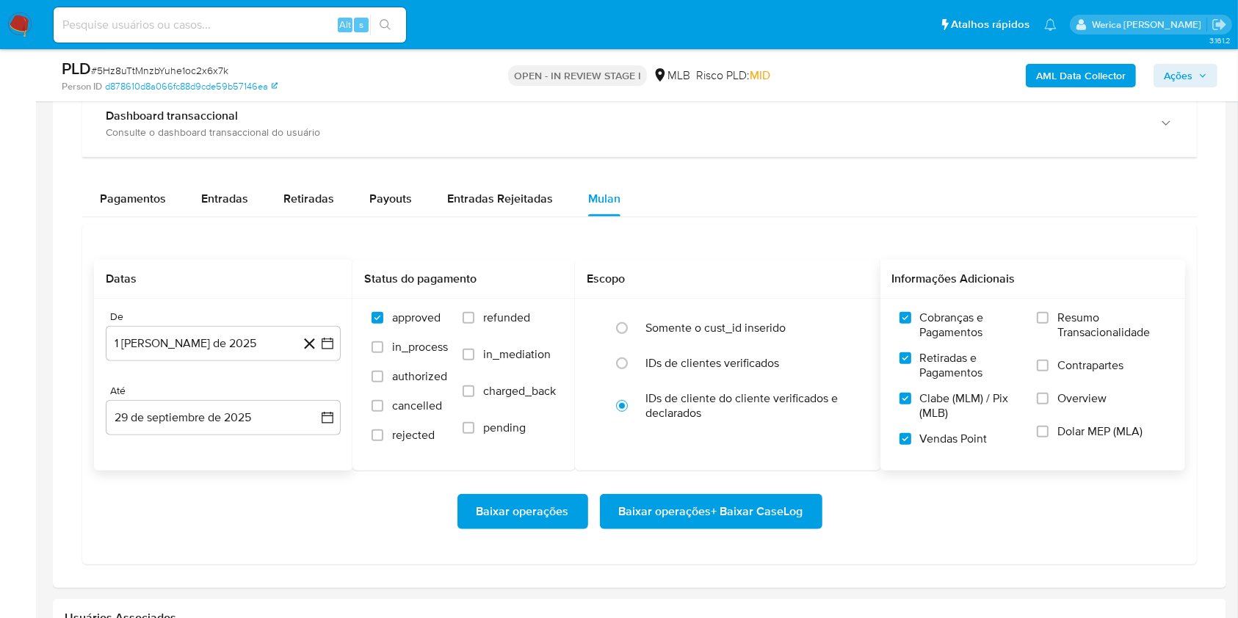
click at [1047, 324] on input "Resumo Transacionalidade" at bounding box center [1043, 318] width 12 height 12
click at [1049, 391] on label "Overview" at bounding box center [1101, 407] width 129 height 33
click at [1049, 393] on input "Overview" at bounding box center [1043, 399] width 12 height 12
drag, startPoint x: 1056, startPoint y: 441, endPoint x: 1048, endPoint y: 414, distance: 27.6
click at [1054, 441] on label "Dolar MEP (MLA)" at bounding box center [1101, 440] width 129 height 33
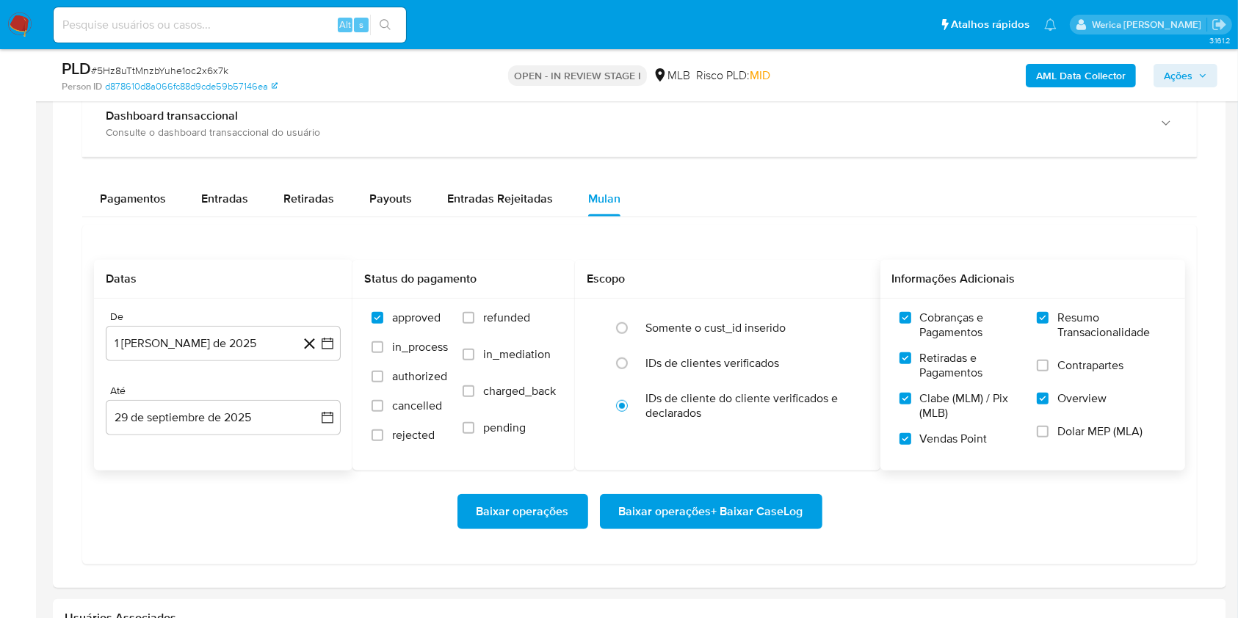
click at [1051, 374] on label "Contrapartes" at bounding box center [1101, 374] width 129 height 33
click at [1049, 372] on input "Contrapartes" at bounding box center [1043, 366] width 12 height 12
click at [1062, 436] on span "Dolar MEP (MLA)" at bounding box center [1100, 431] width 85 height 15
click at [1049, 436] on input "Dolar MEP (MLA)" at bounding box center [1043, 432] width 12 height 12
click at [785, 516] on span "Baixar operações + Baixar CaseLog" at bounding box center [711, 512] width 184 height 32
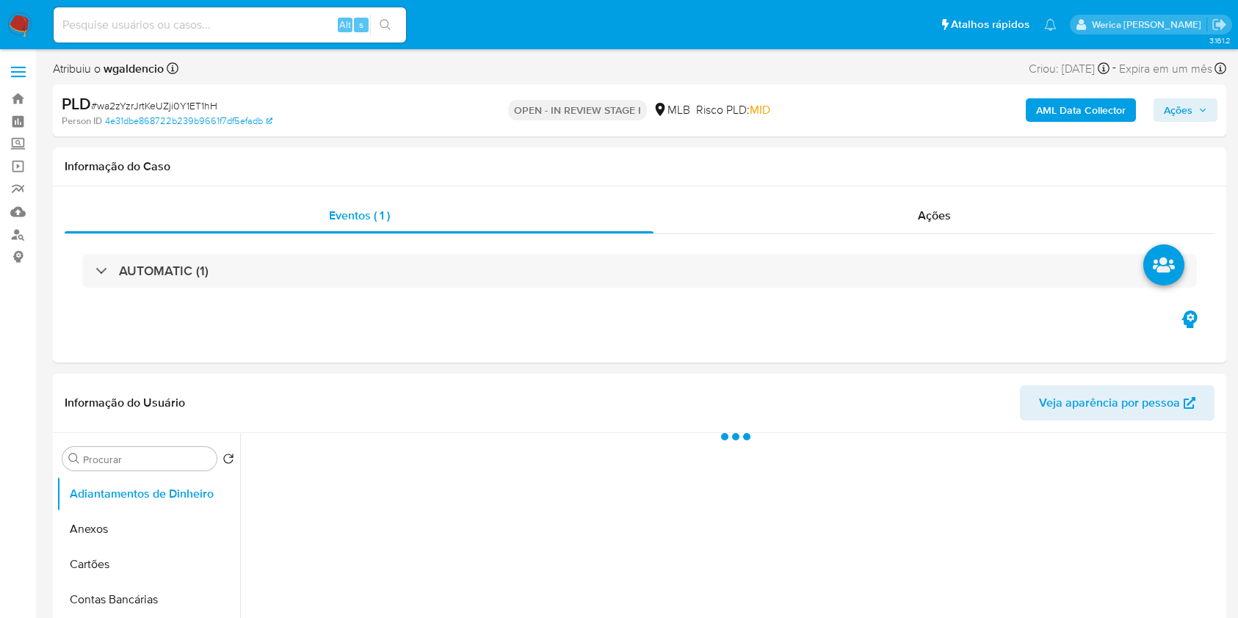
select select "10"
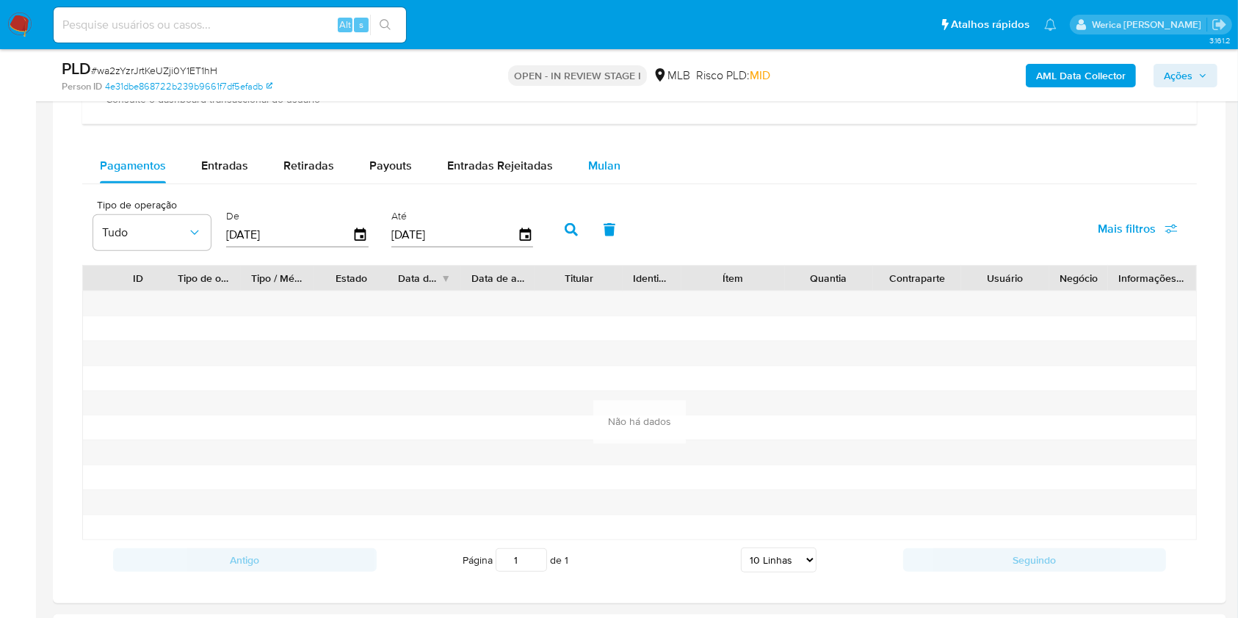
scroll to position [1077, 0]
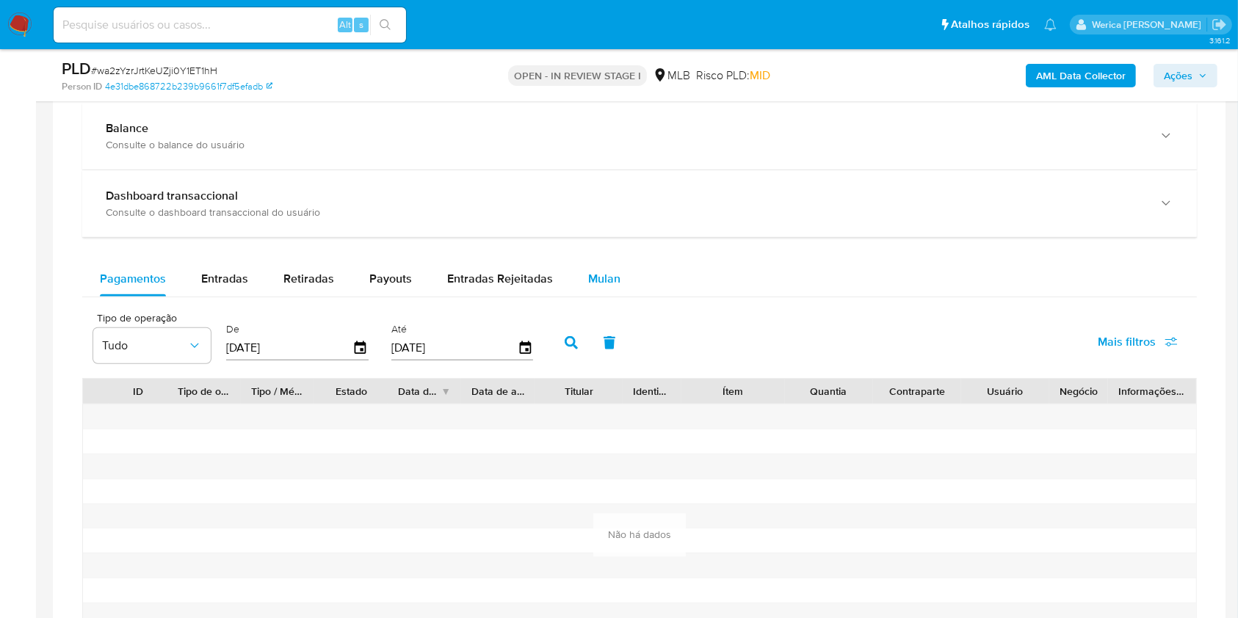
click at [599, 268] on div "Mulan" at bounding box center [604, 278] width 32 height 35
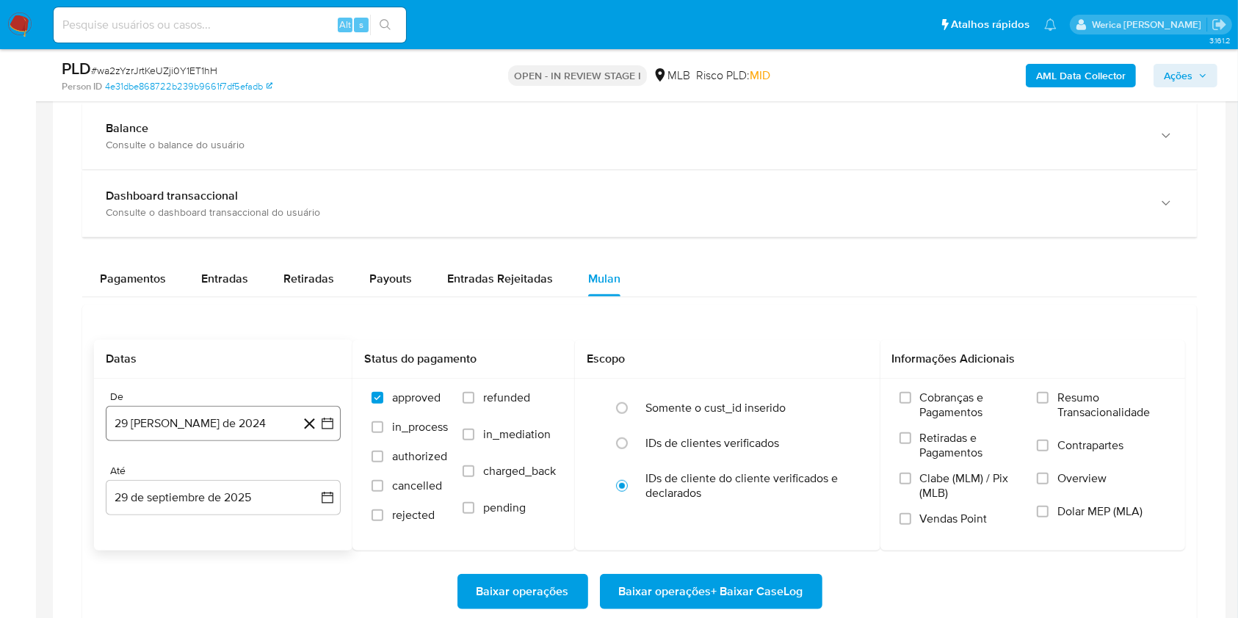
click at [223, 415] on button "29 [PERSON_NAME] de 2024" at bounding box center [223, 423] width 235 height 35
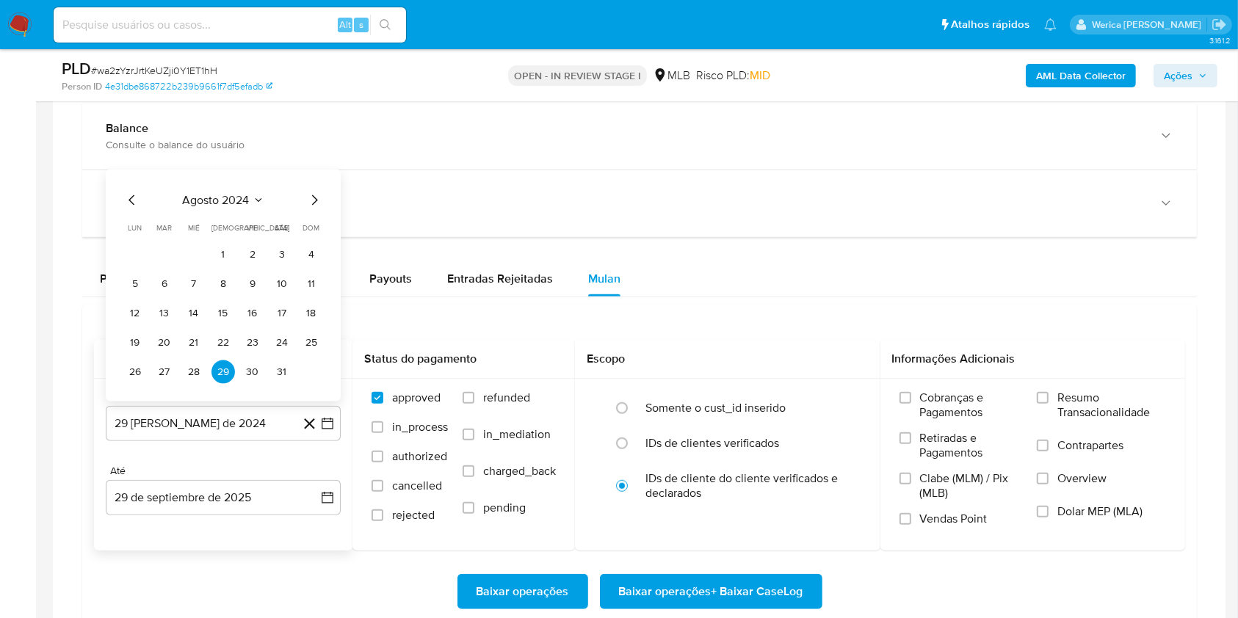
click at [220, 193] on span "agosto 2024" at bounding box center [216, 200] width 67 height 15
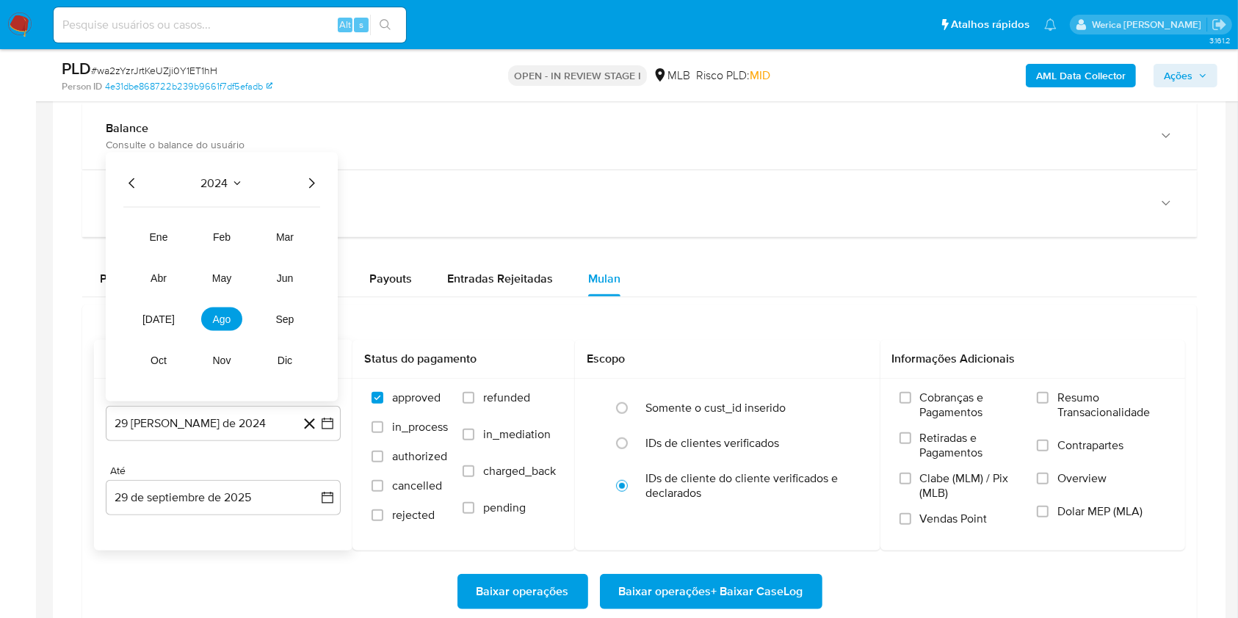
click at [312, 189] on icon "Año siguiente" at bounding box center [312, 184] width 18 height 18
click at [220, 320] on span "ago" at bounding box center [222, 320] width 18 height 12
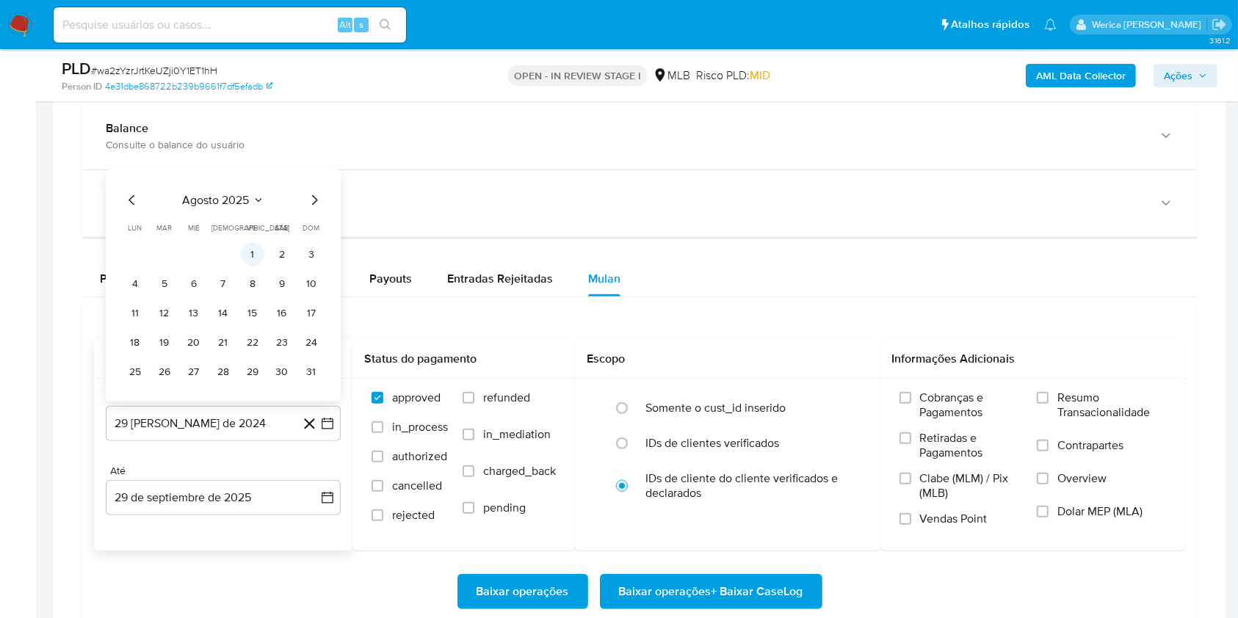
click at [253, 259] on button "1" at bounding box center [253, 255] width 24 height 24
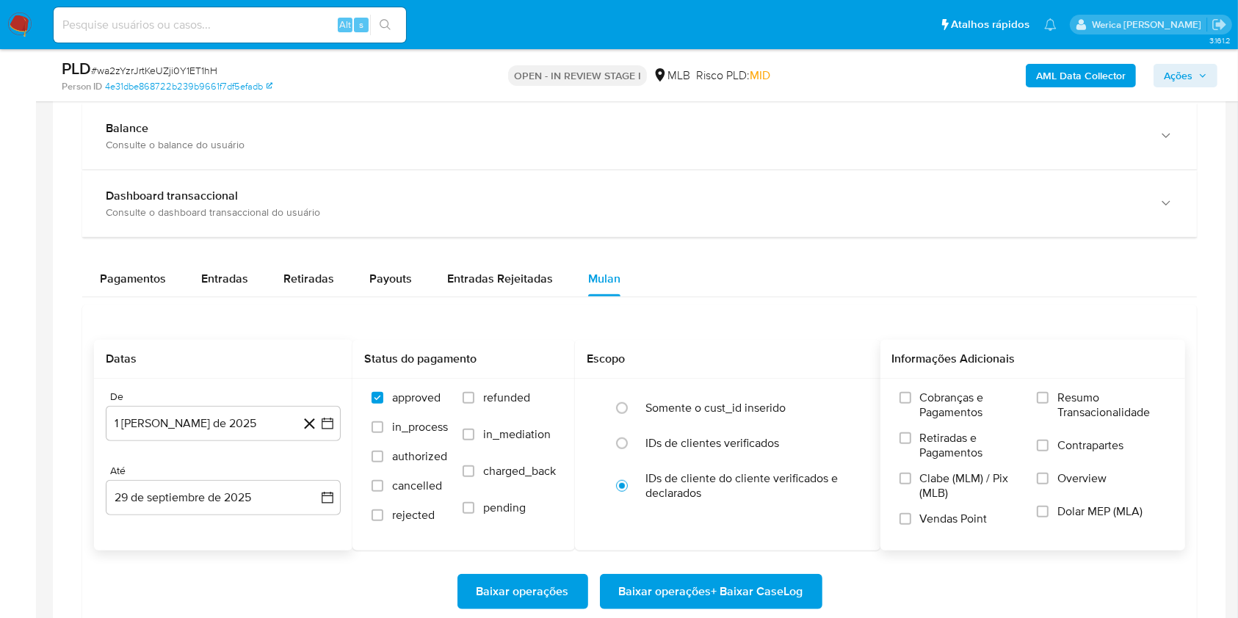
click at [943, 423] on label "Cobranças e Pagamentos" at bounding box center [961, 411] width 123 height 40
click at [911, 404] on input "Cobranças e Pagamentos" at bounding box center [906, 398] width 12 height 12
click at [944, 463] on label "Retiradas e Pagamentos" at bounding box center [961, 451] width 123 height 40
click at [911, 444] on input "Retiradas e Pagamentos" at bounding box center [906, 439] width 12 height 12
click at [957, 506] on label "Clabe (MLM) / Pix (MLB)" at bounding box center [961, 491] width 123 height 40
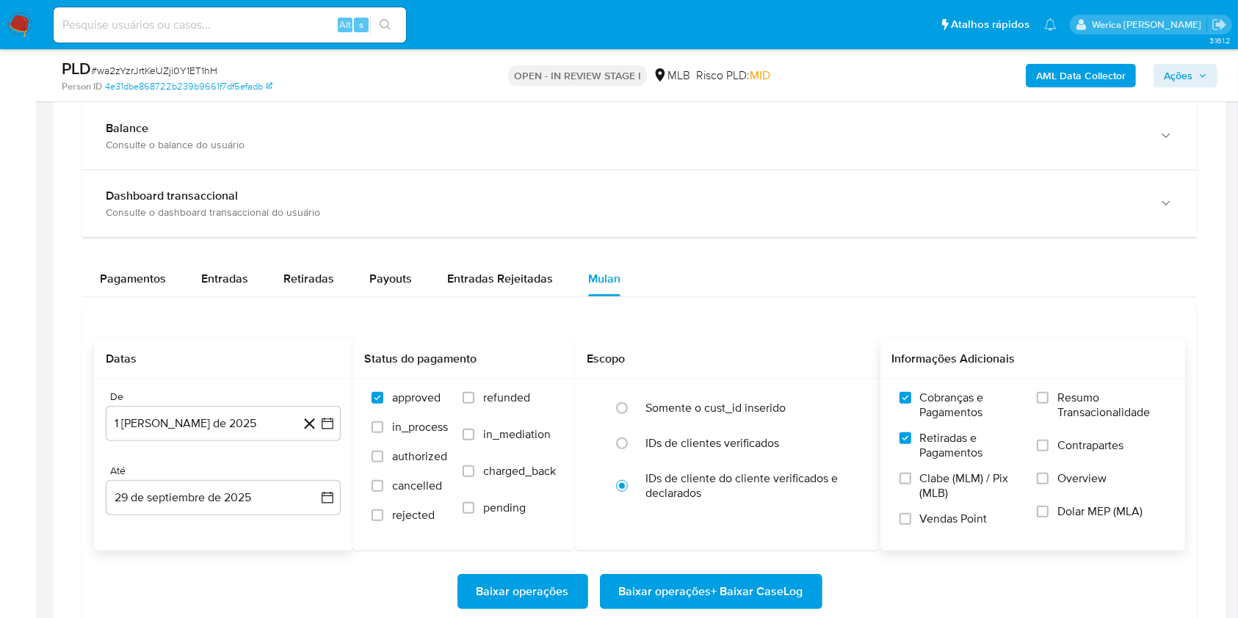
click at [911, 485] on input "Clabe (MLM) / Pix (MLB)" at bounding box center [906, 479] width 12 height 12
click at [952, 529] on label "Vendas Point" at bounding box center [961, 525] width 123 height 26
click at [911, 525] on input "Vendas Point" at bounding box center [906, 519] width 12 height 12
click at [1037, 508] on div "Cobranças e Pagamentos Retiradas e Pagamentos Clabe (MLM) / Pix (MLB) Vendas Po…" at bounding box center [1033, 464] width 282 height 147
click at [1053, 484] on label "Overview" at bounding box center [1101, 487] width 129 height 33
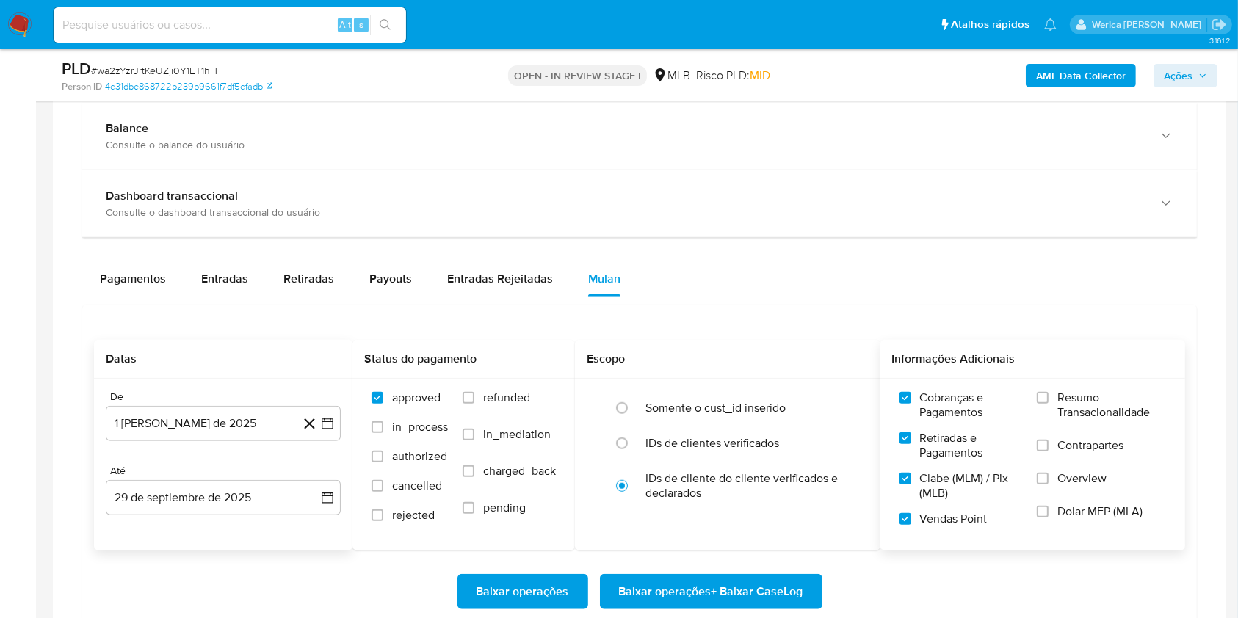
click at [1049, 484] on input "Overview" at bounding box center [1043, 479] width 12 height 12
click at [1060, 520] on label "Dolar MEP (MLA)" at bounding box center [1101, 521] width 129 height 33
click at [1049, 518] on input "Dolar MEP (MLA)" at bounding box center [1043, 512] width 12 height 12
click at [1070, 438] on span "Contrapartes" at bounding box center [1091, 445] width 66 height 15
click at [1049, 440] on input "Contrapartes" at bounding box center [1043, 446] width 12 height 12
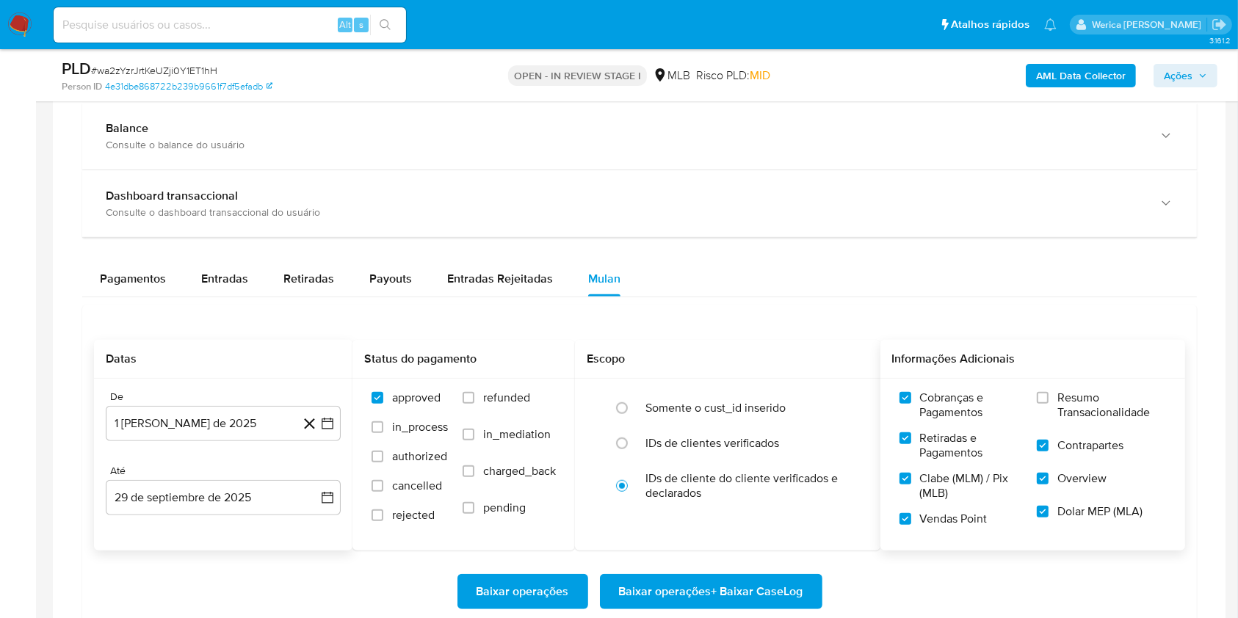
click at [1066, 408] on span "Resumo Transacionalidade" at bounding box center [1112, 405] width 109 height 29
click at [1049, 404] on input "Resumo Transacionalidade" at bounding box center [1043, 398] width 12 height 12
click at [790, 591] on span "Baixar operações + Baixar CaseLog" at bounding box center [711, 592] width 184 height 32
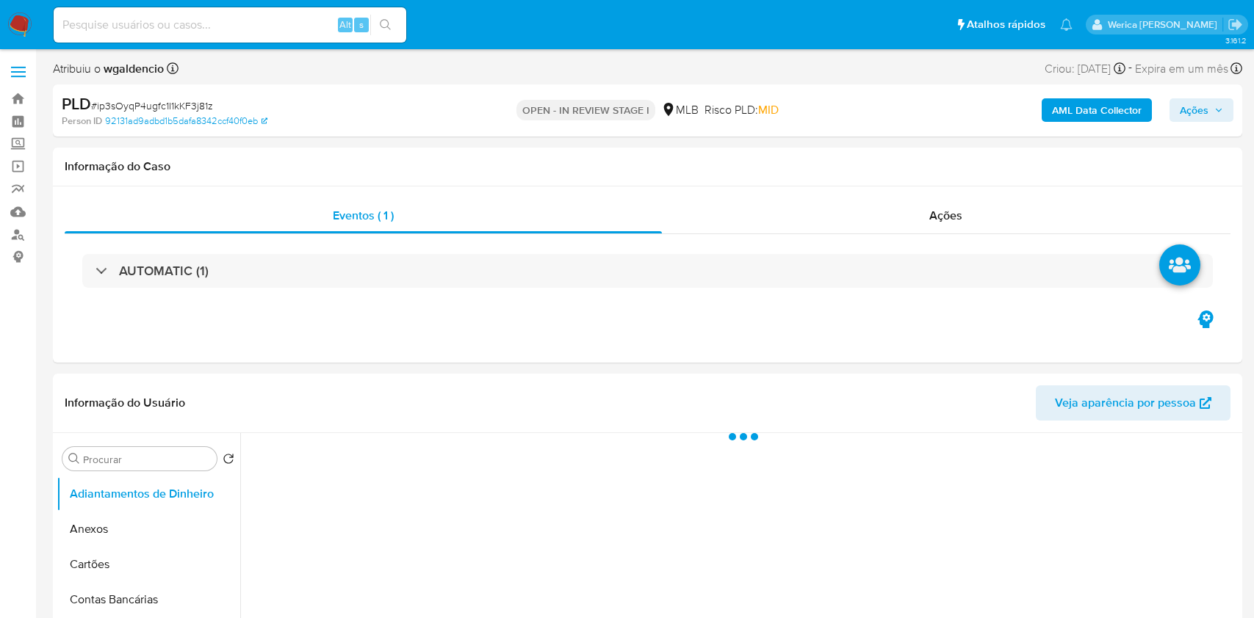
select select "10"
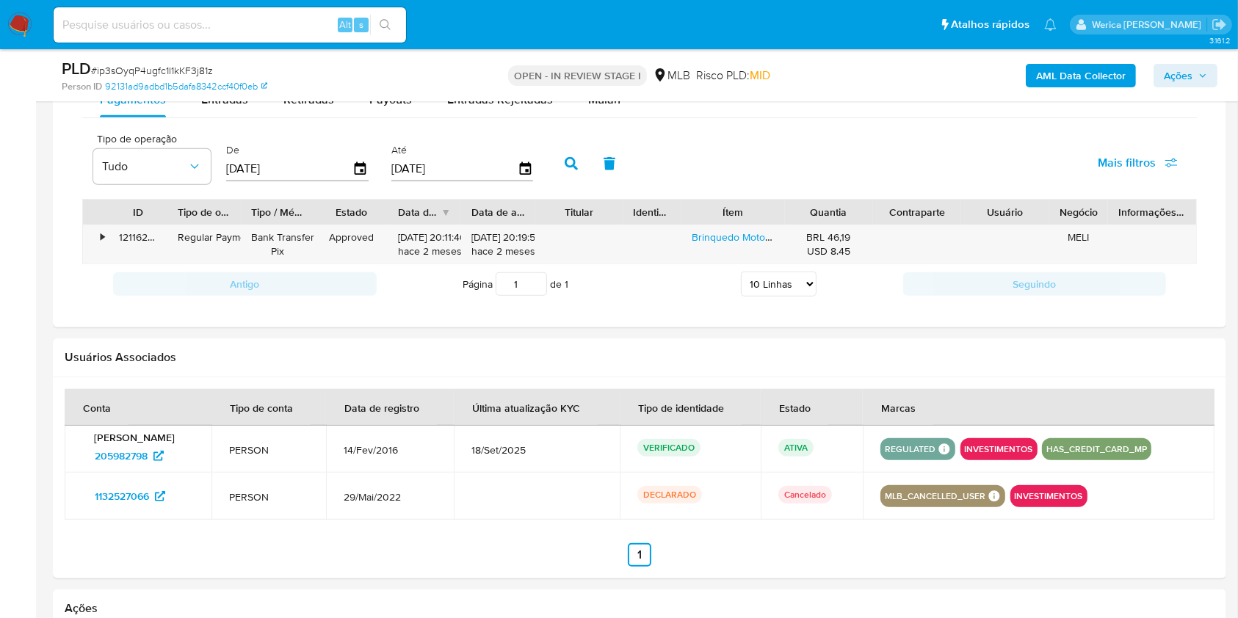
scroll to position [1175, 0]
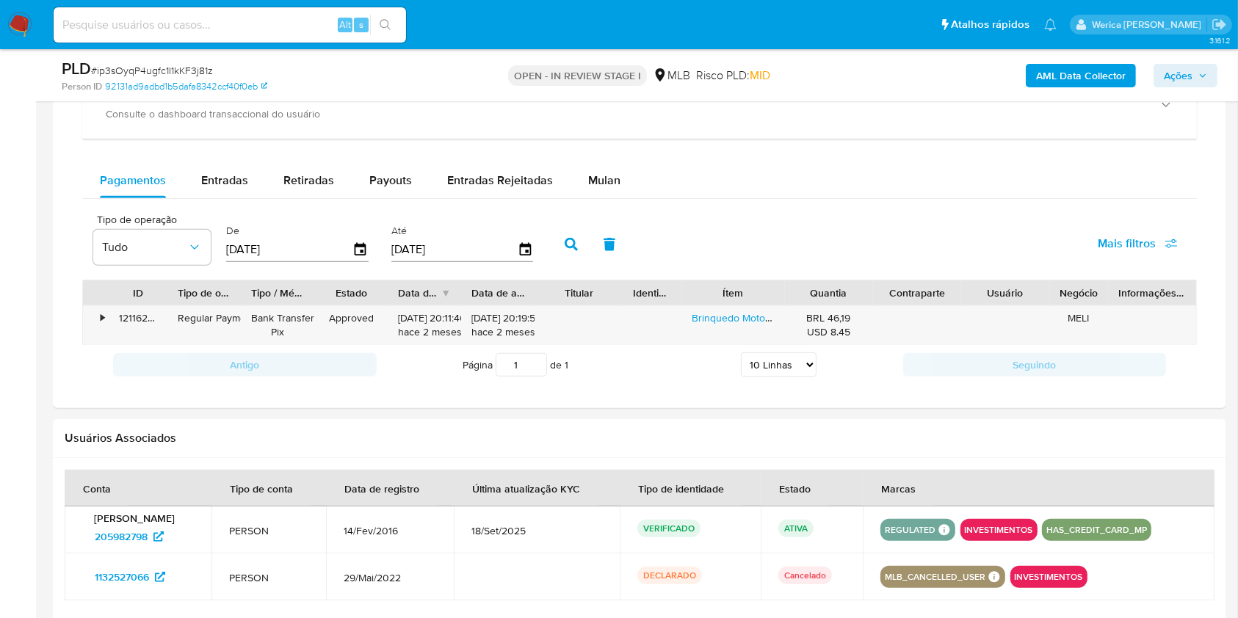
click at [582, 203] on div "Pagamentos Entradas Retiradas Payouts Entradas Rejeitadas Mulan Tipo de operaçã…" at bounding box center [639, 274] width 1115 height 222
click at [593, 175] on span "Mulan" at bounding box center [604, 180] width 32 height 17
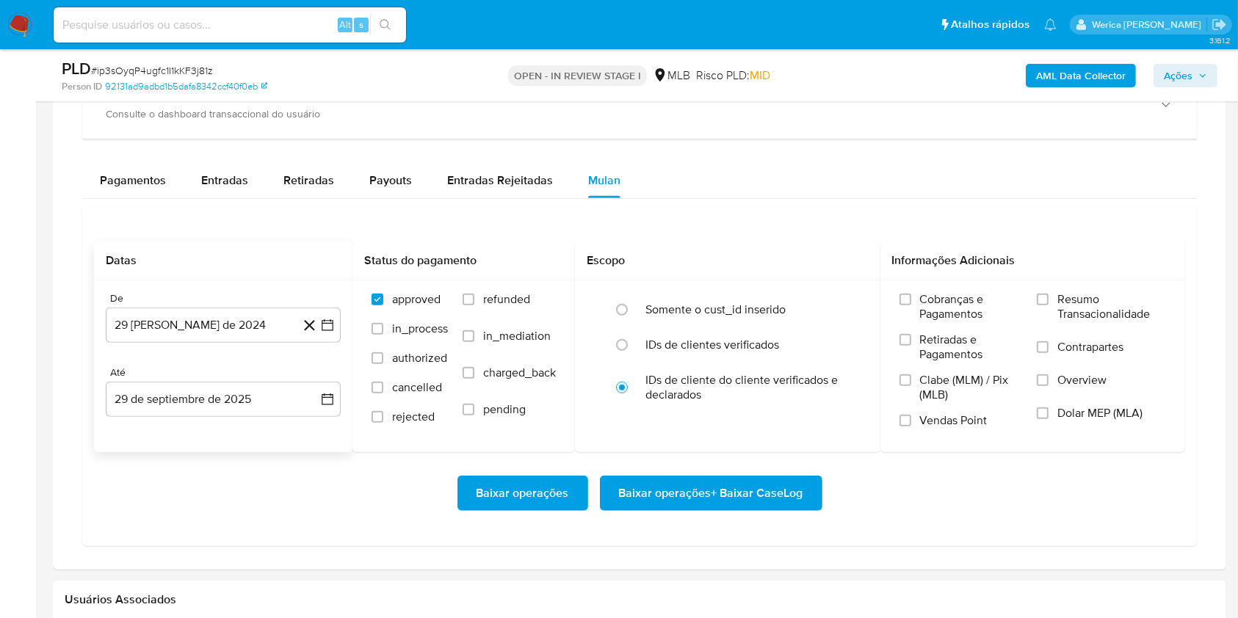
click at [242, 341] on button "29 [PERSON_NAME] de 2024" at bounding box center [223, 325] width 235 height 35
click at [234, 391] on div "agosto 2024 agosto 2024 lun lunes mar martes mié miércoles jue jueves vie viern…" at bounding box center [223, 465] width 200 height 192
click at [249, 379] on span "agosto 2024" at bounding box center [216, 378] width 67 height 15
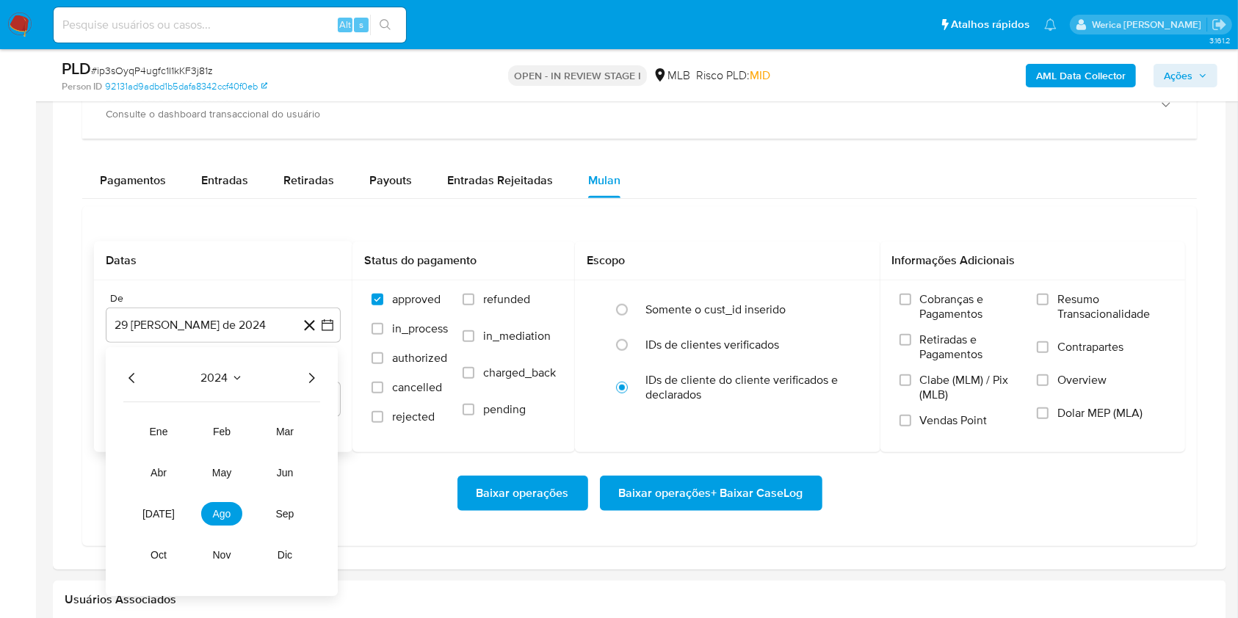
click at [303, 379] on icon "Año siguiente" at bounding box center [312, 378] width 18 height 18
click at [238, 516] on button "ago" at bounding box center [221, 514] width 41 height 24
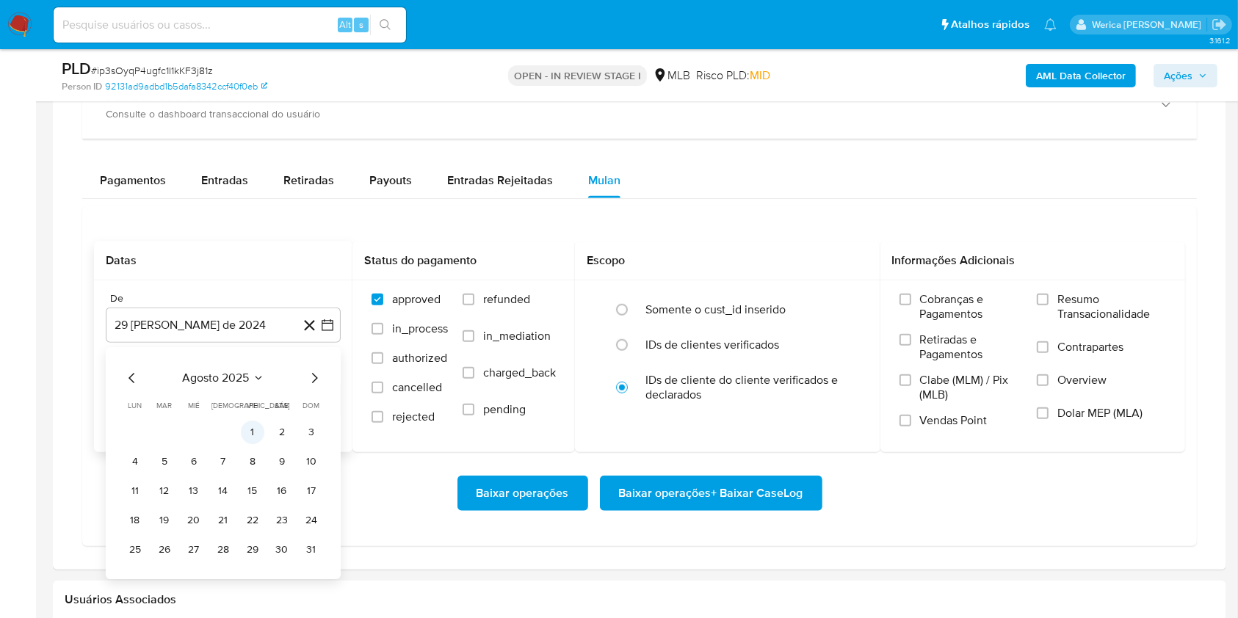
click at [264, 421] on td "1" at bounding box center [253, 433] width 24 height 24
click at [263, 421] on td "1" at bounding box center [253, 433] width 24 height 24
click at [258, 421] on td "1" at bounding box center [253, 433] width 24 height 24
click at [252, 430] on button "1" at bounding box center [253, 433] width 24 height 24
click at [944, 330] on div "Cobranças e Pagamentos Retiradas e Pagamentos Clabe (MLM) / Pix (MLB) Vendas Po…" at bounding box center [961, 365] width 123 height 147
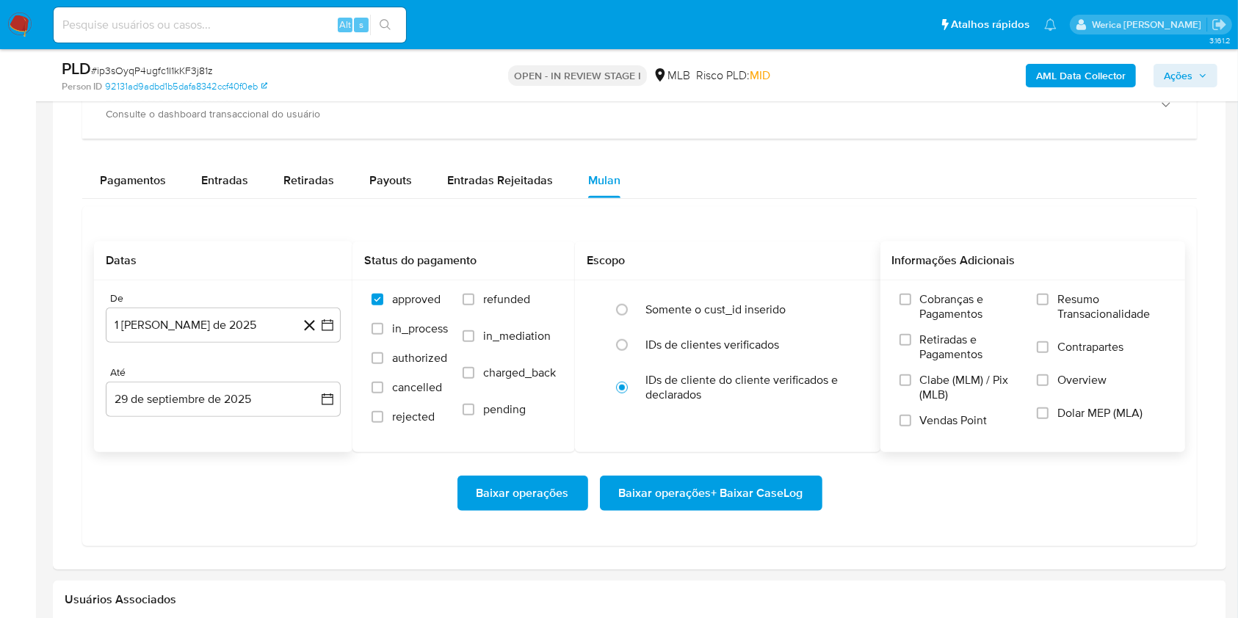
click at [942, 369] on label "Retiradas e Pagamentos" at bounding box center [961, 353] width 123 height 40
click at [911, 346] on input "Retiradas e Pagamentos" at bounding box center [906, 340] width 12 height 12
click at [933, 403] on label "Clabe (MLM) / Pix (MLB)" at bounding box center [961, 393] width 123 height 40
click at [911, 386] on input "Clabe (MLM) / Pix (MLB)" at bounding box center [906, 381] width 12 height 12
click at [933, 429] on label "Vendas Point" at bounding box center [961, 426] width 123 height 26
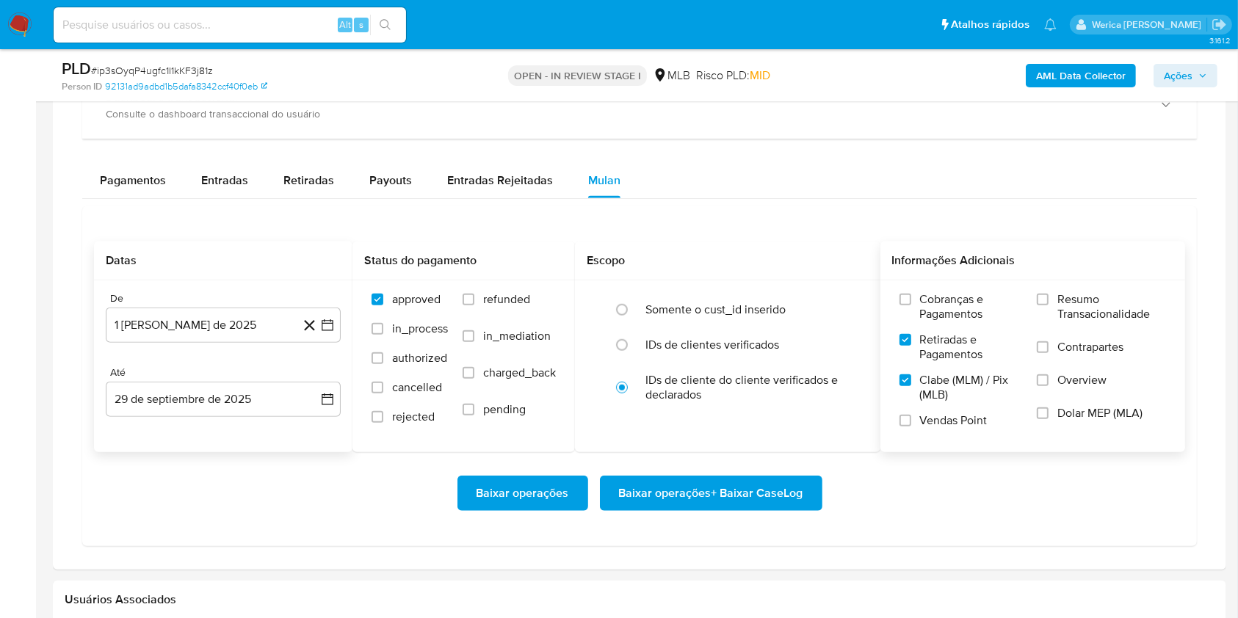
click at [911, 427] on input "Vendas Point" at bounding box center [906, 421] width 12 height 12
click at [935, 312] on span "Cobranças e Pagamentos" at bounding box center [971, 306] width 103 height 29
click at [911, 306] on input "Cobranças e Pagamentos" at bounding box center [906, 300] width 12 height 12
click at [1064, 303] on span "Resumo Transacionalidade" at bounding box center [1112, 306] width 109 height 29
click at [1049, 303] on input "Resumo Transacionalidade" at bounding box center [1043, 300] width 12 height 12
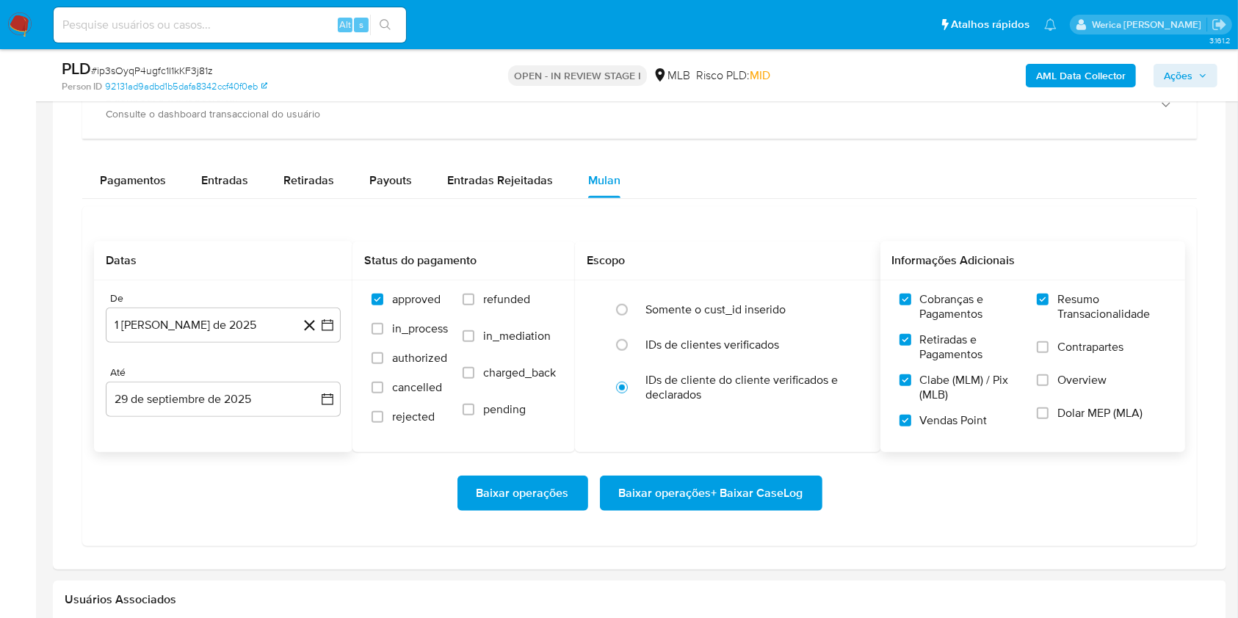
click at [1035, 355] on div "Cobranças e Pagamentos Retiradas e Pagamentos Clabe (MLM) / Pix (MLB) Vendas Po…" at bounding box center [1033, 365] width 282 height 147
click at [1049, 376] on input "Overview" at bounding box center [1043, 381] width 12 height 12
click at [1049, 421] on label "Dolar MEP (MLA)" at bounding box center [1101, 422] width 129 height 33
click at [1049, 419] on input "Dolar MEP (MLA)" at bounding box center [1043, 414] width 12 height 12
click at [1057, 367] on label "Contrapartes" at bounding box center [1101, 356] width 129 height 33
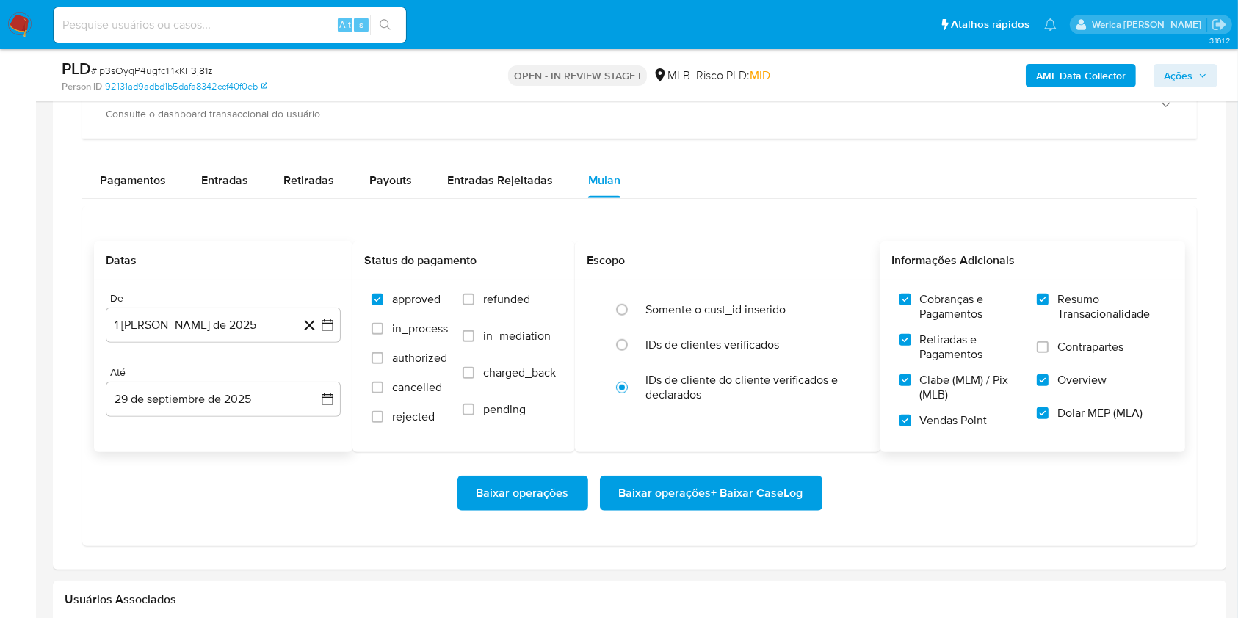
click at [1049, 353] on input "Contrapartes" at bounding box center [1043, 347] width 12 height 12
click at [784, 507] on span "Baixar operações + Baixar CaseLog" at bounding box center [711, 493] width 184 height 32
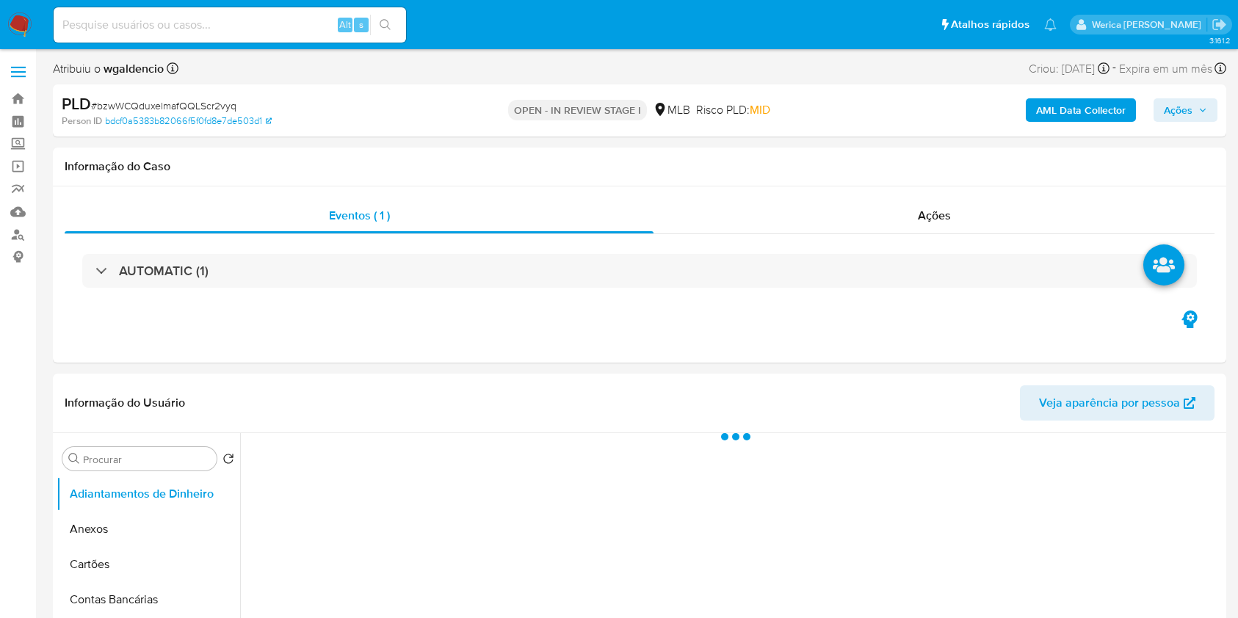
select select "10"
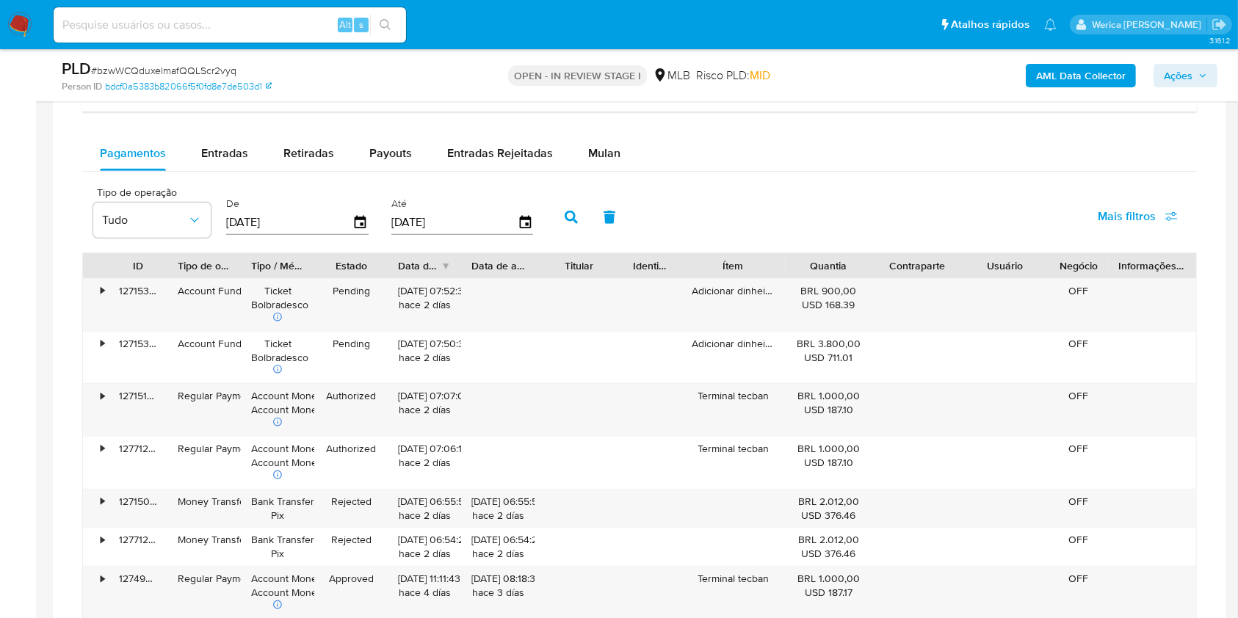
scroll to position [1175, 0]
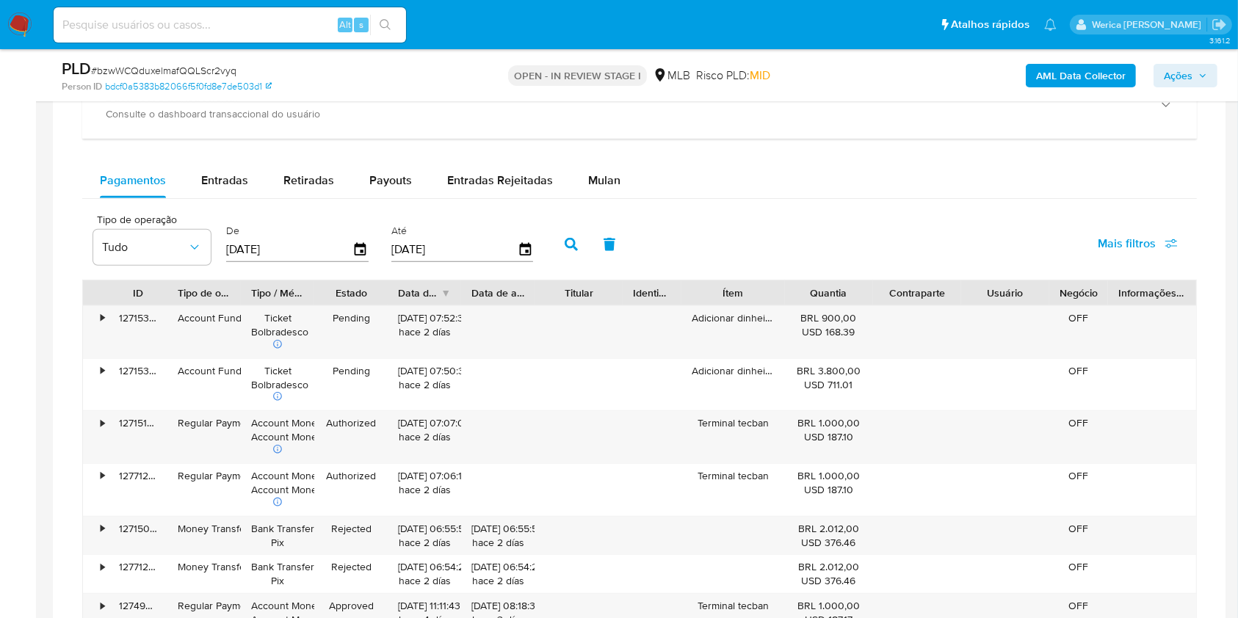
click at [587, 156] on div "Balance Consulte o balance do usuário Dashboard transaccional Consulte o dashbo…" at bounding box center [639, 424] width 1115 height 840
click at [594, 194] on div "Mulan" at bounding box center [604, 180] width 32 height 35
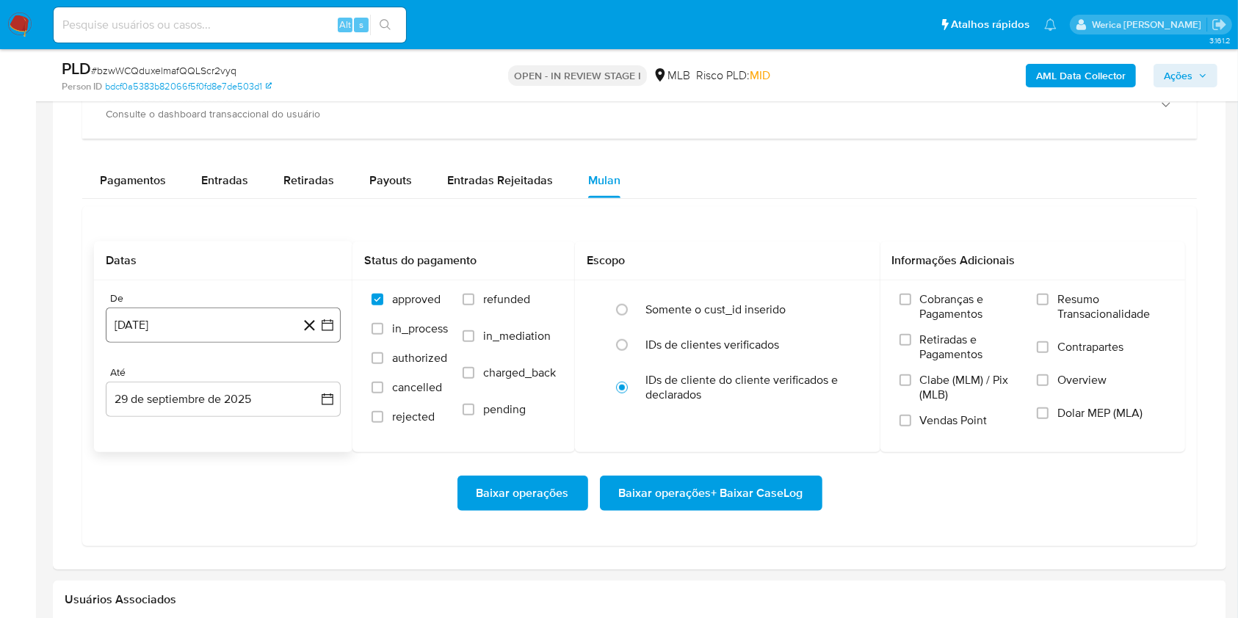
click at [228, 331] on button "29 [PERSON_NAME] de 2024" at bounding box center [223, 325] width 235 height 35
click at [242, 376] on span "agosto 2024" at bounding box center [216, 378] width 67 height 15
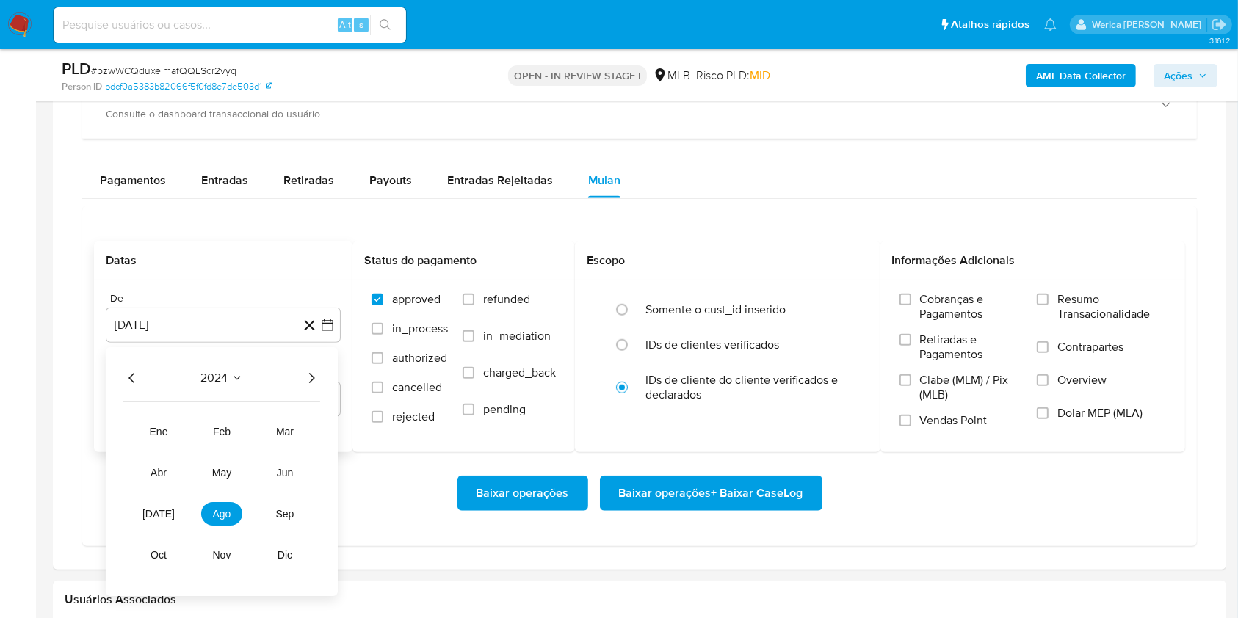
click at [315, 379] on icon "Año siguiente" at bounding box center [312, 378] width 18 height 18
click at [223, 514] on span "ago" at bounding box center [222, 514] width 18 height 12
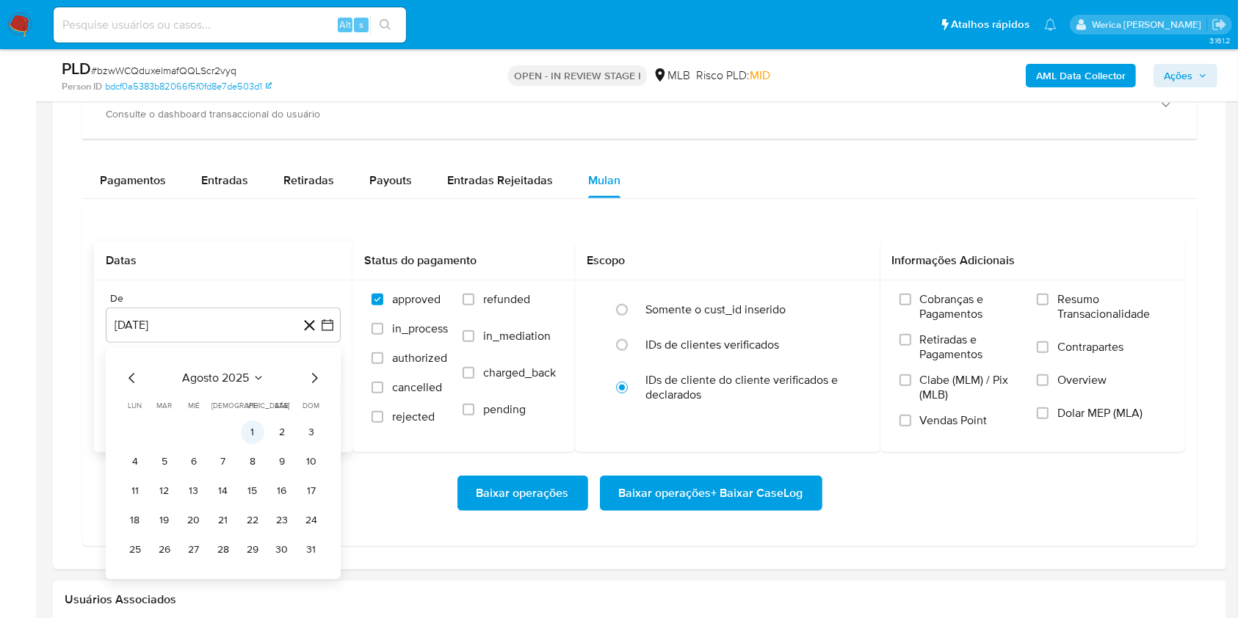
click at [247, 434] on button "1" at bounding box center [253, 433] width 24 height 24
click at [929, 322] on label "Cobranças e Pagamentos" at bounding box center [961, 312] width 123 height 40
click at [911, 306] on input "Cobranças e Pagamentos" at bounding box center [906, 300] width 12 height 12
click at [925, 376] on span "Clabe (MLM) / Pix (MLB)" at bounding box center [971, 387] width 103 height 29
click at [911, 376] on input "Clabe (MLM) / Pix (MLB)" at bounding box center [906, 381] width 12 height 12
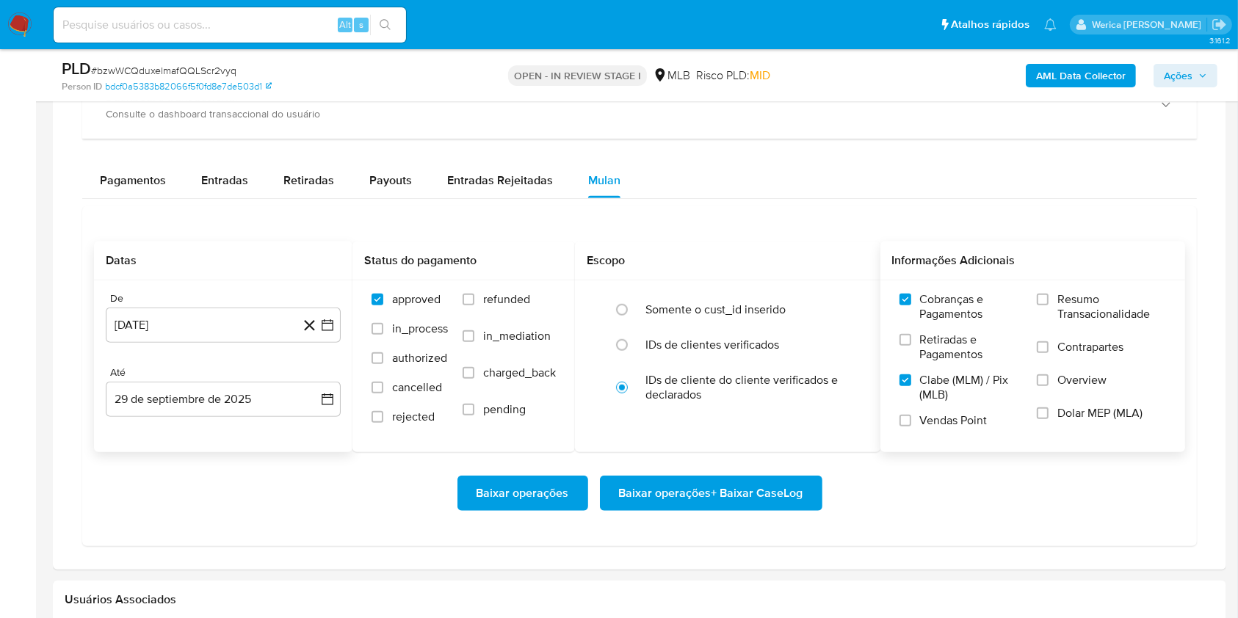
click at [925, 415] on span "Vendas Point" at bounding box center [954, 420] width 68 height 15
click at [911, 415] on input "Vendas Point" at bounding box center [906, 421] width 12 height 12
click at [953, 350] on span "Retiradas e Pagamentos" at bounding box center [971, 347] width 103 height 29
click at [911, 346] on input "Retiradas e Pagamentos" at bounding box center [906, 340] width 12 height 12
click at [1066, 351] on span "Contrapartes" at bounding box center [1091, 347] width 66 height 15
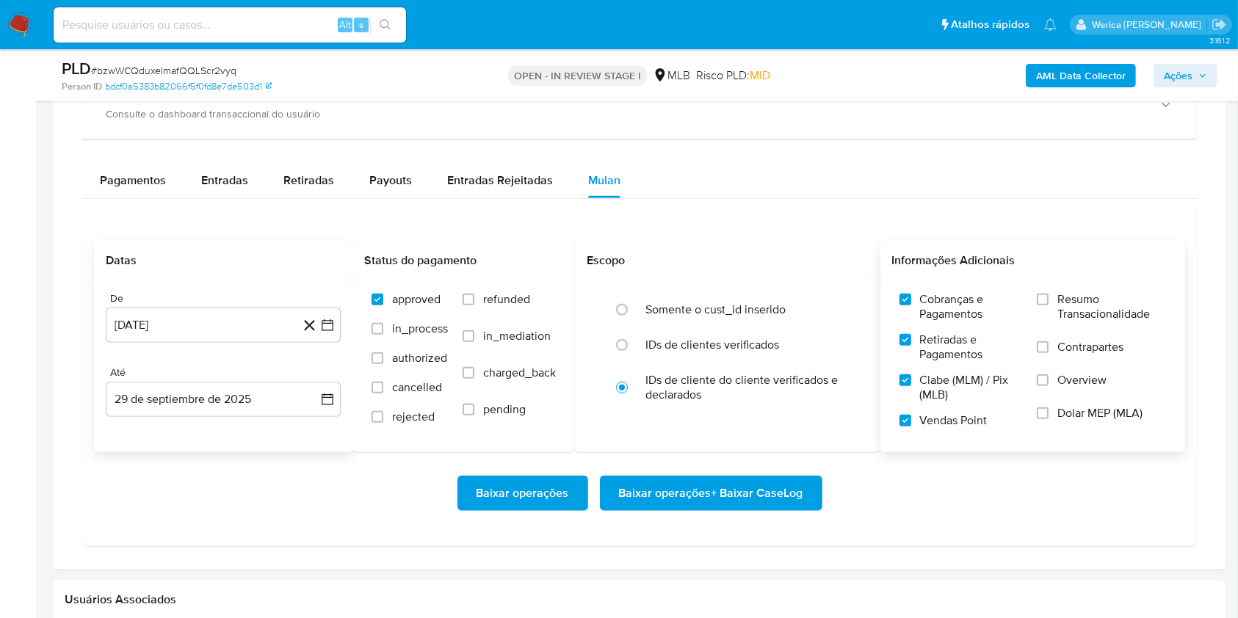
click at [1049, 351] on input "Contrapartes" at bounding box center [1043, 347] width 12 height 12
click at [1069, 382] on span "Overview" at bounding box center [1082, 380] width 49 height 15
click at [1049, 382] on input "Overview" at bounding box center [1043, 381] width 12 height 12
click at [1066, 430] on label "Dolar MEP (MLA)" at bounding box center [1101, 422] width 129 height 33
click at [1049, 419] on input "Dolar MEP (MLA)" at bounding box center [1043, 414] width 12 height 12
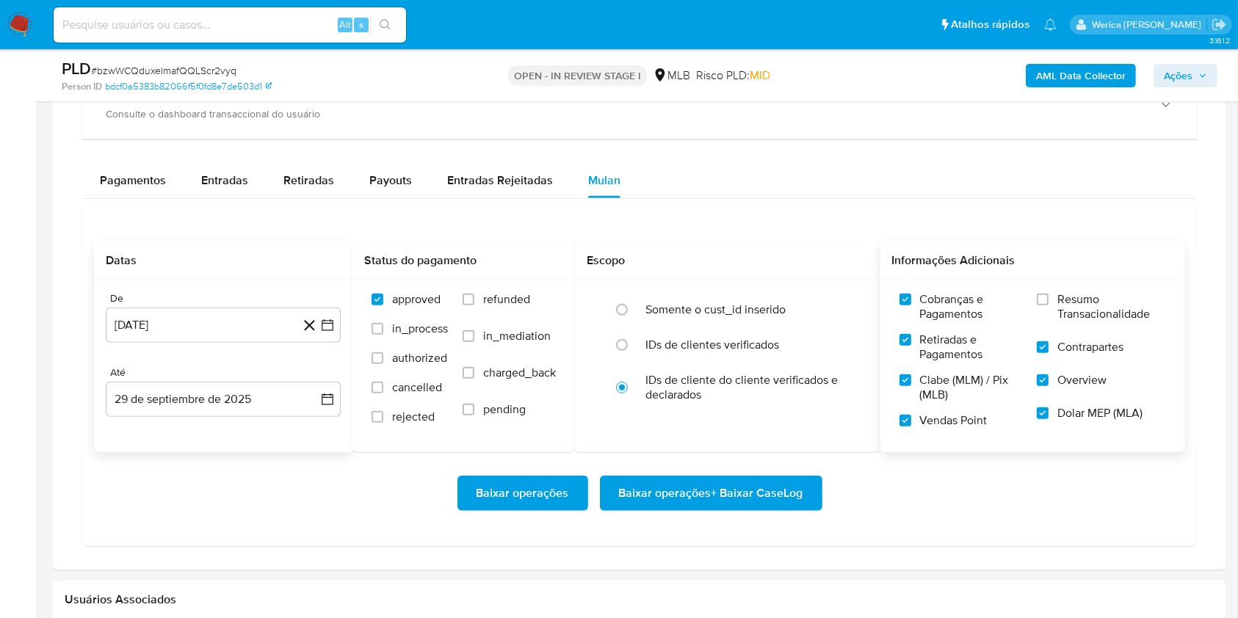
click at [1066, 298] on span "Resumo Transacionalidade" at bounding box center [1112, 306] width 109 height 29
click at [1049, 298] on input "Resumo Transacionalidade" at bounding box center [1043, 300] width 12 height 12
click at [751, 503] on span "Baixar operações + Baixar CaseLog" at bounding box center [711, 493] width 184 height 32
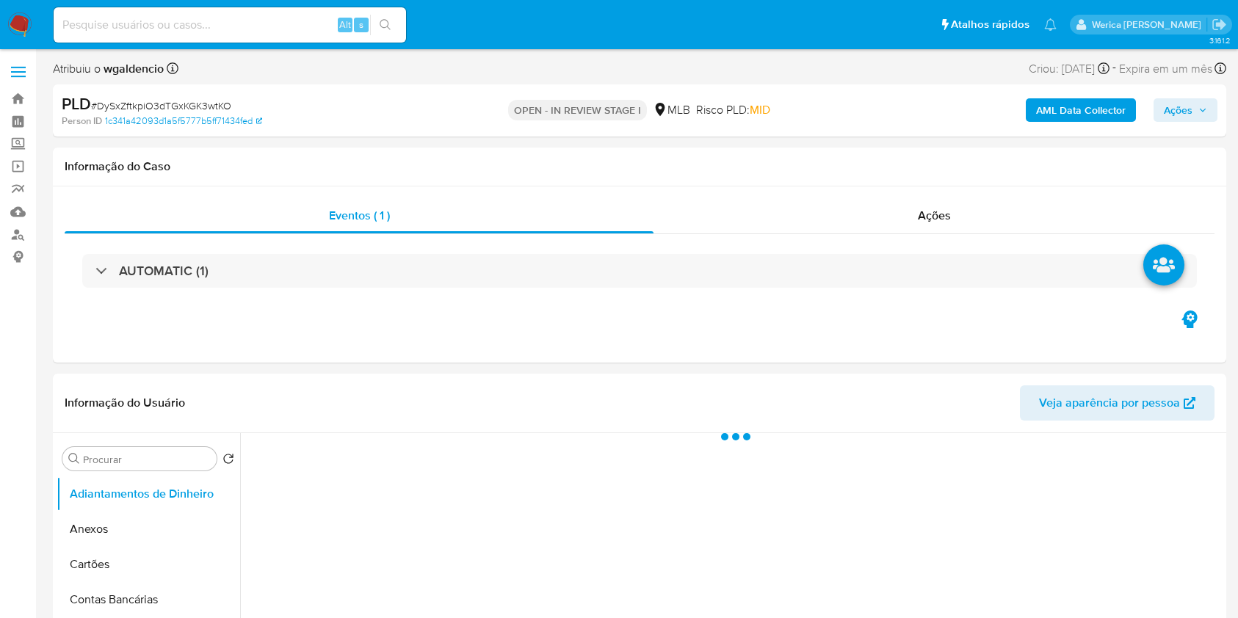
select select "10"
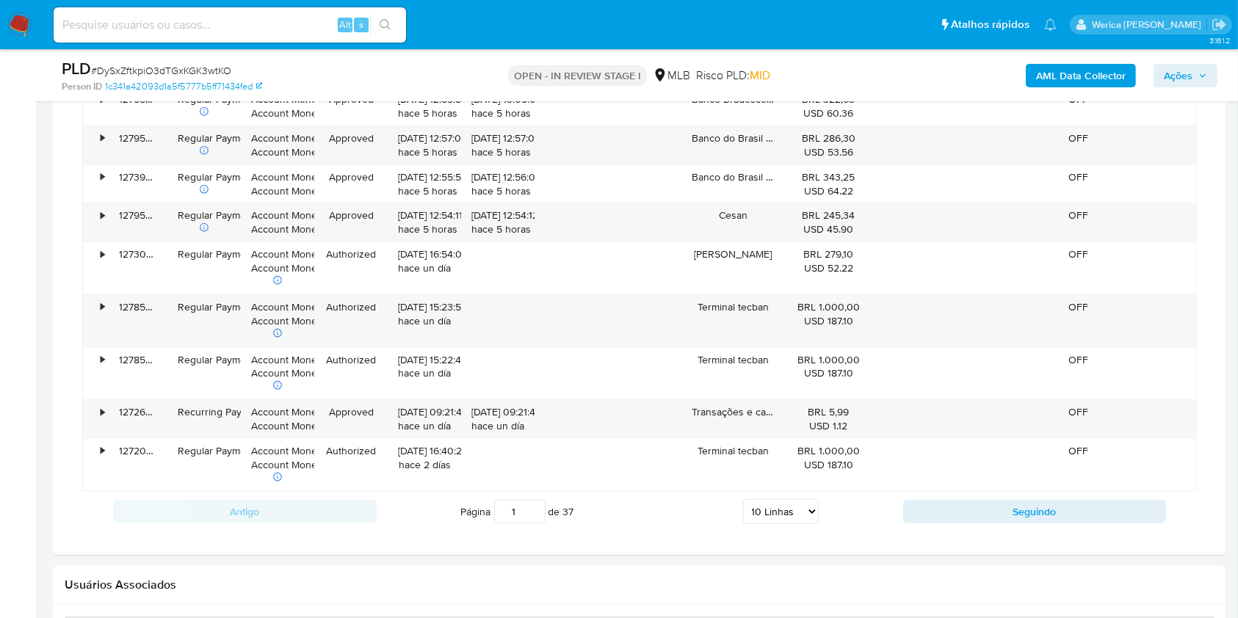
scroll to position [1175, 0]
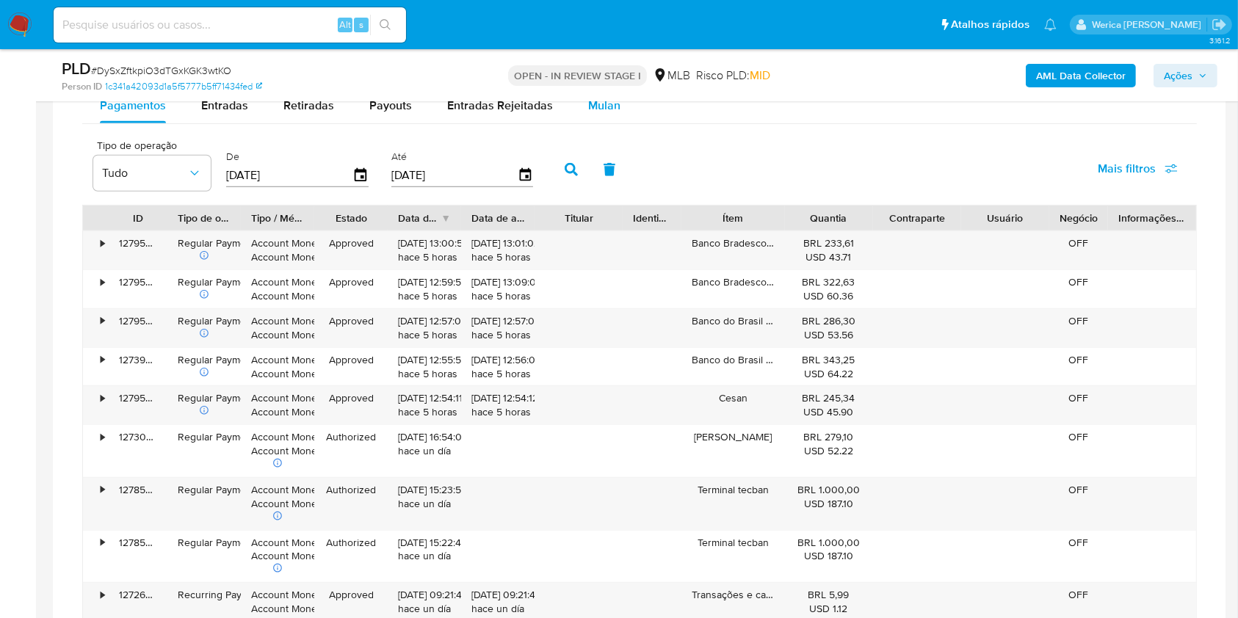
click at [588, 120] on div "Mulan" at bounding box center [604, 105] width 32 height 35
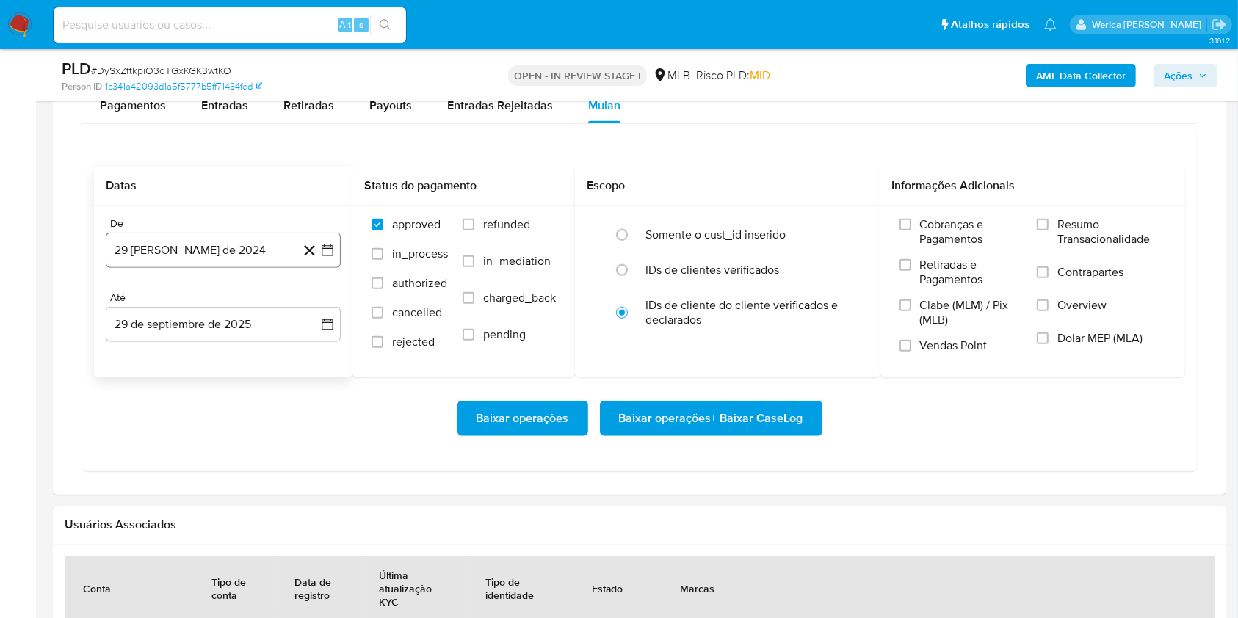
click at [232, 252] on button "29 [PERSON_NAME] de 2024" at bounding box center [223, 250] width 235 height 35
click at [245, 293] on div "agosto 2024 agosto 2024 lun lunes mar martes mié miércoles jue jueves vie viern…" at bounding box center [223, 389] width 235 height 232
click at [236, 304] on span "agosto 2024" at bounding box center [216, 304] width 67 height 15
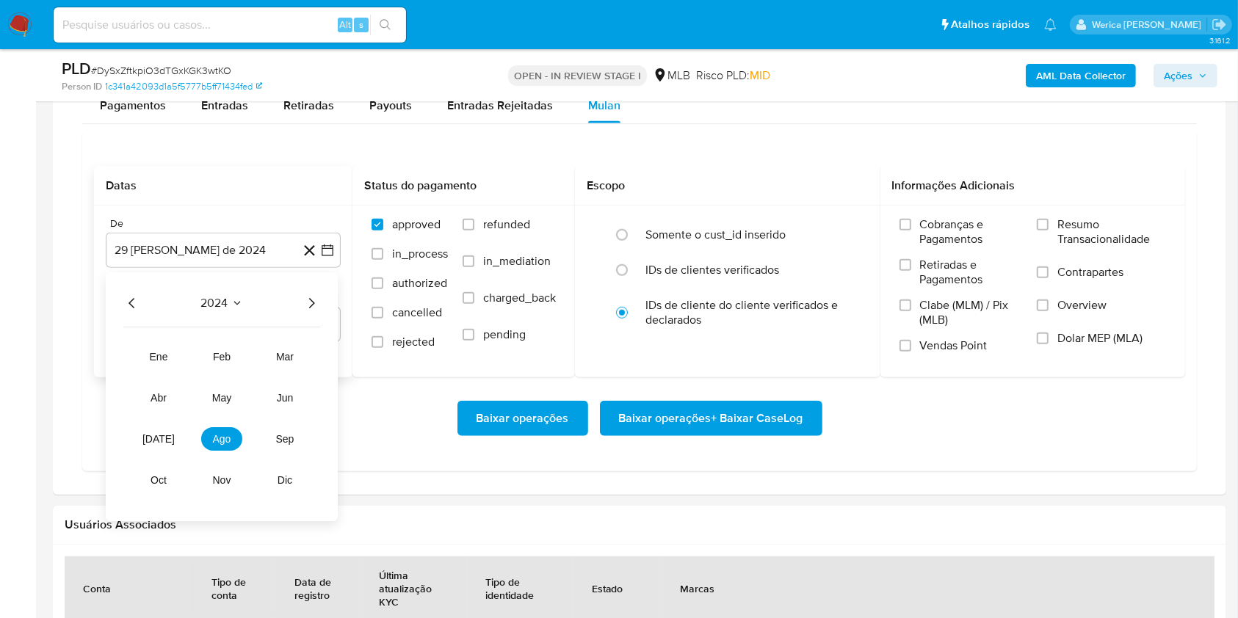
click at [311, 308] on icon "Año siguiente" at bounding box center [312, 304] width 18 height 18
click at [234, 433] on button "ago" at bounding box center [221, 440] width 41 height 24
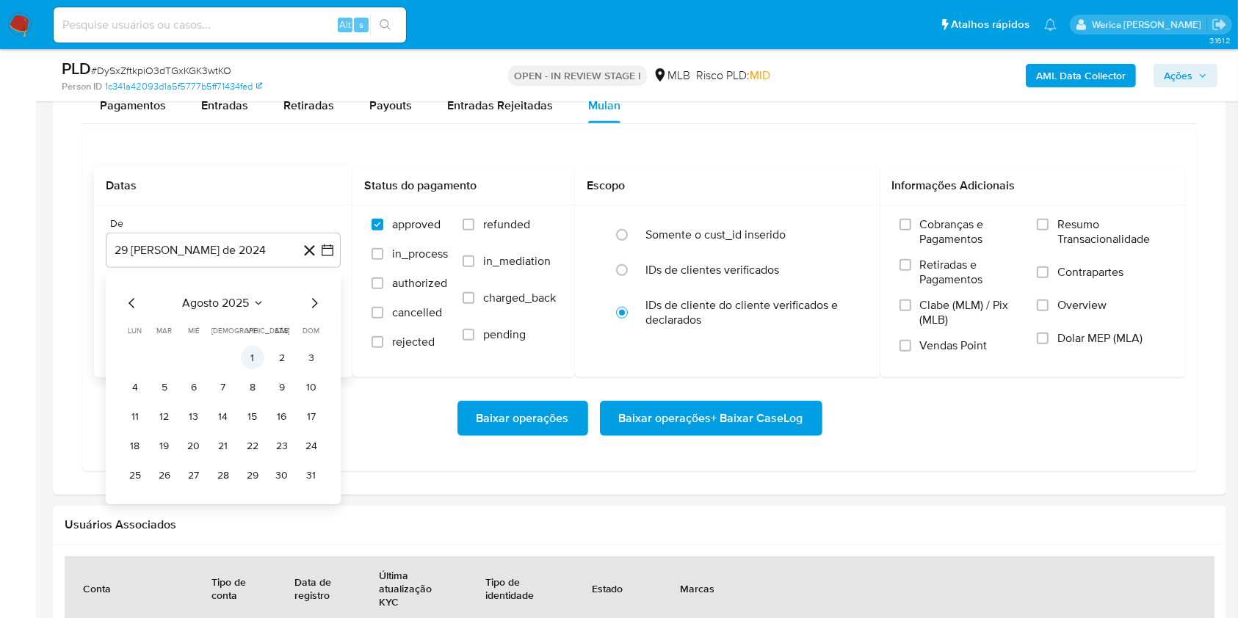
click at [253, 350] on button "1" at bounding box center [253, 359] width 24 height 24
click at [943, 246] on span "Cobranças e Pagamentos" at bounding box center [971, 231] width 103 height 29
click at [911, 231] on input "Cobranças e Pagamentos" at bounding box center [906, 225] width 12 height 12
click at [944, 282] on span "Retiradas e Pagamentos" at bounding box center [971, 272] width 103 height 29
click at [911, 271] on input "Retiradas e Pagamentos" at bounding box center [906, 265] width 12 height 12
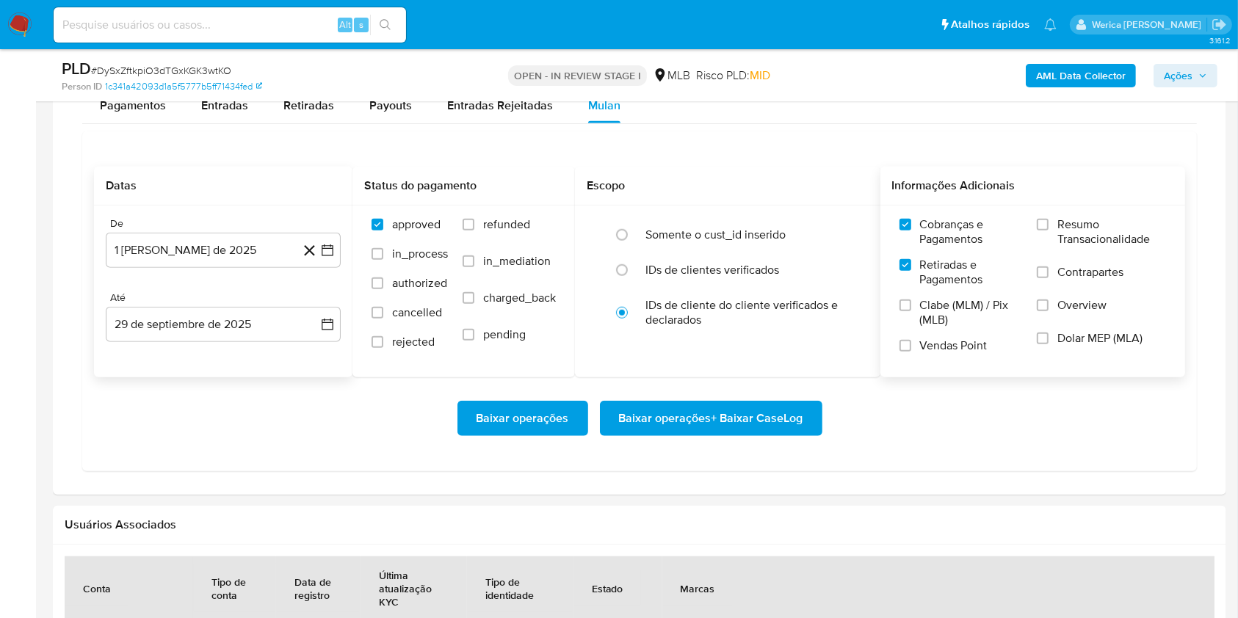
click at [944, 319] on span "Clabe (MLM) / Pix (MLB)" at bounding box center [971, 312] width 103 height 29
click at [911, 311] on input "Clabe (MLM) / Pix (MLB)" at bounding box center [906, 306] width 12 height 12
click at [947, 347] on span "Vendas Point" at bounding box center [954, 346] width 68 height 15
click at [911, 347] on input "Vendas Point" at bounding box center [906, 346] width 12 height 12
drag, startPoint x: 944, startPoint y: 319, endPoint x: 1069, endPoint y: 308, distance: 125.3
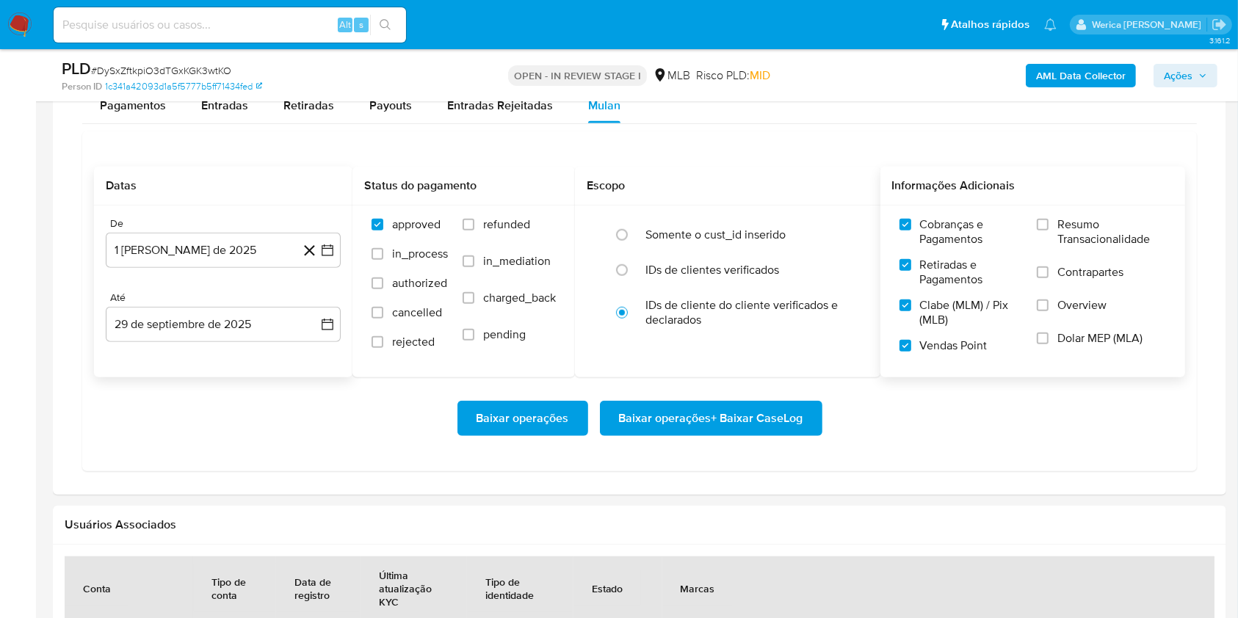
click at [1064, 332] on span "Dolar MEP (MLA)" at bounding box center [1100, 338] width 85 height 15
click at [1070, 295] on label "Contrapartes" at bounding box center [1101, 281] width 129 height 33
click at [1049, 278] on input "Contrapartes" at bounding box center [1043, 273] width 12 height 12
click at [1069, 258] on label "Resumo Transacionalidade" at bounding box center [1101, 241] width 129 height 48
click at [1049, 231] on input "Resumo Transacionalidade" at bounding box center [1043, 225] width 12 height 12
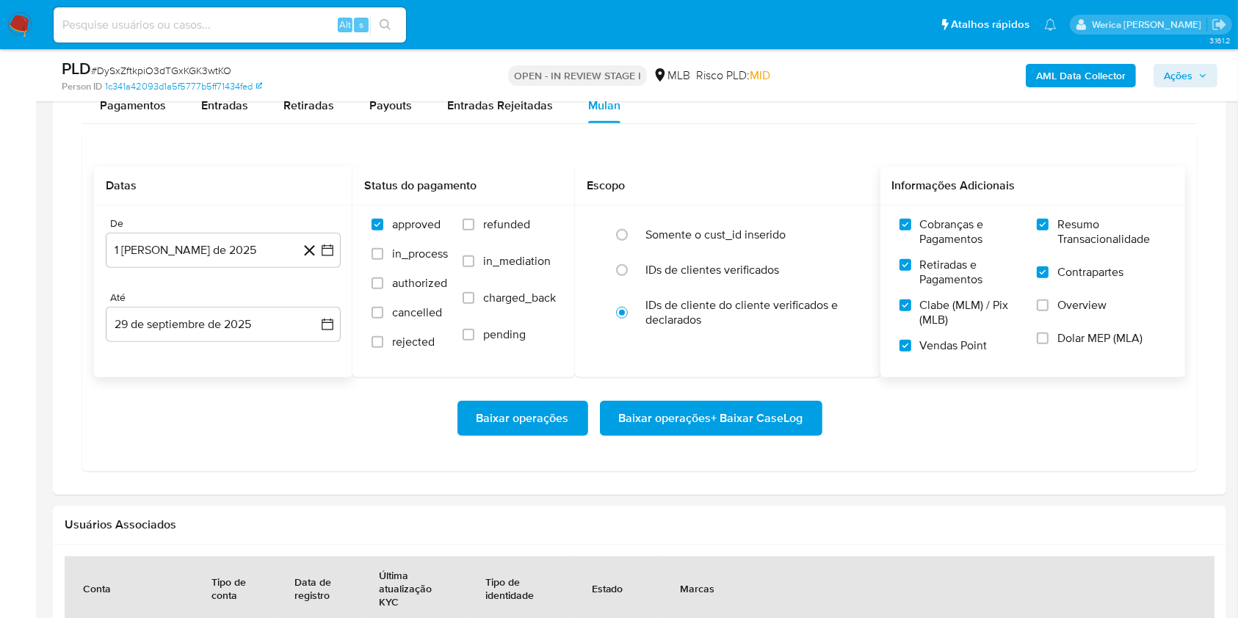
click at [1071, 315] on label "Overview" at bounding box center [1101, 314] width 129 height 33
click at [1049, 311] on input "Overview" at bounding box center [1043, 306] width 12 height 12
click at [1071, 343] on span "Dolar MEP (MLA)" at bounding box center [1100, 338] width 85 height 15
click at [1049, 343] on input "Dolar MEP (MLA)" at bounding box center [1043, 339] width 12 height 12
click at [737, 432] on span "Baixar operações + Baixar CaseLog" at bounding box center [711, 418] width 184 height 32
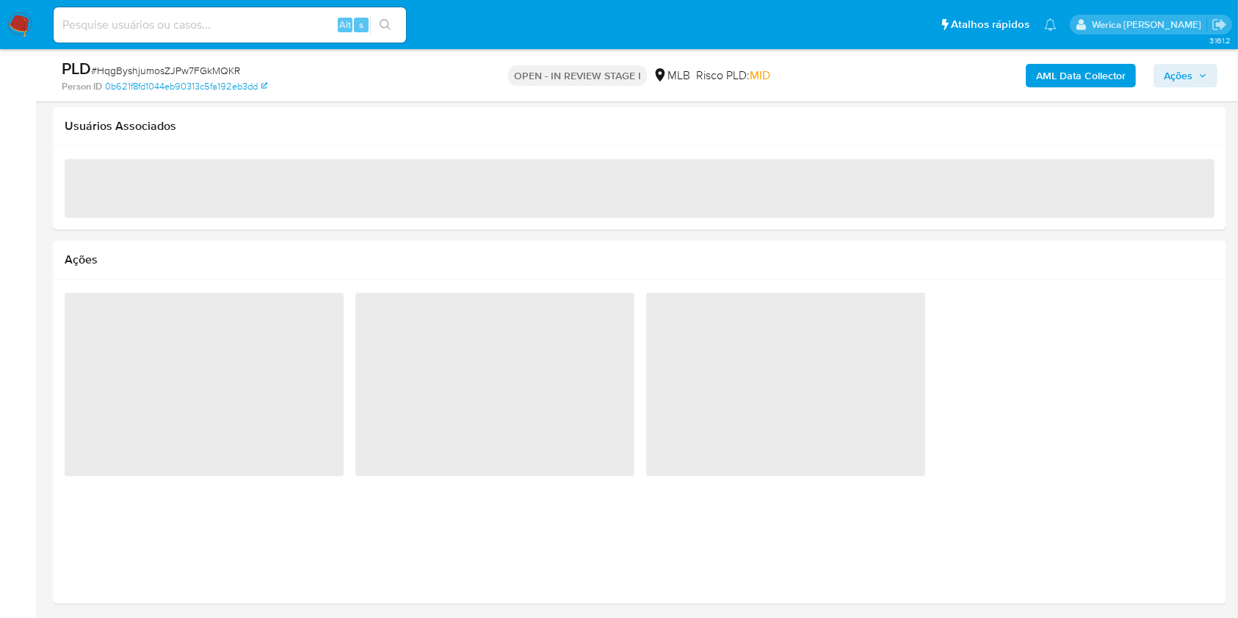
select select "10"
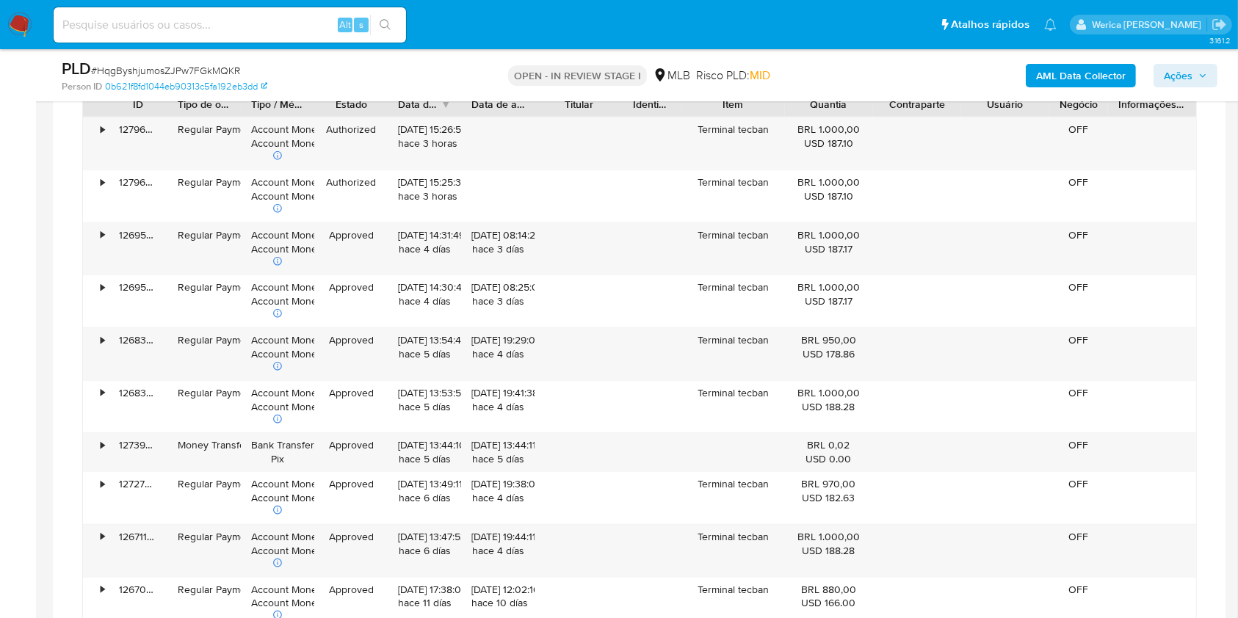
scroll to position [971, 0]
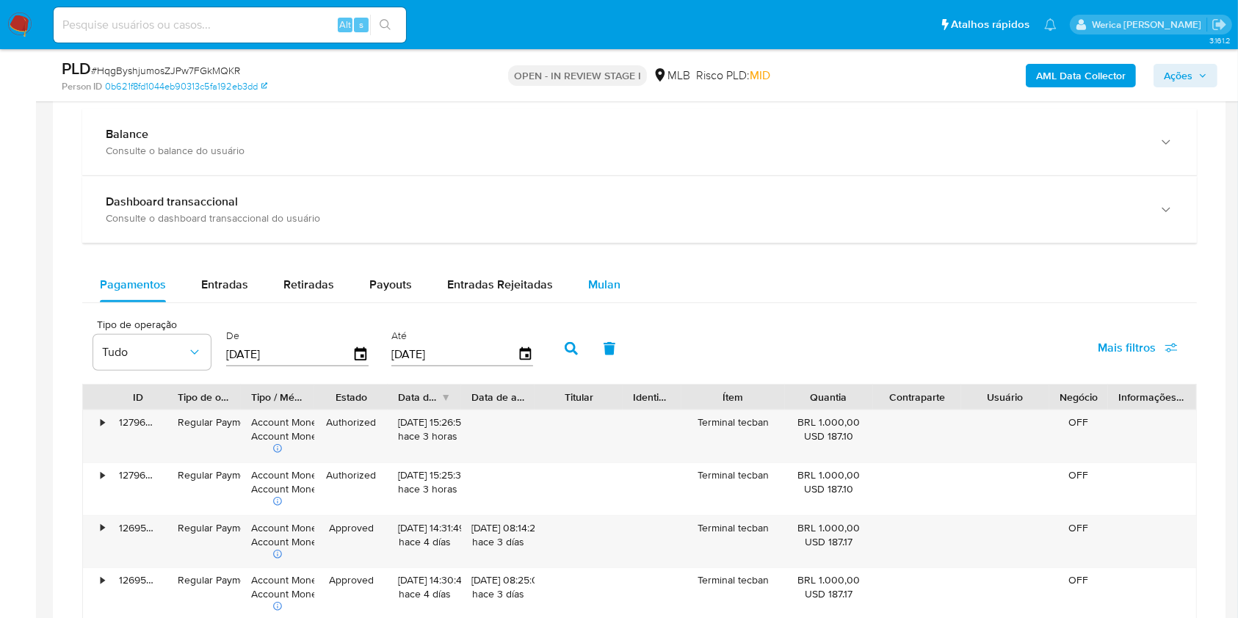
click at [611, 294] on div "Mulan" at bounding box center [604, 284] width 32 height 35
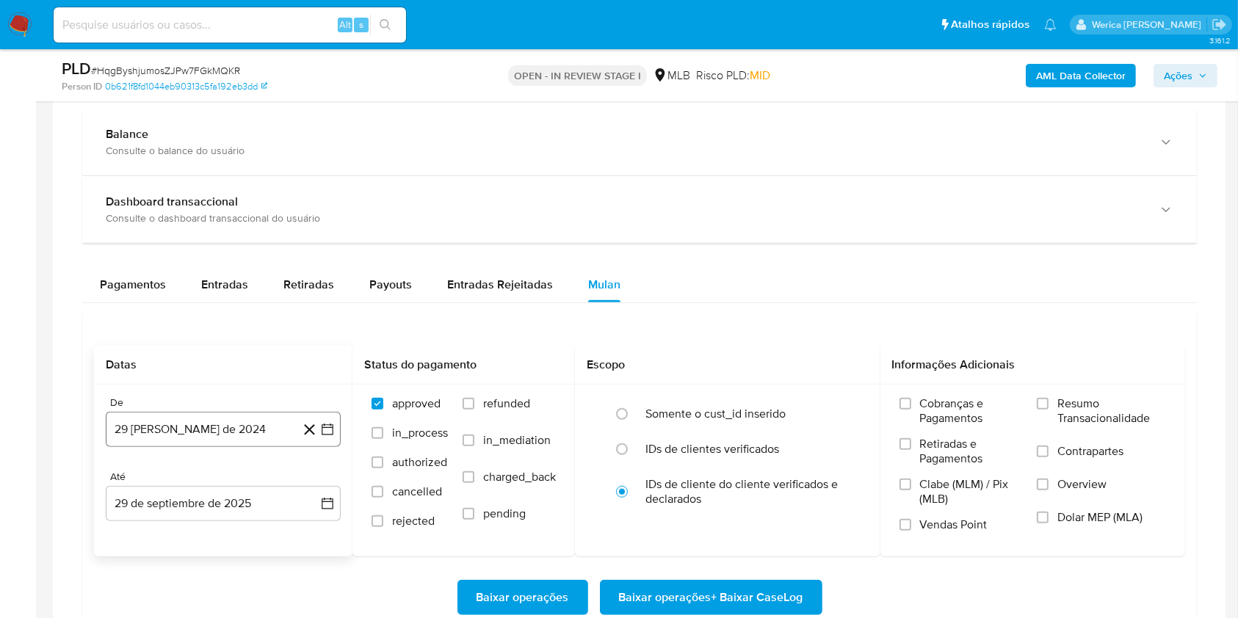
click at [204, 441] on button "29 [PERSON_NAME] de 2024" at bounding box center [223, 429] width 235 height 35
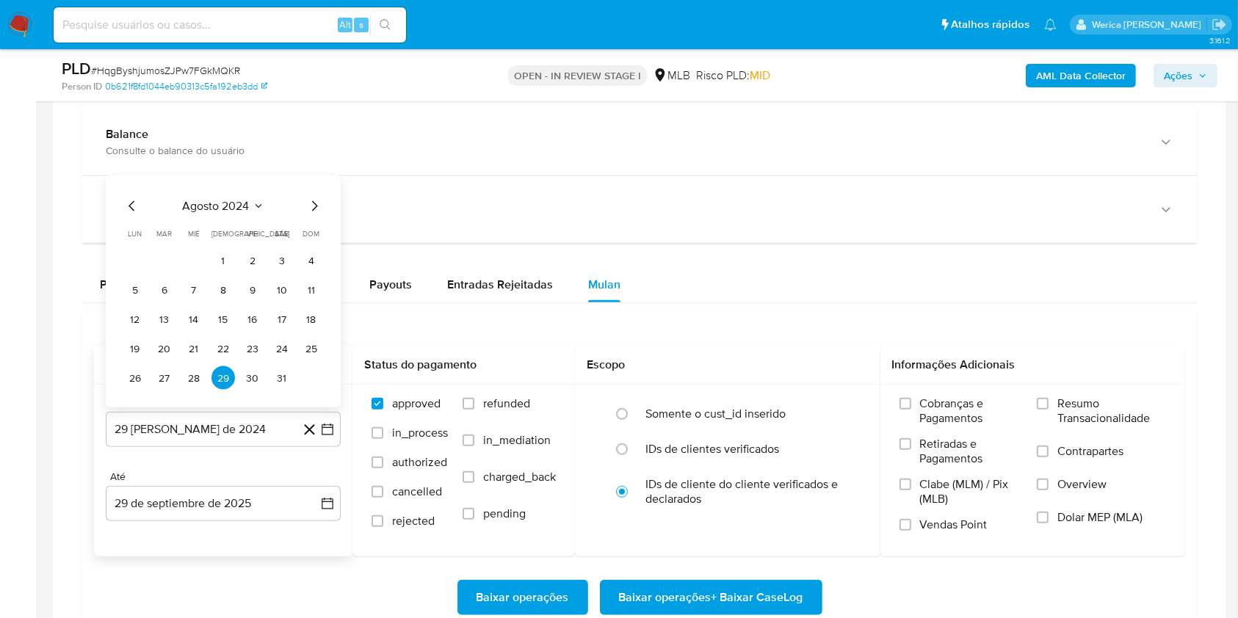
click at [231, 190] on div "agosto 2024 agosto 2024 lun lunes mar martes mié miércoles jue jueves vie viern…" at bounding box center [223, 292] width 235 height 232
click at [259, 203] on icon "Seleccionar mes y año" at bounding box center [259, 206] width 12 height 12
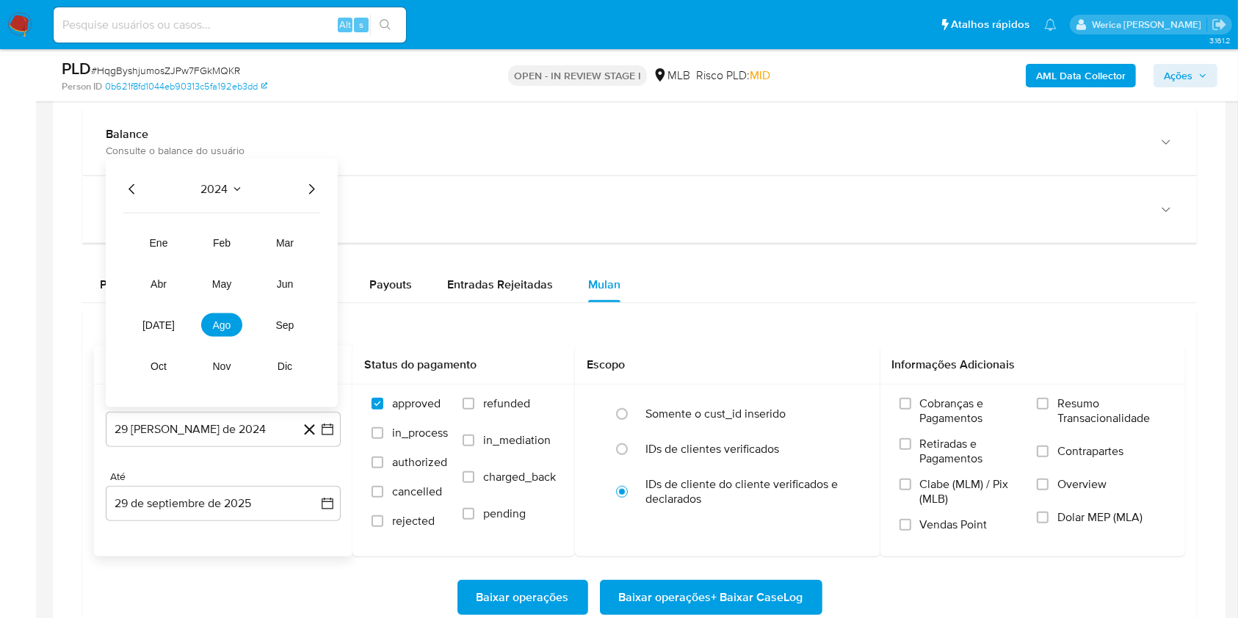
click at [317, 197] on icon "Año siguiente" at bounding box center [312, 190] width 18 height 18
click at [234, 322] on button "ago" at bounding box center [221, 326] width 41 height 24
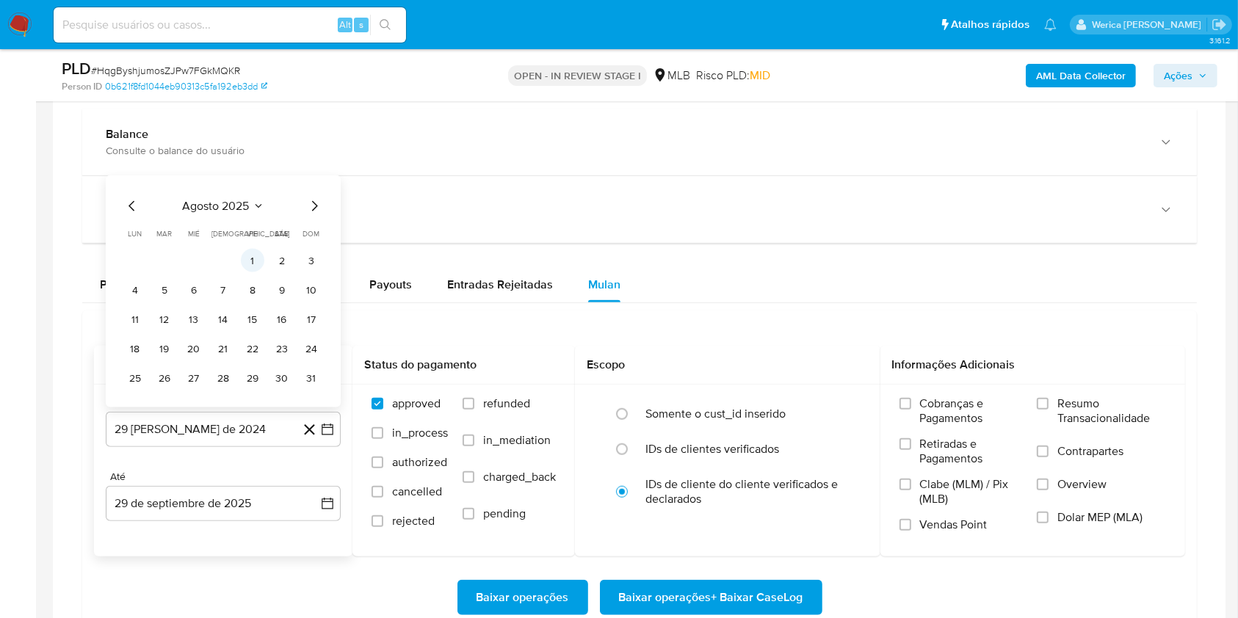
click at [250, 256] on button "1" at bounding box center [253, 261] width 24 height 24
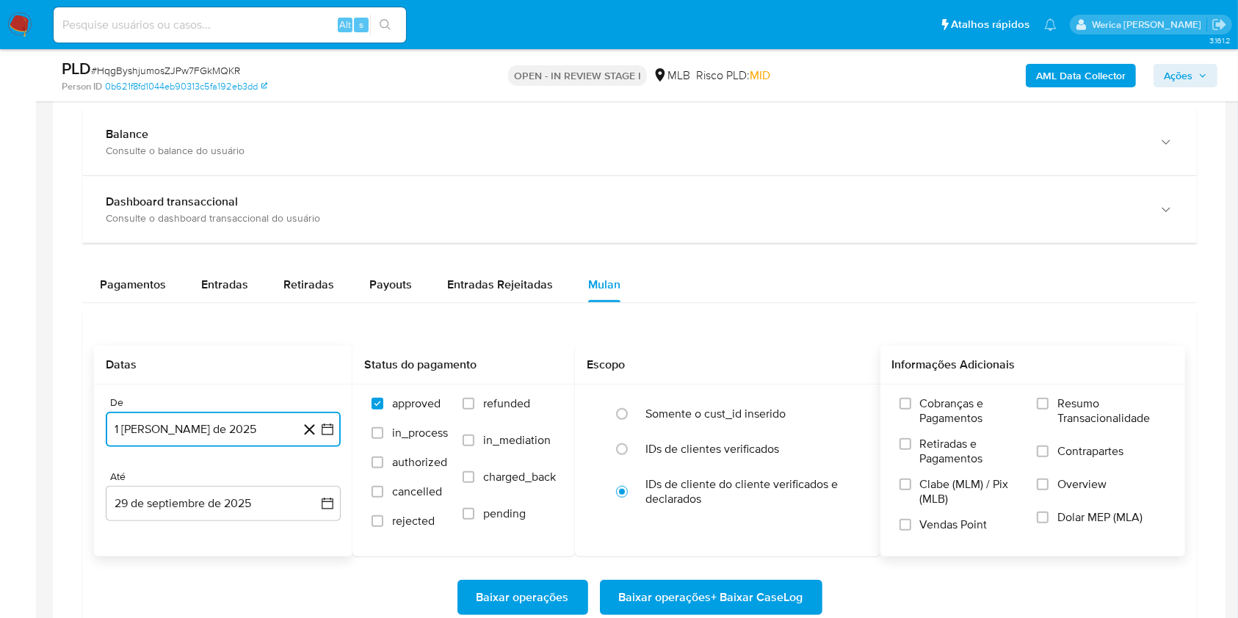
scroll to position [1069, 0]
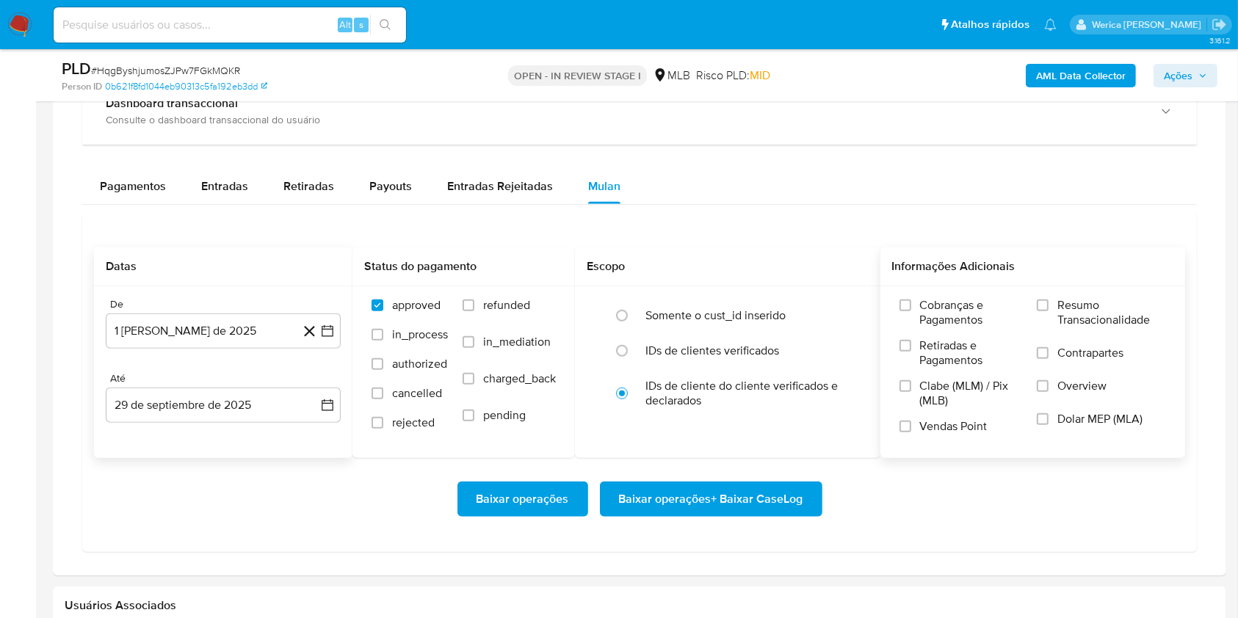
click at [934, 318] on span "Cobranças e Pagamentos" at bounding box center [971, 312] width 103 height 29
click at [911, 311] on input "Cobranças e Pagamentos" at bounding box center [906, 306] width 12 height 12
click at [921, 376] on label "Retiradas e Pagamentos" at bounding box center [961, 359] width 123 height 40
click at [911, 352] on input "Retiradas e Pagamentos" at bounding box center [906, 346] width 12 height 12
click at [937, 409] on label "Clabe (MLM) / Pix (MLB)" at bounding box center [961, 399] width 123 height 40
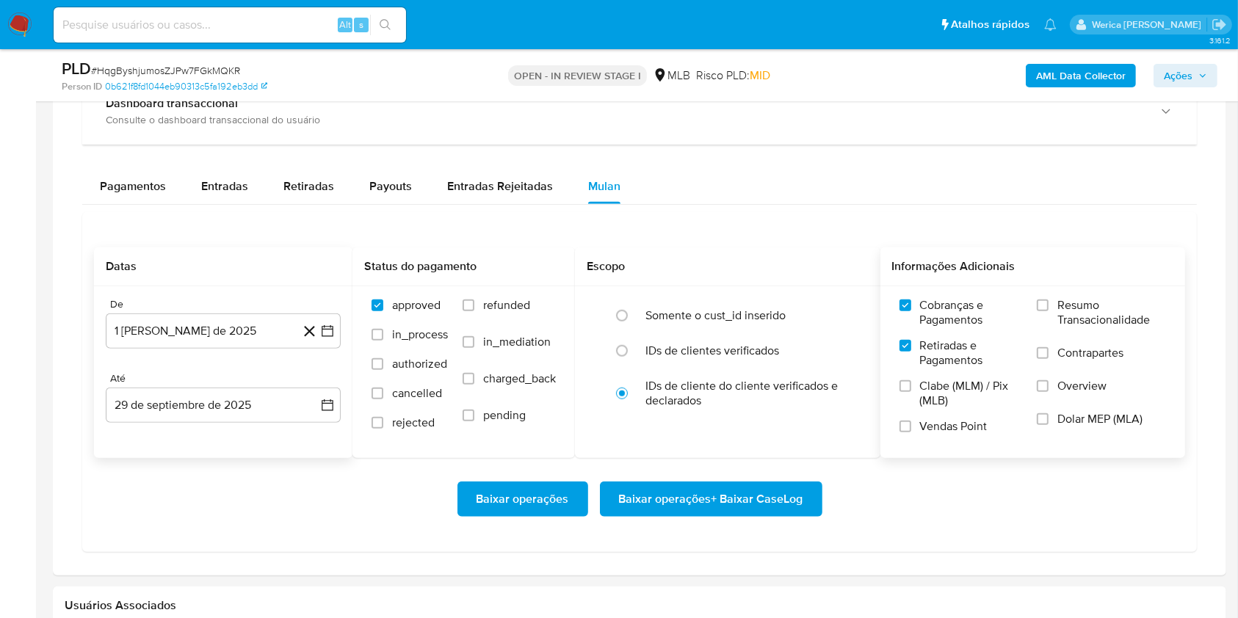
click at [911, 392] on input "Clabe (MLM) / Pix (MLB)" at bounding box center [906, 386] width 12 height 12
click at [952, 429] on span "Vendas Point" at bounding box center [954, 426] width 68 height 15
click at [911, 429] on input "Vendas Point" at bounding box center [906, 427] width 12 height 12
click at [1096, 405] on label "Overview" at bounding box center [1101, 395] width 129 height 33
click at [1049, 392] on input "Overview" at bounding box center [1043, 386] width 12 height 12
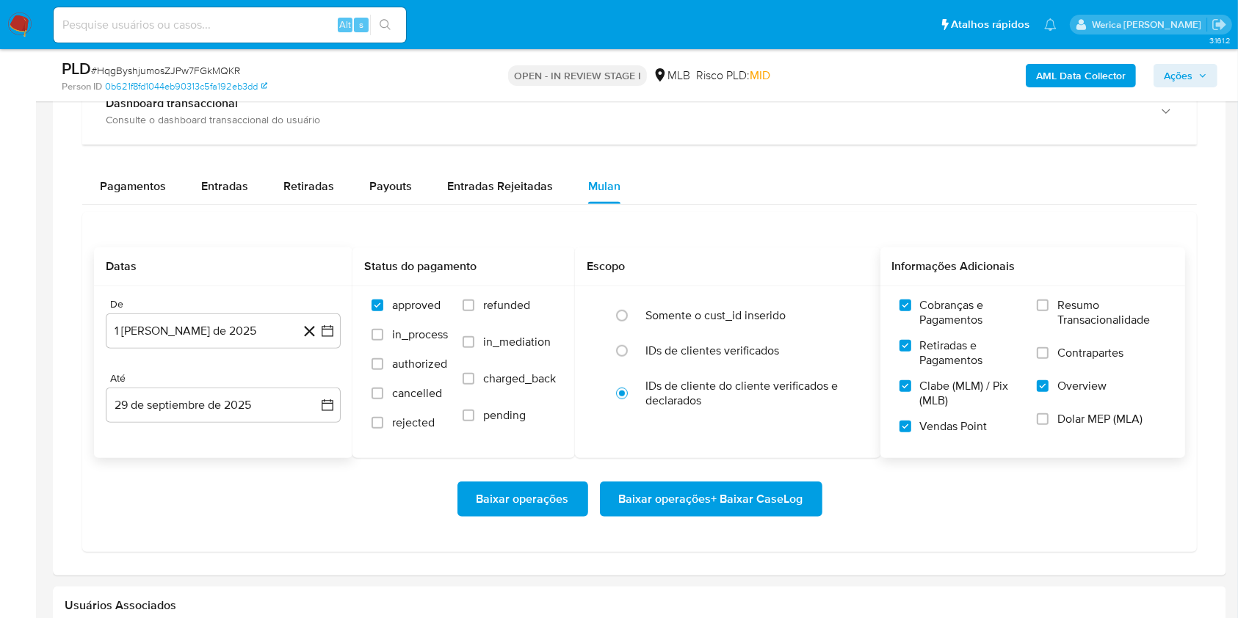
click at [1086, 373] on label "Contrapartes" at bounding box center [1101, 362] width 129 height 33
click at [1049, 359] on input "Contrapartes" at bounding box center [1043, 353] width 12 height 12
click at [1076, 330] on label "Resumo Transacionalidade" at bounding box center [1101, 322] width 129 height 48
click at [1049, 311] on input "Resumo Transacionalidade" at bounding box center [1043, 306] width 12 height 12
click at [1077, 403] on label "Overview" at bounding box center [1101, 395] width 129 height 33
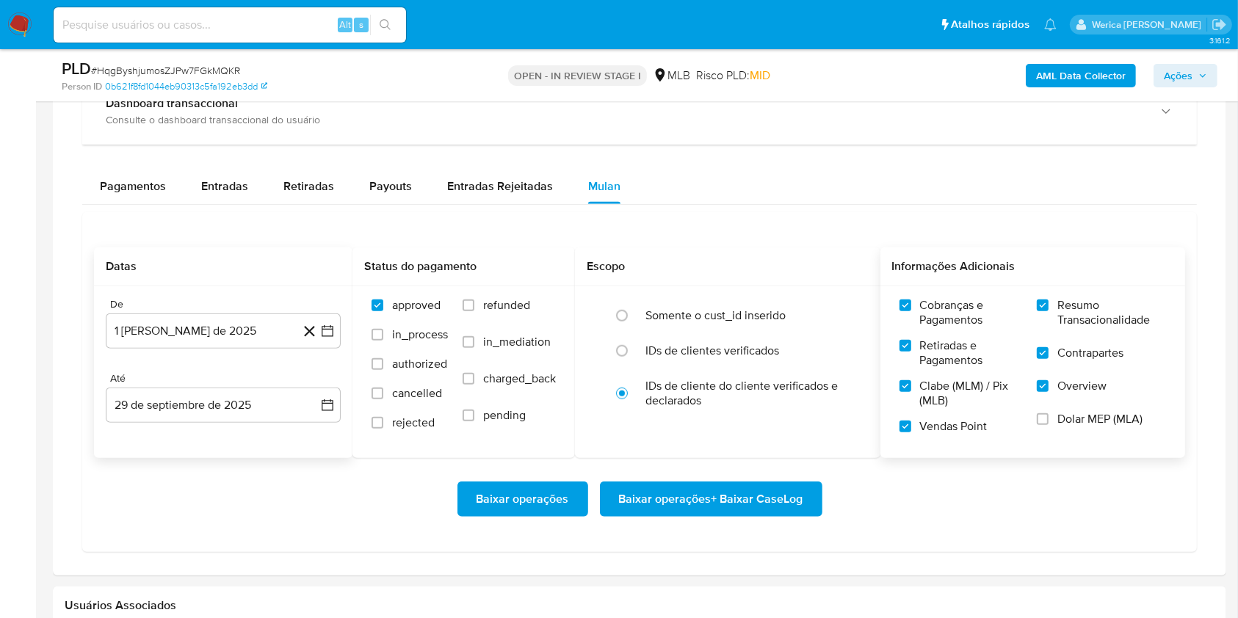
click at [1049, 392] on input "Overview" at bounding box center [1043, 386] width 12 height 12
click at [1079, 415] on span "Dolar MEP (MLA)" at bounding box center [1100, 419] width 85 height 15
click at [1049, 415] on input "Dolar MEP (MLA)" at bounding box center [1043, 419] width 12 height 12
click at [1068, 385] on span "Overview" at bounding box center [1082, 386] width 49 height 15
click at [1049, 385] on input "Overview" at bounding box center [1043, 386] width 12 height 12
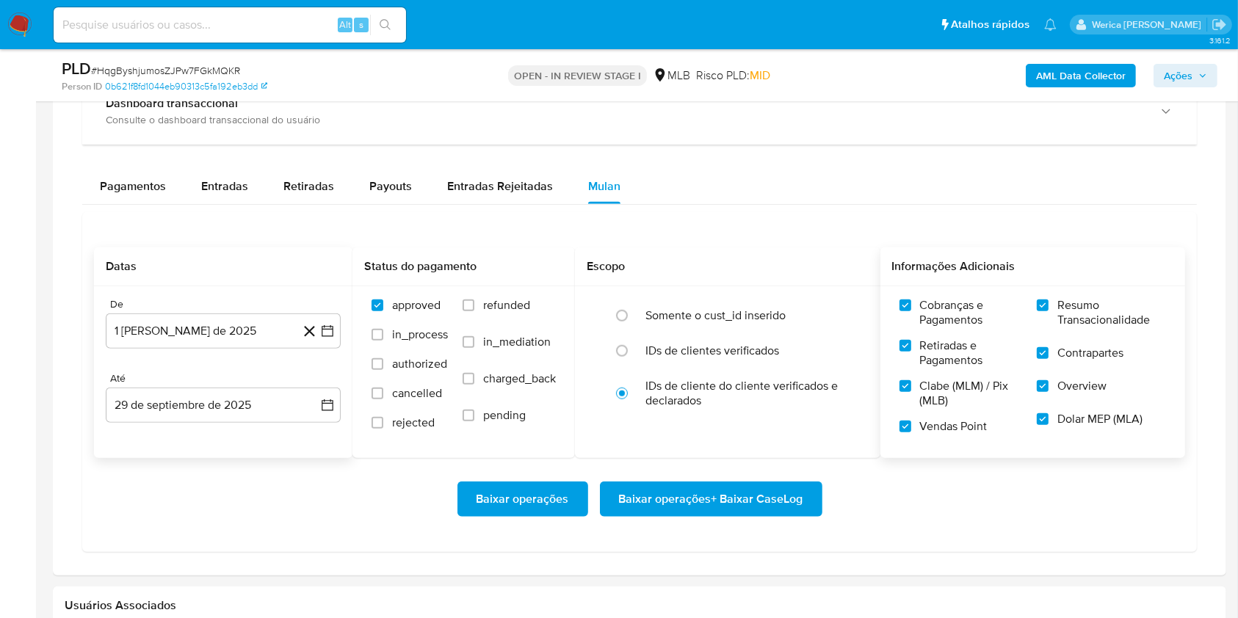
click at [802, 505] on span "Baixar operações + Baixar CaseLog" at bounding box center [711, 499] width 184 height 32
